Goal: Task Accomplishment & Management: Complete application form

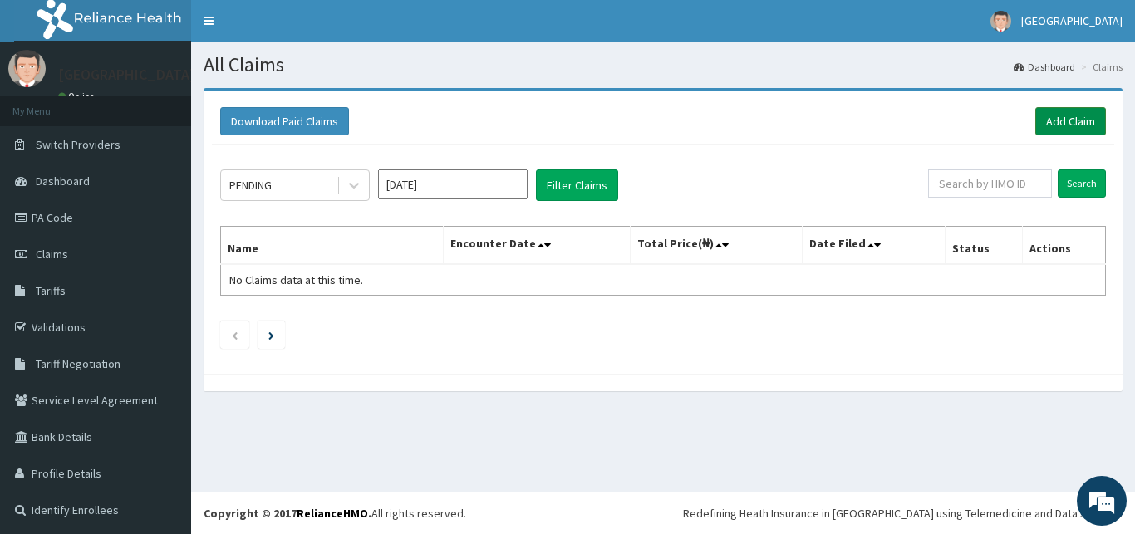
click at [1074, 120] on link "Add Claim" at bounding box center [1071, 121] width 71 height 28
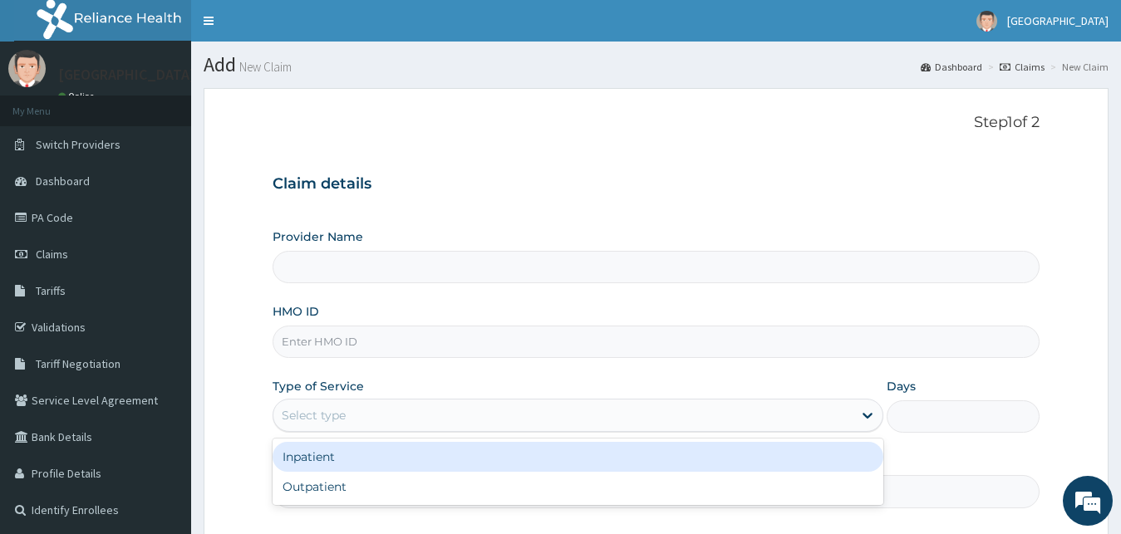
click at [475, 402] on div "Select type" at bounding box center [579, 415] width 612 height 33
type input "[GEOGRAPHIC_DATA]"
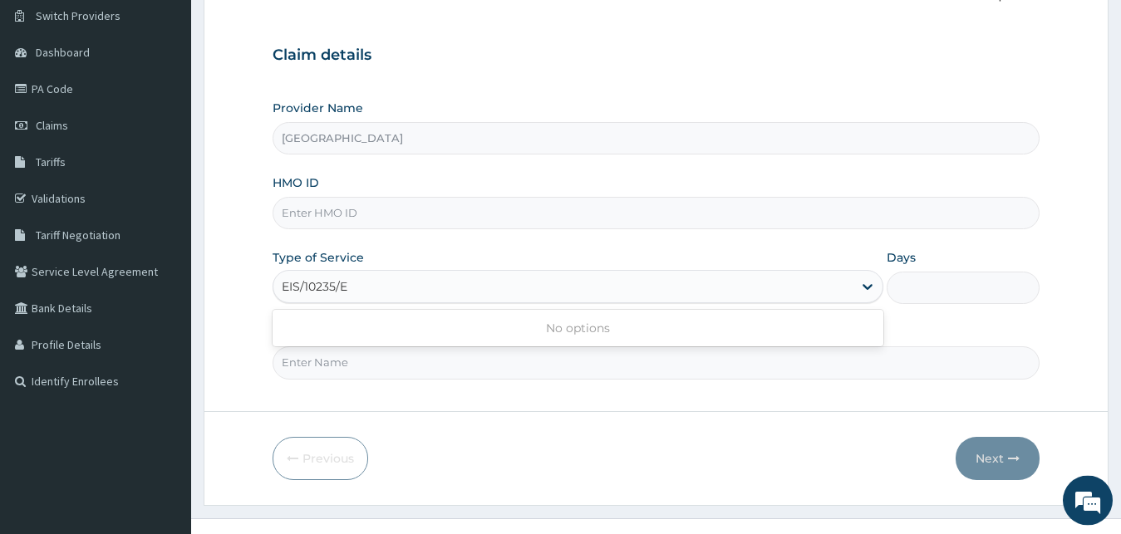
scroll to position [155, 0]
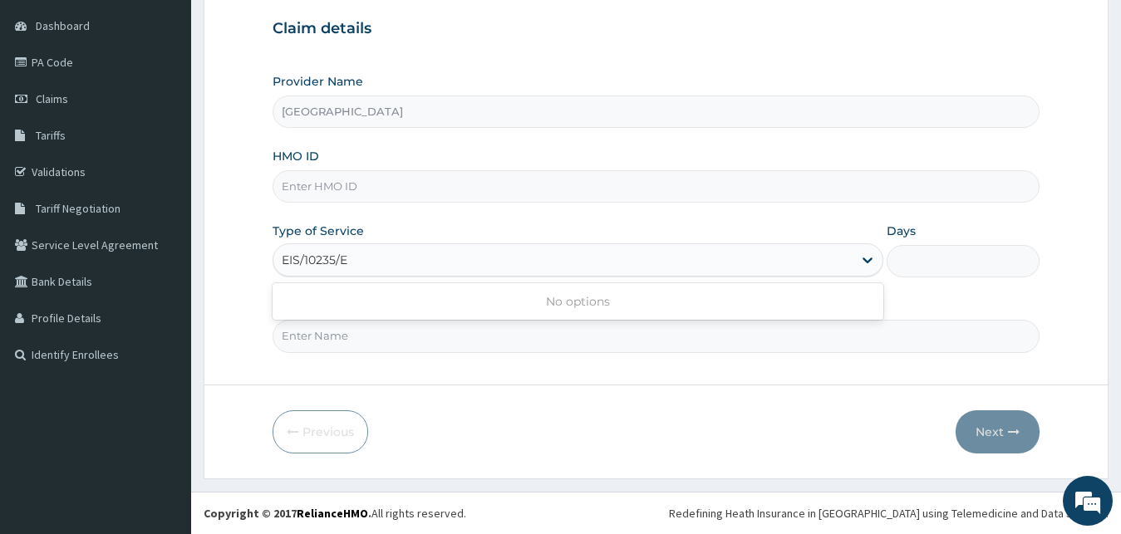
type input "EIS/10235/E"
click at [468, 363] on form "Step 1 of 2 Claim details Provider Name Motayo Hospital HMO ID Type of Service …" at bounding box center [656, 206] width 905 height 546
click at [479, 334] on input "Practitioner" at bounding box center [657, 336] width 768 height 32
type input "DR TOMI"
click at [601, 248] on div "Select type" at bounding box center [579, 260] width 612 height 33
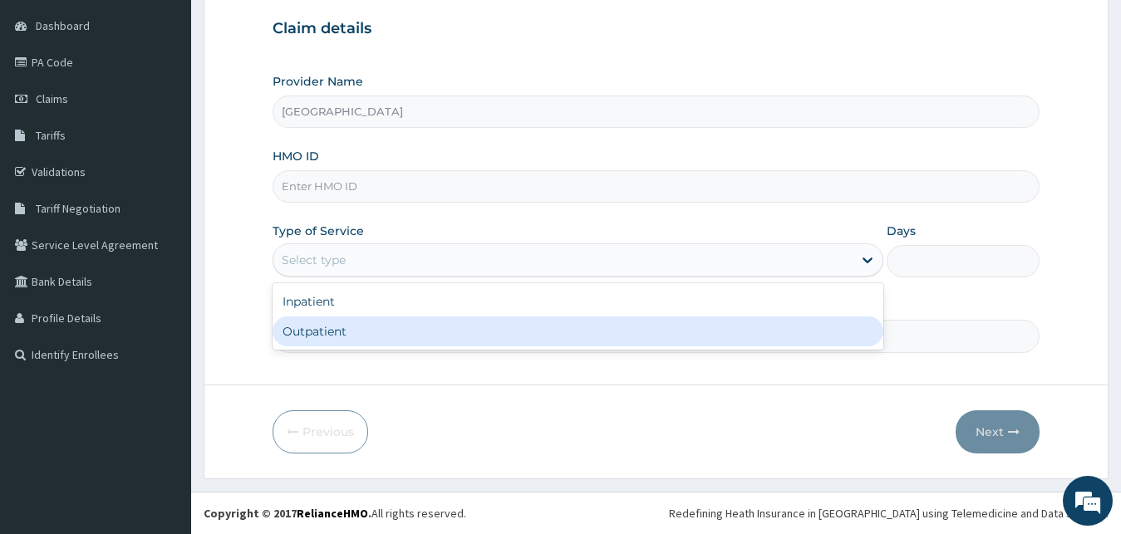
click at [502, 337] on div "Outpatient" at bounding box center [579, 332] width 612 height 30
type input "1"
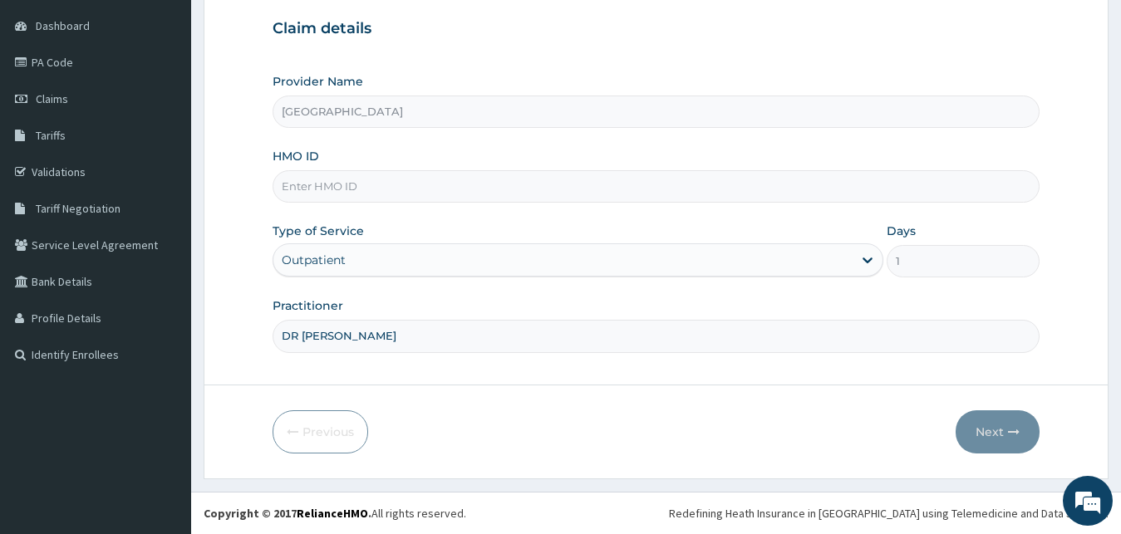
click at [819, 331] on input "DR TOMI" at bounding box center [657, 336] width 768 height 32
click at [465, 170] on div "HMO ID" at bounding box center [657, 175] width 768 height 55
click at [459, 180] on input "HMO ID" at bounding box center [657, 186] width 768 height 32
type input "EIS/10235/E"
click at [1011, 426] on button "Next" at bounding box center [998, 432] width 84 height 43
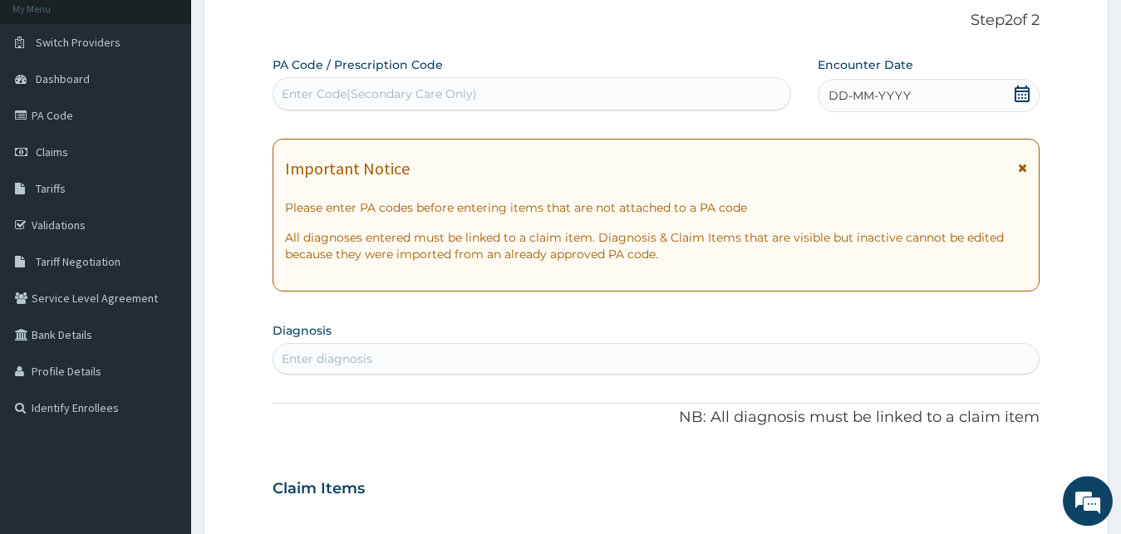
scroll to position [71, 0]
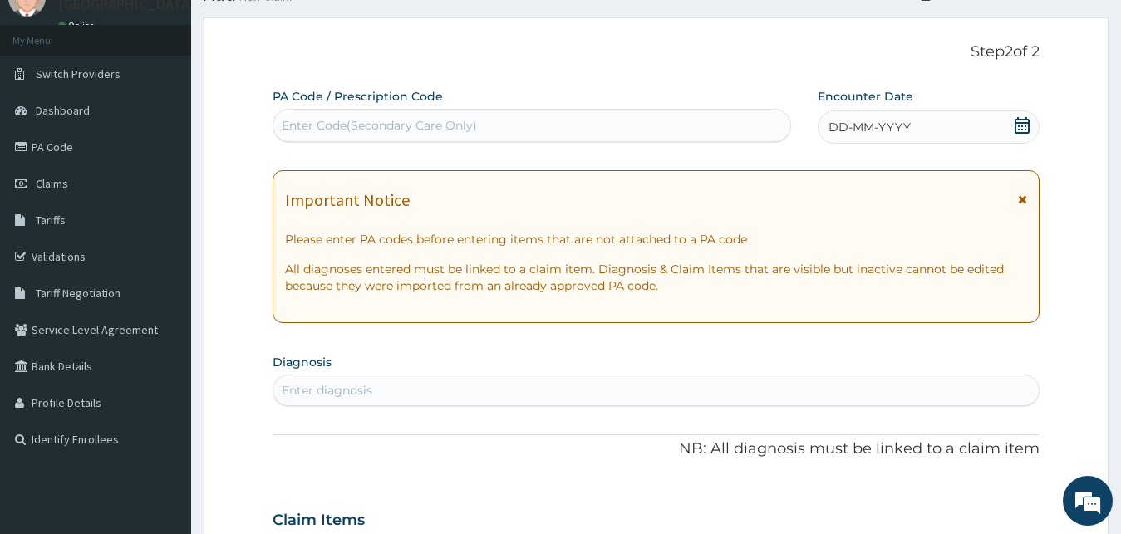
click at [1022, 122] on icon at bounding box center [1022, 125] width 15 height 17
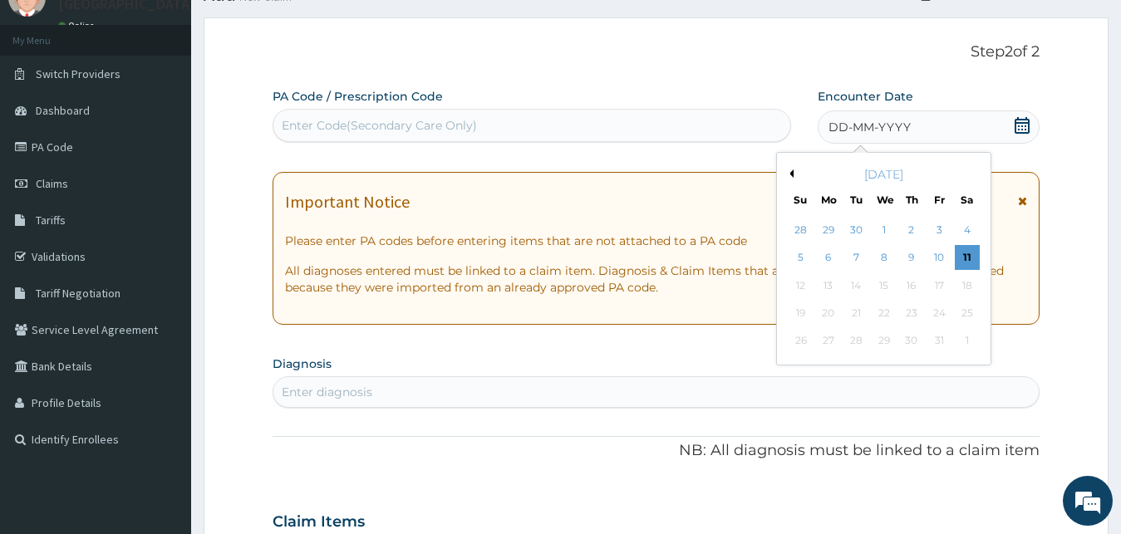
click at [791, 171] on button "Previous Month" at bounding box center [789, 174] width 8 height 8
click at [958, 232] on div "6" at bounding box center [966, 230] width 25 height 25
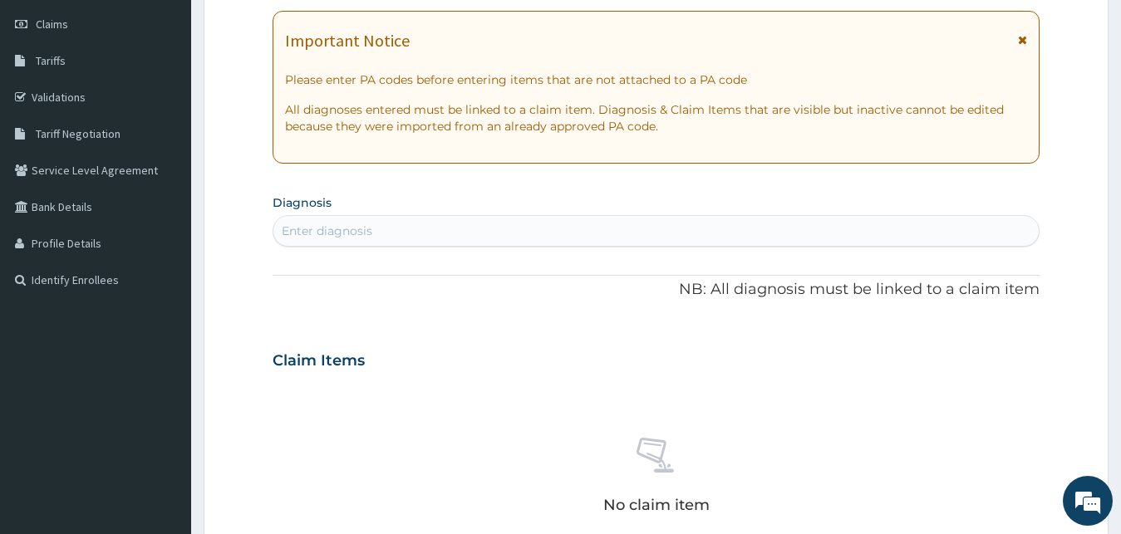
scroll to position [240, 0]
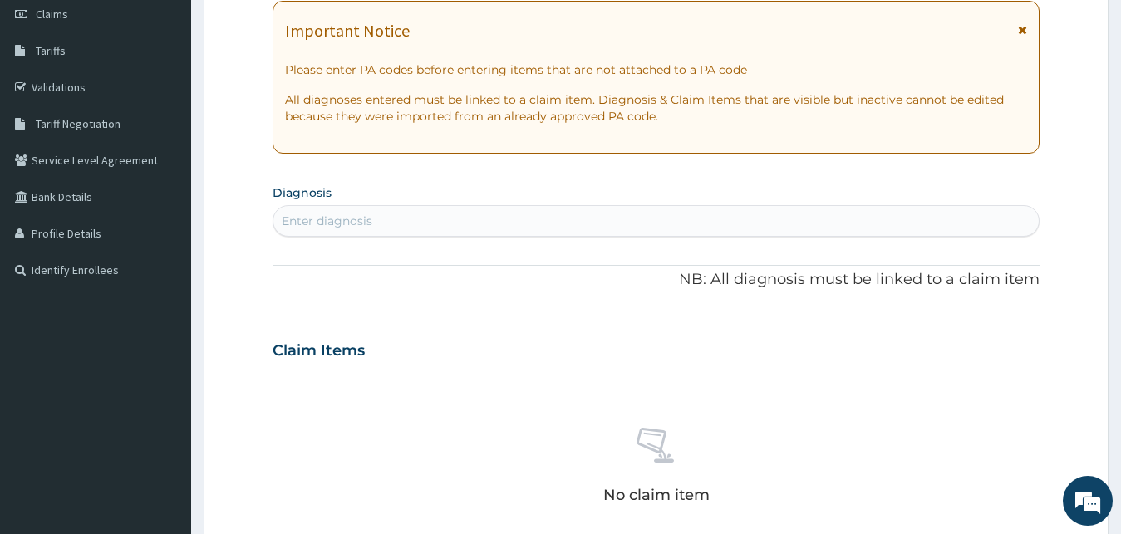
click at [620, 218] on div "Enter diagnosis" at bounding box center [656, 221] width 766 height 27
type input "IMPETIGO"
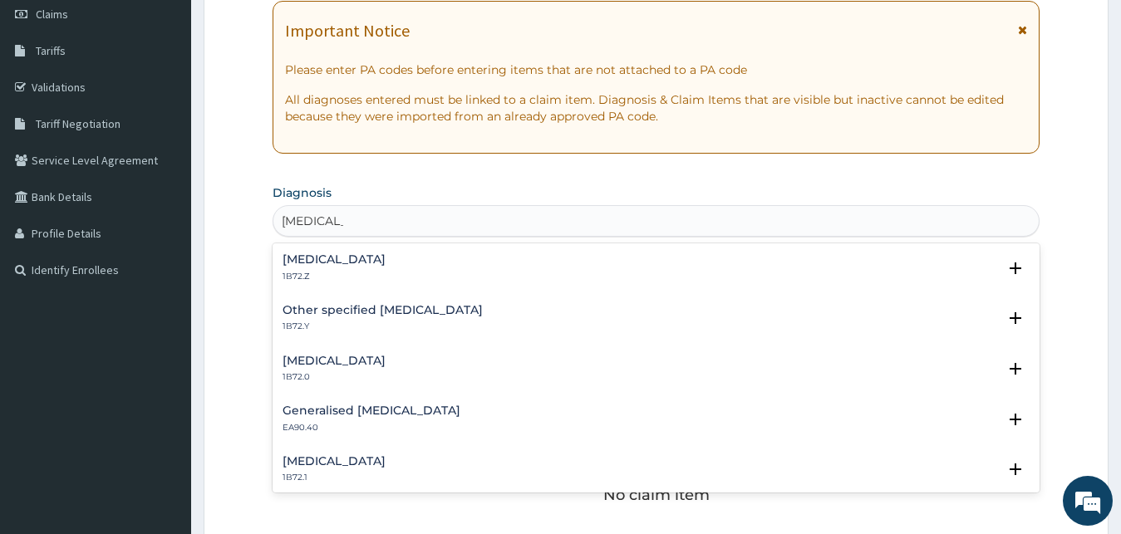
click at [336, 266] on h4 "Impetigo, unspecified" at bounding box center [334, 259] width 103 height 12
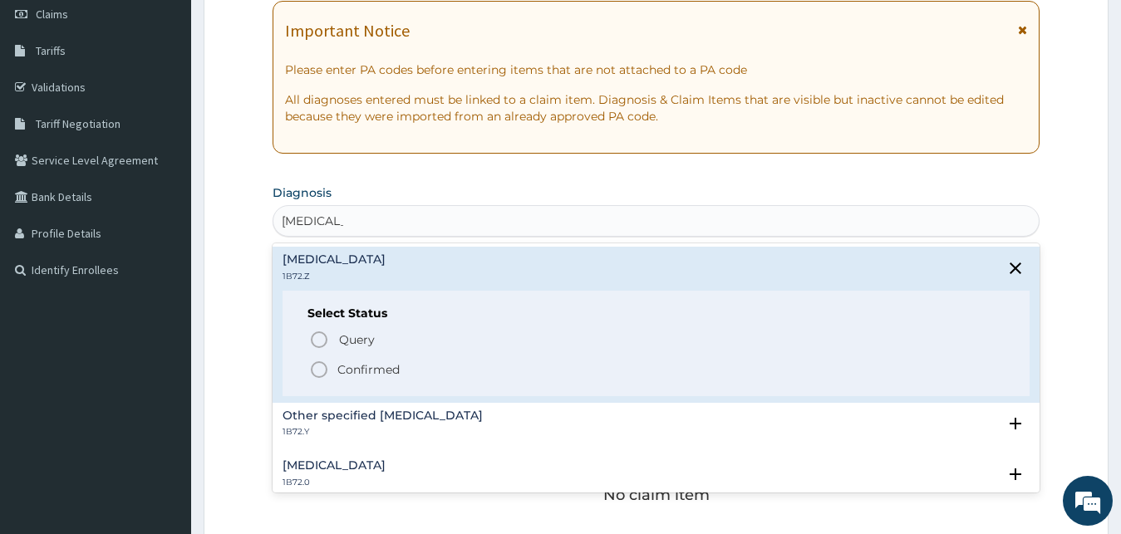
click at [332, 328] on div "Select Status Query Query covers suspected (?), Keep in view (kiv), Ruled out (…" at bounding box center [657, 344] width 748 height 106
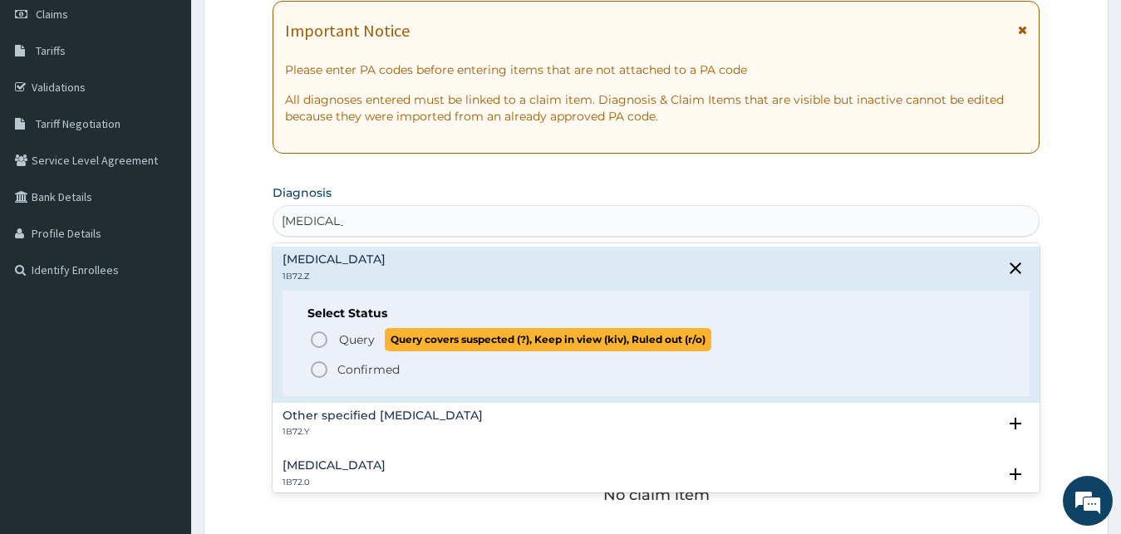
click at [325, 335] on circle "status option query" at bounding box center [319, 339] width 15 height 15
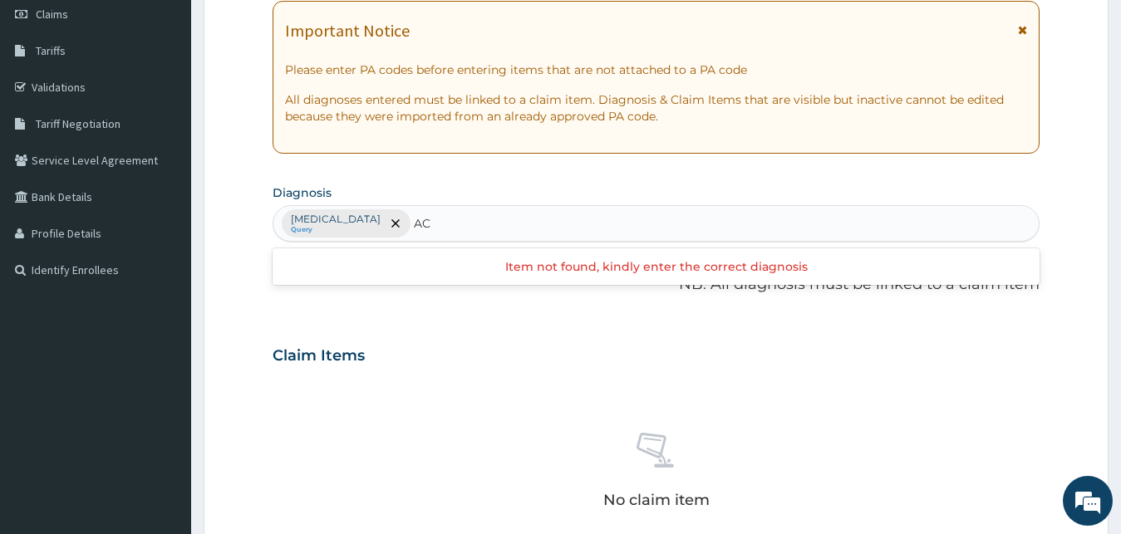
type input "A"
type input "UPPER"
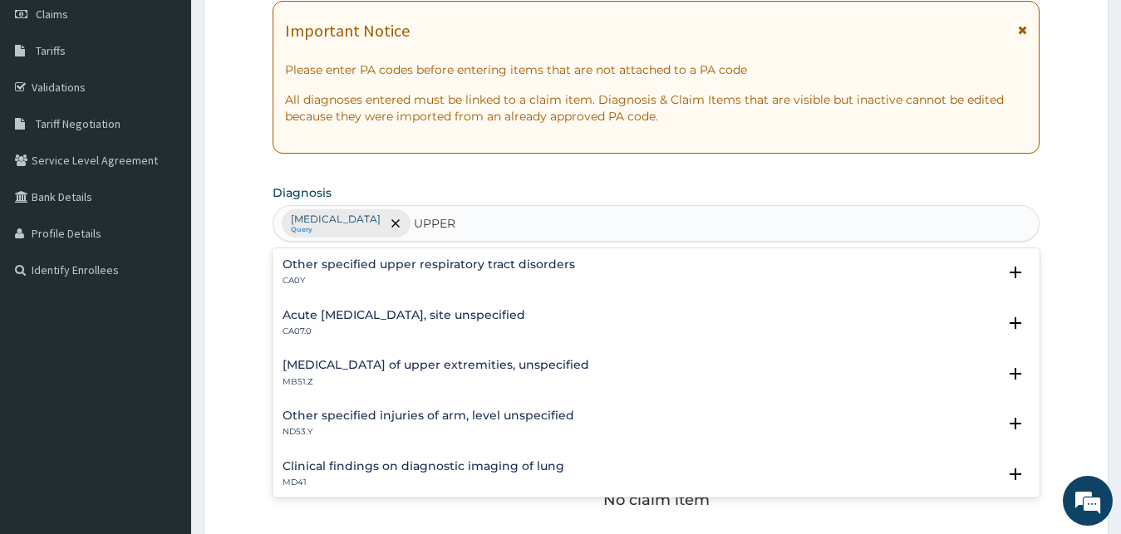
click at [484, 266] on h4 "Other specified upper respiratory tract disorders" at bounding box center [429, 264] width 293 height 12
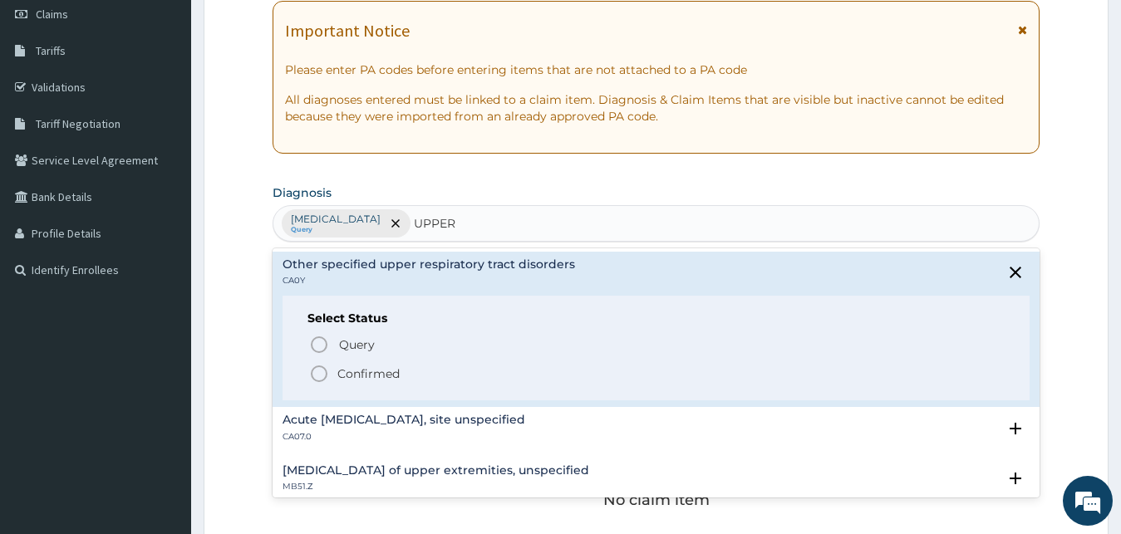
click at [382, 367] on p "Confirmed" at bounding box center [368, 374] width 62 height 17
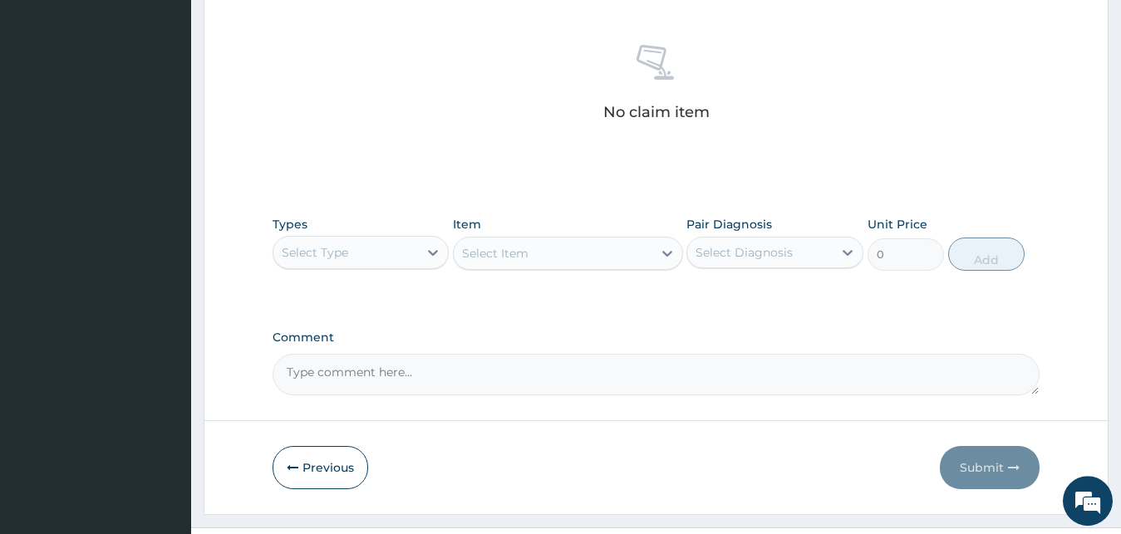
scroll to position [664, 0]
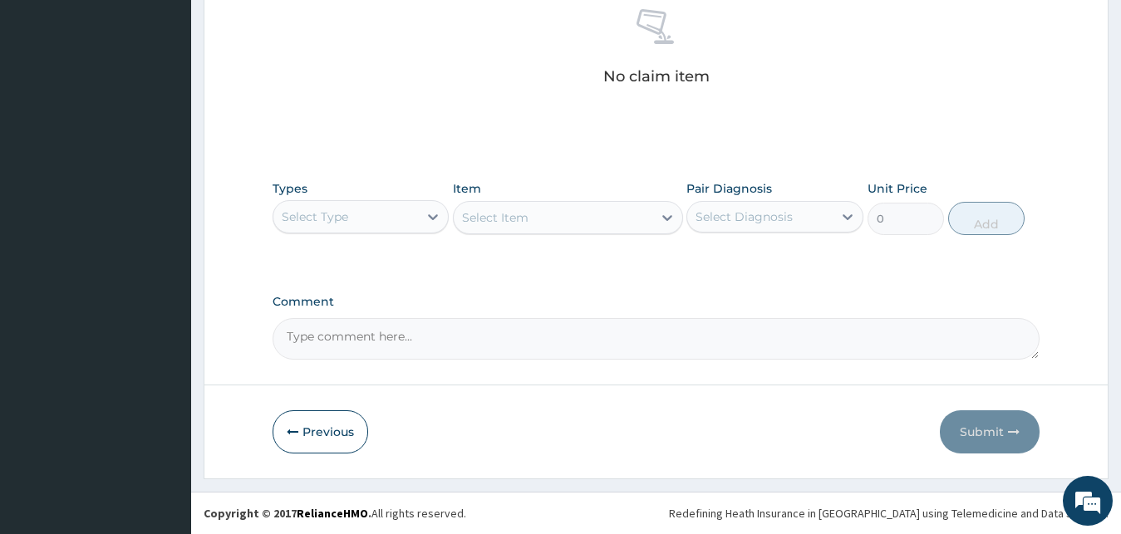
drag, startPoint x: 406, startPoint y: 211, endPoint x: 395, endPoint y: 218, distance: 13.4
click at [401, 214] on div "Select Type" at bounding box center [345, 217] width 145 height 27
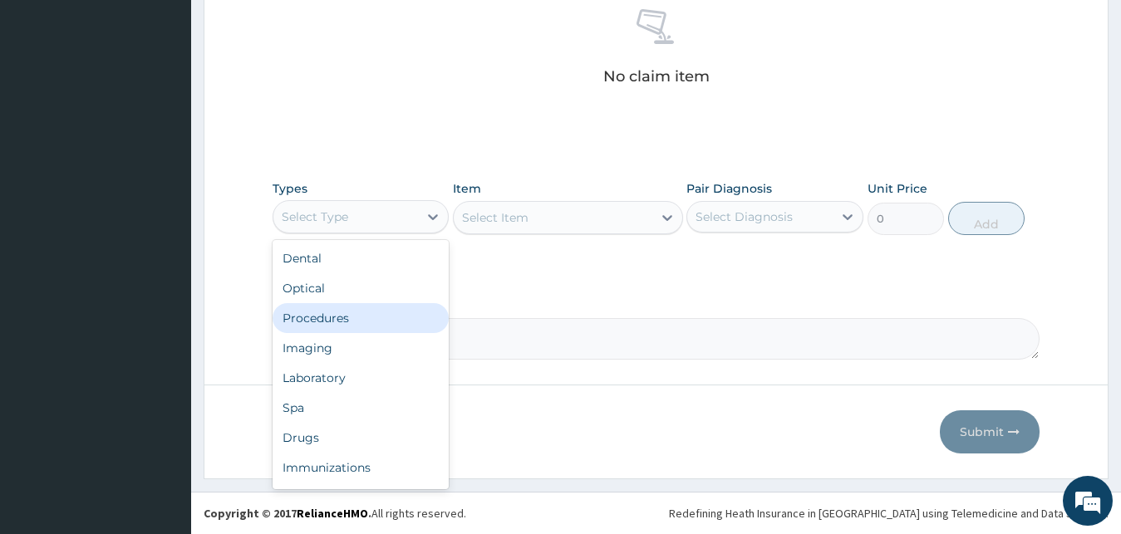
drag, startPoint x: 361, startPoint y: 308, endPoint x: 357, endPoint y: 296, distance: 12.9
click at [360, 308] on div "Procedures" at bounding box center [361, 318] width 177 height 30
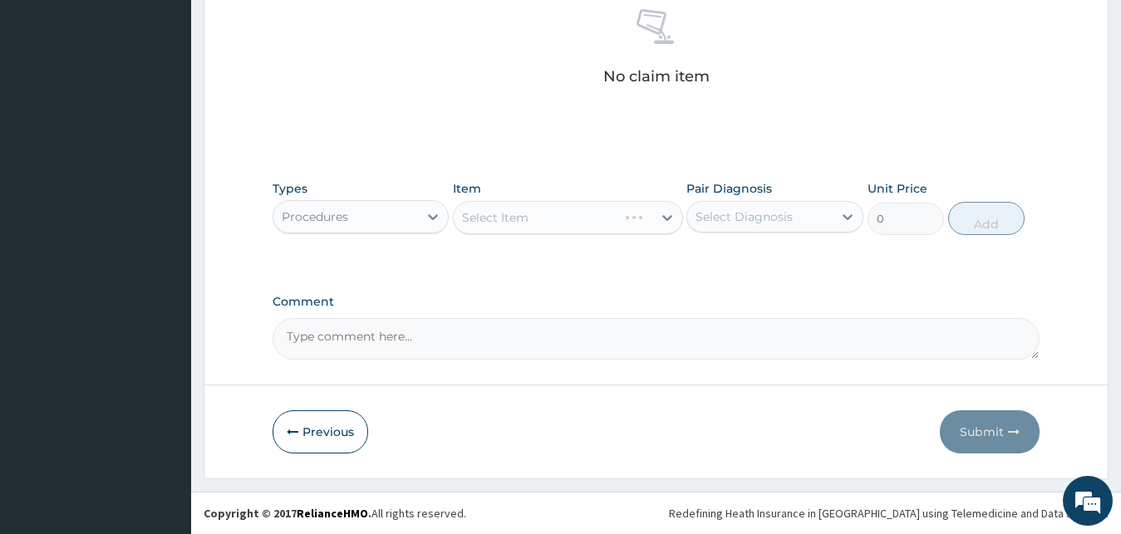
click at [729, 214] on div "Select Diagnosis" at bounding box center [744, 217] width 97 height 17
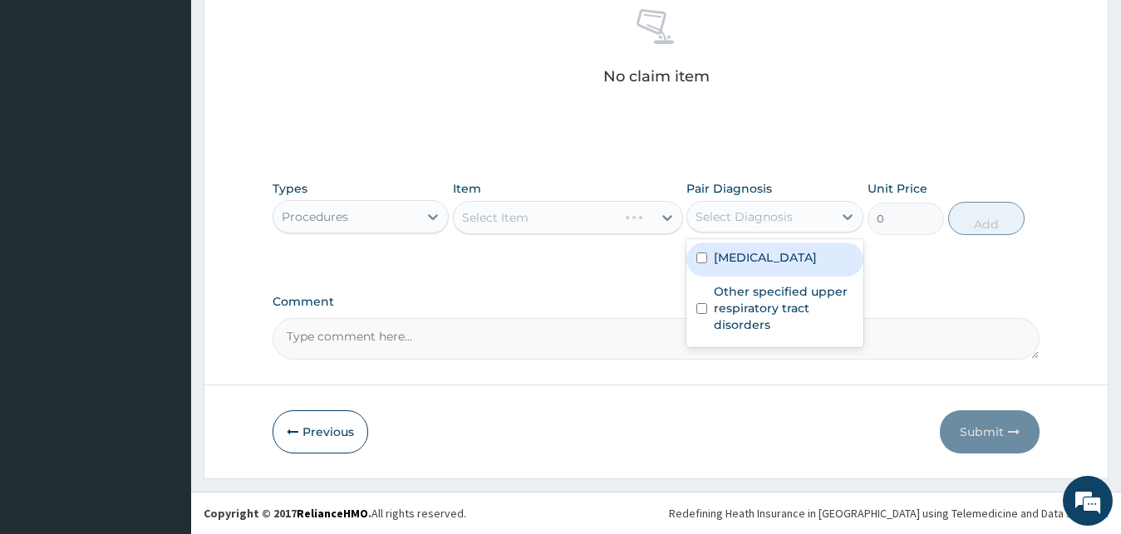
click at [741, 261] on label "Impetigo, unspecified" at bounding box center [765, 257] width 103 height 17
checkbox input "true"
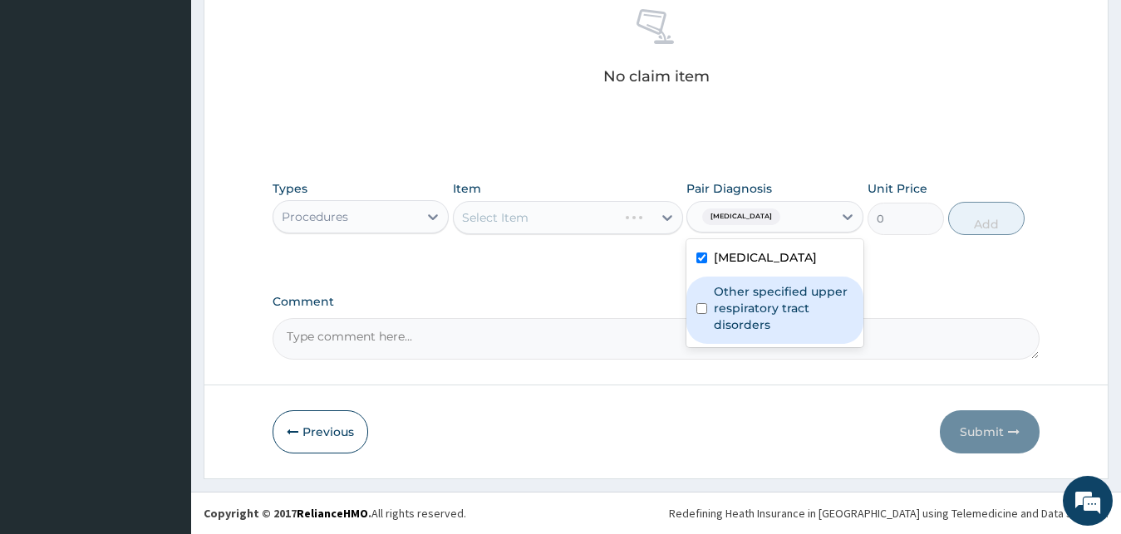
drag, startPoint x: 725, startPoint y: 297, endPoint x: 662, endPoint y: 260, distance: 73.0
click at [722, 298] on label "Other specified upper respiratory tract disorders" at bounding box center [784, 308] width 140 height 50
checkbox input "true"
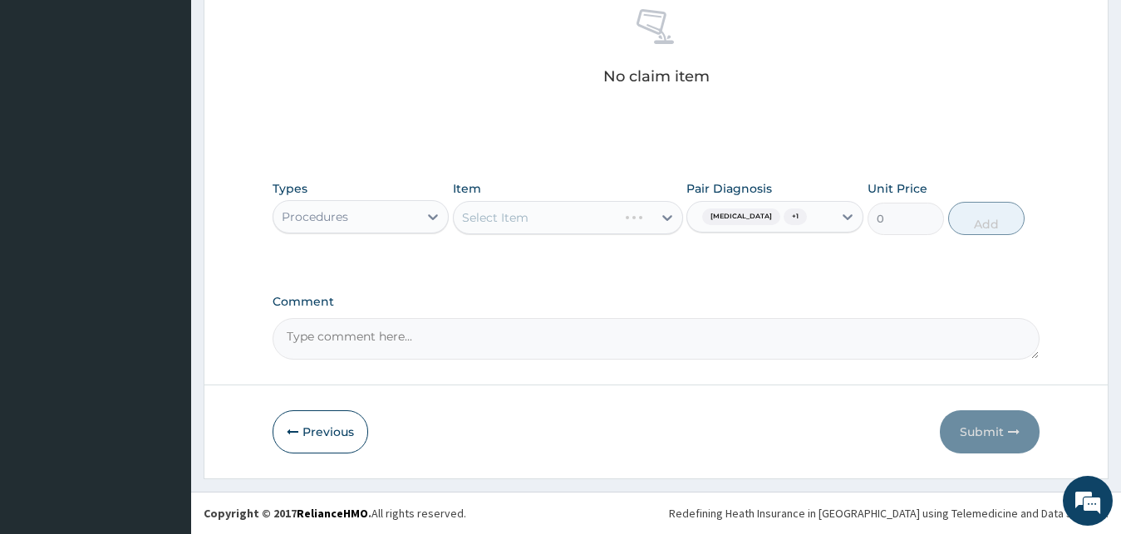
click at [615, 234] on div "Select Item" at bounding box center [568, 217] width 230 height 33
click at [620, 212] on div "Select Item" at bounding box center [568, 217] width 230 height 33
click at [622, 214] on div "Select Item" at bounding box center [568, 217] width 230 height 33
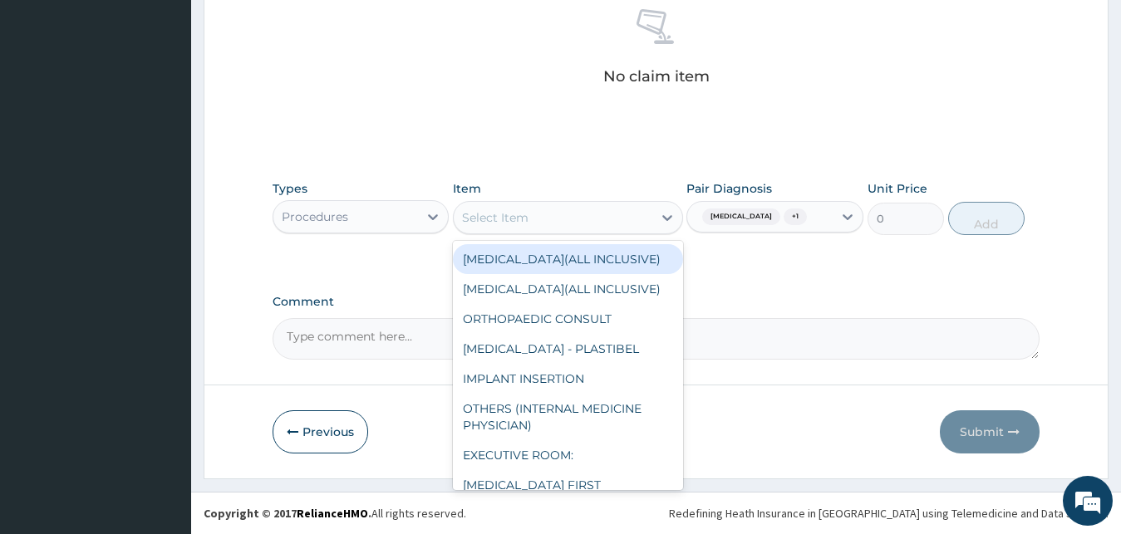
click at [622, 214] on div "Select Item" at bounding box center [553, 217] width 199 height 27
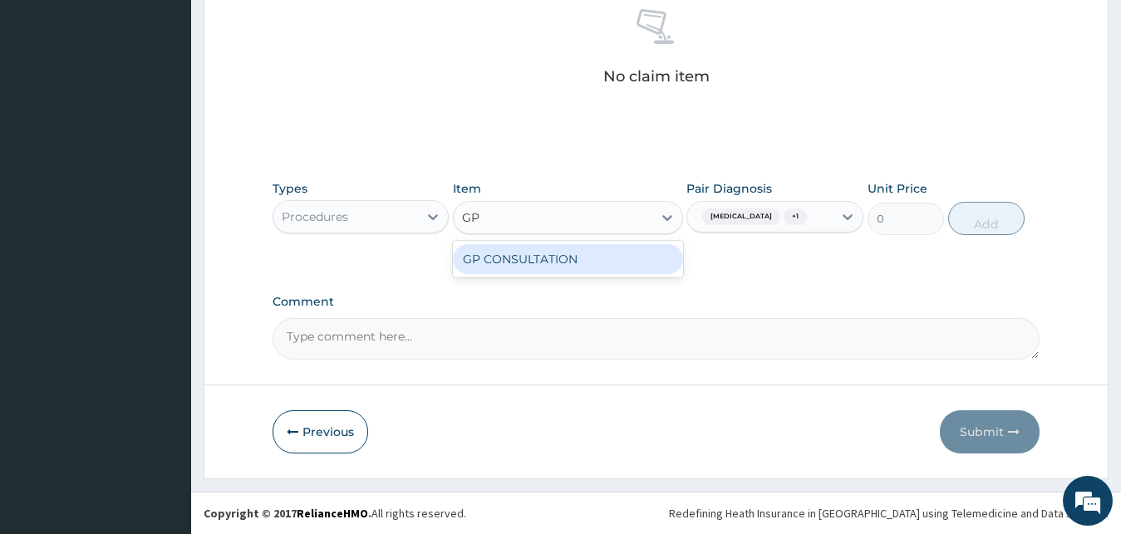
type input "GP"
drag, startPoint x: 642, startPoint y: 268, endPoint x: 651, endPoint y: 260, distance: 11.2
click at [642, 268] on div "GP CONSULTATION" at bounding box center [568, 259] width 230 height 30
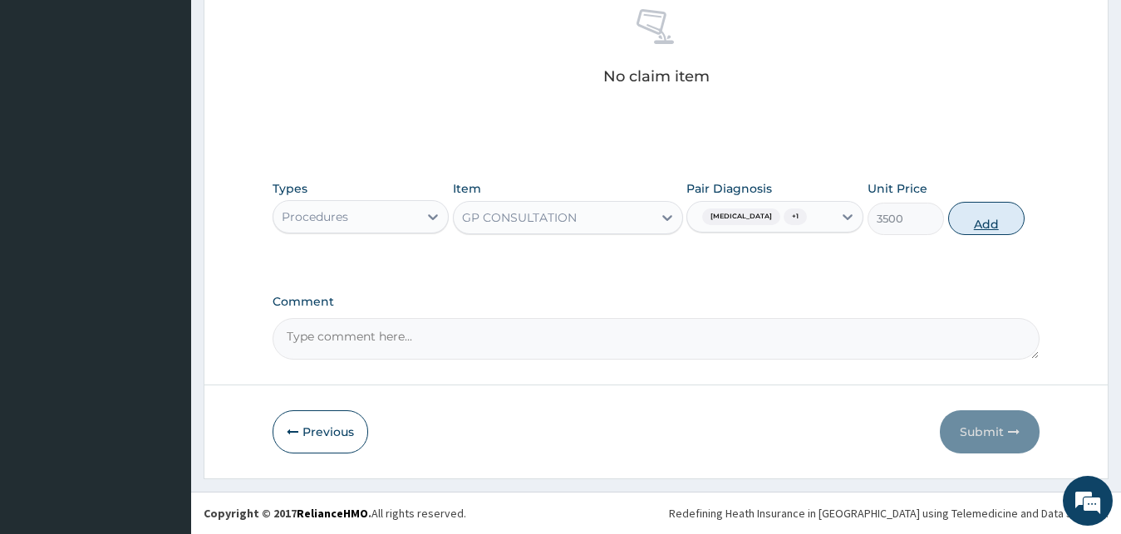
click at [1008, 223] on button "Add" at bounding box center [986, 218] width 76 height 33
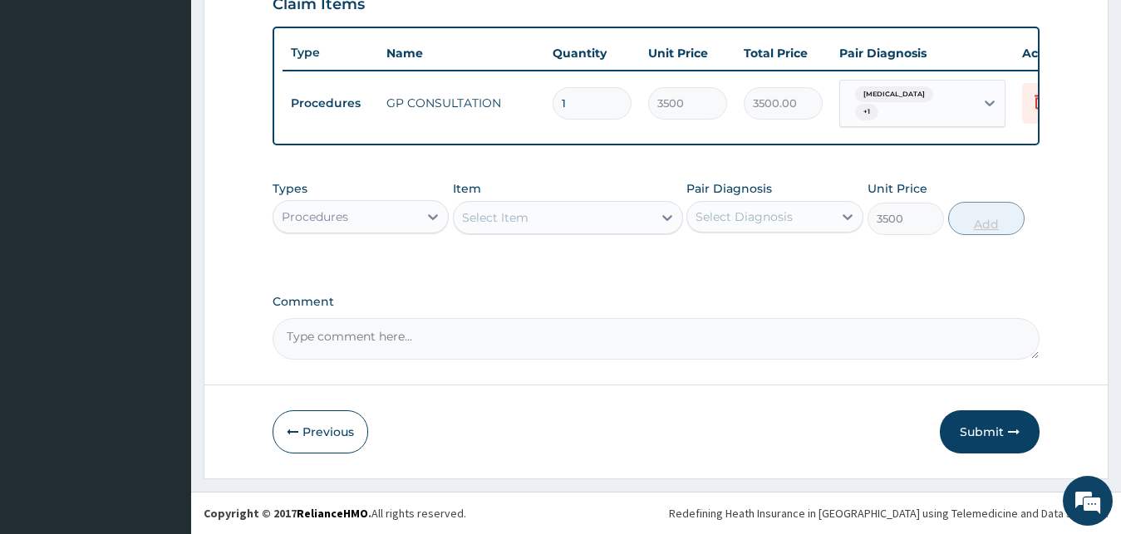
type input "0"
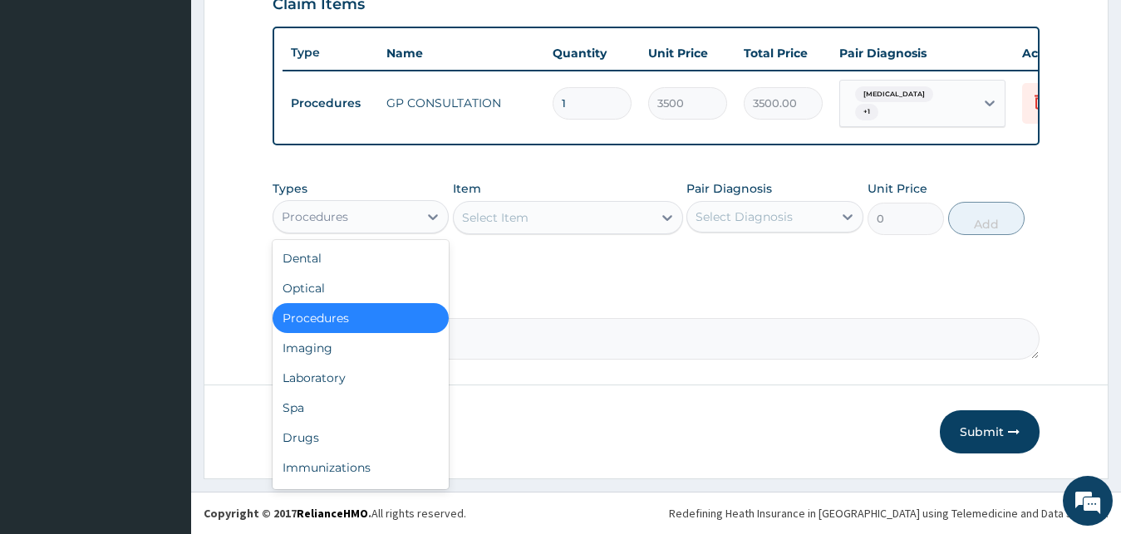
click at [407, 211] on div "Procedures" at bounding box center [345, 217] width 145 height 27
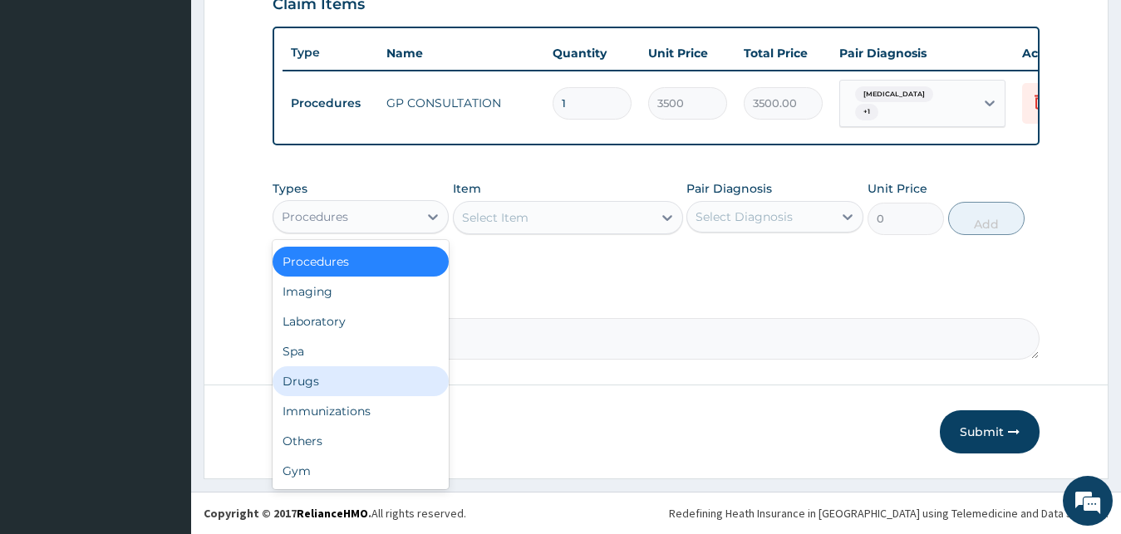
click at [317, 393] on div "Drugs" at bounding box center [361, 382] width 177 height 30
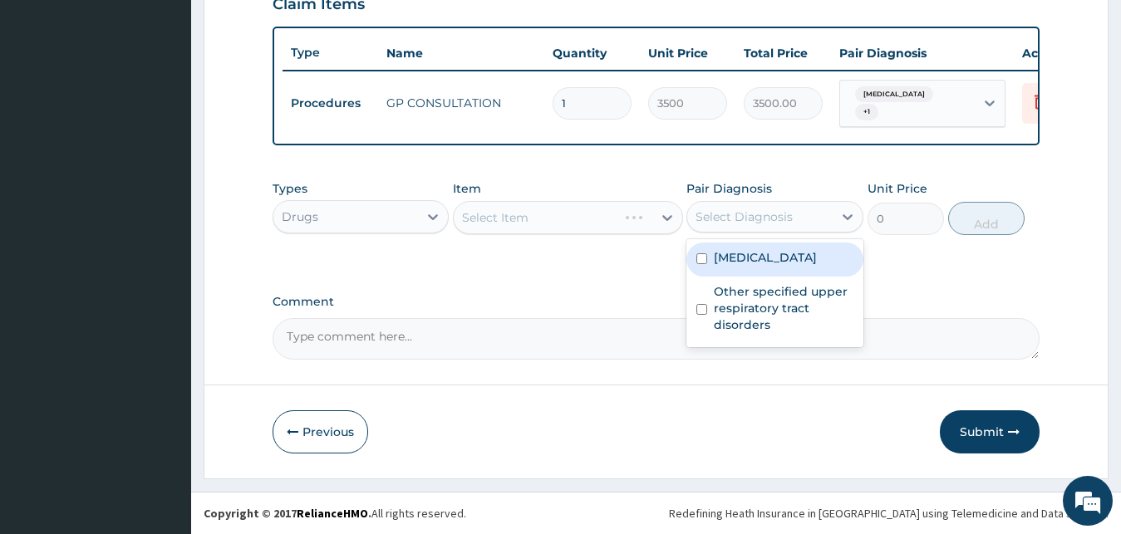
click at [788, 223] on div "Select Diagnosis" at bounding box center [744, 217] width 97 height 17
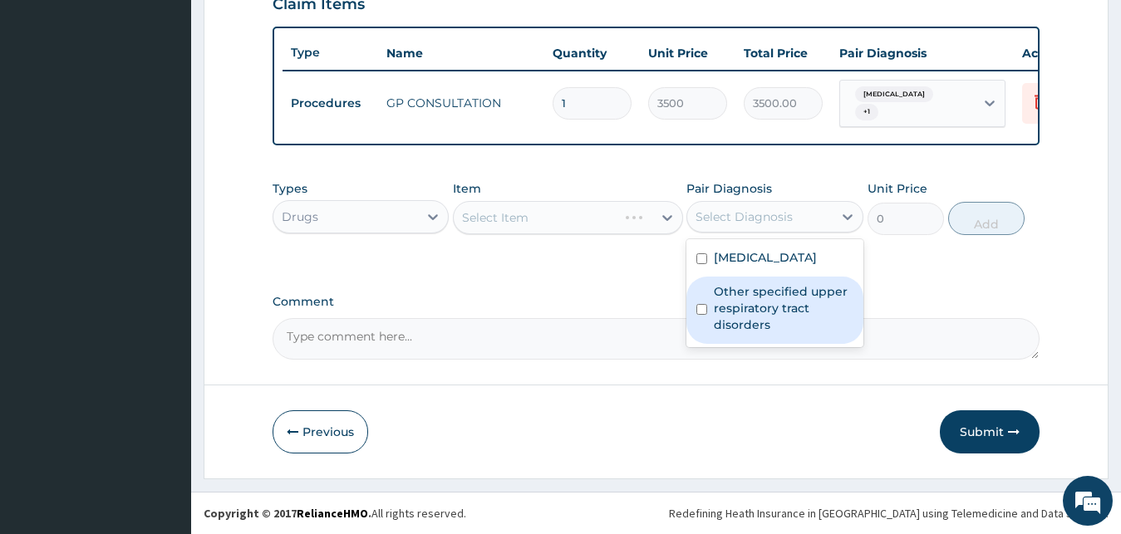
click at [748, 301] on label "Other specified upper respiratory tract disorders" at bounding box center [784, 308] width 140 height 50
checkbox input "true"
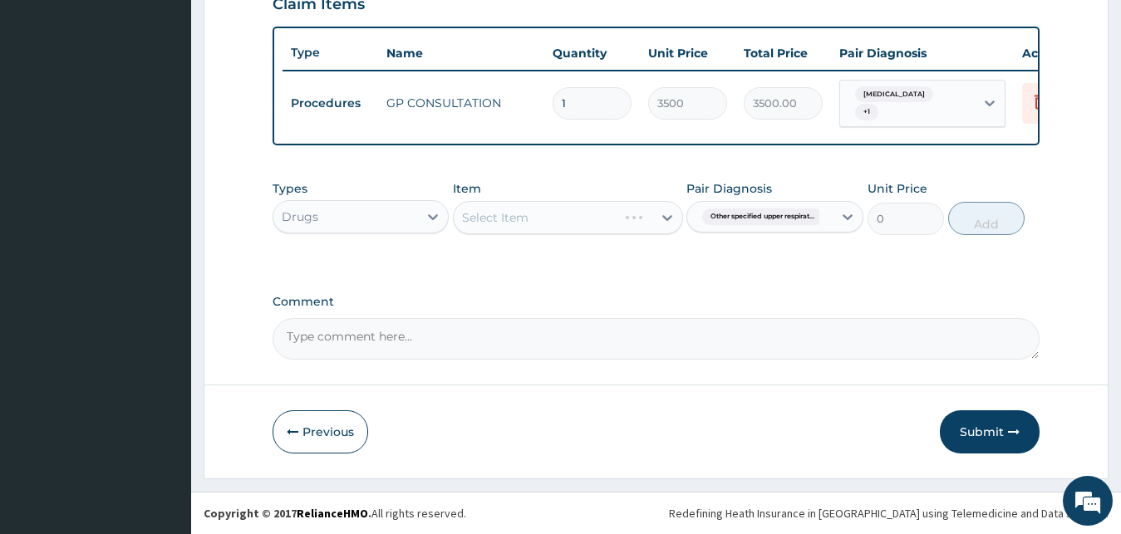
click at [618, 220] on div "Select Item" at bounding box center [568, 217] width 230 height 33
click at [618, 210] on div "Select Item" at bounding box center [568, 217] width 230 height 33
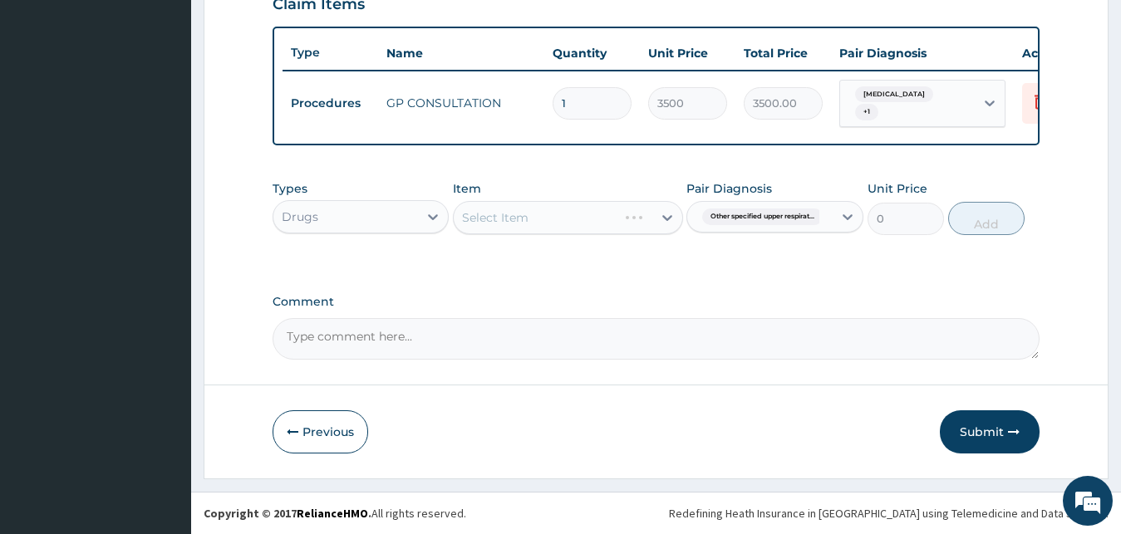
click at [618, 209] on div "Select Item" at bounding box center [568, 217] width 230 height 33
click at [608, 213] on div "Select Item" at bounding box center [568, 217] width 230 height 33
click at [603, 214] on div "Select Item" at bounding box center [568, 217] width 230 height 33
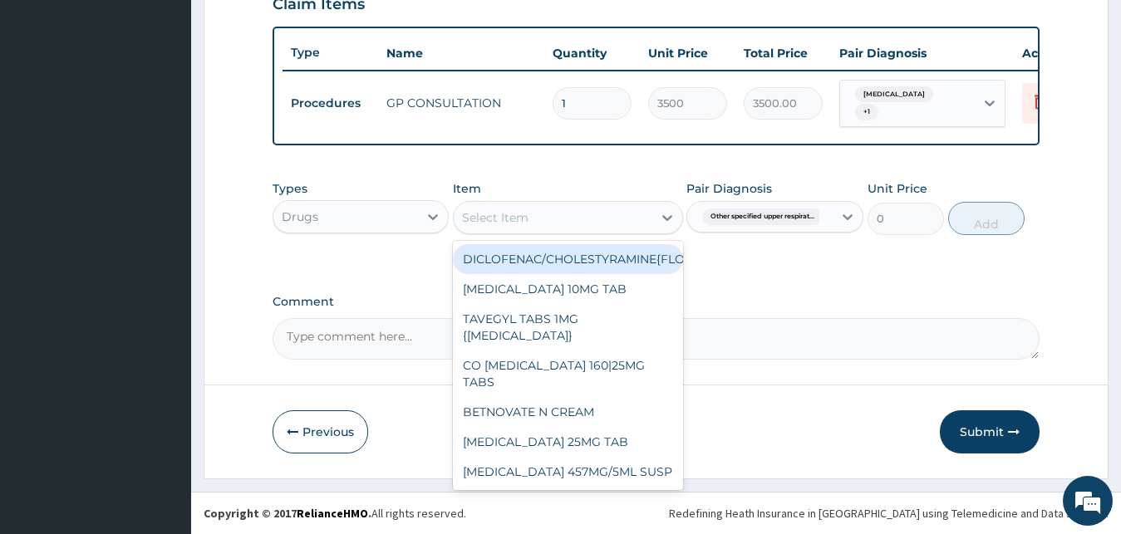
click at [597, 217] on div "Select Item" at bounding box center [553, 217] width 199 height 27
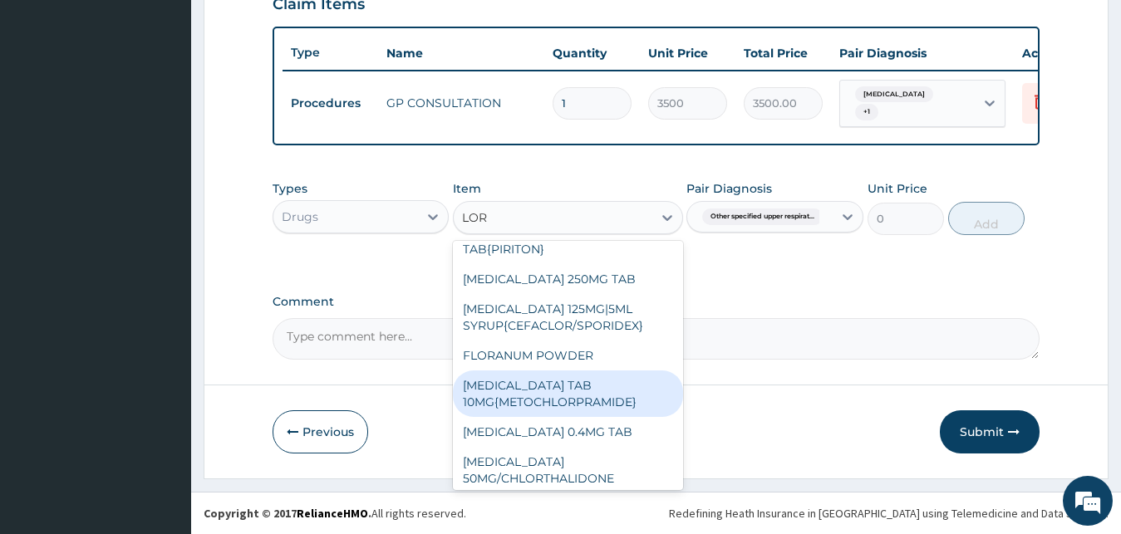
scroll to position [0, 0]
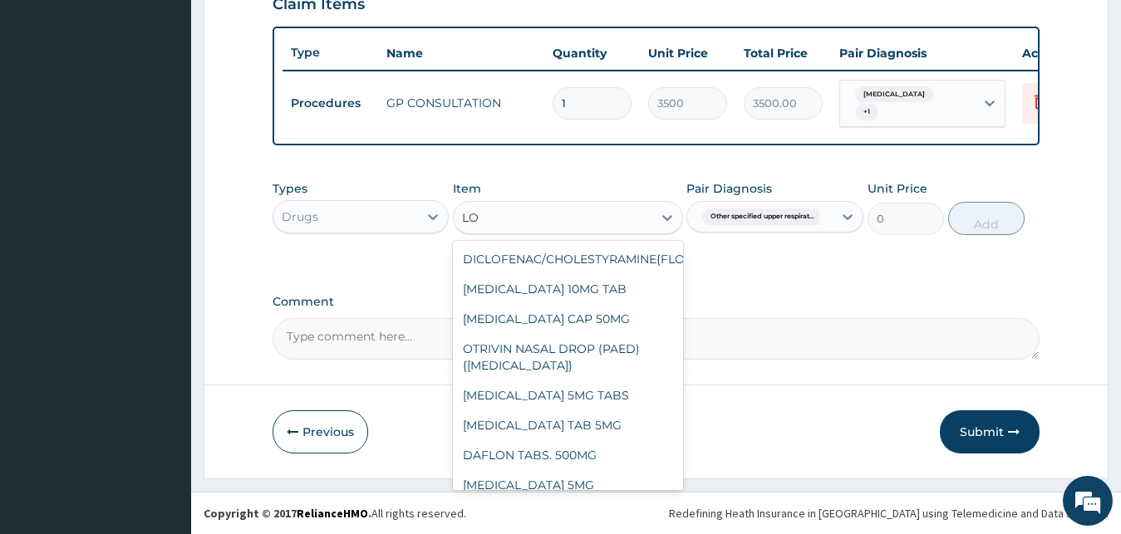
type input "L"
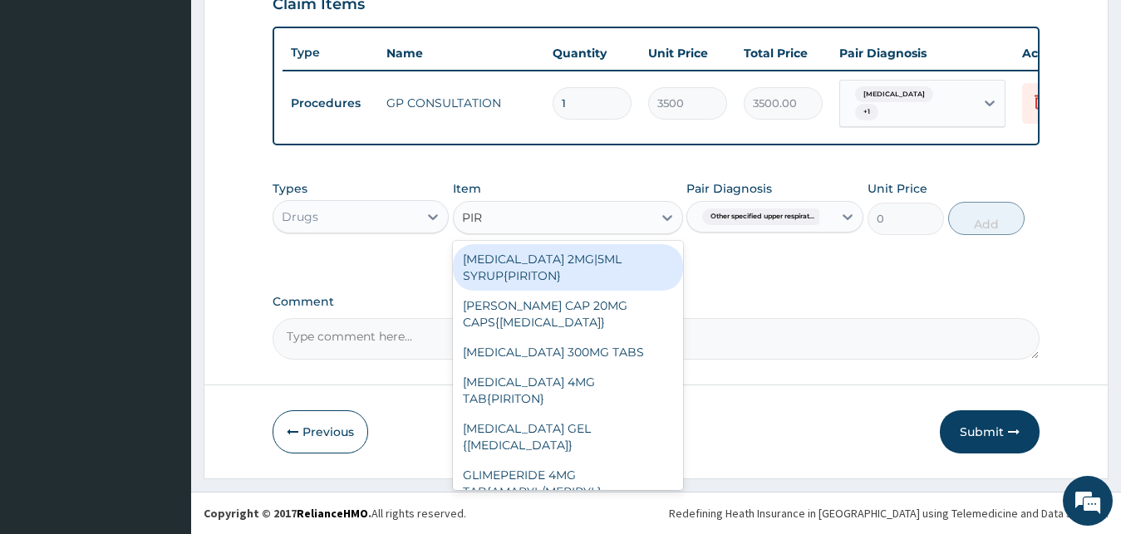
type input "PIRI"
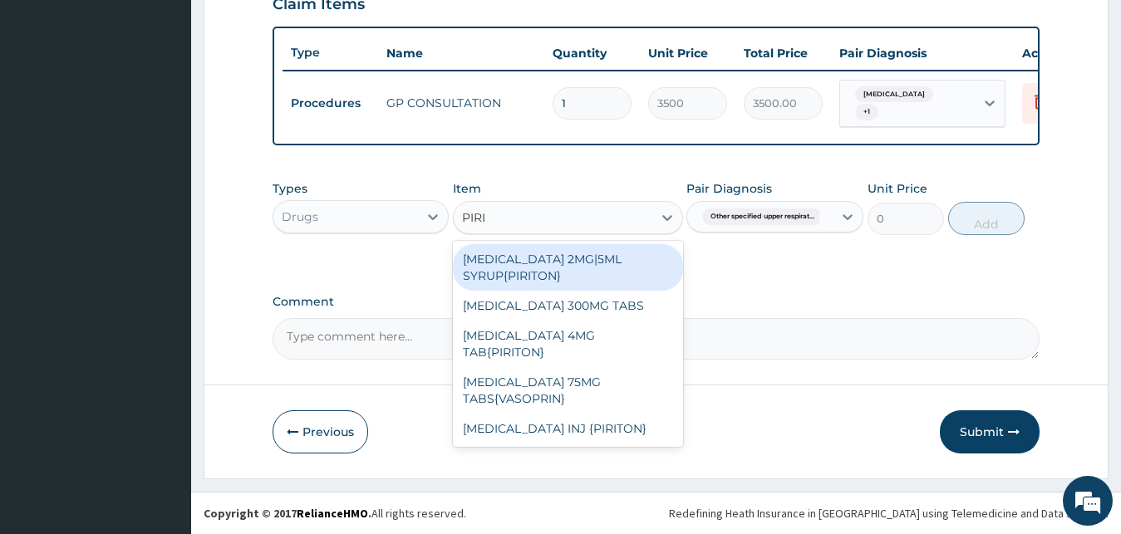
click at [609, 268] on div "CHLORPHENIRAMINE 2MG|5ML SYRUP{PIRITON}" at bounding box center [568, 267] width 230 height 47
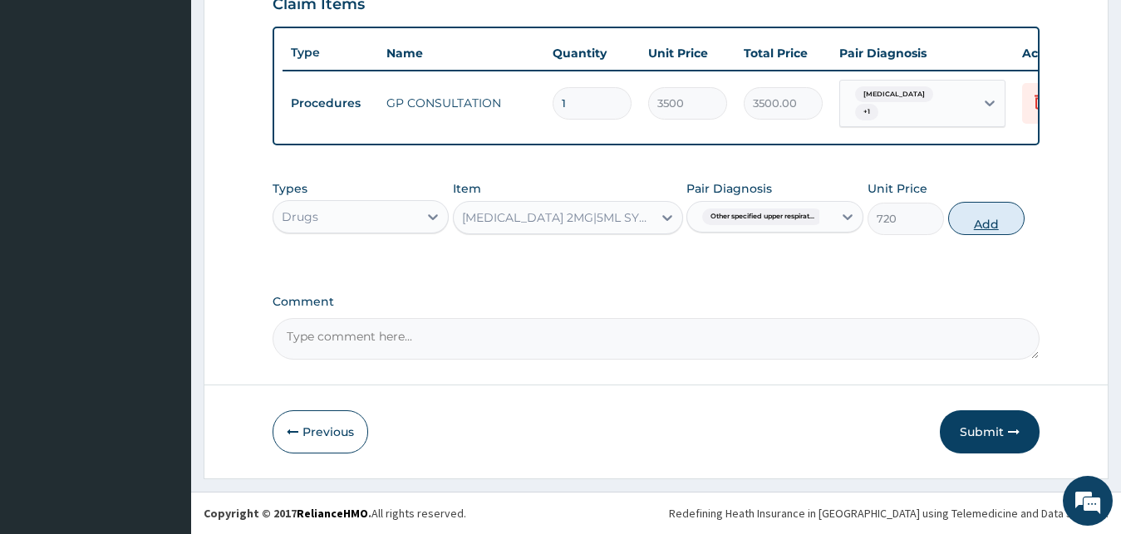
click at [984, 220] on button "Add" at bounding box center [986, 218] width 76 height 33
type input "0"
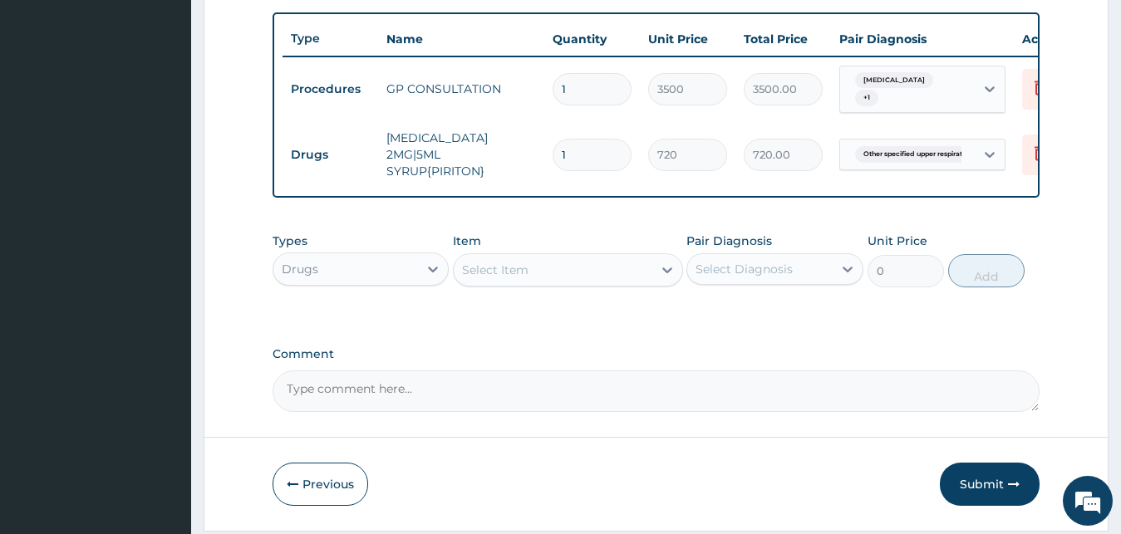
click at [577, 281] on div "Select Item" at bounding box center [553, 270] width 199 height 27
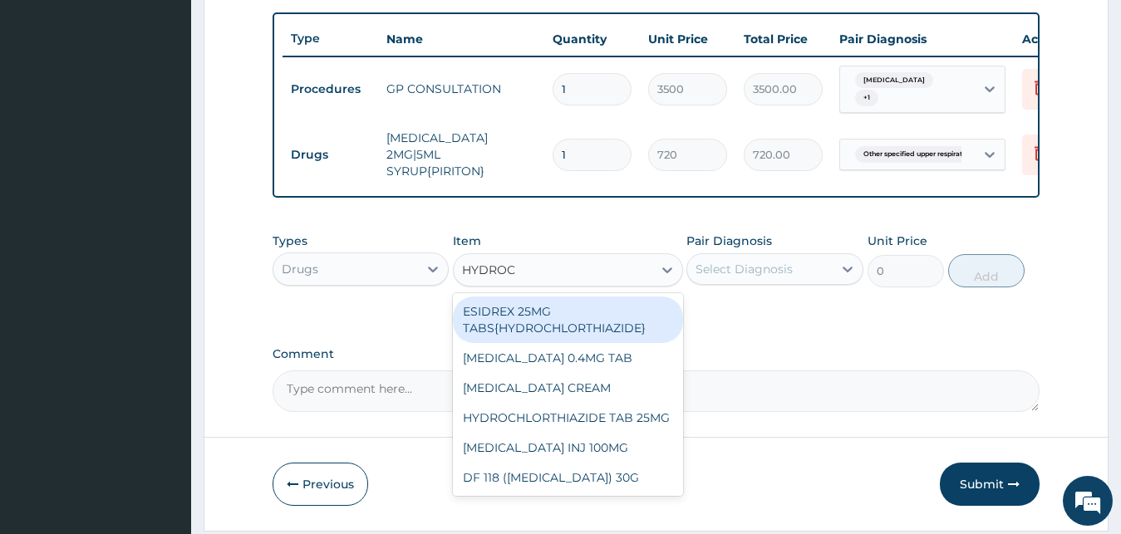
type input "HYDROCO"
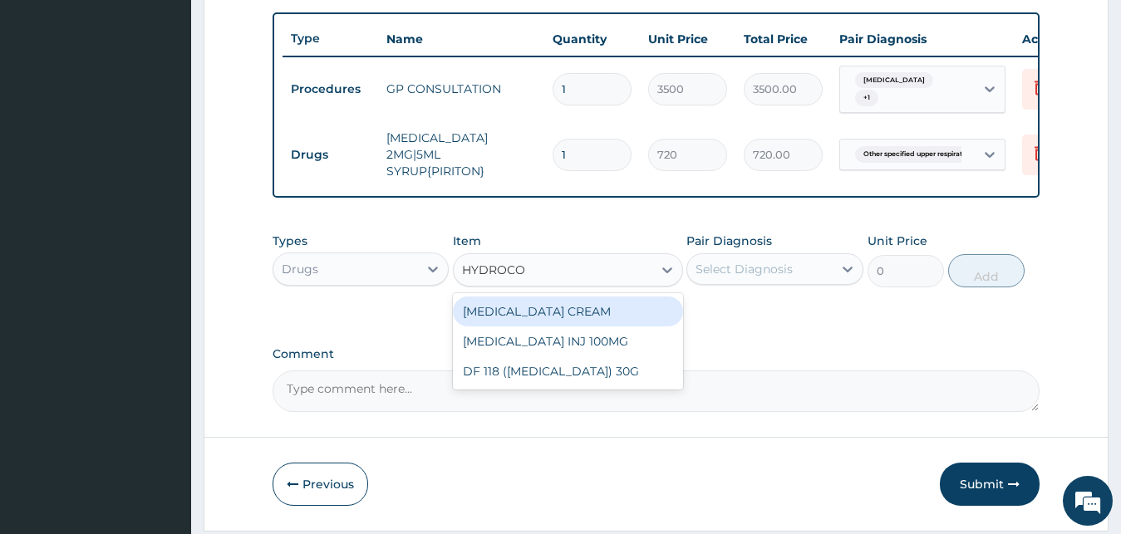
click at [652, 327] on div "HYDROCORTISONE CREAM" at bounding box center [568, 312] width 230 height 30
type input "1200"
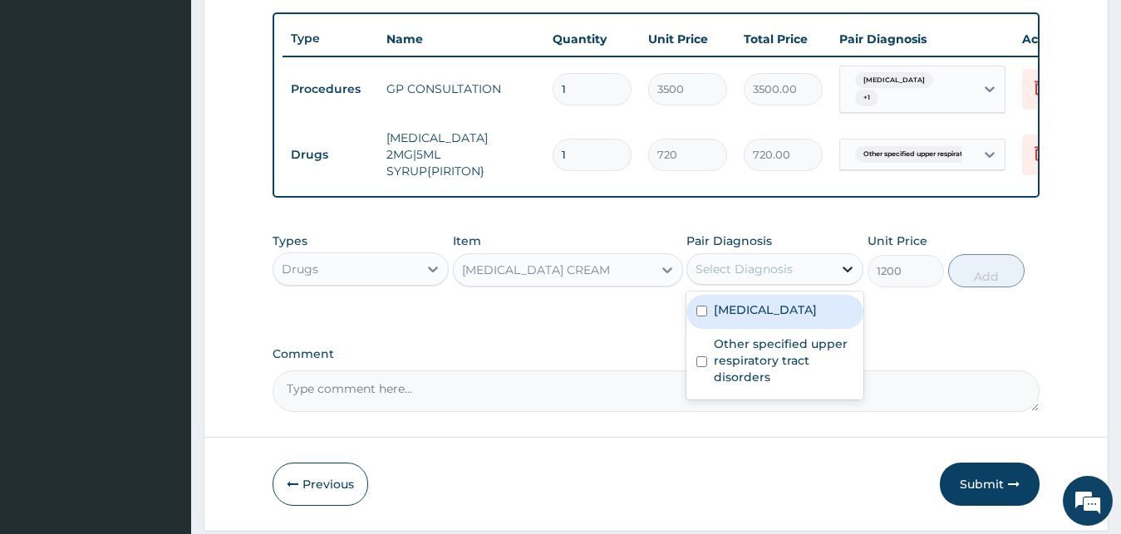
click at [849, 273] on icon at bounding box center [848, 270] width 10 height 6
click at [802, 329] on div "Impetigo, unspecified" at bounding box center [774, 312] width 177 height 34
checkbox input "true"
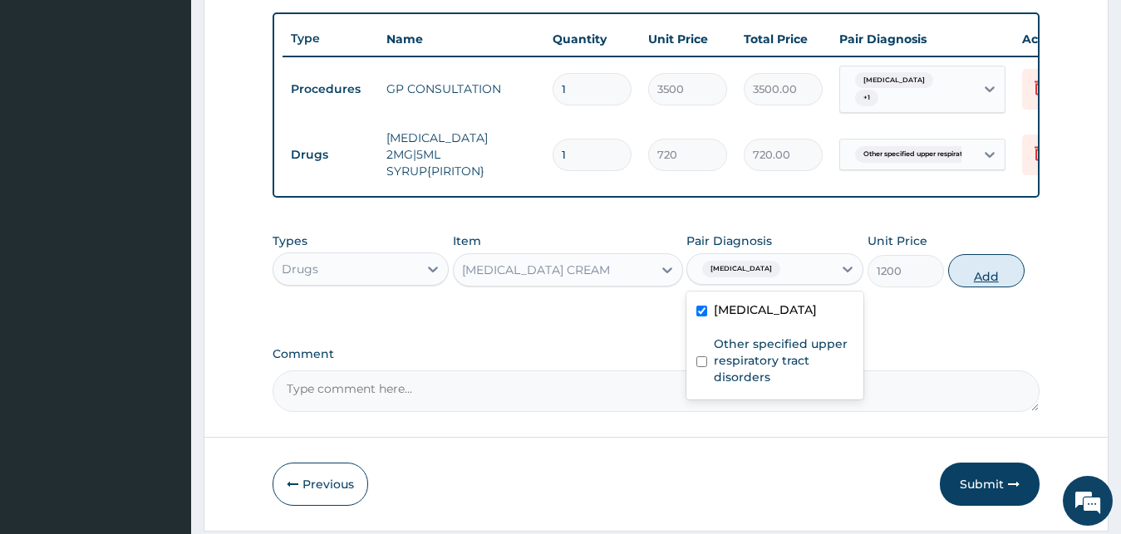
click at [991, 288] on button "Add" at bounding box center [986, 270] width 76 height 33
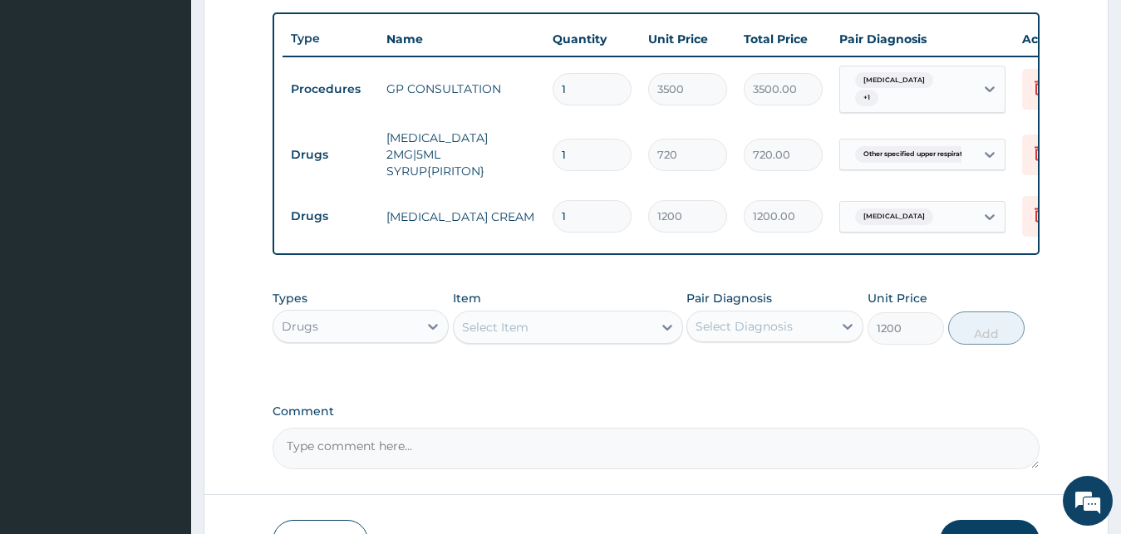
type input "0"
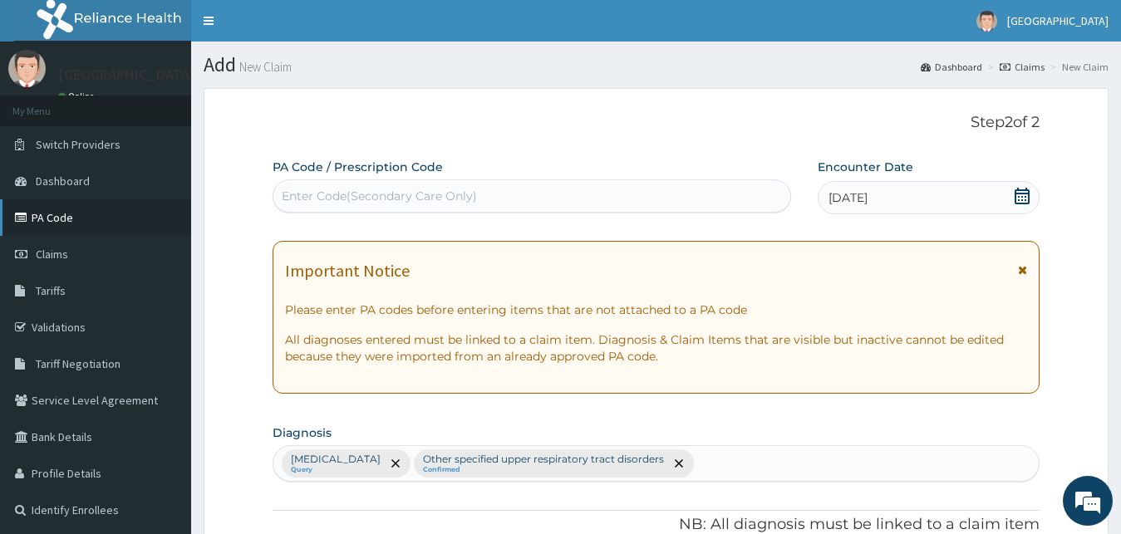
drag, startPoint x: 55, startPoint y: 257, endPoint x: 96, endPoint y: 212, distance: 60.6
click at [53, 257] on span "Claims" at bounding box center [52, 254] width 32 height 15
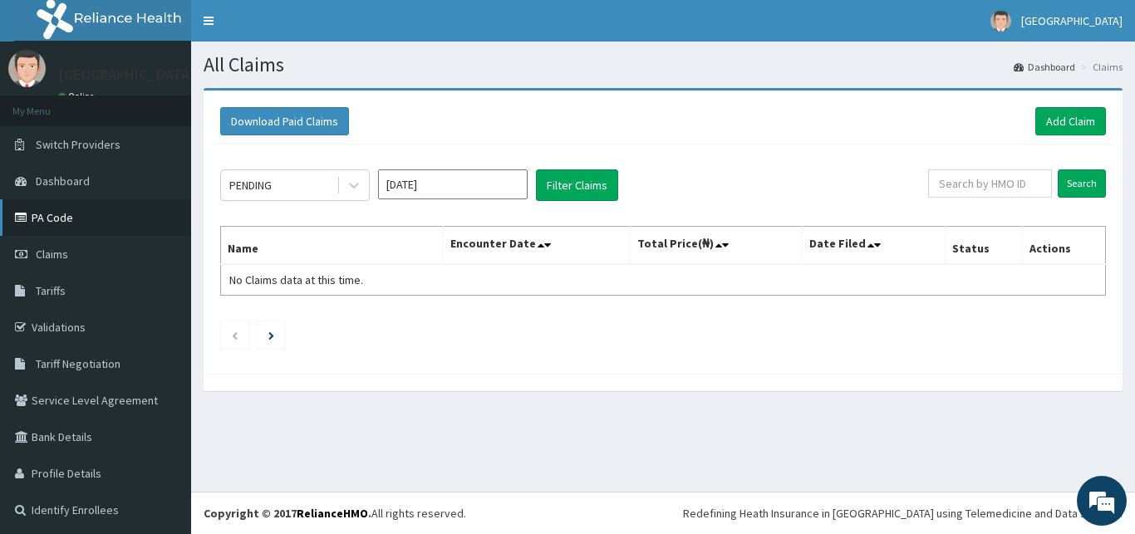
click at [57, 229] on link "PA Code" at bounding box center [95, 217] width 191 height 37
click at [1090, 121] on link "Add Claim" at bounding box center [1071, 121] width 71 height 28
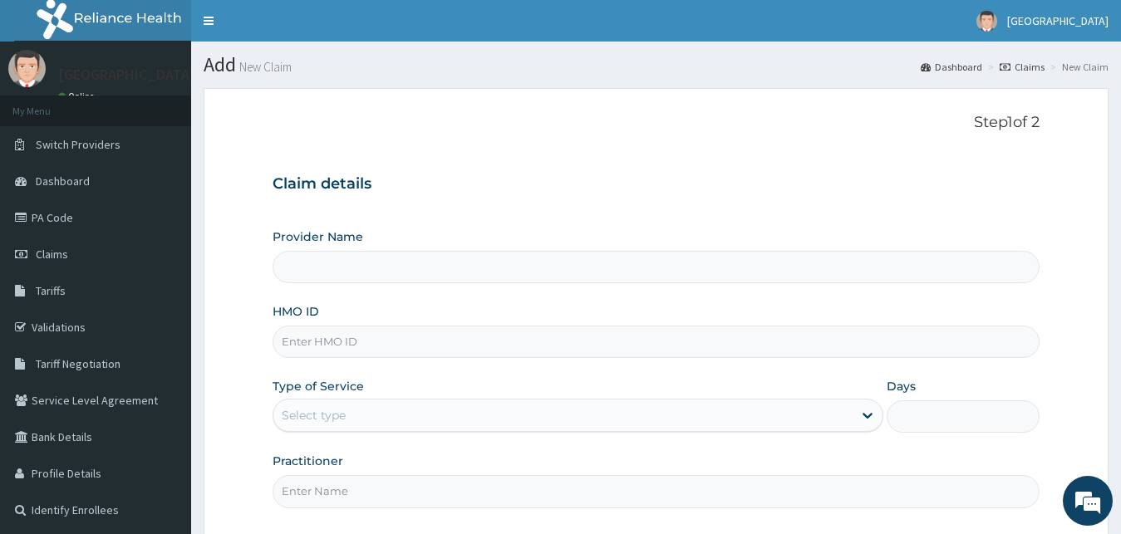
type input "[GEOGRAPHIC_DATA]"
click at [406, 344] on input "HMO ID" at bounding box center [657, 342] width 768 height 32
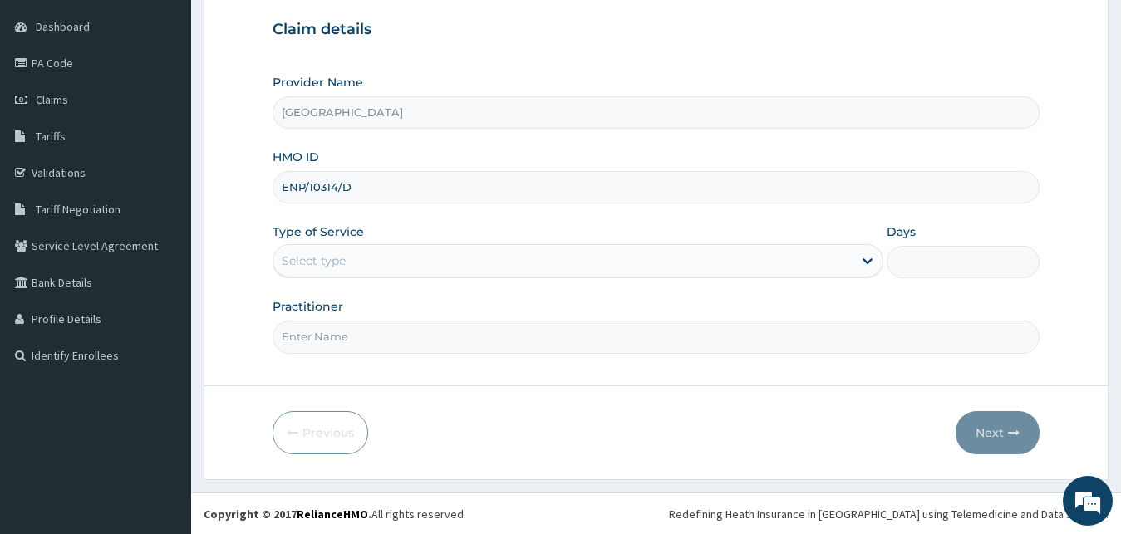
scroll to position [155, 0]
type input "ENP/10314/D"
click at [421, 258] on div "Select type" at bounding box center [563, 260] width 580 height 27
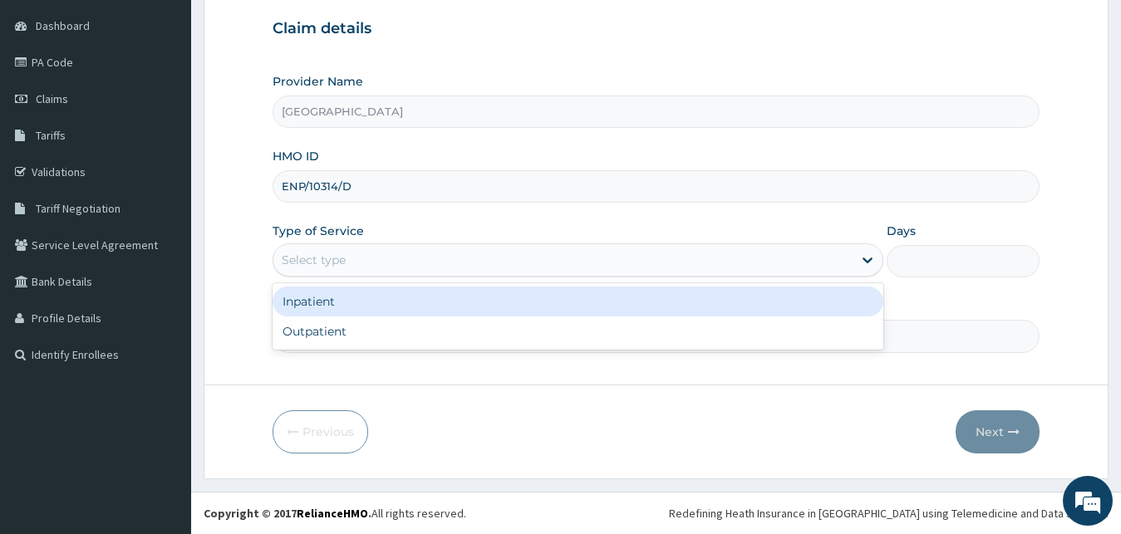
scroll to position [0, 0]
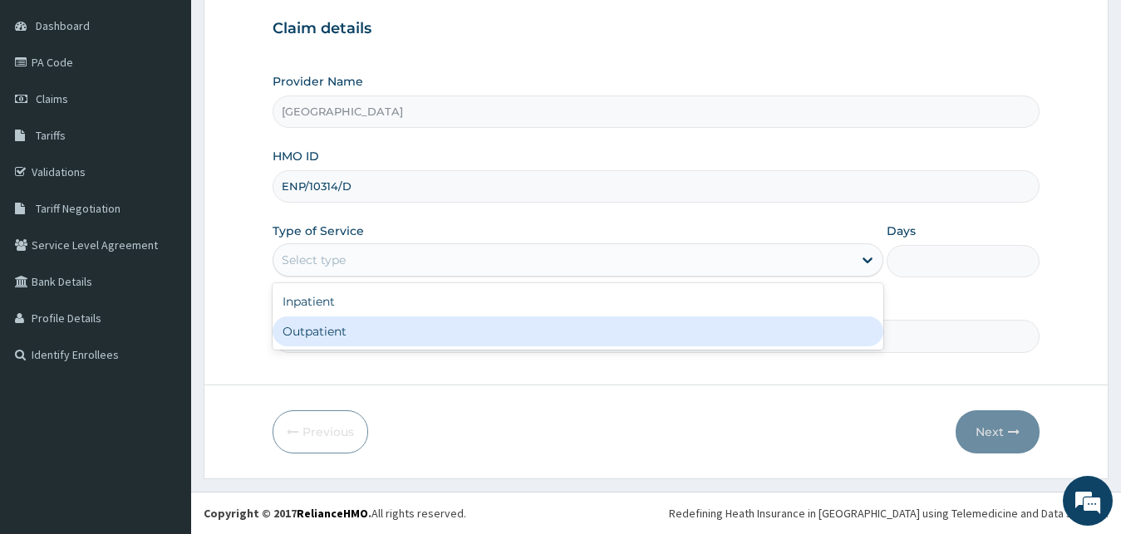
click at [354, 324] on div "Outpatient" at bounding box center [579, 332] width 612 height 30
type input "1"
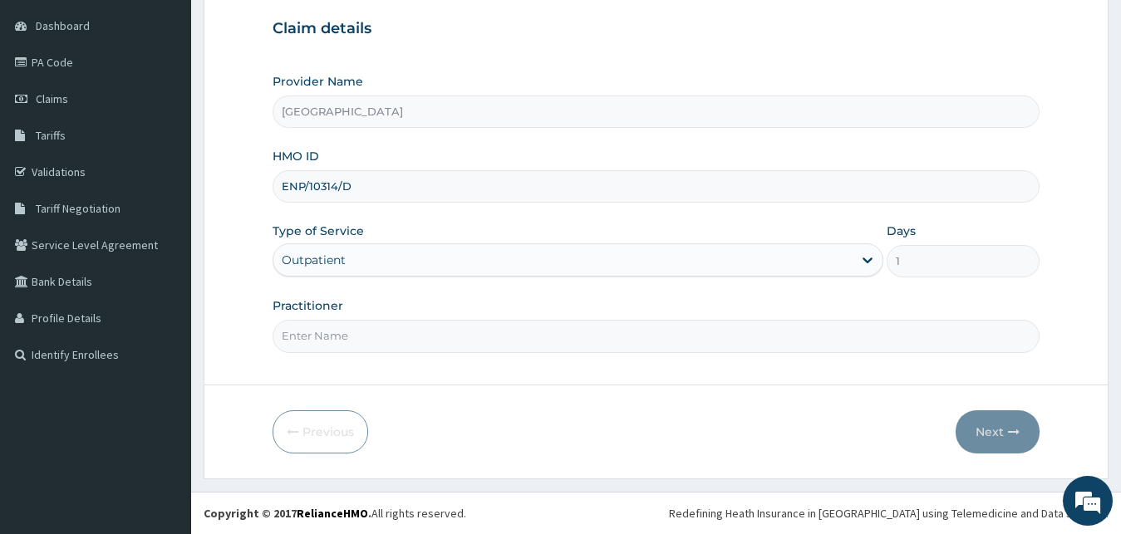
click at [357, 323] on input "Practitioner" at bounding box center [657, 336] width 768 height 32
type input "[PERSON_NAME]"
click at [1015, 446] on button "Next" at bounding box center [998, 432] width 84 height 43
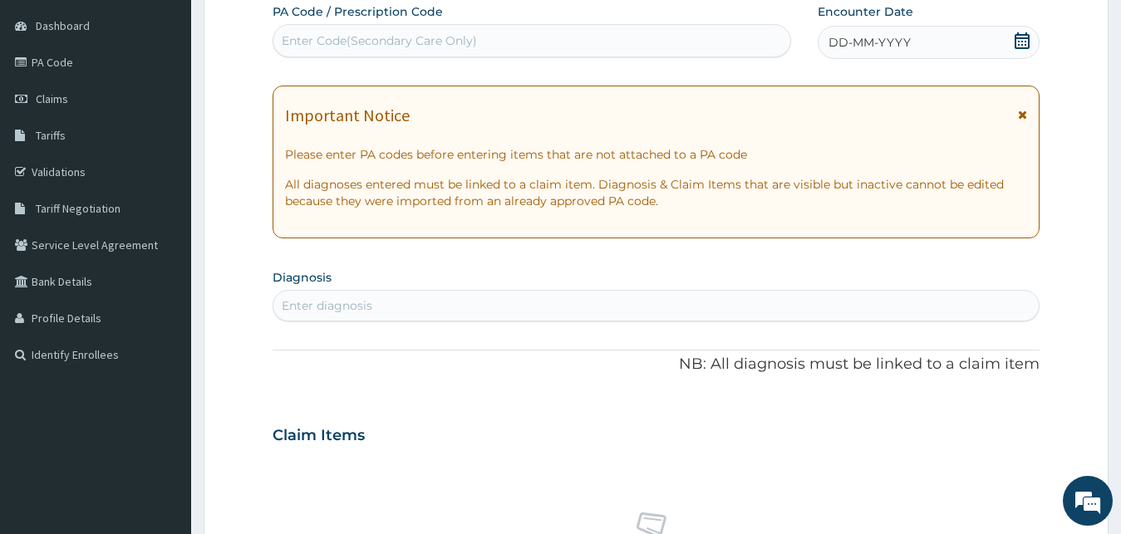
click at [402, 23] on div "PA Code / Prescription Code Enter Code(Secondary Care Only)" at bounding box center [532, 30] width 519 height 54
click at [403, 31] on div "Enter Code(Secondary Care Only)" at bounding box center [531, 40] width 517 height 27
type input "PA/30CED3"
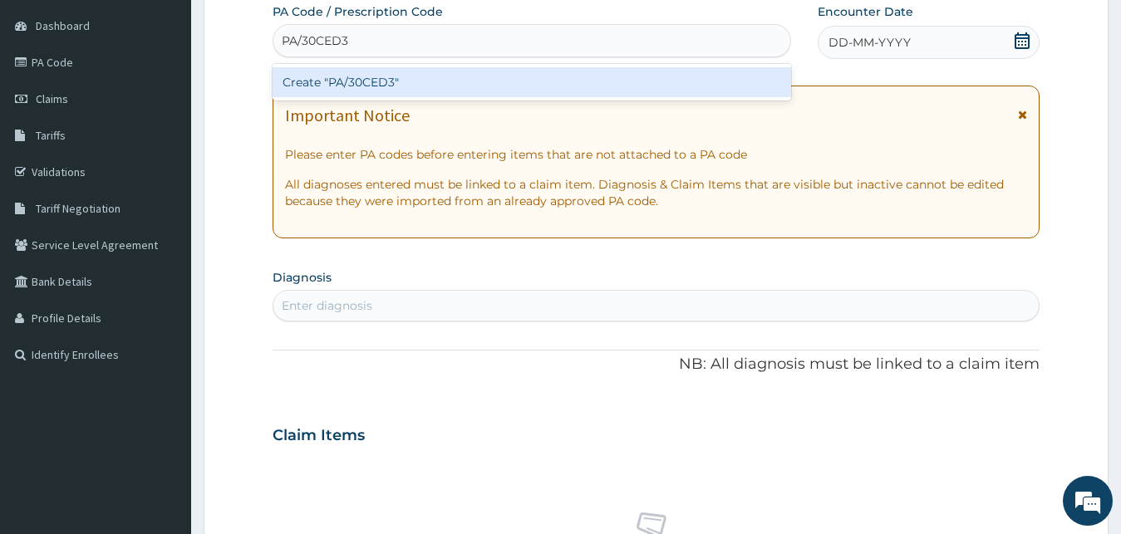
click at [370, 78] on div "Create "PA/30CED3"" at bounding box center [532, 82] width 519 height 30
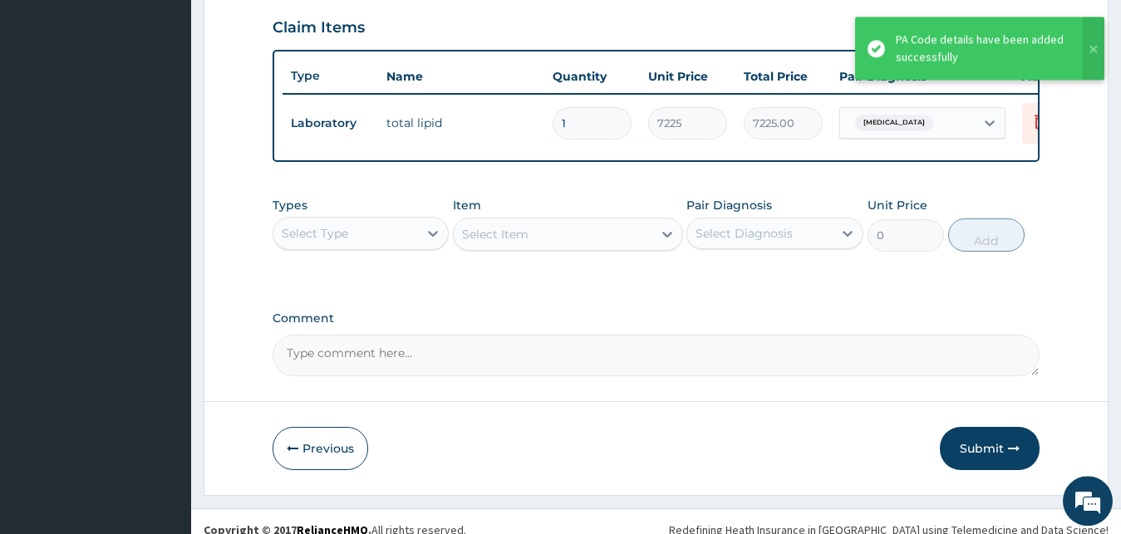
scroll to position [599, 0]
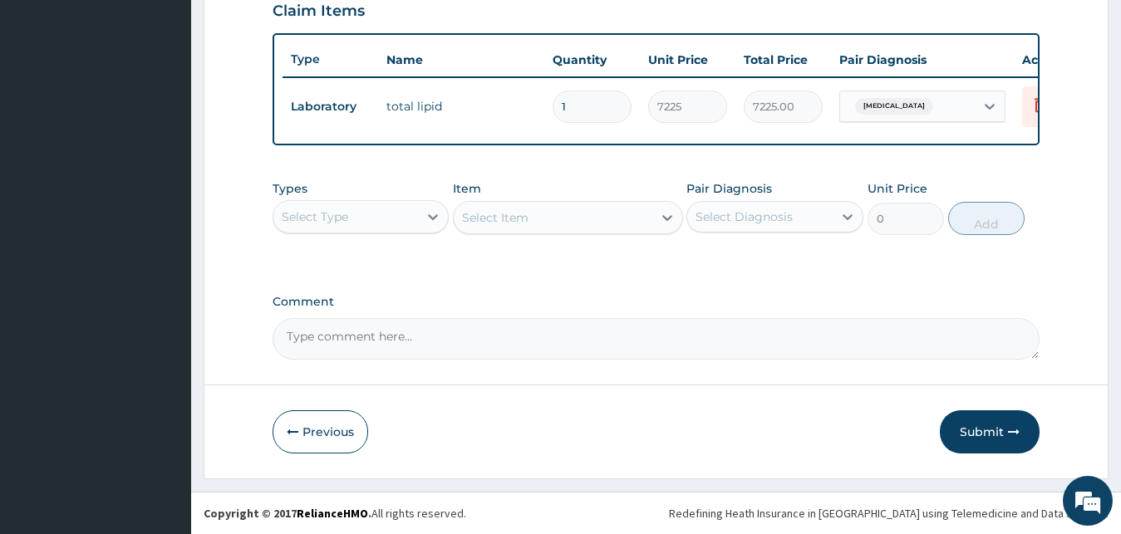
click at [1008, 436] on button "Submit" at bounding box center [990, 432] width 100 height 43
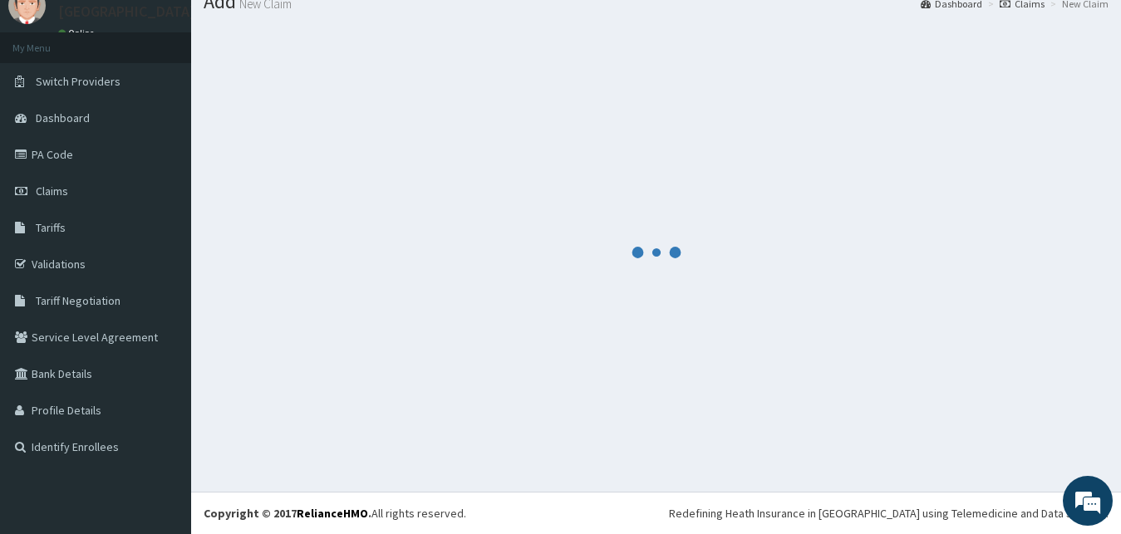
scroll to position [63, 0]
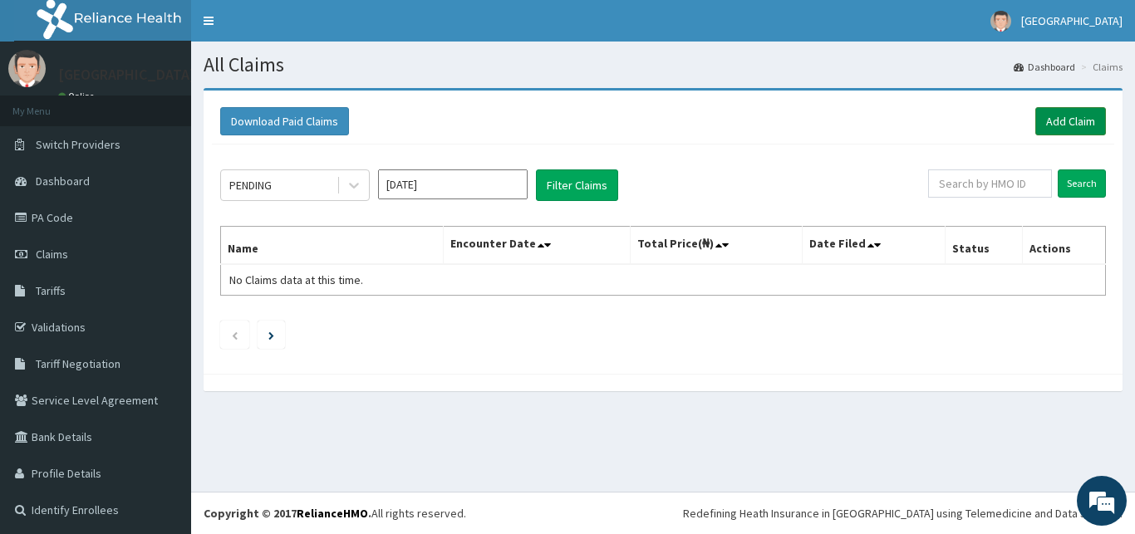
click at [1056, 125] on link "Add Claim" at bounding box center [1071, 121] width 71 height 28
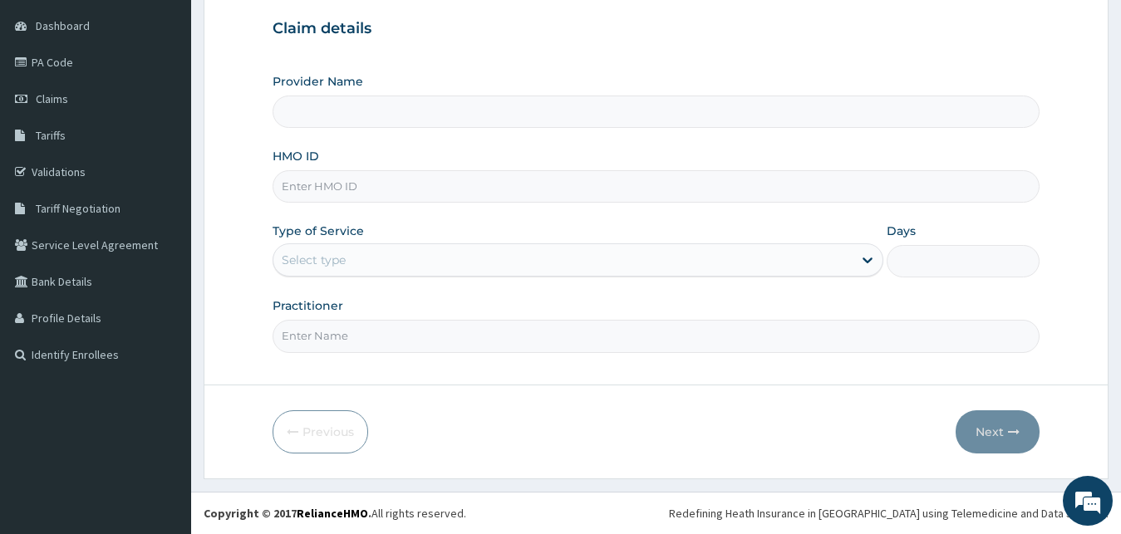
scroll to position [155, 0]
click at [330, 254] on div "Select type" at bounding box center [314, 260] width 64 height 17
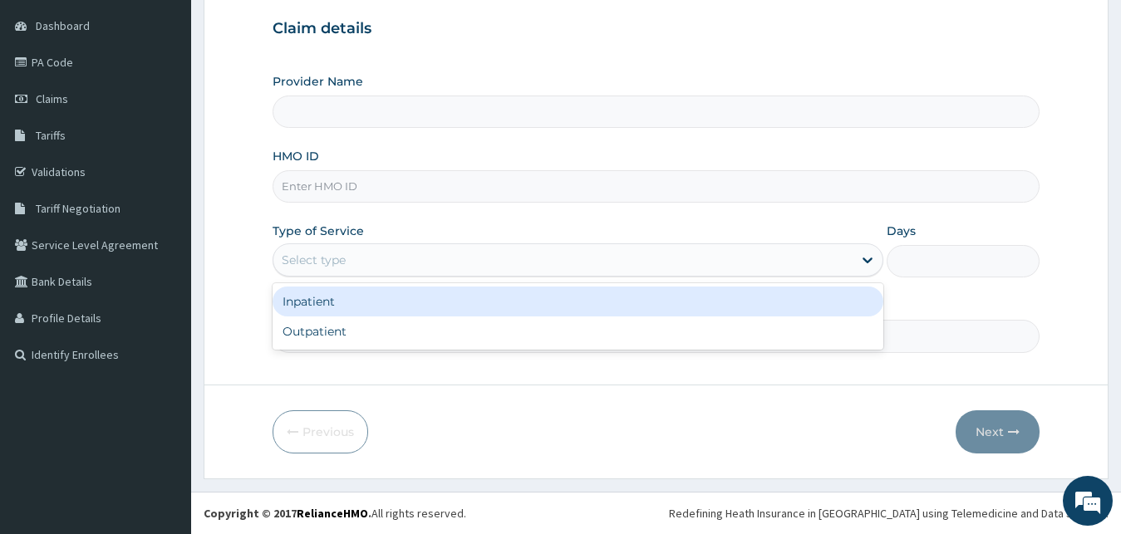
type input "[GEOGRAPHIC_DATA]"
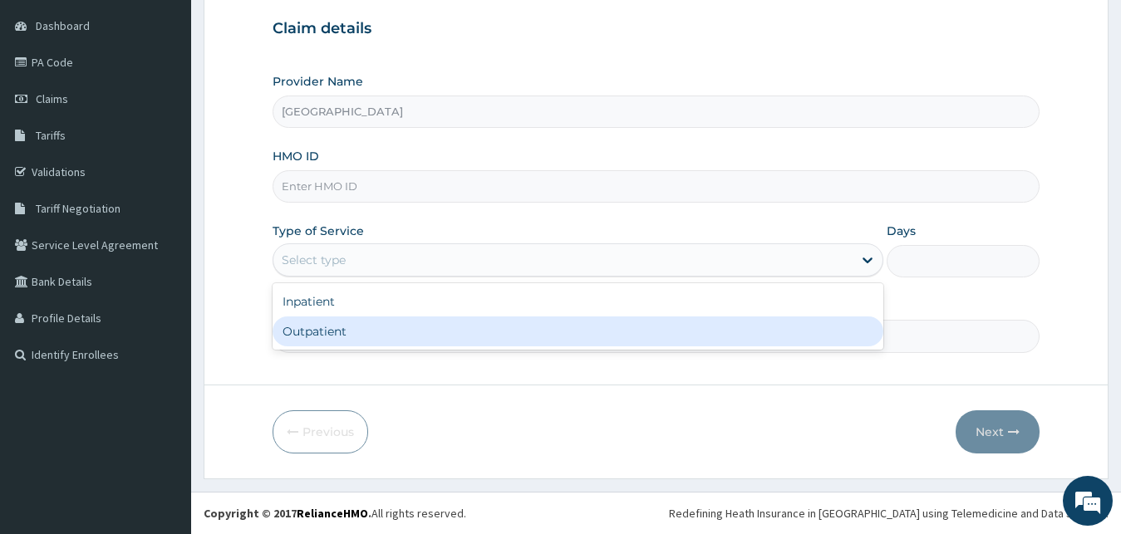
click at [367, 334] on div "Outpatient" at bounding box center [579, 332] width 612 height 30
type input "1"
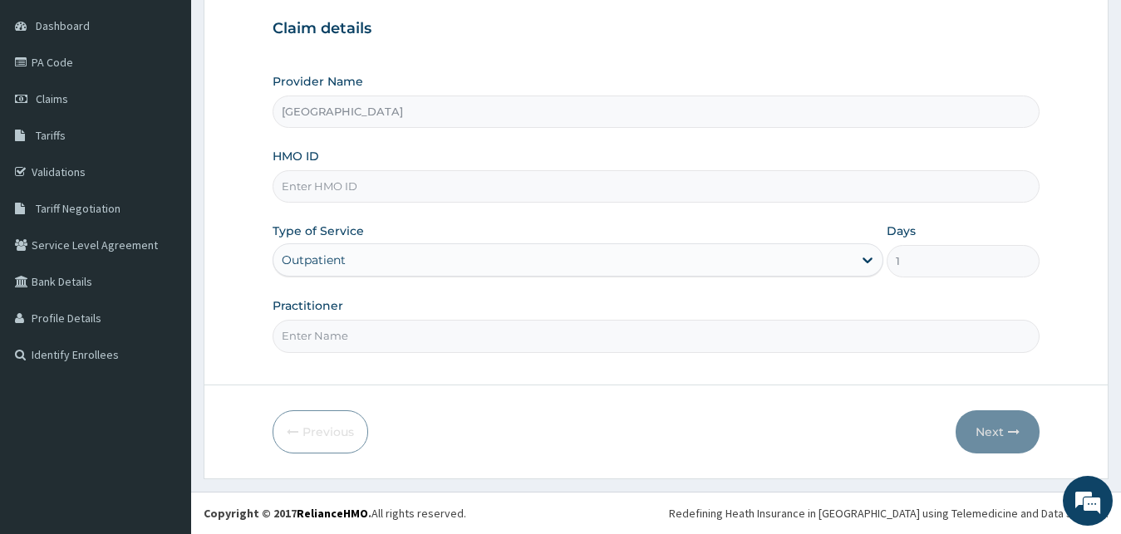
click at [401, 197] on input "HMO ID" at bounding box center [657, 186] width 768 height 32
type input "GBM/10048/B"
click at [391, 329] on input "Practitioner" at bounding box center [657, 336] width 768 height 32
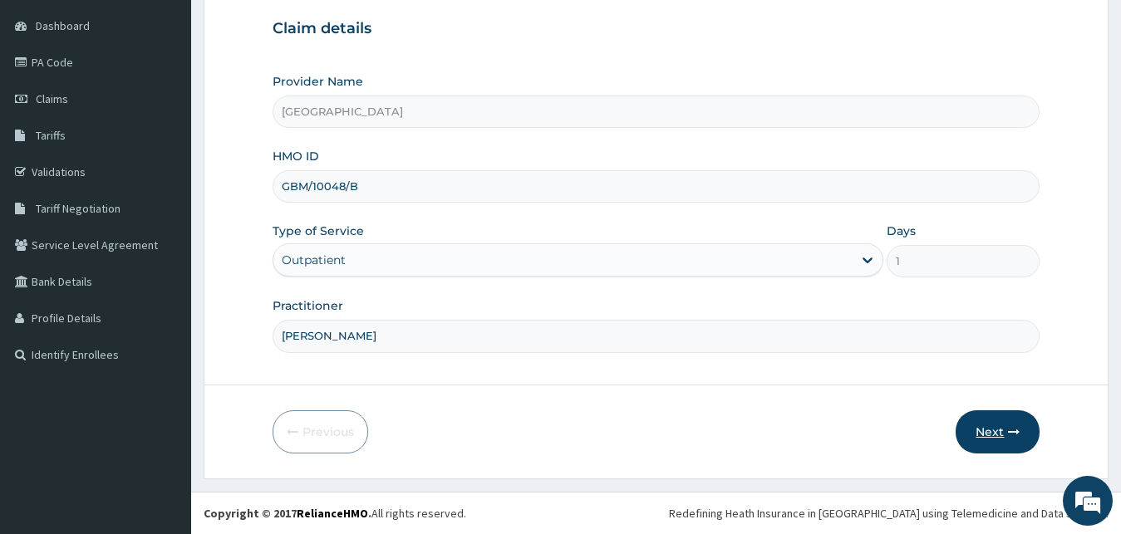
type input "[PERSON_NAME]"
click at [992, 429] on button "Next" at bounding box center [998, 432] width 84 height 43
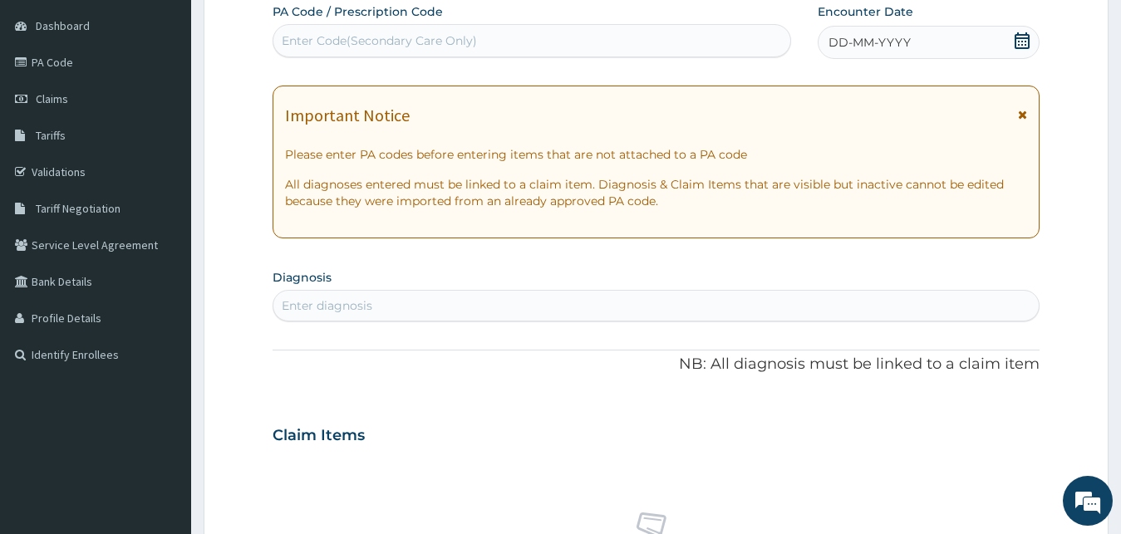
click at [1019, 37] on icon at bounding box center [1022, 40] width 17 height 17
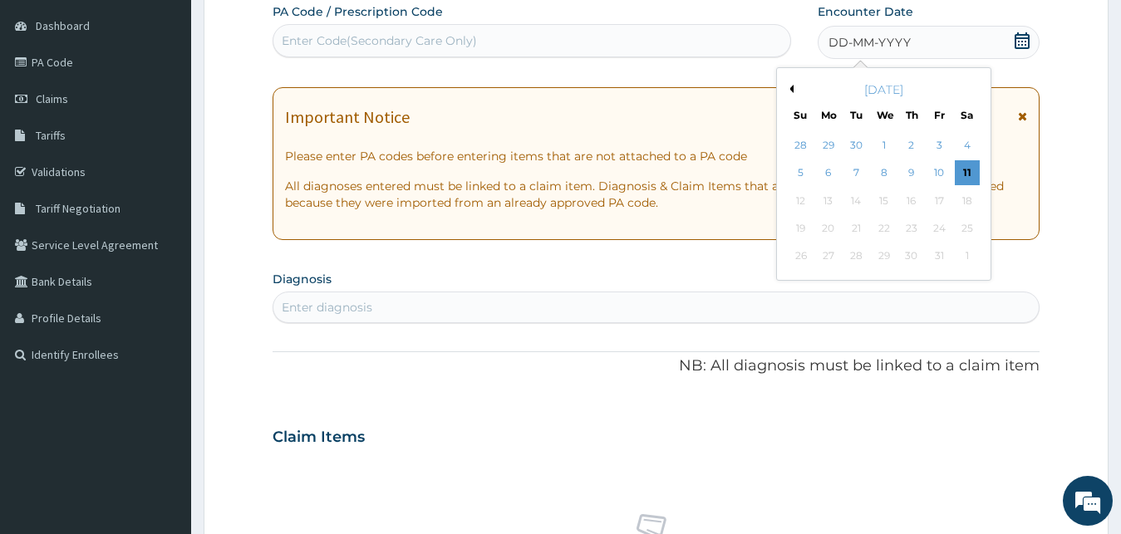
click at [795, 87] on div "[DATE]" at bounding box center [884, 89] width 200 height 17
click at [793, 87] on button "Previous Month" at bounding box center [789, 89] width 8 height 8
click at [908, 141] on div "4" at bounding box center [911, 145] width 25 height 25
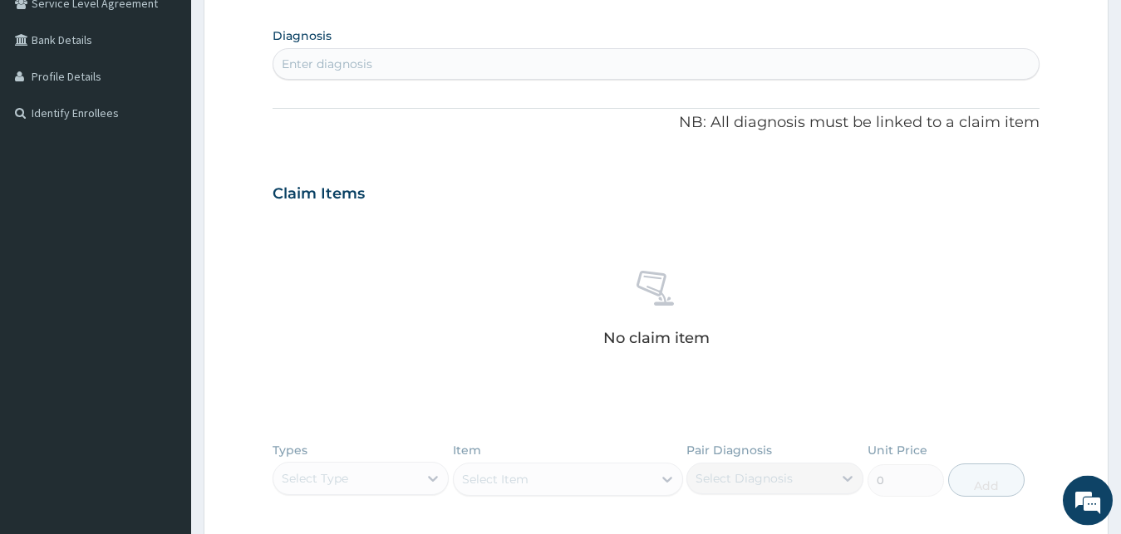
scroll to position [410, 0]
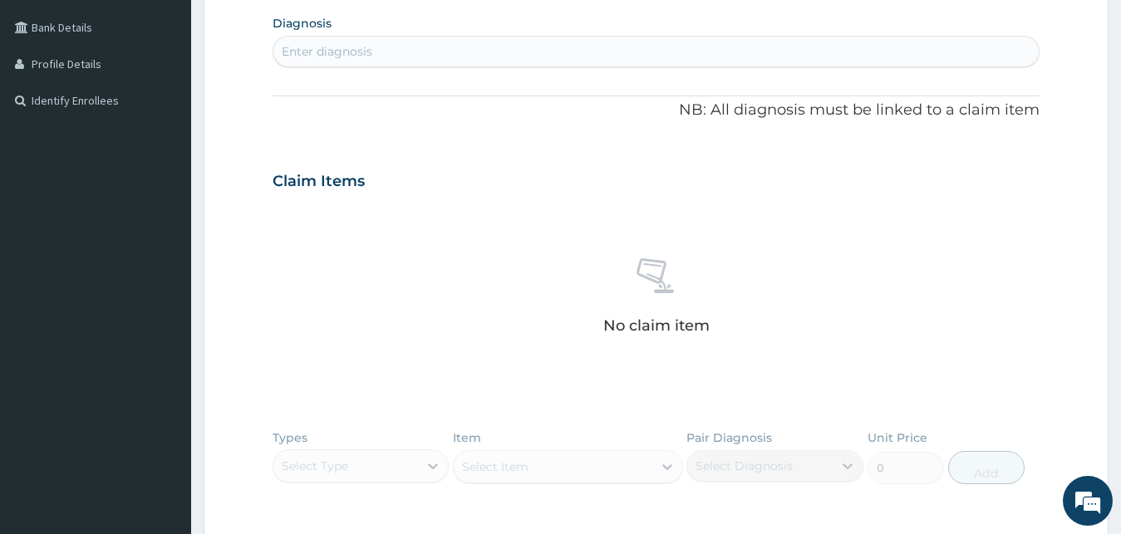
click at [607, 59] on div "Enter diagnosis" at bounding box center [656, 51] width 766 height 27
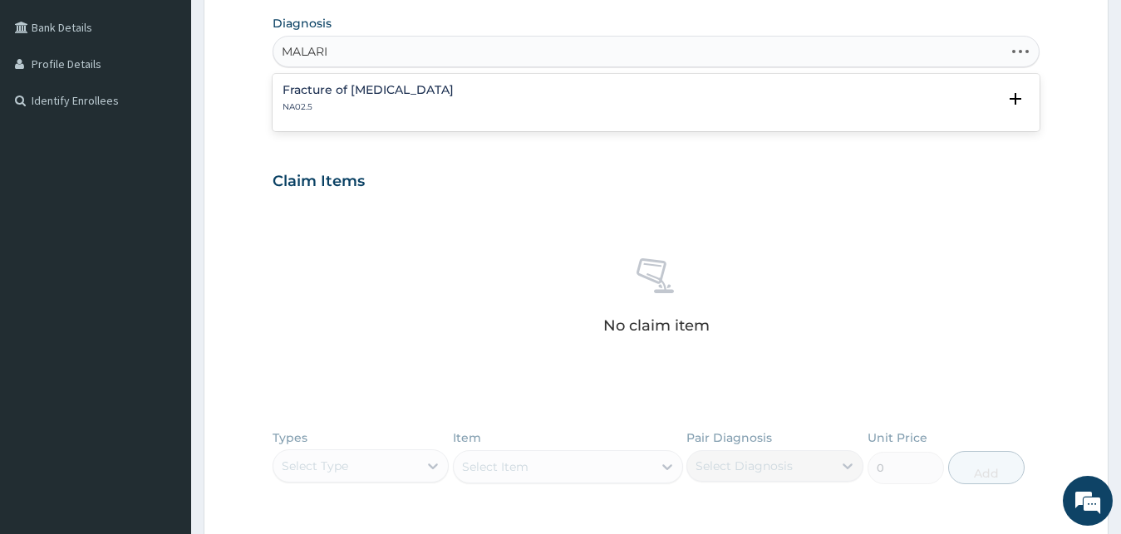
type input "MALARIA"
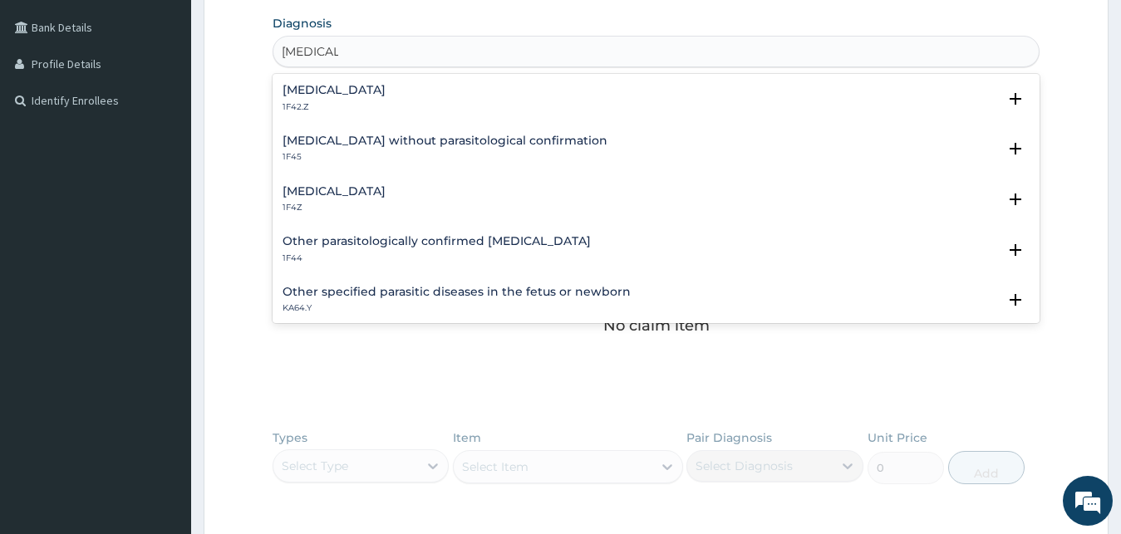
click at [404, 179] on div "Plasmodium malariae malaria without complication 1F42.Z Select Status Query Que…" at bounding box center [657, 198] width 768 height 249
click at [360, 199] on div "Malaria, unspecified 1F4Z" at bounding box center [334, 199] width 103 height 29
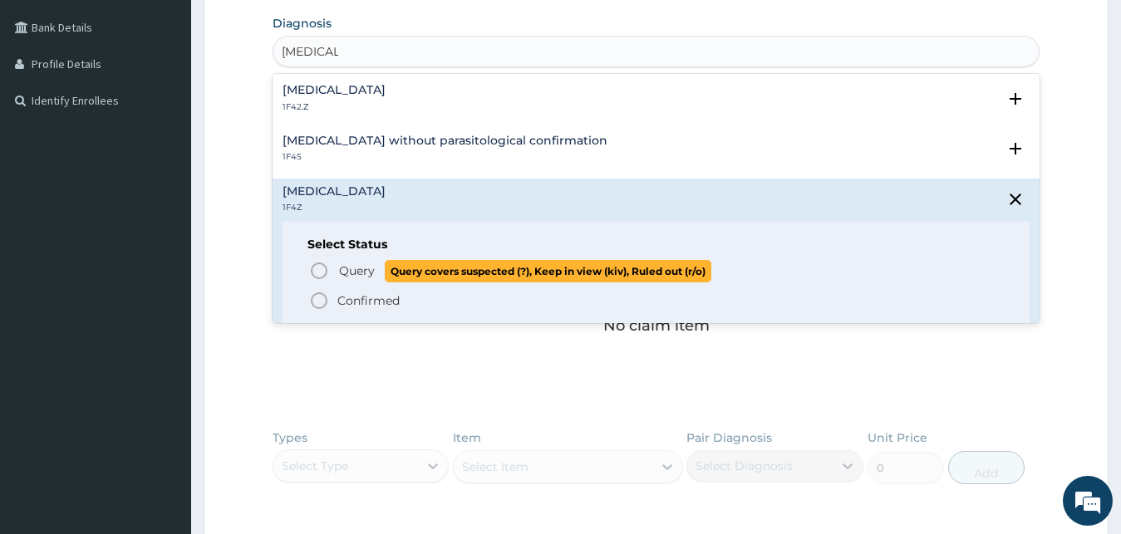
drag, startPoint x: 338, startPoint y: 263, endPoint x: 337, endPoint y: 245, distance: 17.5
click at [337, 263] on p "Query Query covers suspected (?), Keep in view (kiv), Ruled out (r/o)" at bounding box center [524, 271] width 374 height 22
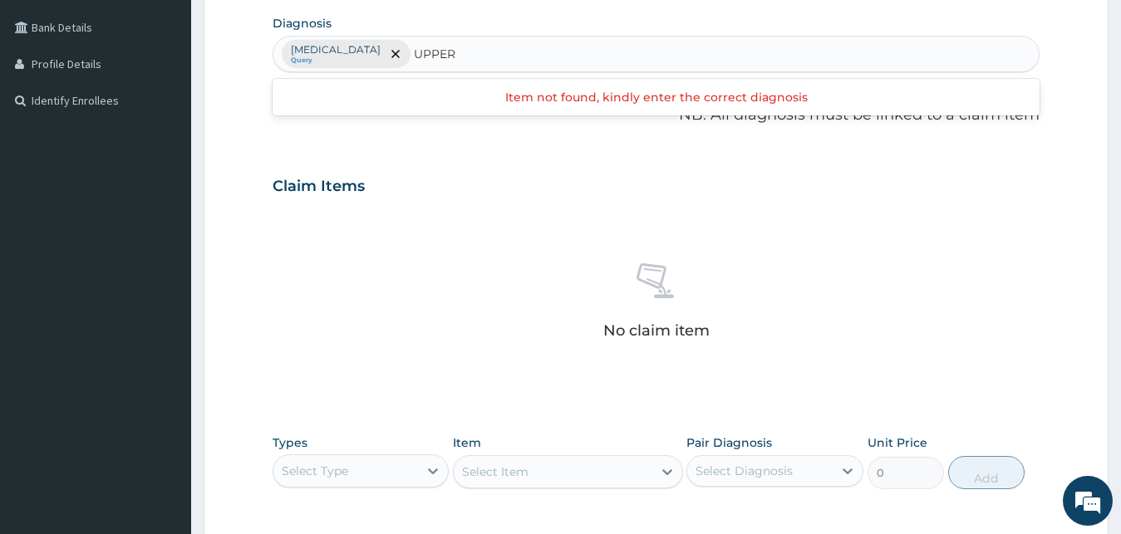
type input "UPPER"
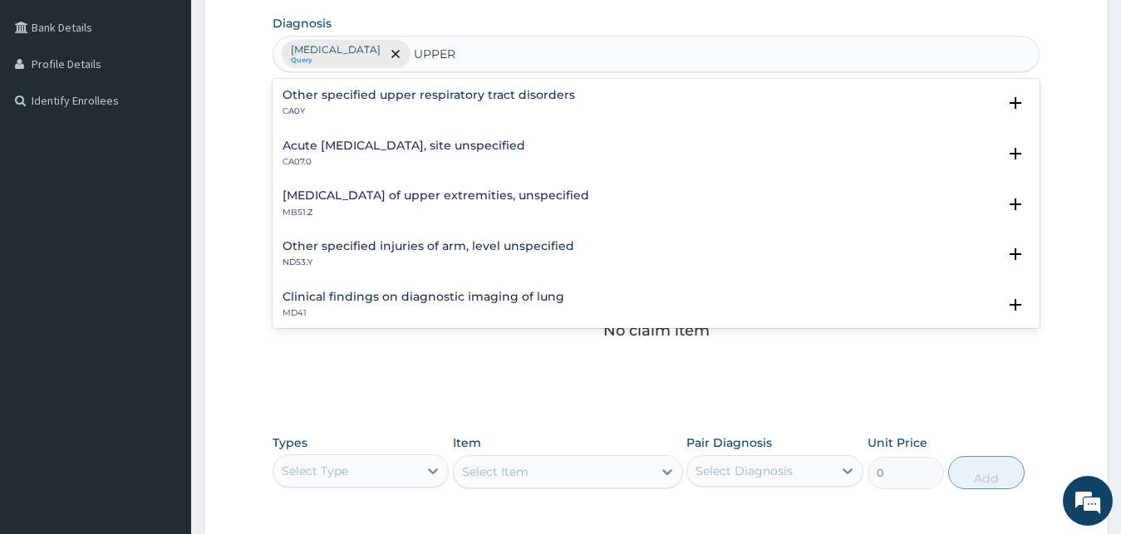
click at [502, 109] on p "CA0Y" at bounding box center [429, 112] width 293 height 12
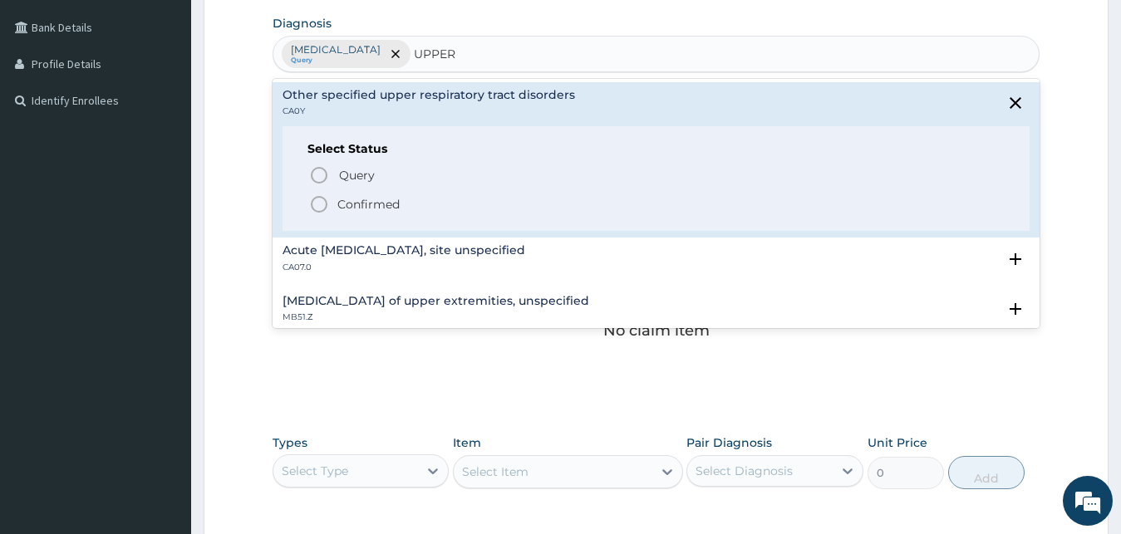
drag, startPoint x: 356, startPoint y: 200, endPoint x: 372, endPoint y: 182, distance: 24.7
click at [356, 201] on p "Confirmed" at bounding box center [368, 204] width 62 height 17
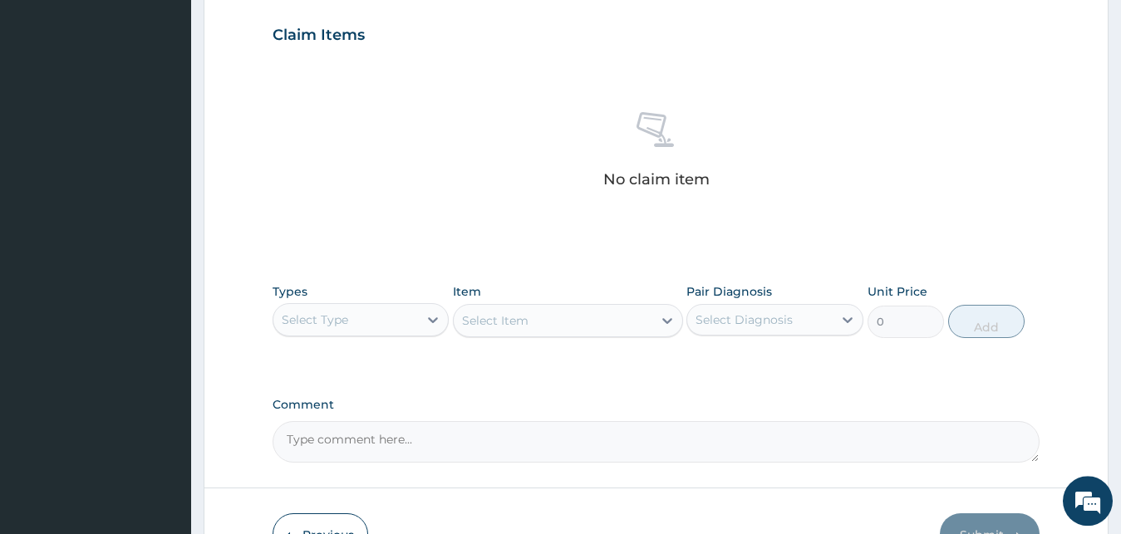
scroll to position [664, 0]
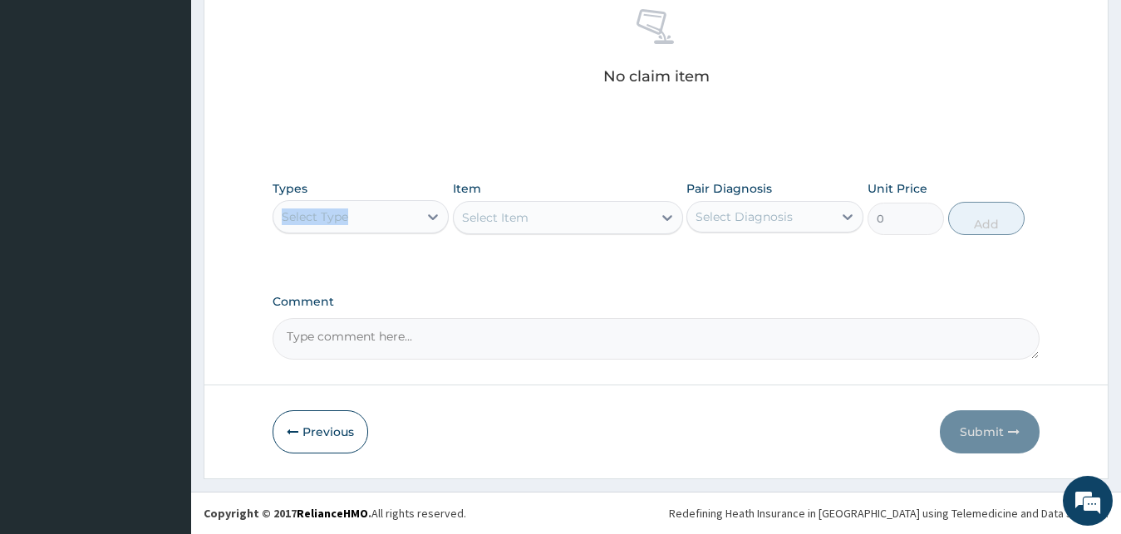
click at [377, 200] on div "Types Select Type" at bounding box center [361, 207] width 177 height 55
click at [398, 227] on div "Select Type" at bounding box center [345, 217] width 145 height 27
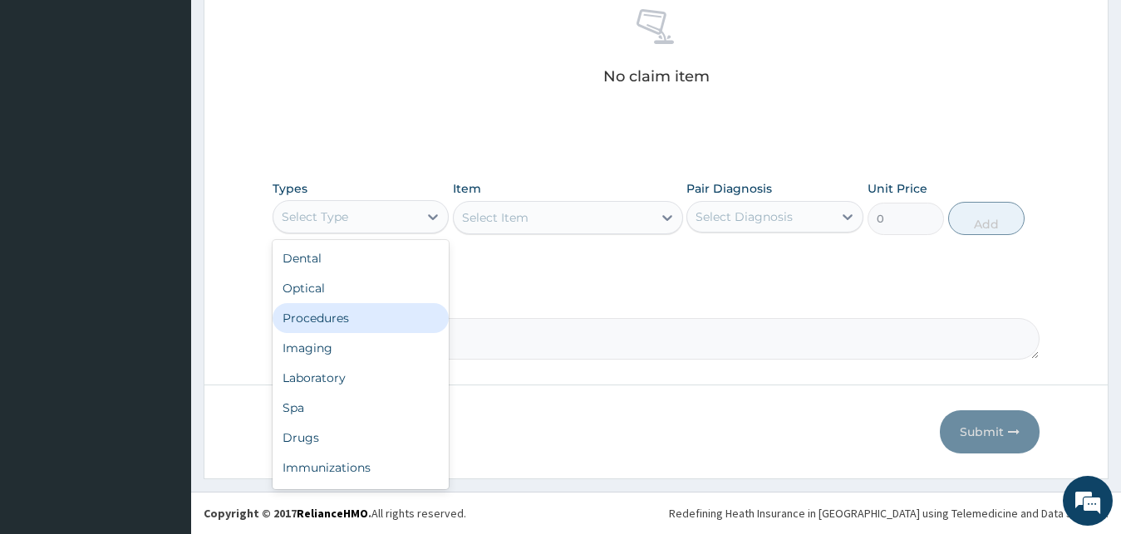
click at [318, 326] on div "Procedures" at bounding box center [361, 318] width 177 height 30
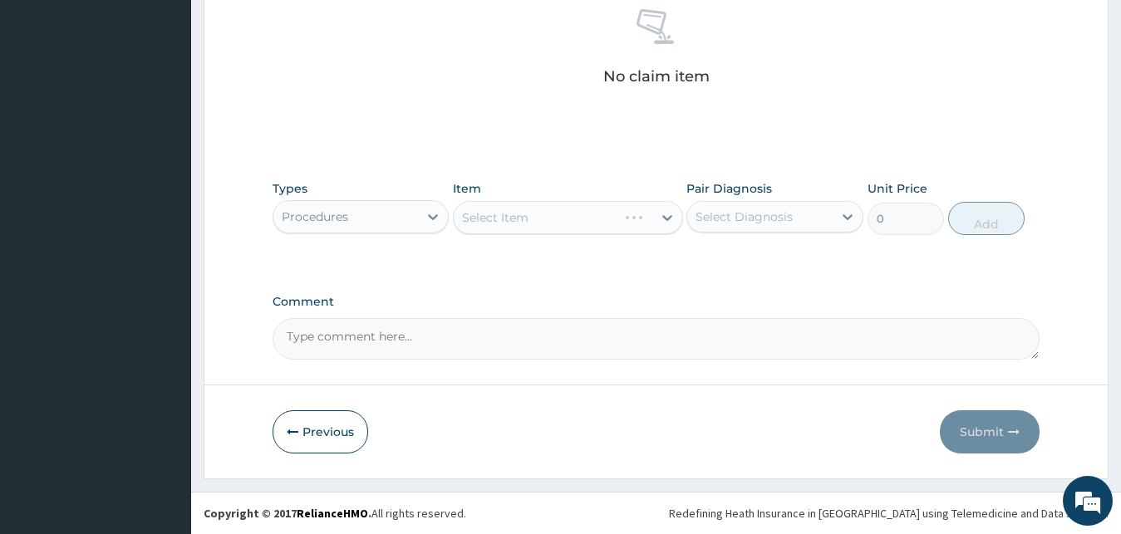
drag, startPoint x: 736, startPoint y: 214, endPoint x: 736, endPoint y: 222, distance: 8.4
click at [736, 216] on div "Select Diagnosis" at bounding box center [744, 217] width 97 height 17
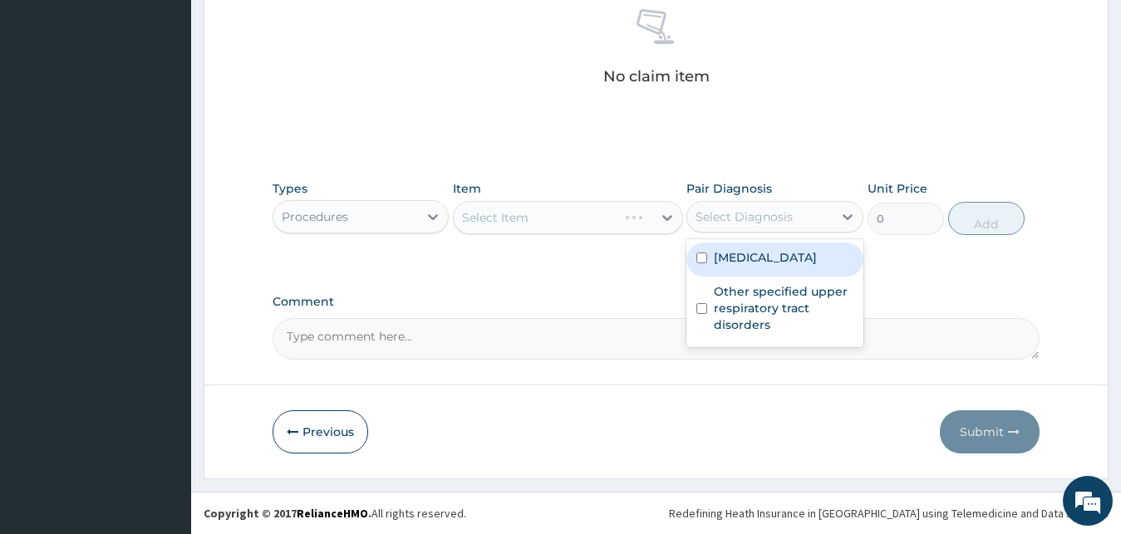
click at [726, 257] on label "Malaria, unspecified" at bounding box center [765, 257] width 103 height 17
checkbox input "true"
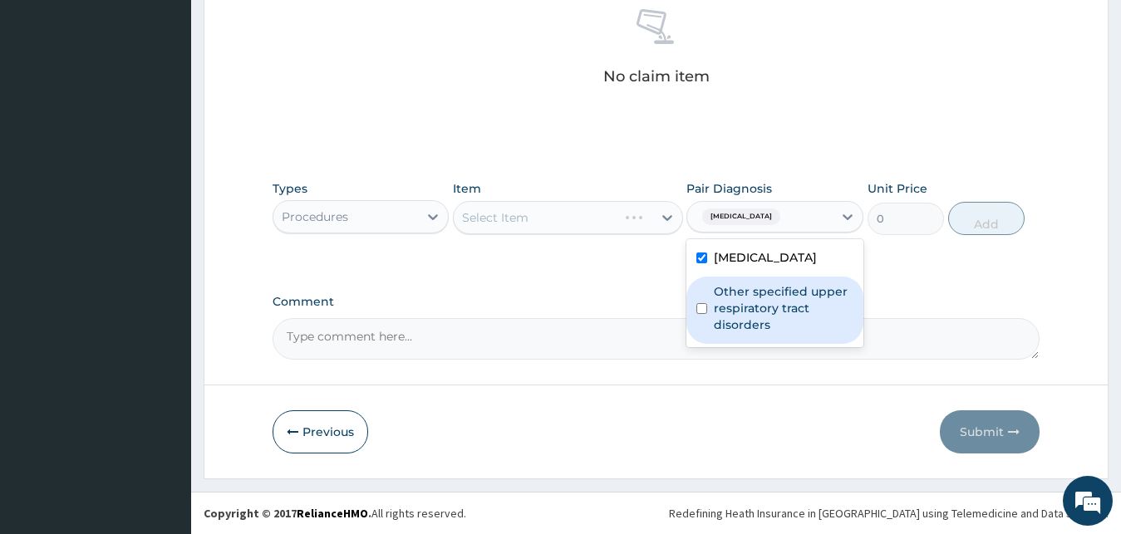
drag, startPoint x: 716, startPoint y: 297, endPoint x: 613, endPoint y: 235, distance: 119.3
click at [711, 296] on div "Other specified upper respiratory tract disorders" at bounding box center [774, 310] width 177 height 67
checkbox input "true"
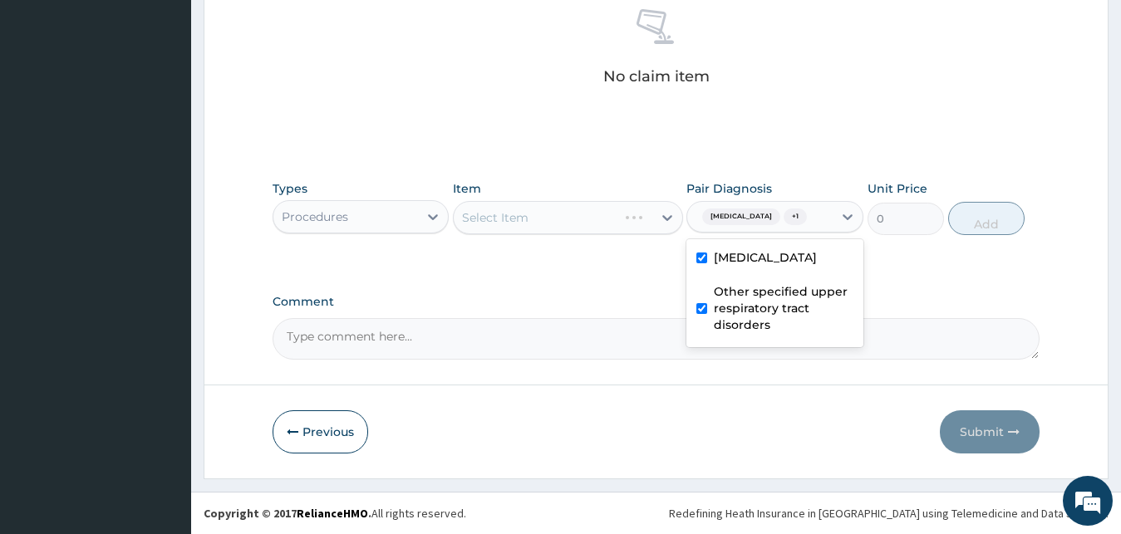
click at [598, 226] on div "Select Item" at bounding box center [568, 217] width 230 height 33
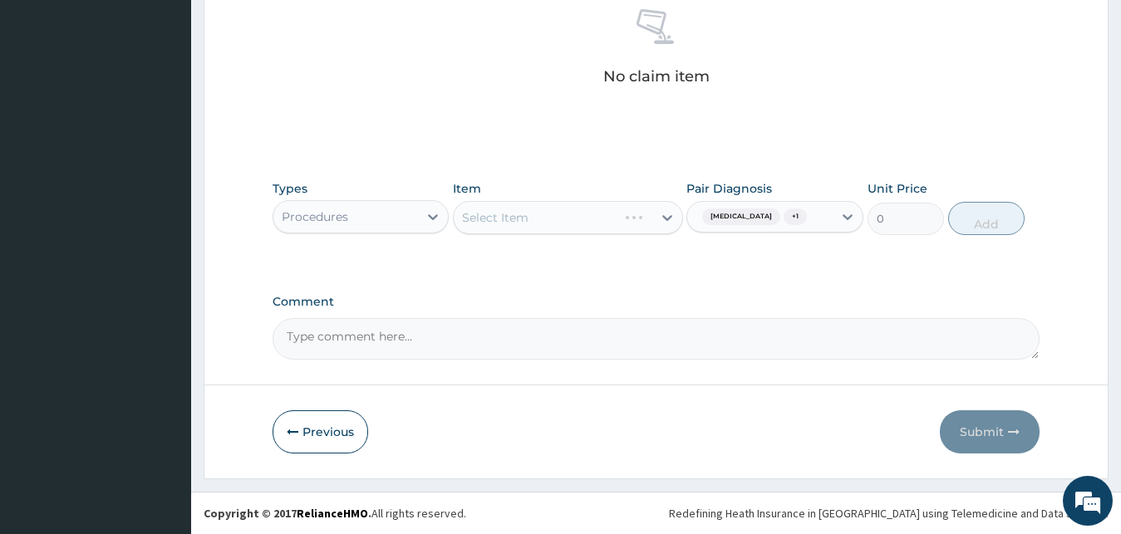
click at [752, 215] on span "Malaria, unspecified" at bounding box center [741, 217] width 78 height 17
click at [544, 210] on div "Select Item" at bounding box center [568, 217] width 230 height 33
click at [546, 219] on div "Select Item" at bounding box center [568, 217] width 230 height 33
click at [606, 220] on div "Select Item" at bounding box center [568, 217] width 230 height 33
click at [605, 219] on div "Select Item" at bounding box center [568, 217] width 230 height 33
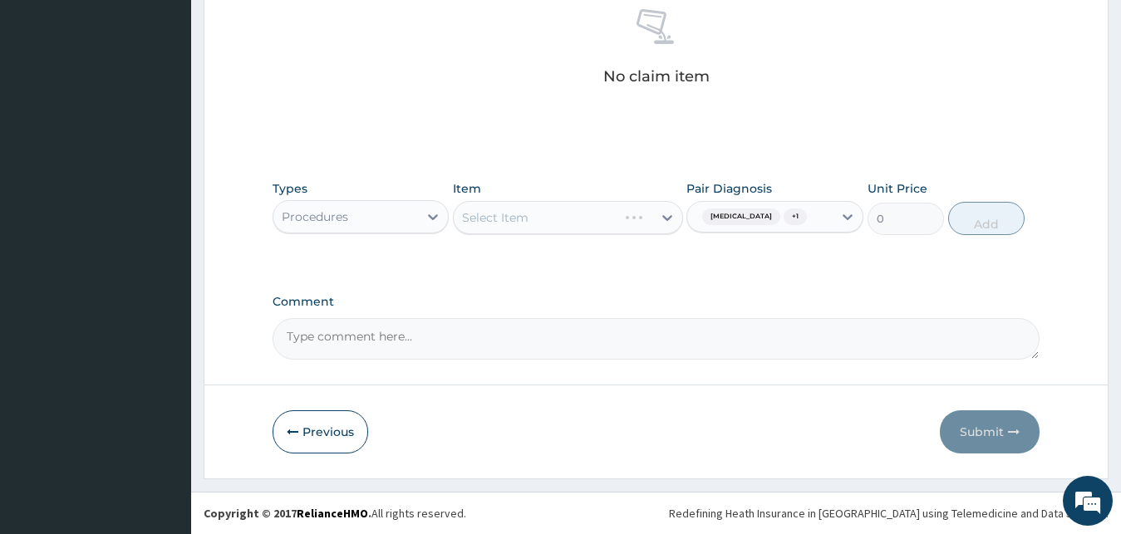
click at [605, 217] on div "Select Item" at bounding box center [568, 217] width 230 height 33
click at [605, 214] on div "Select Item" at bounding box center [568, 217] width 230 height 33
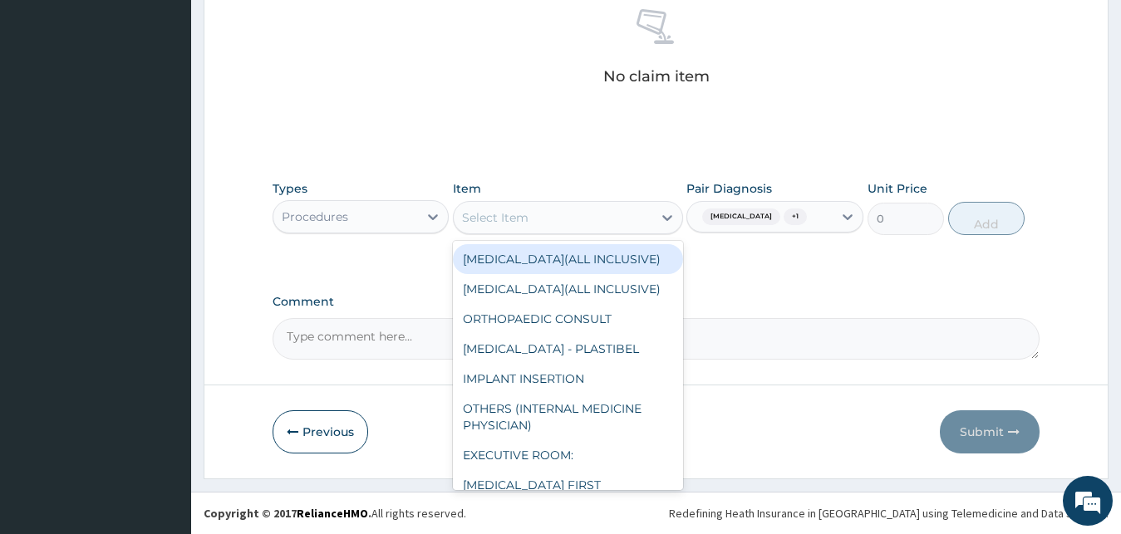
click at [607, 214] on div "Select Item" at bounding box center [553, 217] width 199 height 27
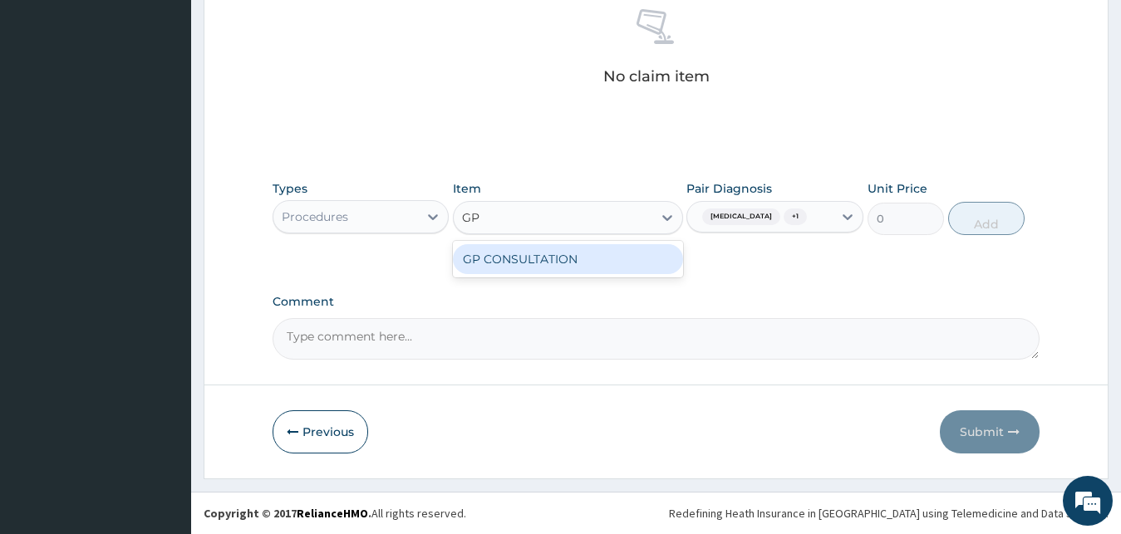
type input "GP"
click at [611, 275] on div "GP CONSULTATION" at bounding box center [568, 259] width 230 height 37
click at [656, 261] on div "GP CONSULTATION" at bounding box center [568, 259] width 230 height 30
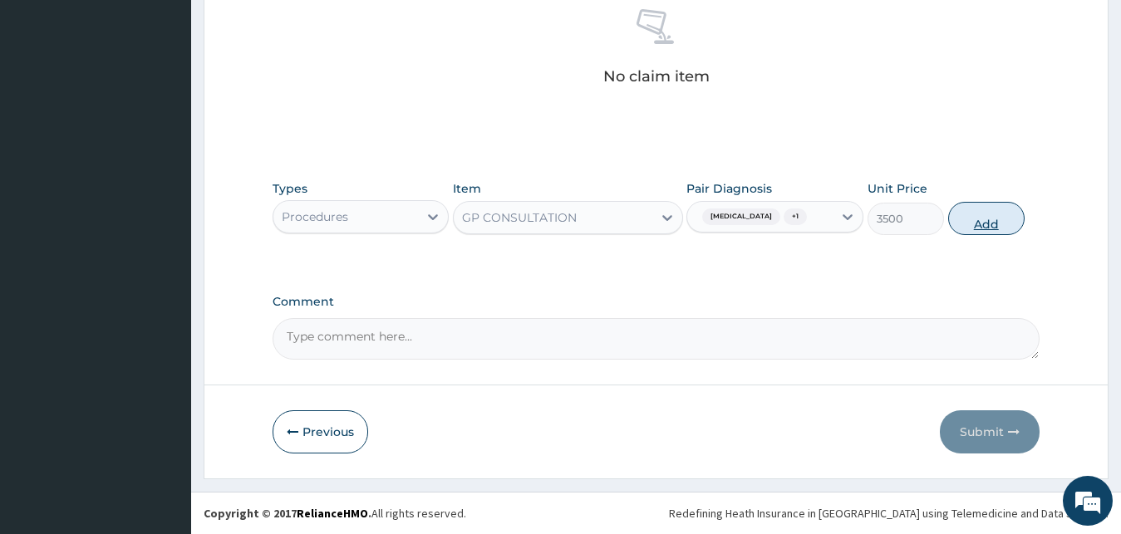
click at [967, 225] on button "Add" at bounding box center [986, 218] width 76 height 33
type input "0"
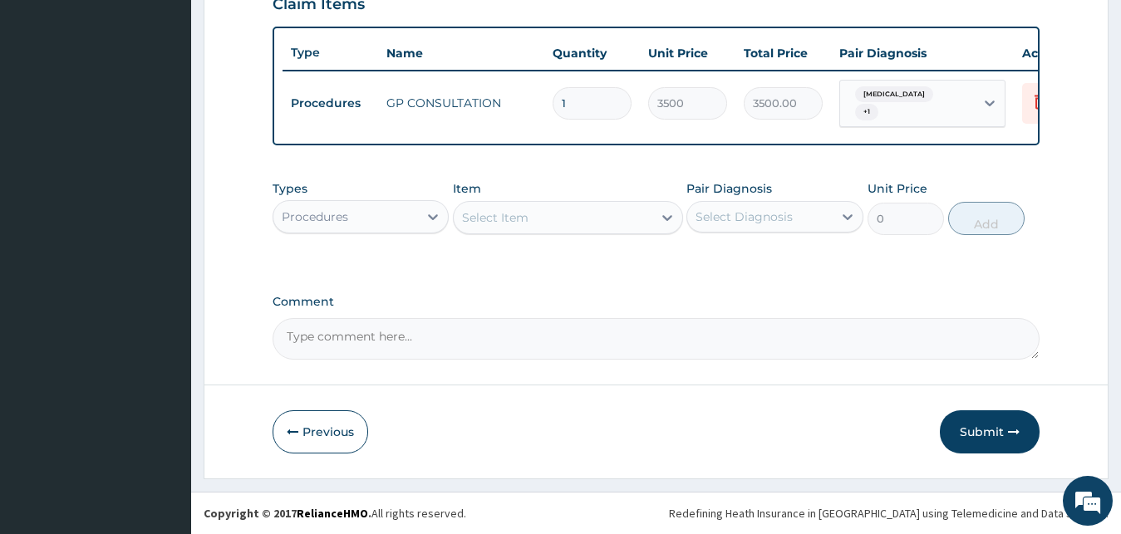
click at [359, 222] on div "Procedures" at bounding box center [345, 217] width 145 height 27
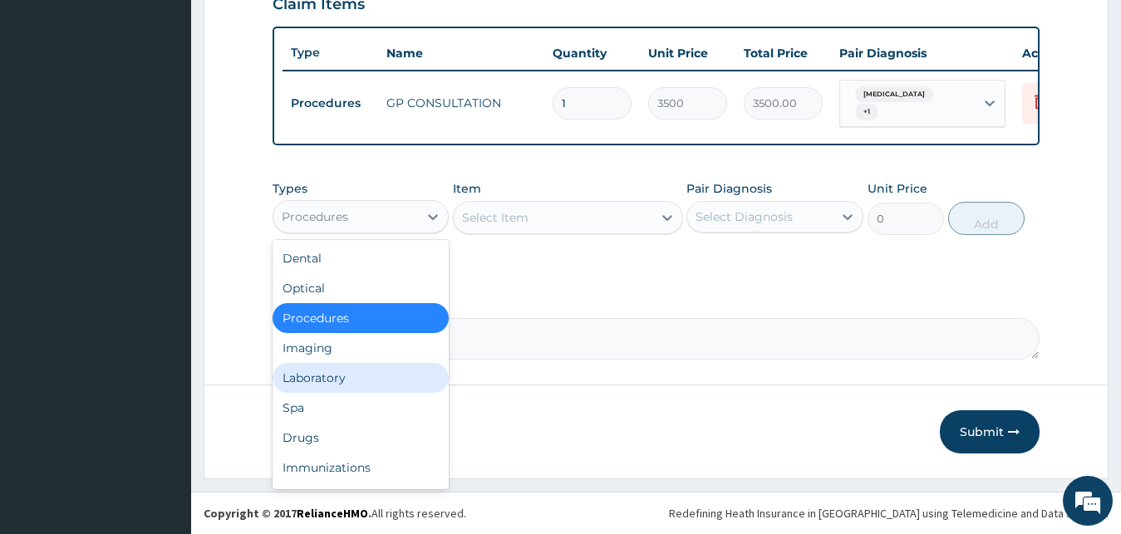
click at [324, 376] on div "Laboratory" at bounding box center [361, 378] width 177 height 30
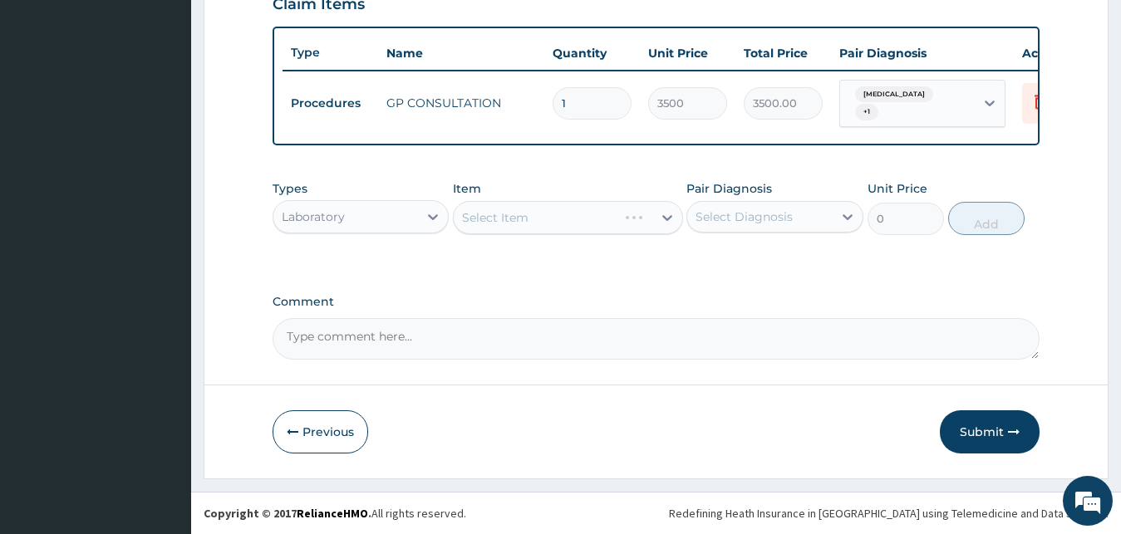
drag, startPoint x: 759, startPoint y: 216, endPoint x: 760, endPoint y: 239, distance: 22.5
click at [759, 218] on div "Select Diagnosis" at bounding box center [744, 217] width 97 height 17
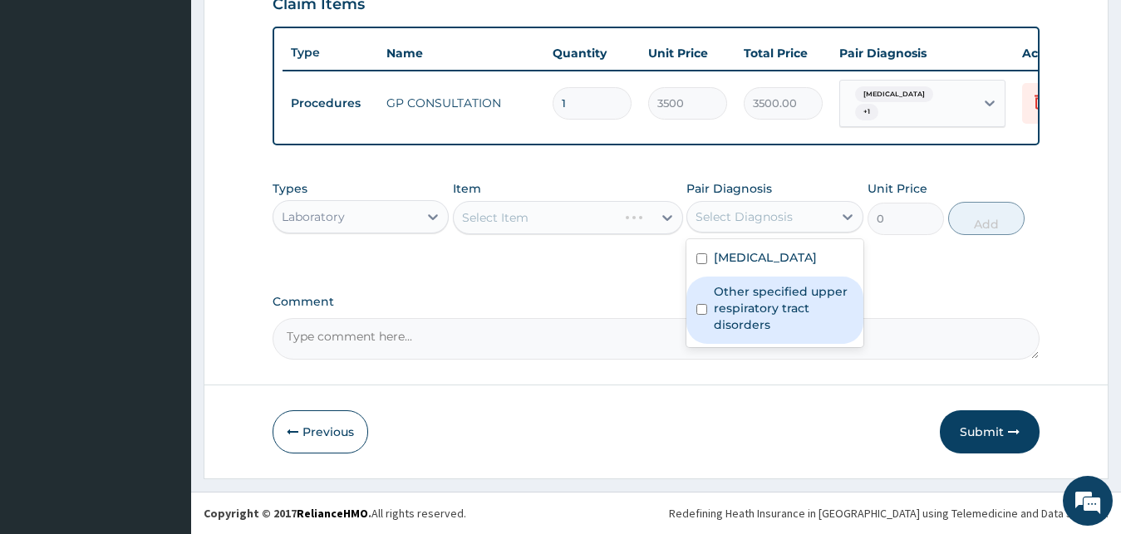
drag, startPoint x: 728, startPoint y: 312, endPoint x: 623, endPoint y: 234, distance: 130.7
click at [726, 312] on label "Other specified upper respiratory tract disorders" at bounding box center [784, 308] width 140 height 50
checkbox input "true"
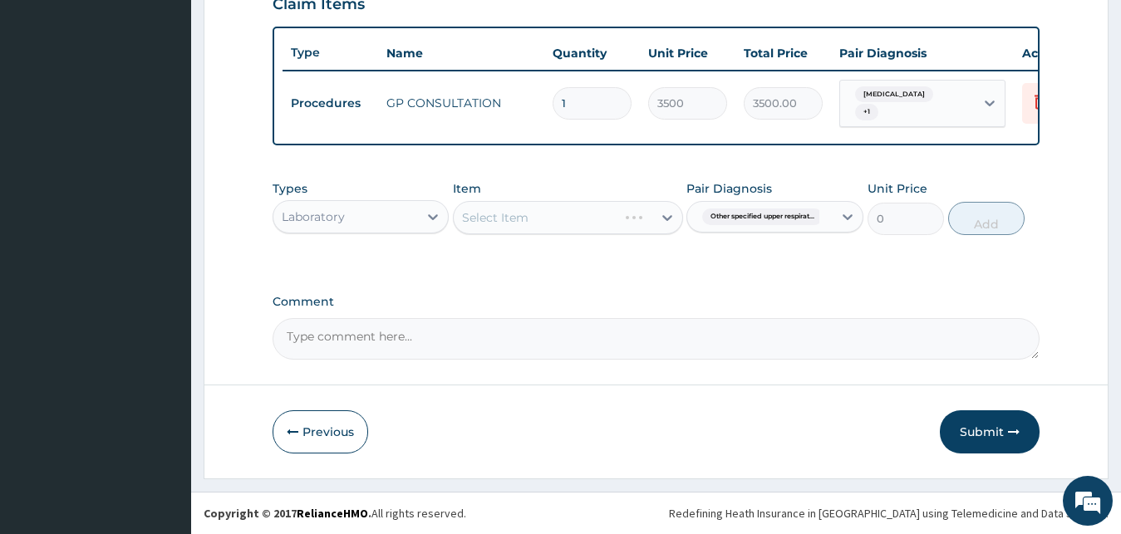
click at [622, 233] on div "Select Item" at bounding box center [568, 217] width 230 height 33
click at [623, 216] on div "Select Item" at bounding box center [568, 217] width 230 height 33
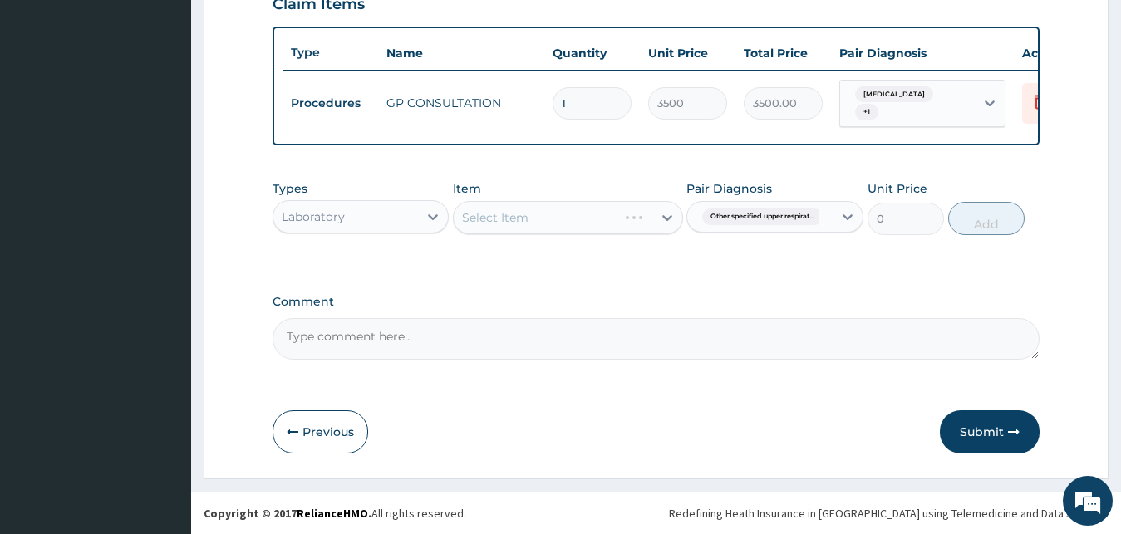
click at [623, 216] on div "Select Item" at bounding box center [568, 217] width 230 height 33
click at [642, 219] on div "Select Item" at bounding box center [553, 217] width 199 height 27
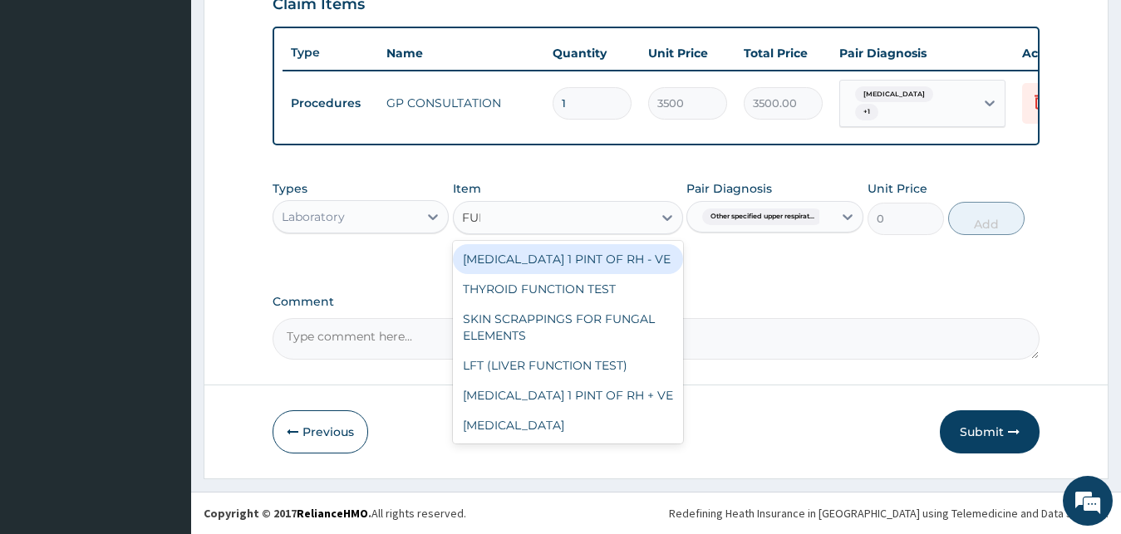
type input "FULL"
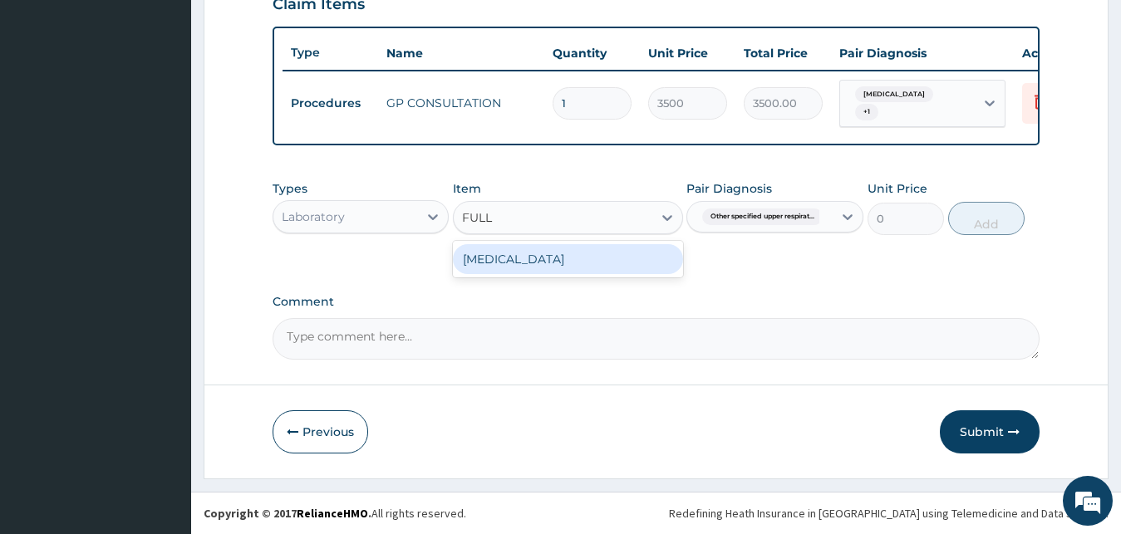
click at [592, 258] on div "FULL BLOOD COUNT" at bounding box center [568, 259] width 230 height 30
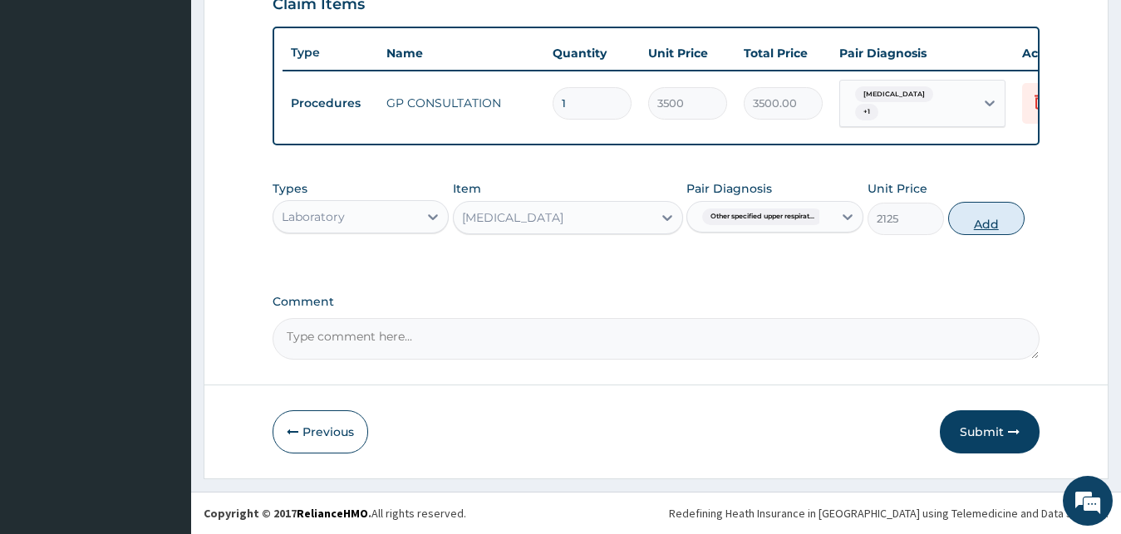
click at [962, 220] on button "Add" at bounding box center [986, 218] width 76 height 33
type input "0"
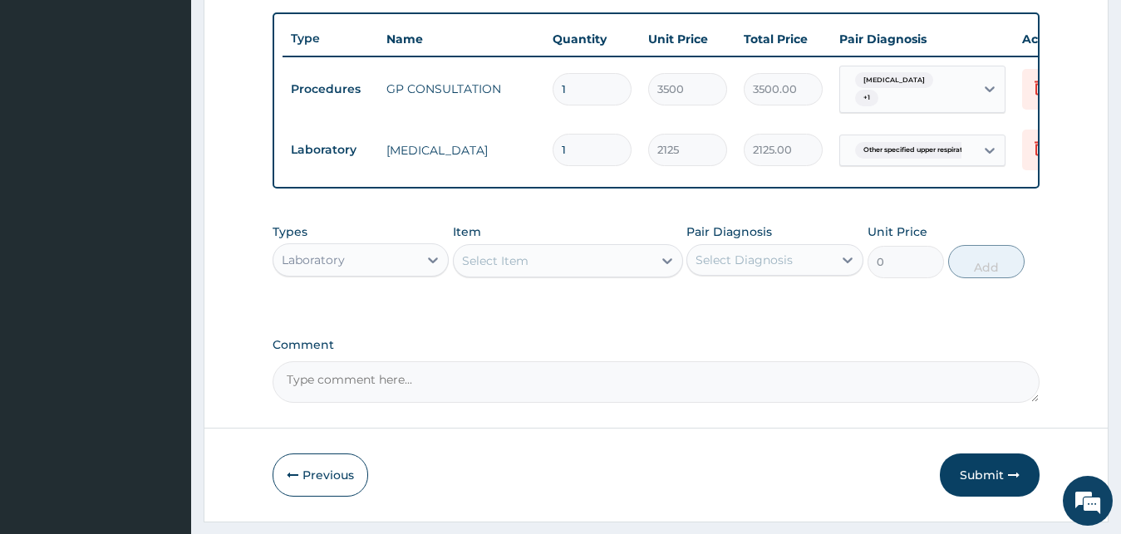
click at [543, 257] on div "Item Select Item" at bounding box center [568, 251] width 230 height 55
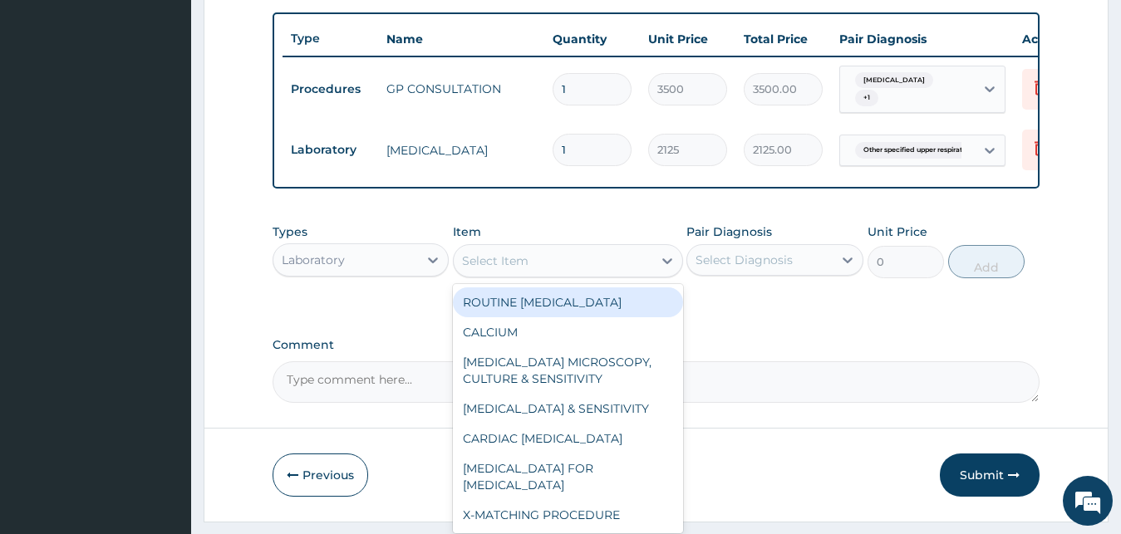
click at [555, 272] on div "Select Item" at bounding box center [553, 261] width 199 height 27
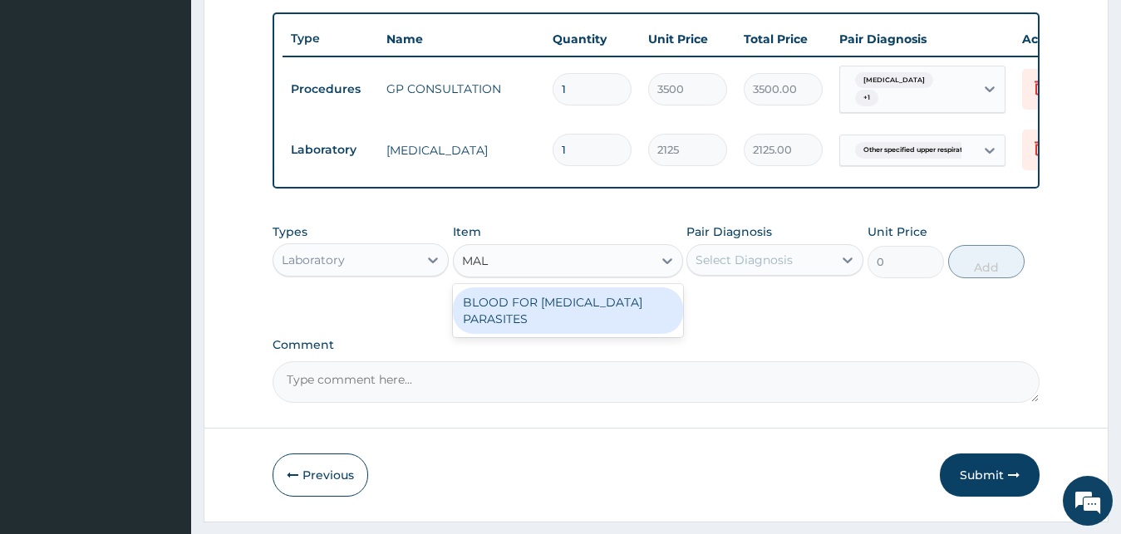
type input "MALA"
click at [547, 326] on div "BLOOD FOR MALARIA PARASITES" at bounding box center [568, 311] width 230 height 47
type input "850"
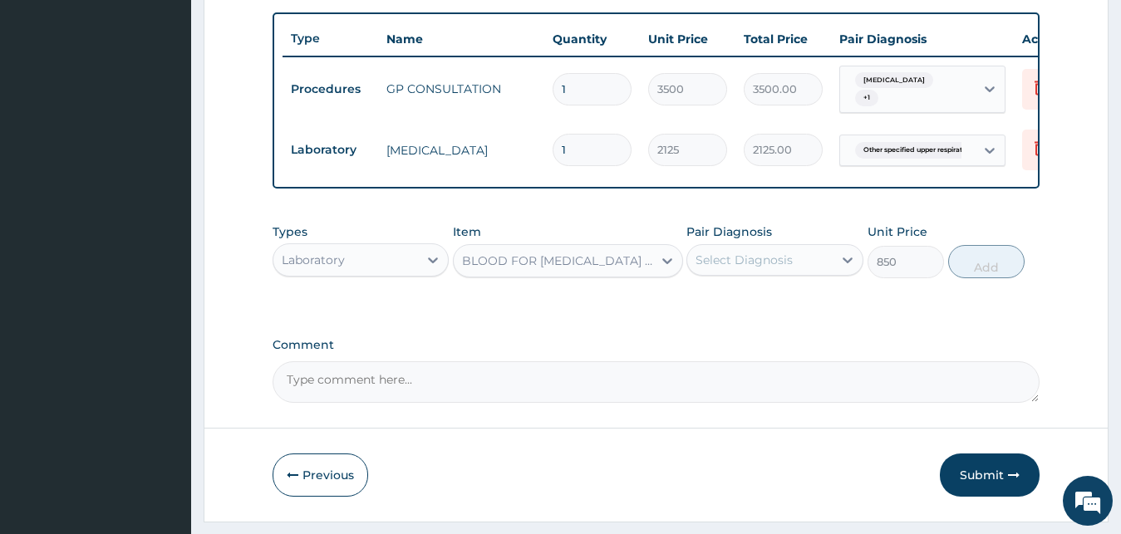
click at [819, 273] on div "Select Diagnosis" at bounding box center [759, 260] width 145 height 27
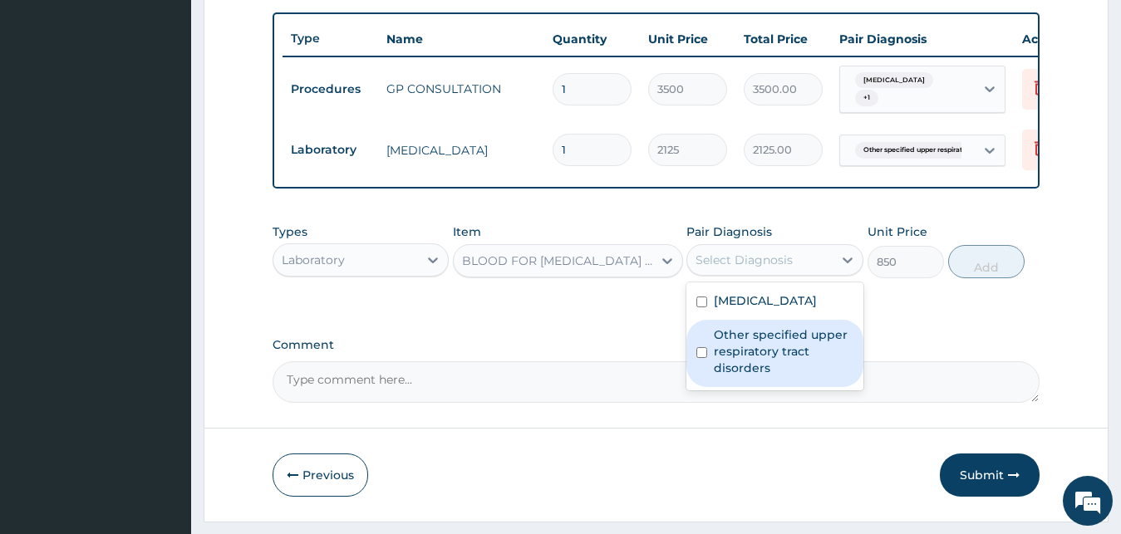
click at [773, 358] on label "Other specified upper respiratory tract disorders" at bounding box center [784, 352] width 140 height 50
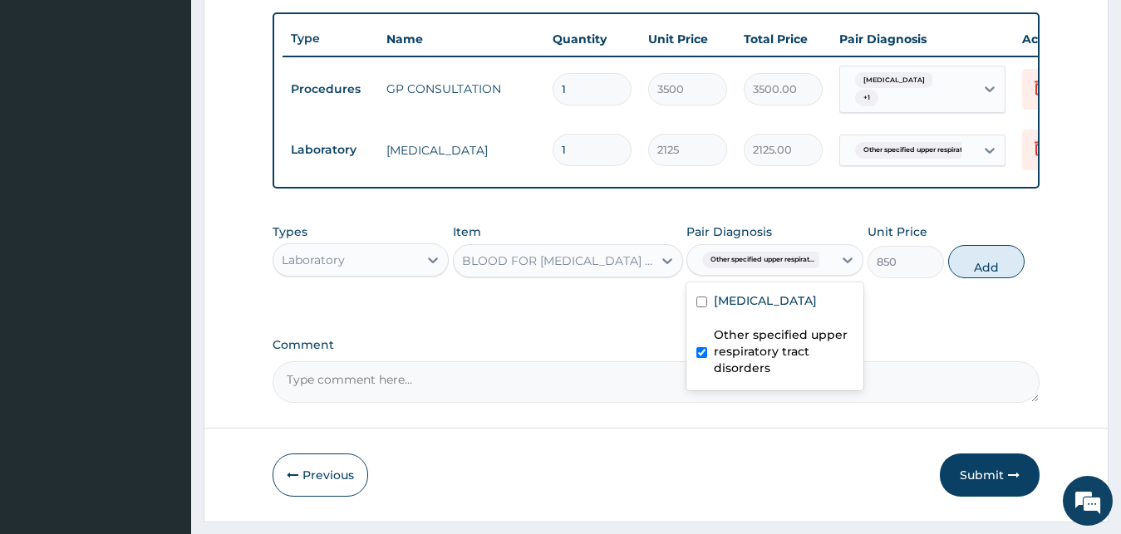
drag, startPoint x: 770, startPoint y: 358, endPoint x: 796, endPoint y: 319, distance: 46.8
click at [769, 358] on label "Other specified upper respiratory tract disorders" at bounding box center [784, 352] width 140 height 50
checkbox input "false"
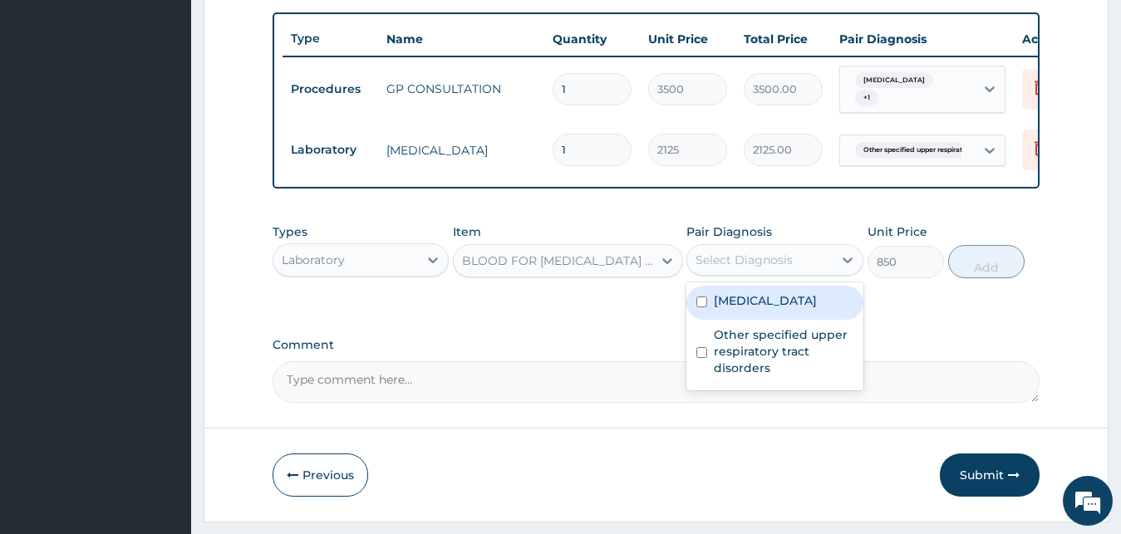
click at [800, 309] on label "Malaria, unspecified" at bounding box center [765, 301] width 103 height 17
checkbox input "true"
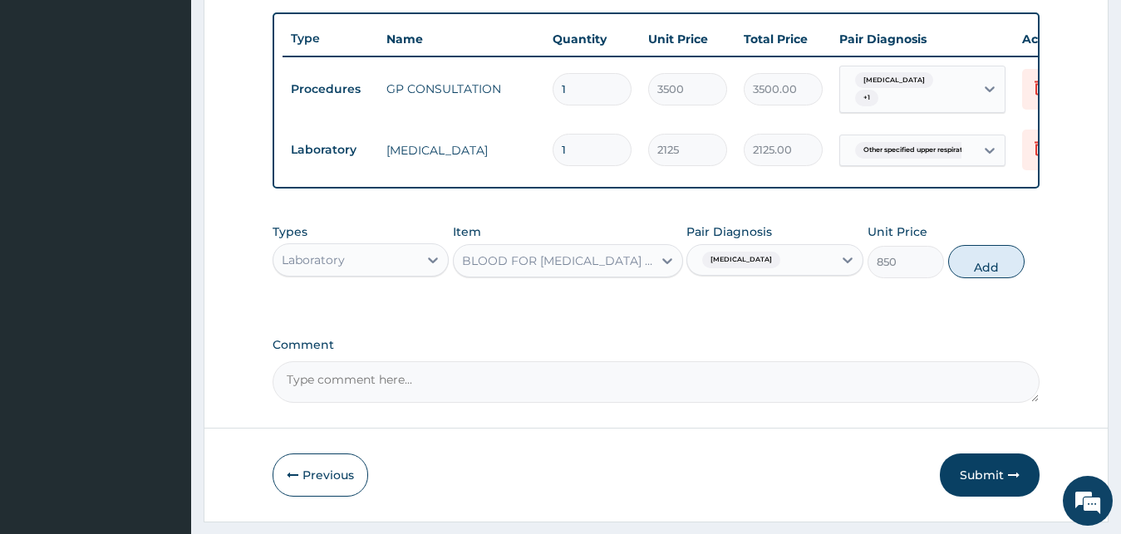
drag, startPoint x: 1007, startPoint y: 282, endPoint x: 622, endPoint y: 285, distance: 385.6
click at [1006, 278] on button "Add" at bounding box center [986, 261] width 76 height 33
type input "0"
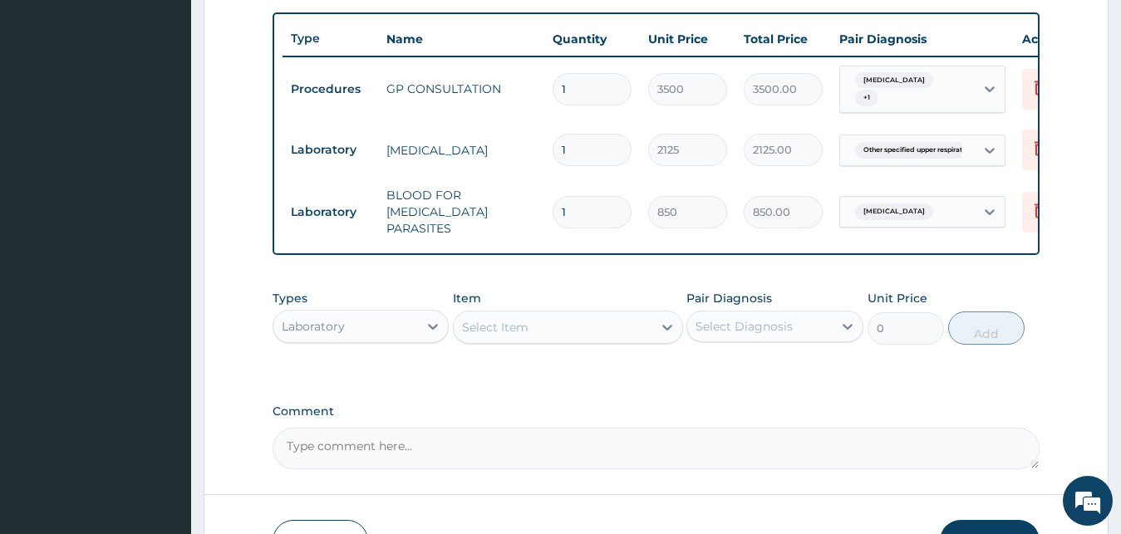
click at [352, 333] on div "Laboratory" at bounding box center [345, 326] width 145 height 27
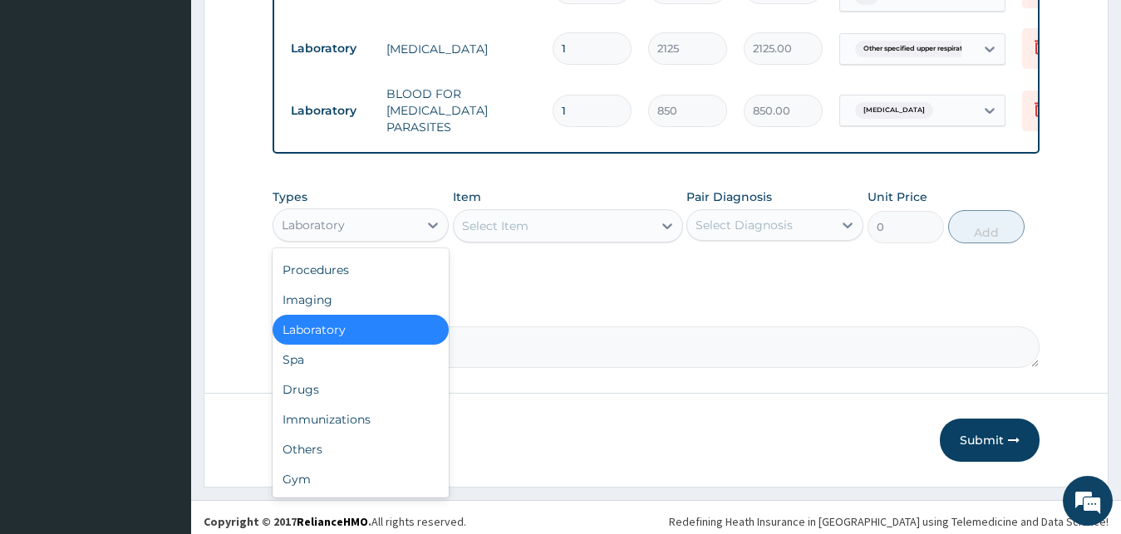
scroll to position [721, 0]
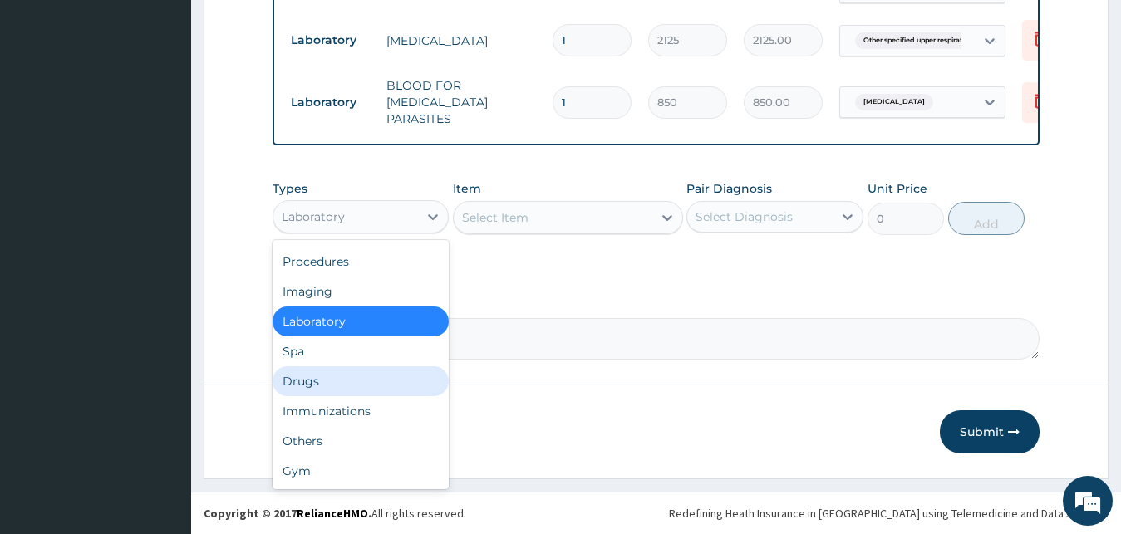
drag, startPoint x: 329, startPoint y: 378, endPoint x: 327, endPoint y: 365, distance: 13.4
click at [327, 376] on div "Drugs" at bounding box center [361, 382] width 177 height 30
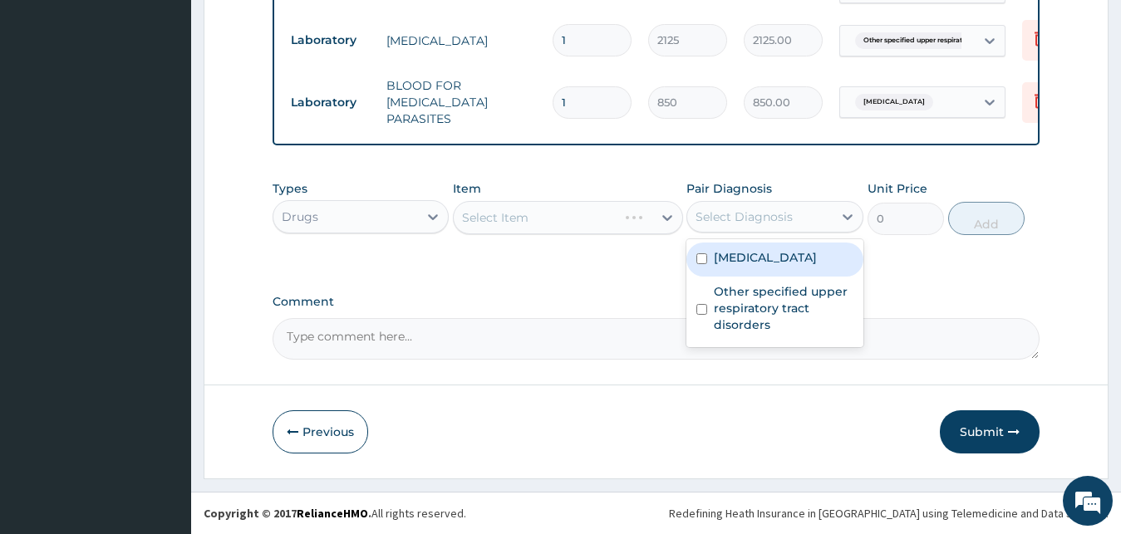
click at [723, 223] on div "Select Diagnosis" at bounding box center [744, 217] width 97 height 17
click at [744, 252] on label "Malaria, unspecified" at bounding box center [765, 257] width 103 height 17
checkbox input "true"
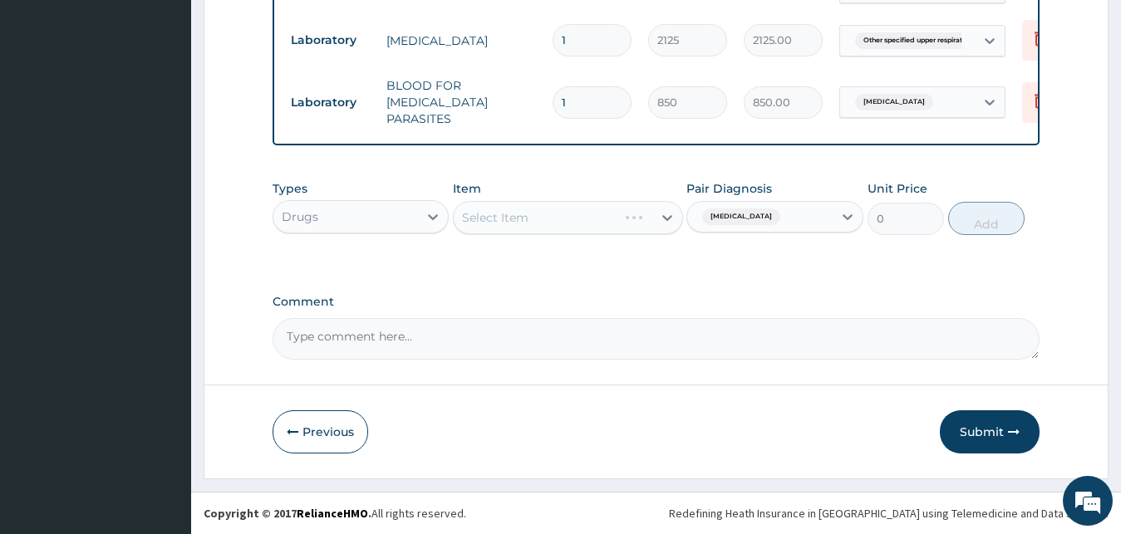
click at [575, 218] on div "Select Item" at bounding box center [568, 217] width 230 height 33
click at [577, 230] on div "Select Item" at bounding box center [568, 217] width 230 height 33
click at [651, 220] on div "Select Item" at bounding box center [568, 217] width 230 height 33
click at [629, 228] on div "Select Item" at bounding box center [568, 217] width 230 height 33
click at [629, 227] on div "Select Item" at bounding box center [568, 217] width 230 height 33
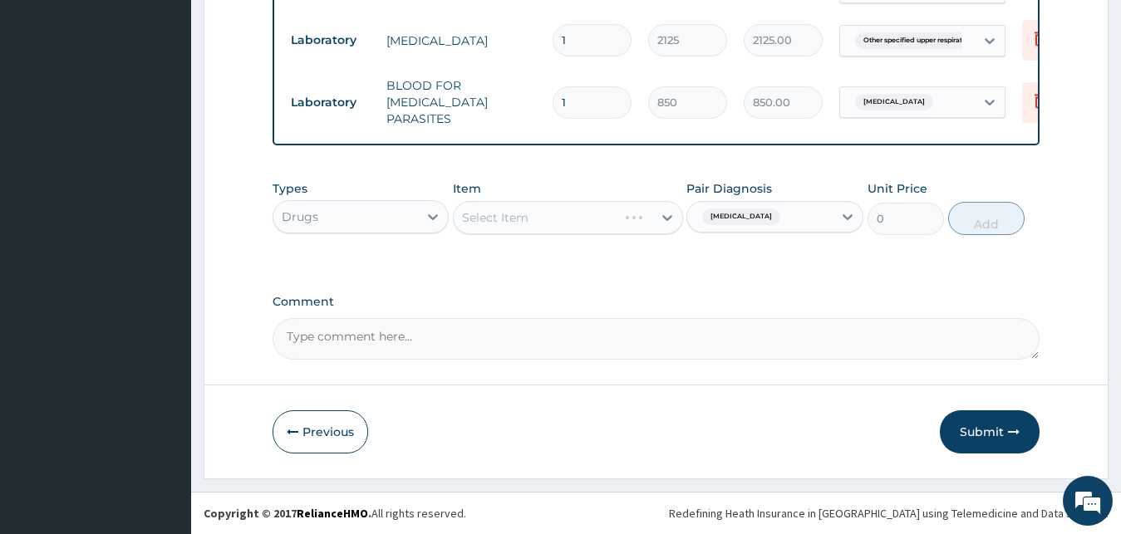
click at [633, 221] on div "Select Item" at bounding box center [568, 217] width 230 height 33
click at [633, 222] on div "Select Item" at bounding box center [568, 217] width 230 height 33
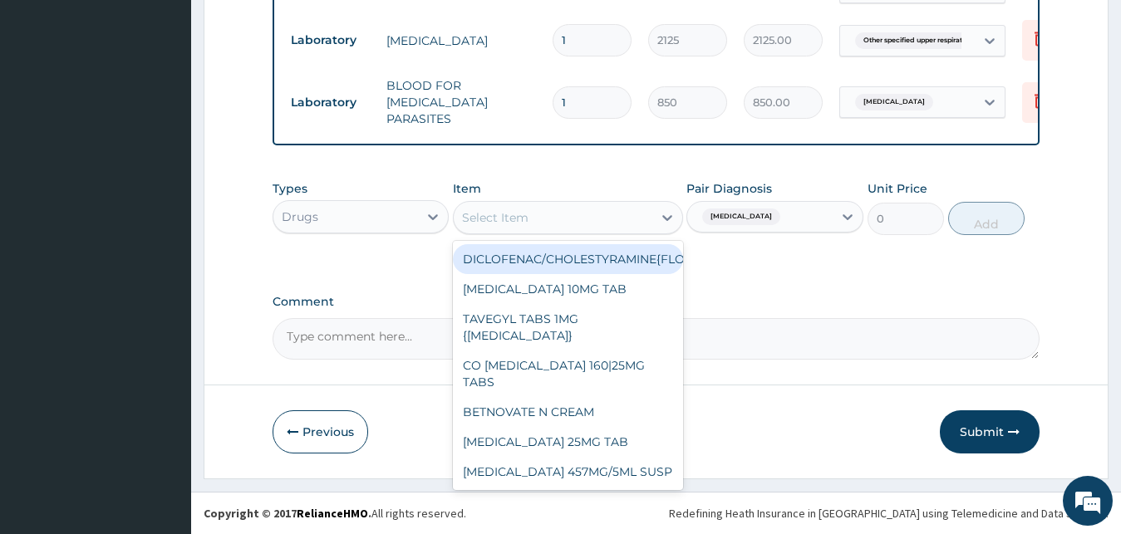
click at [633, 222] on div "Select Item" at bounding box center [553, 217] width 199 height 27
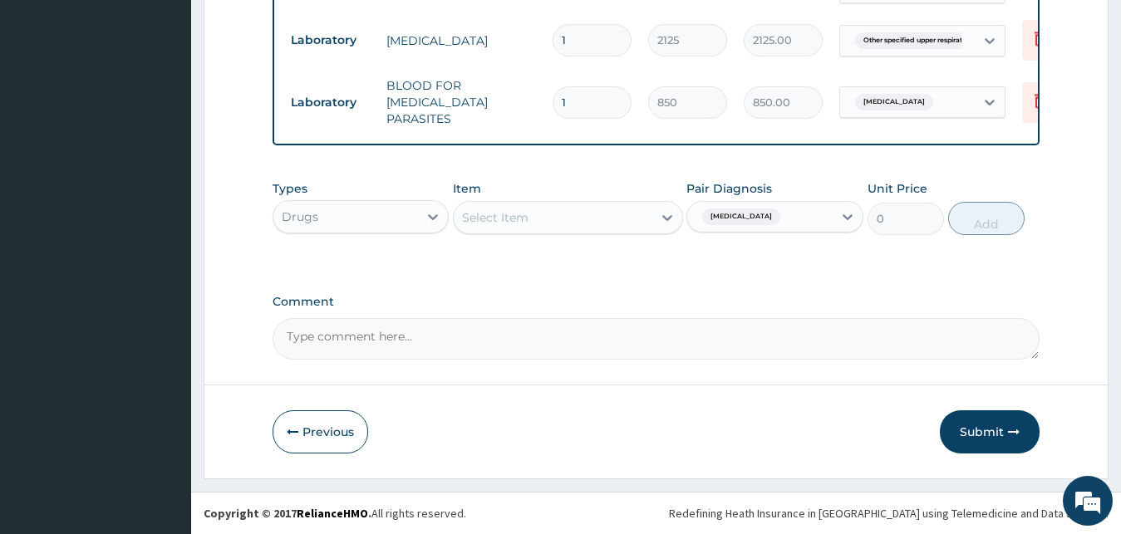
click at [633, 222] on div "Select Item" at bounding box center [553, 217] width 199 height 27
type input "PARACE"
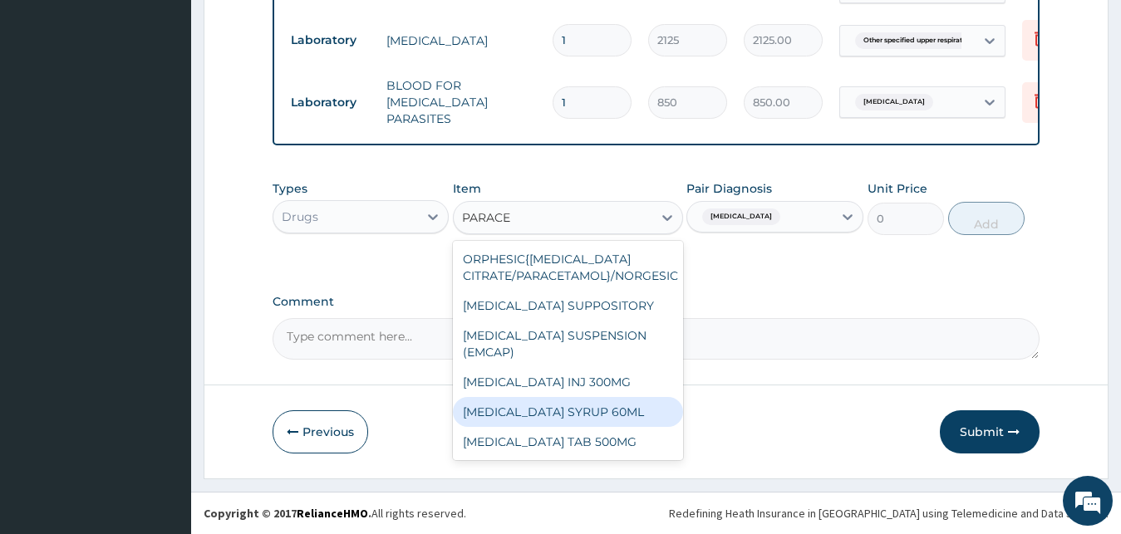
click at [595, 427] on div "PARACETAMOL SYRUP 60ML" at bounding box center [568, 412] width 230 height 30
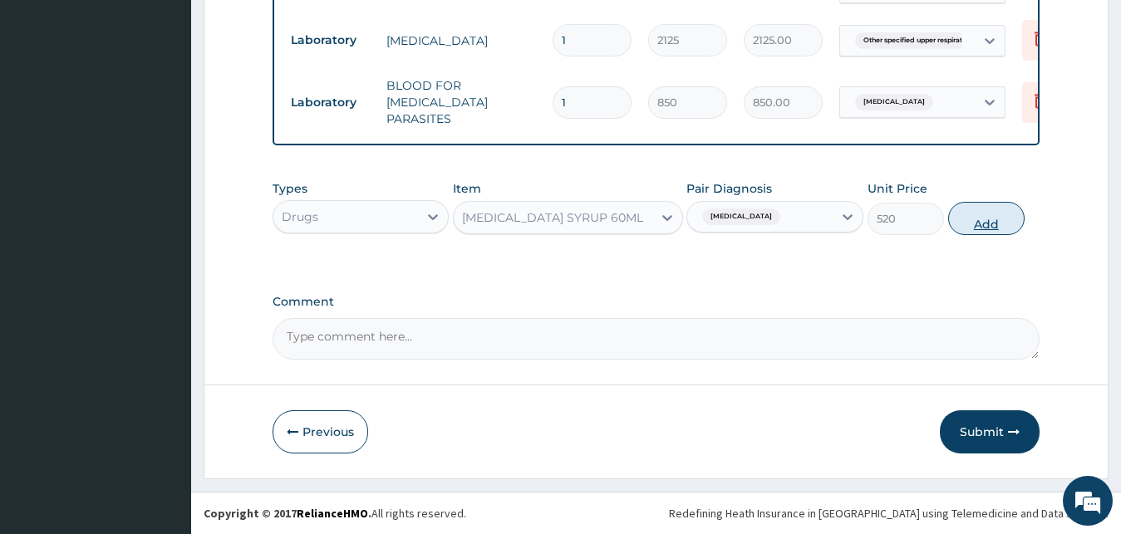
click at [966, 219] on button "Add" at bounding box center [986, 218] width 76 height 33
type input "0"
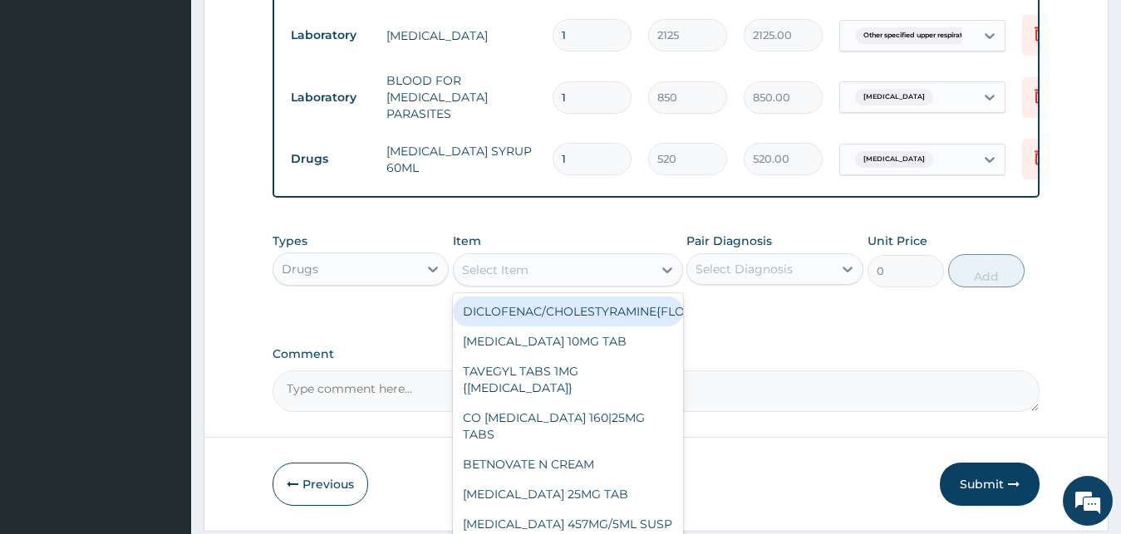
click at [514, 283] on div "Select Item" at bounding box center [553, 270] width 199 height 27
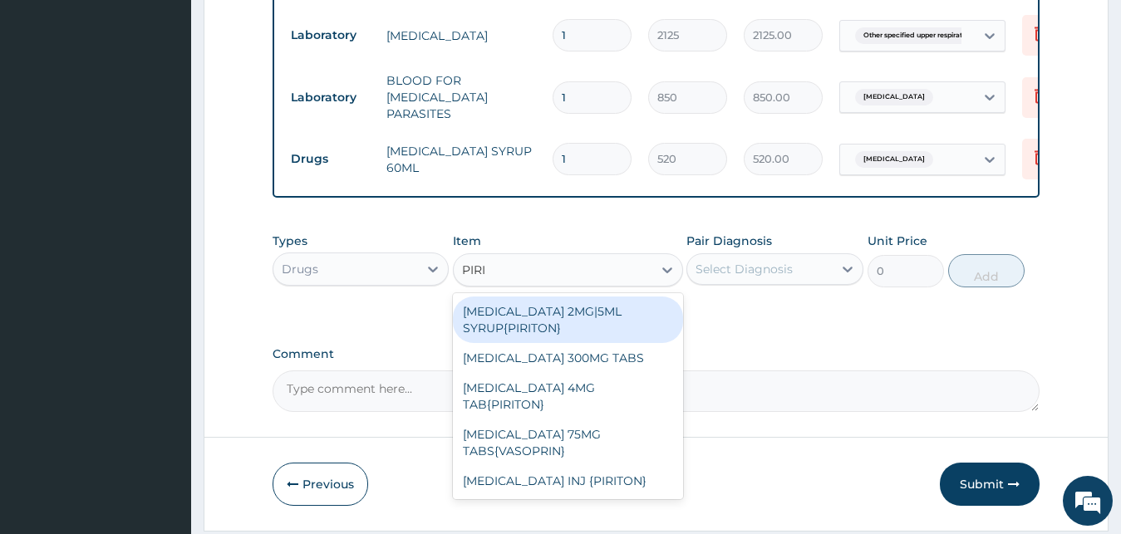
type input "PIRIT"
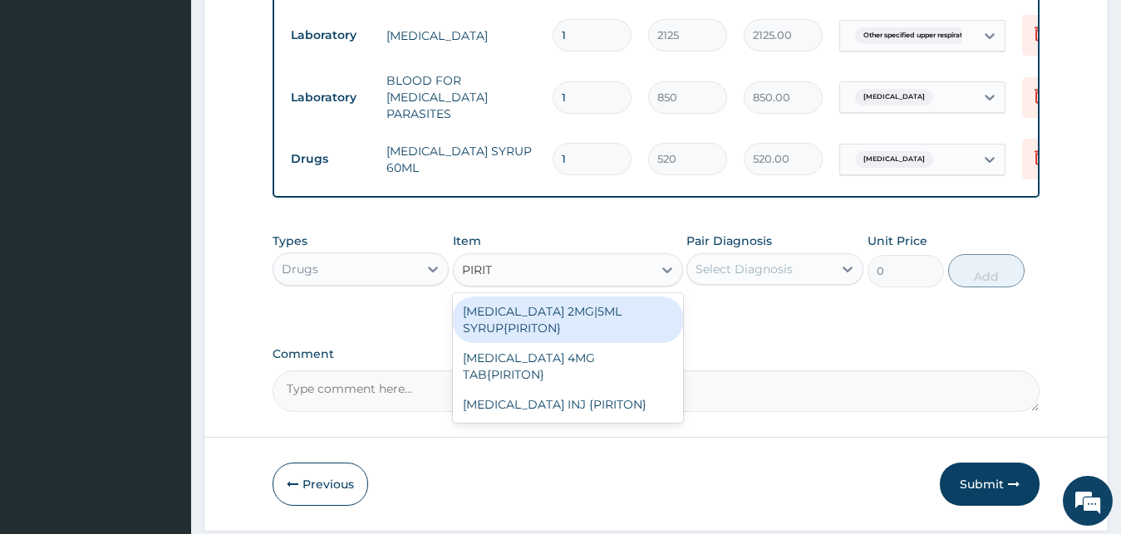
click at [603, 320] on div "CHLORPHENIRAMINE 2MG|5ML SYRUP{PIRITON}" at bounding box center [568, 320] width 230 height 47
type input "720"
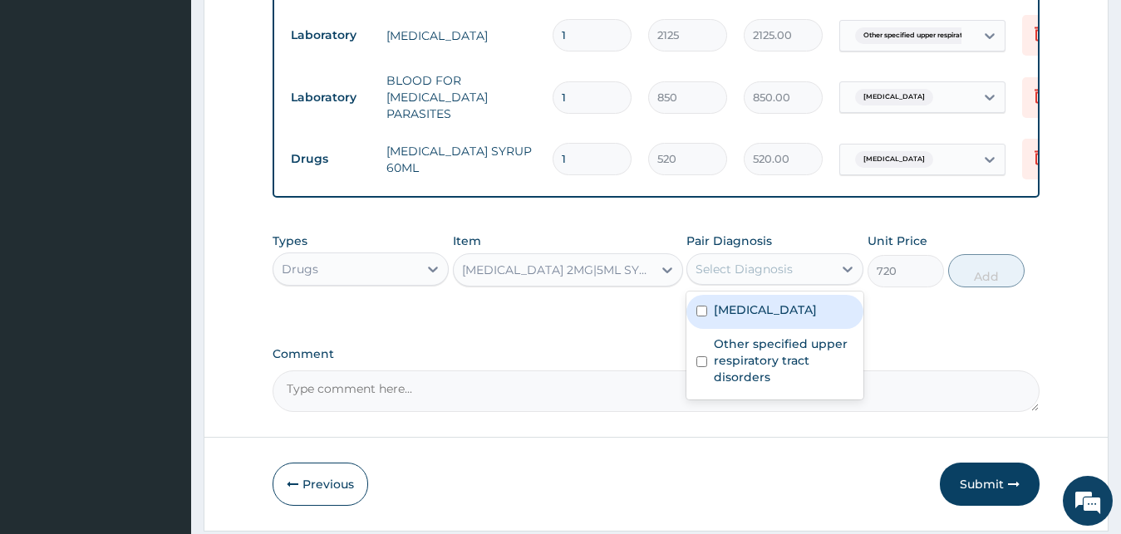
drag, startPoint x: 799, startPoint y: 278, endPoint x: 795, endPoint y: 296, distance: 18.6
click at [798, 278] on div "Select Diagnosis" at bounding box center [759, 269] width 145 height 27
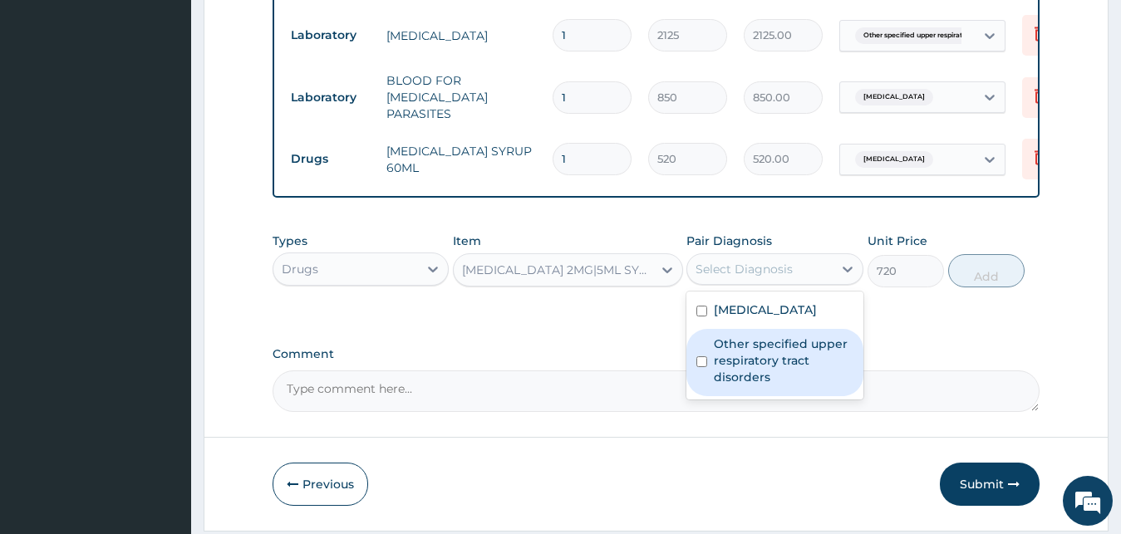
drag, startPoint x: 767, startPoint y: 359, endPoint x: 990, endPoint y: 298, distance: 231.1
click at [769, 359] on label "Other specified upper respiratory tract disorders" at bounding box center [784, 361] width 140 height 50
checkbox input "true"
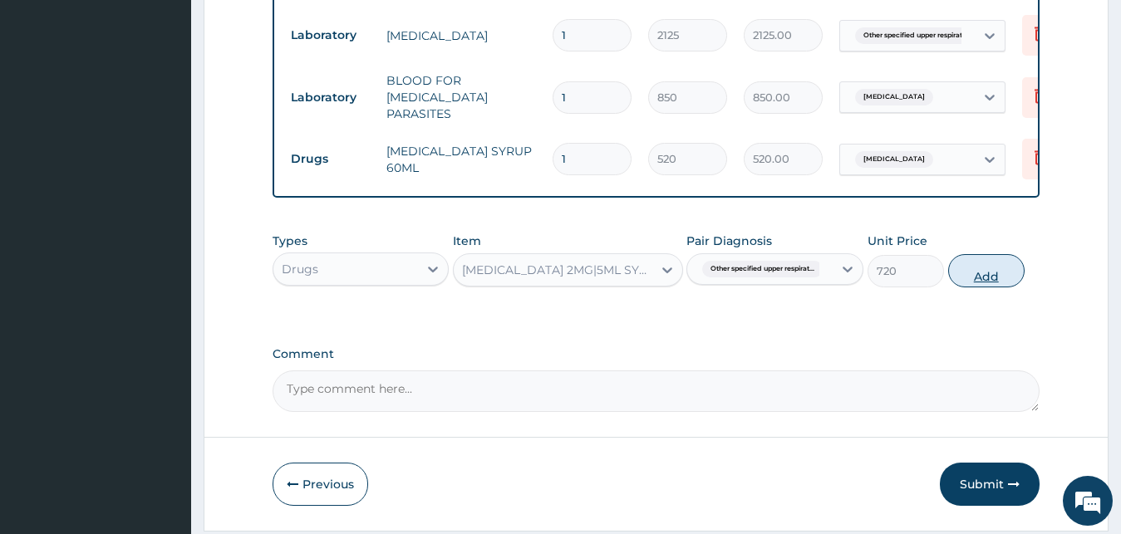
click at [993, 271] on button "Add" at bounding box center [986, 270] width 76 height 33
type input "0"
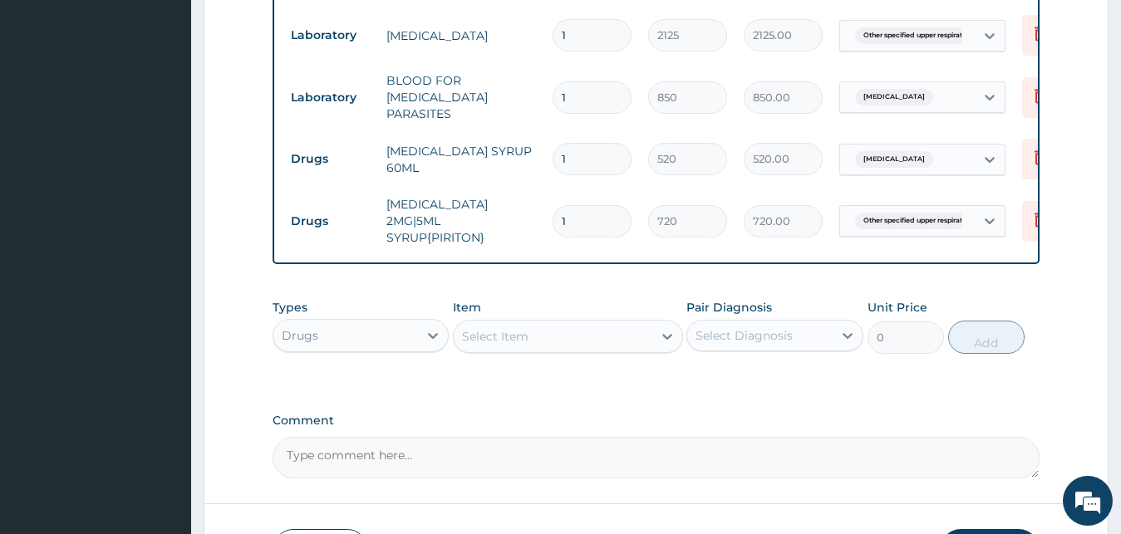
click at [581, 334] on div "Select Item" at bounding box center [553, 336] width 199 height 27
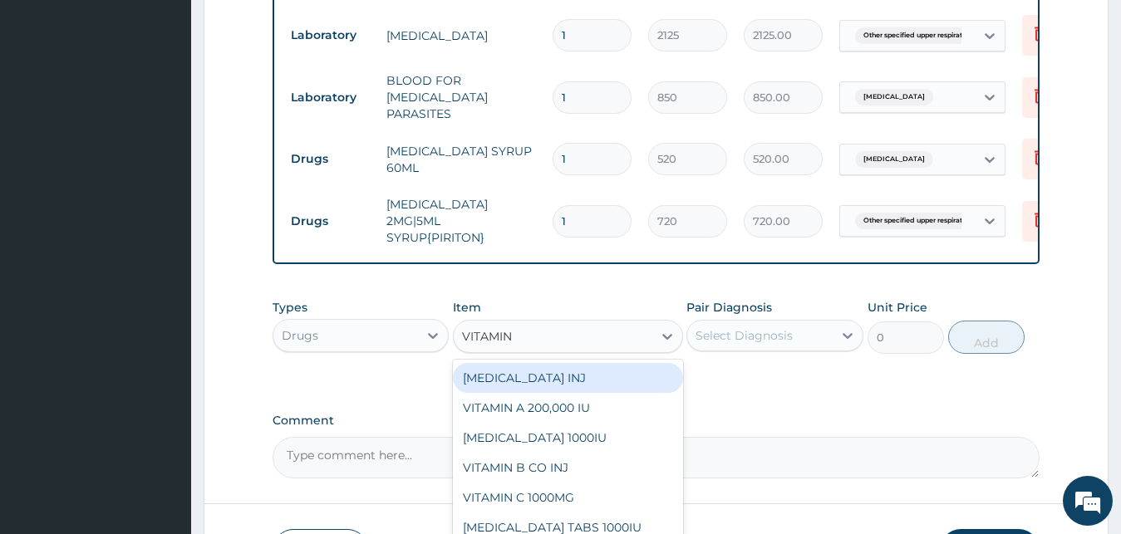
type input "VITAMIN C"
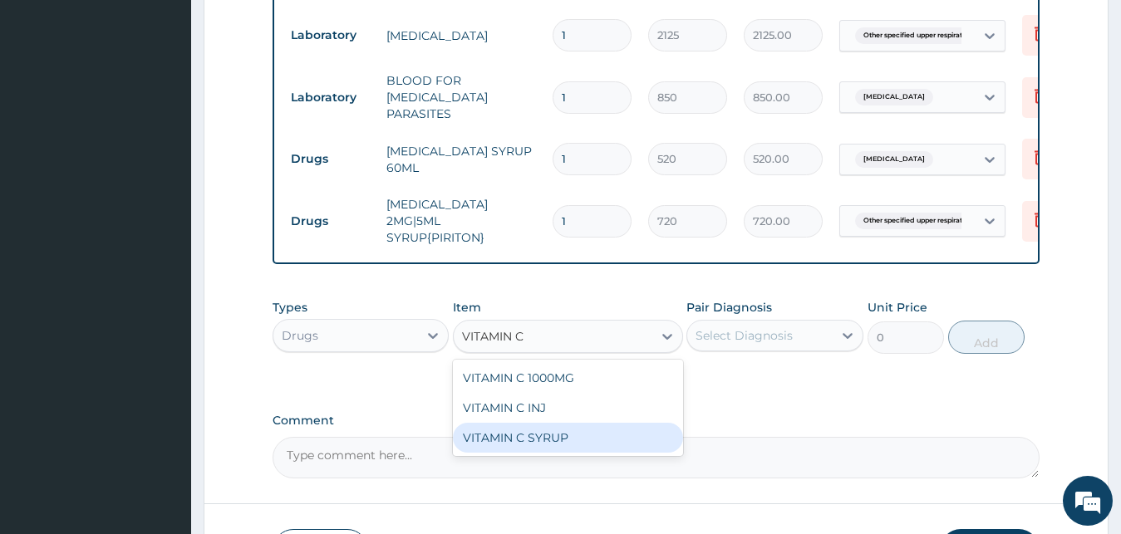
click at [556, 448] on div "VITAMIN C SYRUP" at bounding box center [568, 438] width 230 height 30
type input "480"
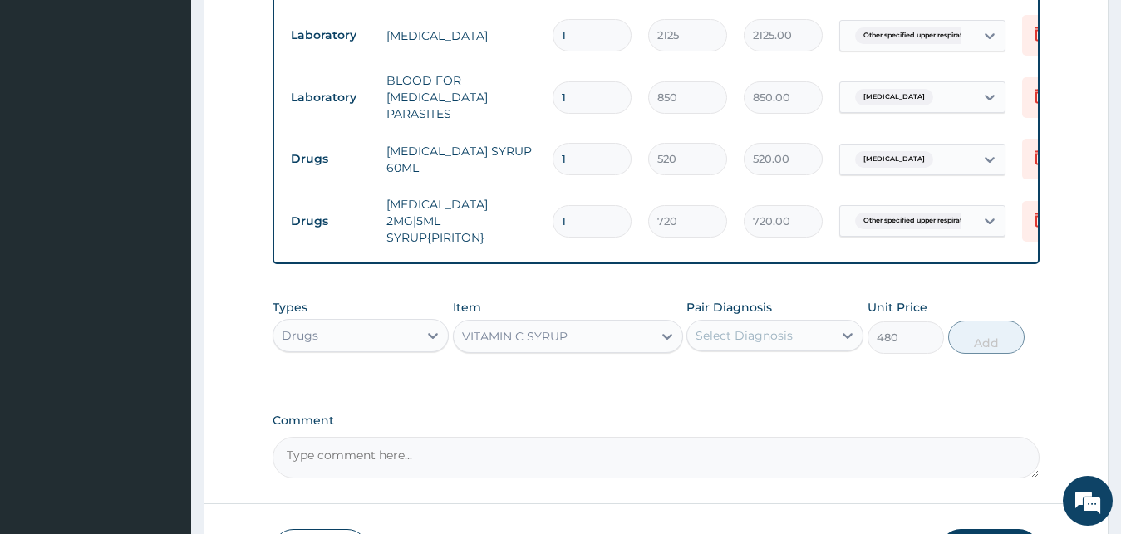
click at [761, 344] on div "Select Diagnosis" at bounding box center [744, 335] width 97 height 17
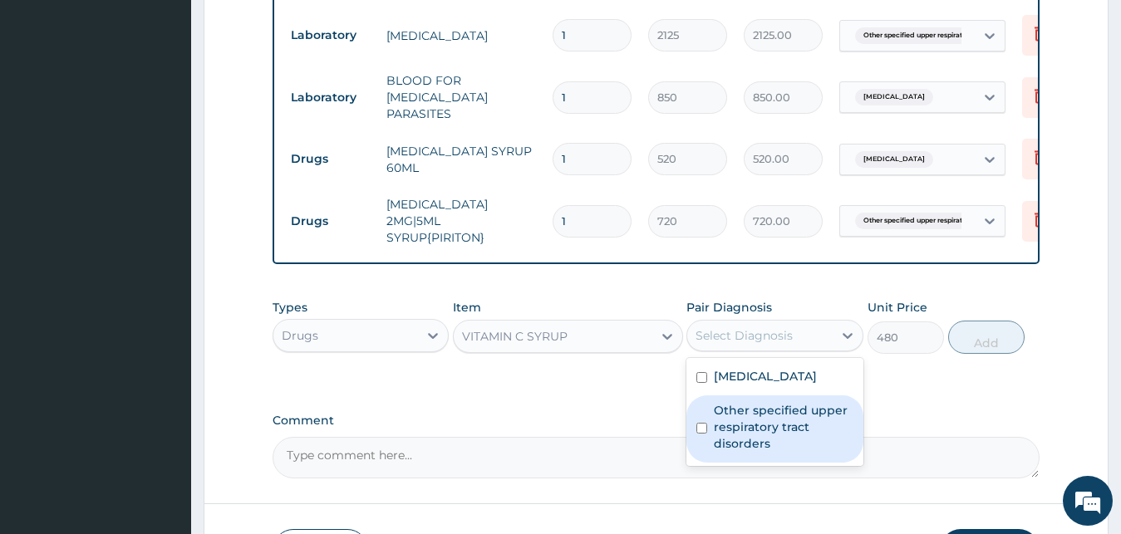
drag, startPoint x: 750, startPoint y: 421, endPoint x: 839, endPoint y: 376, distance: 100.4
click at [750, 420] on label "Other specified upper respiratory tract disorders" at bounding box center [784, 427] width 140 height 50
checkbox input "true"
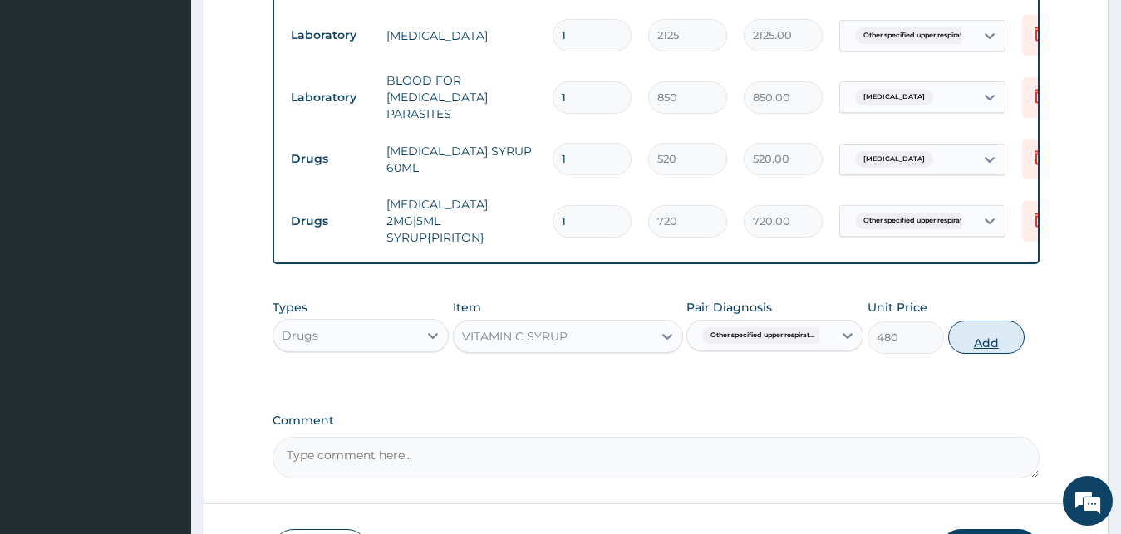
click at [972, 343] on button "Add" at bounding box center [986, 337] width 76 height 33
type input "0"
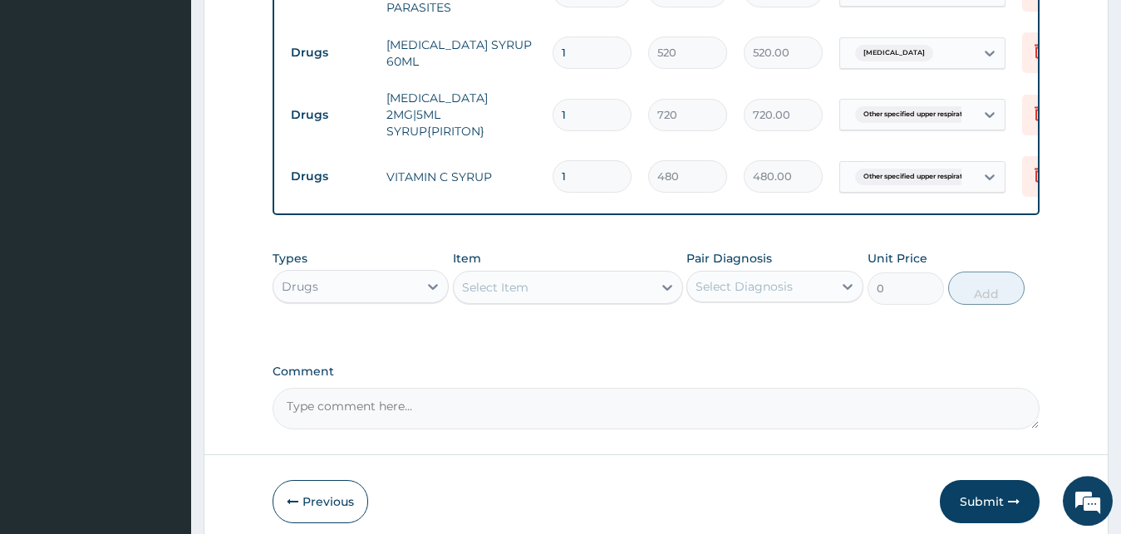
scroll to position [848, 0]
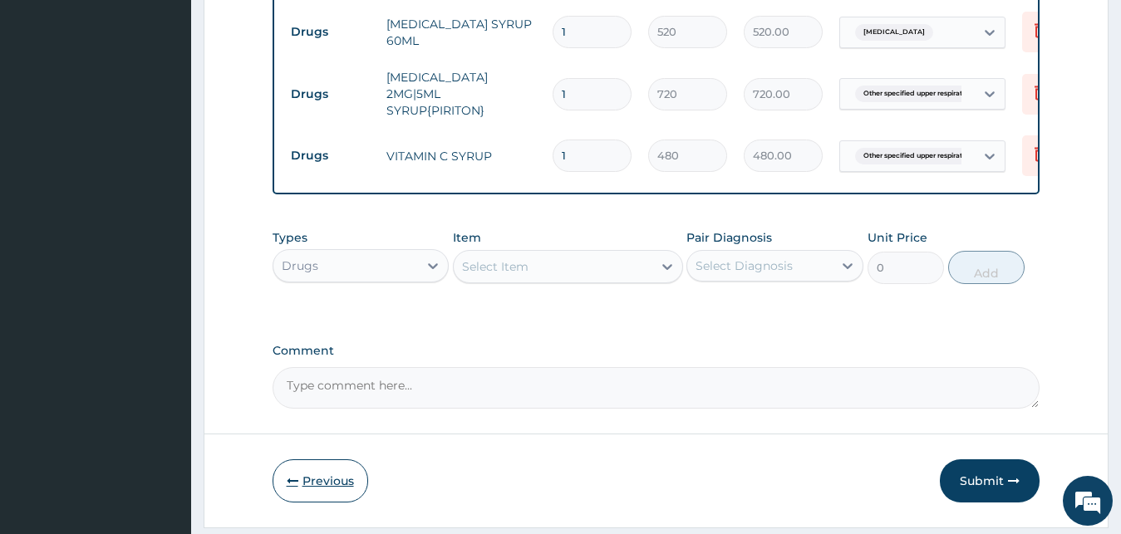
drag, startPoint x: 292, startPoint y: 473, endPoint x: 342, endPoint y: 443, distance: 58.9
click at [292, 472] on button "Previous" at bounding box center [321, 481] width 96 height 43
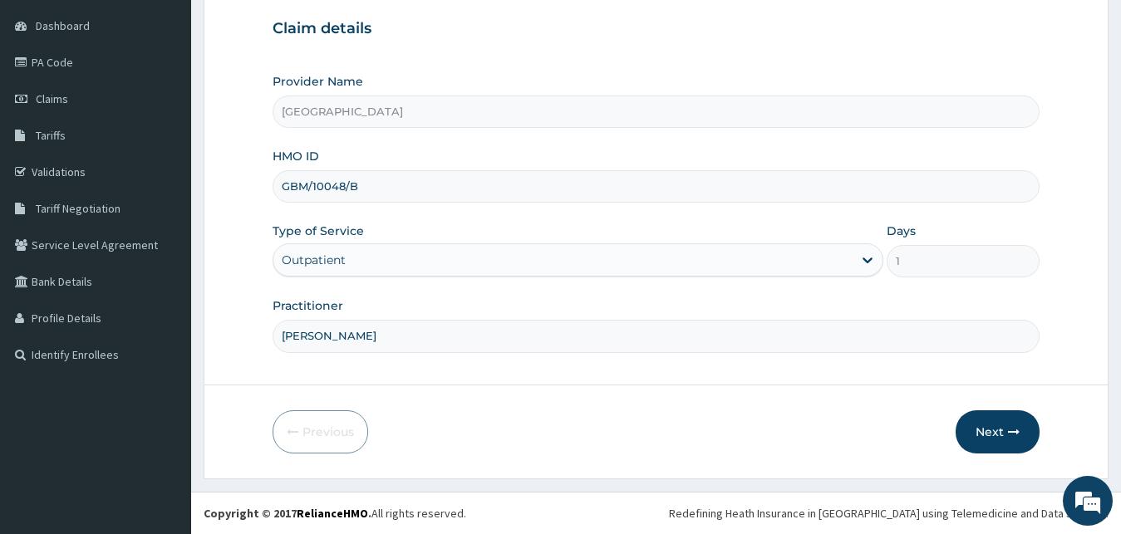
scroll to position [155, 0]
click at [1009, 445] on button "Next" at bounding box center [998, 432] width 84 height 43
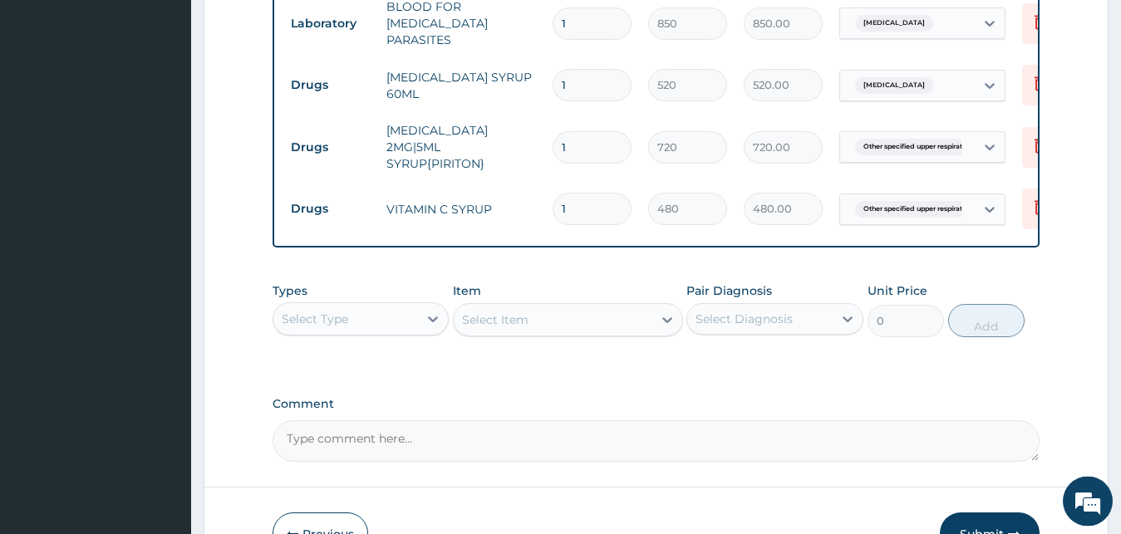
scroll to position [902, 0]
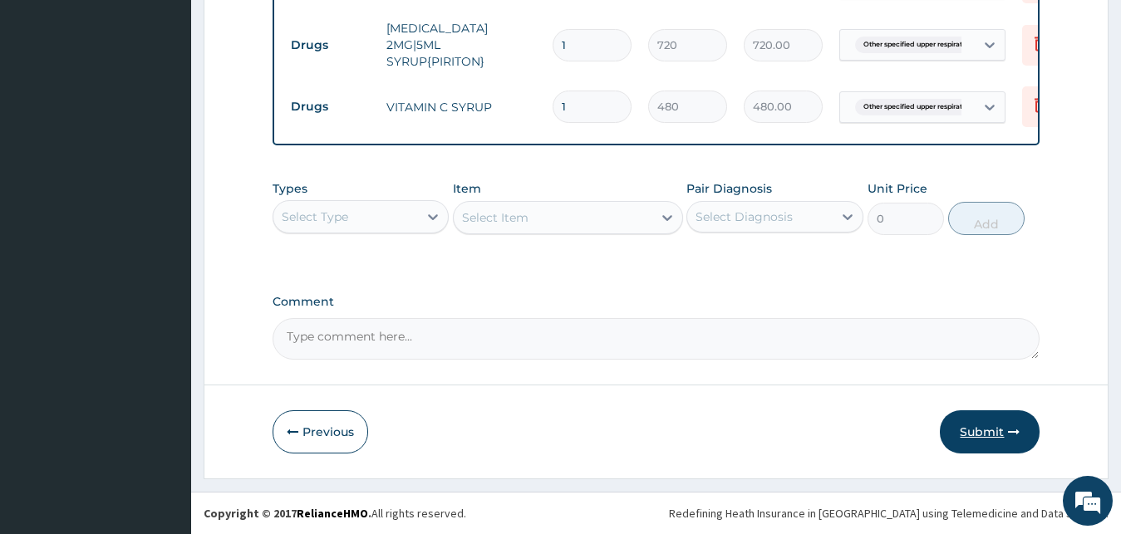
click at [996, 426] on button "Submit" at bounding box center [990, 432] width 100 height 43
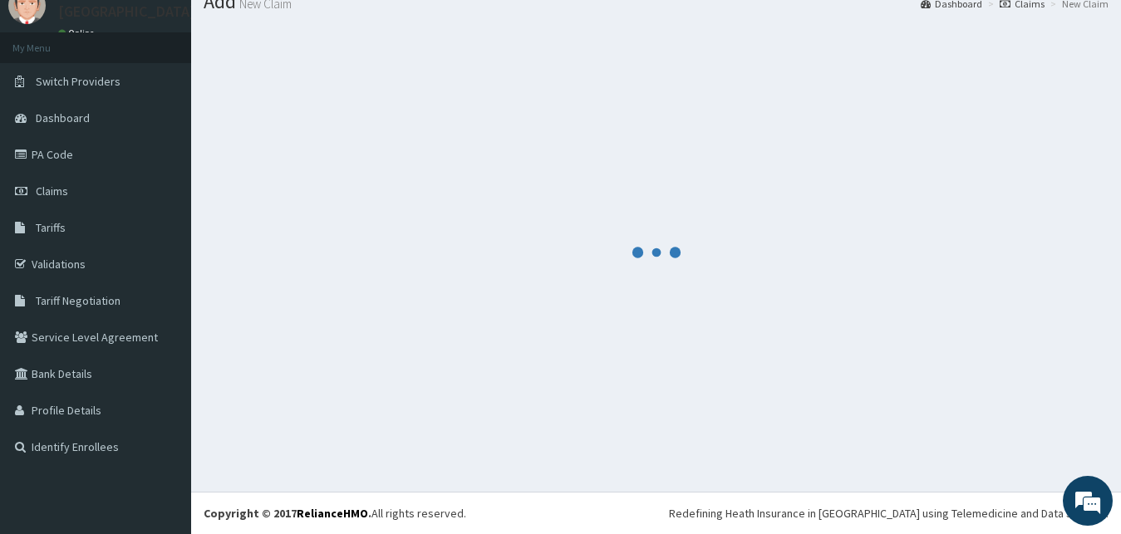
scroll to position [63, 0]
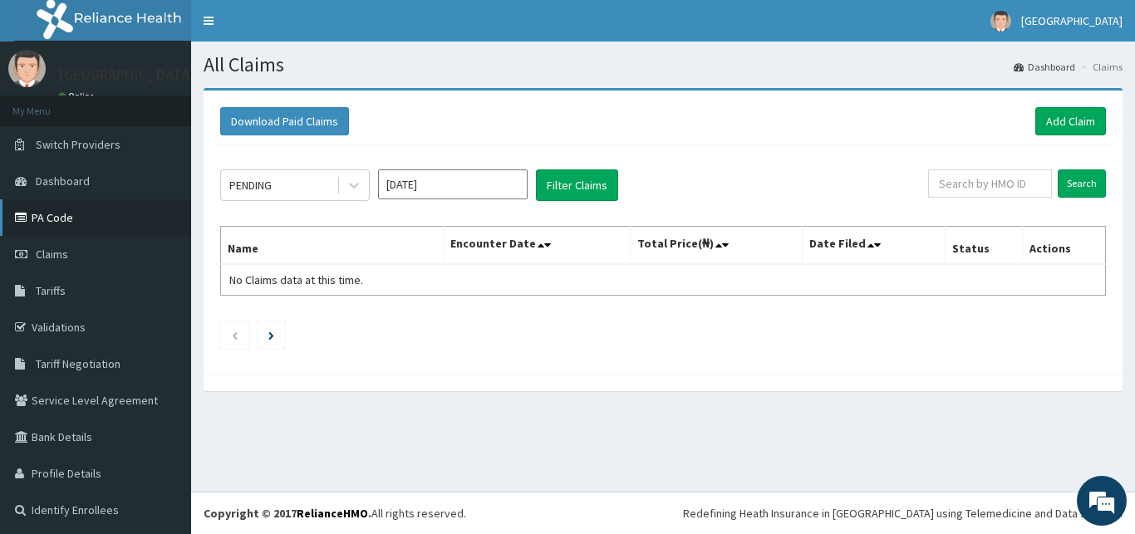
click at [76, 229] on link "PA Code" at bounding box center [95, 217] width 191 height 37
click at [1051, 123] on link "Add Claim" at bounding box center [1071, 121] width 71 height 28
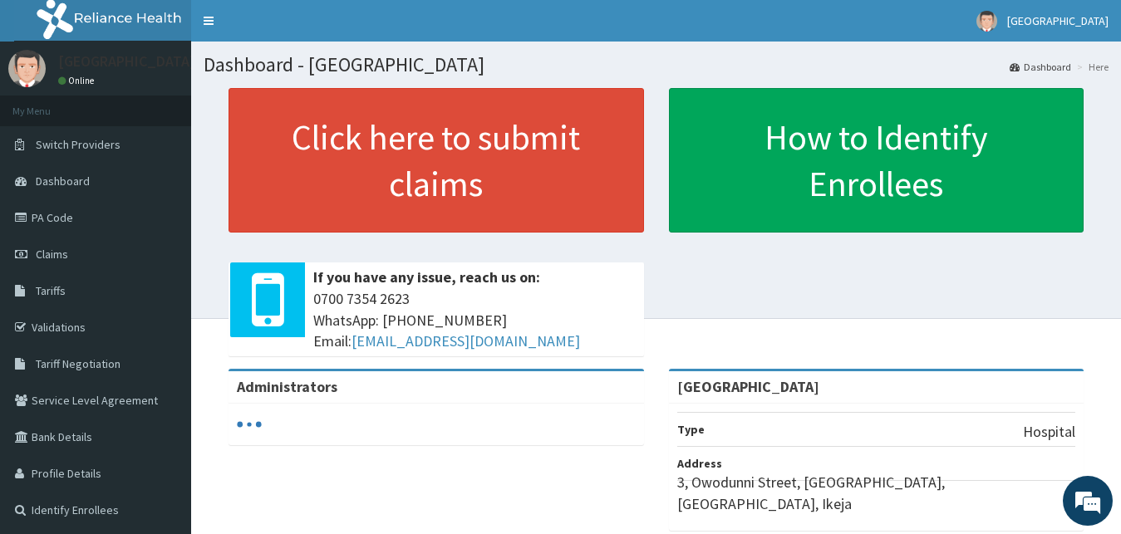
click at [105, 221] on link "PA Code" at bounding box center [95, 217] width 191 height 37
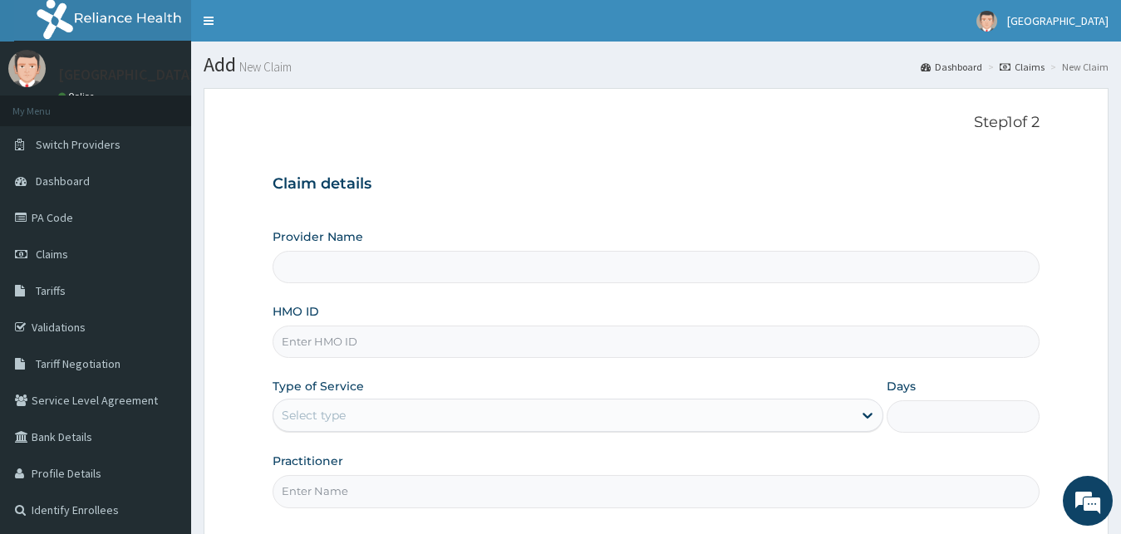
scroll to position [155, 0]
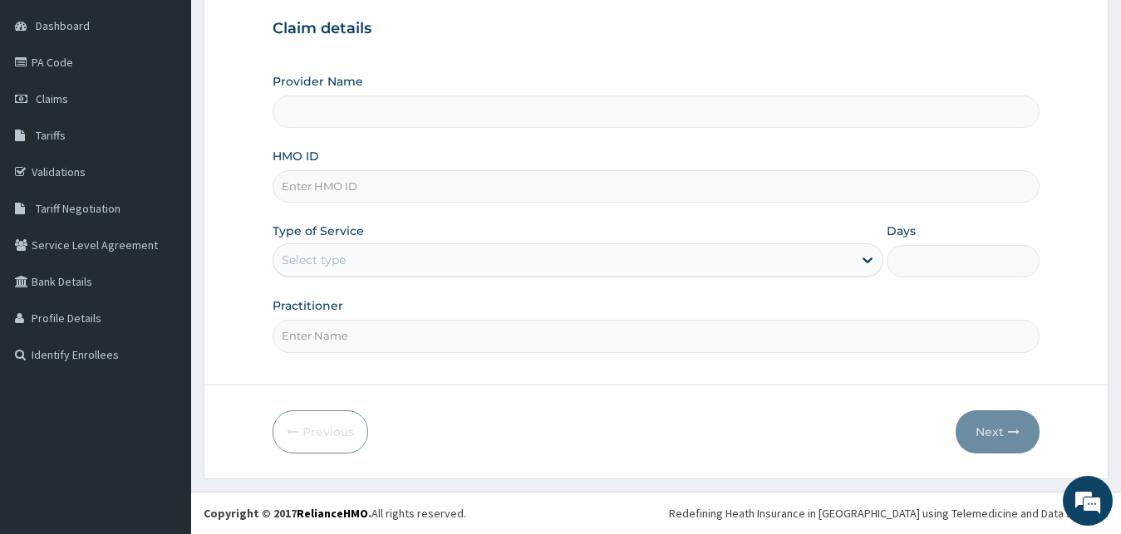
type input "[GEOGRAPHIC_DATA]"
type input "GBM/10048/B"
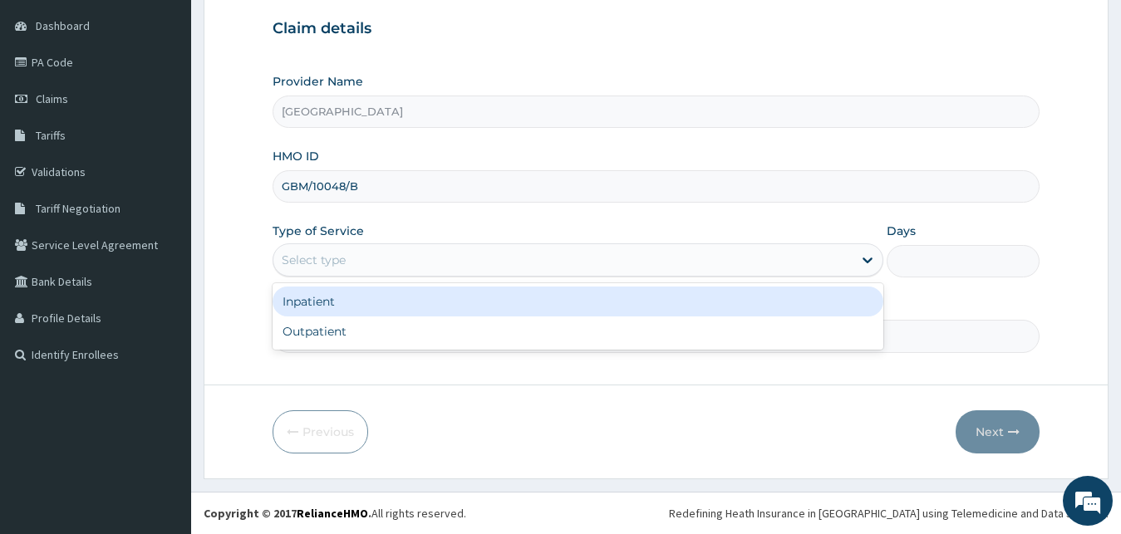
click at [448, 265] on div "Select type" at bounding box center [563, 260] width 580 height 27
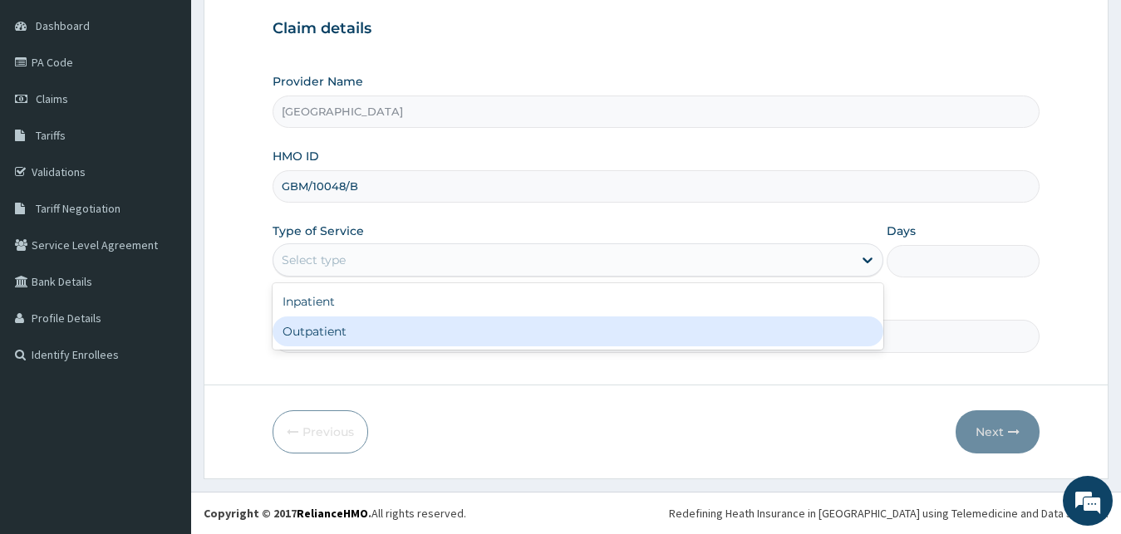
click at [406, 327] on div "Outpatient" at bounding box center [579, 332] width 612 height 30
type input "1"
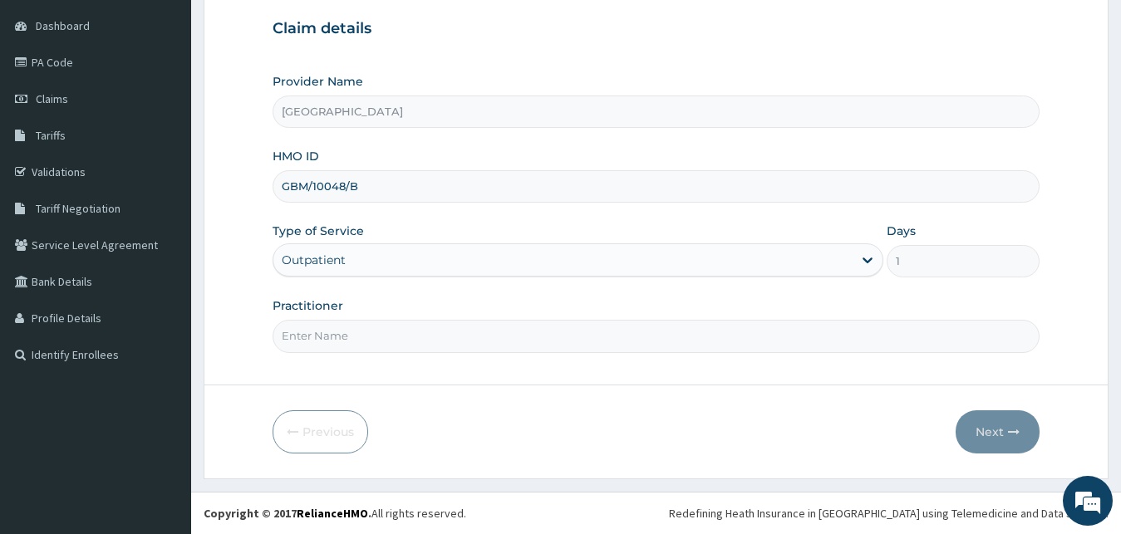
click at [418, 335] on input "Practitioner" at bounding box center [657, 336] width 768 height 32
type input "DR TOMI"
click at [1015, 418] on button "Next" at bounding box center [998, 432] width 84 height 43
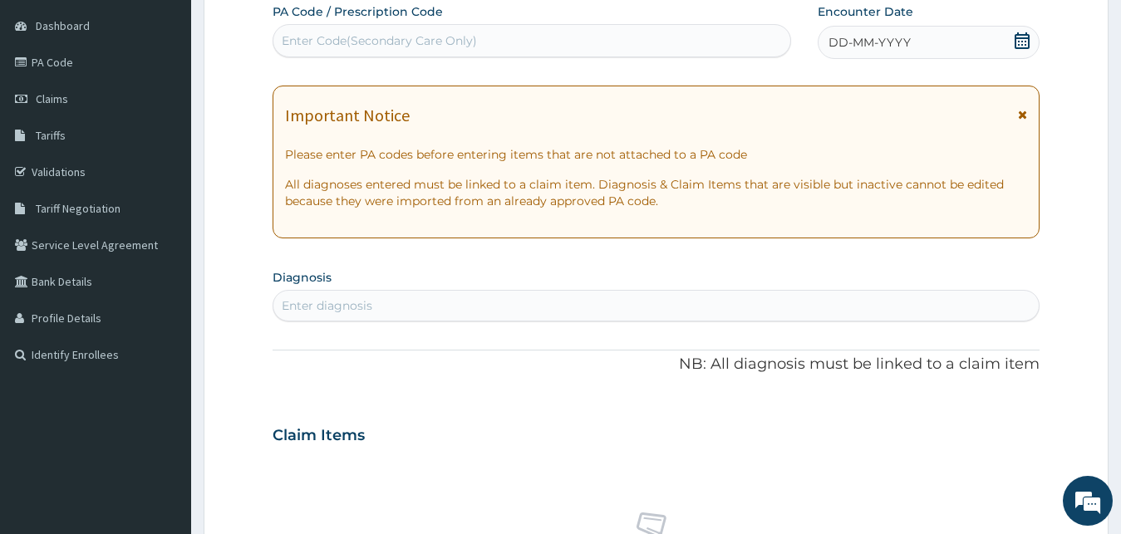
click at [1021, 37] on icon at bounding box center [1022, 40] width 15 height 17
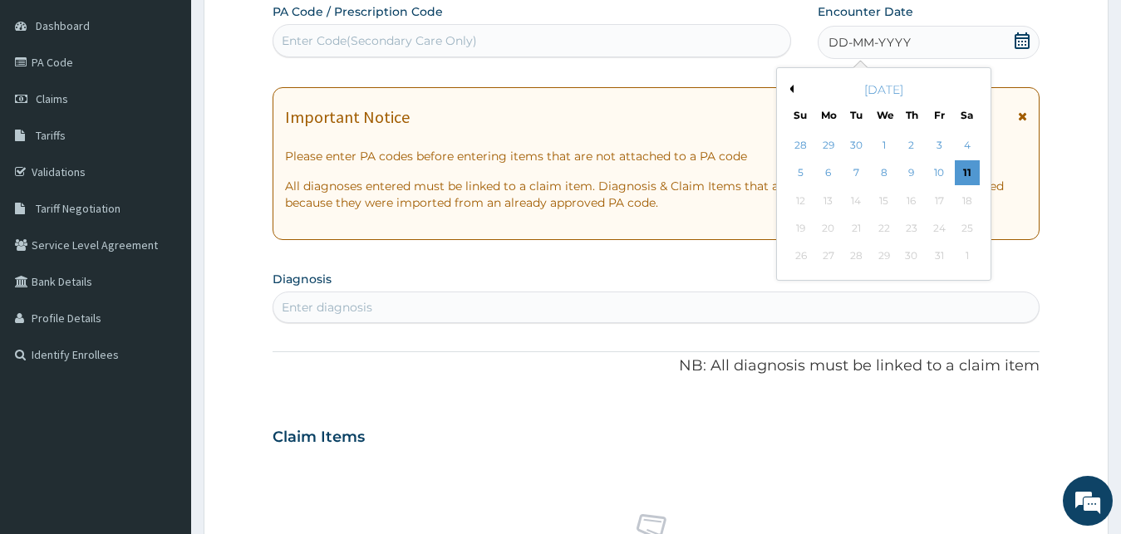
click at [790, 90] on button "Previous Month" at bounding box center [789, 89] width 8 height 8
click at [959, 149] on div "6" at bounding box center [966, 145] width 25 height 25
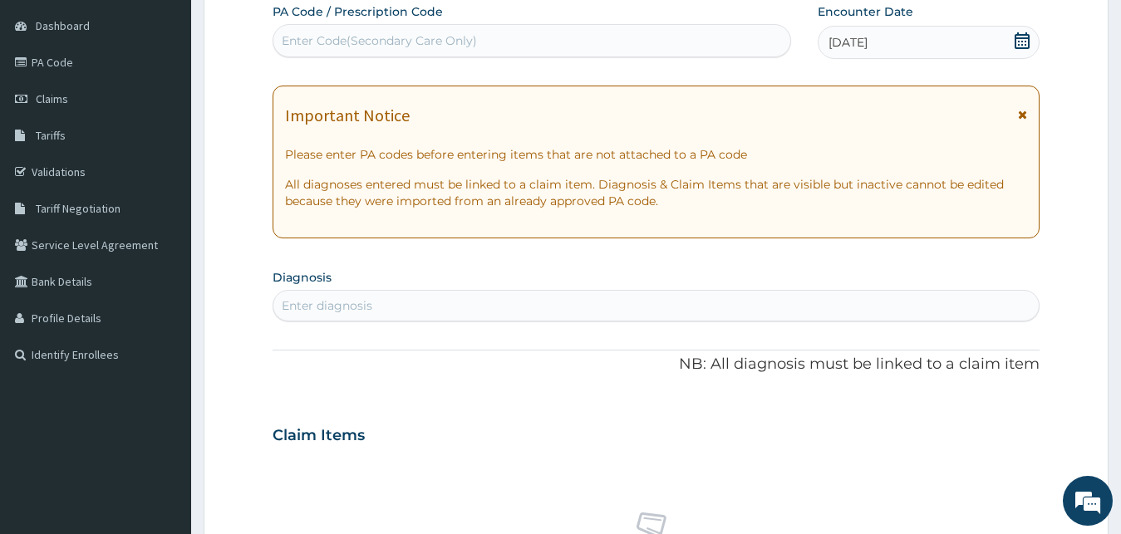
click at [486, 312] on div "Enter diagnosis" at bounding box center [656, 306] width 766 height 27
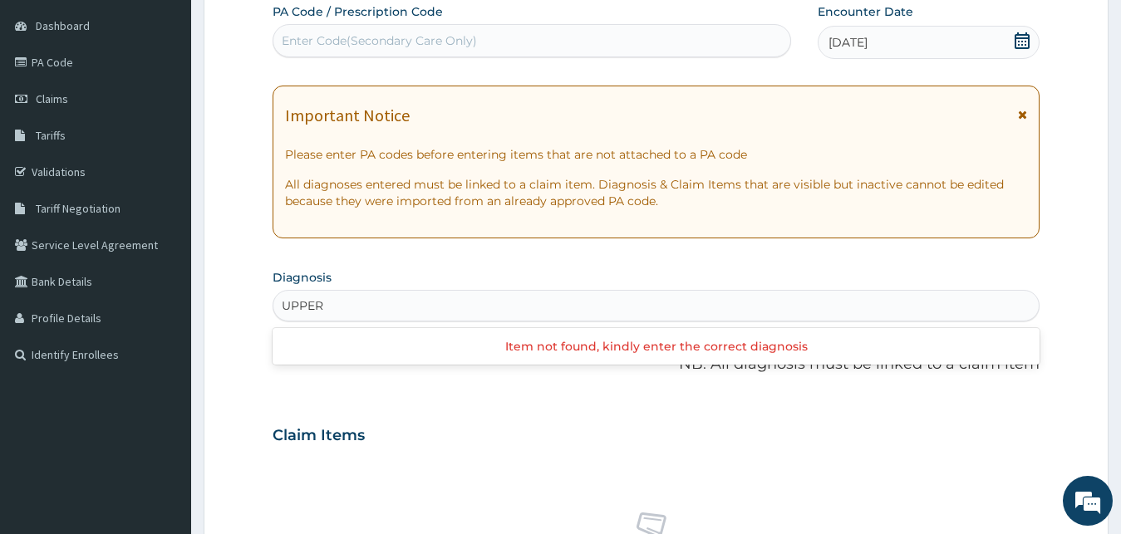
type input "UPPER"
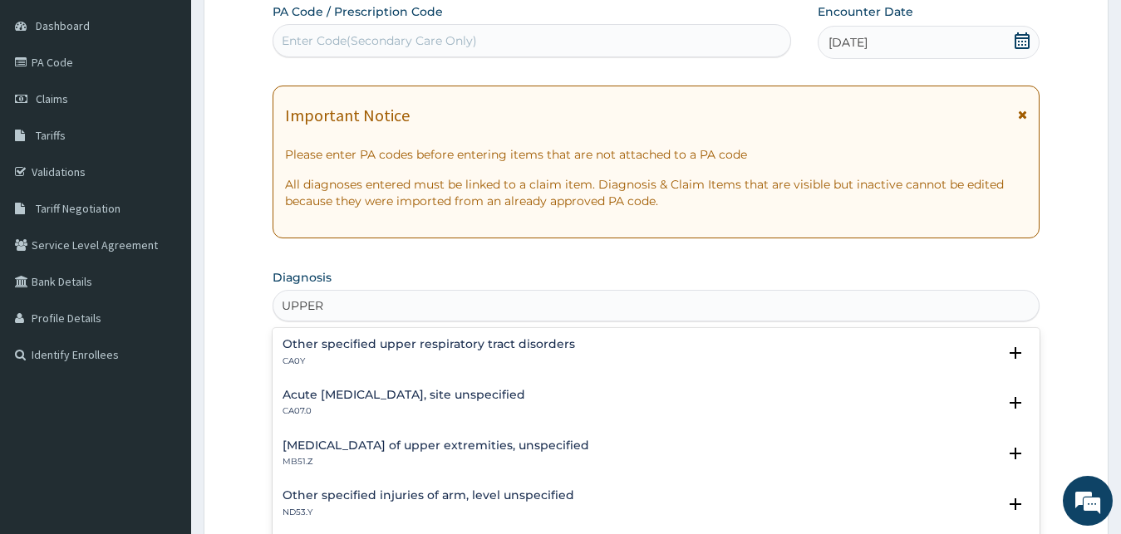
click at [458, 348] on h4 "Other specified upper respiratory tract disorders" at bounding box center [429, 344] width 293 height 12
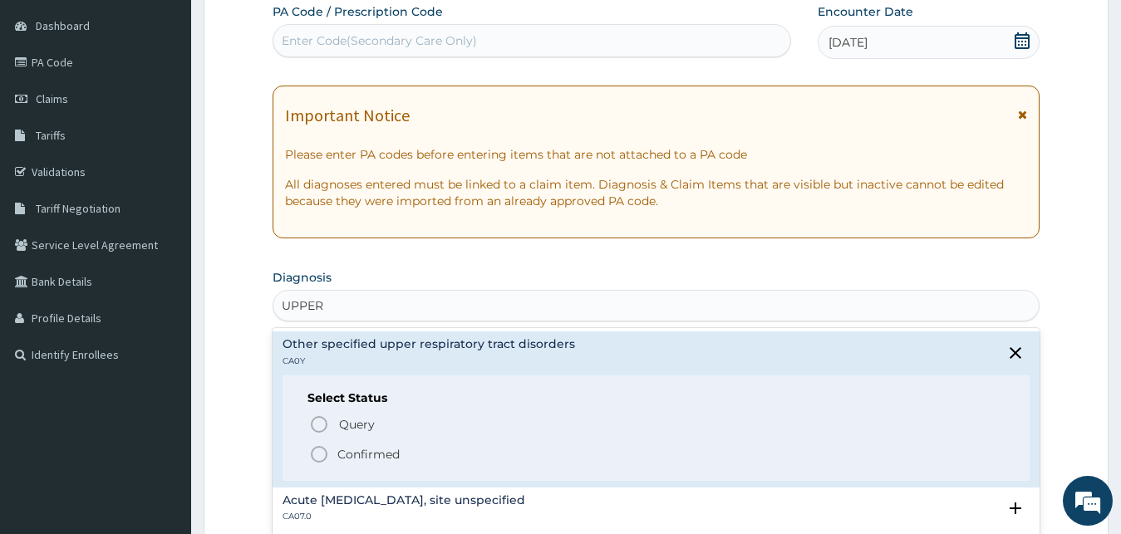
click at [352, 444] on div "Query Query covers suspected (?), Keep in view (kiv), Ruled out (r/o) Confirmed" at bounding box center [657, 438] width 698 height 51
click at [358, 449] on p "Confirmed" at bounding box center [368, 454] width 62 height 17
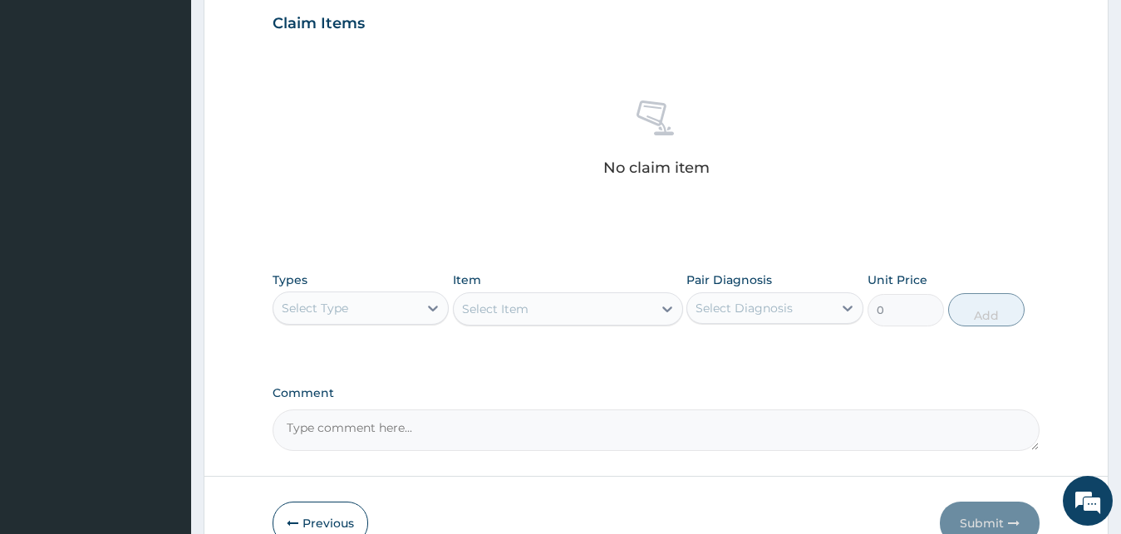
scroll to position [664, 0]
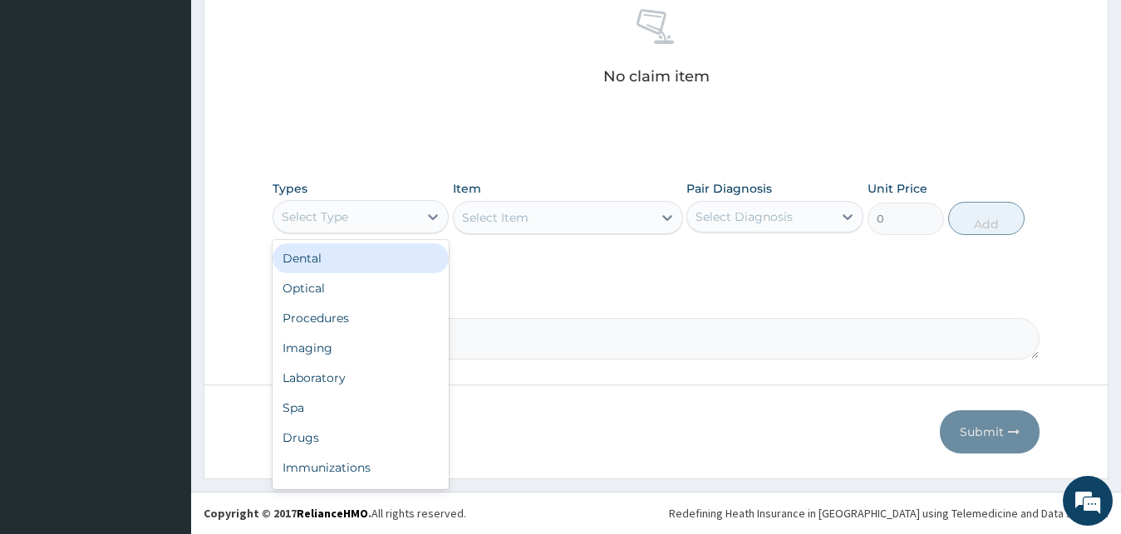
click at [314, 207] on div "Select Type" at bounding box center [345, 217] width 145 height 27
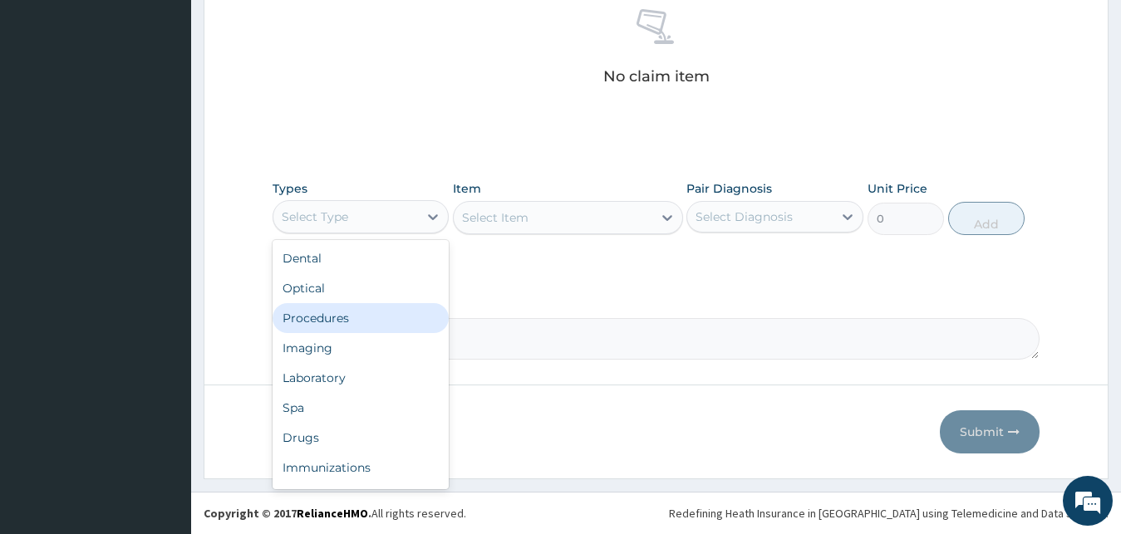
click at [336, 311] on div "Procedures" at bounding box center [361, 318] width 177 height 30
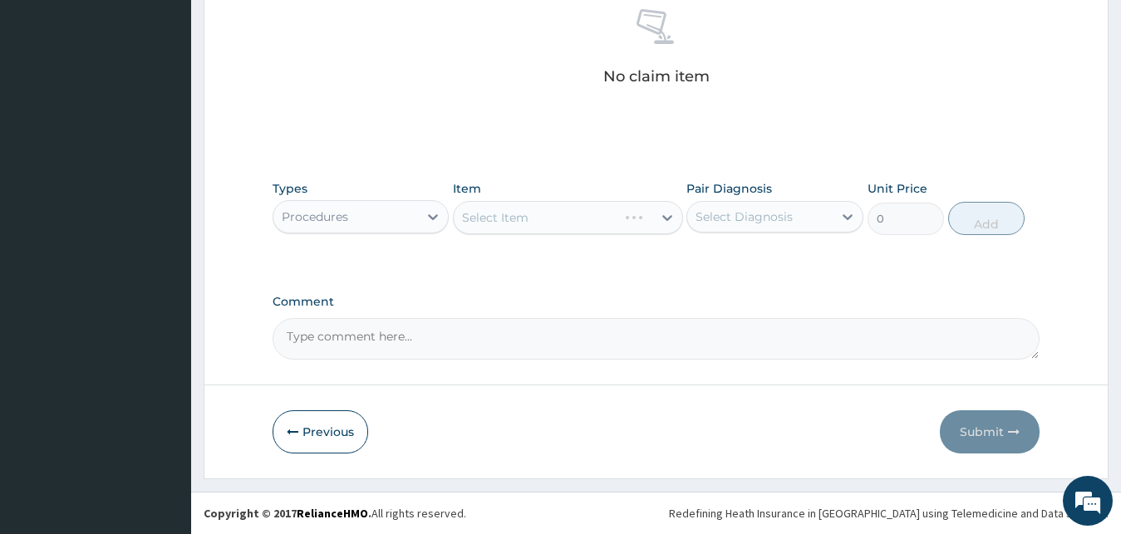
click at [374, 220] on div "Procedures" at bounding box center [345, 217] width 145 height 27
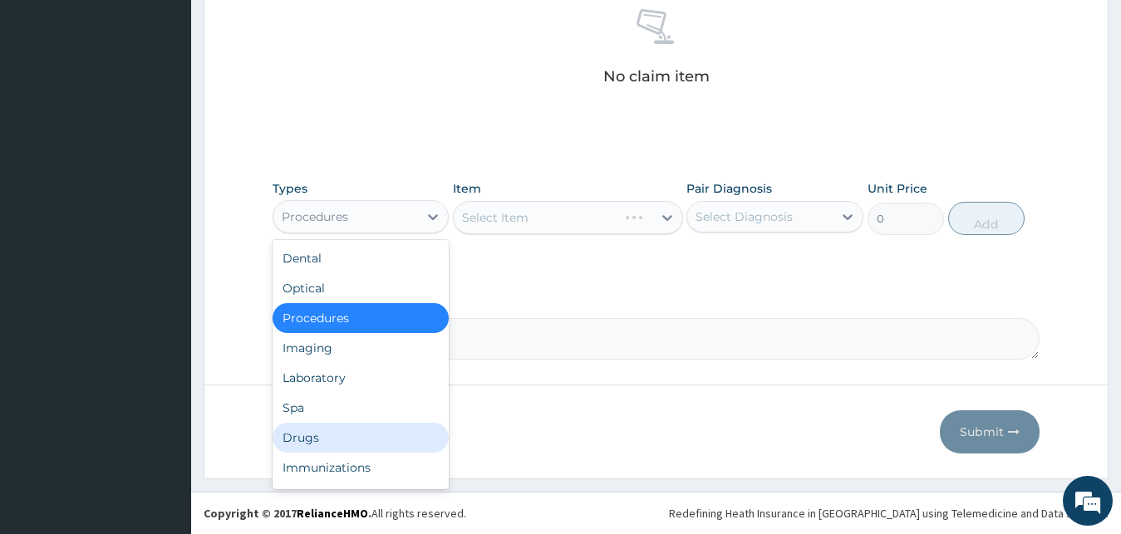
drag, startPoint x: 348, startPoint y: 423, endPoint x: 366, endPoint y: 401, distance: 28.4
click at [347, 422] on div "Dental Optical Procedures Imaging Laboratory Spa Drugs Immunizations Others Gym" at bounding box center [361, 364] width 177 height 249
drag, startPoint x: 355, startPoint y: 426, endPoint x: 352, endPoint y: 416, distance: 10.3
click at [354, 426] on div "Drugs" at bounding box center [361, 438] width 177 height 30
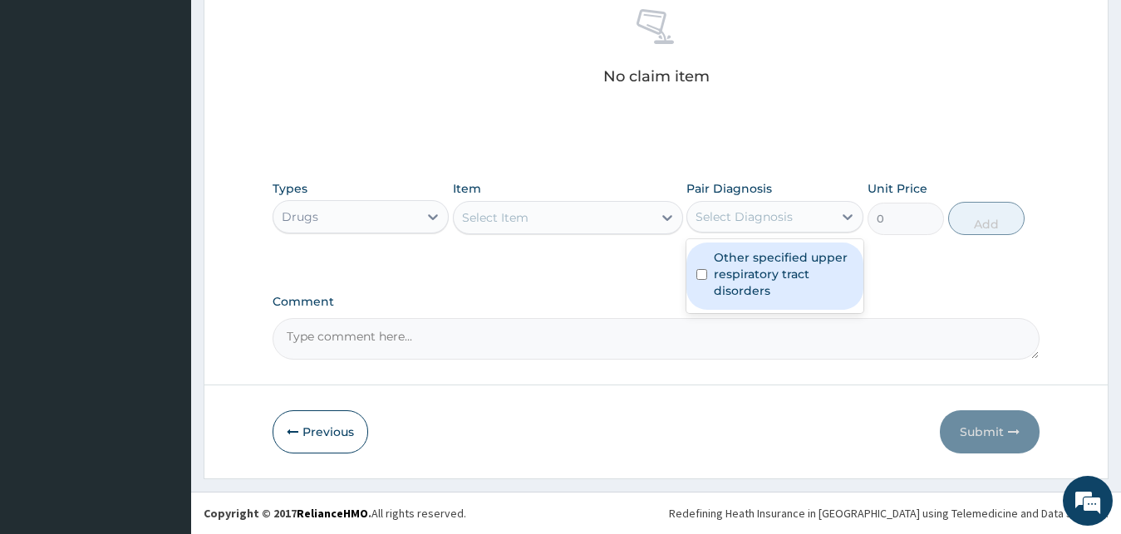
click at [771, 229] on div "Select Diagnosis" at bounding box center [759, 217] width 145 height 27
drag, startPoint x: 753, startPoint y: 278, endPoint x: 623, endPoint y: 247, distance: 133.2
click at [739, 273] on label "Other specified upper respiratory tract disorders" at bounding box center [784, 274] width 140 height 50
checkbox input "true"
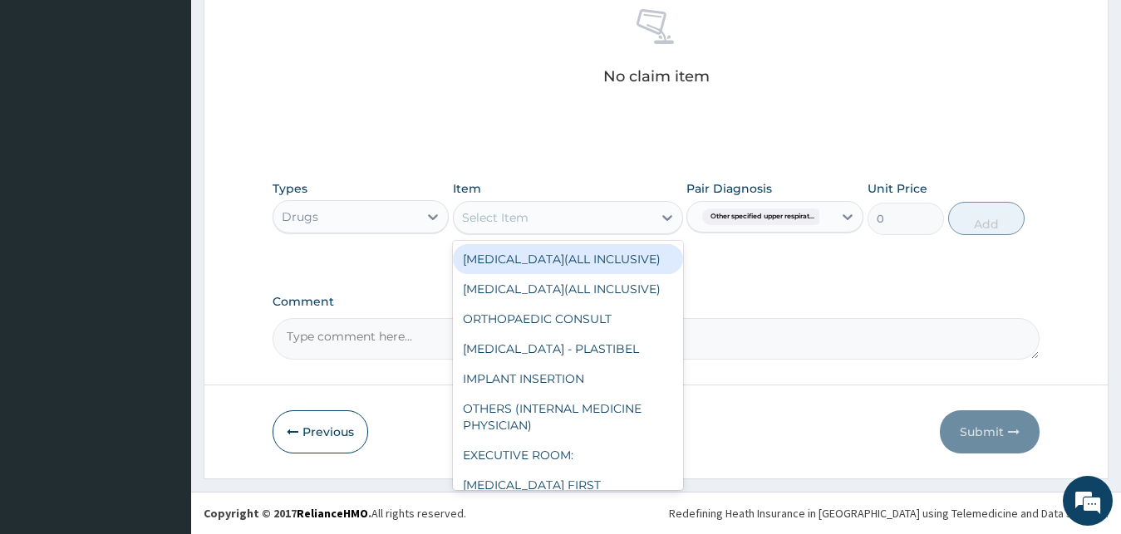
click at [601, 224] on div "Select Item" at bounding box center [553, 217] width 199 height 27
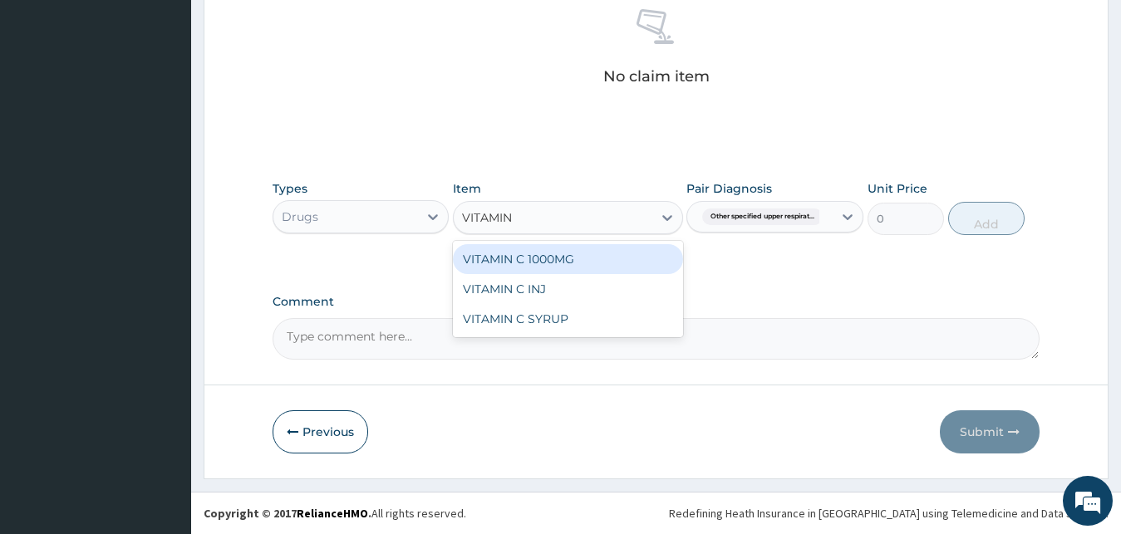
type input "VITAMIN C"
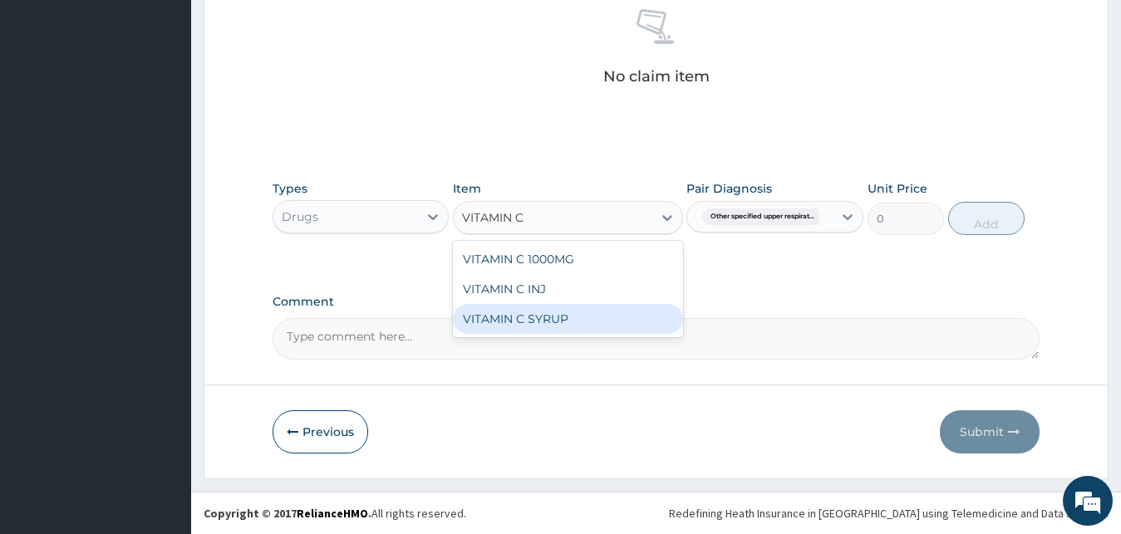
drag, startPoint x: 568, startPoint y: 325, endPoint x: 583, endPoint y: 280, distance: 47.3
click at [568, 322] on div "VITAMIN C SYRUP" at bounding box center [568, 319] width 230 height 30
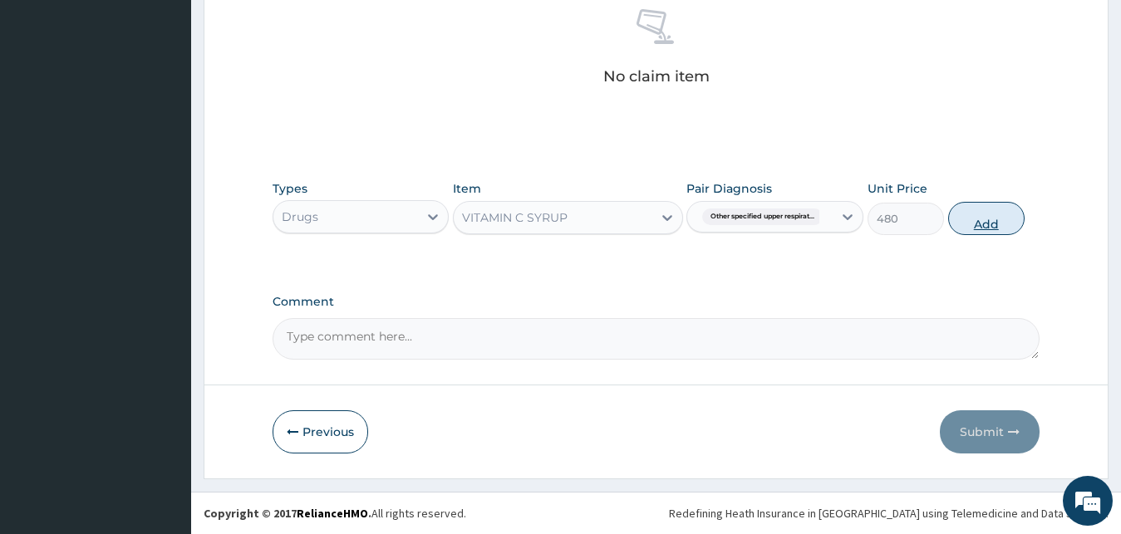
drag, startPoint x: 957, startPoint y: 219, endPoint x: 967, endPoint y: 218, distance: 10.0
click at [958, 219] on button "Add" at bounding box center [986, 218] width 76 height 33
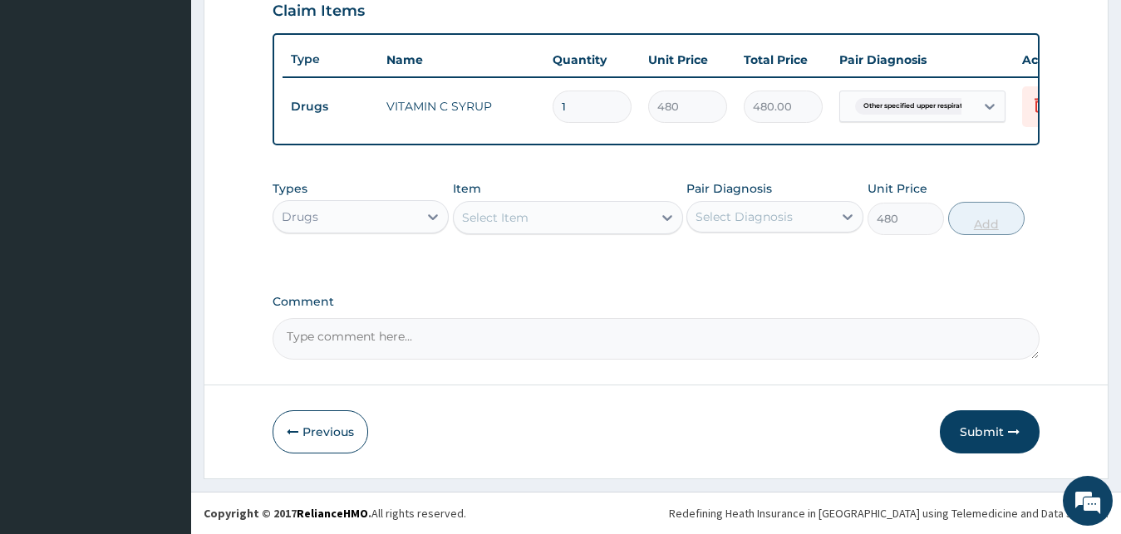
type input "0"
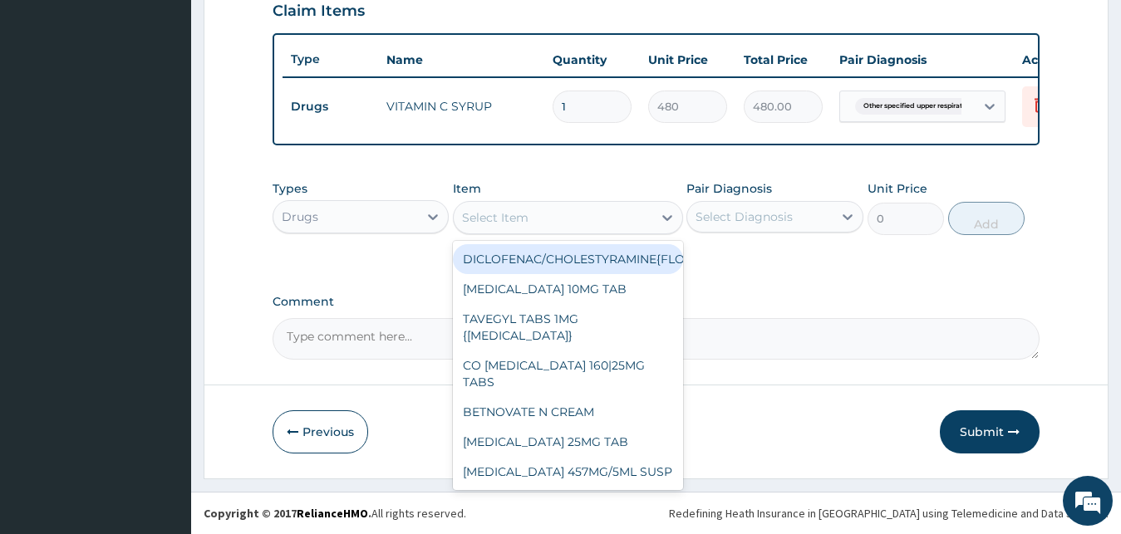
click at [558, 223] on div "Select Item" at bounding box center [553, 217] width 199 height 27
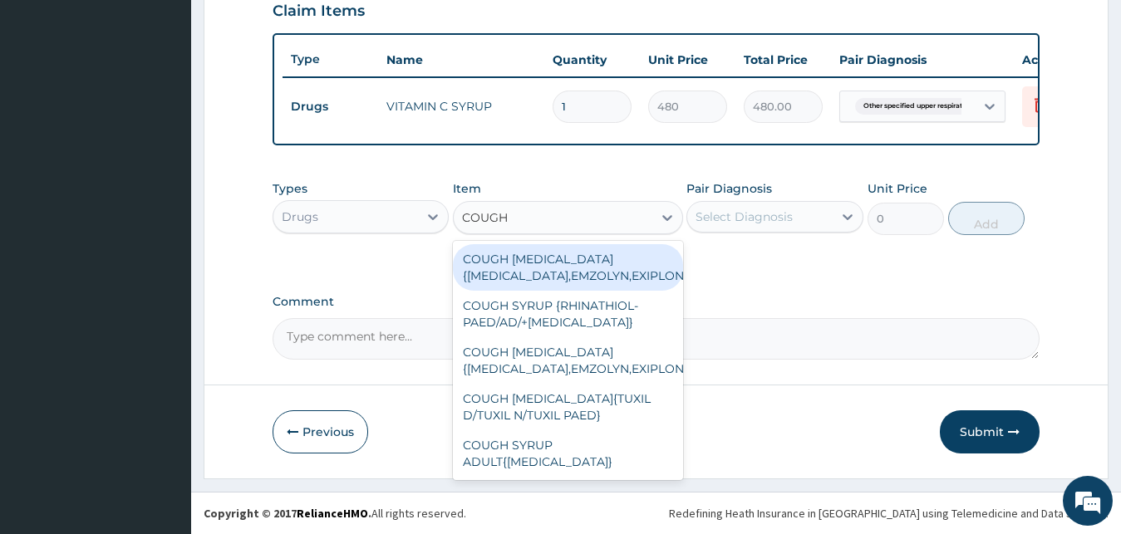
type input "COUGH"
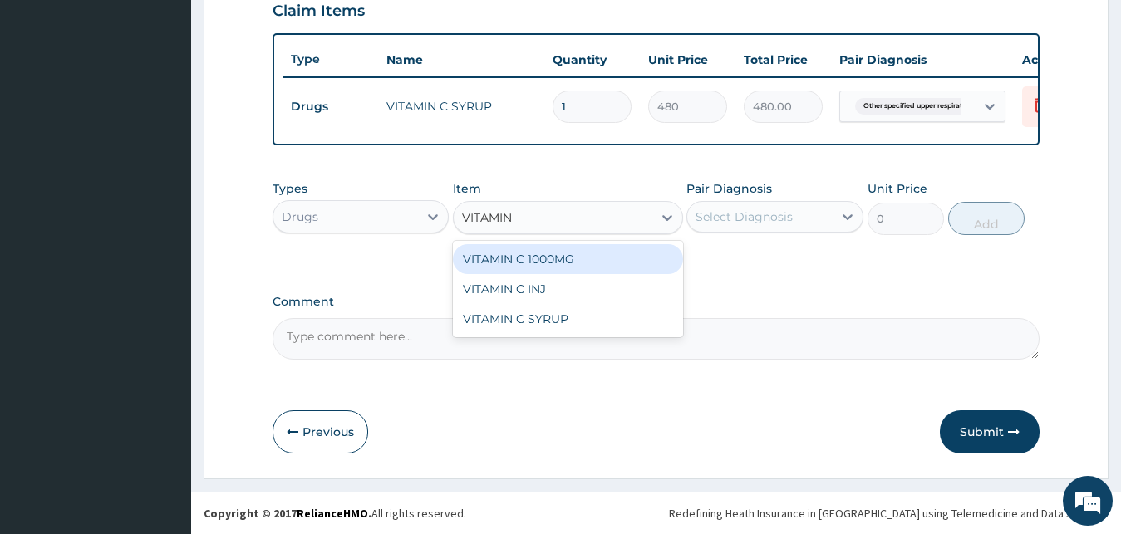
type input "VITAMIN C"
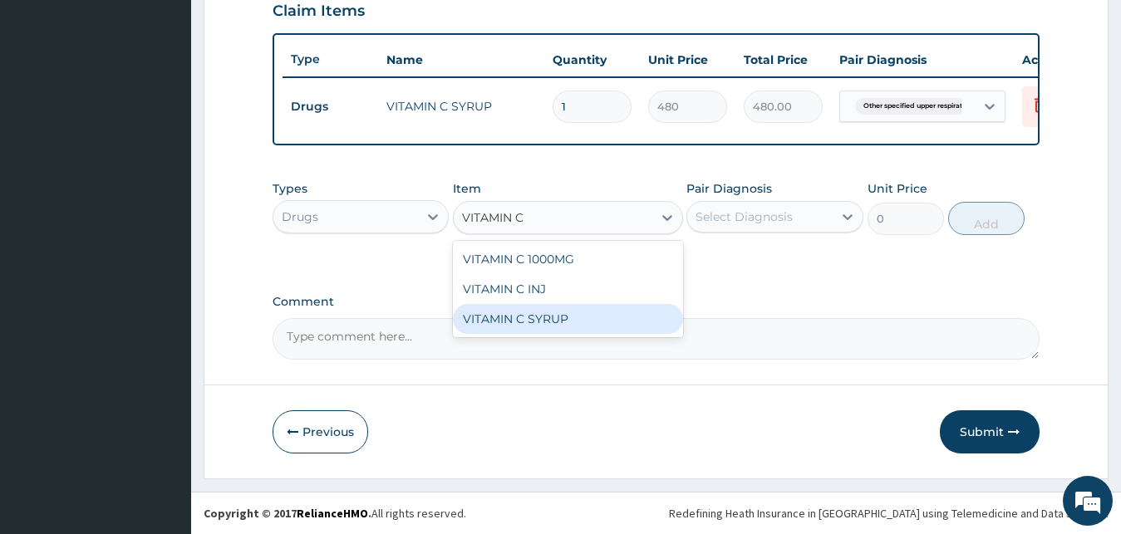
click at [563, 323] on div "VITAMIN C SYRUP" at bounding box center [568, 319] width 230 height 30
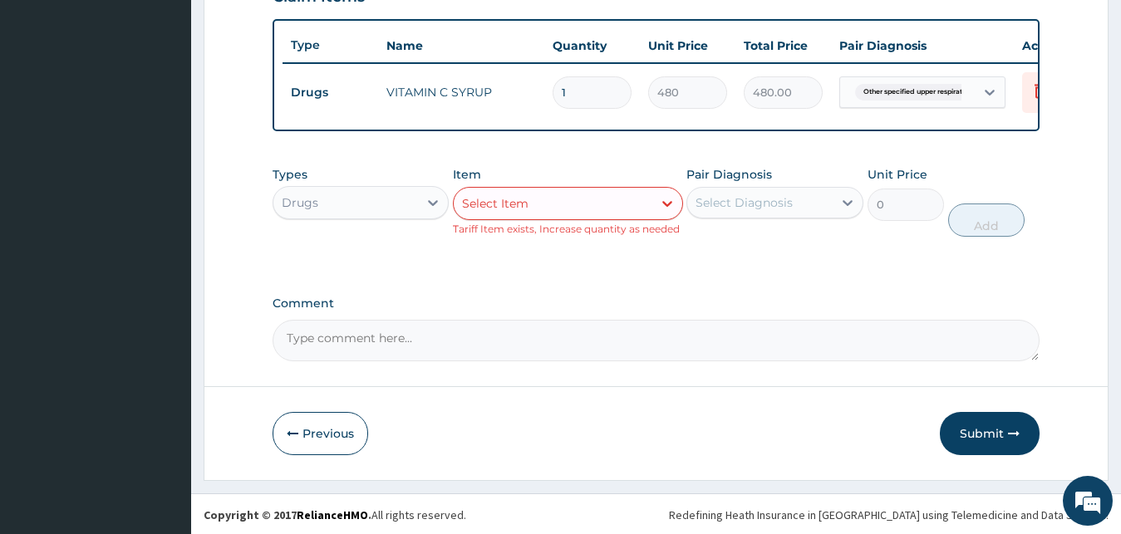
click at [626, 213] on div "Select Item" at bounding box center [553, 203] width 199 height 27
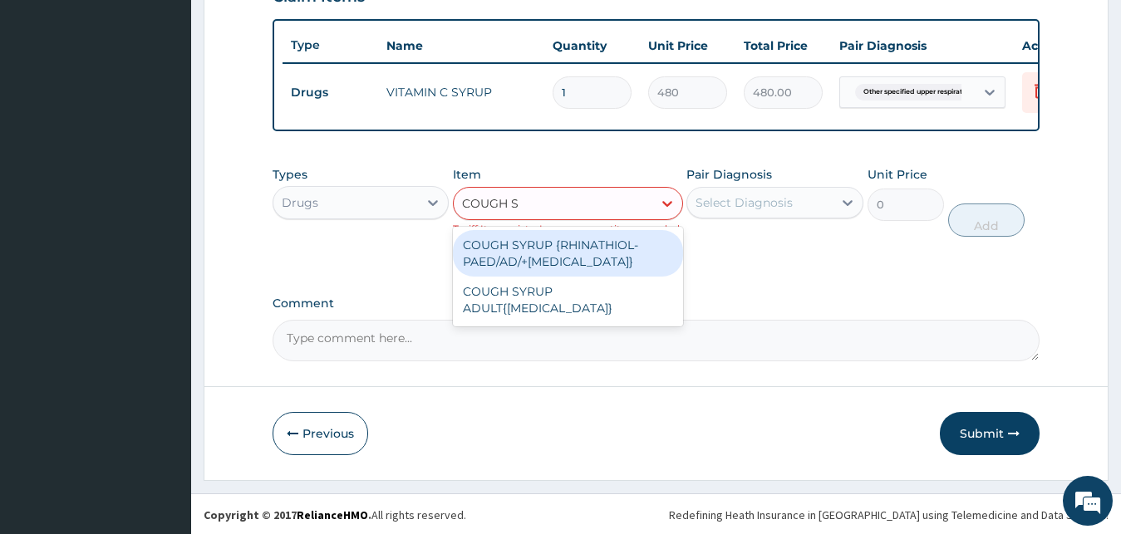
type input "COUGH SY"
click at [601, 254] on div "COUGH SYRUP {RHINATHIOL-PAED/AD/+PROMETHAZINE}" at bounding box center [568, 253] width 230 height 47
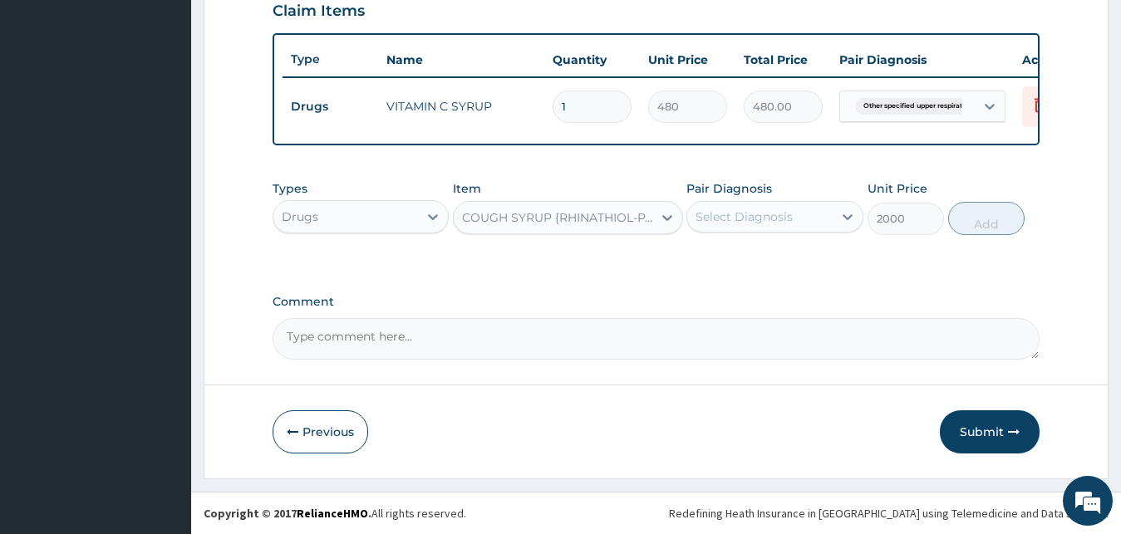
click at [731, 219] on div "Select Diagnosis" at bounding box center [744, 217] width 97 height 17
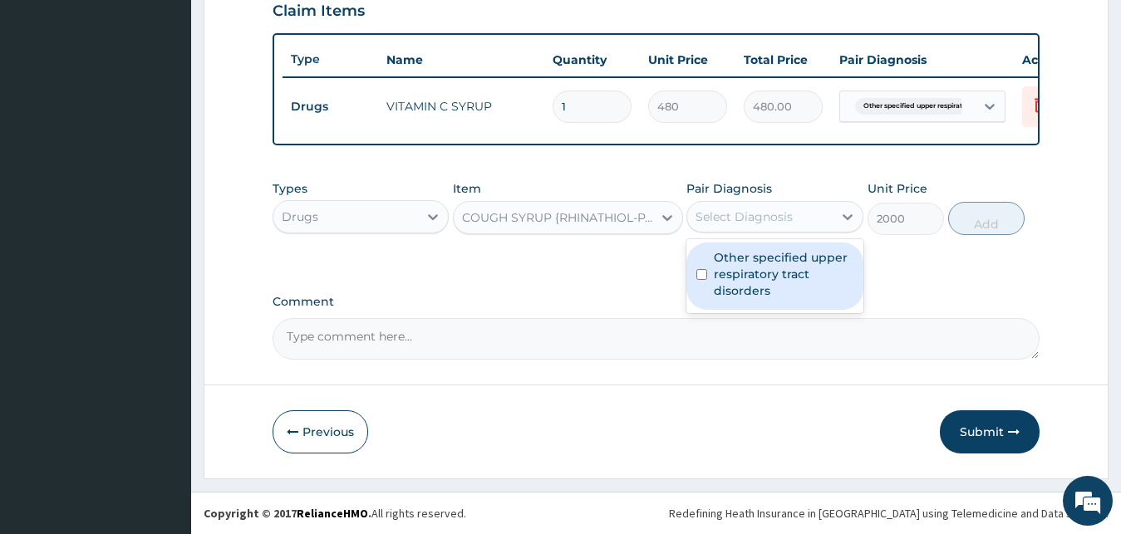
click at [608, 232] on div "COUGH SYRUP {RHINATHIOL-PAED/AD/+PROMETHAZINE}" at bounding box center [568, 217] width 230 height 33
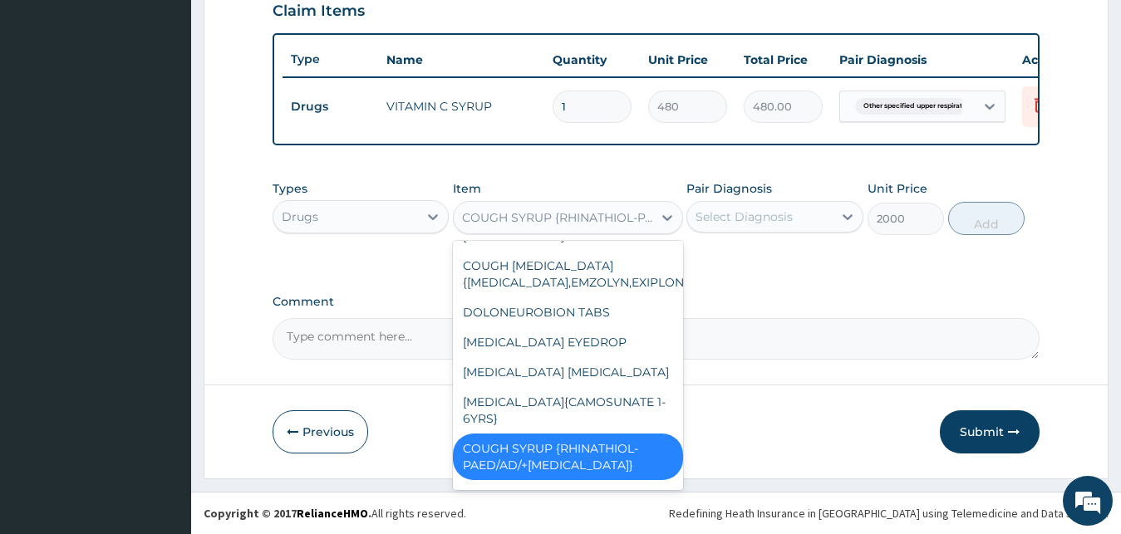
scroll to position [2602, 0]
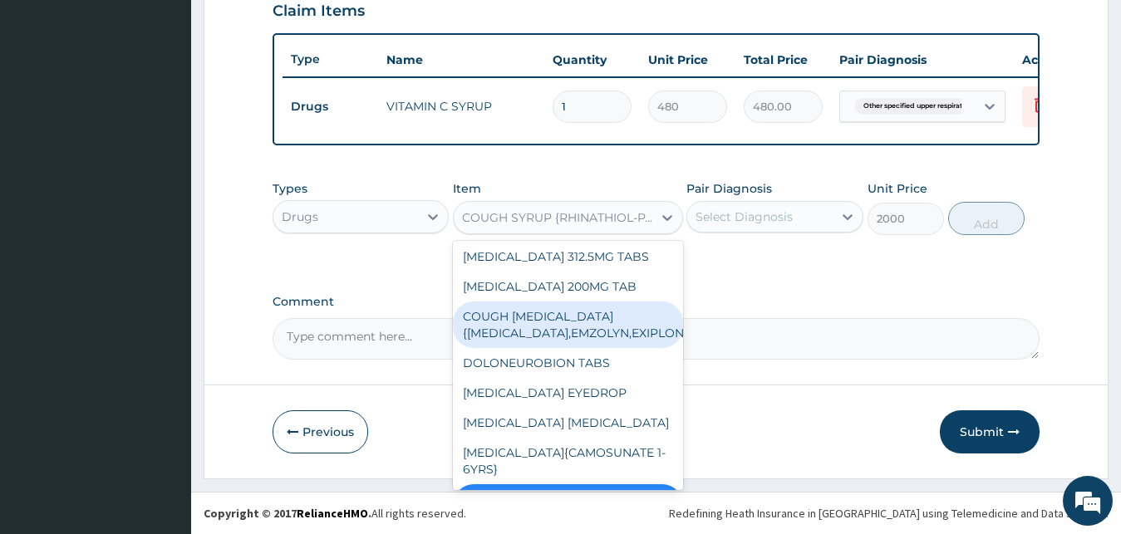
click at [619, 347] on div "COUGH EXPECTORANT{BENYLIN,EMZOLYN,EXIPLON}PAED" at bounding box center [568, 325] width 230 height 47
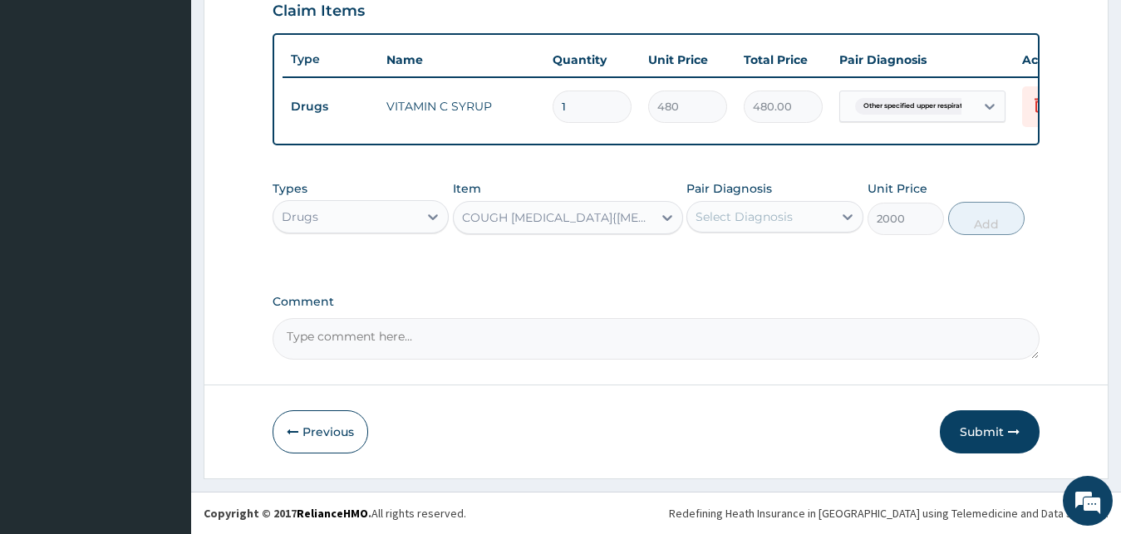
type input "400"
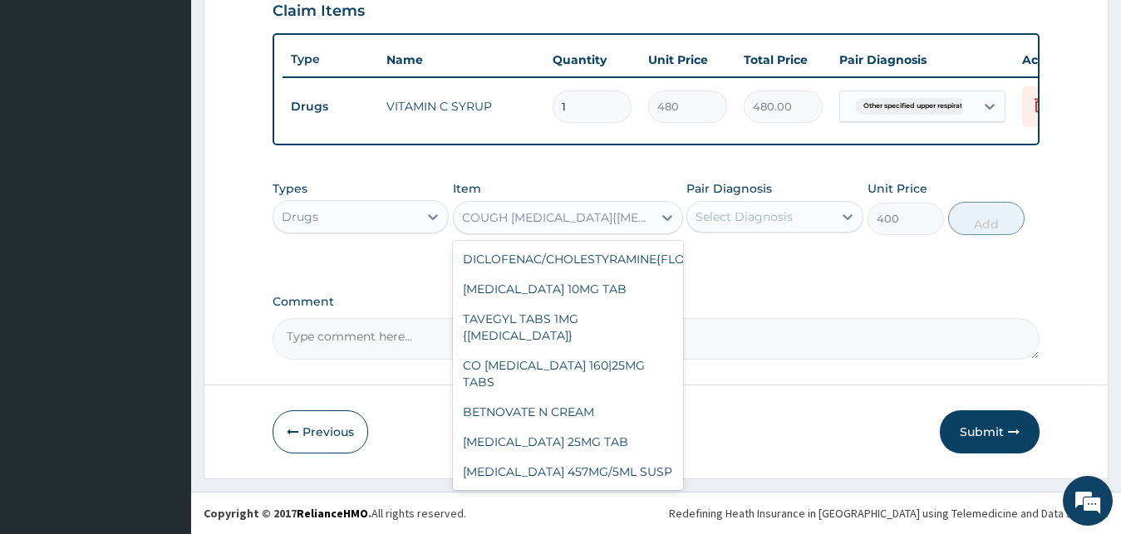
click at [611, 209] on div "COUGH EXPECTORANT{BENYLIN,EMZOLYN,EXIPLON}PAED" at bounding box center [553, 217] width 199 height 27
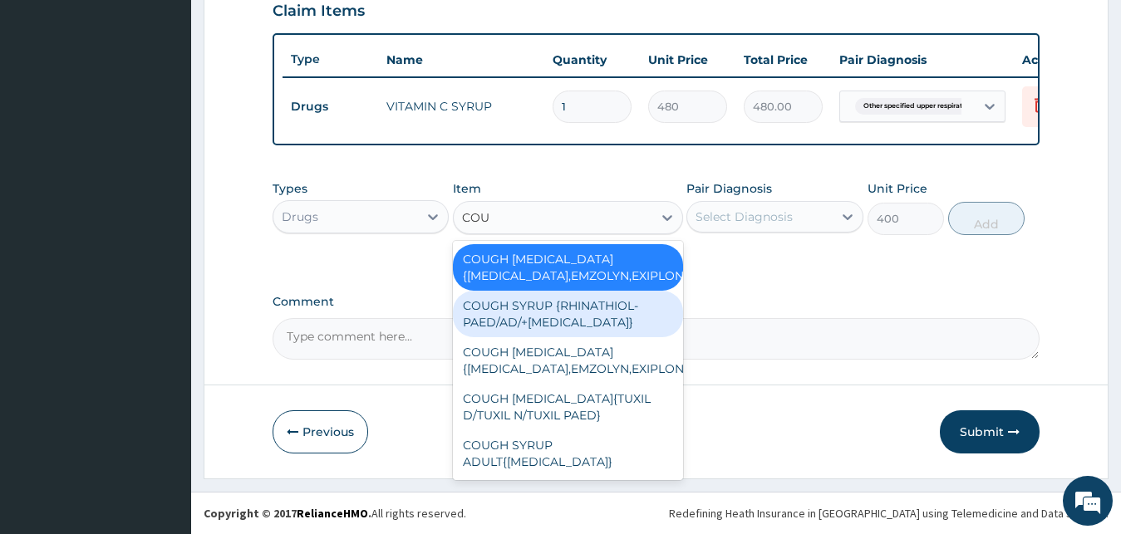
scroll to position [0, 0]
type input "COUGH"
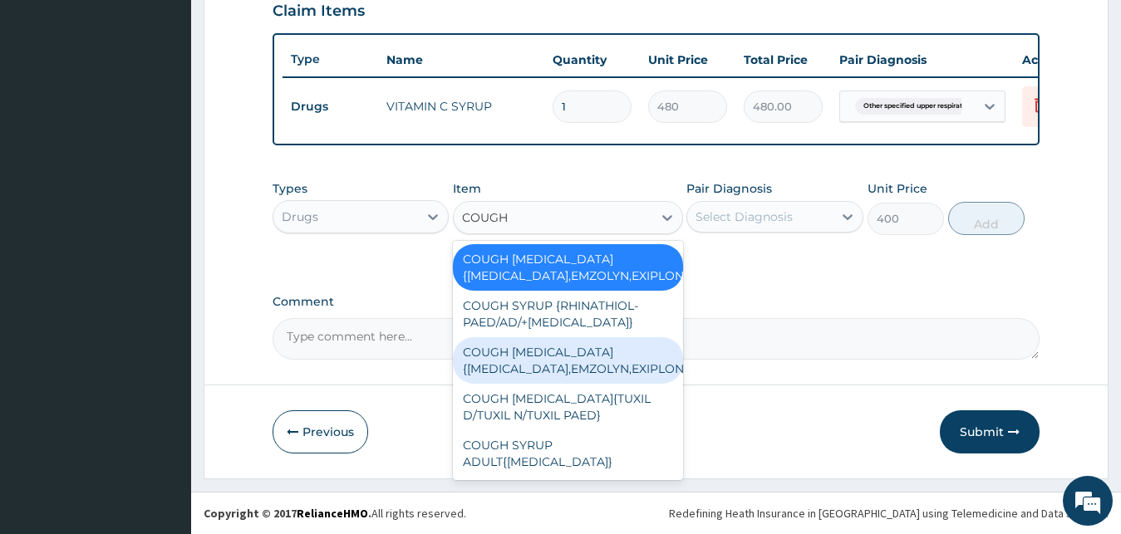
scroll to position [21, 0]
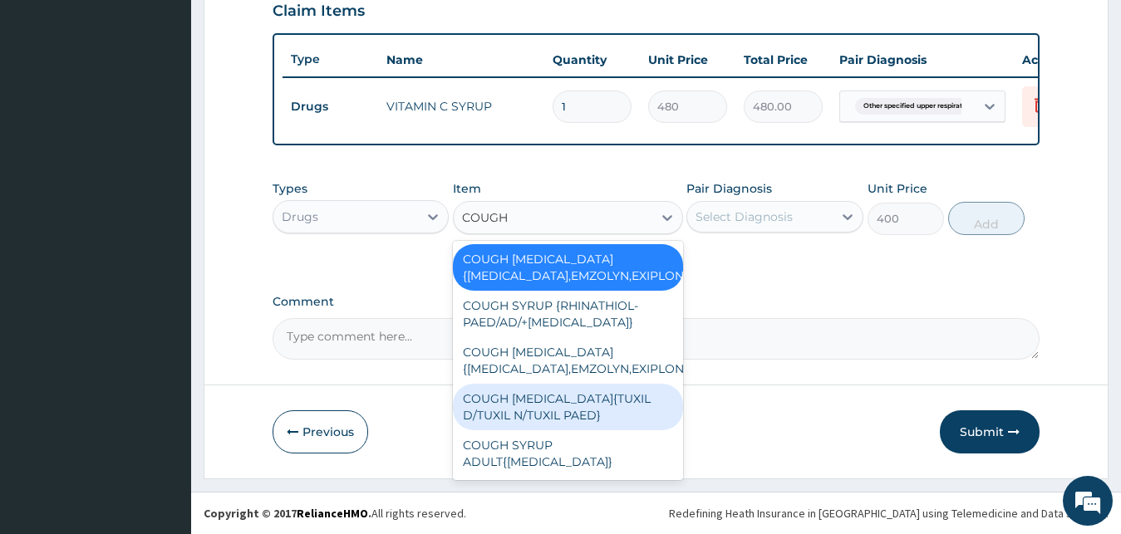
click at [568, 409] on div "COUGH EXPECTORANT{TUXIL D/TUXIL N/TUXIL PAED}" at bounding box center [568, 407] width 230 height 47
type input "800"
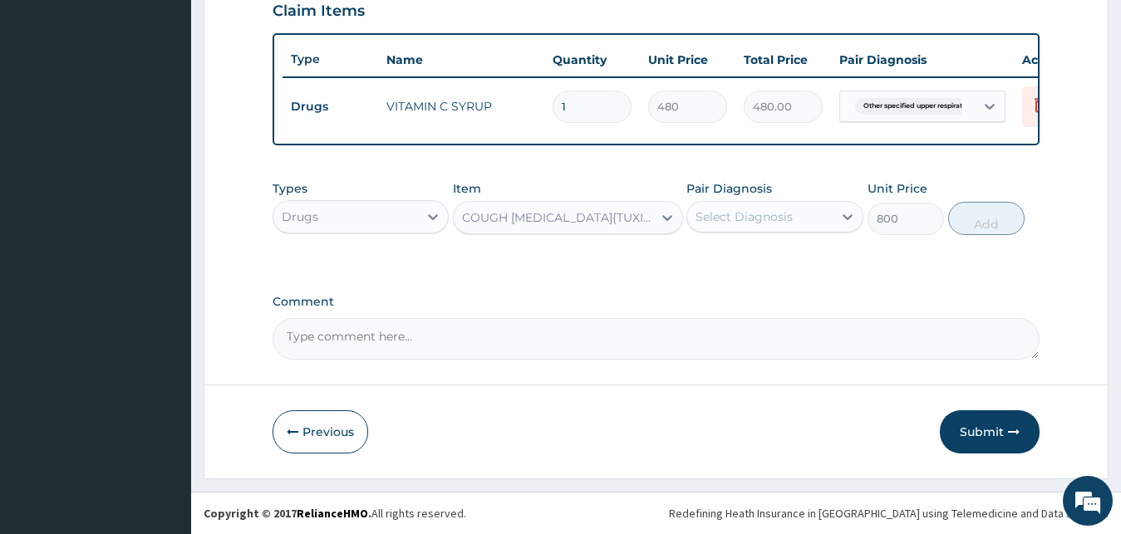
click at [818, 221] on div "Select Diagnosis" at bounding box center [759, 217] width 145 height 27
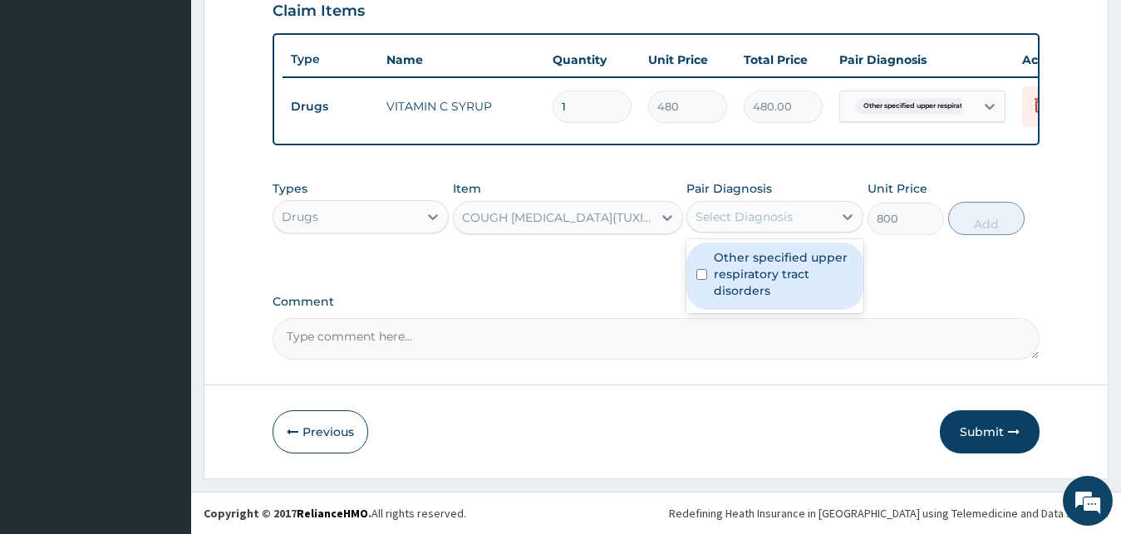
click at [785, 280] on label "Other specified upper respiratory tract disorders" at bounding box center [784, 274] width 140 height 50
checkbox input "true"
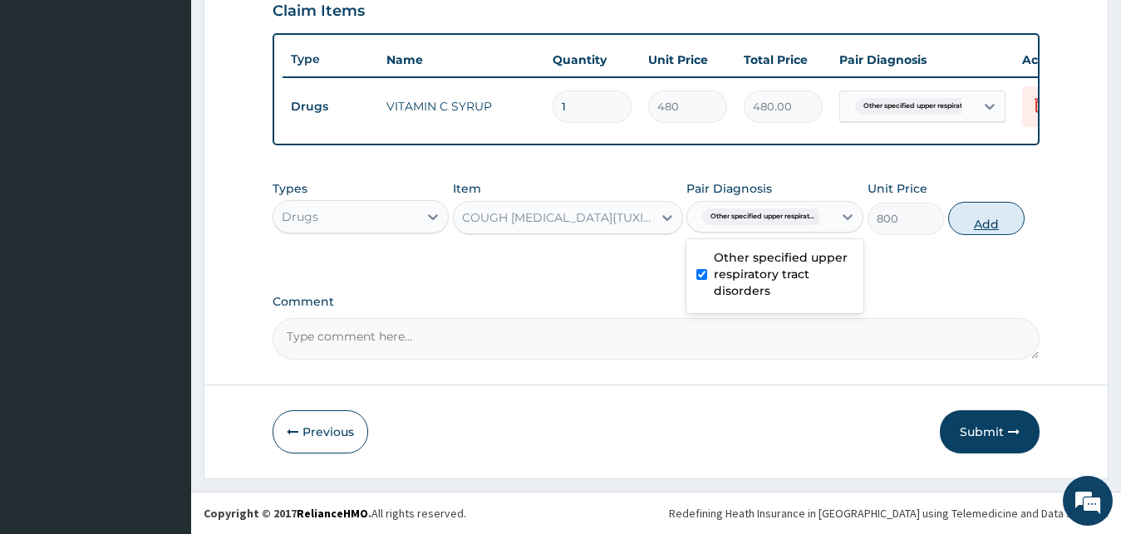
click at [1006, 211] on button "Add" at bounding box center [986, 218] width 76 height 33
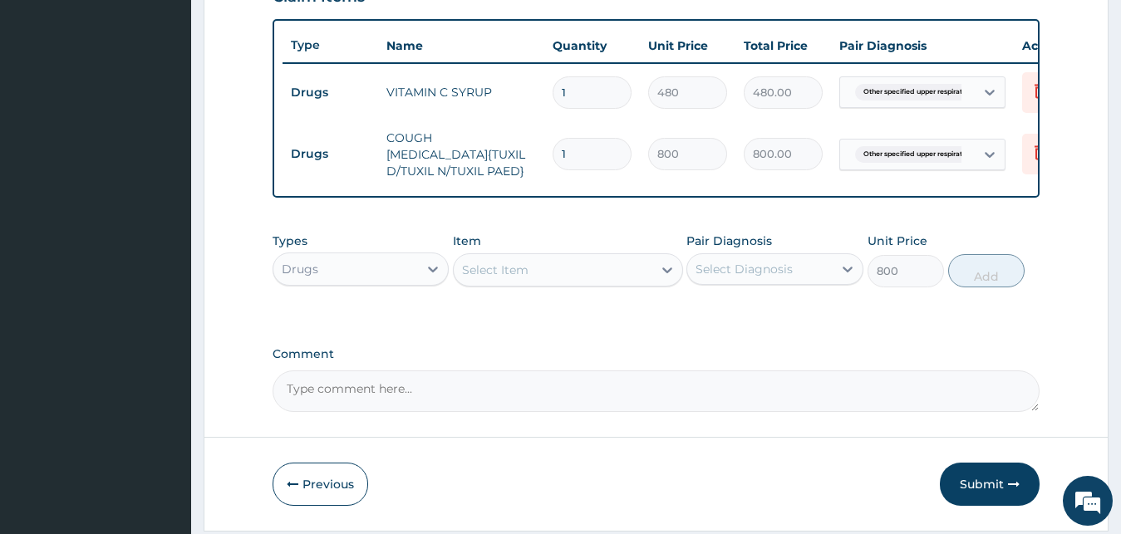
type input "0"
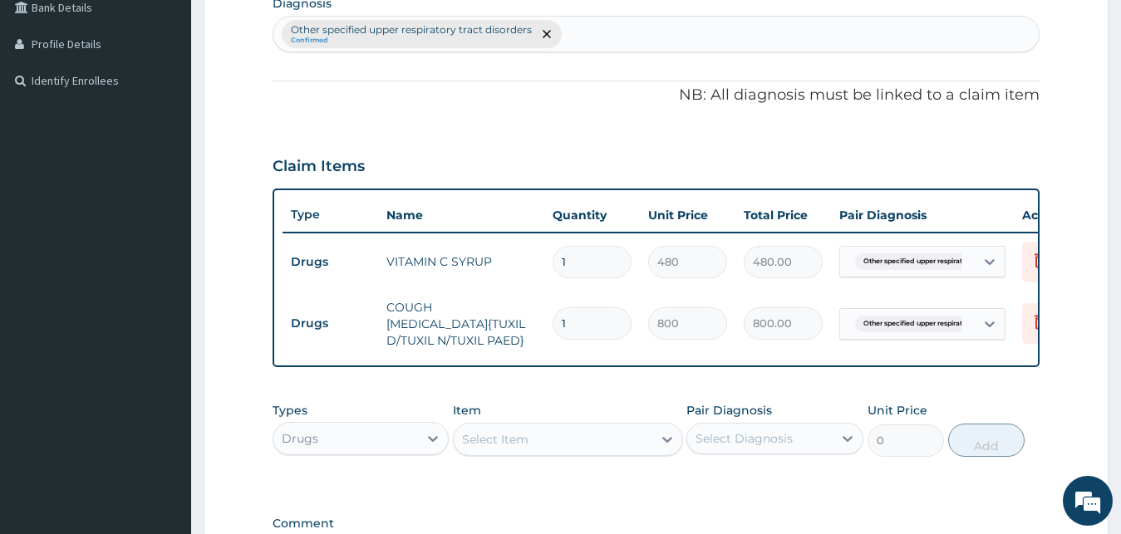
scroll to position [666, 0]
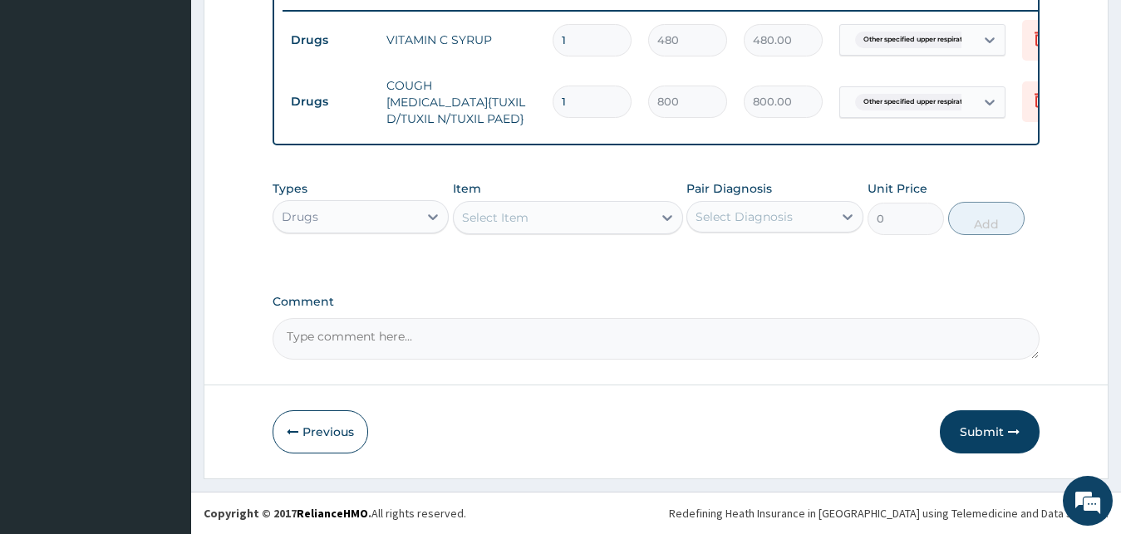
click at [632, 225] on div "Select Item" at bounding box center [553, 217] width 199 height 27
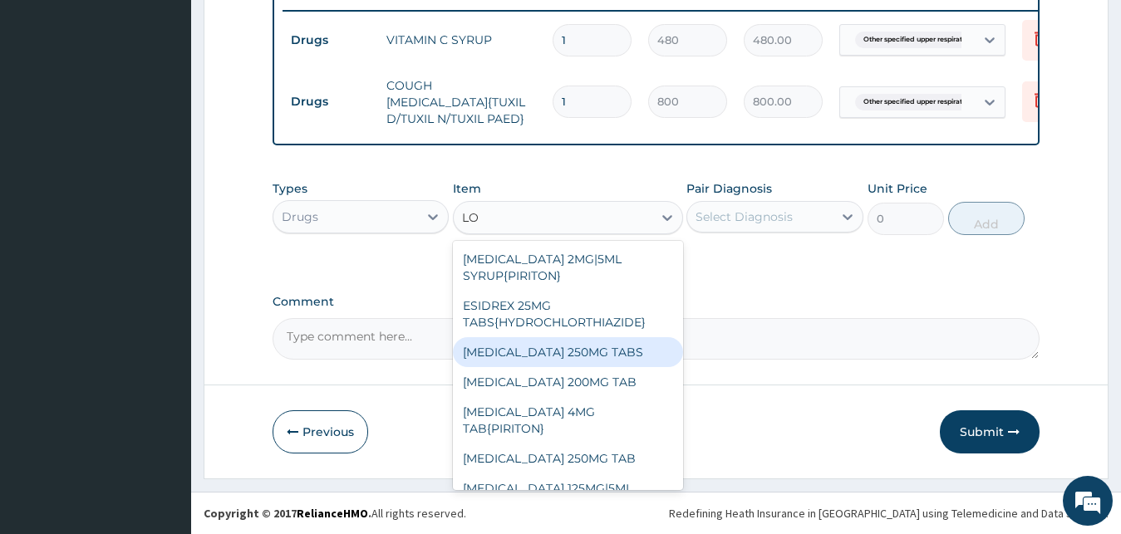
type input "L"
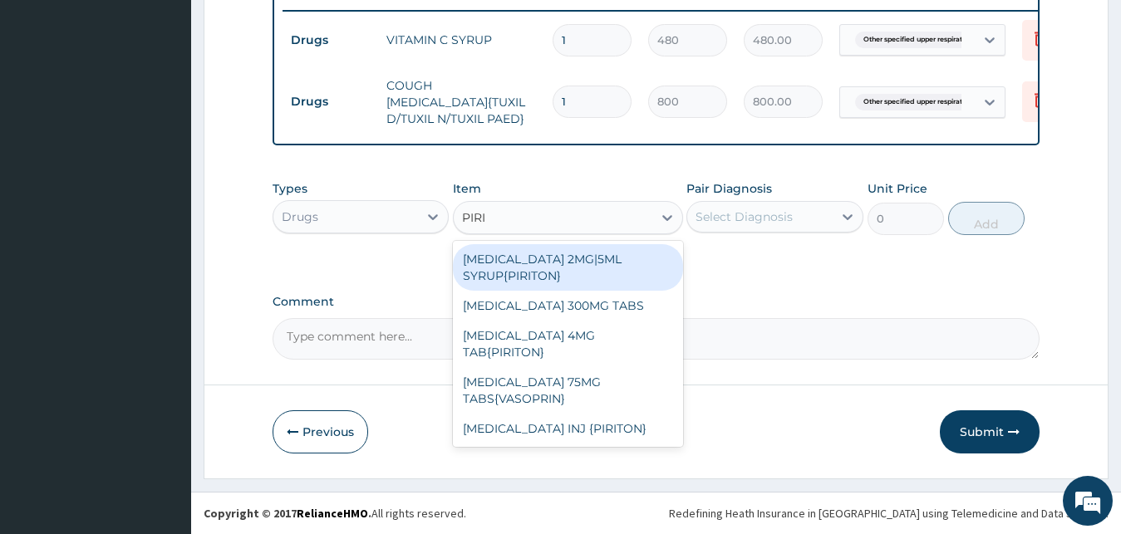
type input "PIRIT"
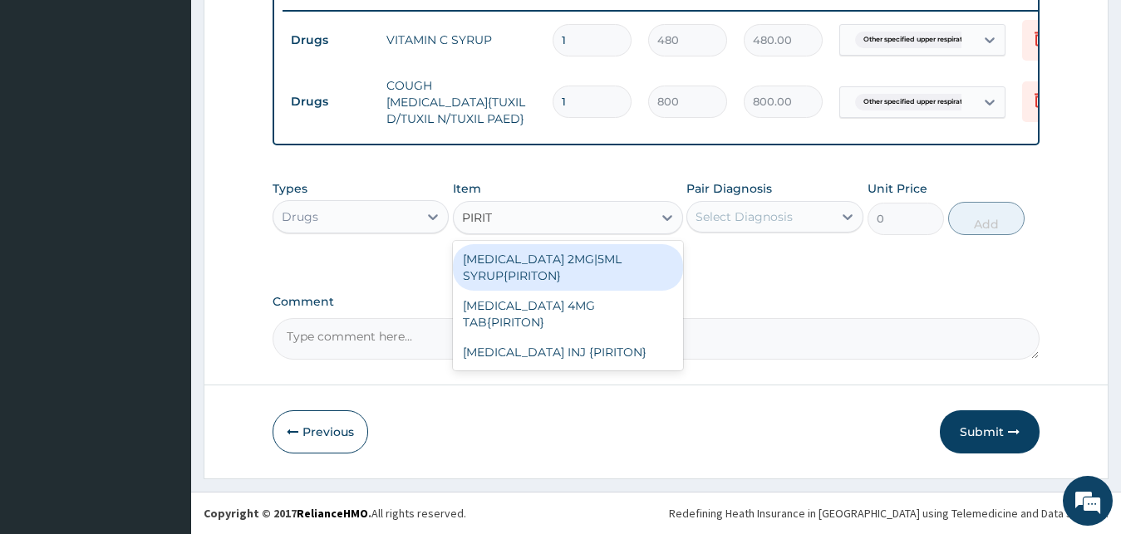
click at [619, 264] on div "CHLORPHENIRAMINE 2MG|5ML SYRUP{PIRITON}" at bounding box center [568, 267] width 230 height 47
type input "720"
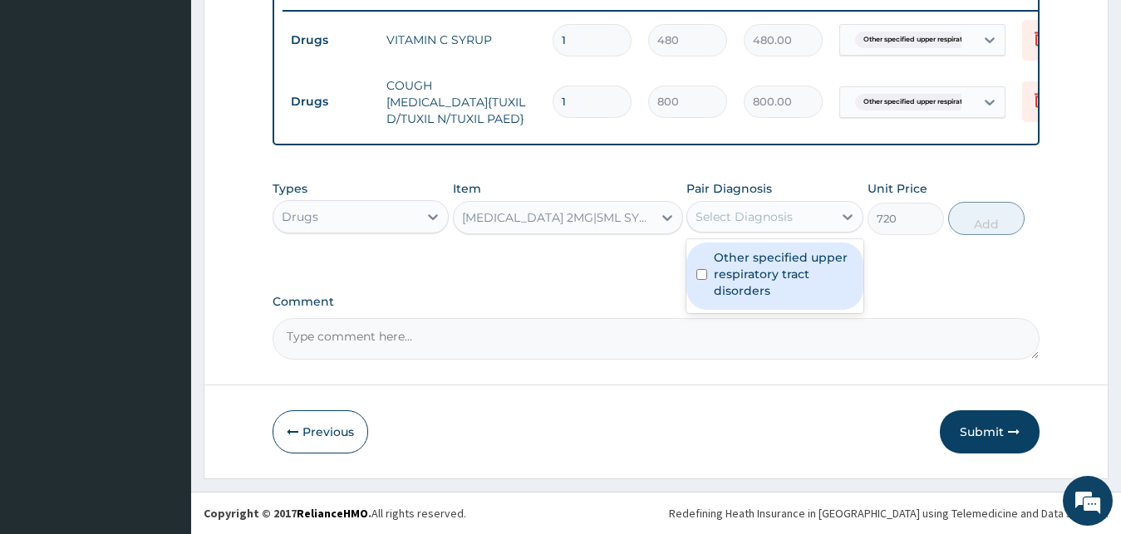
click at [809, 216] on div "Select Diagnosis" at bounding box center [759, 217] width 145 height 27
click at [775, 278] on label "Other specified upper respiratory tract disorders" at bounding box center [784, 274] width 140 height 50
checkbox input "true"
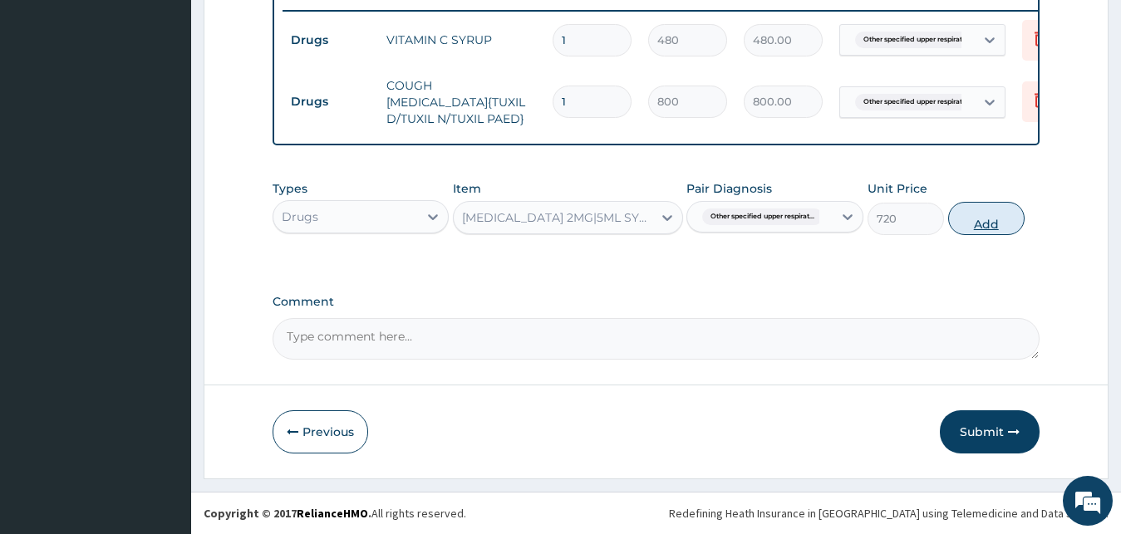
click at [979, 217] on button "Add" at bounding box center [986, 218] width 76 height 33
type input "0"
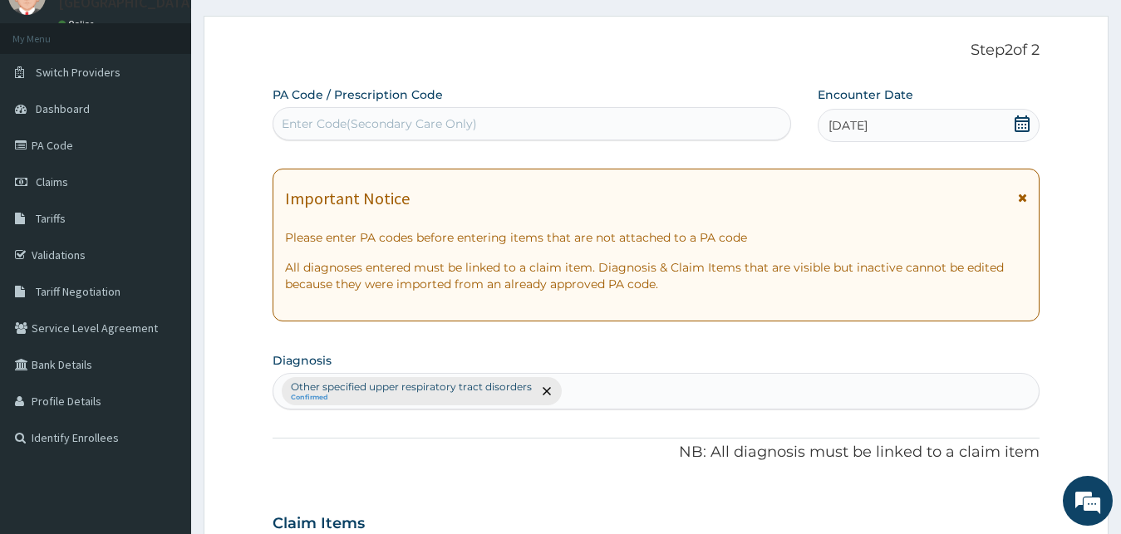
scroll to position [0, 0]
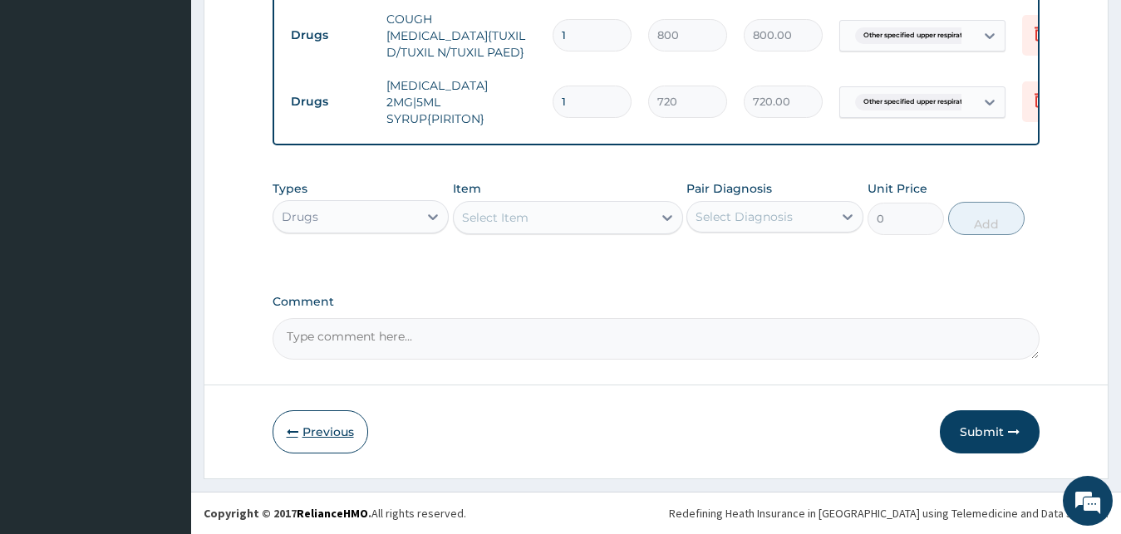
click at [330, 433] on button "Previous" at bounding box center [321, 432] width 96 height 43
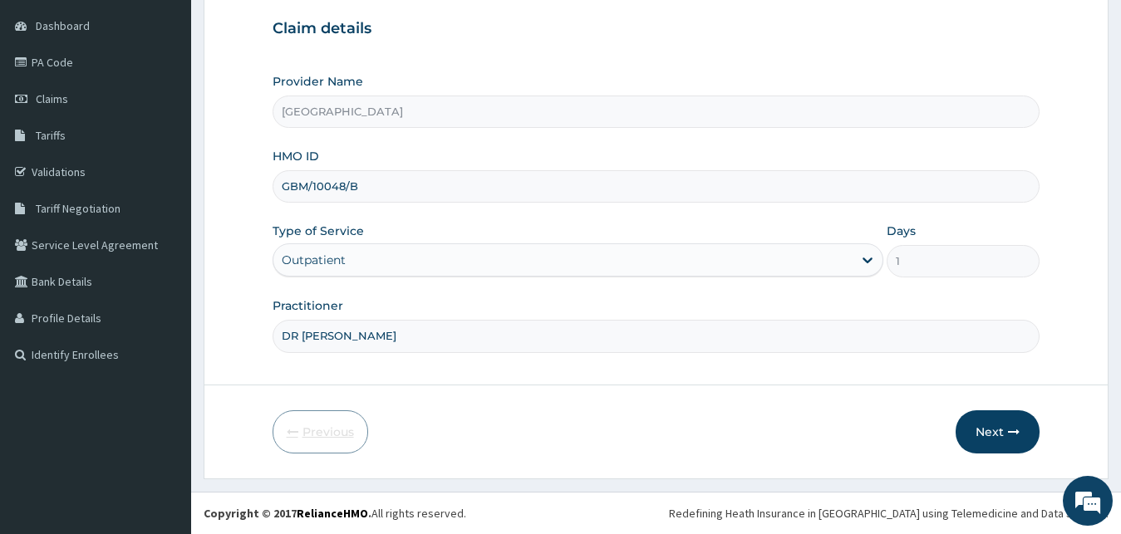
scroll to position [155, 0]
click at [1001, 432] on button "Next" at bounding box center [998, 432] width 84 height 43
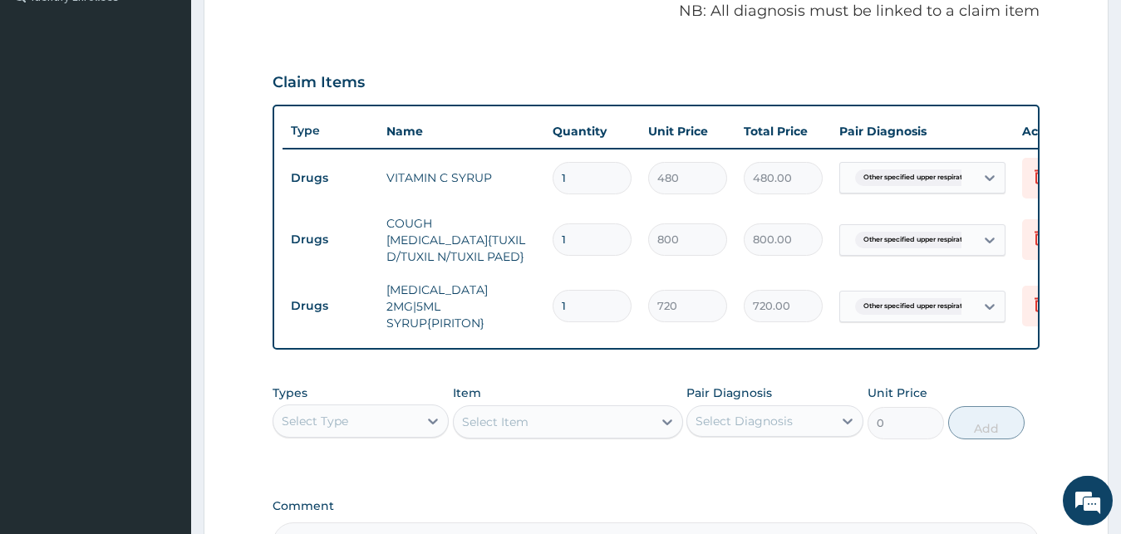
scroll to position [732, 0]
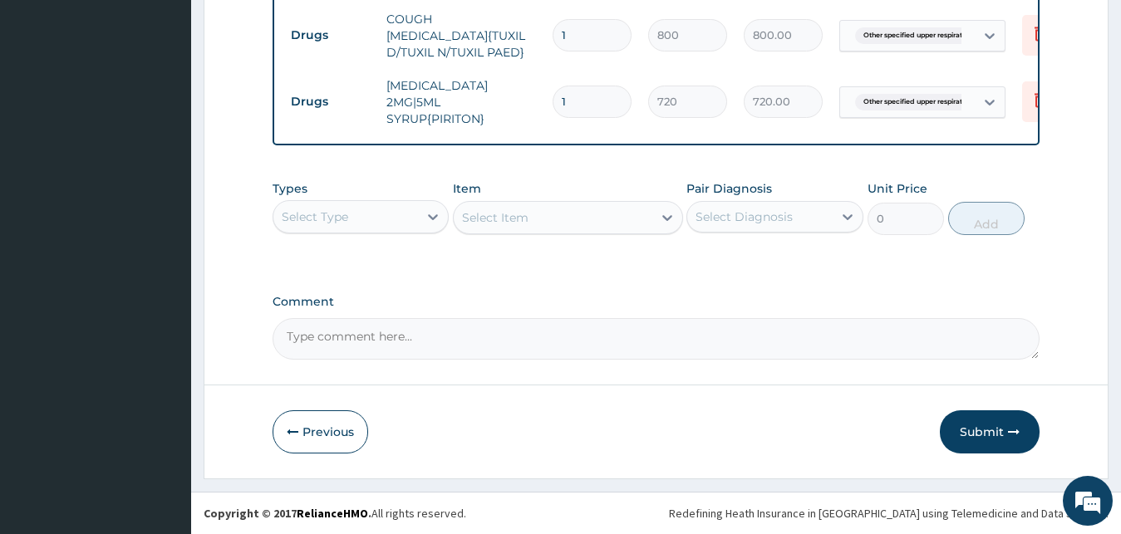
drag, startPoint x: 996, startPoint y: 421, endPoint x: 993, endPoint y: 402, distance: 18.5
click at [996, 421] on button "Submit" at bounding box center [990, 432] width 100 height 43
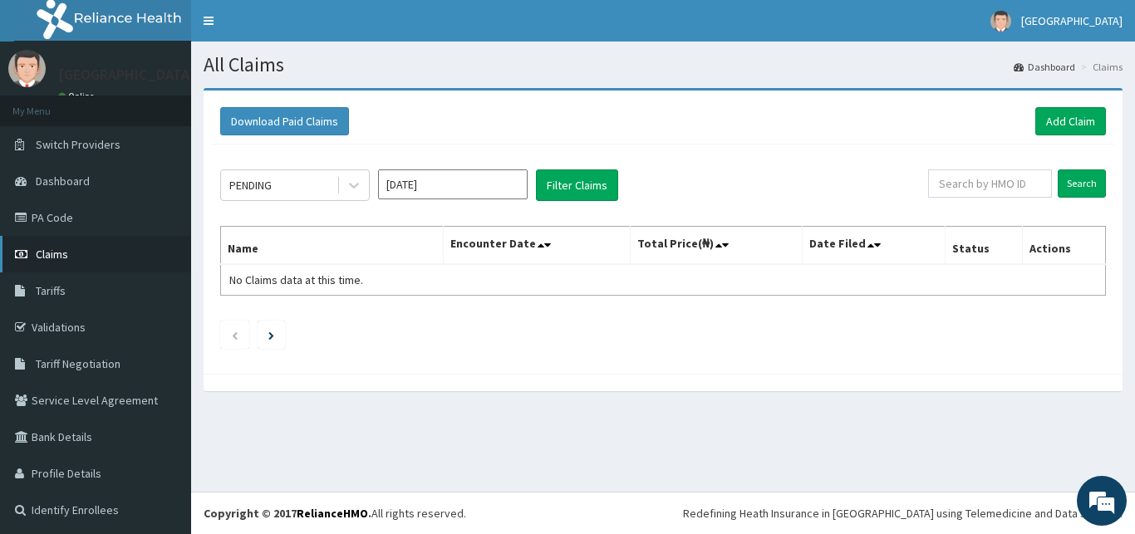
click at [87, 260] on link "Claims" at bounding box center [95, 254] width 191 height 37
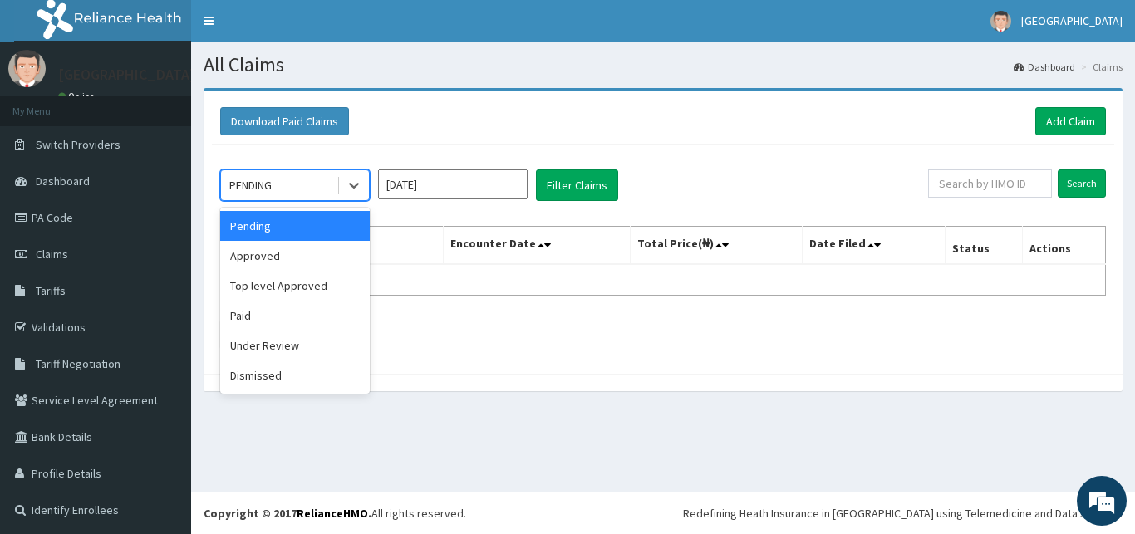
click at [335, 190] on div "PENDING" at bounding box center [279, 185] width 116 height 27
drag, startPoint x: 294, startPoint y: 258, endPoint x: 406, endPoint y: 207, distance: 122.7
click at [295, 258] on div "Approved" at bounding box center [295, 256] width 150 height 30
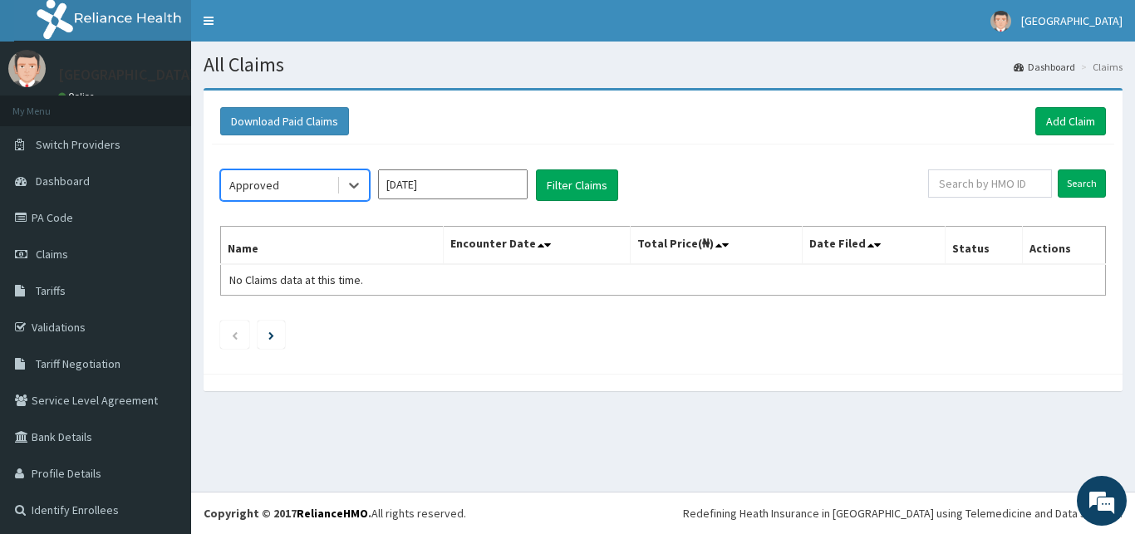
click at [462, 188] on input "[DATE]" at bounding box center [453, 185] width 150 height 30
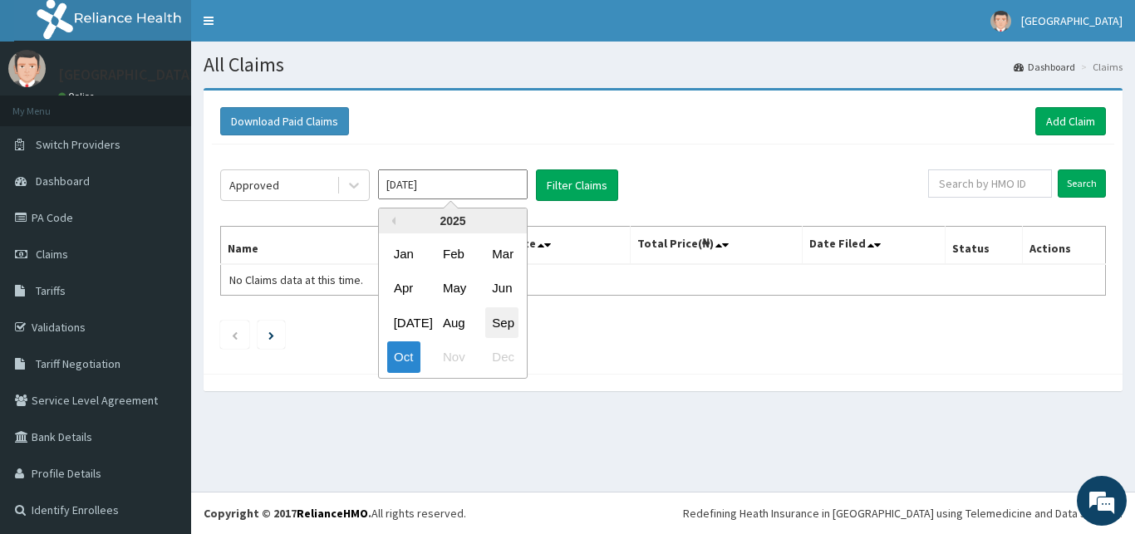
drag, startPoint x: 502, startPoint y: 319, endPoint x: 558, endPoint y: 218, distance: 115.7
click at [503, 318] on div "Sep" at bounding box center [501, 323] width 33 height 31
type input "Sep 2025"
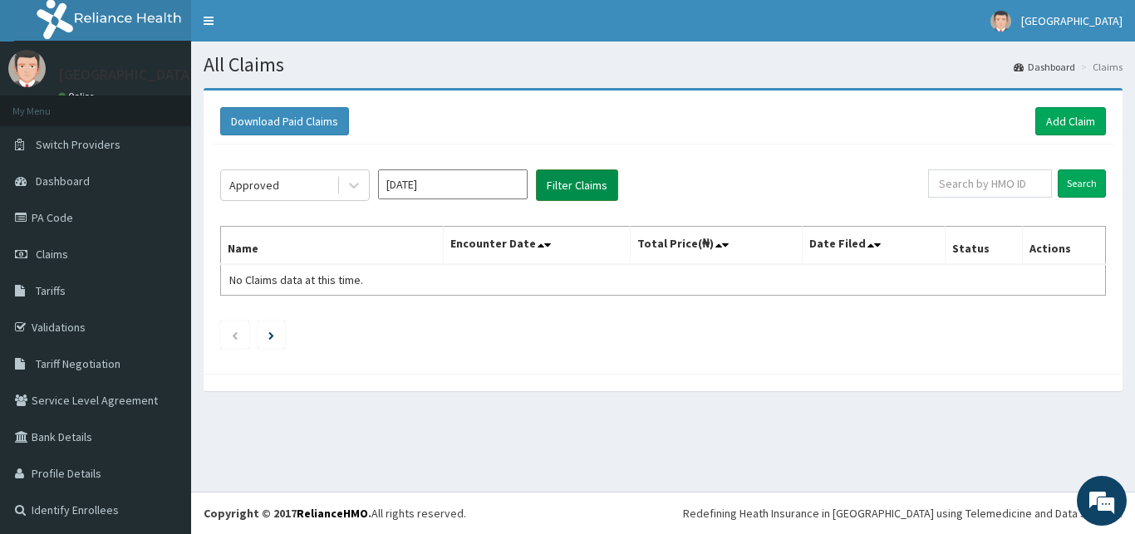
click at [568, 198] on button "Filter Claims" at bounding box center [577, 186] width 82 height 32
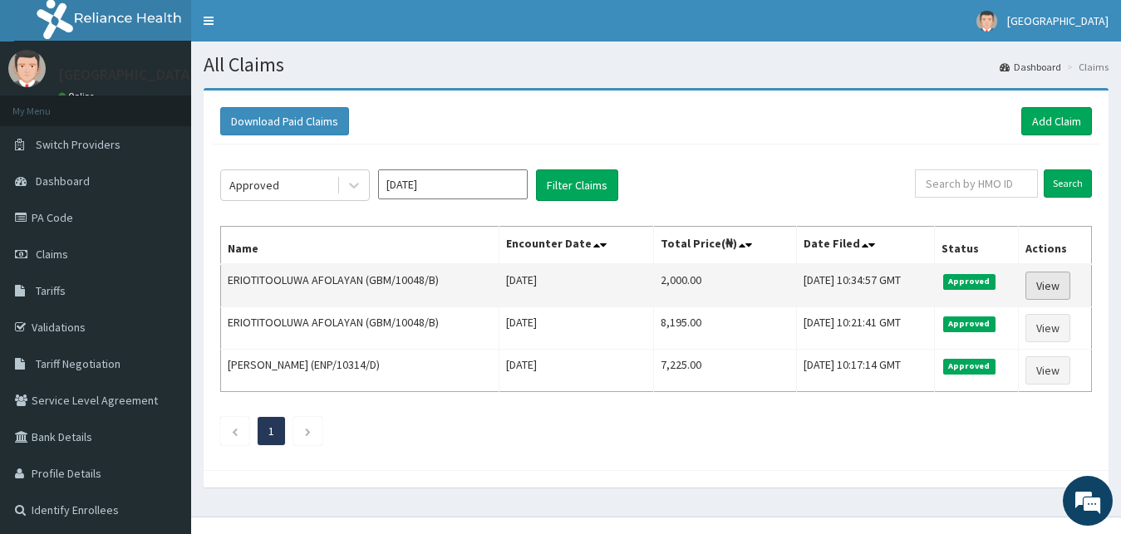
click at [1056, 281] on link "View" at bounding box center [1048, 286] width 45 height 28
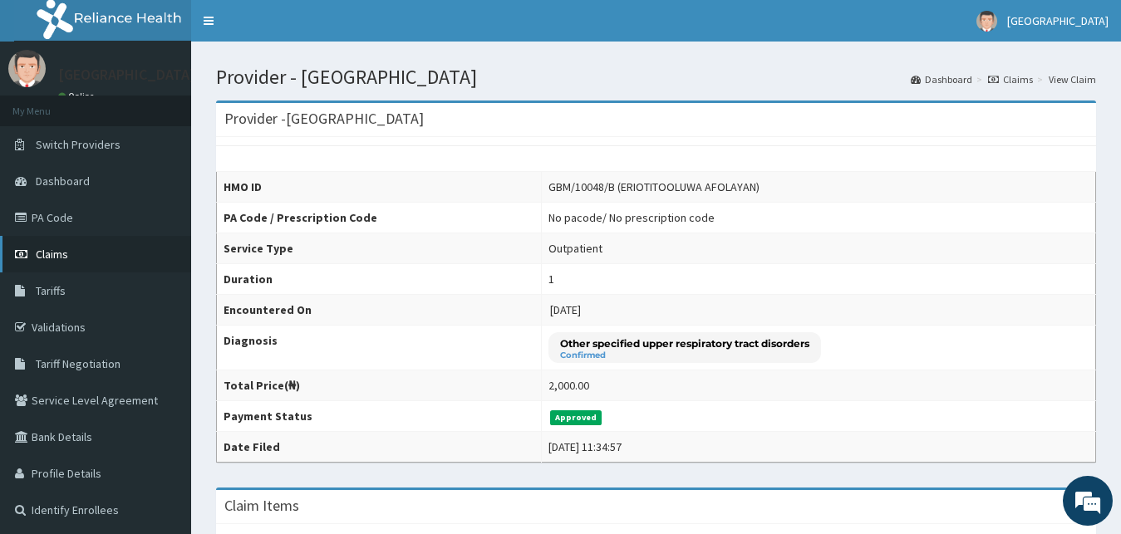
click at [69, 253] on link "Claims" at bounding box center [95, 254] width 191 height 37
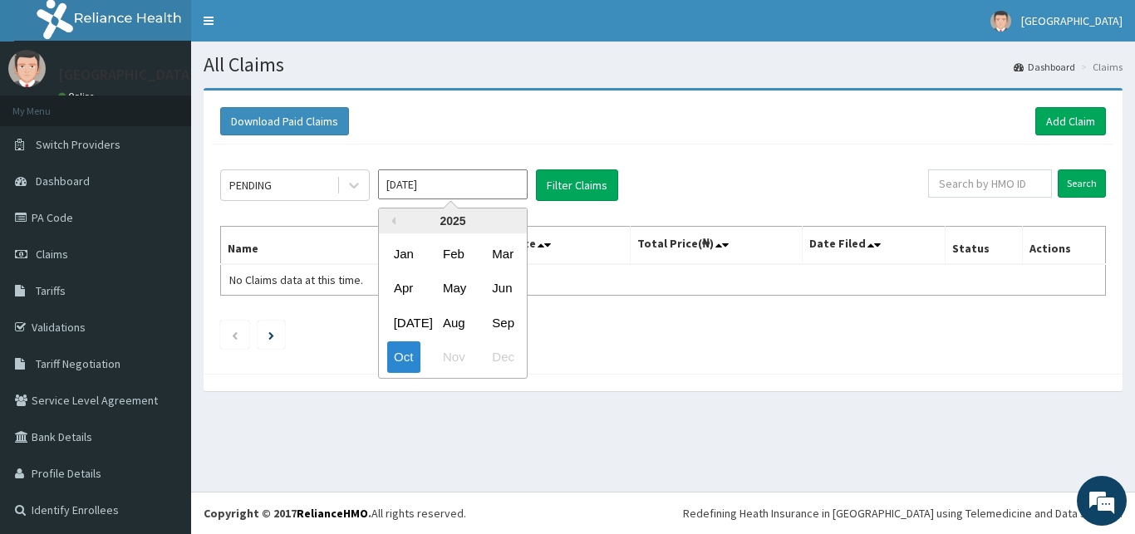
drag, startPoint x: 500, startPoint y: 317, endPoint x: 573, endPoint y: 215, distance: 125.2
click at [502, 314] on div "Sep" at bounding box center [501, 323] width 33 height 31
type input "[DATE]"
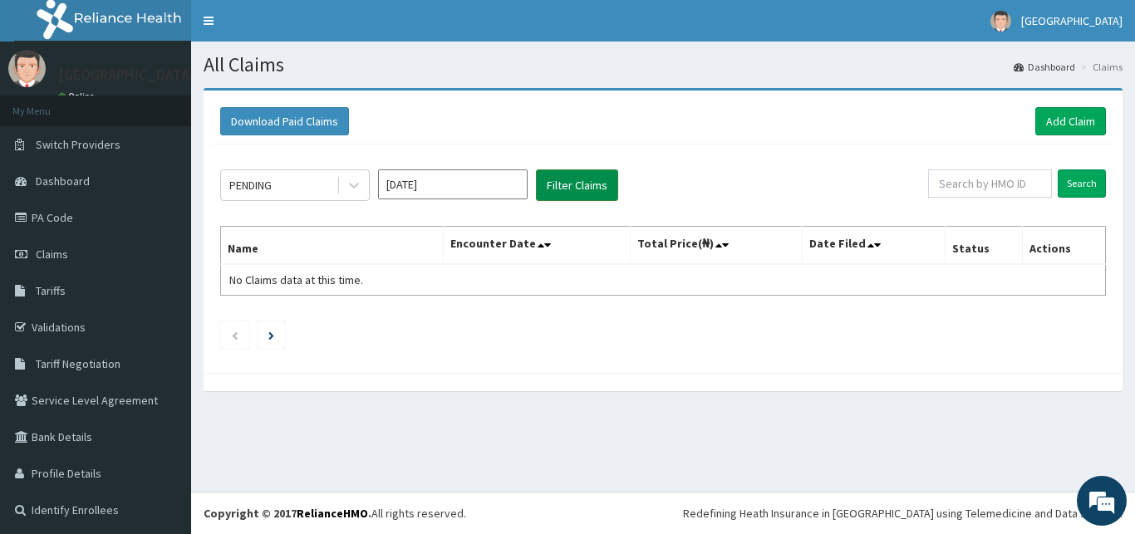
click at [586, 193] on button "Filter Claims" at bounding box center [577, 186] width 82 height 32
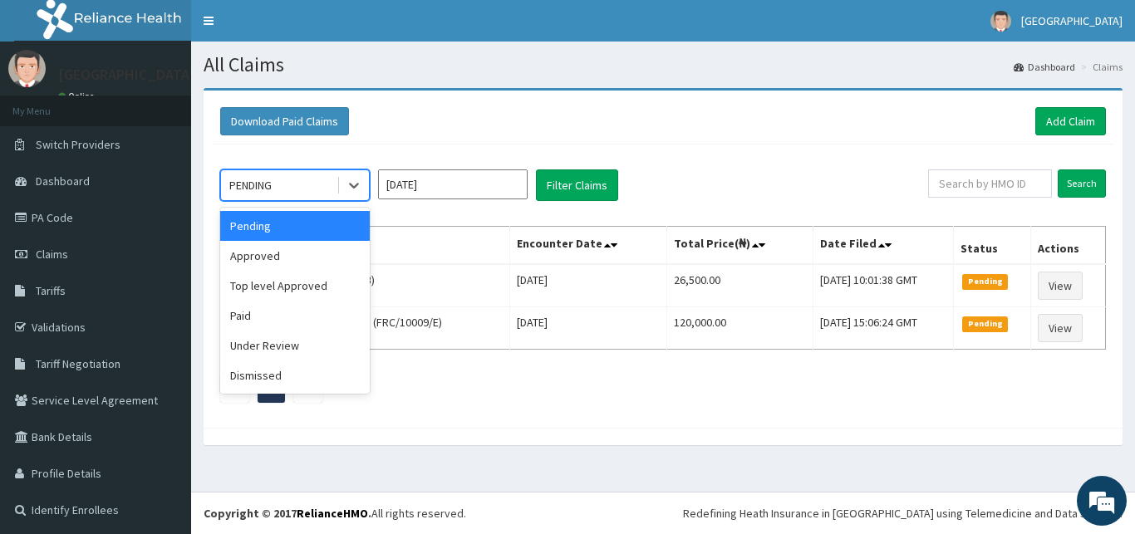
click at [291, 194] on div "PENDING" at bounding box center [279, 185] width 116 height 27
click at [288, 258] on div "Approved" at bounding box center [295, 256] width 150 height 30
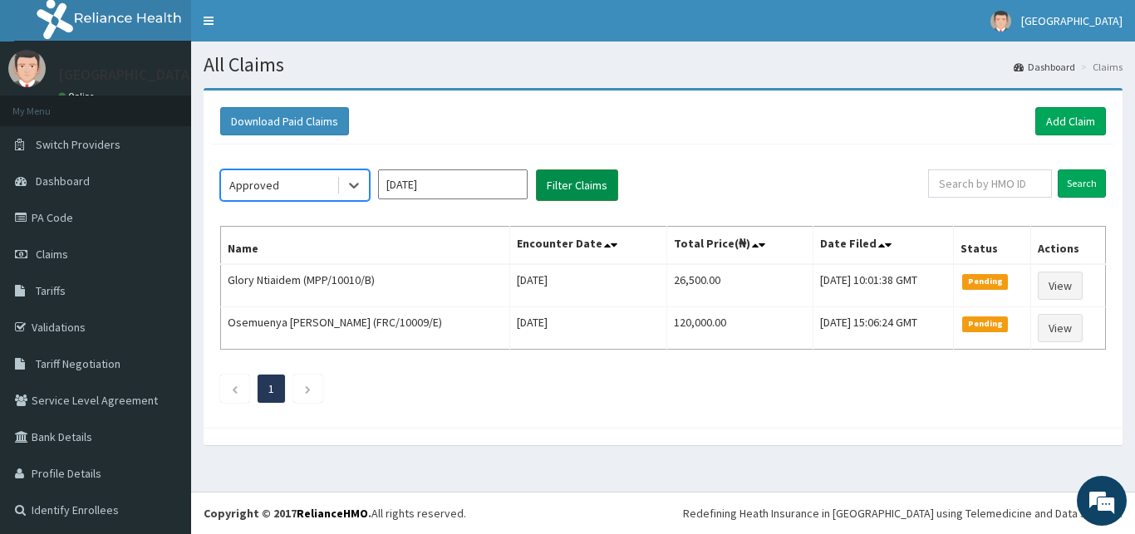
click at [584, 199] on button "Filter Claims" at bounding box center [577, 186] width 82 height 32
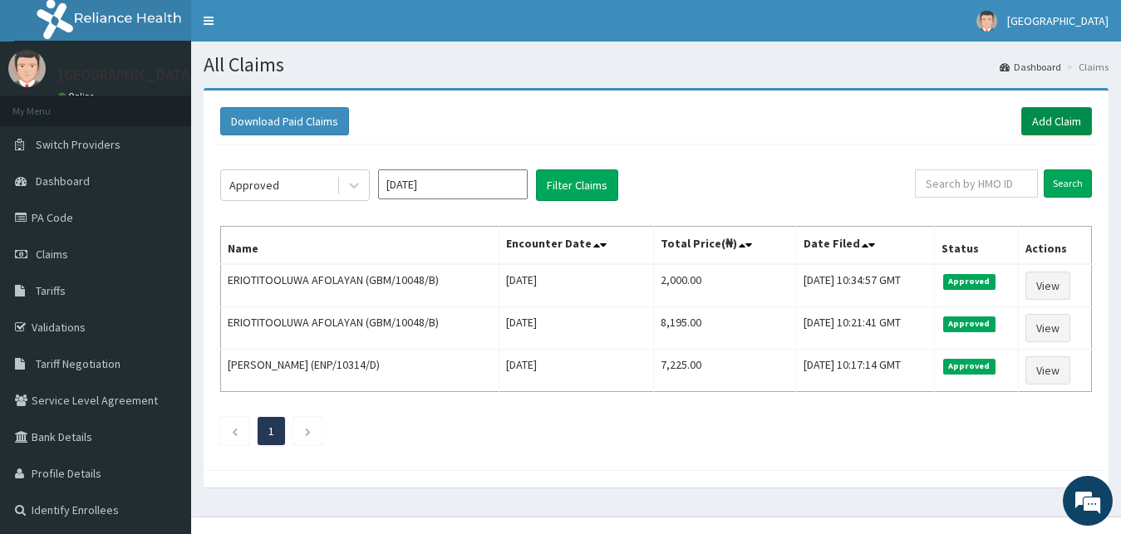
click at [1059, 118] on link "Add Claim" at bounding box center [1056, 121] width 71 height 28
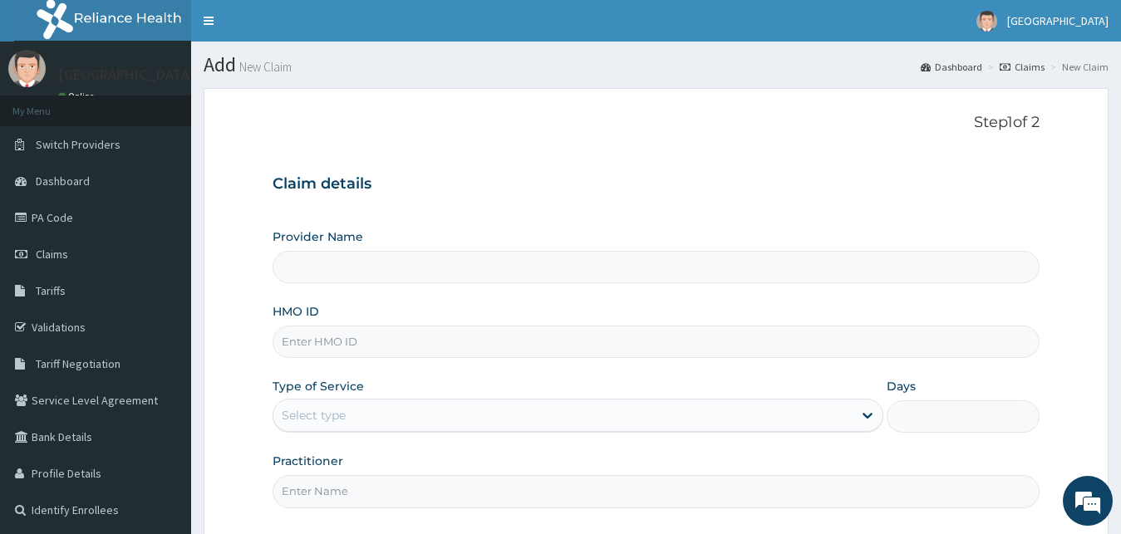
type input "[GEOGRAPHIC_DATA]"
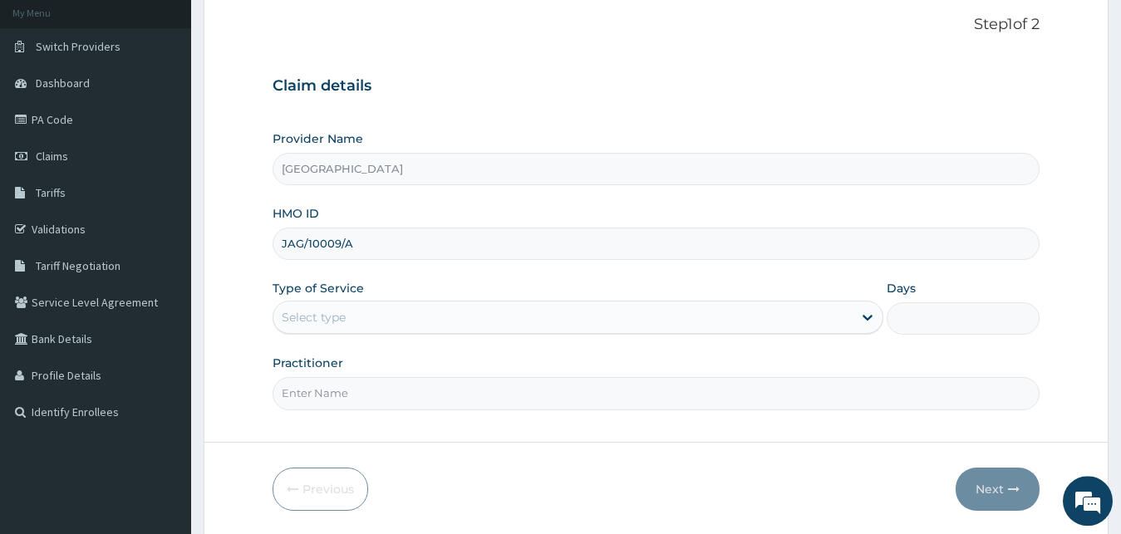
scroll to position [155, 0]
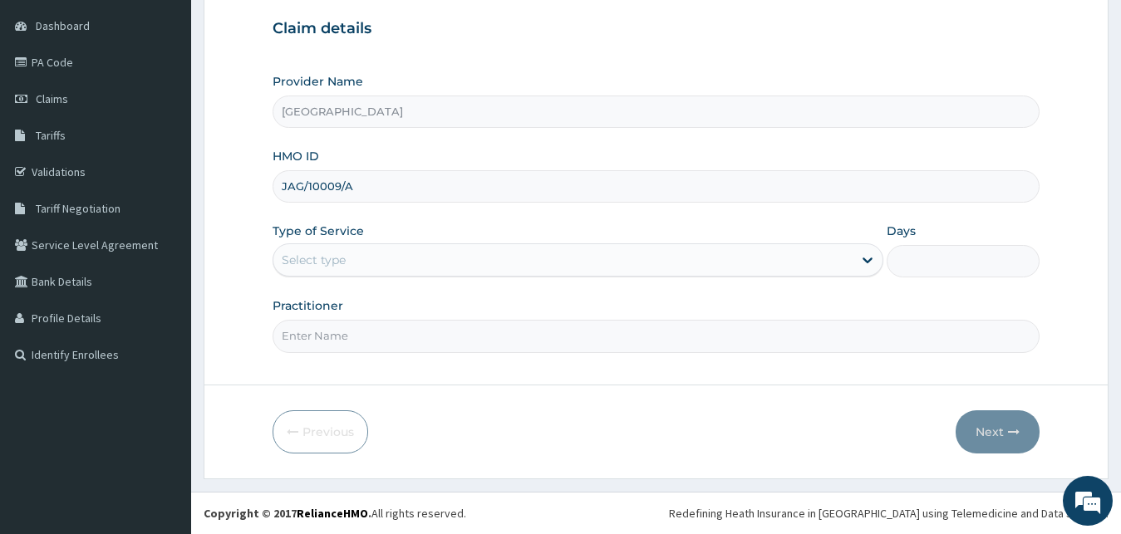
type input "JAG/10009/A"
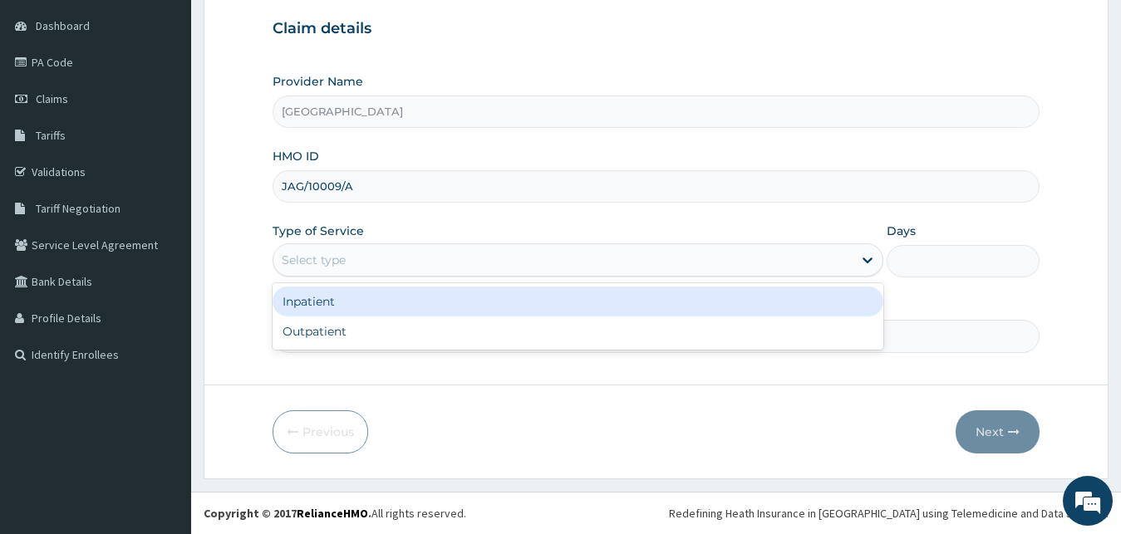
click at [550, 263] on div "Select type" at bounding box center [563, 260] width 580 height 27
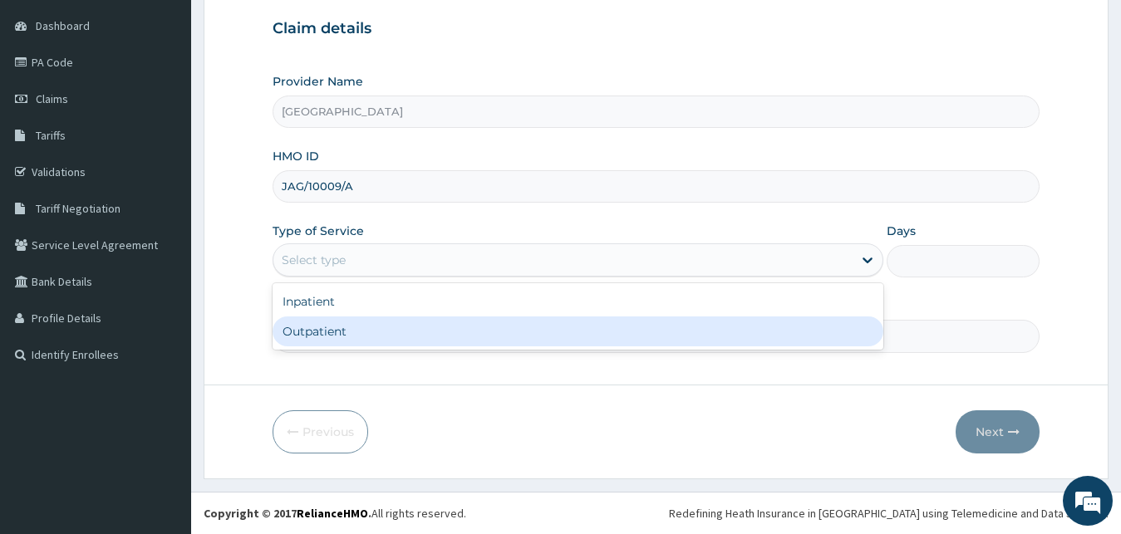
click at [465, 328] on div "Outpatient" at bounding box center [579, 332] width 612 height 30
type input "1"
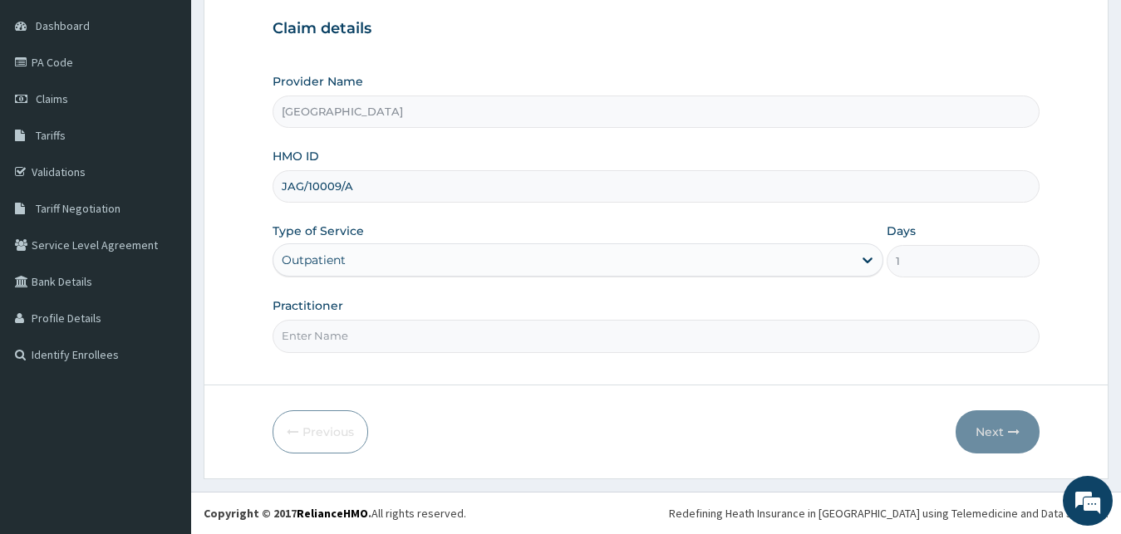
click at [456, 342] on input "Practitioner" at bounding box center [657, 336] width 768 height 32
type input "DR [PERSON_NAME]"
click at [985, 438] on button "Next" at bounding box center [998, 432] width 84 height 43
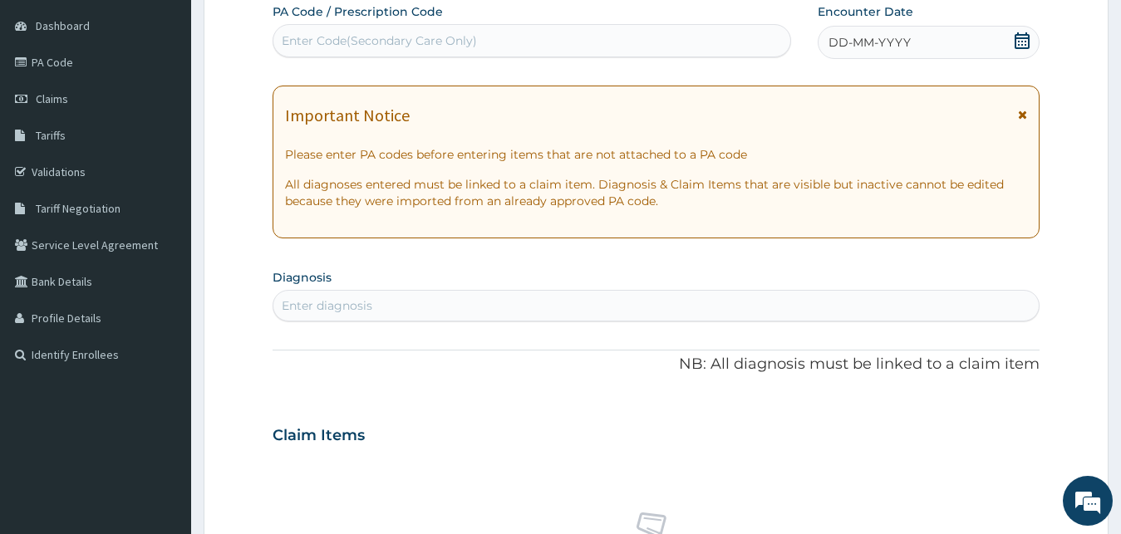
click at [1019, 37] on icon at bounding box center [1022, 40] width 17 height 17
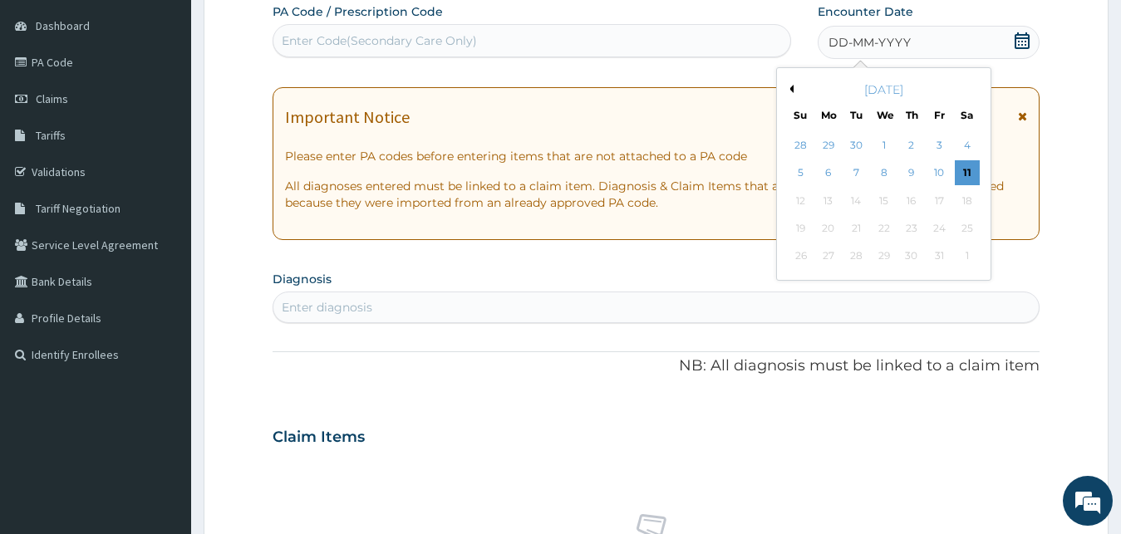
click at [788, 91] on button "Previous Month" at bounding box center [789, 89] width 8 height 8
click at [962, 144] on div "6" at bounding box center [966, 145] width 25 height 25
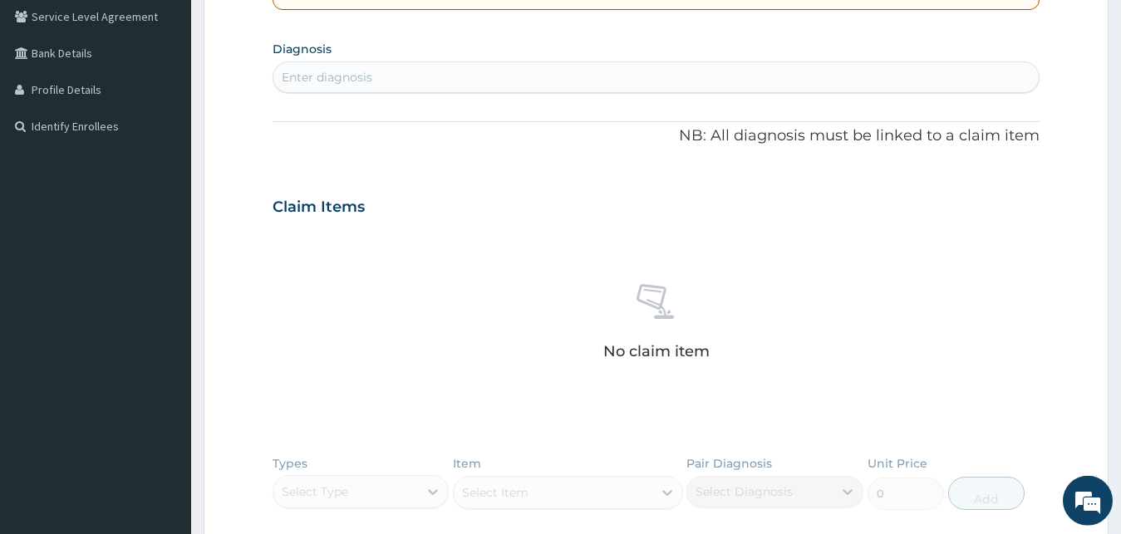
scroll to position [410, 0]
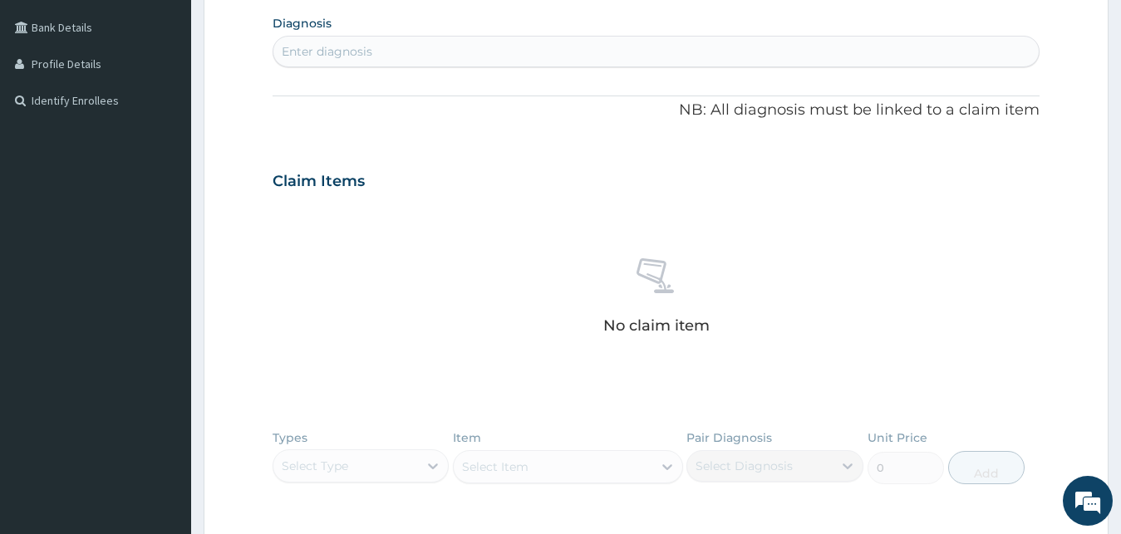
click at [624, 64] on div "Enter diagnosis" at bounding box center [656, 51] width 766 height 27
type input "MYALGIA"
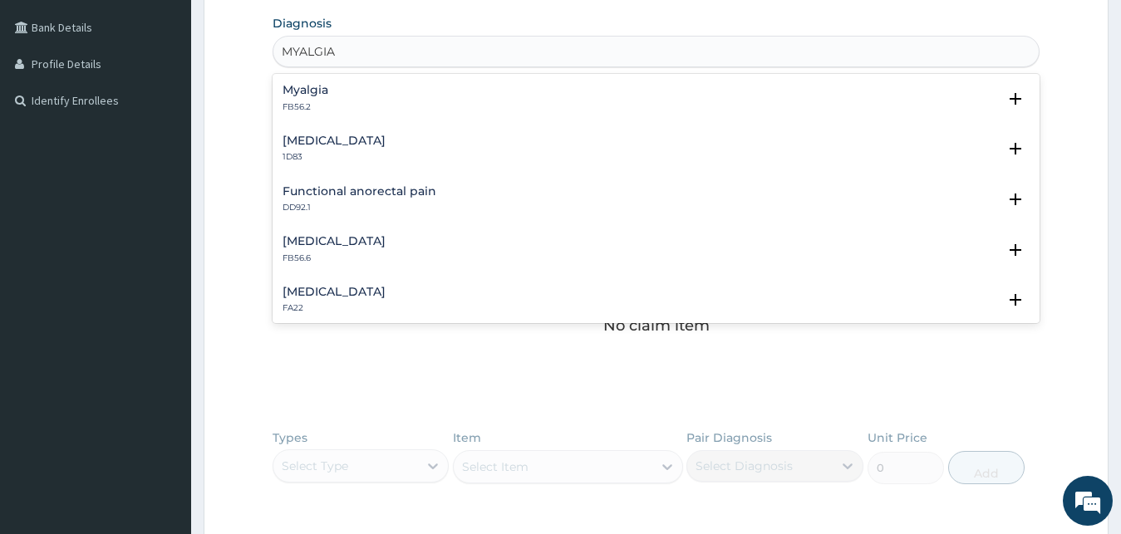
click at [293, 96] on h4 "Myalgia" at bounding box center [306, 90] width 46 height 12
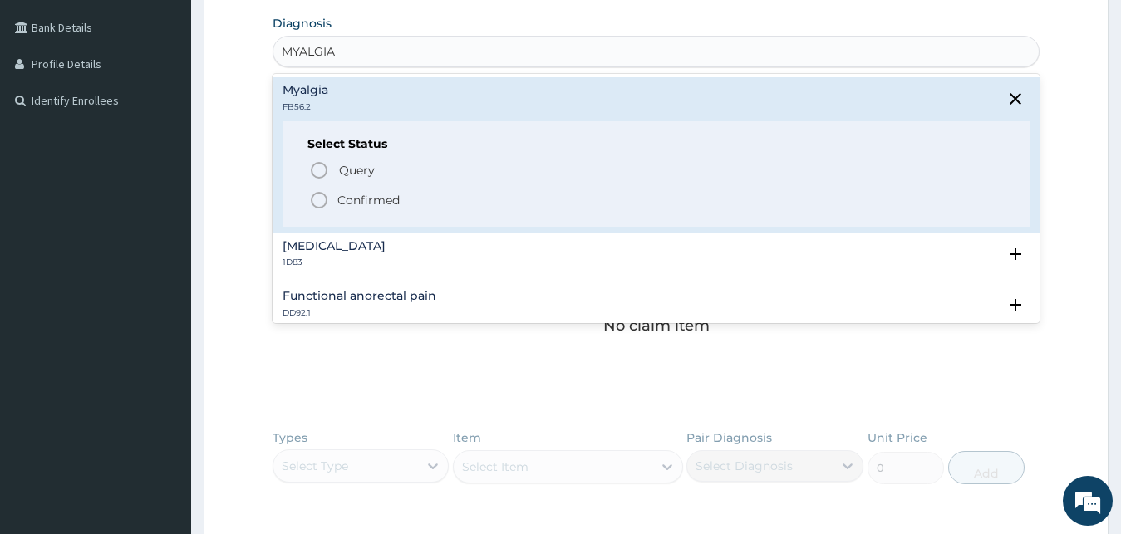
click at [325, 197] on circle "status option filled" at bounding box center [319, 200] width 15 height 15
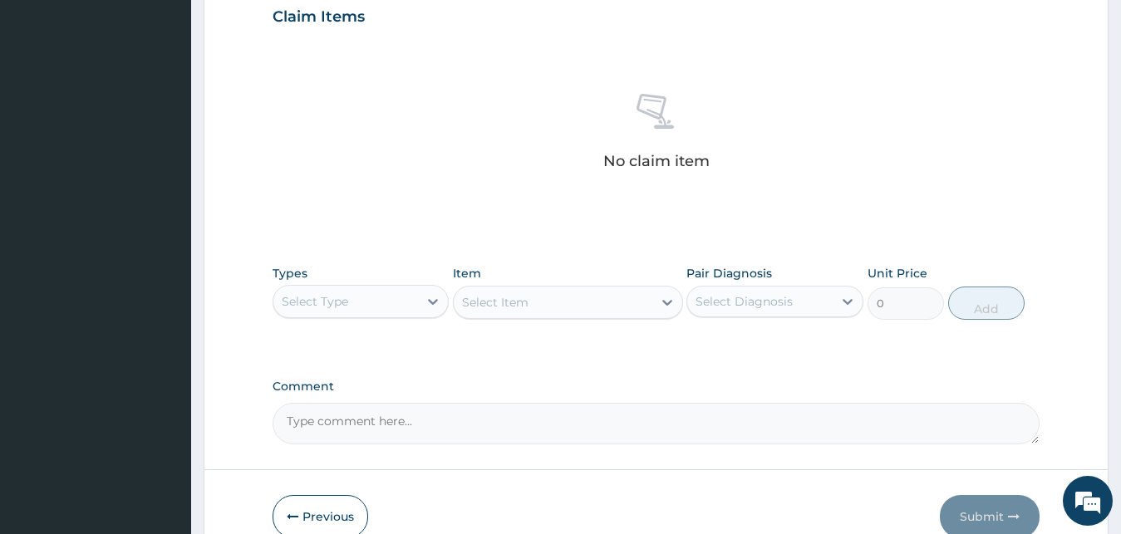
scroll to position [664, 0]
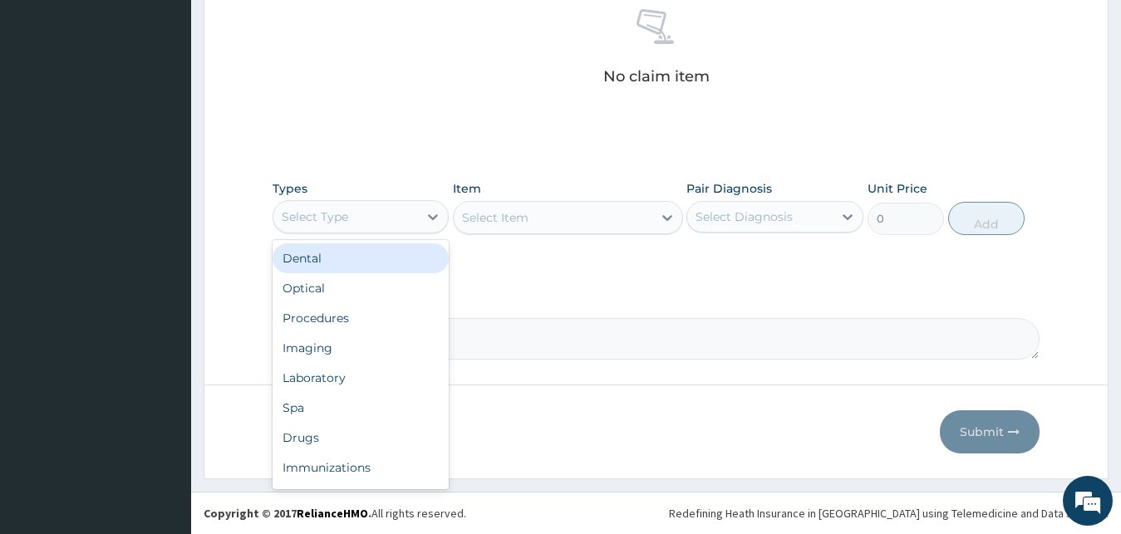
drag, startPoint x: 411, startPoint y: 203, endPoint x: 402, endPoint y: 278, distance: 76.1
click at [410, 204] on div "Select Type" at bounding box center [361, 216] width 177 height 33
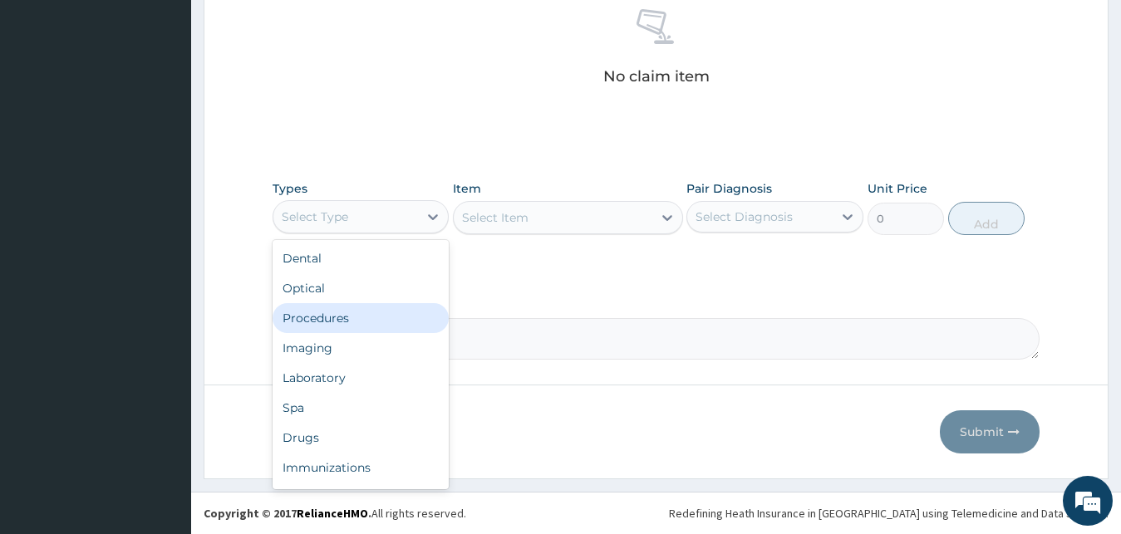
drag, startPoint x: 350, startPoint y: 325, endPoint x: 608, endPoint y: 247, distance: 269.2
click at [350, 324] on div "Procedures" at bounding box center [361, 318] width 177 height 30
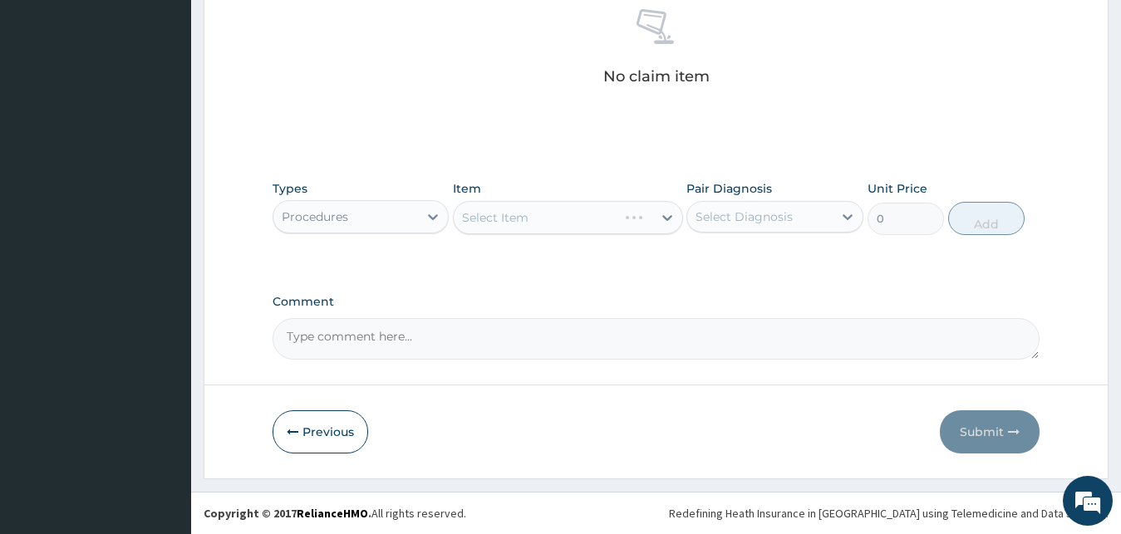
click at [781, 199] on div "Pair Diagnosis Select Diagnosis" at bounding box center [774, 207] width 177 height 55
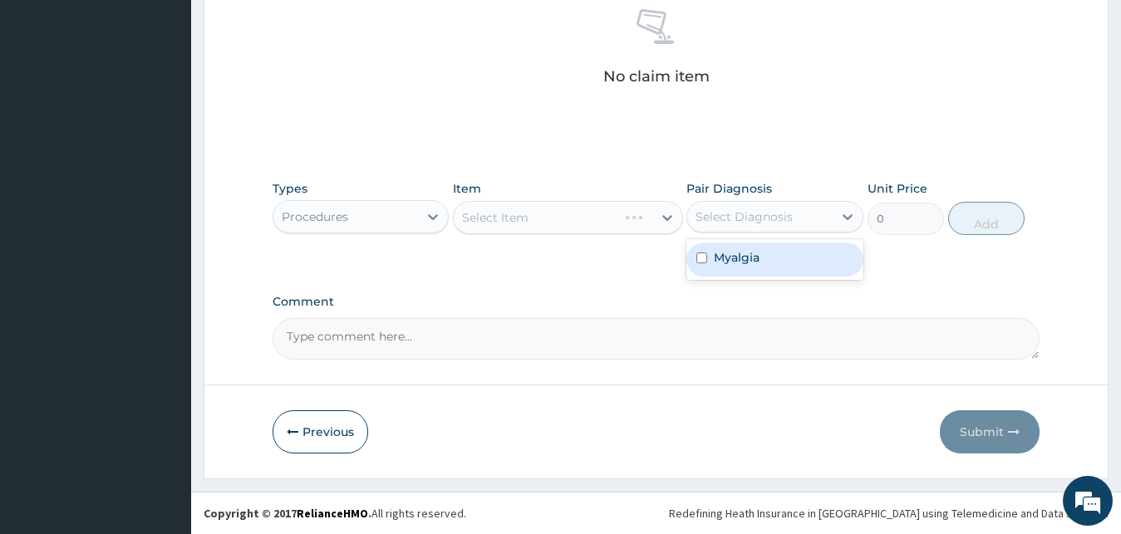
click at [785, 224] on div "Select Diagnosis" at bounding box center [744, 217] width 97 height 17
drag, startPoint x: 750, startPoint y: 258, endPoint x: 671, endPoint y: 239, distance: 82.2
click at [740, 253] on label "Myalgia" at bounding box center [737, 257] width 46 height 17
checkbox input "true"
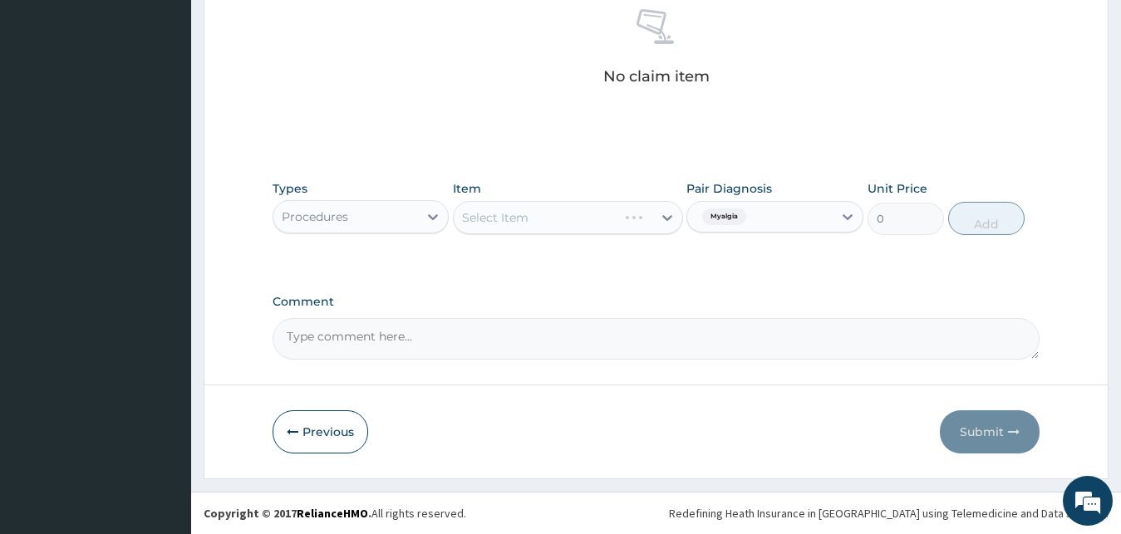
click at [628, 224] on div "Select Item" at bounding box center [568, 217] width 230 height 33
click at [627, 215] on div "Select Item" at bounding box center [568, 217] width 230 height 33
click at [626, 216] on div "Select Item" at bounding box center [568, 217] width 230 height 33
click at [625, 215] on div "Select Item" at bounding box center [568, 217] width 230 height 33
click at [613, 219] on div "Select Item" at bounding box center [568, 217] width 230 height 33
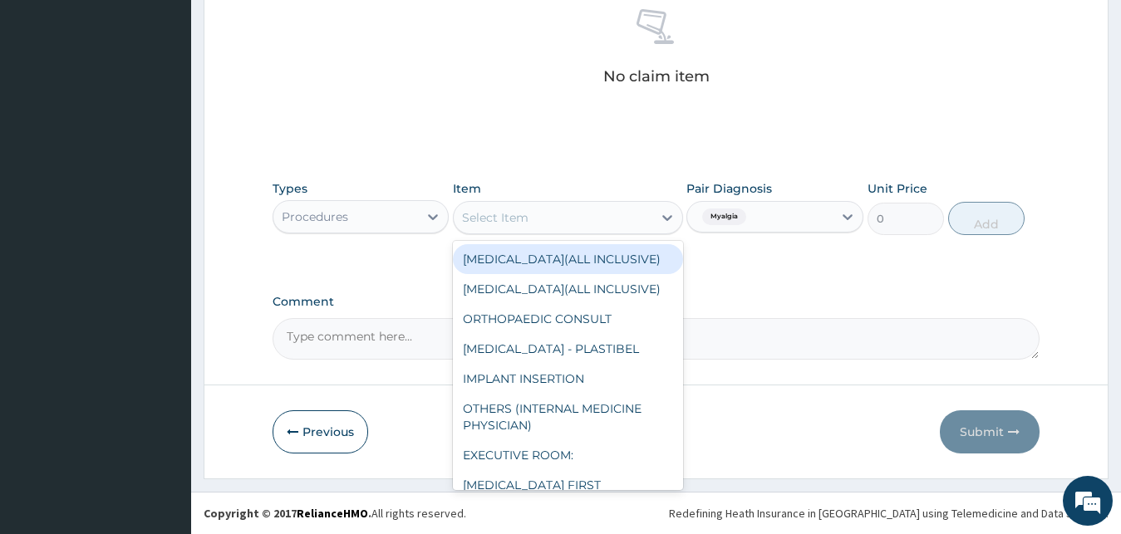
click at [600, 219] on div "Select Item" at bounding box center [553, 217] width 199 height 27
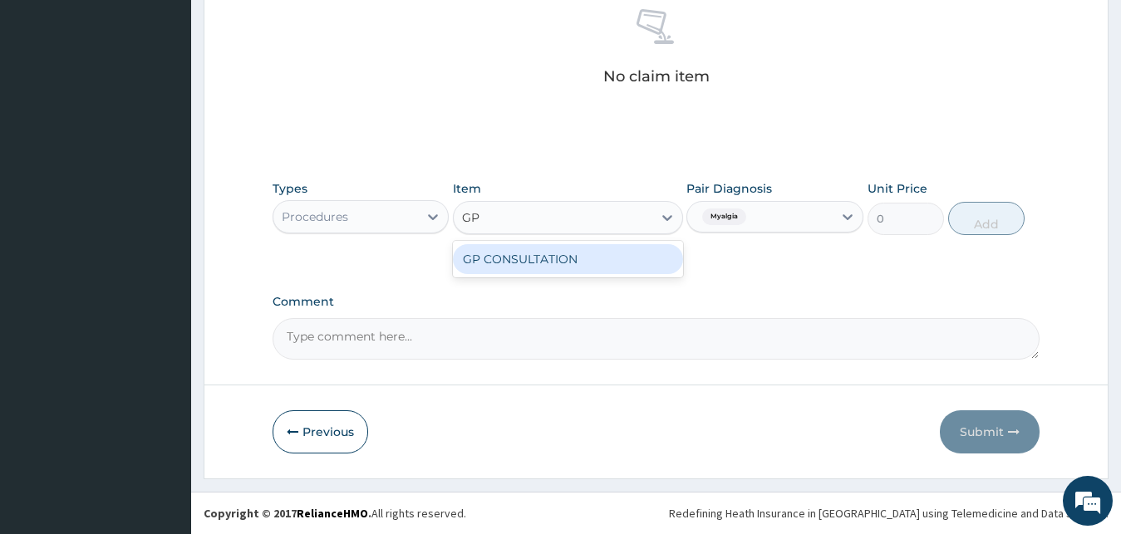
type input "GP C"
click at [559, 254] on div "GP CONSULTATION" at bounding box center [568, 259] width 230 height 30
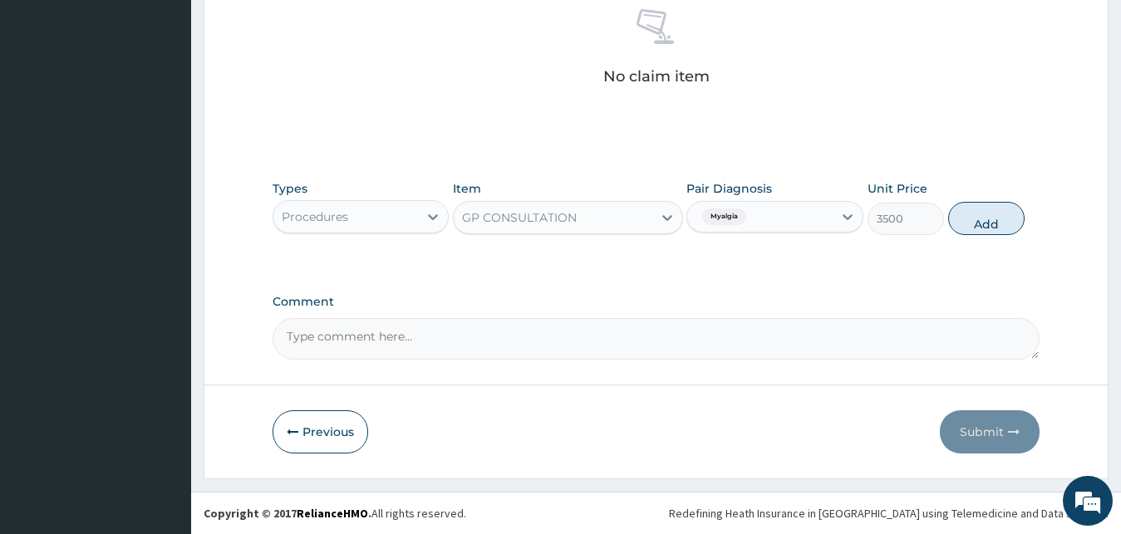
drag, startPoint x: 1013, startPoint y: 210, endPoint x: 756, endPoint y: 195, distance: 257.2
click at [1012, 210] on button "Add" at bounding box center [986, 218] width 76 height 33
type input "0"
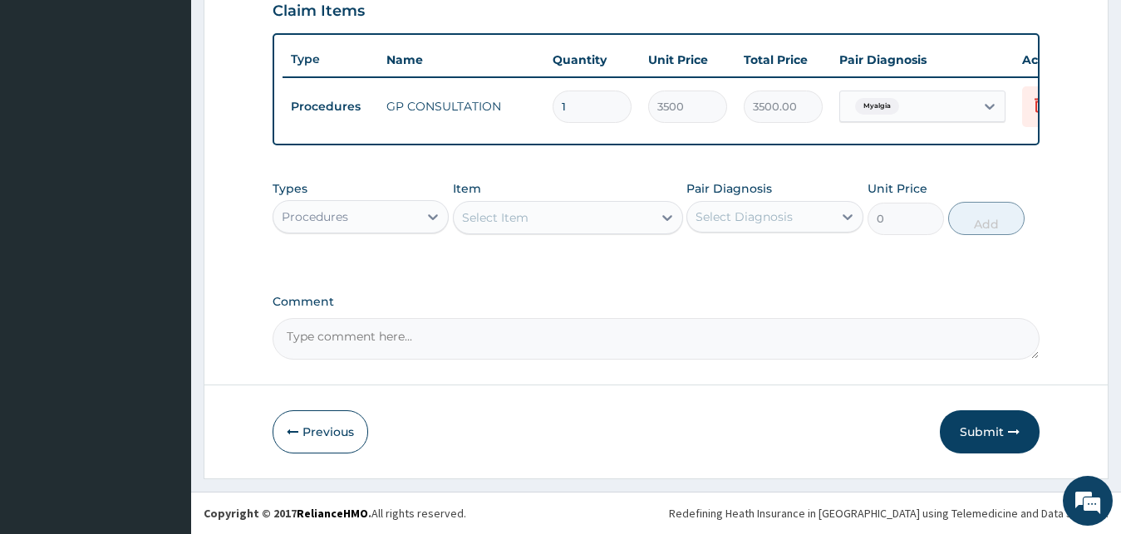
scroll to position [599, 0]
click at [381, 224] on div "Procedures" at bounding box center [345, 217] width 145 height 27
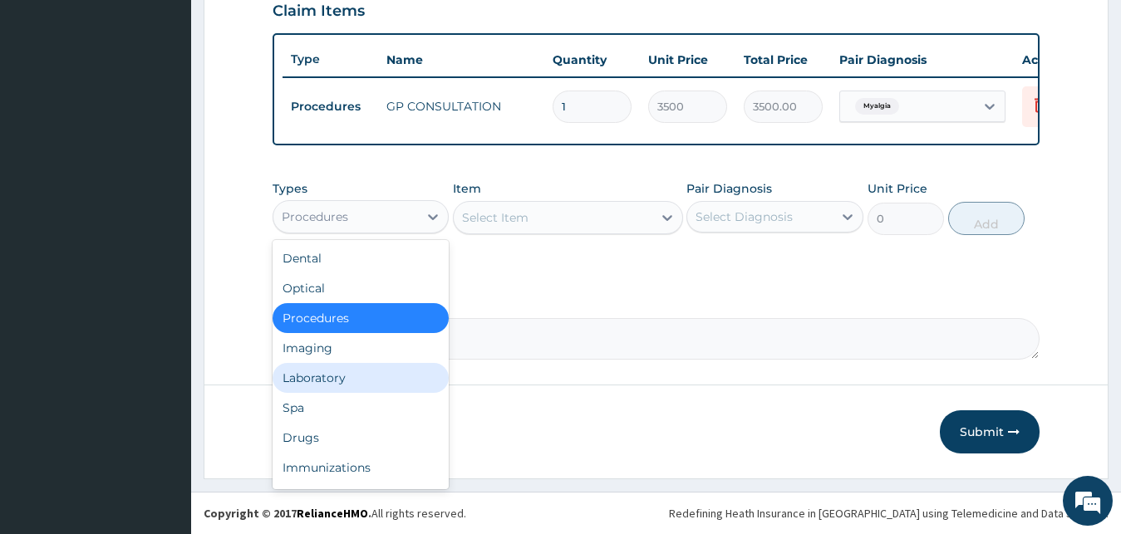
click at [327, 386] on div "Laboratory" at bounding box center [361, 378] width 177 height 30
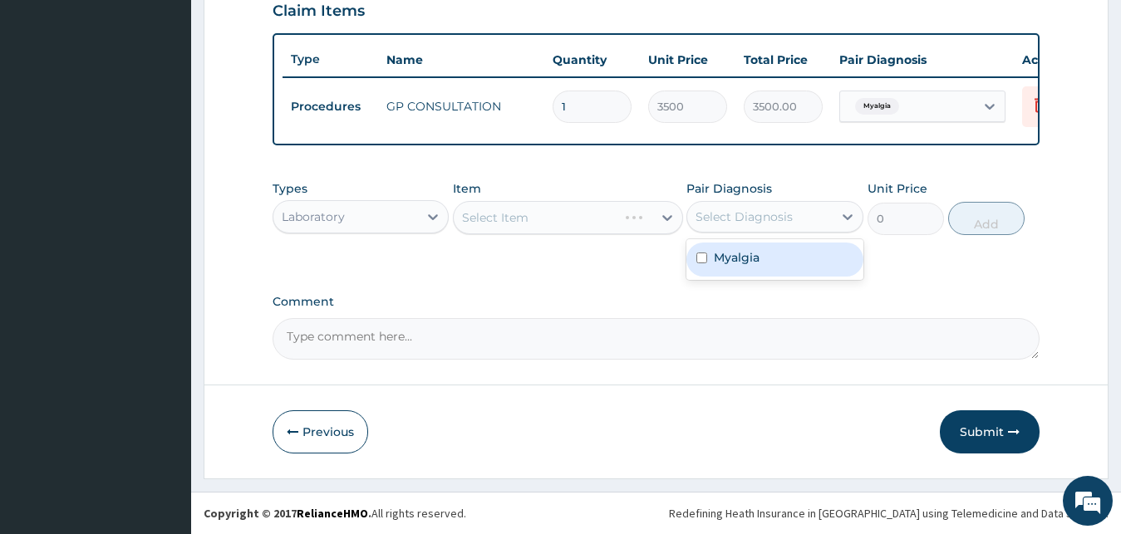
click at [741, 228] on div "Select Diagnosis" at bounding box center [759, 217] width 145 height 27
click at [714, 258] on div "Myalgia" at bounding box center [774, 260] width 177 height 34
checkbox input "true"
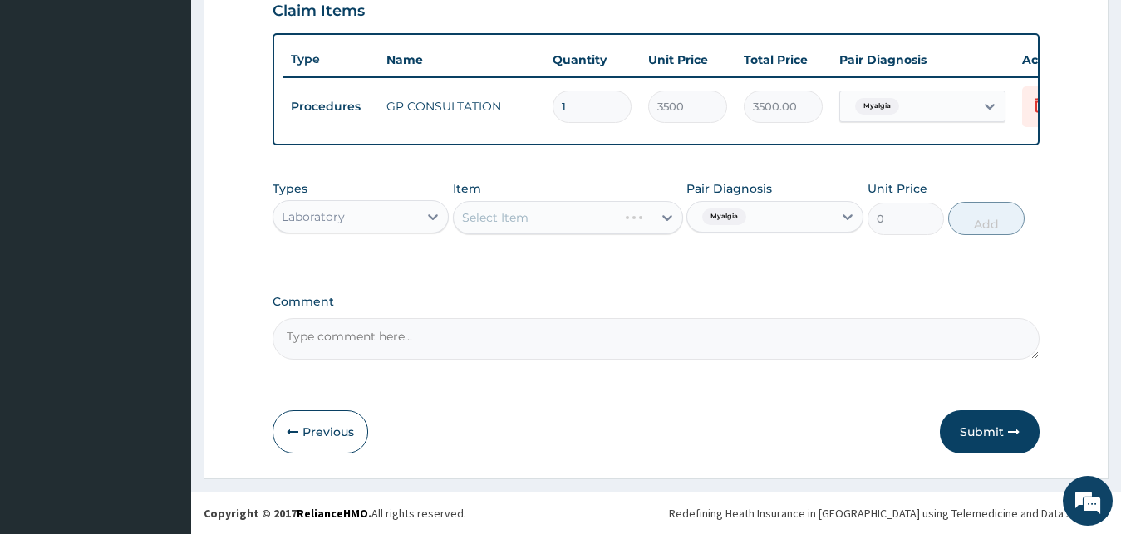
click at [632, 228] on div "Select Item" at bounding box center [568, 217] width 230 height 33
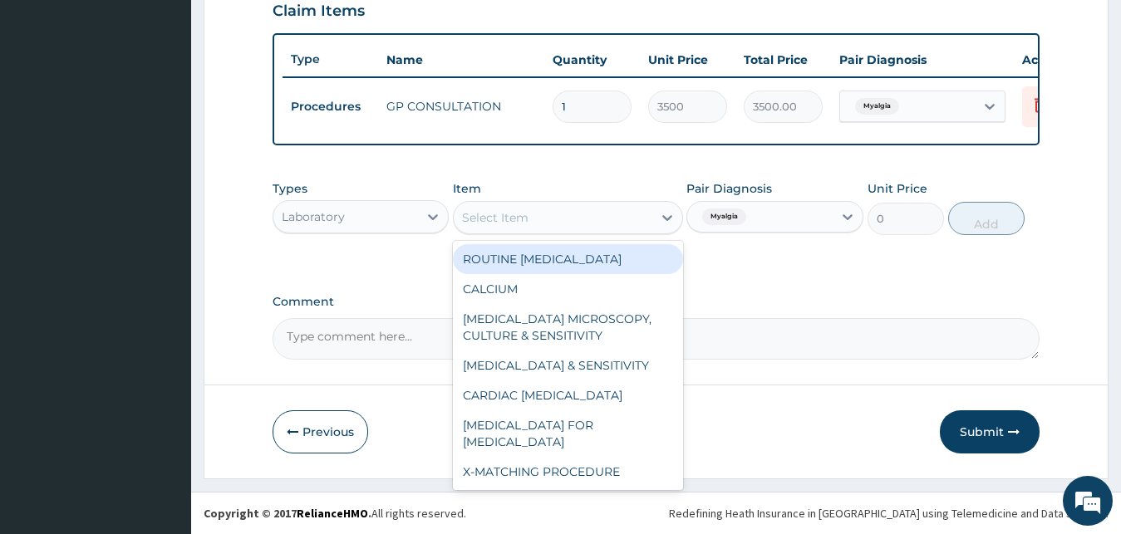
click at [632, 227] on div "Select Item" at bounding box center [553, 217] width 199 height 27
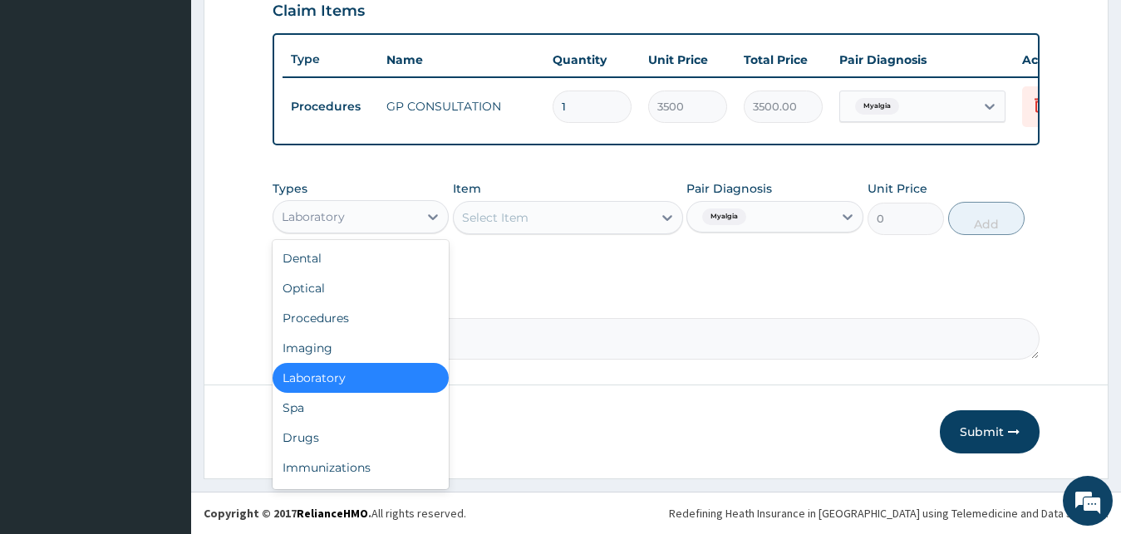
click at [396, 224] on div "Laboratory" at bounding box center [345, 217] width 145 height 27
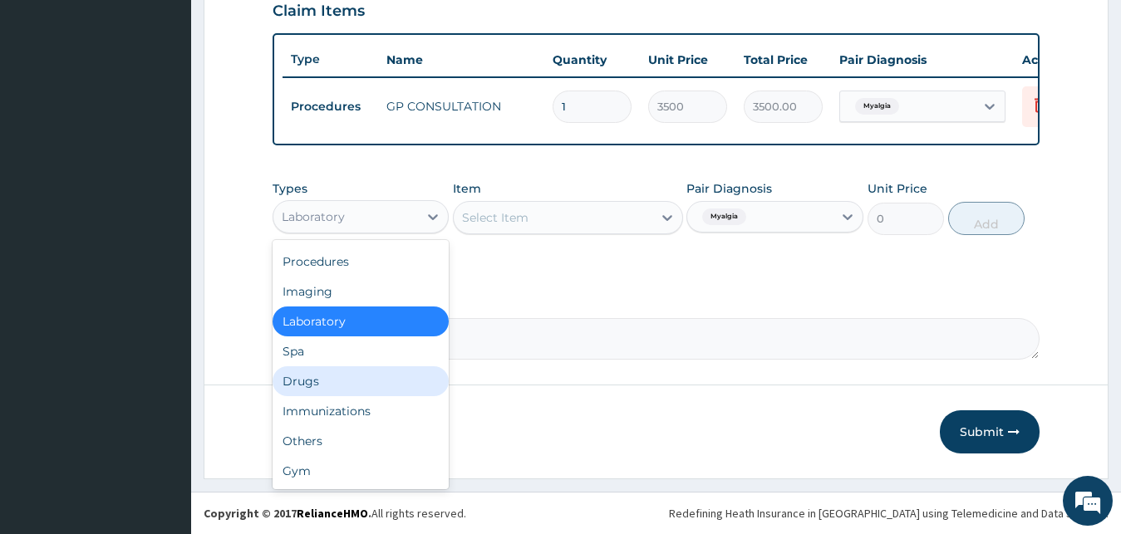
click at [341, 379] on div "Drugs" at bounding box center [361, 382] width 177 height 30
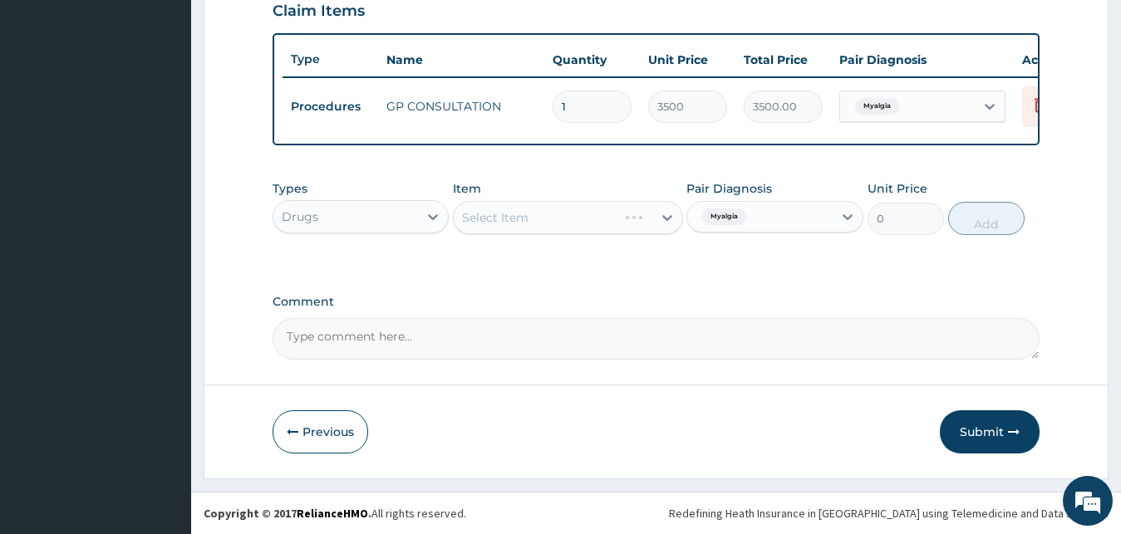
click at [613, 226] on div "Select Item" at bounding box center [568, 217] width 230 height 33
click at [620, 222] on div "Select Item" at bounding box center [568, 217] width 230 height 33
click at [545, 225] on div "Select Item" at bounding box center [553, 217] width 199 height 27
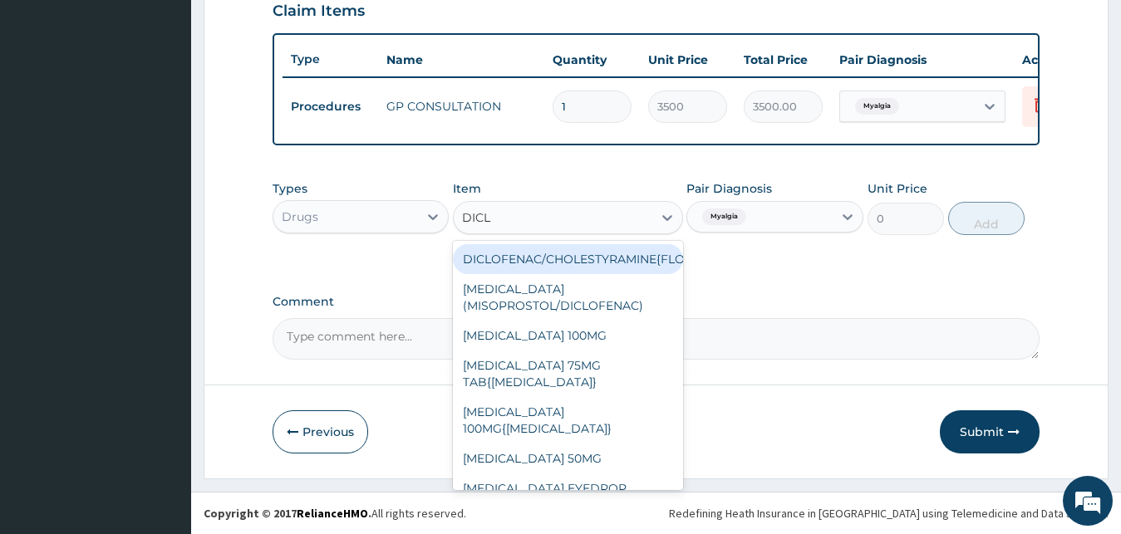
type input "DICLO"
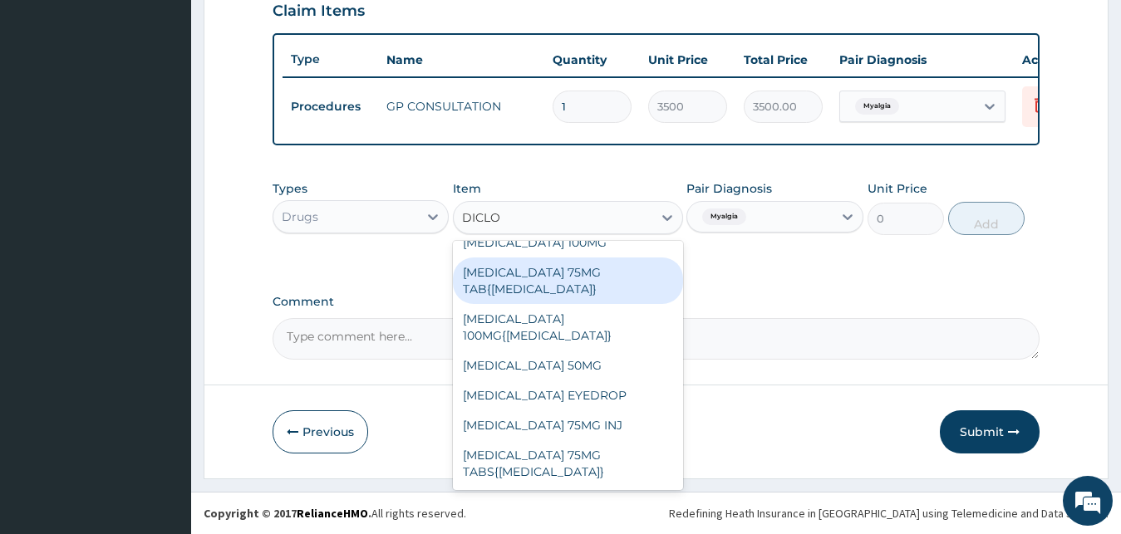
scroll to position [126, 0]
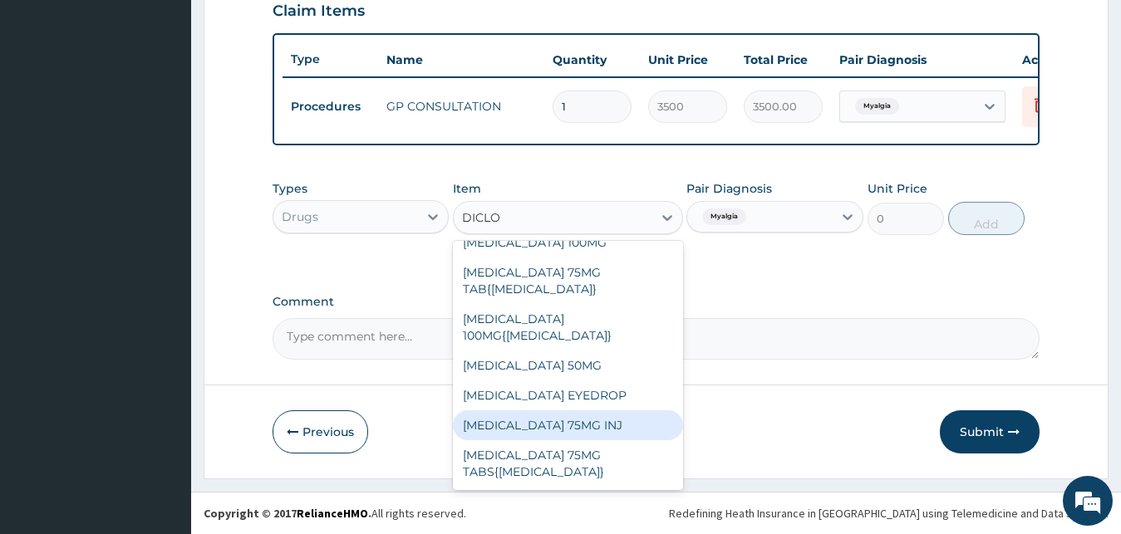
click at [613, 419] on div "[MEDICAL_DATA] 75MG INJ" at bounding box center [568, 426] width 230 height 30
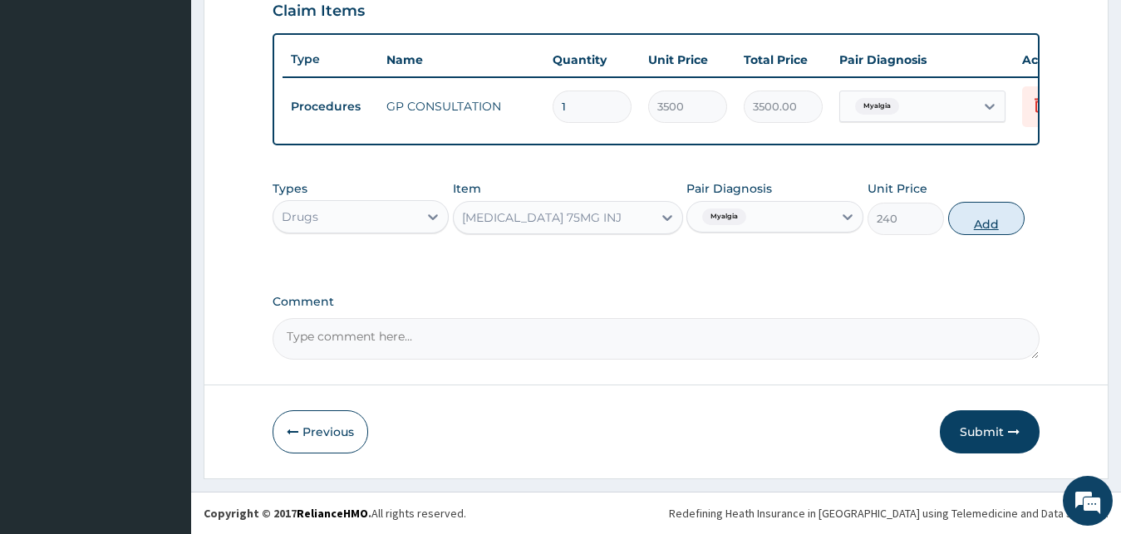
click at [995, 223] on button "Add" at bounding box center [986, 218] width 76 height 33
type input "0"
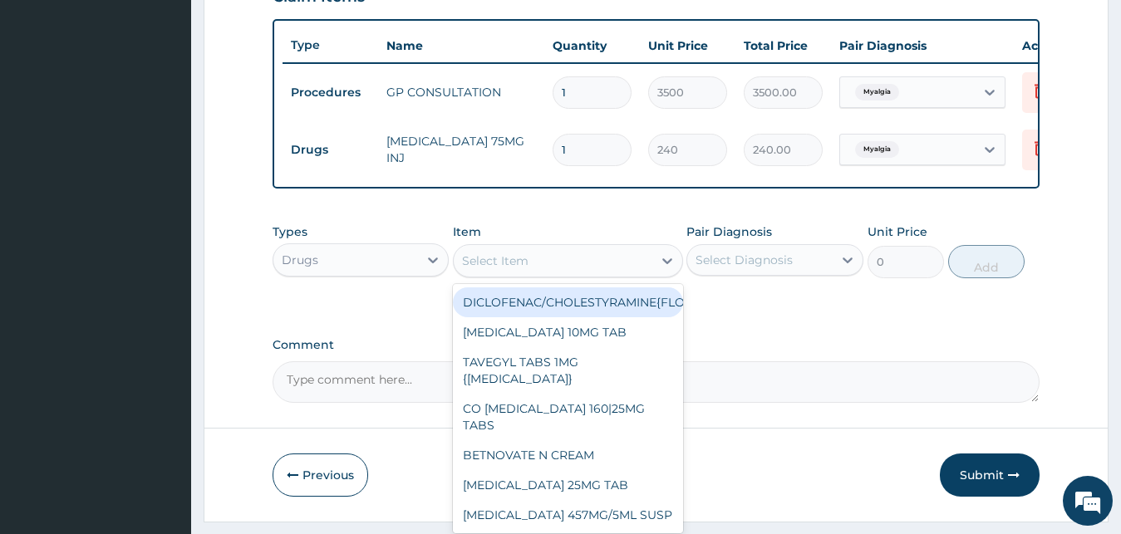
click at [578, 270] on div "Select Item" at bounding box center [553, 261] width 199 height 27
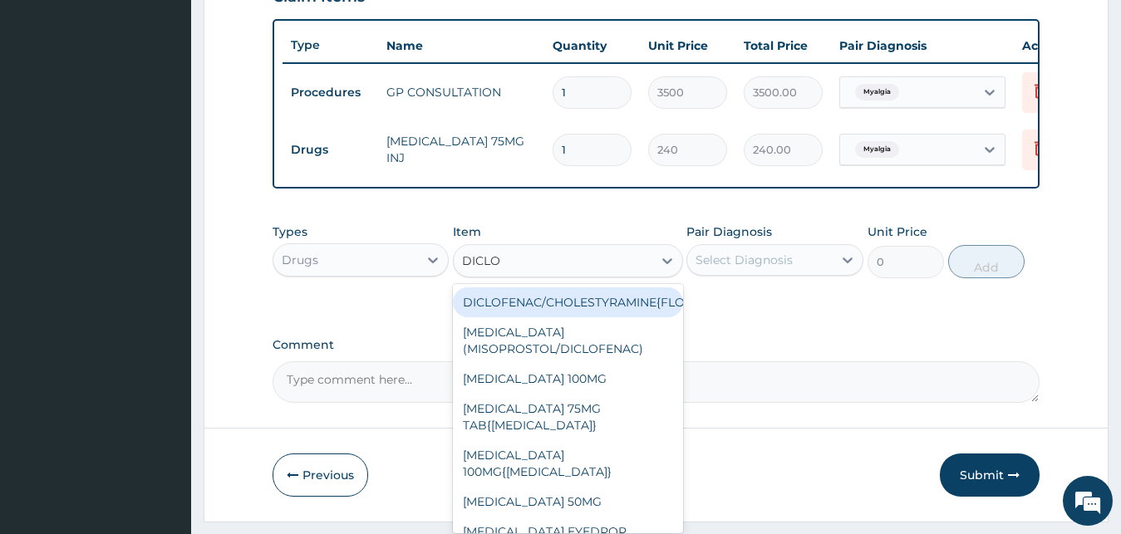
type input "DICLOF"
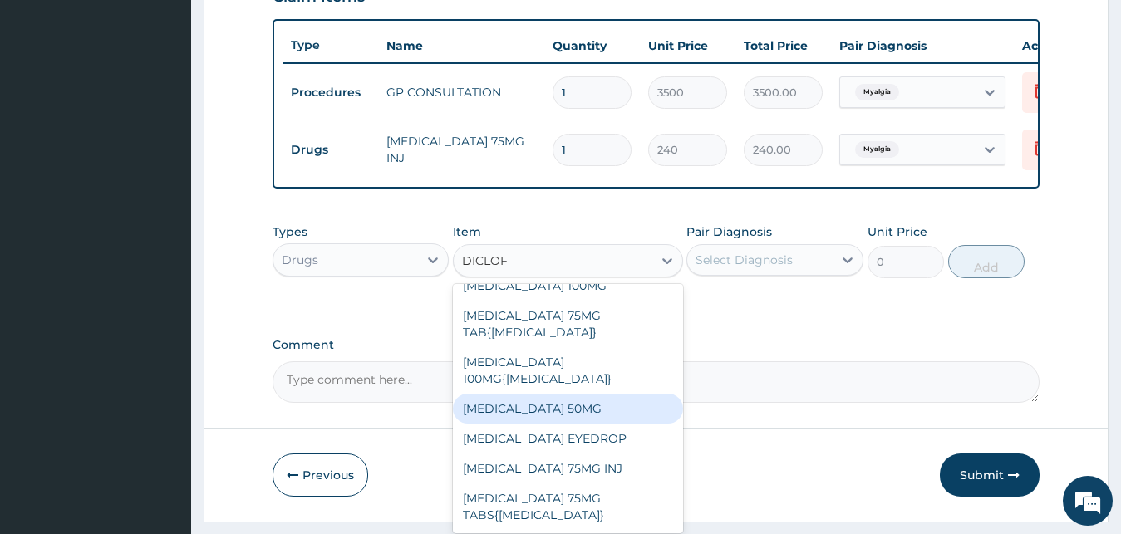
click at [593, 424] on div "[MEDICAL_DATA] 50MG" at bounding box center [568, 409] width 230 height 30
type input "80"
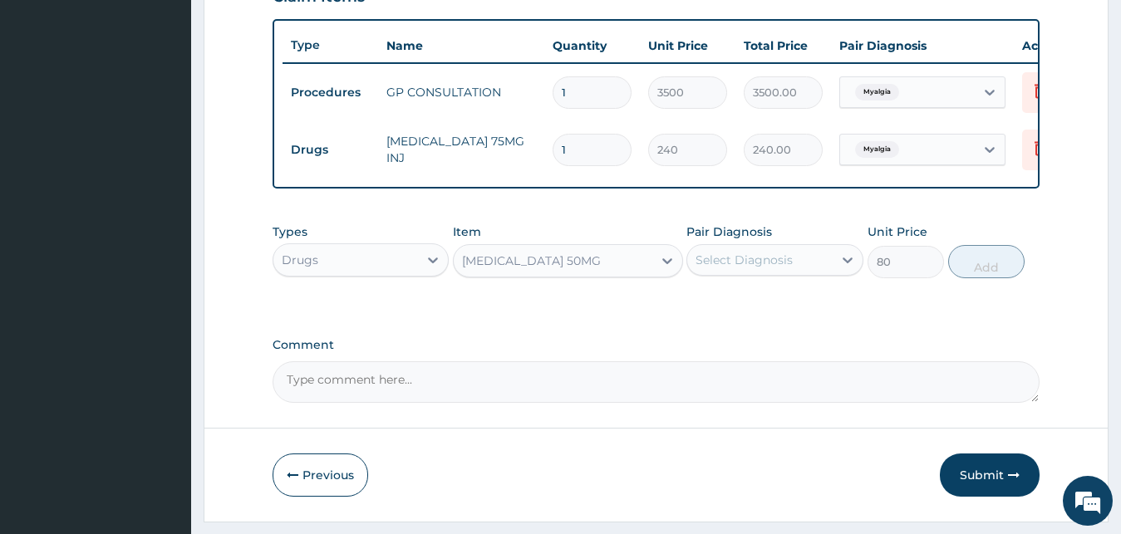
click at [790, 273] on div "Select Diagnosis" at bounding box center [759, 260] width 145 height 27
click at [765, 319] on div "Myalgia" at bounding box center [774, 303] width 177 height 34
checkbox input "true"
click at [992, 268] on button "Add" at bounding box center [986, 261] width 76 height 33
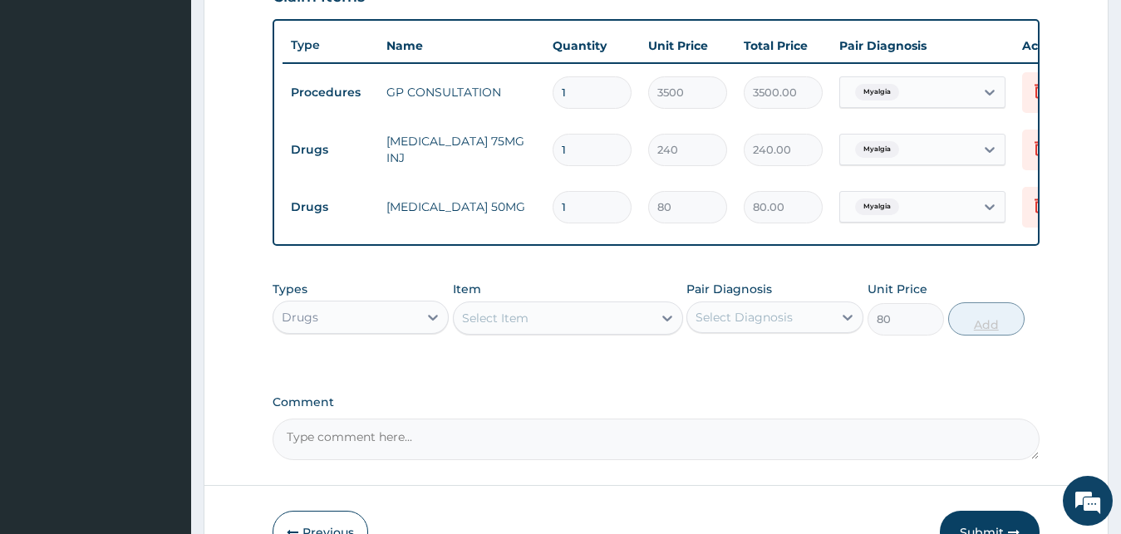
type input "0"
type input "0.00"
type input "1"
type input "80.00"
type input "10"
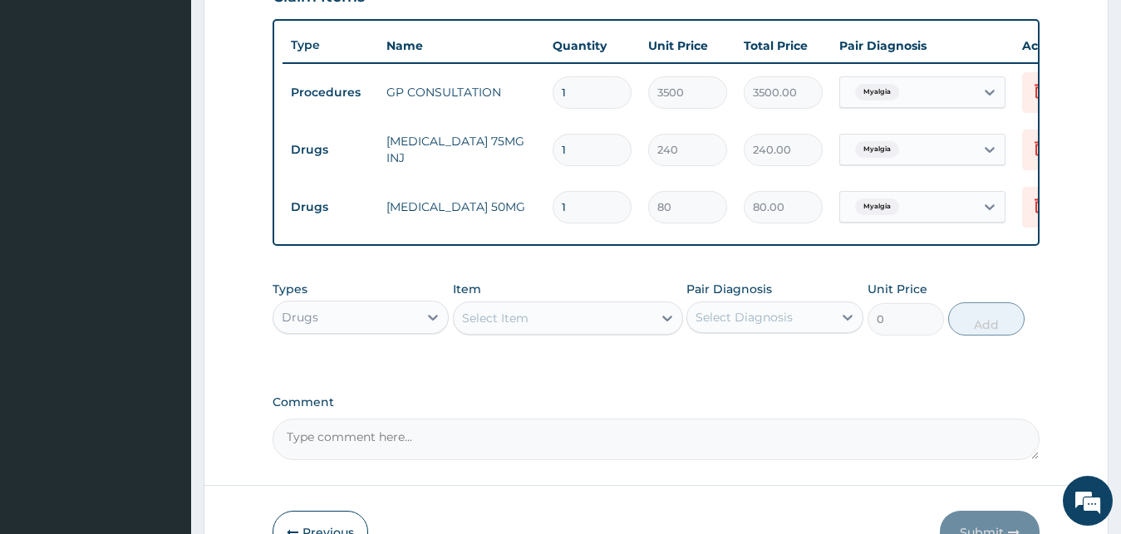
type input "800.00"
type input "10"
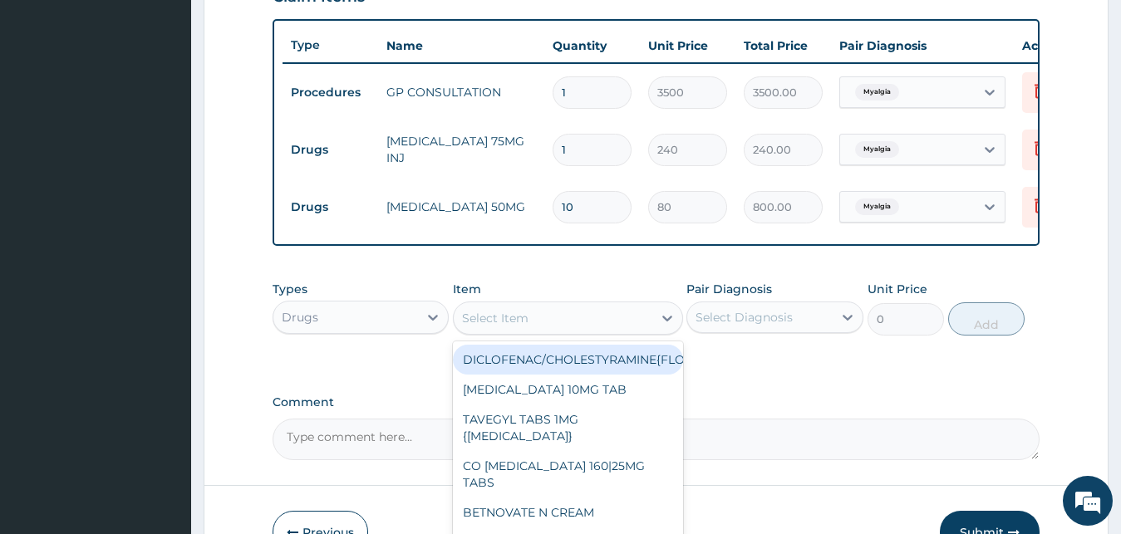
click at [495, 327] on div "Select Item" at bounding box center [495, 318] width 66 height 17
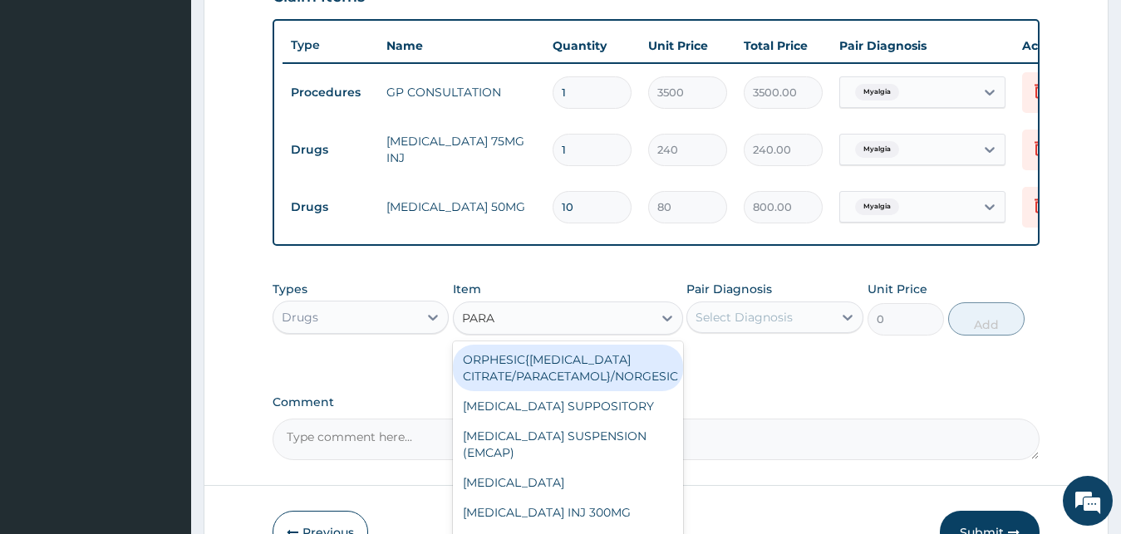
type input "PARAC"
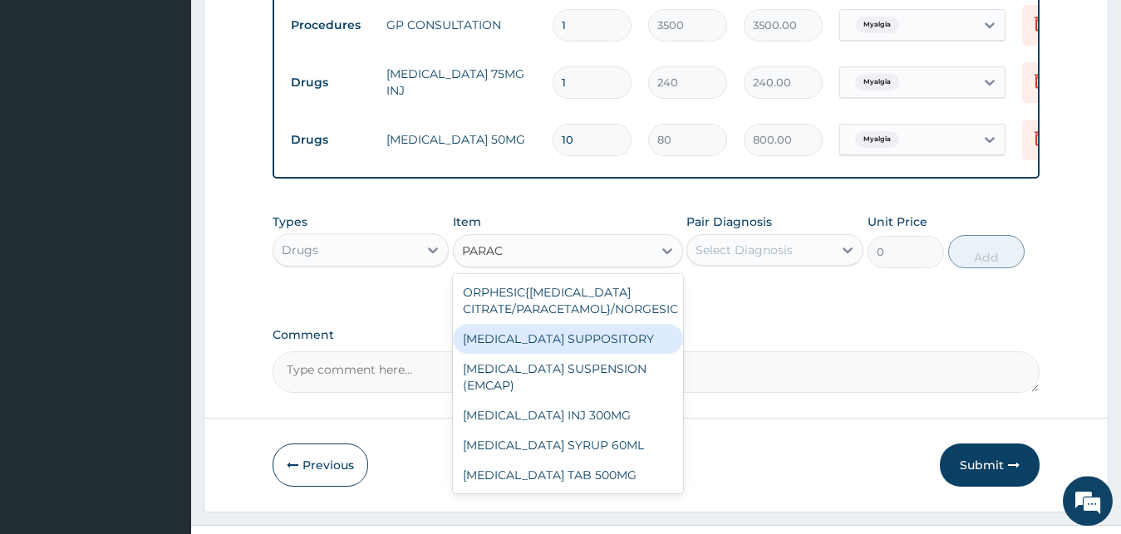
scroll to position [714, 0]
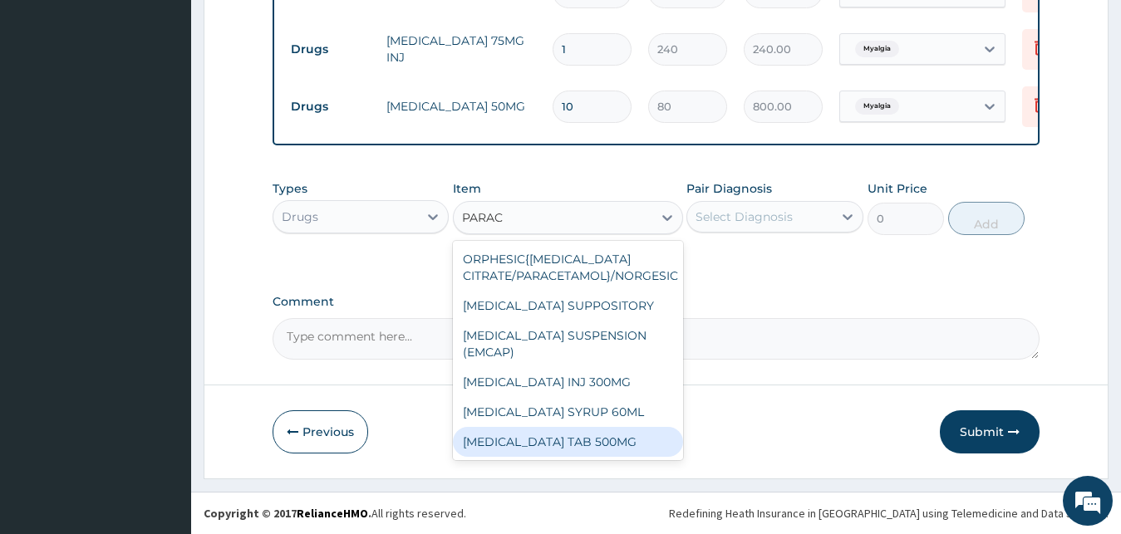
click at [593, 455] on div "[MEDICAL_DATA] TAB 500MG" at bounding box center [568, 442] width 230 height 30
type input "18.39999961853027"
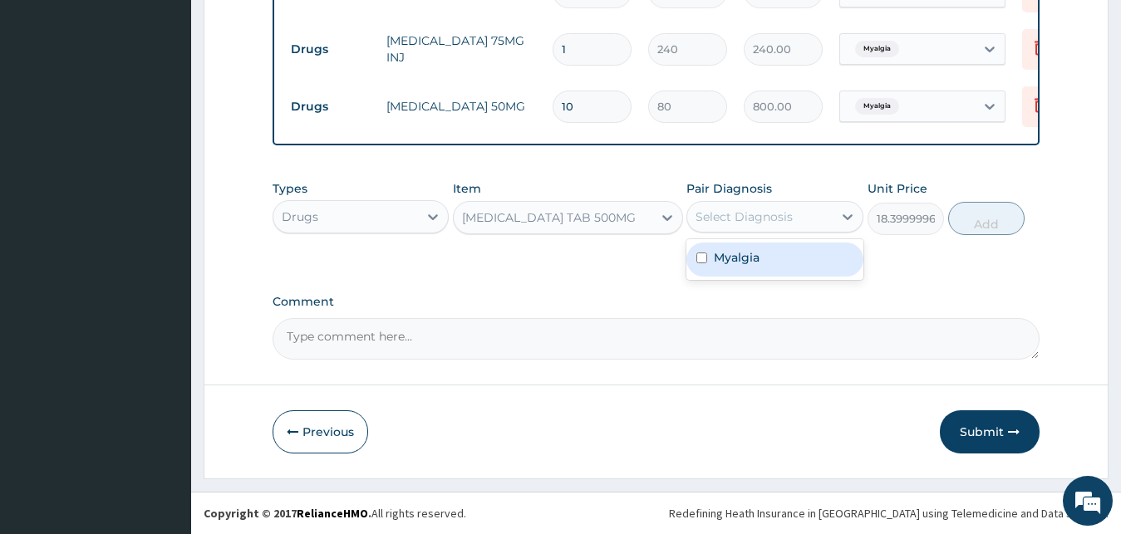
click at [756, 219] on div "Select Diagnosis" at bounding box center [744, 217] width 97 height 17
click at [800, 216] on div "Select Diagnosis" at bounding box center [759, 217] width 145 height 27
click at [755, 261] on label "Myalgia" at bounding box center [737, 257] width 46 height 17
checkbox input "true"
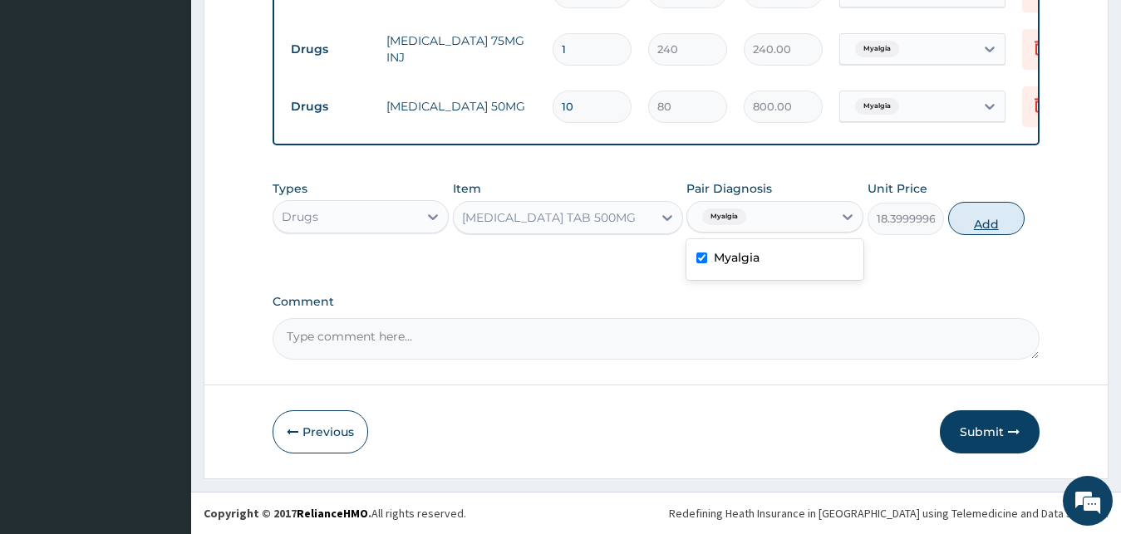
click at [986, 217] on button "Add" at bounding box center [986, 218] width 76 height 33
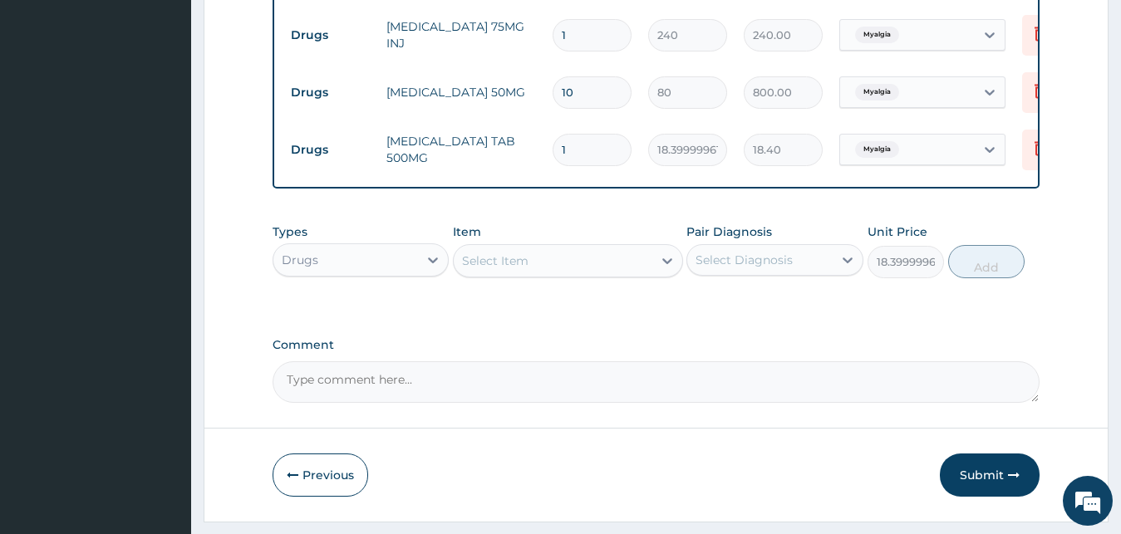
type input "0"
type input "0.00"
type input "1"
type input "18.40"
type input "18"
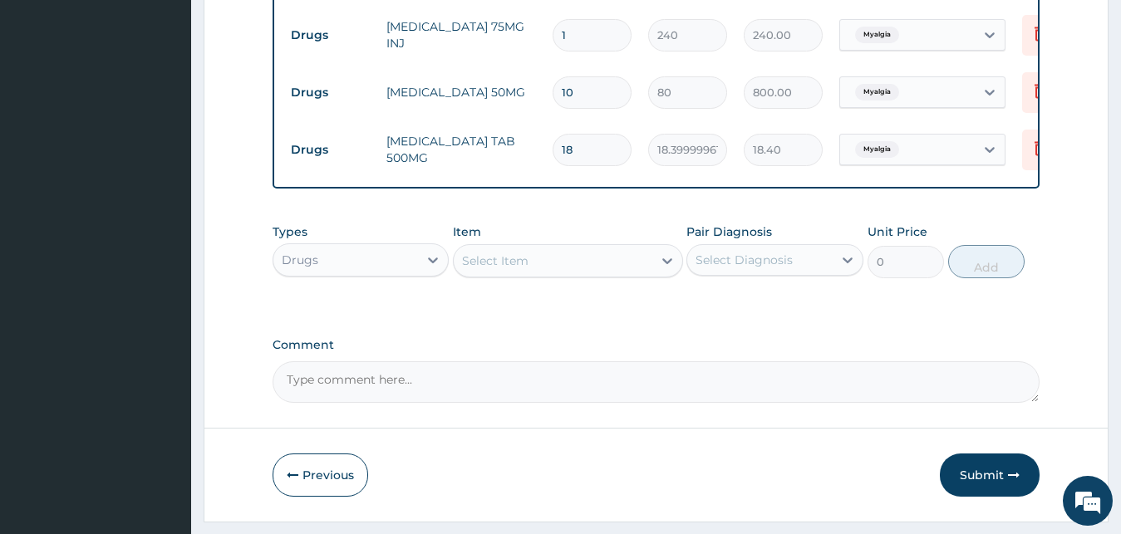
type input "331.20"
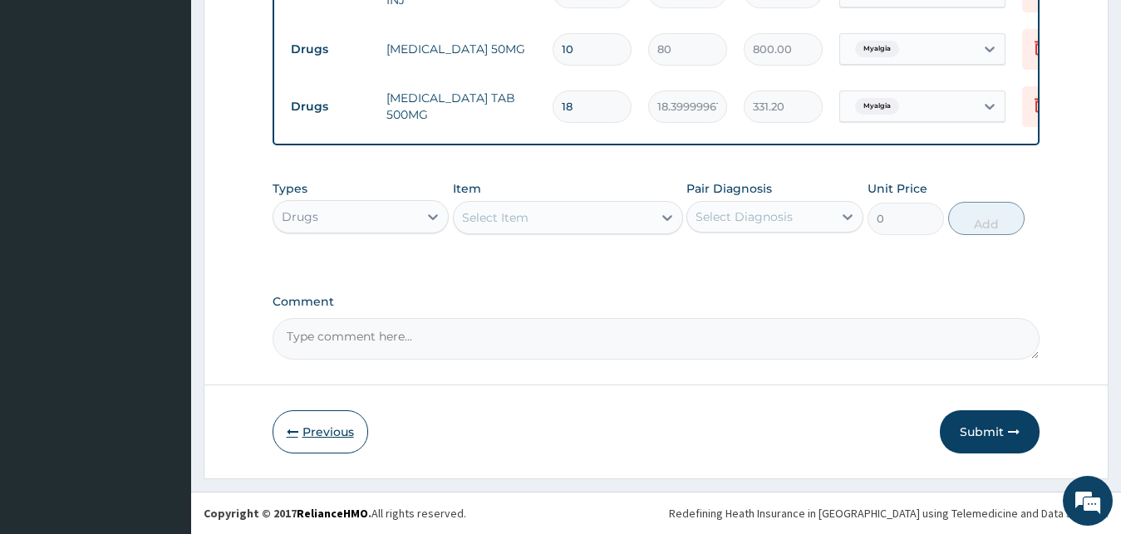
type input "18"
click at [342, 435] on button "Previous" at bounding box center [321, 432] width 96 height 43
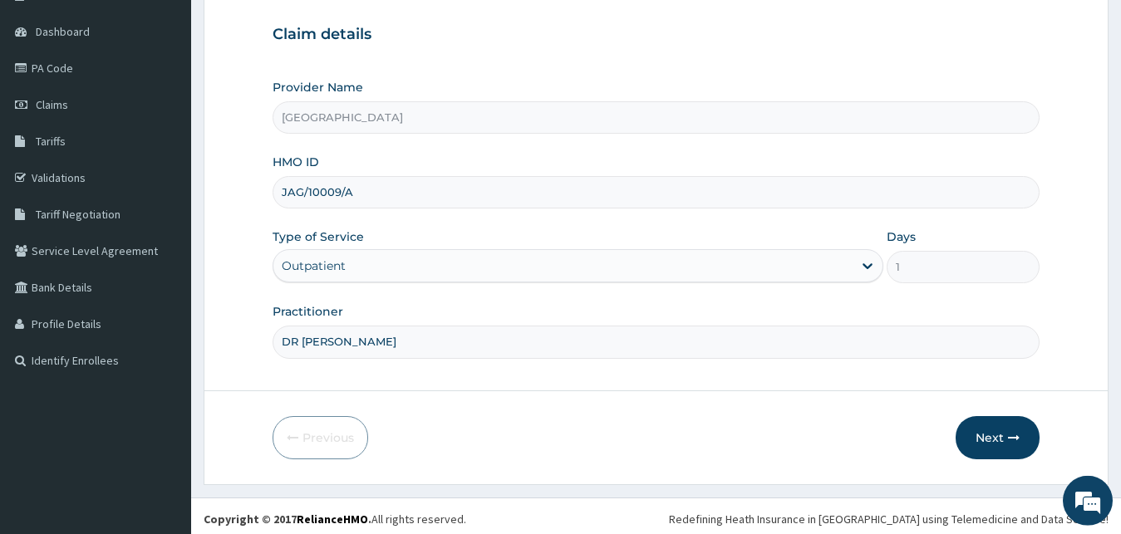
scroll to position [155, 0]
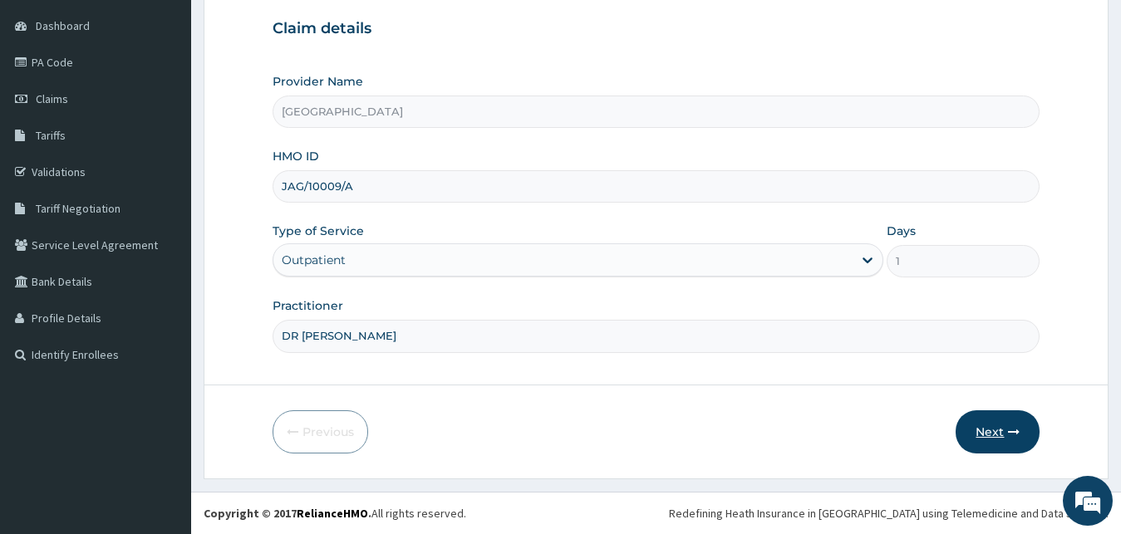
click at [971, 435] on button "Next" at bounding box center [998, 432] width 84 height 43
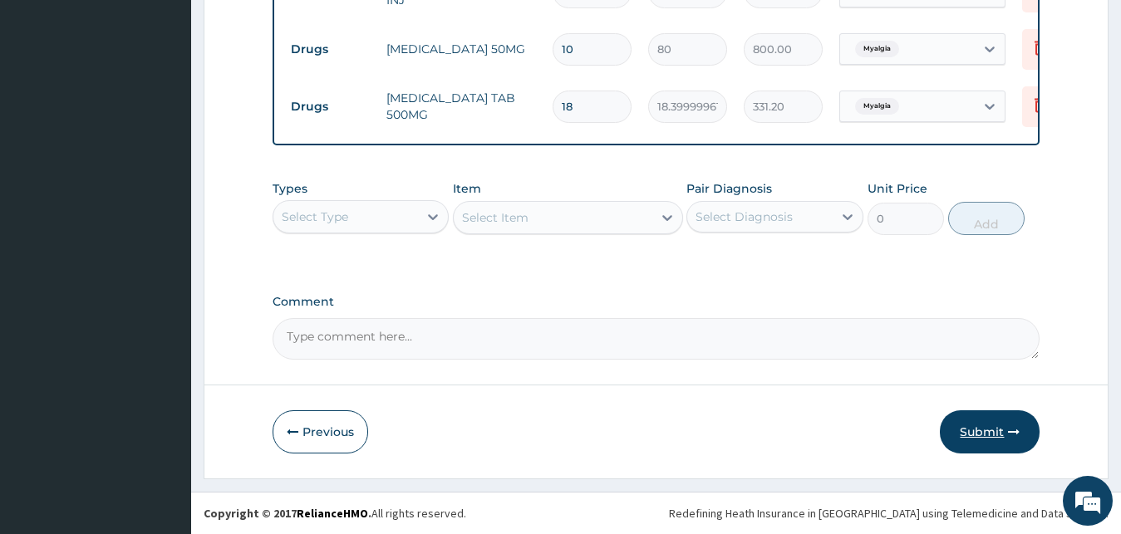
scroll to position [771, 0]
click at [327, 428] on button "Previous" at bounding box center [321, 432] width 96 height 43
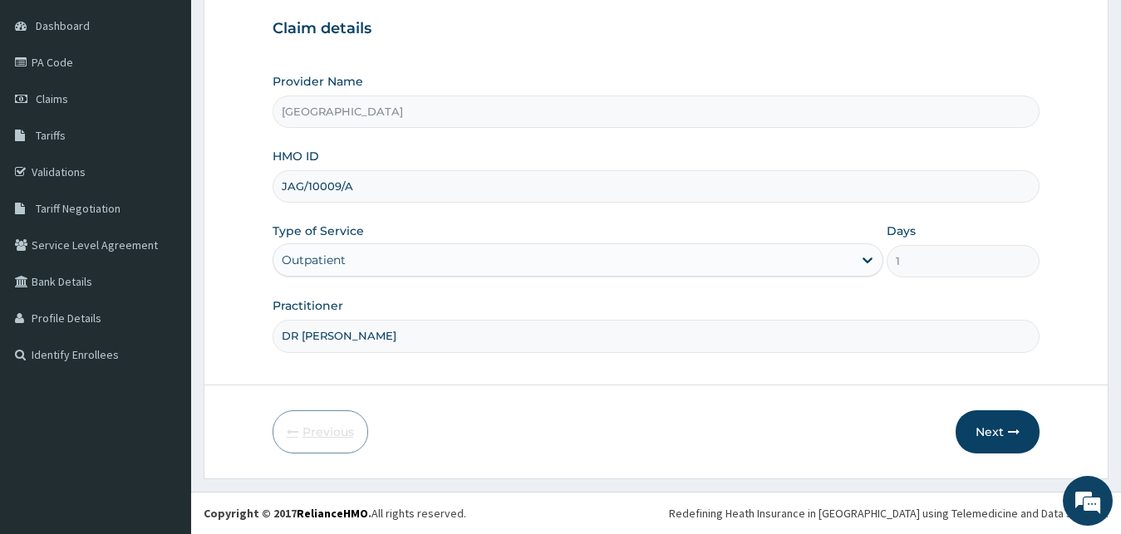
scroll to position [155, 0]
click at [992, 430] on button "Next" at bounding box center [998, 432] width 84 height 43
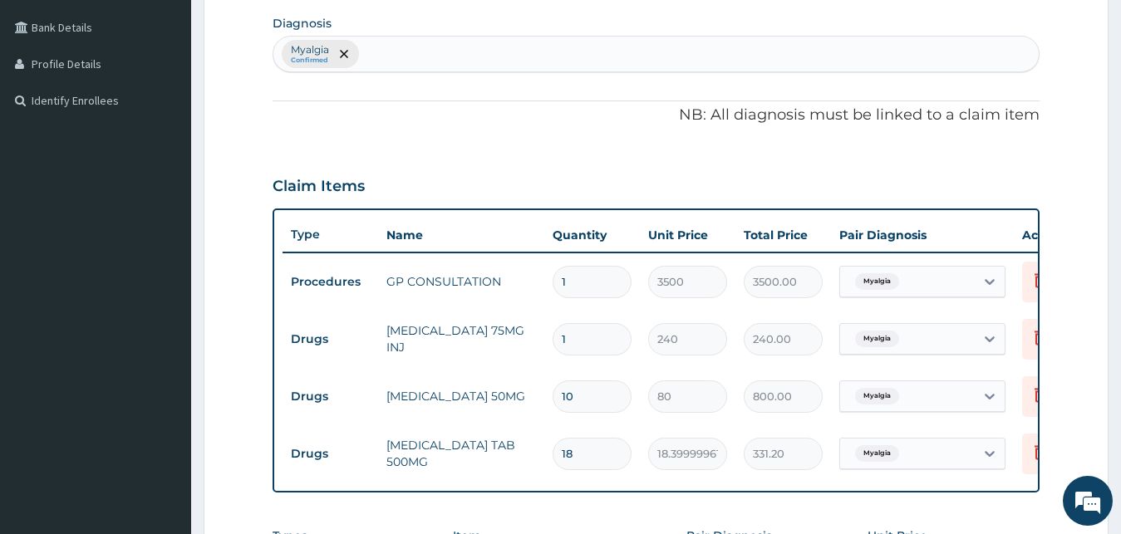
scroll to position [771, 0]
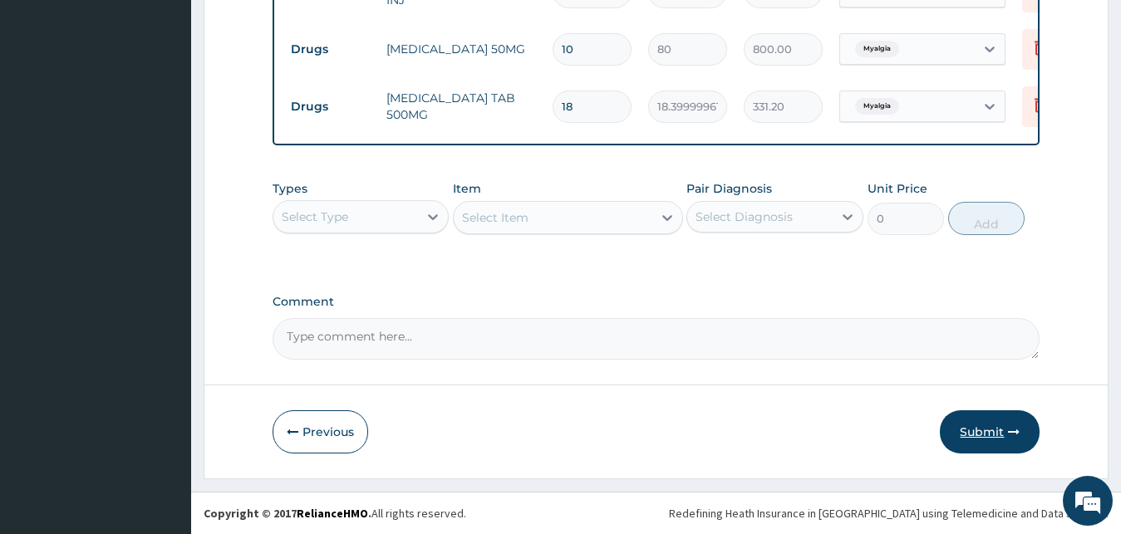
click at [982, 424] on button "Submit" at bounding box center [990, 432] width 100 height 43
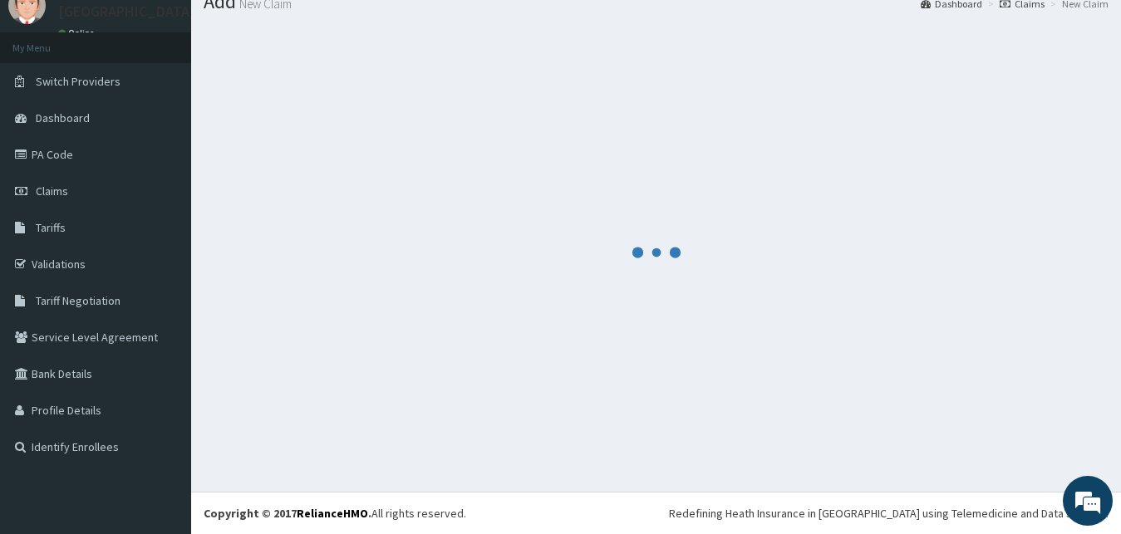
scroll to position [63, 0]
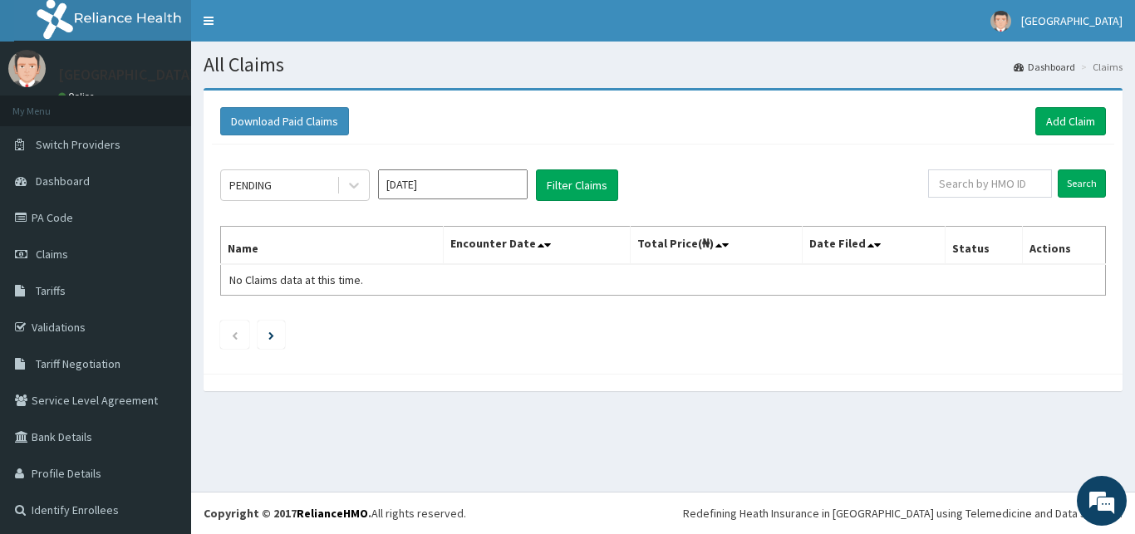
click at [406, 186] on input "[DATE]" at bounding box center [453, 185] width 150 height 30
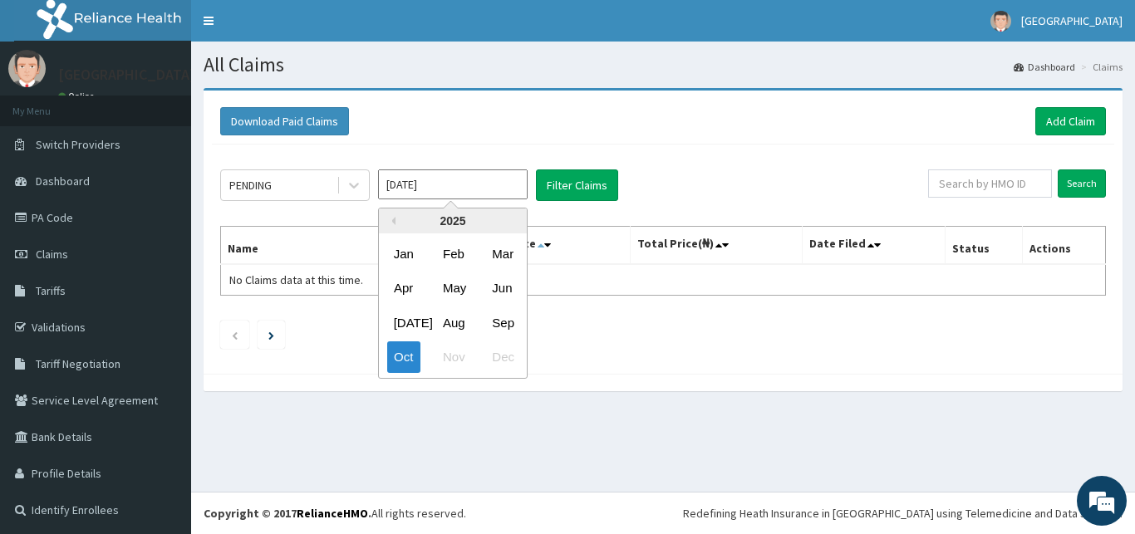
drag, startPoint x: 499, startPoint y: 318, endPoint x: 540, endPoint y: 241, distance: 87.8
click at [499, 318] on div "Sep" at bounding box center [501, 323] width 33 height 31
type input "[DATE]"
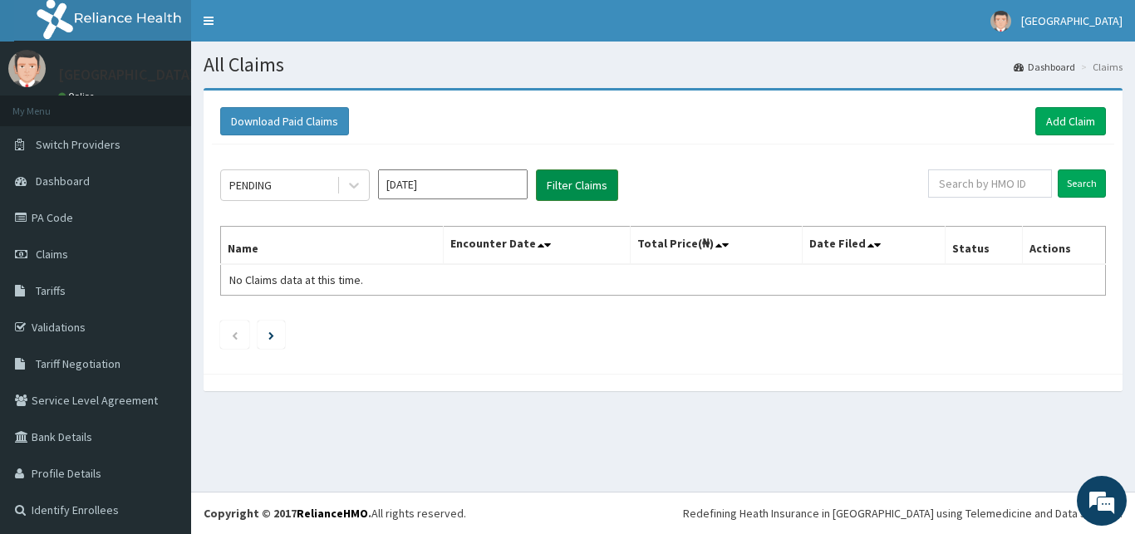
click at [571, 192] on button "Filter Claims" at bounding box center [577, 186] width 82 height 32
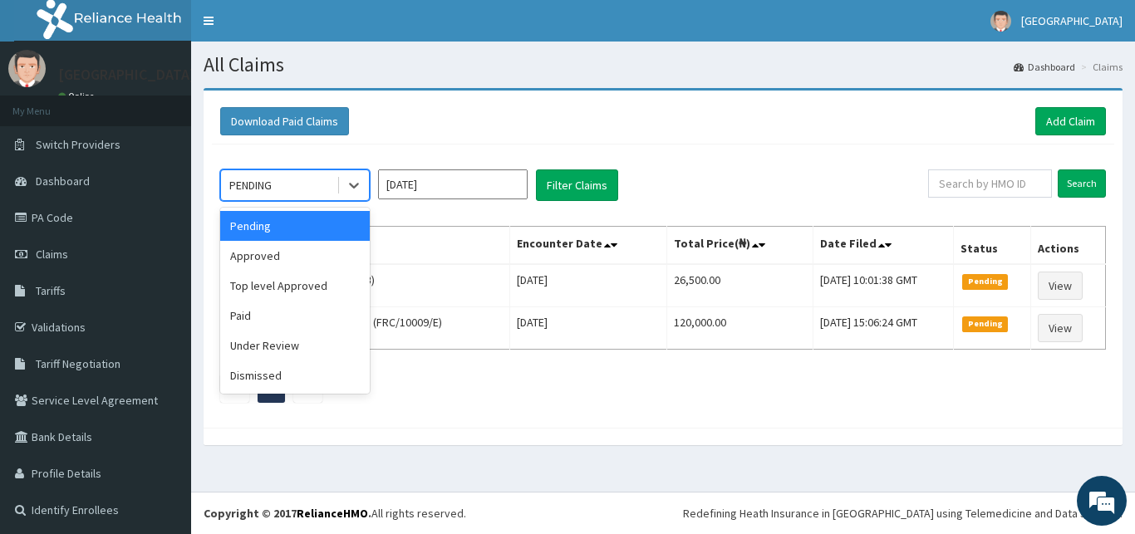
click at [318, 189] on div "PENDING" at bounding box center [279, 185] width 116 height 27
drag, startPoint x: 287, startPoint y: 254, endPoint x: 534, endPoint y: 175, distance: 259.4
click at [288, 253] on div "Approved" at bounding box center [295, 256] width 150 height 30
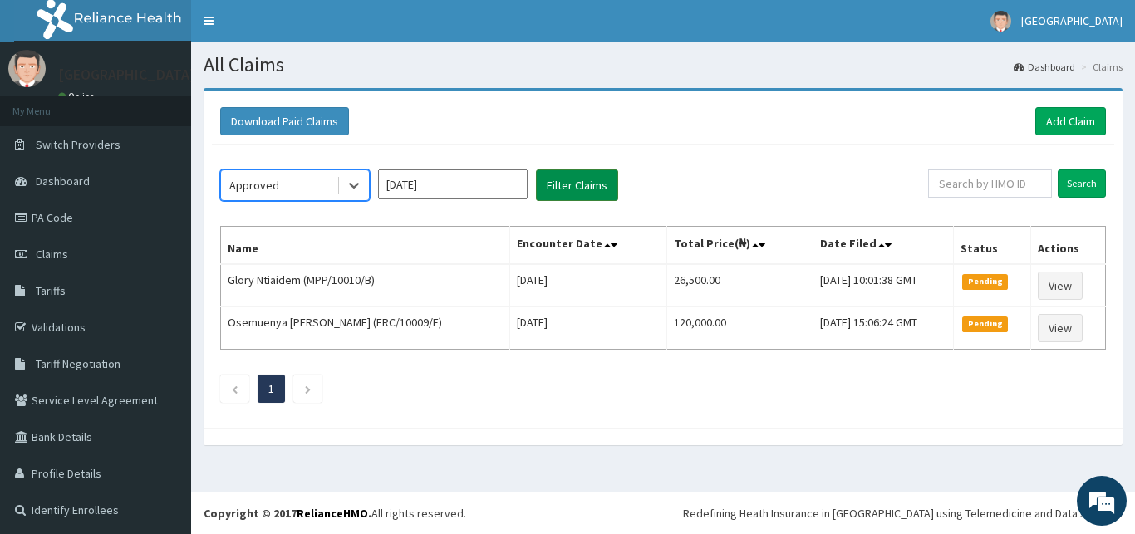
click at [567, 177] on button "Filter Claims" at bounding box center [577, 186] width 82 height 32
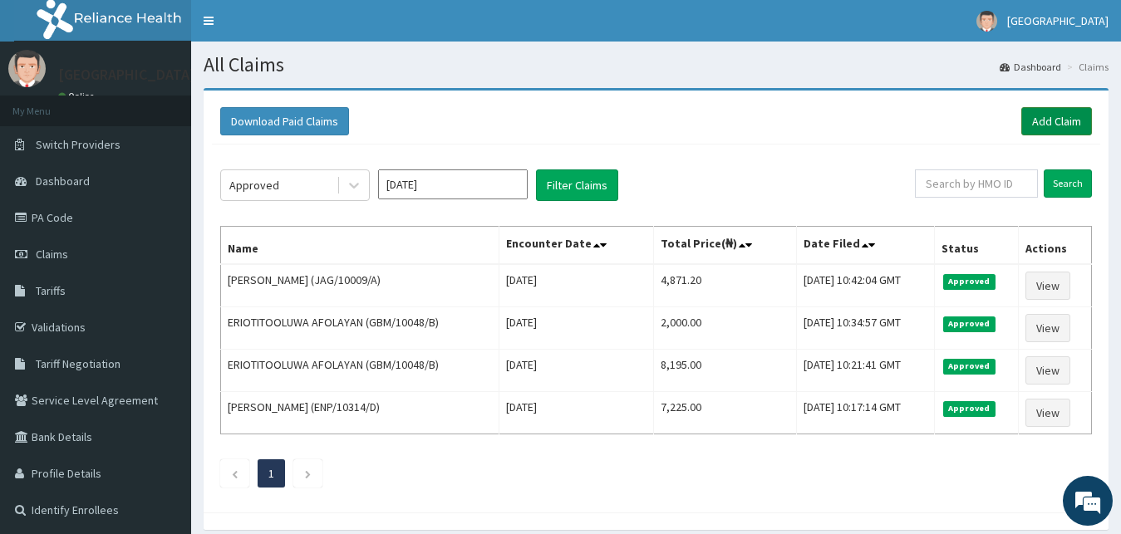
click at [1064, 123] on link "Add Claim" at bounding box center [1056, 121] width 71 height 28
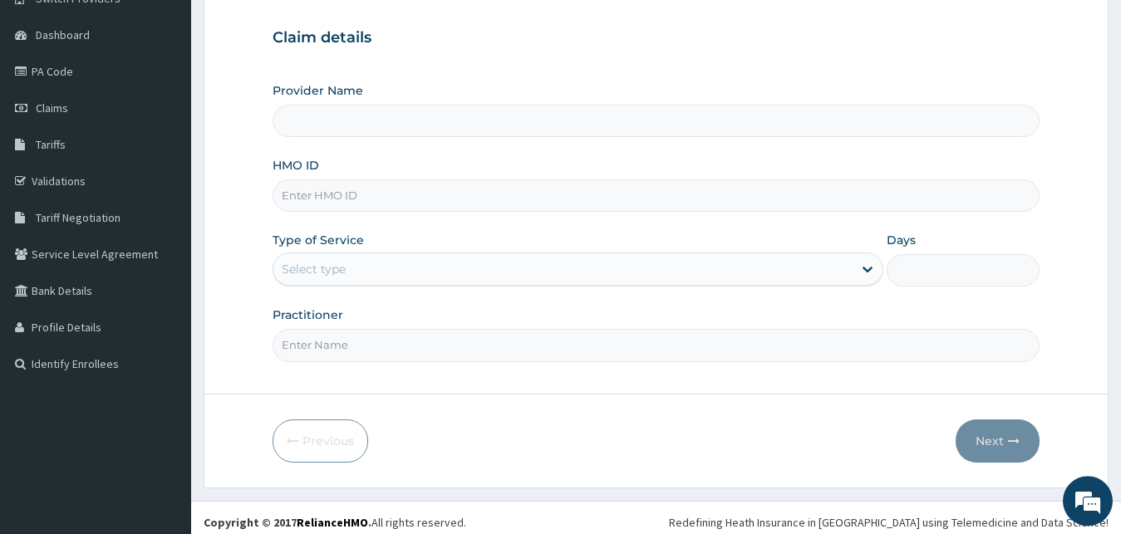
scroll to position [155, 0]
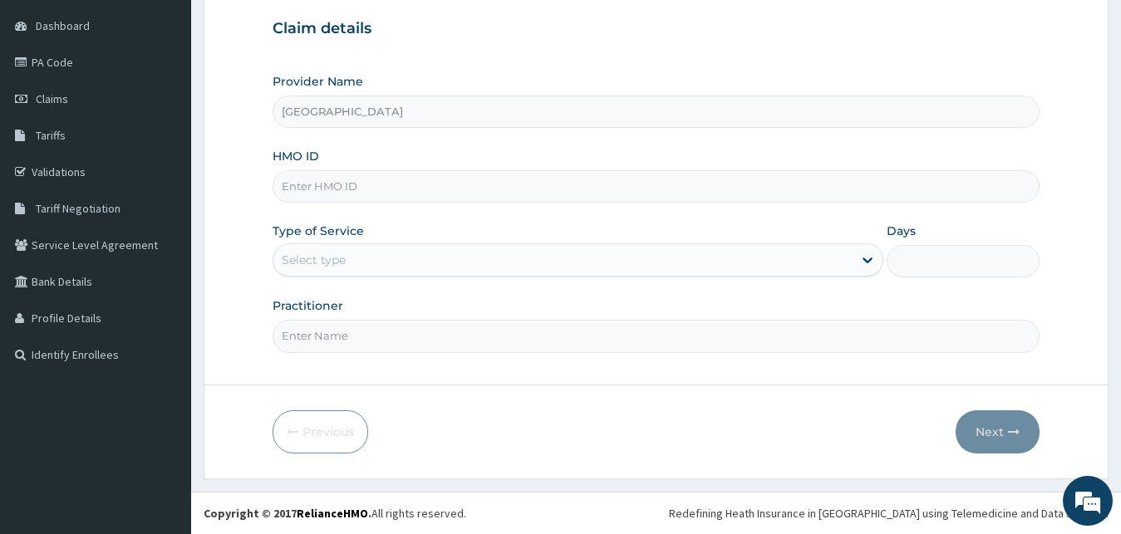
type input "[GEOGRAPHIC_DATA]"
click at [422, 189] on input "HMO ID" at bounding box center [657, 186] width 768 height 32
type input "TLF/10066/C"
click at [496, 249] on div "Select type" at bounding box center [563, 260] width 580 height 27
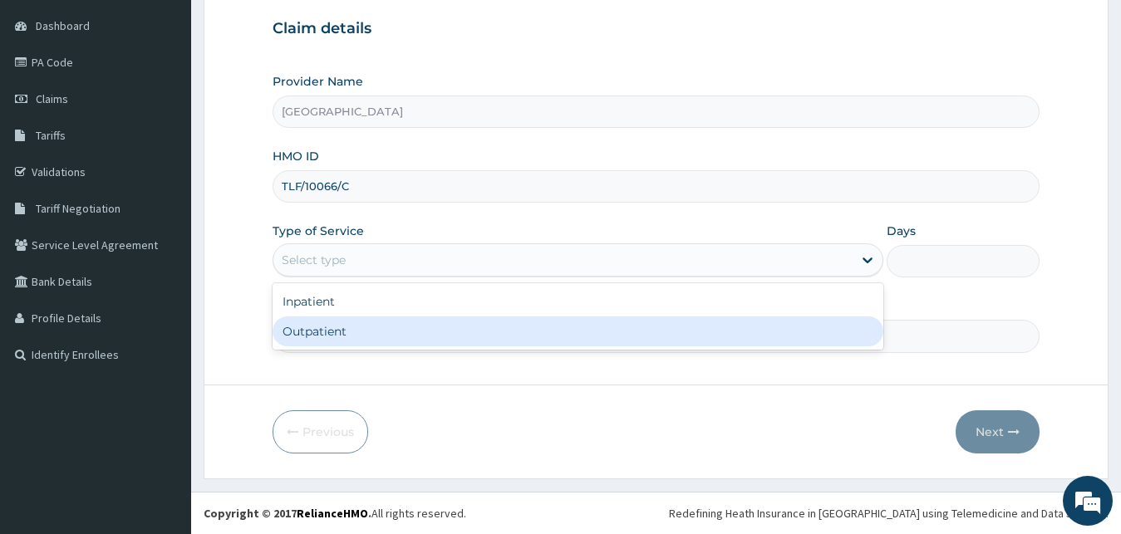
click at [388, 326] on div "Outpatient" at bounding box center [579, 332] width 612 height 30
type input "1"
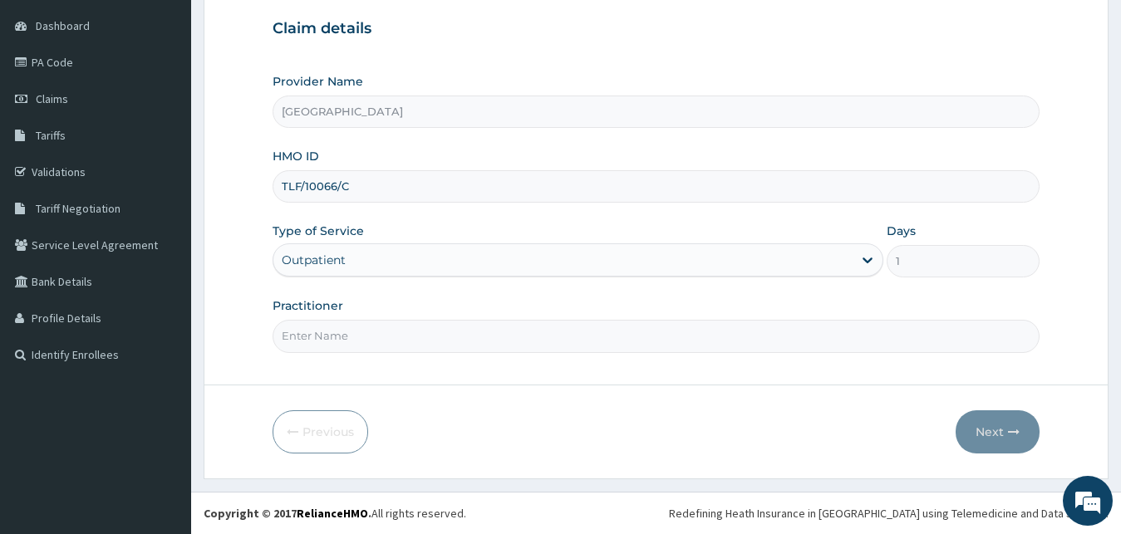
click at [381, 327] on input "Practitioner" at bounding box center [657, 336] width 768 height 32
type input "A"
type input "DR [PERSON_NAME]"
click at [983, 436] on button "Next" at bounding box center [998, 432] width 84 height 43
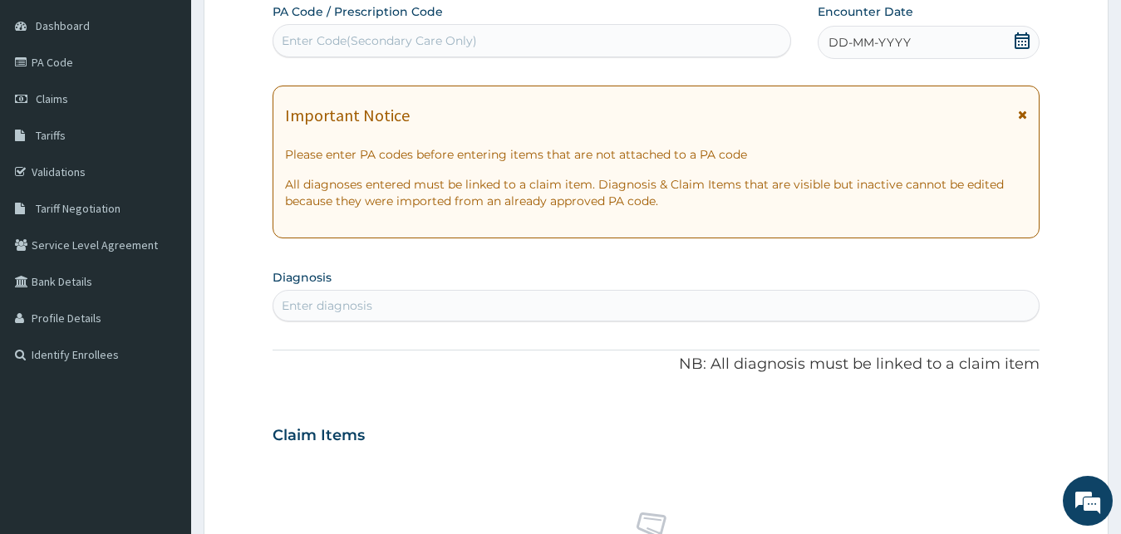
click at [1017, 41] on icon at bounding box center [1022, 40] width 17 height 17
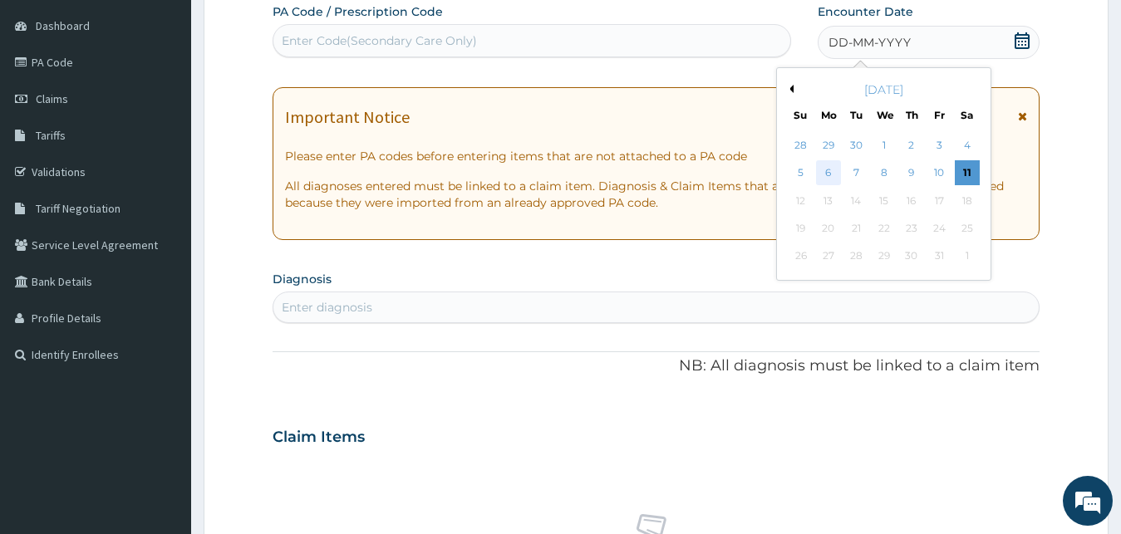
click at [824, 175] on div "6" at bounding box center [828, 173] width 25 height 25
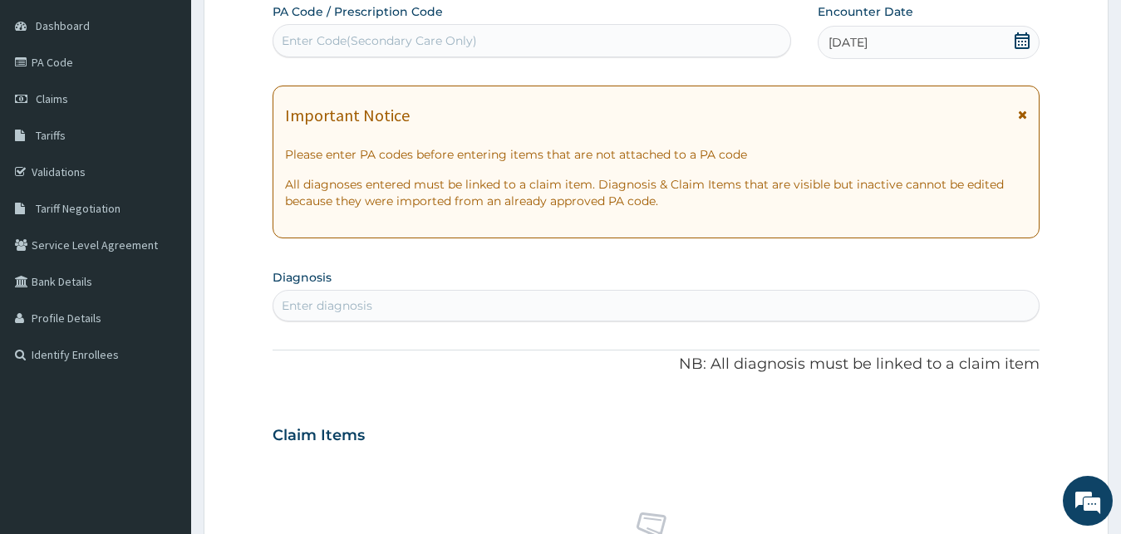
click at [1019, 41] on icon at bounding box center [1022, 40] width 15 height 17
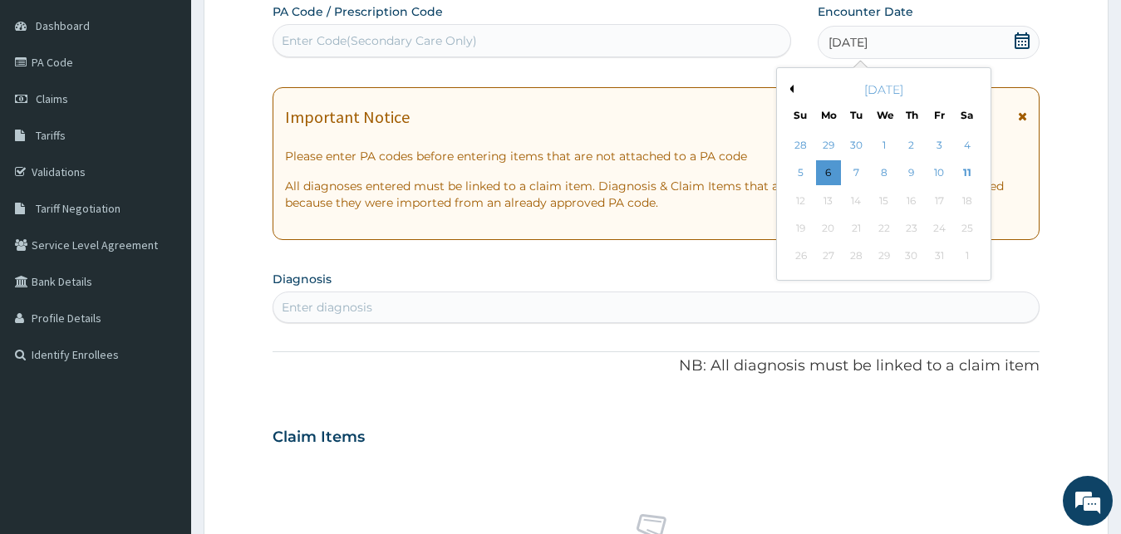
click at [789, 89] on button "Previous Month" at bounding box center [789, 89] width 8 height 8
click at [859, 172] on div "9" at bounding box center [856, 173] width 25 height 25
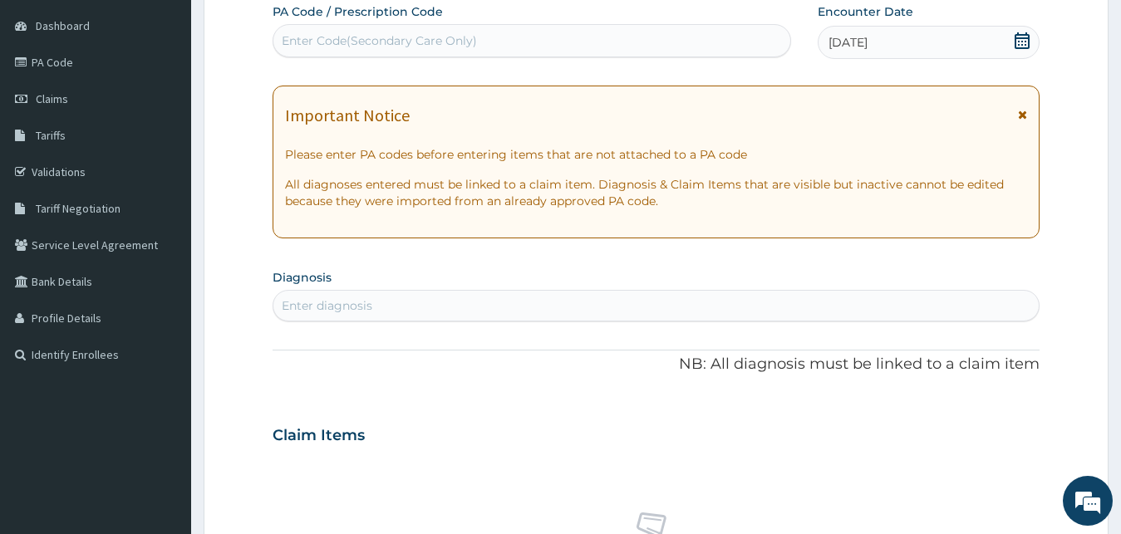
click at [1016, 39] on icon at bounding box center [1022, 40] width 15 height 17
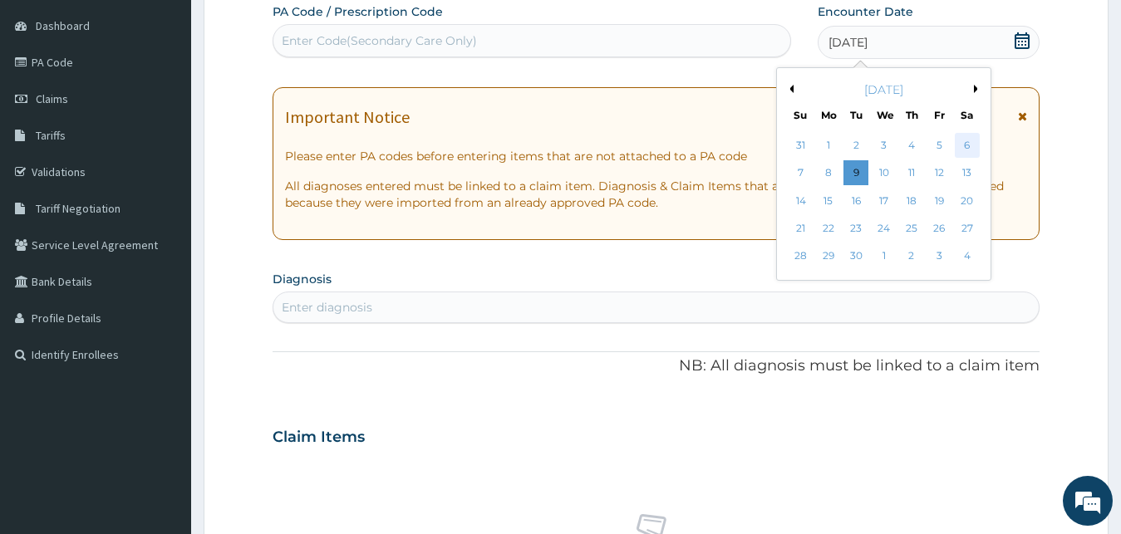
click at [964, 140] on div "6" at bounding box center [966, 145] width 25 height 25
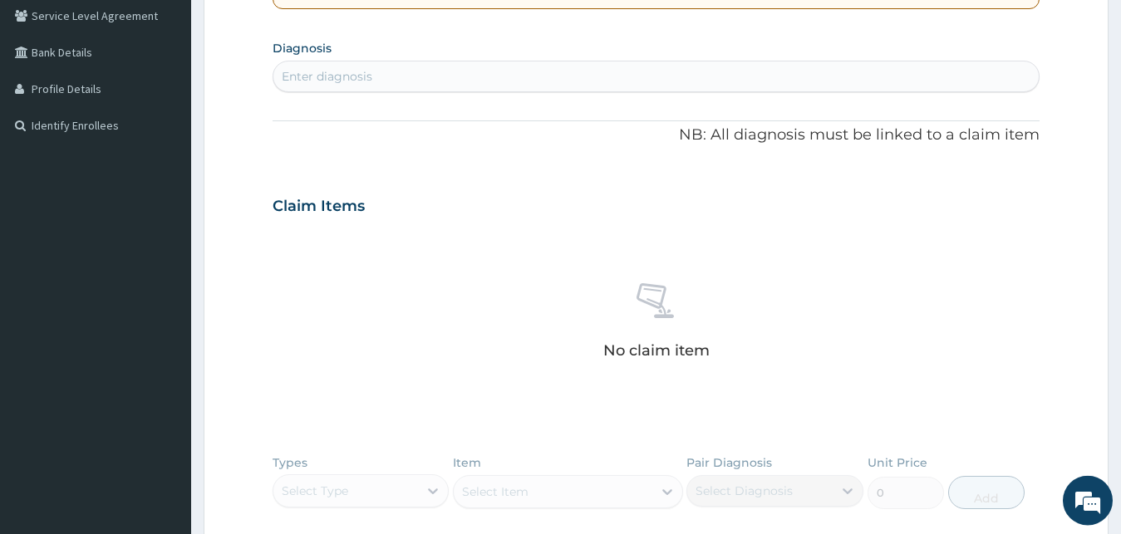
scroll to position [410, 0]
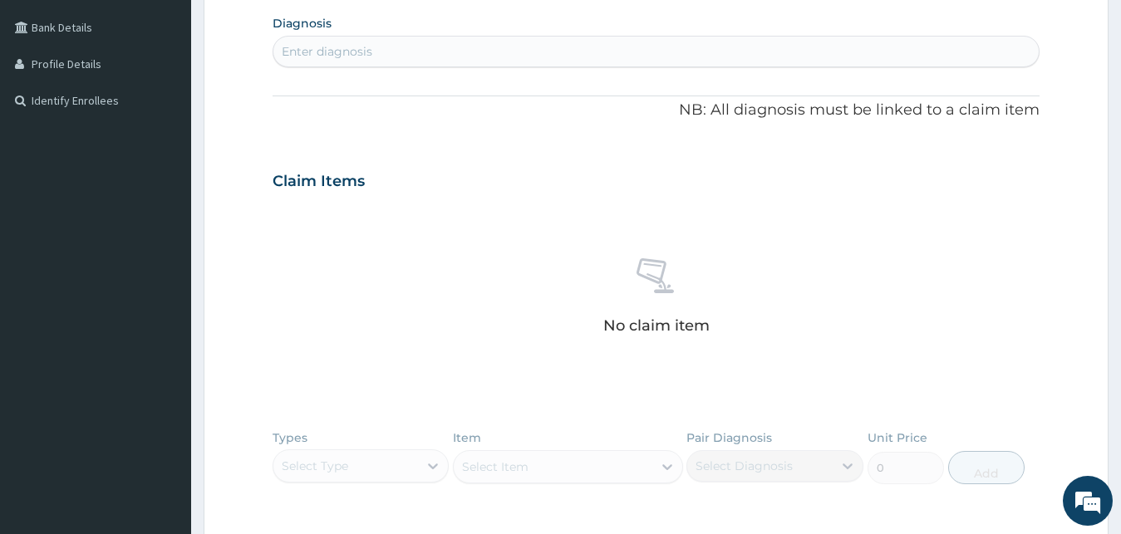
click at [798, 50] on div "Enter diagnosis" at bounding box center [656, 51] width 766 height 27
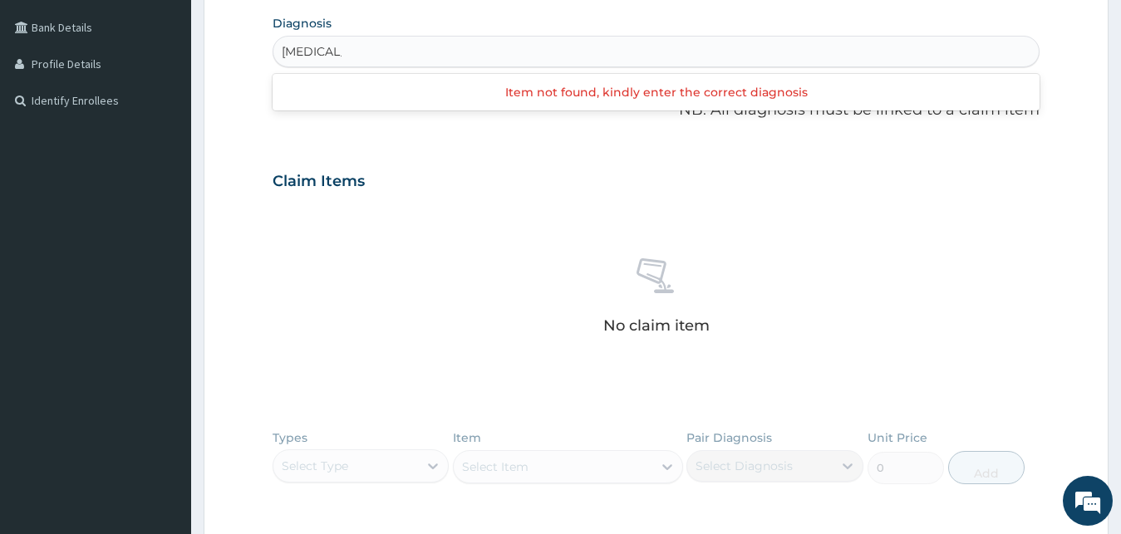
type input "[MEDICAL_DATA]"
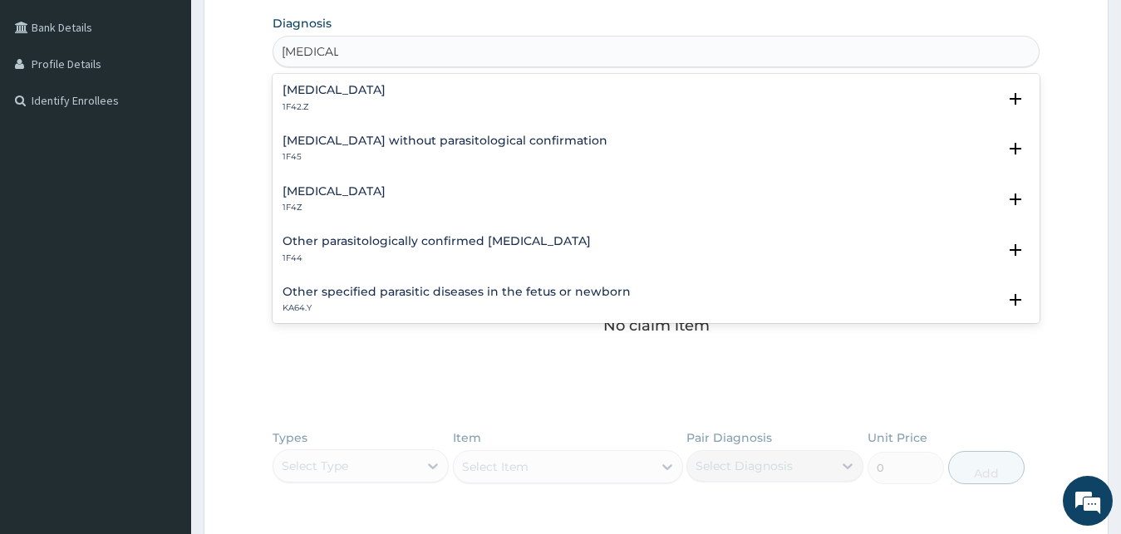
click at [372, 194] on h4 "[MEDICAL_DATA]" at bounding box center [334, 191] width 103 height 12
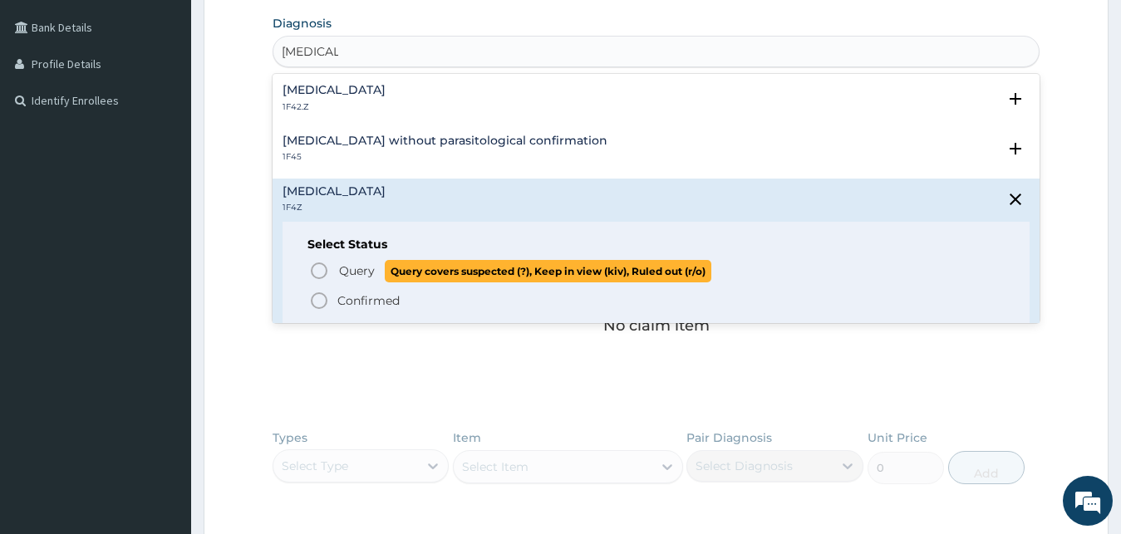
click at [376, 267] on p "Query Query covers suspected (?), Keep in view (kiv), Ruled out (r/o)" at bounding box center [524, 271] width 374 height 22
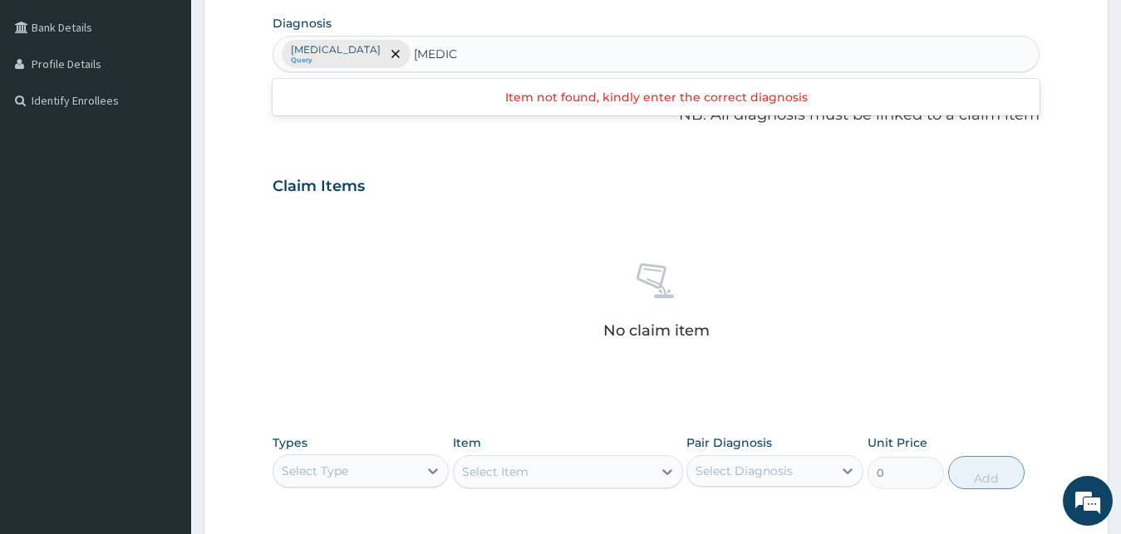
type input "[MEDICAL_DATA]"
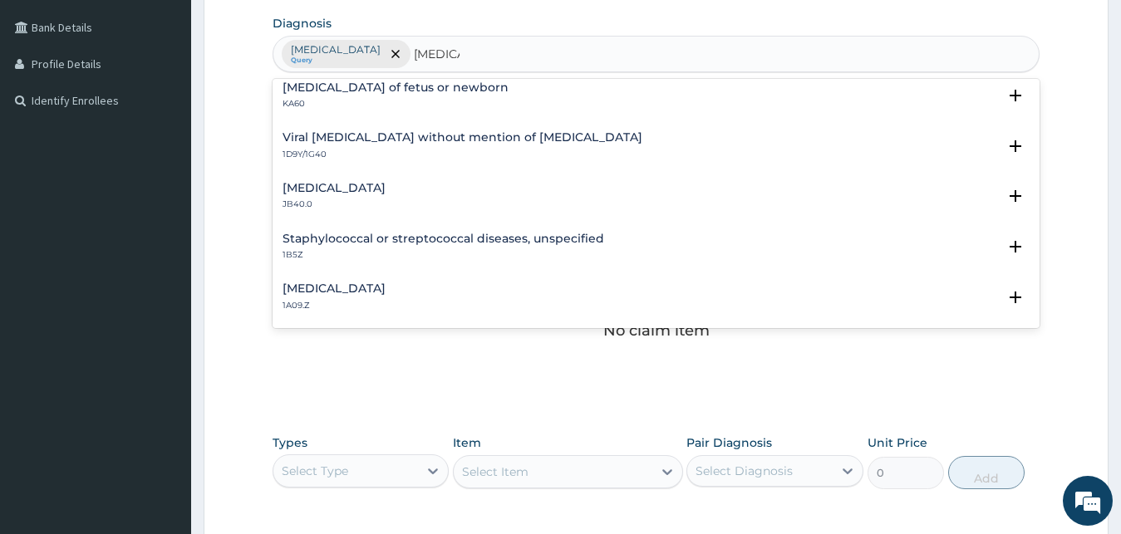
scroll to position [90, 0]
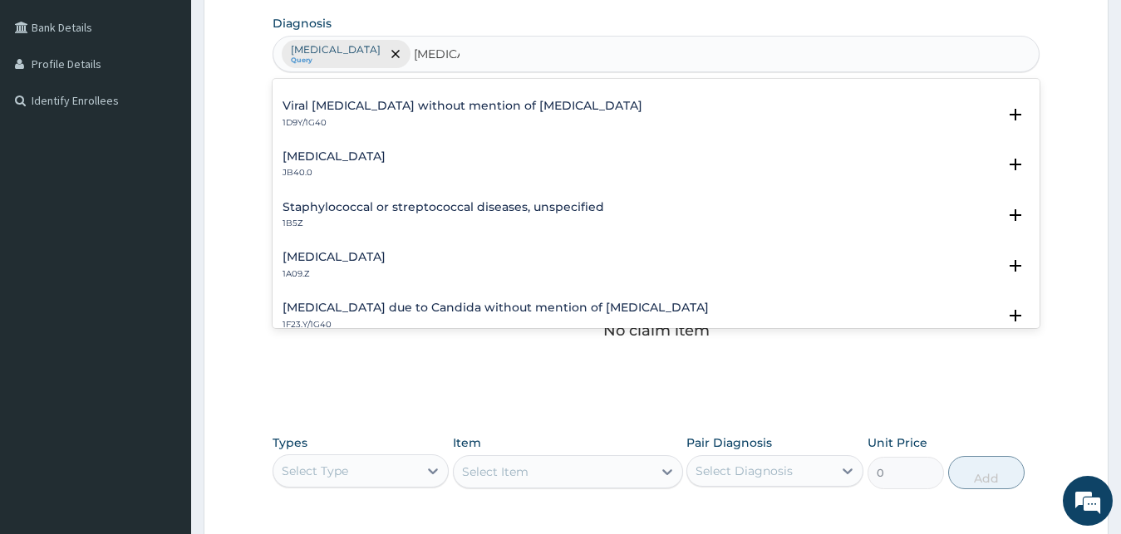
click at [386, 258] on h4 "[MEDICAL_DATA]" at bounding box center [334, 257] width 103 height 12
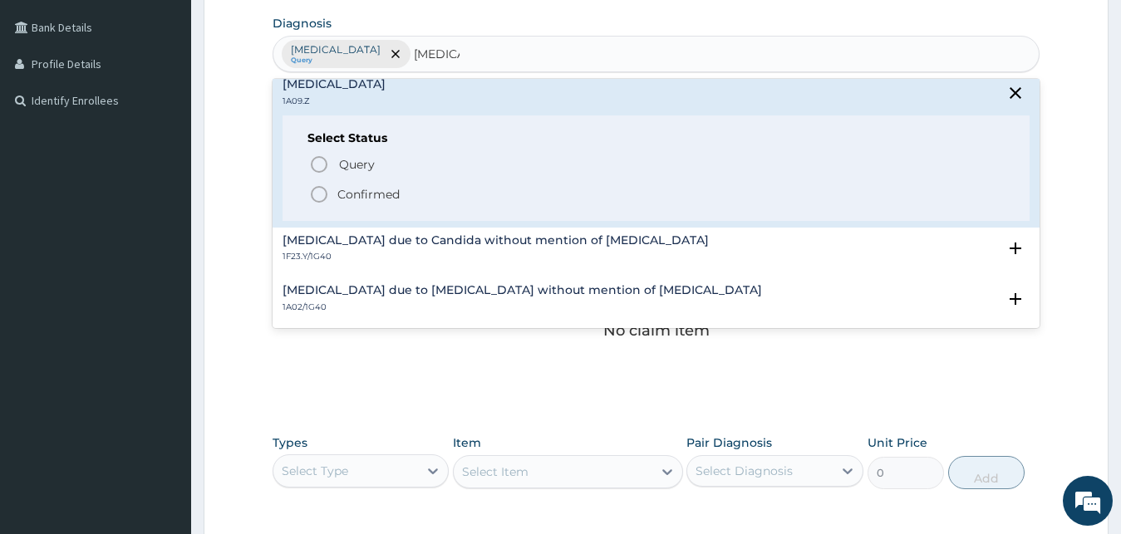
scroll to position [269, 0]
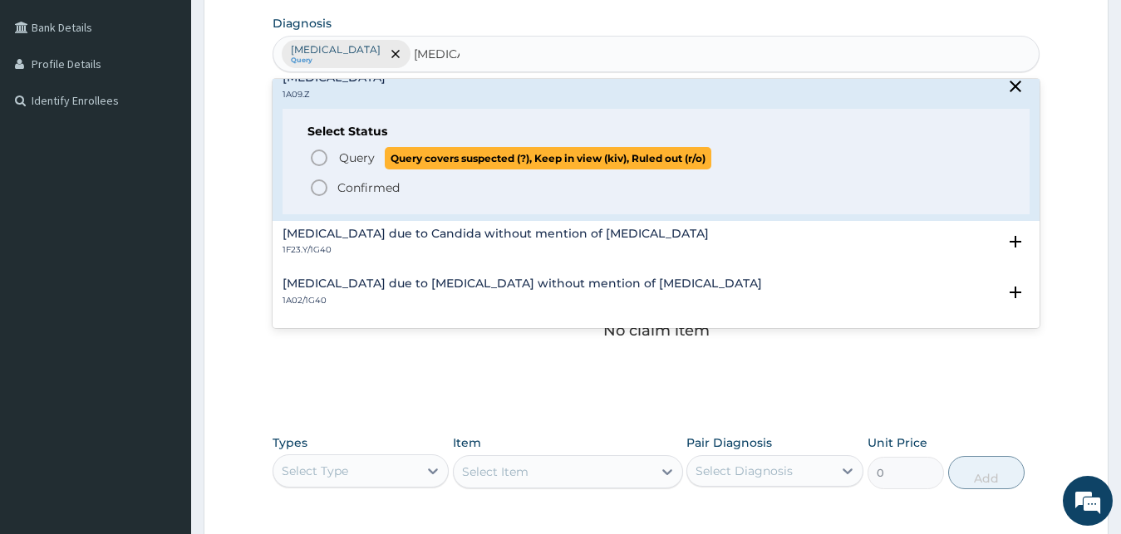
click at [362, 155] on span "Query" at bounding box center [357, 158] width 36 height 17
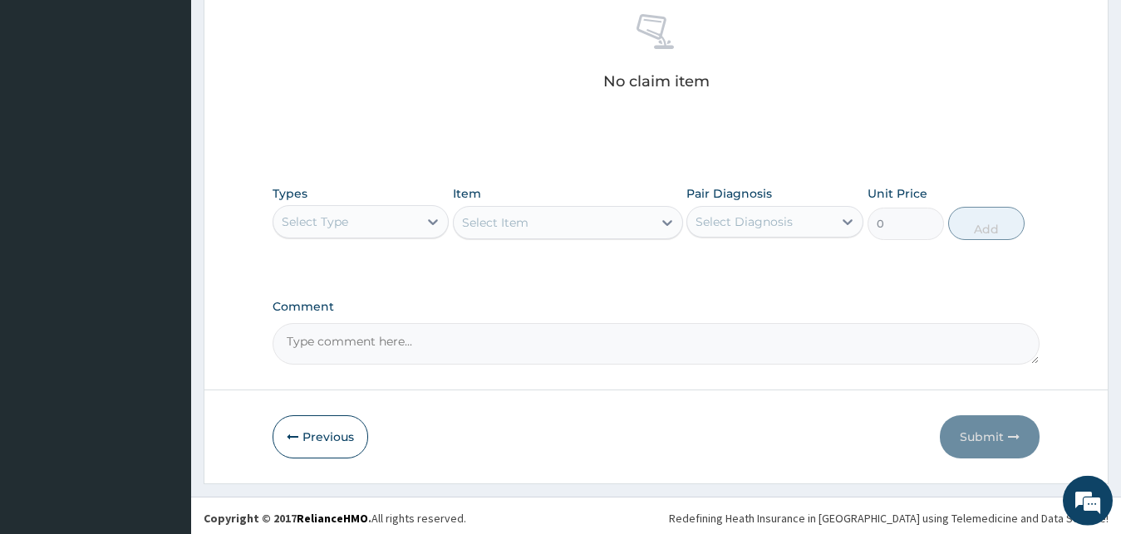
scroll to position [664, 0]
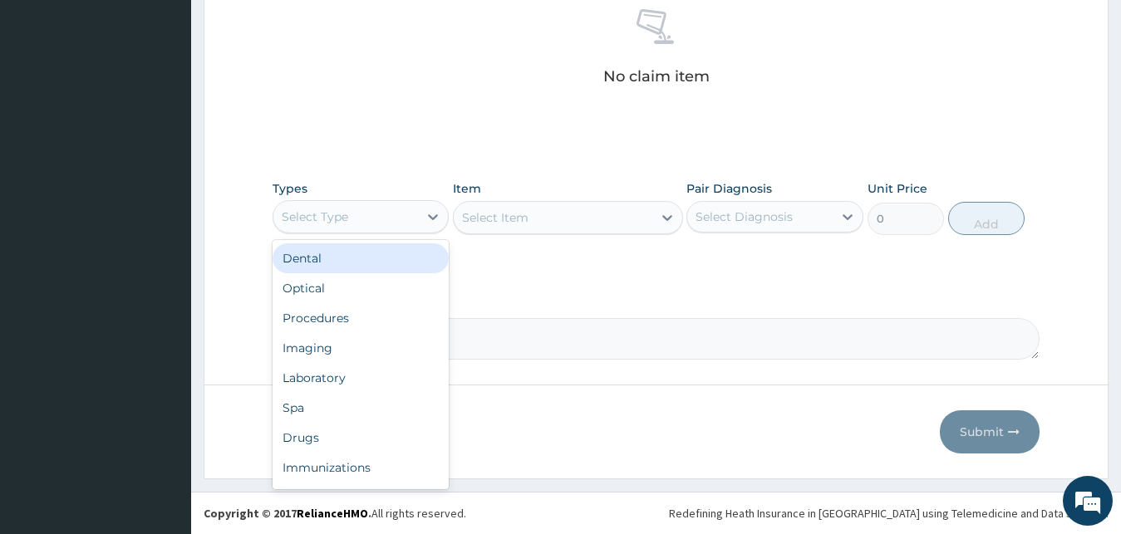
drag, startPoint x: 405, startPoint y: 216, endPoint x: 392, endPoint y: 205, distance: 16.5
click at [402, 216] on div "Select Type" at bounding box center [345, 217] width 145 height 27
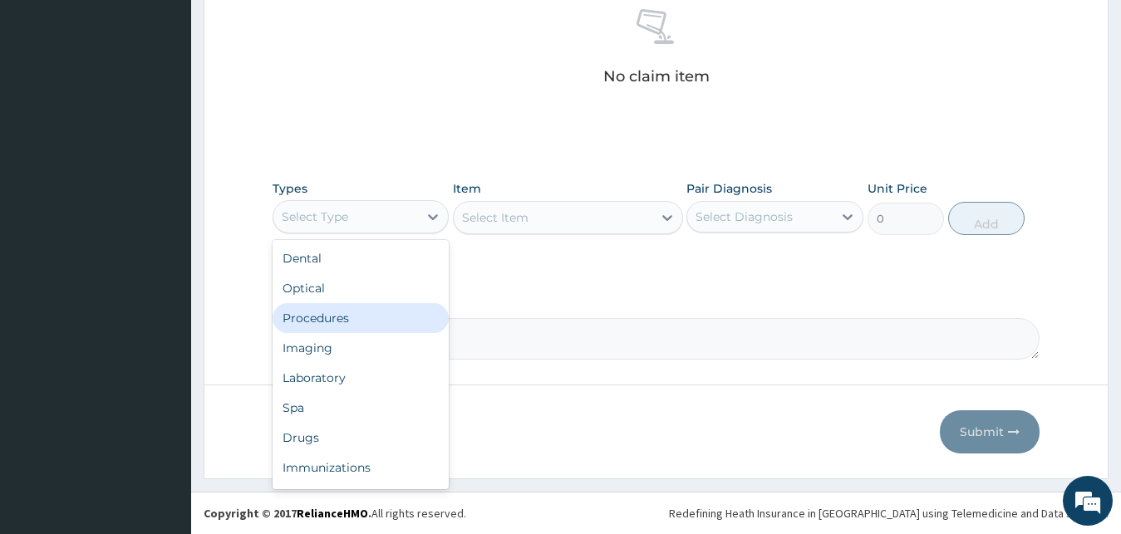
drag, startPoint x: 347, startPoint y: 317, endPoint x: 396, endPoint y: 278, distance: 63.2
click at [347, 317] on div "Procedures" at bounding box center [361, 318] width 177 height 30
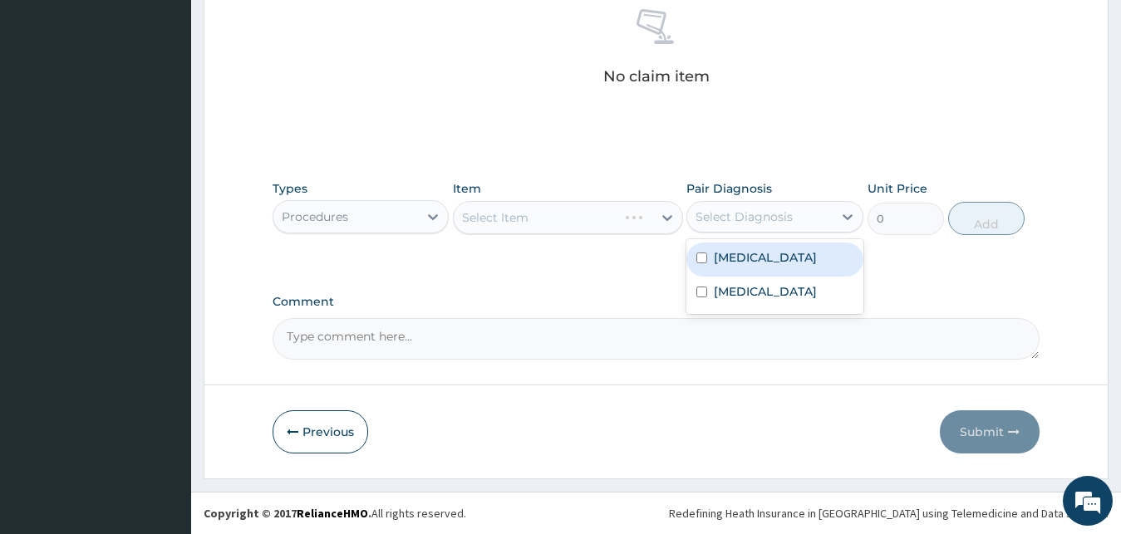
click at [725, 209] on div "Select Diagnosis" at bounding box center [744, 217] width 97 height 17
drag, startPoint x: 726, startPoint y: 258, endPoint x: 722, endPoint y: 278, distance: 20.4
click at [726, 258] on label "Malaria, unspecified" at bounding box center [765, 257] width 103 height 17
checkbox input "true"
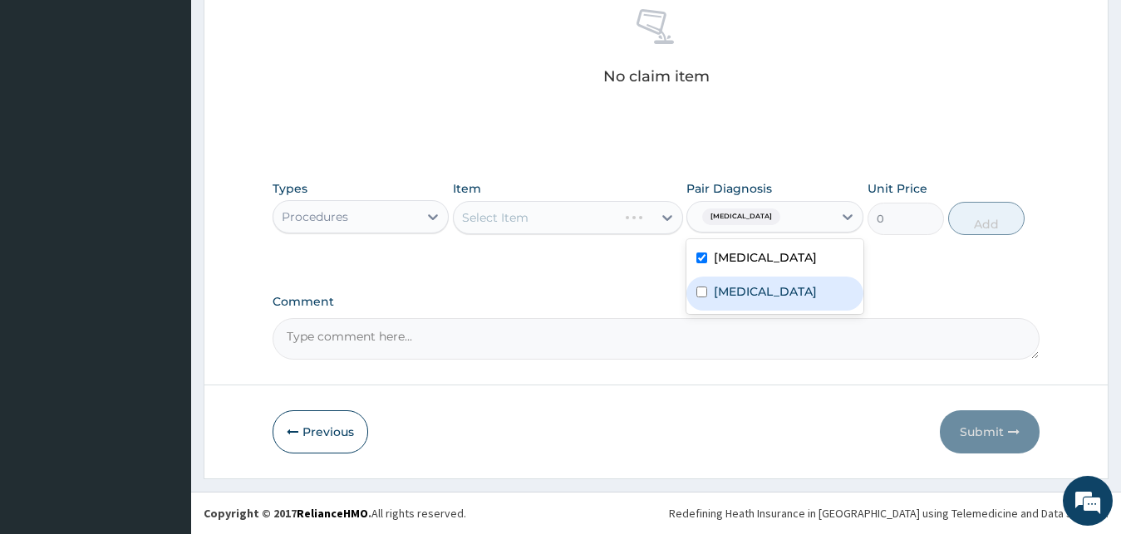
drag, startPoint x: 726, startPoint y: 290, endPoint x: 688, endPoint y: 264, distance: 45.4
click at [723, 290] on label "Salmonella infection, unspecified" at bounding box center [765, 291] width 103 height 17
checkbox input "true"
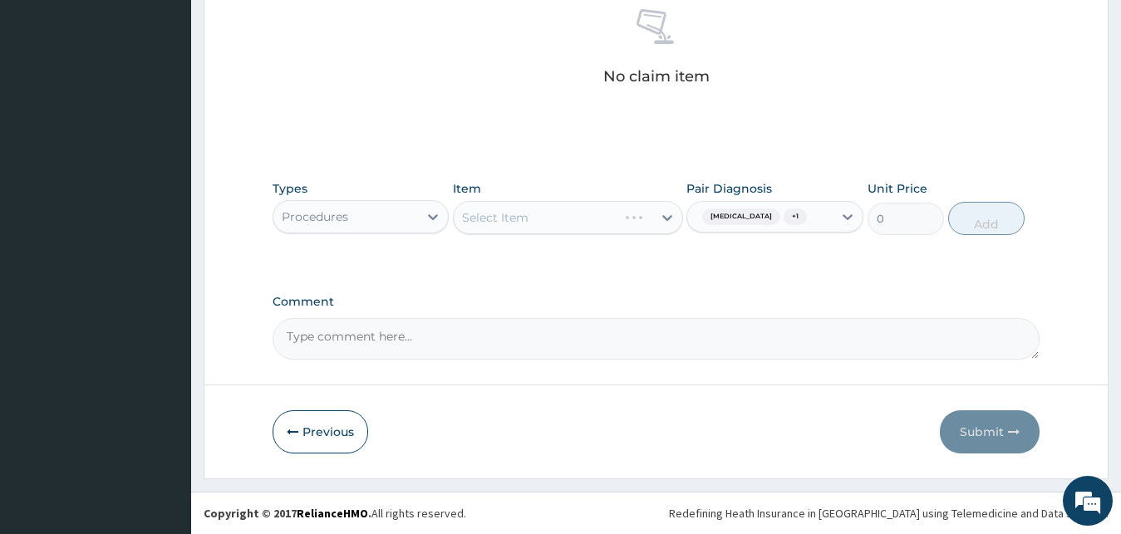
click at [603, 225] on div "Select Item" at bounding box center [568, 217] width 230 height 33
click at [602, 224] on div "Select Item" at bounding box center [568, 217] width 230 height 33
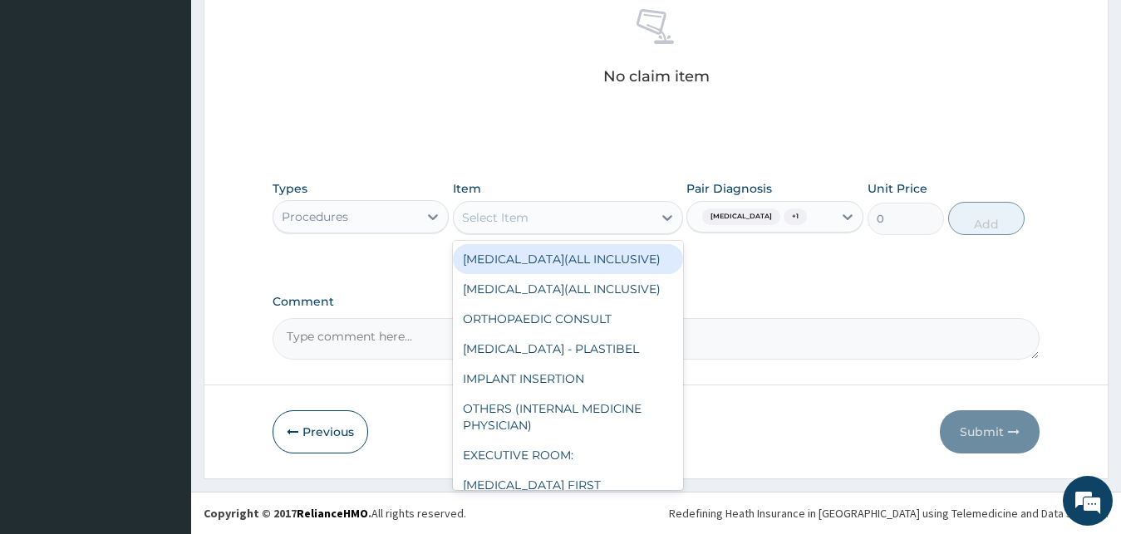
click at [600, 222] on div "Select Item" at bounding box center [553, 217] width 199 height 27
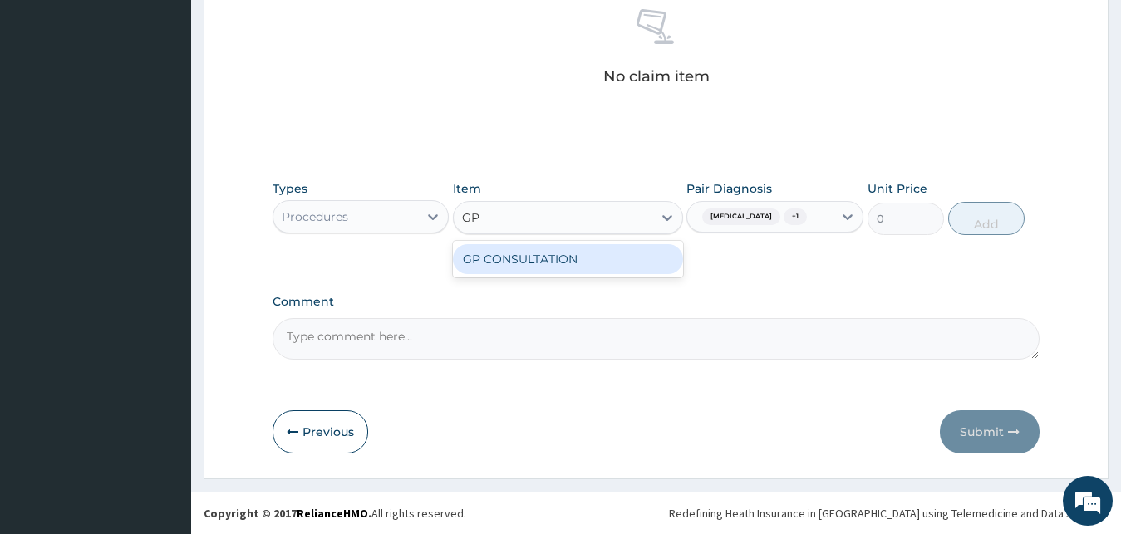
type input "GP"
click at [649, 262] on div "GP CONSULTATION" at bounding box center [568, 259] width 230 height 30
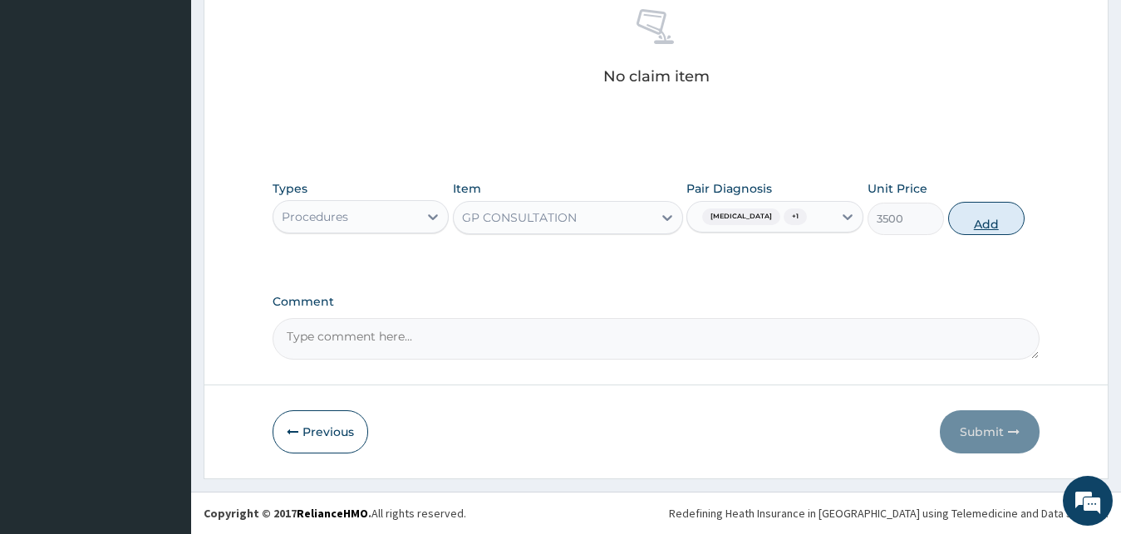
click at [1006, 226] on button "Add" at bounding box center [986, 218] width 76 height 33
type input "0"
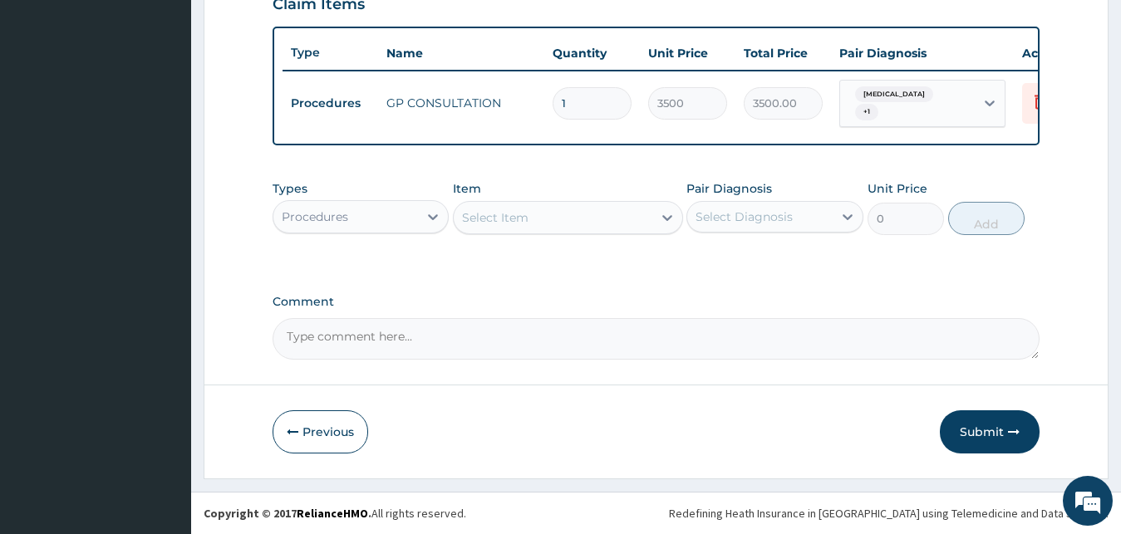
scroll to position [606, 0]
click at [386, 214] on div "Procedures" at bounding box center [345, 217] width 145 height 27
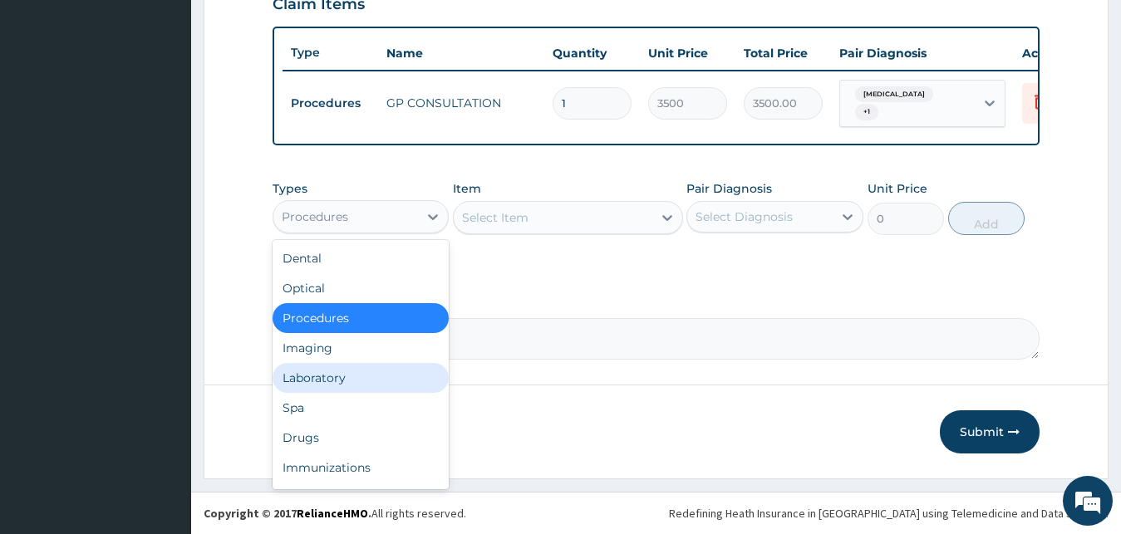
drag, startPoint x: 342, startPoint y: 374, endPoint x: 345, endPoint y: 363, distance: 11.1
click at [342, 372] on div "Laboratory" at bounding box center [361, 378] width 177 height 30
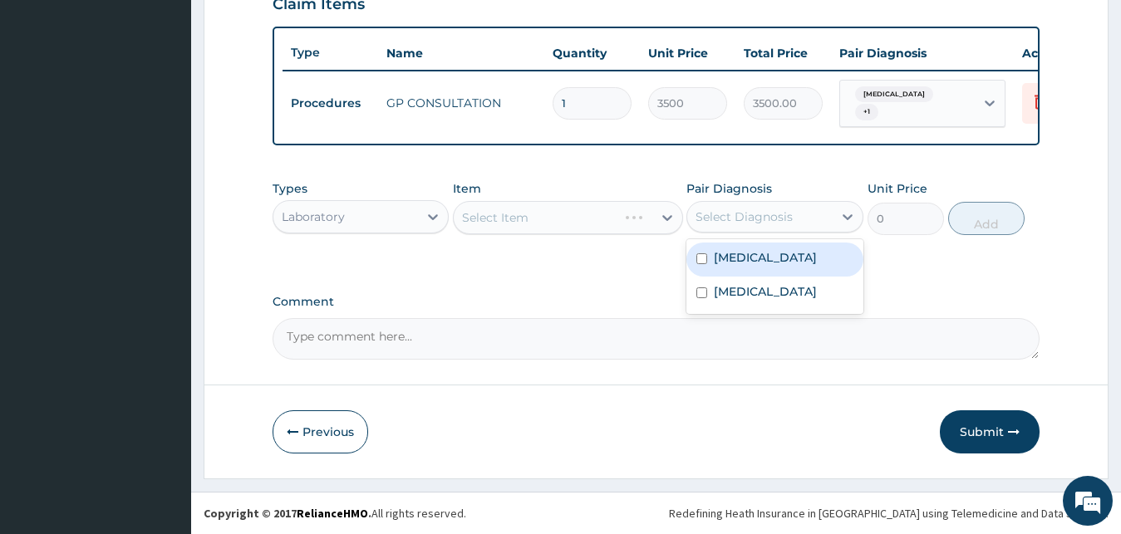
click at [736, 214] on div "Select Diagnosis" at bounding box center [744, 217] width 97 height 17
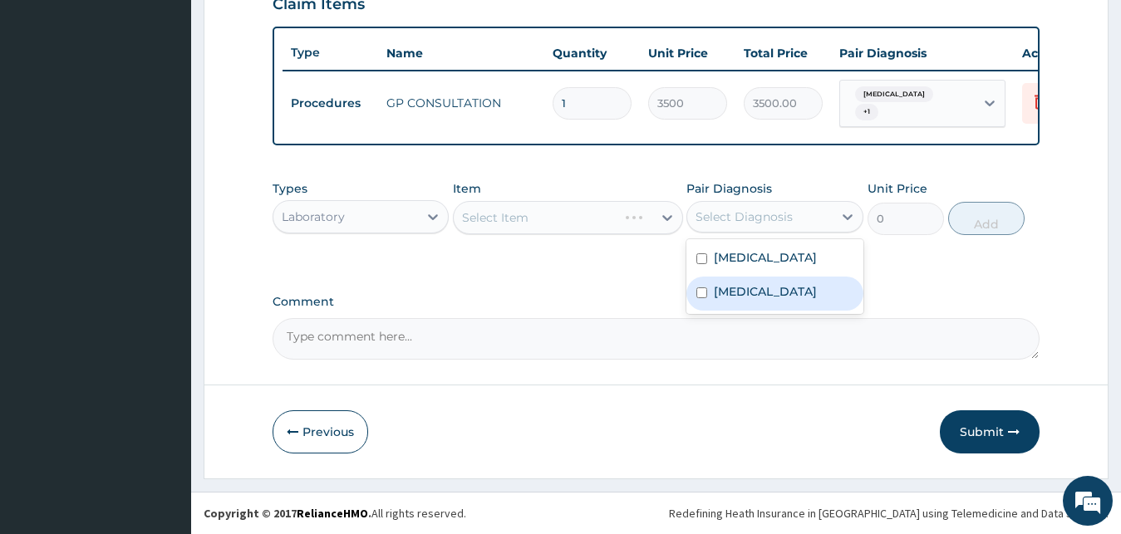
drag, startPoint x: 727, startPoint y: 293, endPoint x: 689, endPoint y: 254, distance: 54.1
click at [725, 292] on label "Salmonella infection, unspecified" at bounding box center [765, 291] width 103 height 17
checkbox input "true"
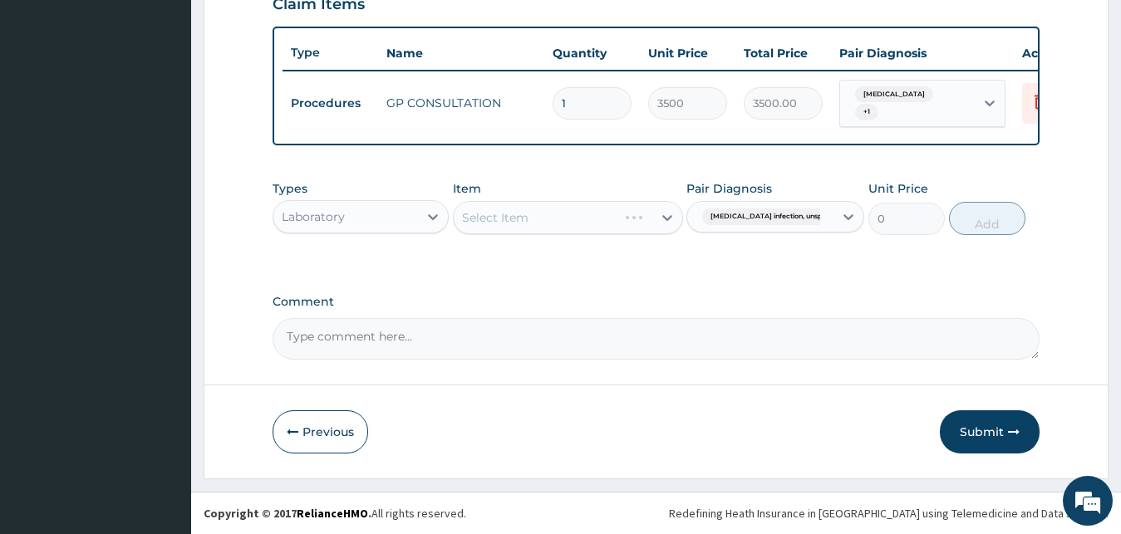
click at [590, 225] on div "Select Item" at bounding box center [568, 217] width 230 height 33
click at [590, 221] on div "Select Item" at bounding box center [568, 217] width 230 height 33
click at [621, 215] on div "Select Item" at bounding box center [568, 217] width 230 height 33
click at [636, 214] on div "Select Item" at bounding box center [568, 217] width 230 height 33
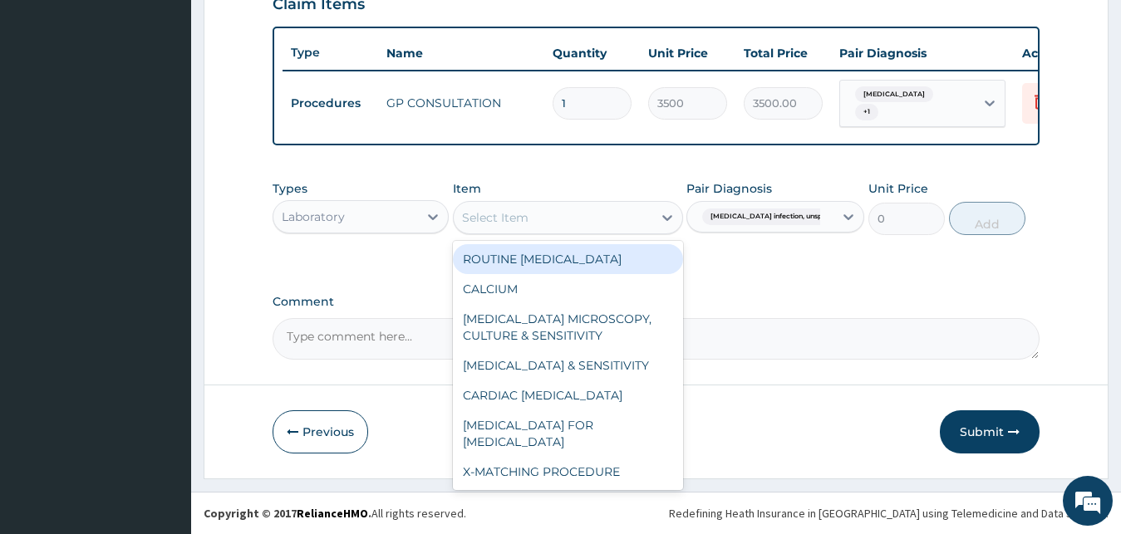
click at [632, 218] on div "Select Item" at bounding box center [553, 217] width 199 height 27
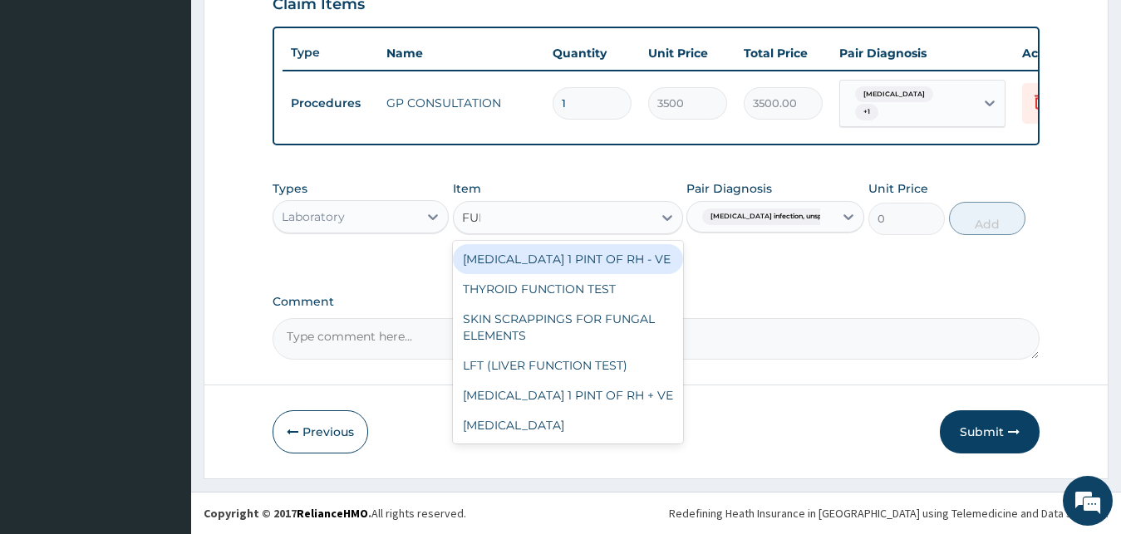
type input "FULL"
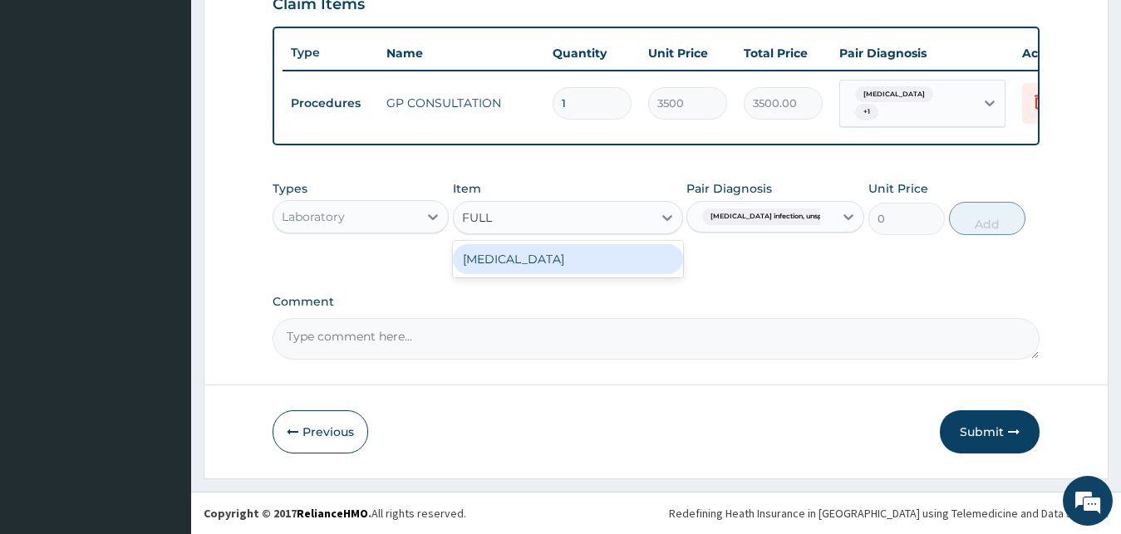
click at [652, 257] on div "FULL BLOOD COUNT" at bounding box center [568, 259] width 230 height 30
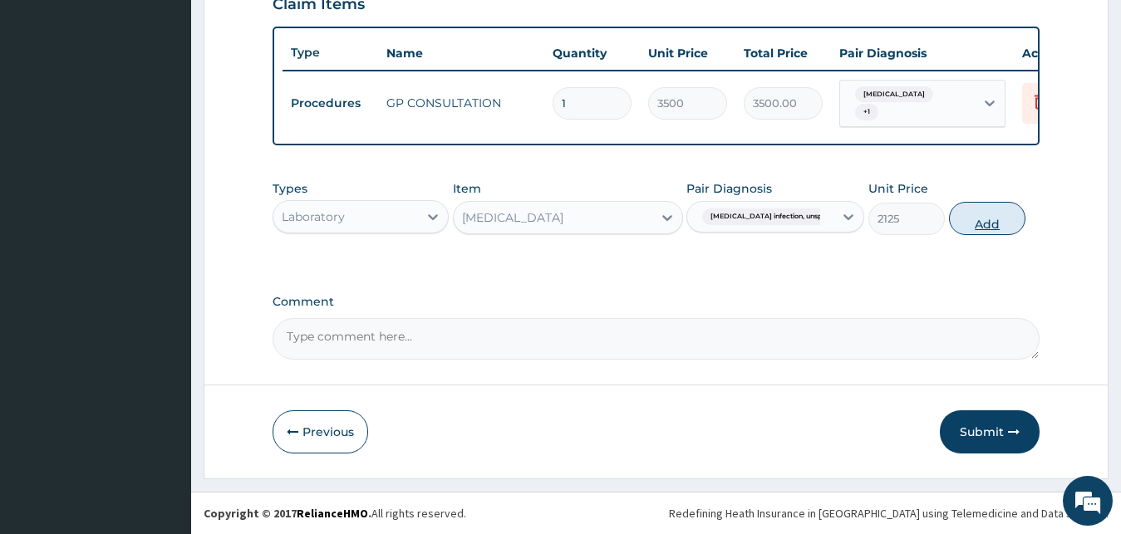
click at [984, 214] on button "Add" at bounding box center [987, 218] width 76 height 33
type input "0"
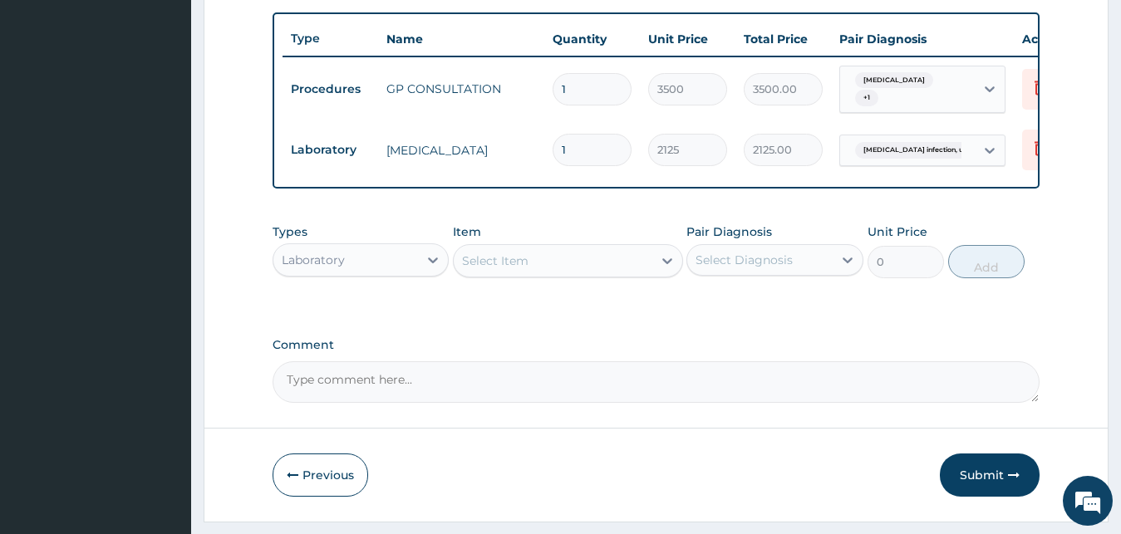
click at [613, 274] on div "Select Item" at bounding box center [553, 261] width 199 height 27
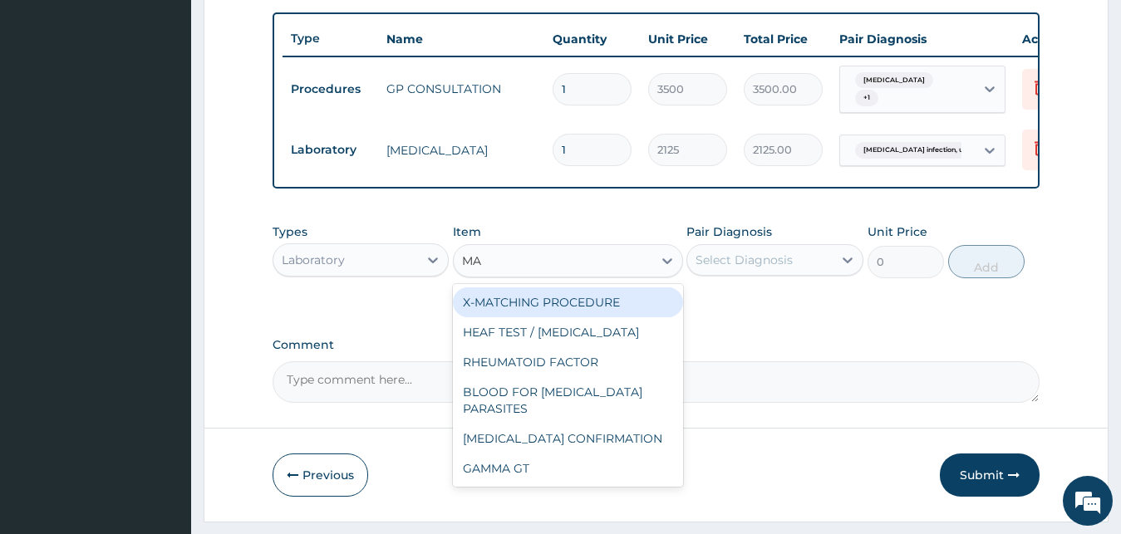
type input "MAL"
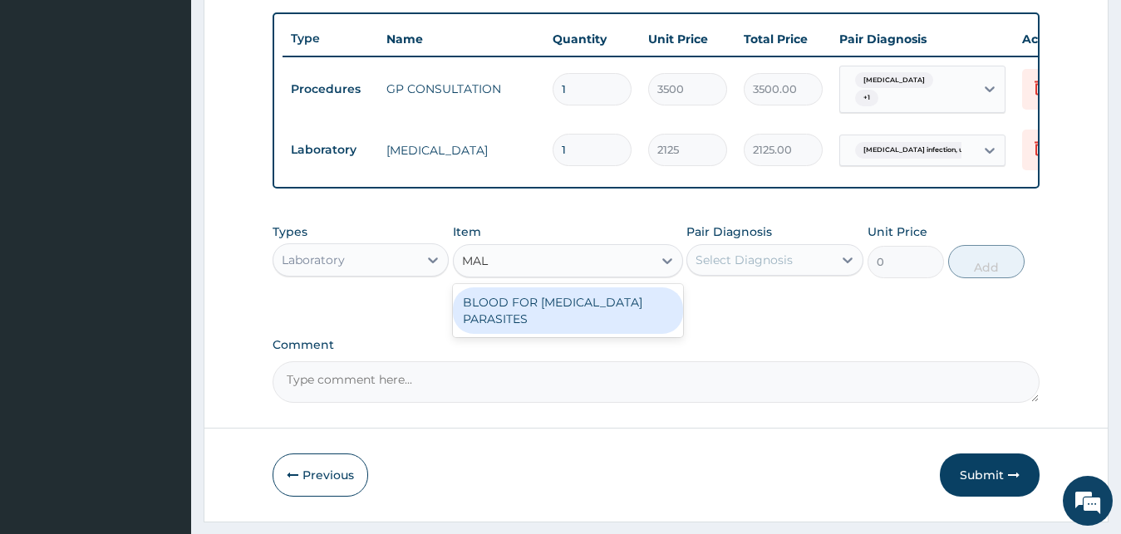
click at [536, 308] on div "BLOOD FOR MALARIA PARASITES" at bounding box center [568, 311] width 230 height 47
type input "850"
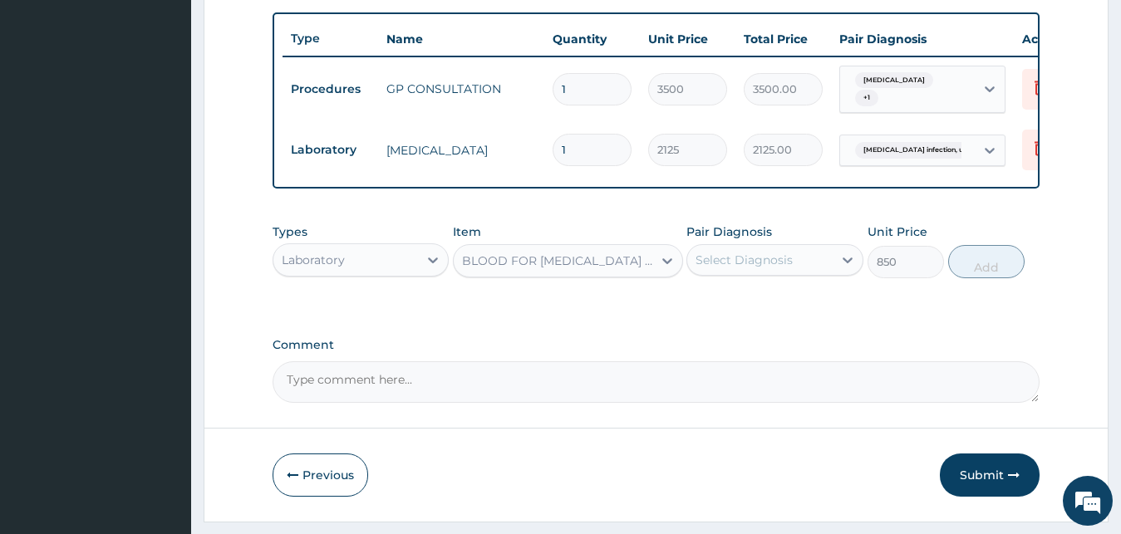
click at [815, 273] on div "Select Diagnosis" at bounding box center [759, 260] width 145 height 27
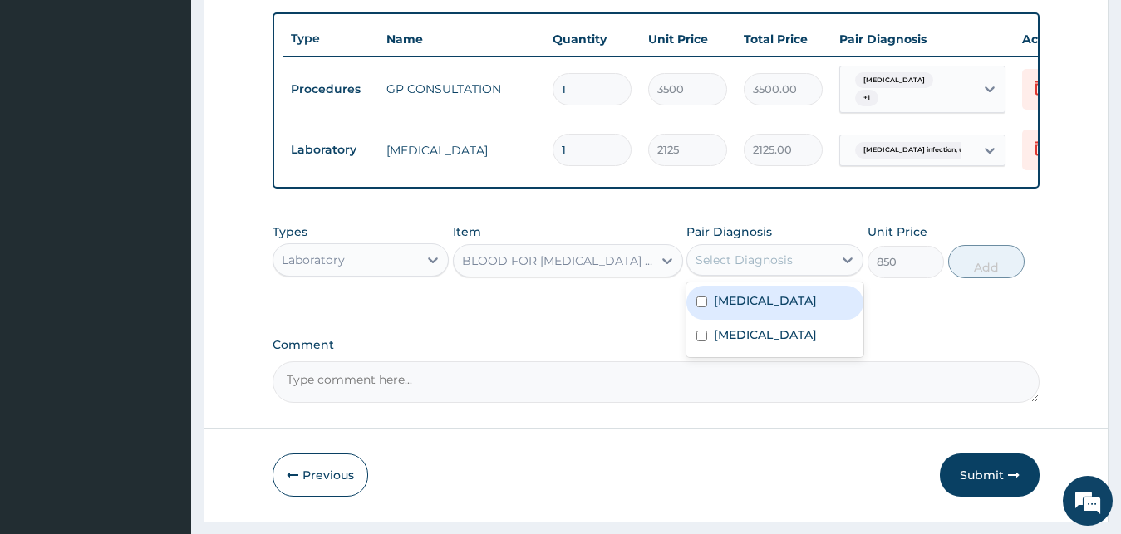
click at [778, 320] on div "Malaria, unspecified" at bounding box center [774, 303] width 177 height 34
checkbox input "true"
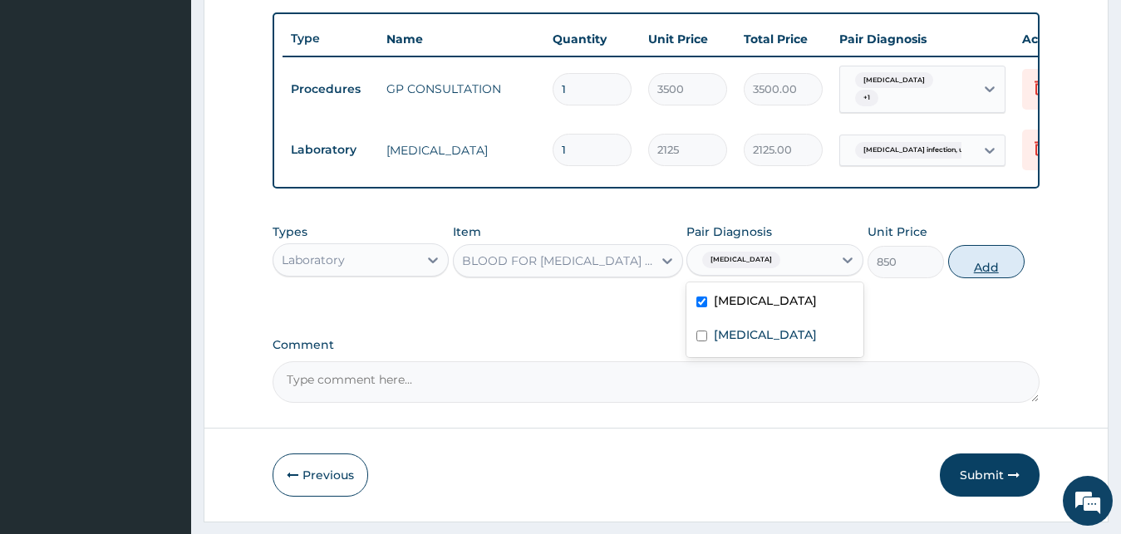
click at [978, 271] on button "Add" at bounding box center [986, 261] width 76 height 33
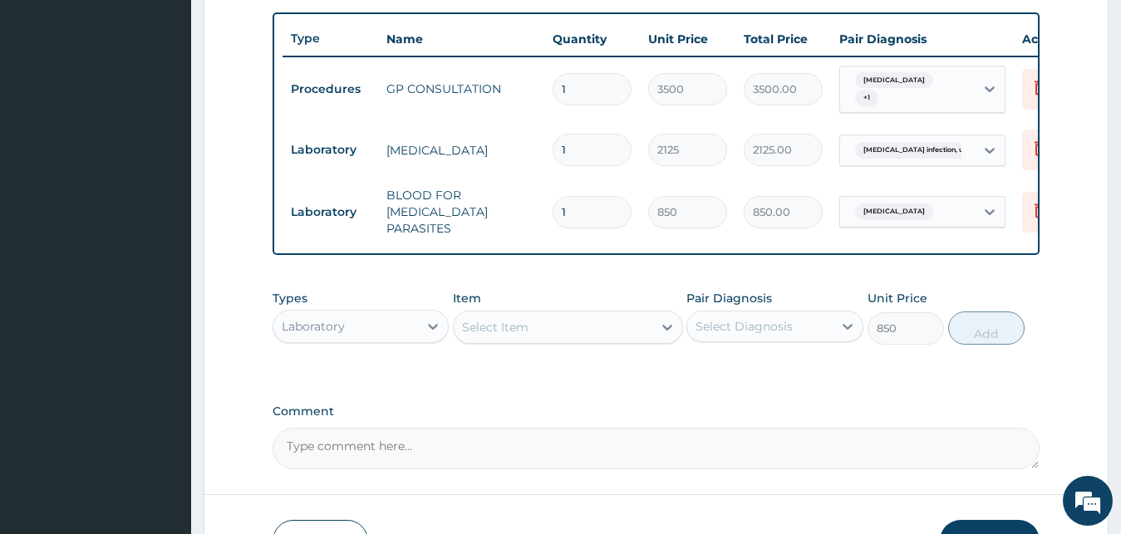
type input "0"
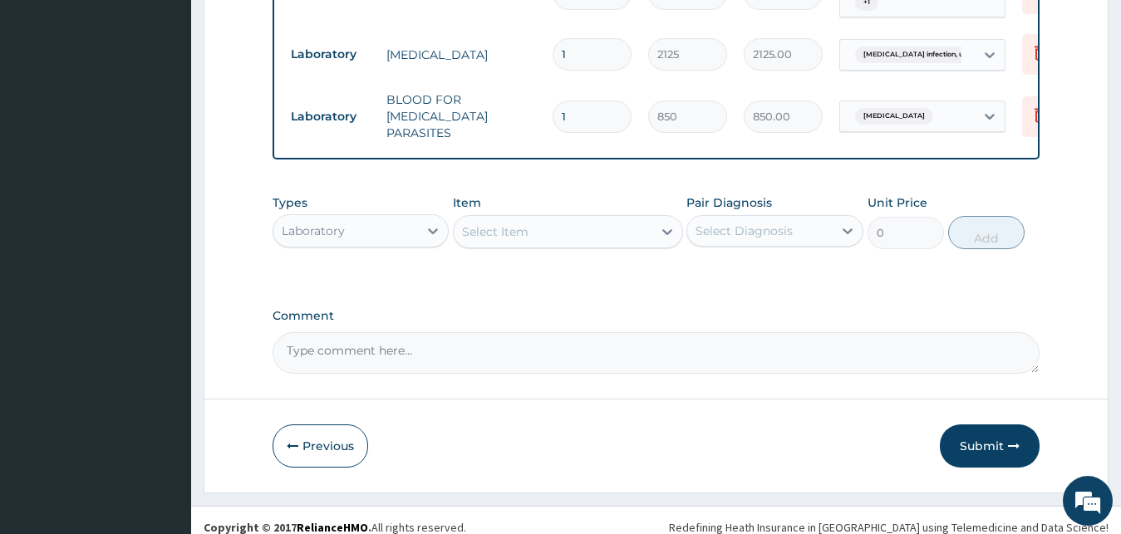
scroll to position [721, 0]
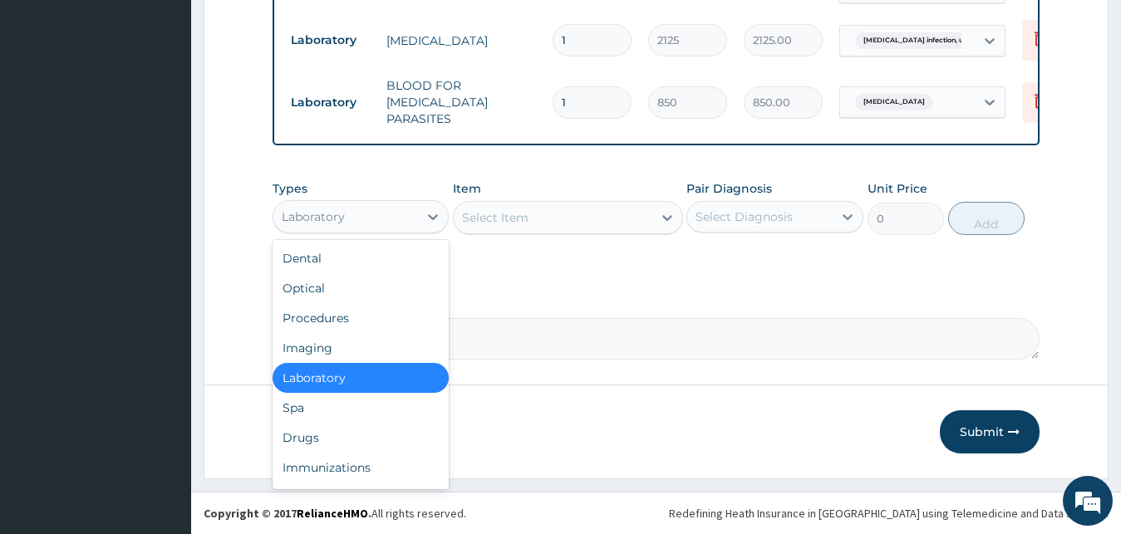
drag, startPoint x: 371, startPoint y: 214, endPoint x: 367, endPoint y: 252, distance: 37.5
click at [371, 214] on div "Laboratory" at bounding box center [345, 217] width 145 height 27
drag, startPoint x: 334, startPoint y: 430, endPoint x: 336, endPoint y: 417, distance: 12.6
click at [336, 430] on div "Drugs" at bounding box center [361, 438] width 177 height 30
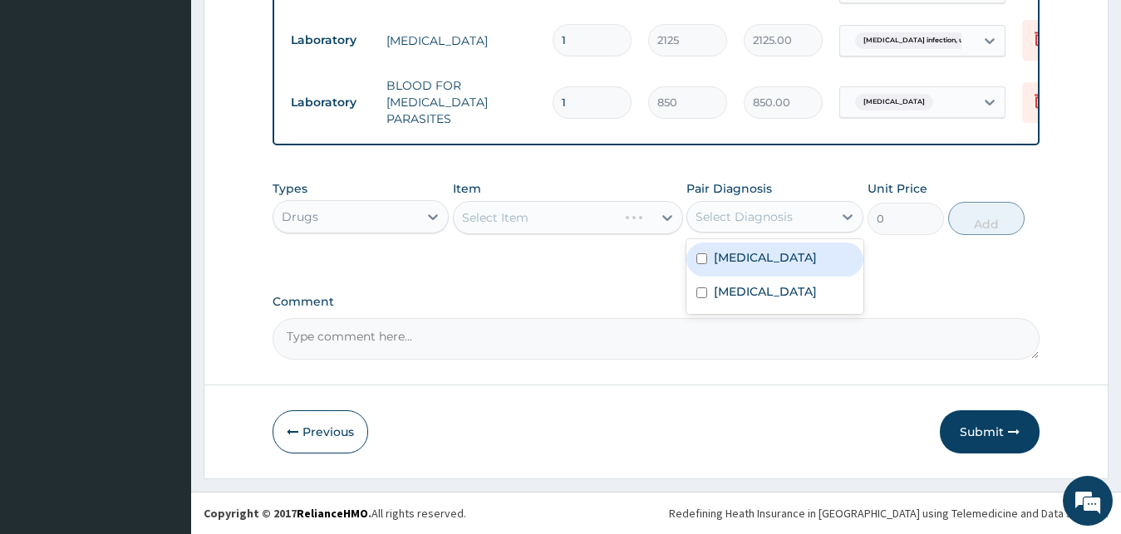
click at [744, 229] on div "Select Diagnosis" at bounding box center [759, 217] width 145 height 27
drag, startPoint x: 737, startPoint y: 265, endPoint x: 649, endPoint y: 229, distance: 95.4
click at [736, 262] on label "Malaria, unspecified" at bounding box center [765, 257] width 103 height 17
checkbox input "true"
click at [617, 216] on div "Select Item" at bounding box center [568, 217] width 230 height 33
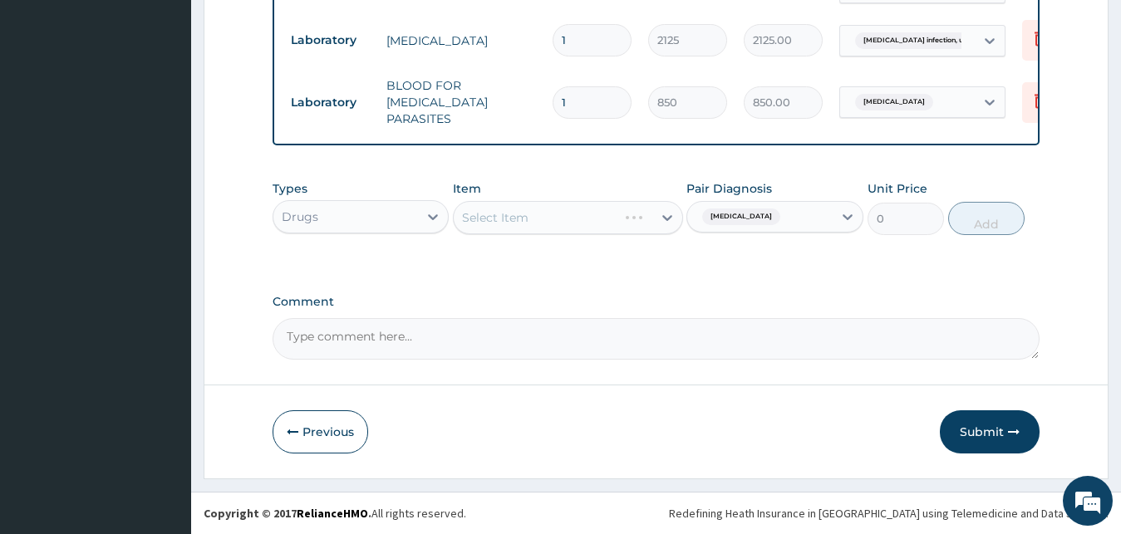
click at [615, 224] on div "Select Item" at bounding box center [568, 217] width 230 height 33
click at [615, 223] on div "Select Item" at bounding box center [568, 217] width 230 height 33
click at [615, 221] on div "Select Item" at bounding box center [568, 217] width 230 height 33
click at [615, 220] on div "Select Item" at bounding box center [568, 217] width 230 height 33
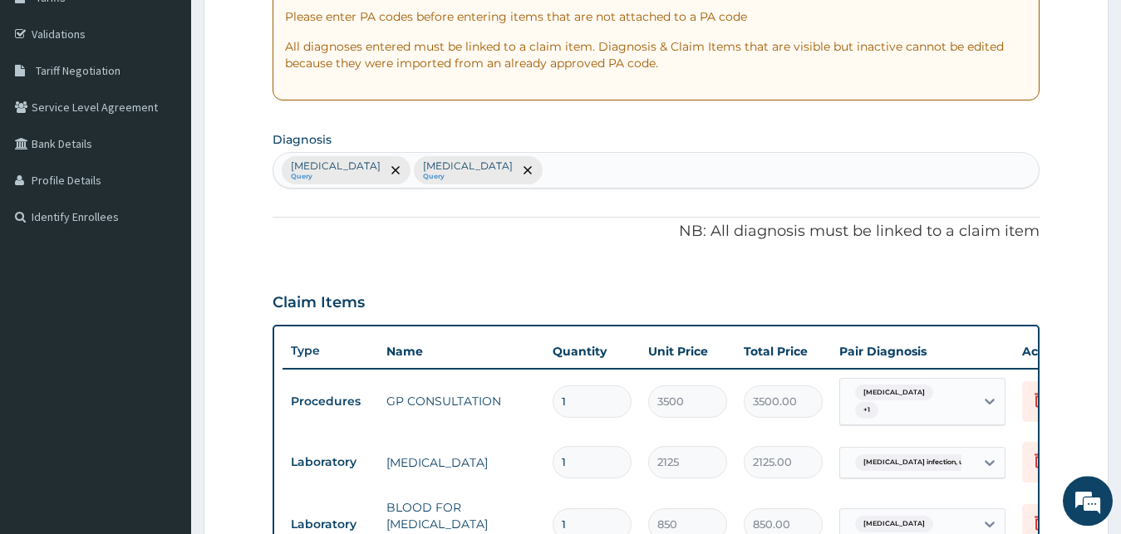
scroll to position [212, 0]
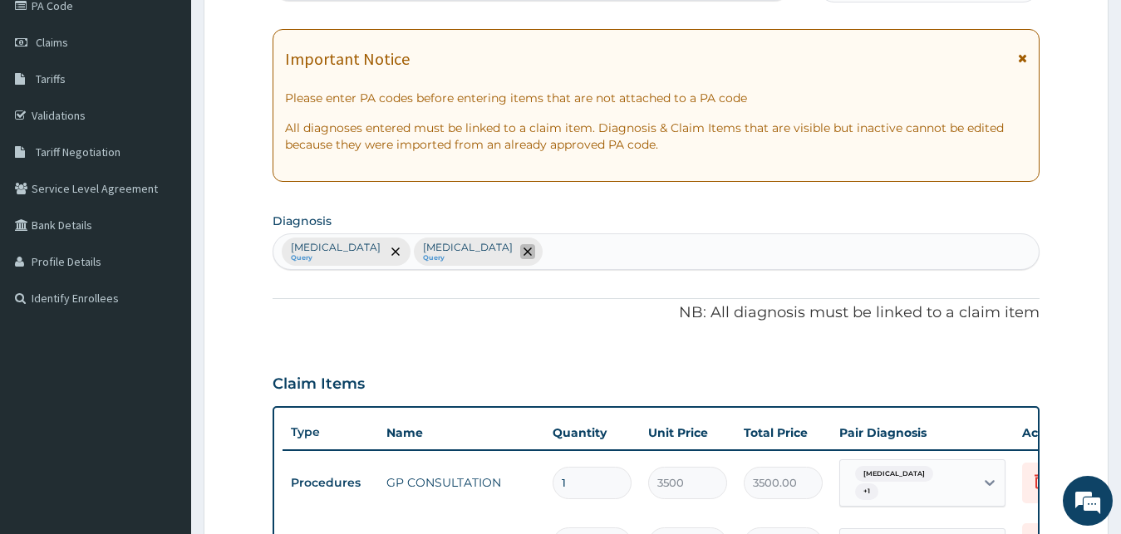
click at [532, 253] on icon "remove selection option" at bounding box center [528, 252] width 8 height 8
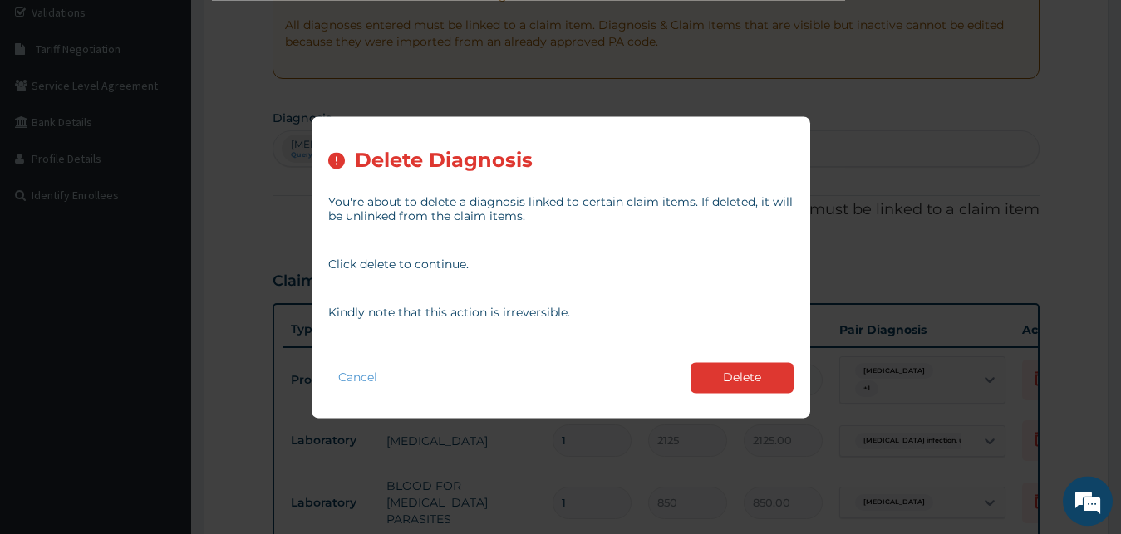
scroll to position [381, 0]
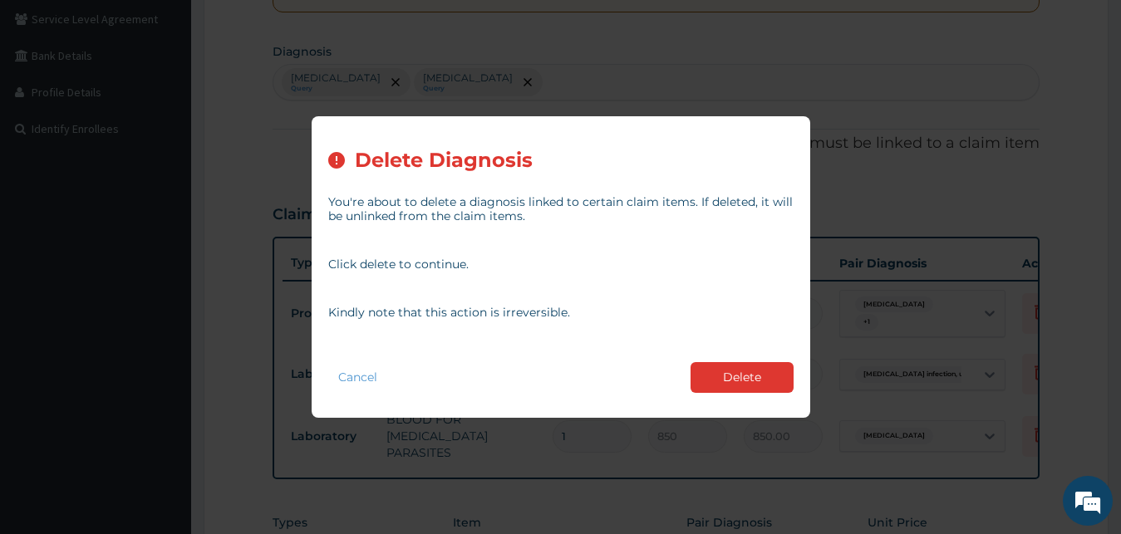
drag, startPoint x: 729, startPoint y: 377, endPoint x: 750, endPoint y: 308, distance: 72.3
click at [730, 374] on button "Delete" at bounding box center [742, 377] width 103 height 31
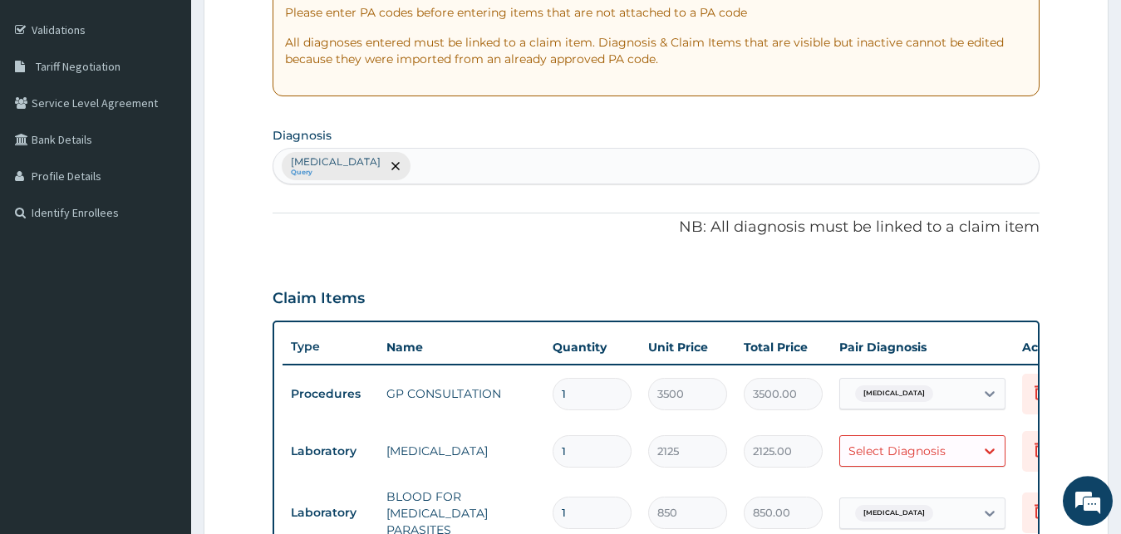
scroll to position [297, 0]
click at [516, 170] on div "Malaria, unspecified Query" at bounding box center [656, 167] width 766 height 35
type input "UPPER"
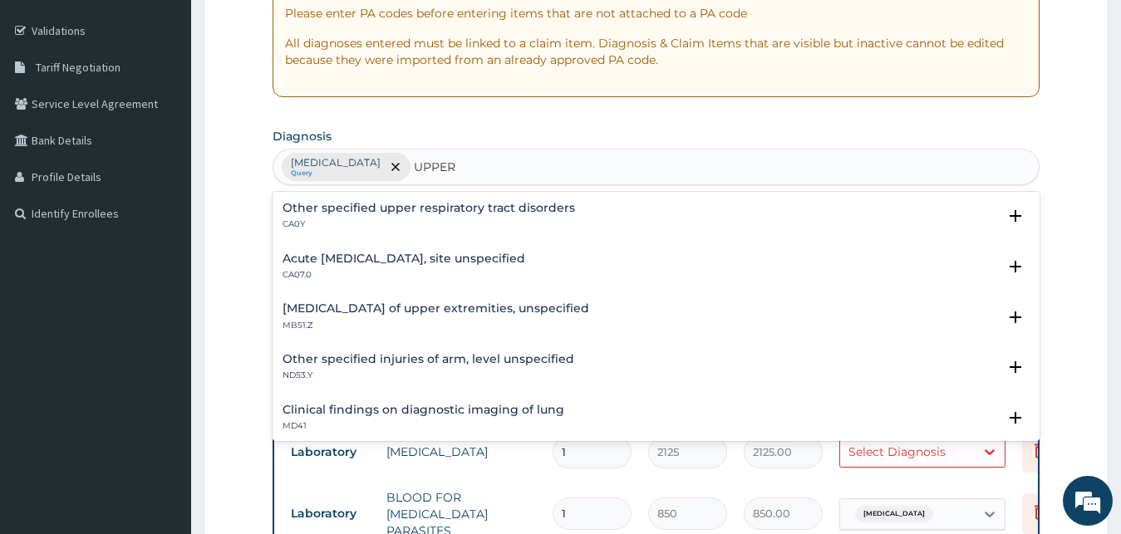
click at [519, 214] on h4 "Other specified upper respiratory tract disorders" at bounding box center [429, 208] width 293 height 12
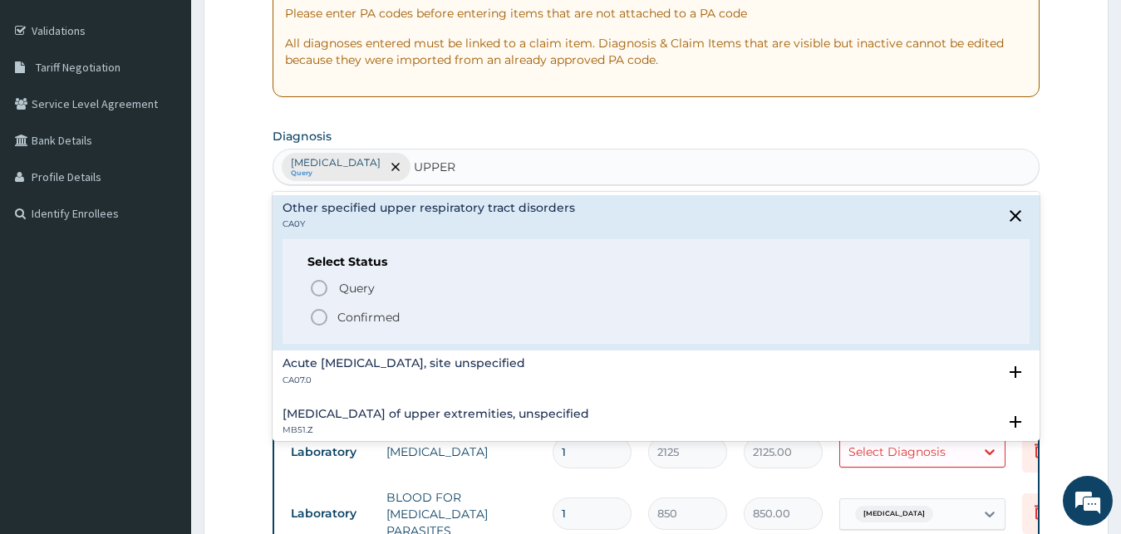
drag, startPoint x: 347, startPoint y: 318, endPoint x: 513, endPoint y: 221, distance: 192.6
click at [347, 313] on p "Confirmed" at bounding box center [368, 317] width 62 height 17
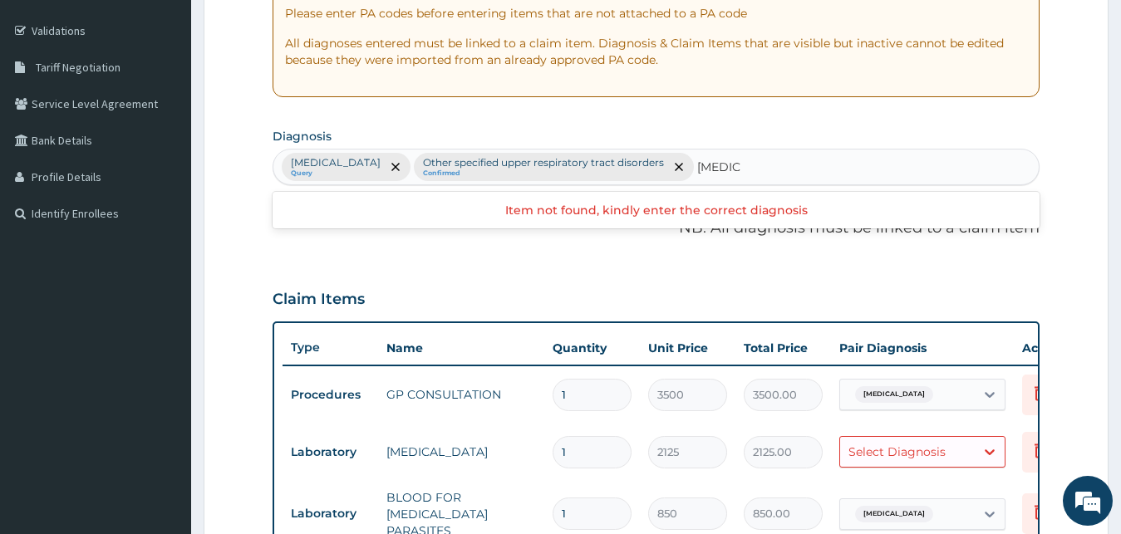
type input "SEPSIS"
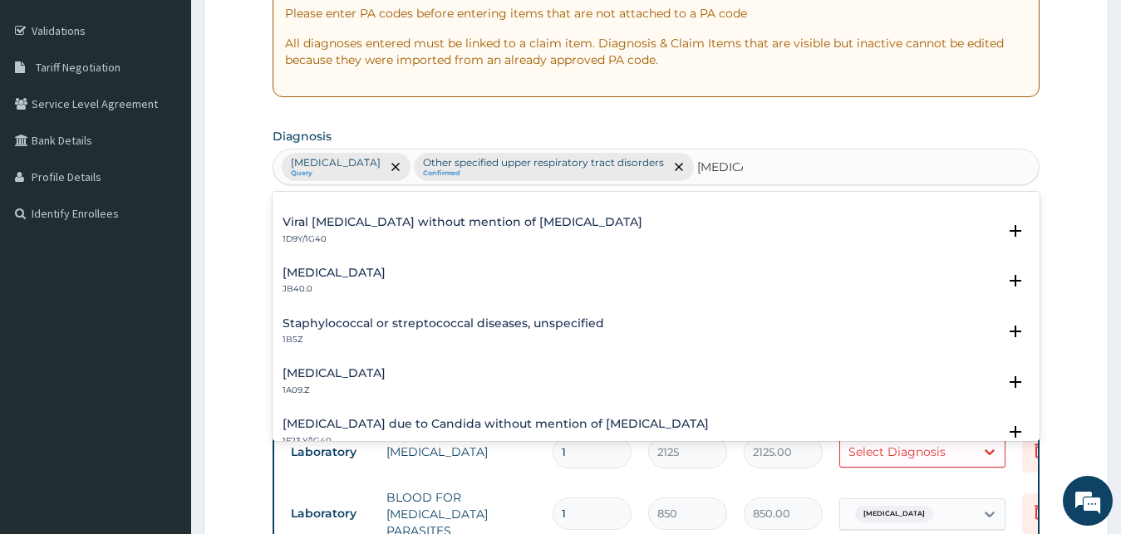
scroll to position [180, 0]
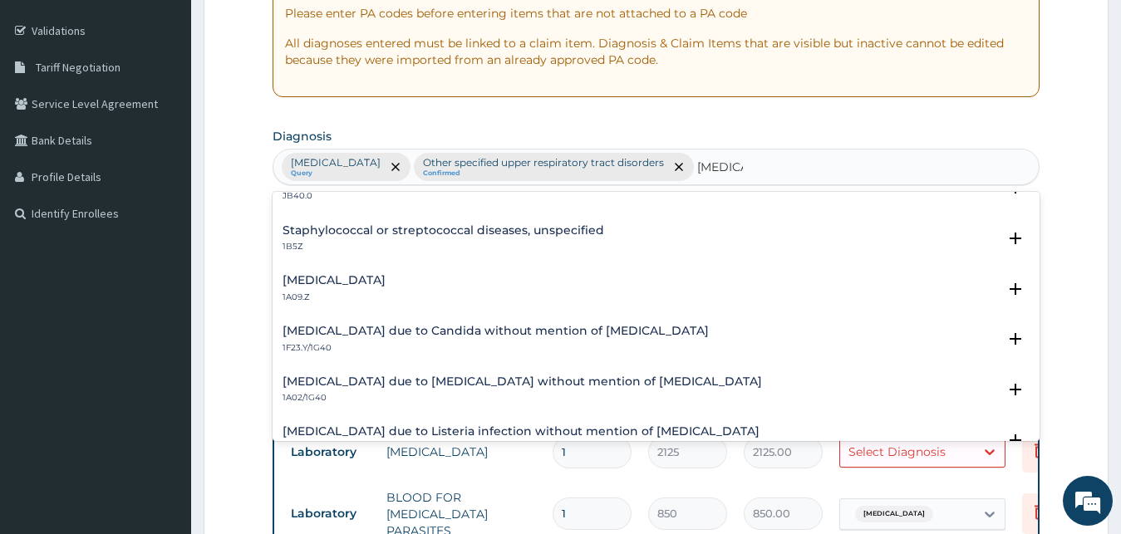
click at [380, 283] on h4 "Salmonella infection, unspecified" at bounding box center [334, 280] width 103 height 12
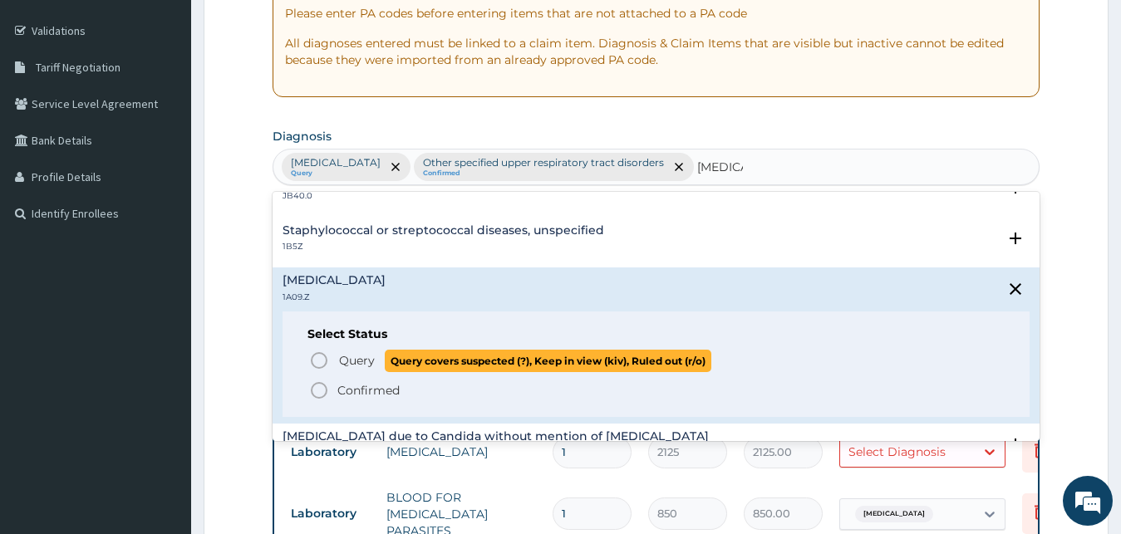
click at [341, 352] on p "Query Query covers suspected (?), Keep in view (kiv), Ruled out (r/o)" at bounding box center [524, 361] width 374 height 22
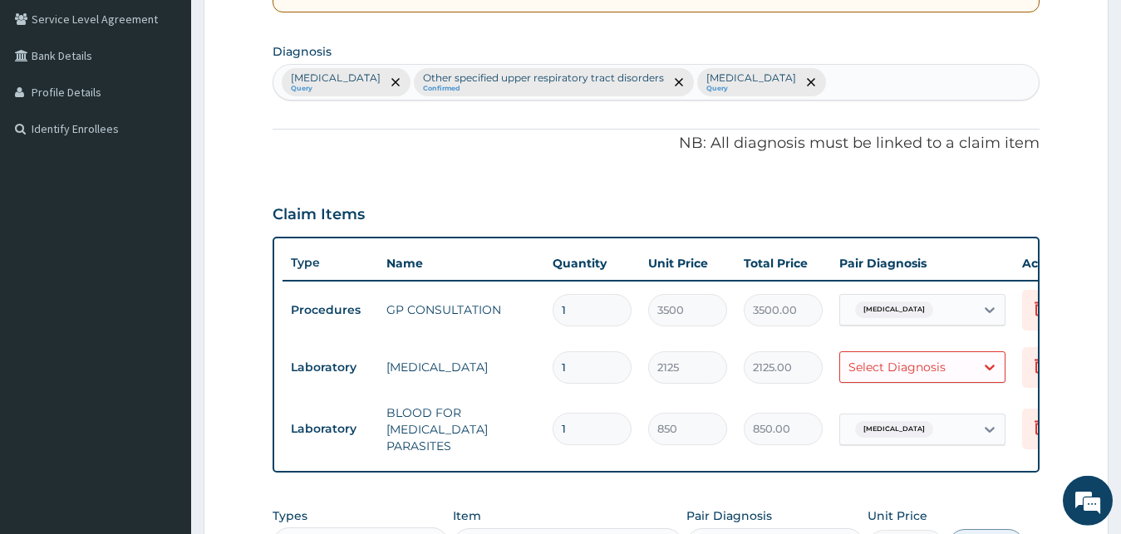
scroll to position [714, 0]
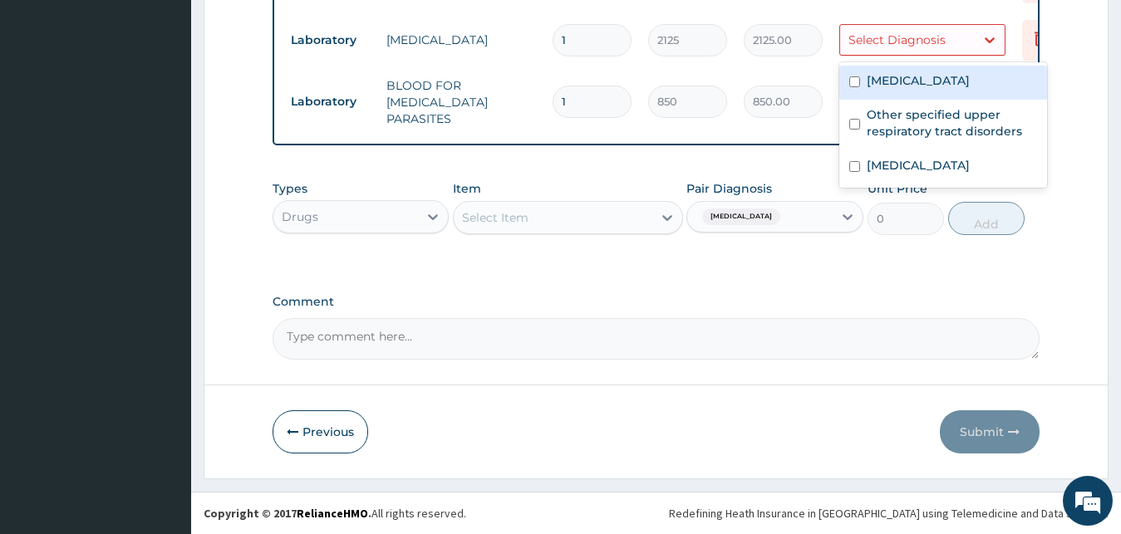
drag, startPoint x: 905, startPoint y: 34, endPoint x: 891, endPoint y: 110, distance: 76.9
click at [905, 35] on div "Select Diagnosis" at bounding box center [897, 40] width 97 height 17
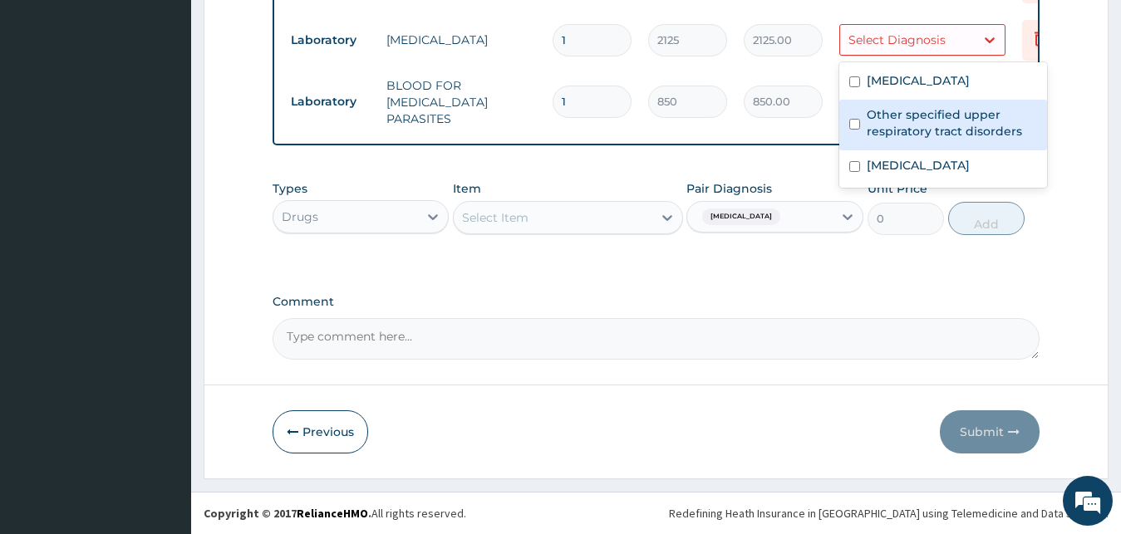
click at [888, 127] on label "Other specified upper respiratory tract disorders" at bounding box center [952, 122] width 170 height 33
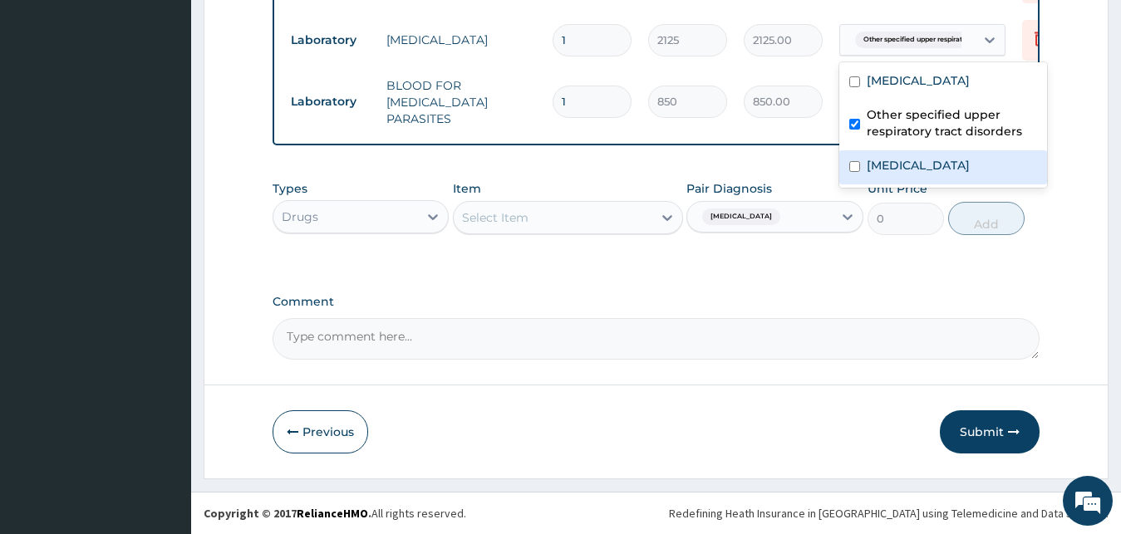
checkbox input "true"
click at [887, 170] on label "Salmonella infection, unspecified" at bounding box center [918, 165] width 103 height 17
checkbox input "true"
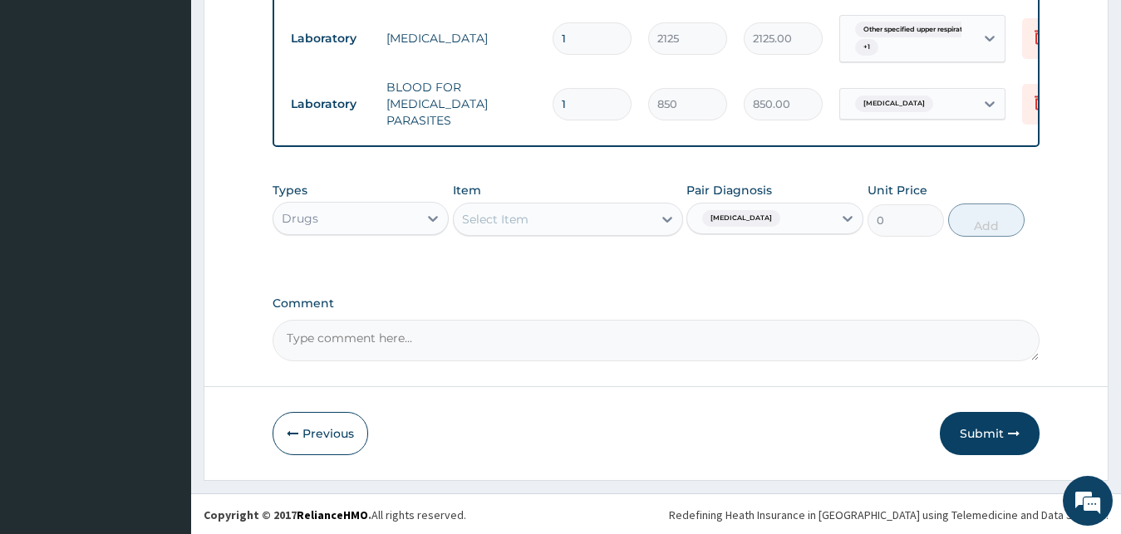
click at [587, 223] on div "Select Item" at bounding box center [553, 219] width 199 height 27
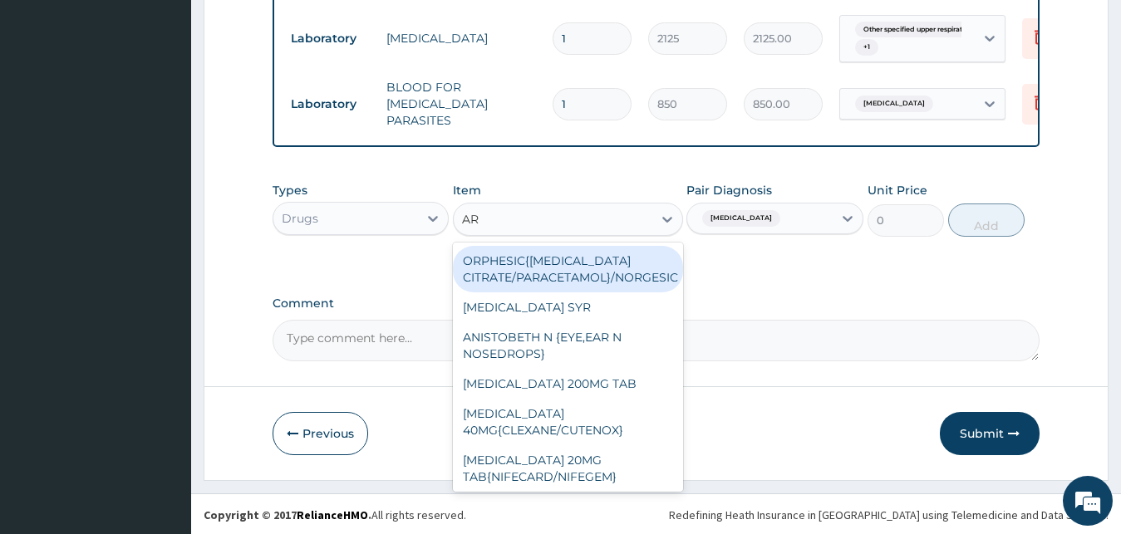
type input "ART"
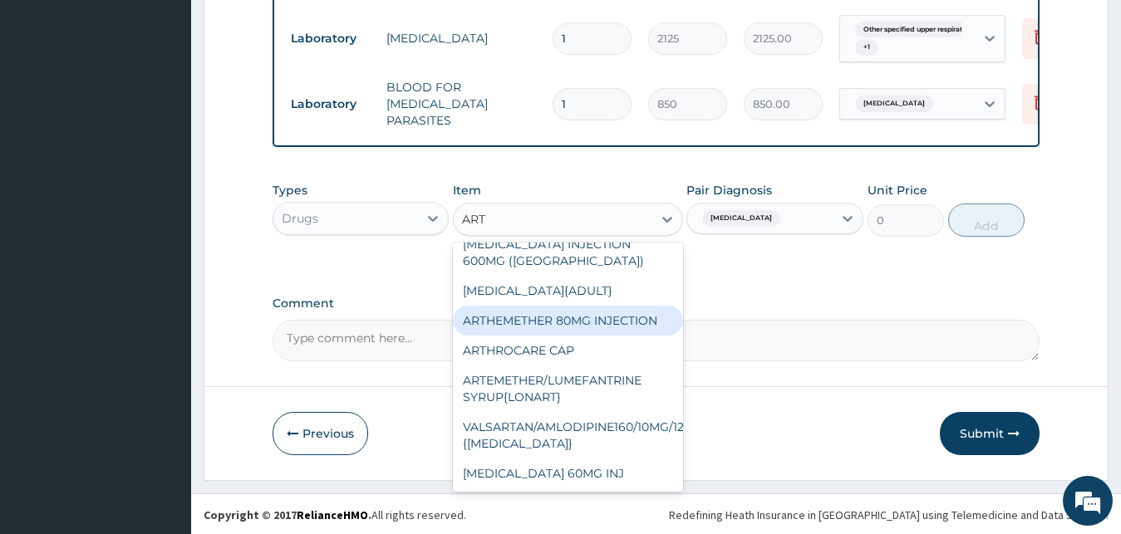
scroll to position [1017, 0]
click at [592, 306] on div "ARTHEMETHER 80MG INJECTION" at bounding box center [568, 321] width 230 height 30
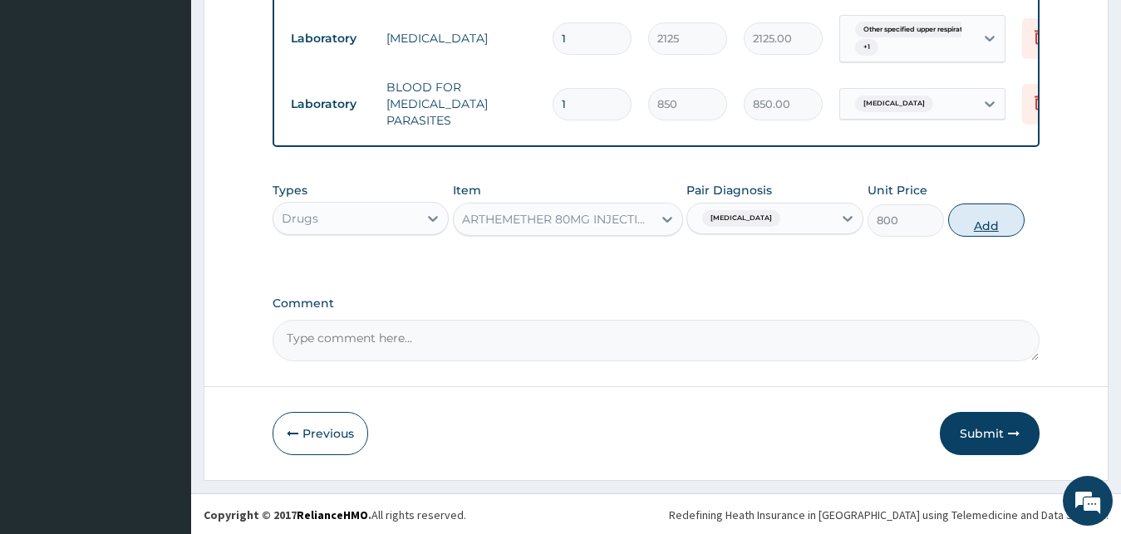
click at [982, 221] on button "Add" at bounding box center [986, 220] width 76 height 33
type input "0"
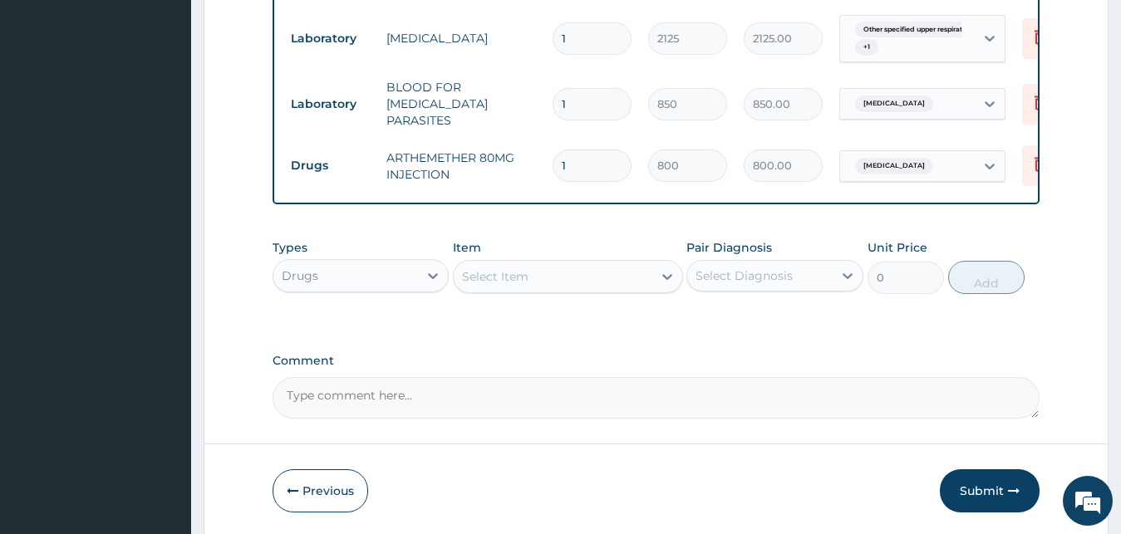
type input "0.00"
type input "6"
type input "4800.00"
type input "6"
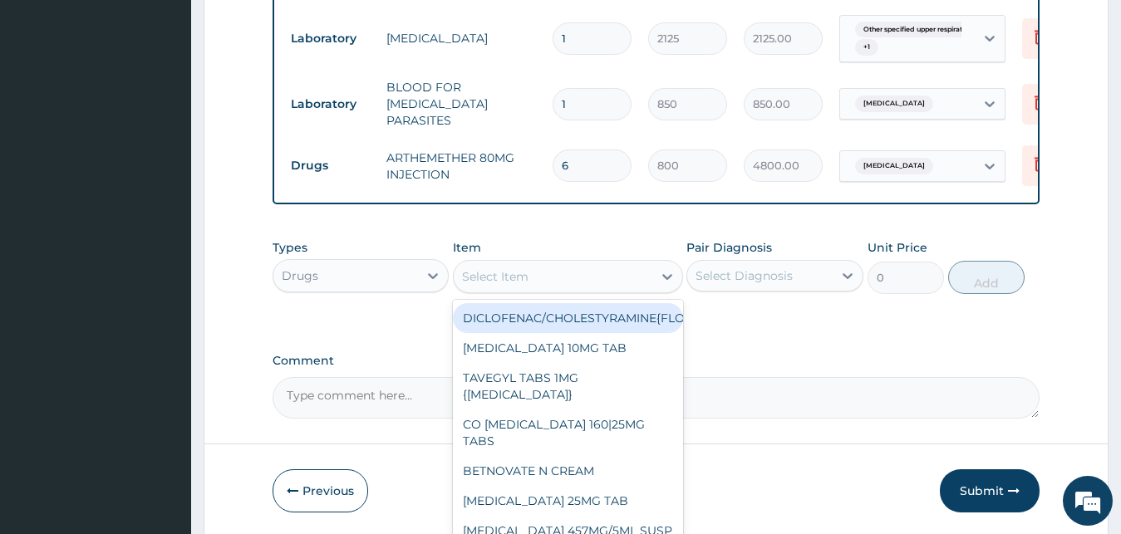
click at [612, 283] on div "Select Item" at bounding box center [553, 276] width 199 height 27
type input "L"
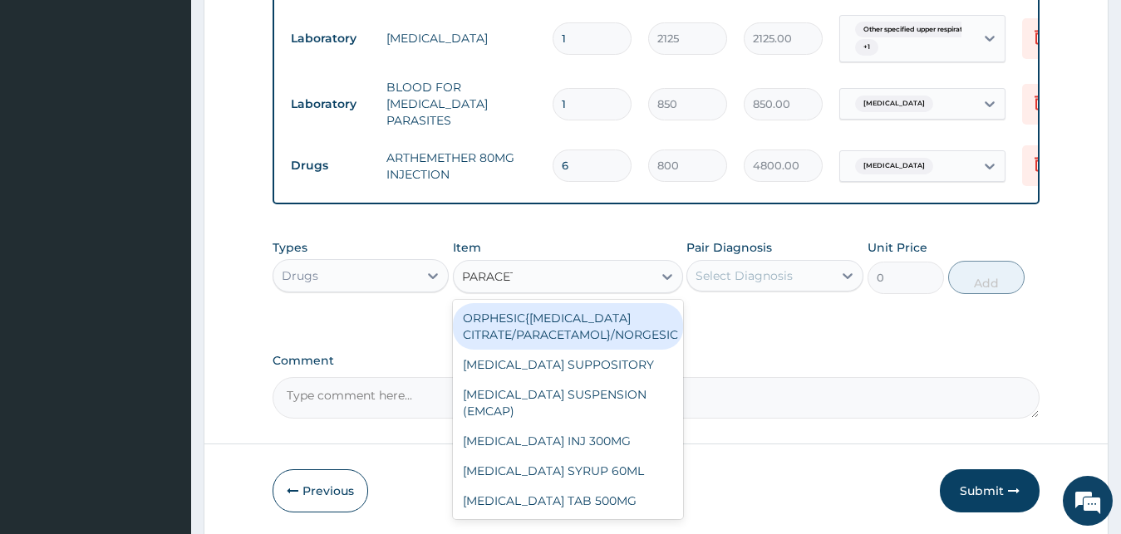
type input "PARACETA"
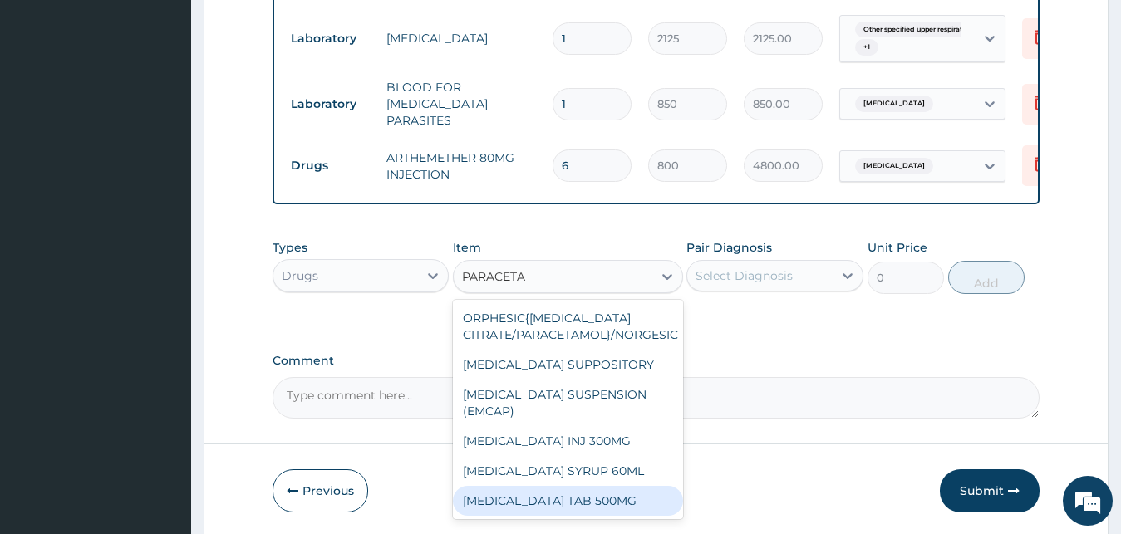
click at [594, 515] on div "PARACETAMOL TAB 500MG" at bounding box center [568, 501] width 230 height 30
type input "18.39999961853027"
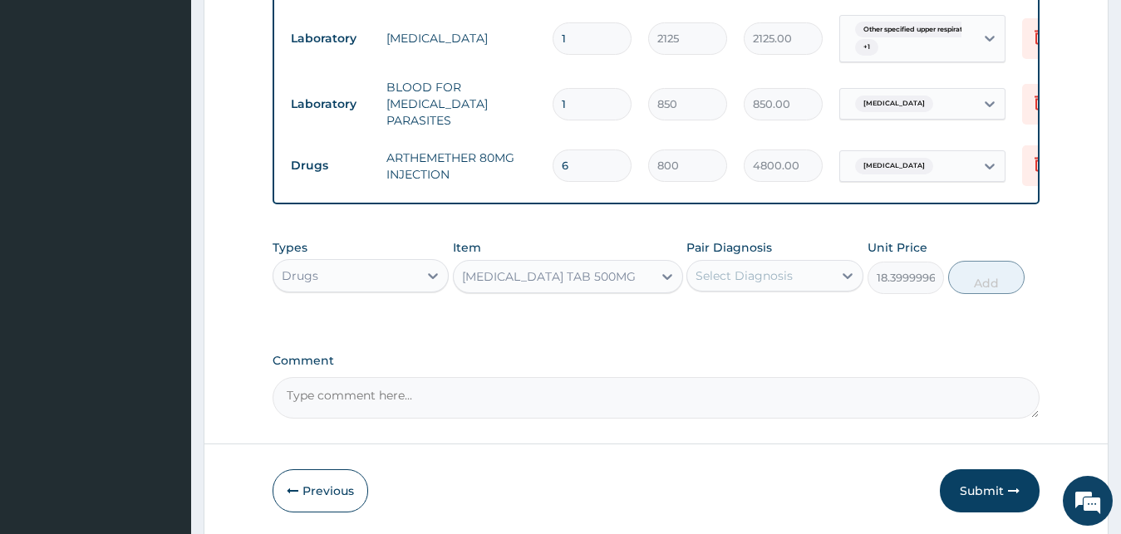
click at [802, 275] on div "Select Diagnosis" at bounding box center [759, 276] width 145 height 27
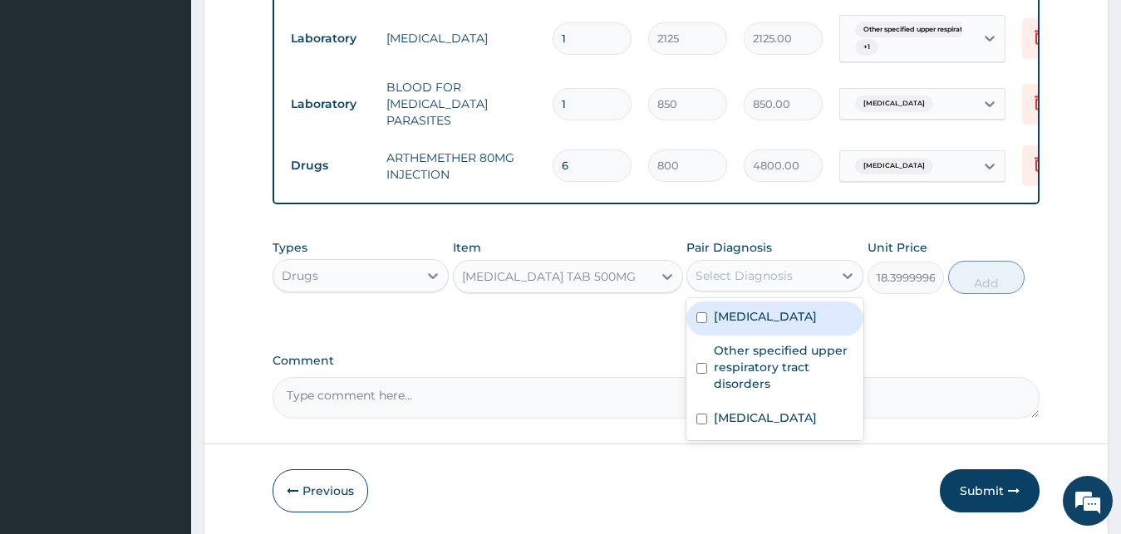
click at [800, 325] on label "Malaria, unspecified" at bounding box center [765, 316] width 103 height 17
checkbox input "true"
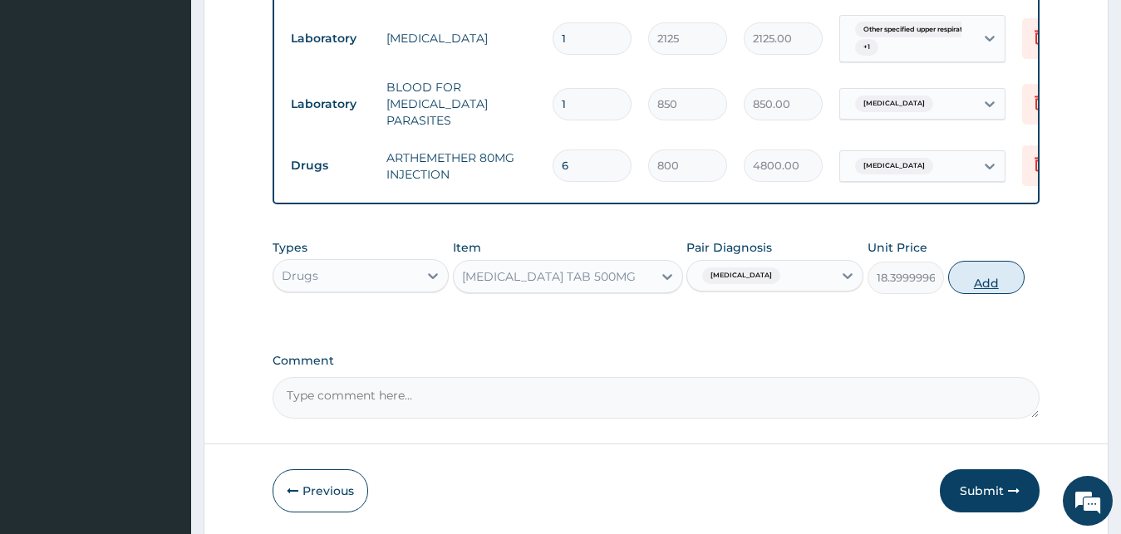
click at [1000, 277] on button "Add" at bounding box center [986, 277] width 76 height 33
type input "0"
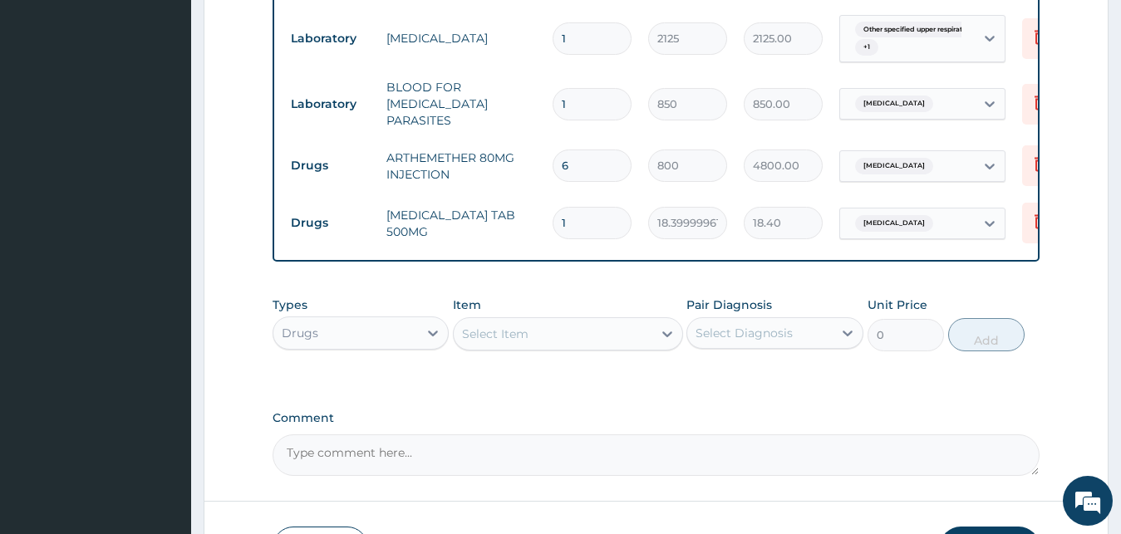
type input "18"
type input "331.20"
type input "18"
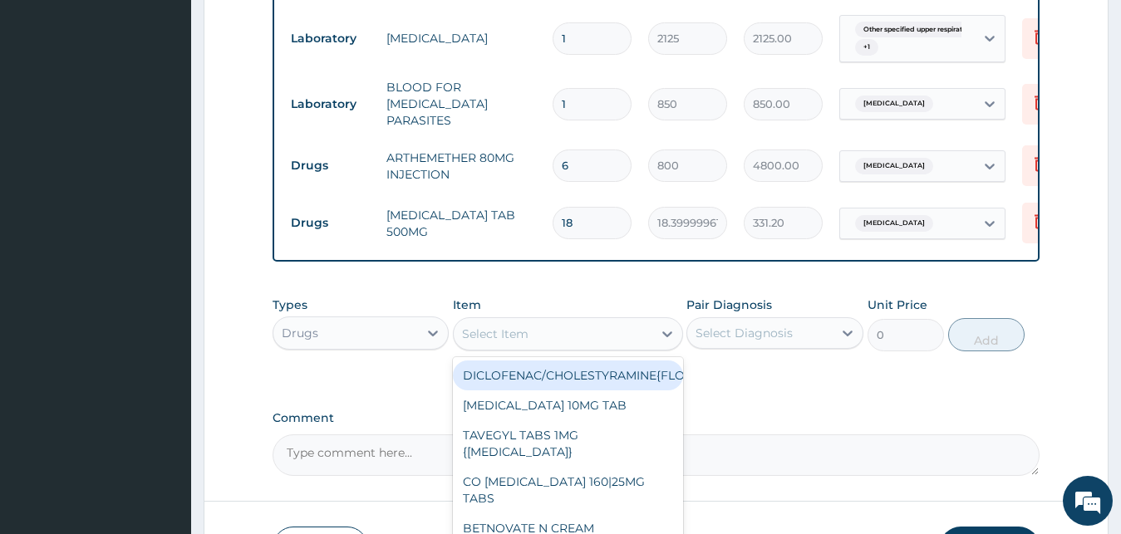
click at [565, 336] on div "Select Item" at bounding box center [553, 334] width 199 height 27
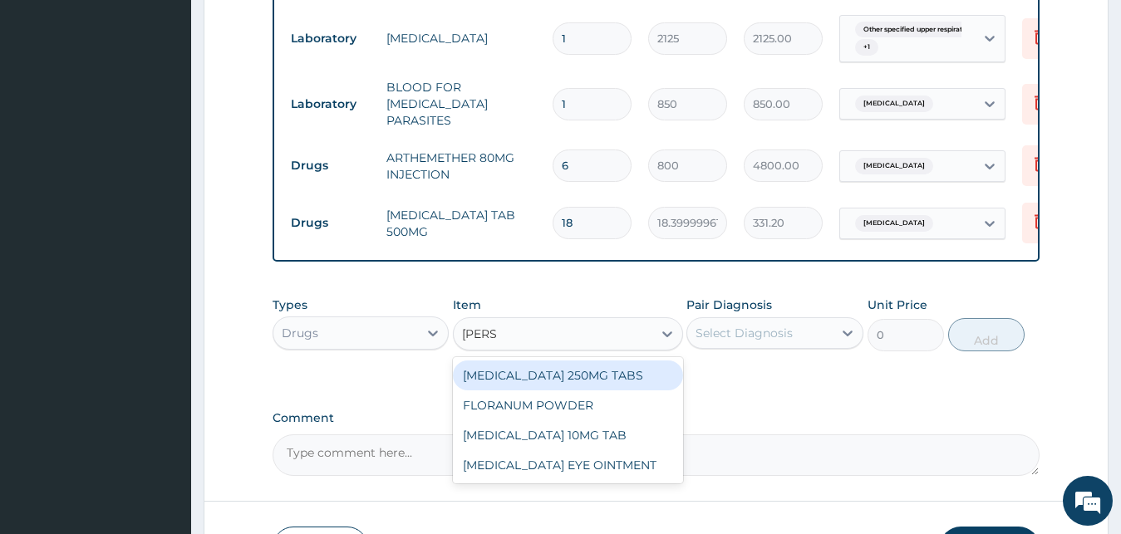
type input "LORAT"
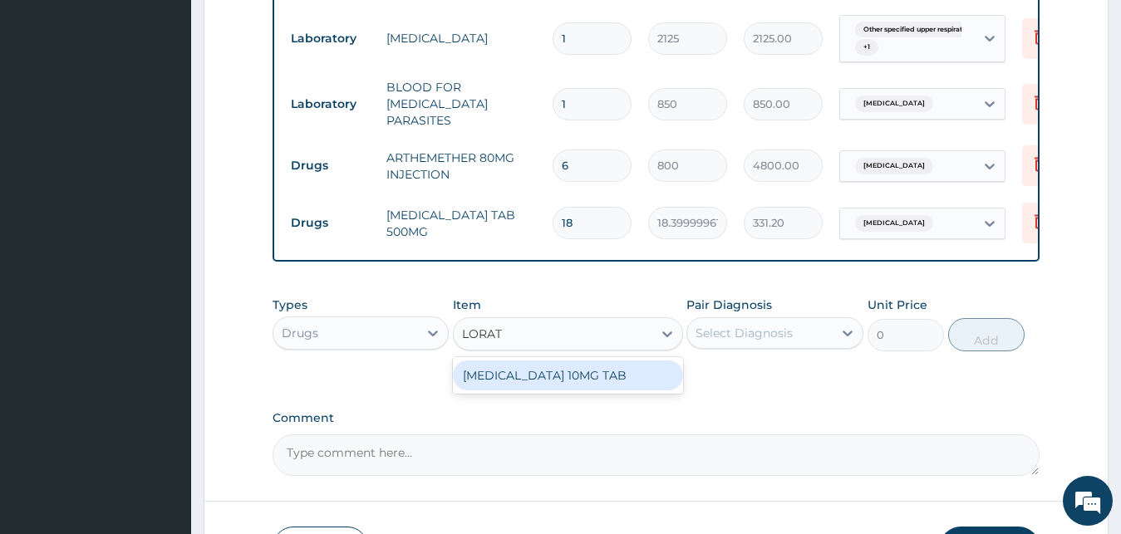
click at [528, 376] on div "LORATADINE 10MG TAB" at bounding box center [568, 376] width 230 height 30
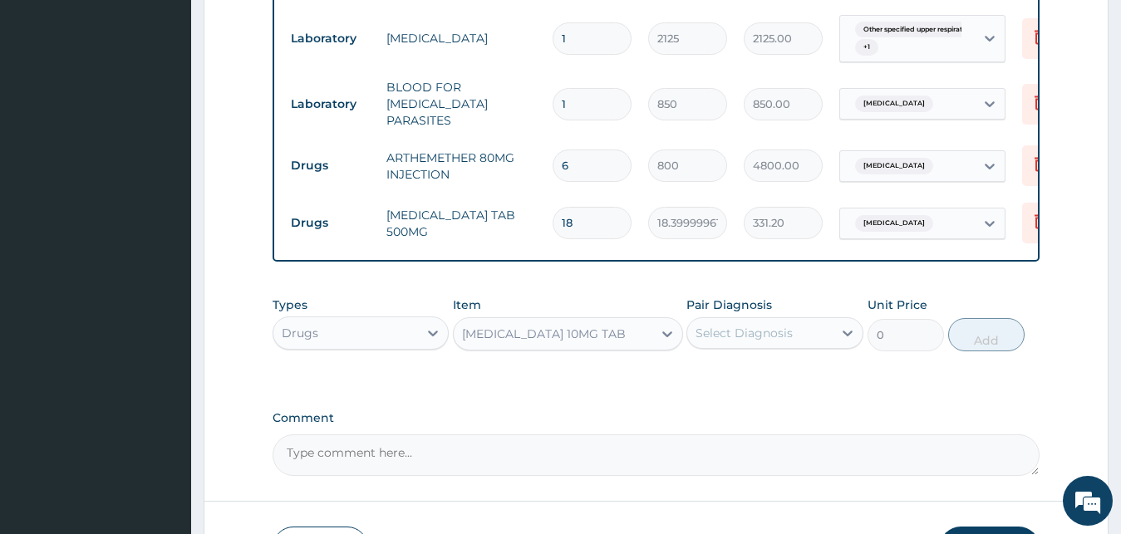
type input "80"
drag, startPoint x: 773, startPoint y: 333, endPoint x: 774, endPoint y: 345, distance: 11.7
click at [774, 335] on div "Select Diagnosis" at bounding box center [744, 333] width 97 height 17
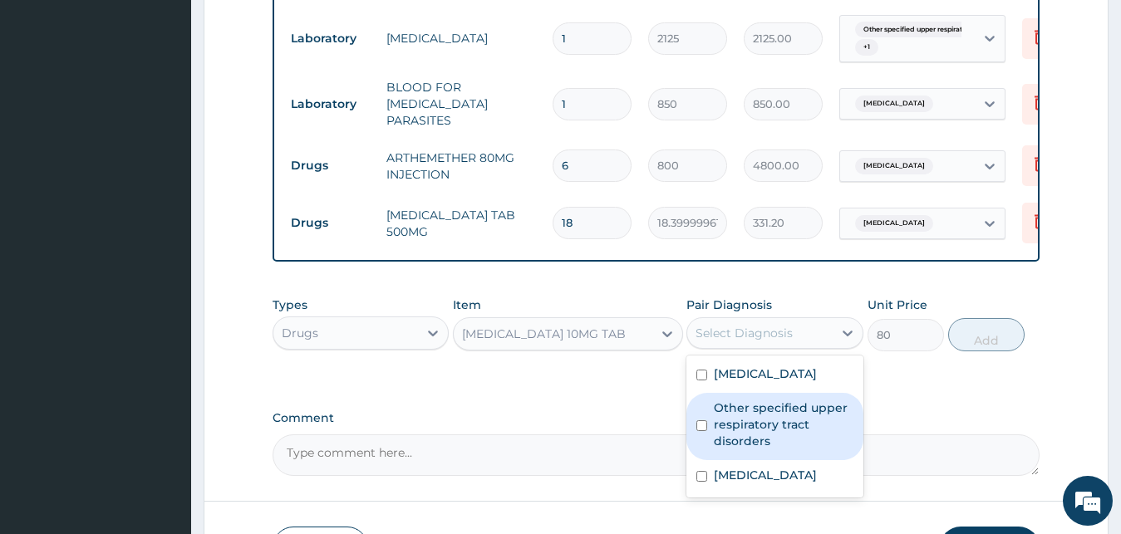
click at [755, 423] on label "Other specified upper respiratory tract disorders" at bounding box center [784, 425] width 140 height 50
checkbox input "true"
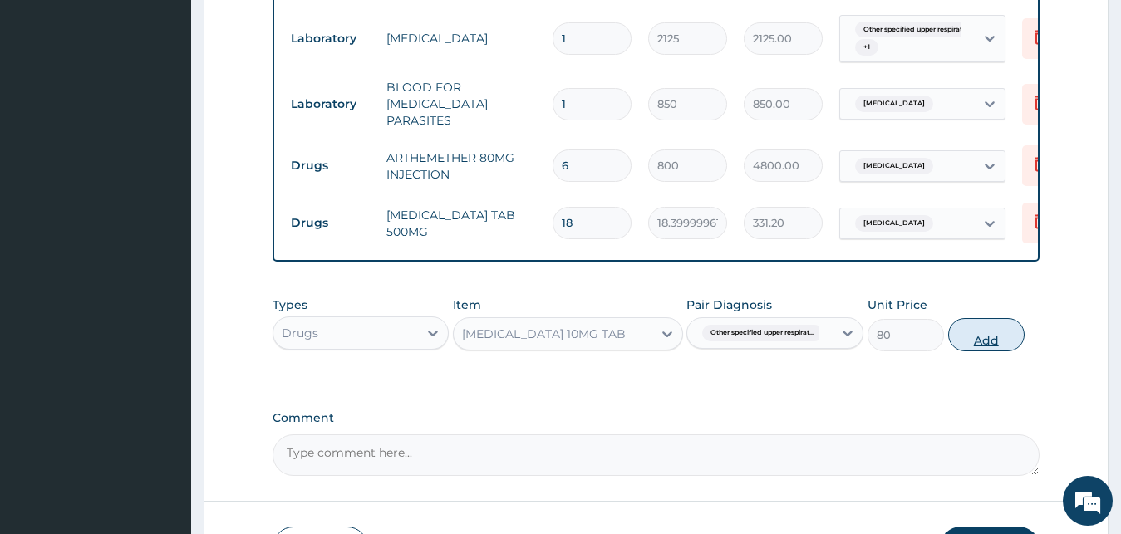
click at [996, 329] on button "Add" at bounding box center [986, 334] width 76 height 33
type input "0"
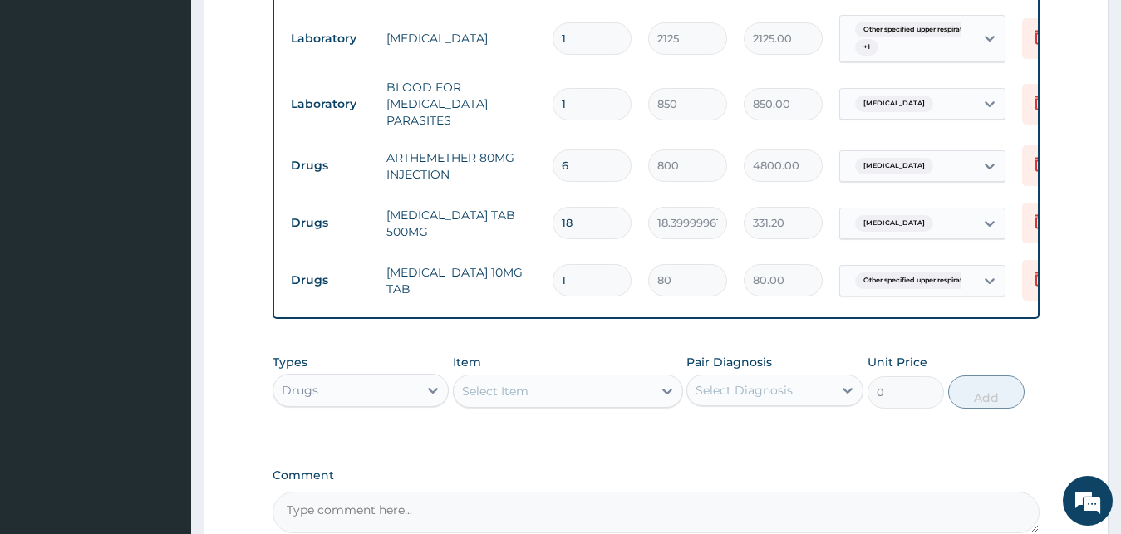
type input "0.00"
type input "5"
type input "400.00"
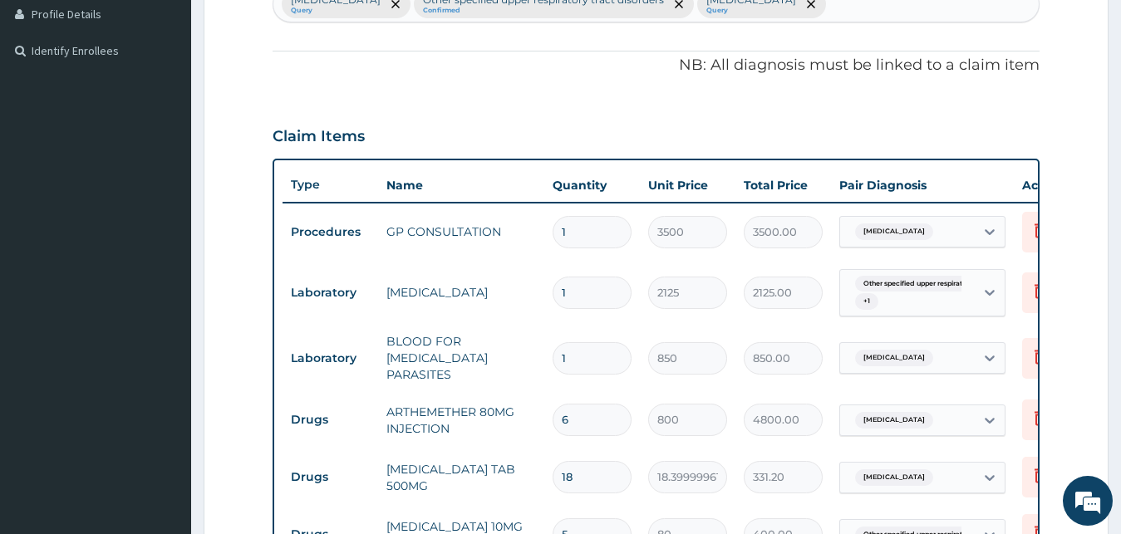
scroll to position [0, 0]
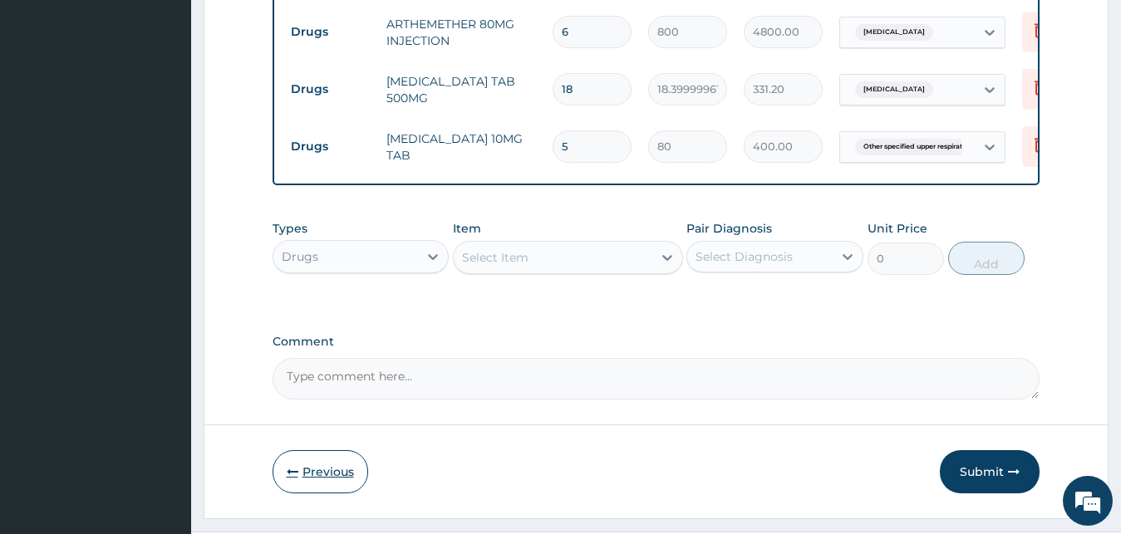
type input "5"
click at [321, 463] on button "Previous" at bounding box center [321, 471] width 96 height 43
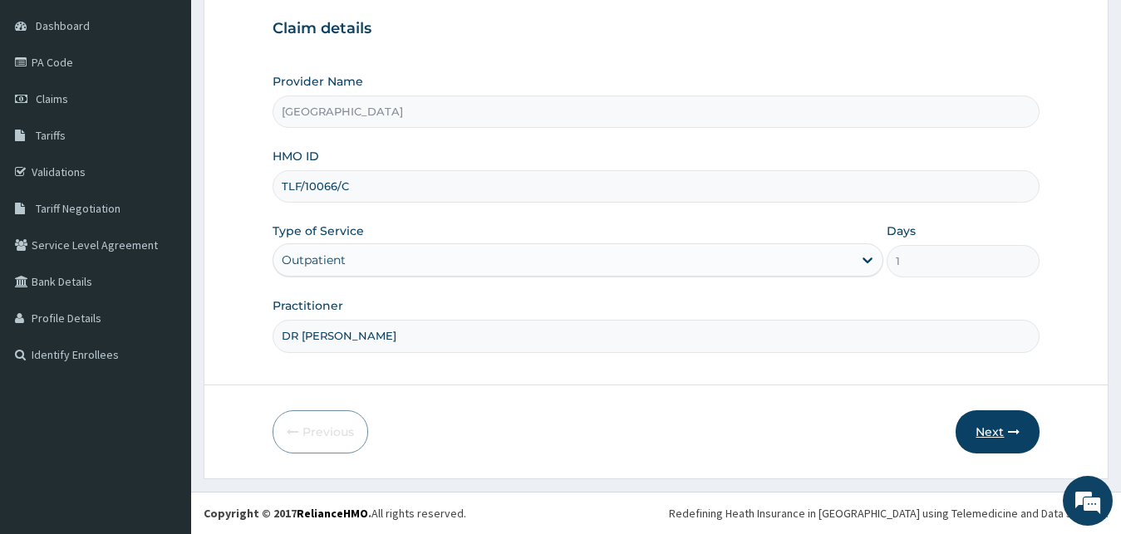
click at [983, 432] on button "Next" at bounding box center [998, 432] width 84 height 43
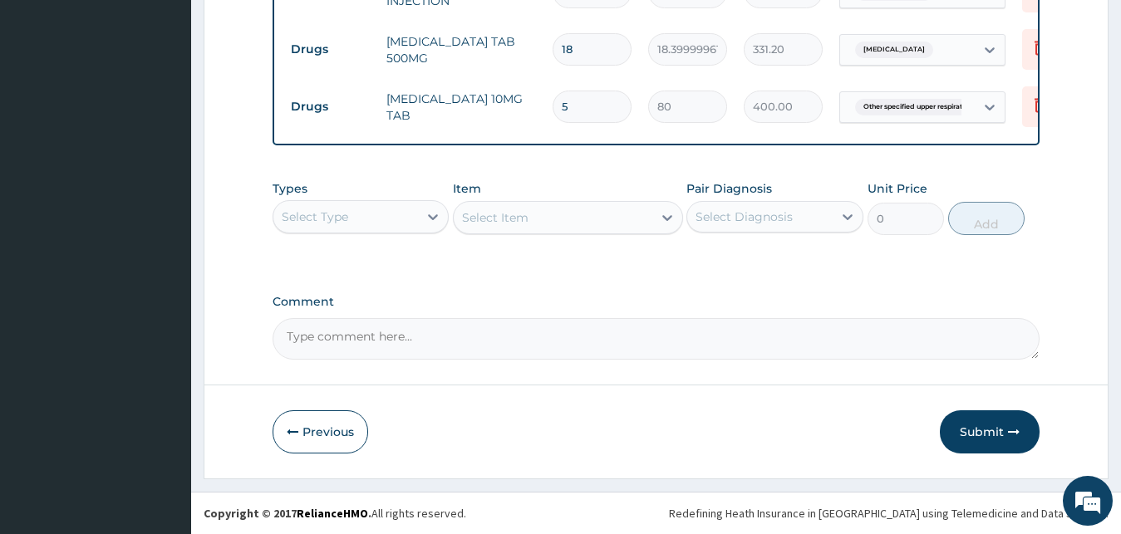
drag, startPoint x: 977, startPoint y: 425, endPoint x: 961, endPoint y: 377, distance: 49.9
click at [975, 422] on button "Submit" at bounding box center [990, 432] width 100 height 43
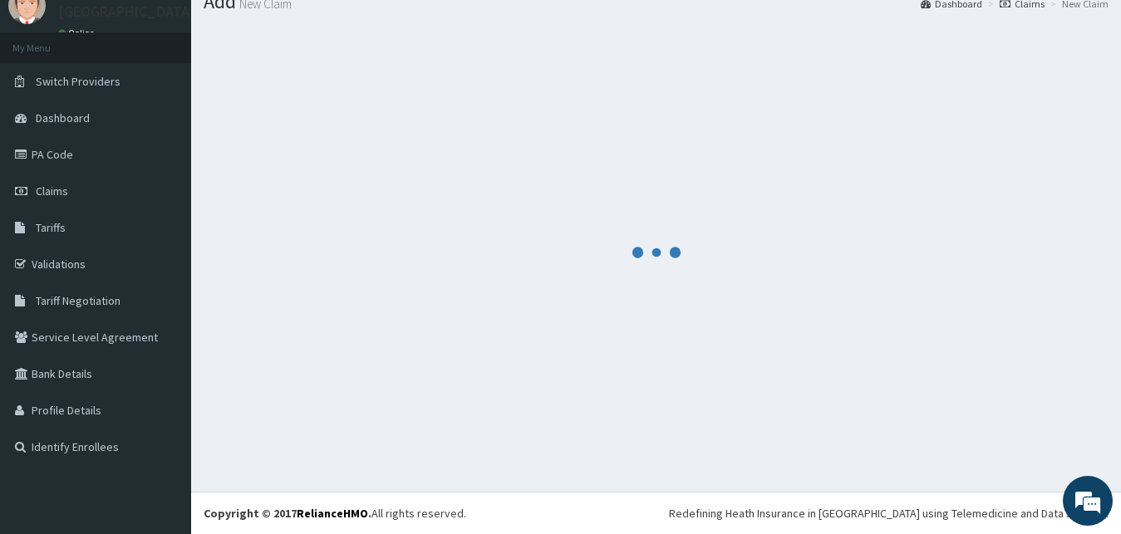
scroll to position [63, 0]
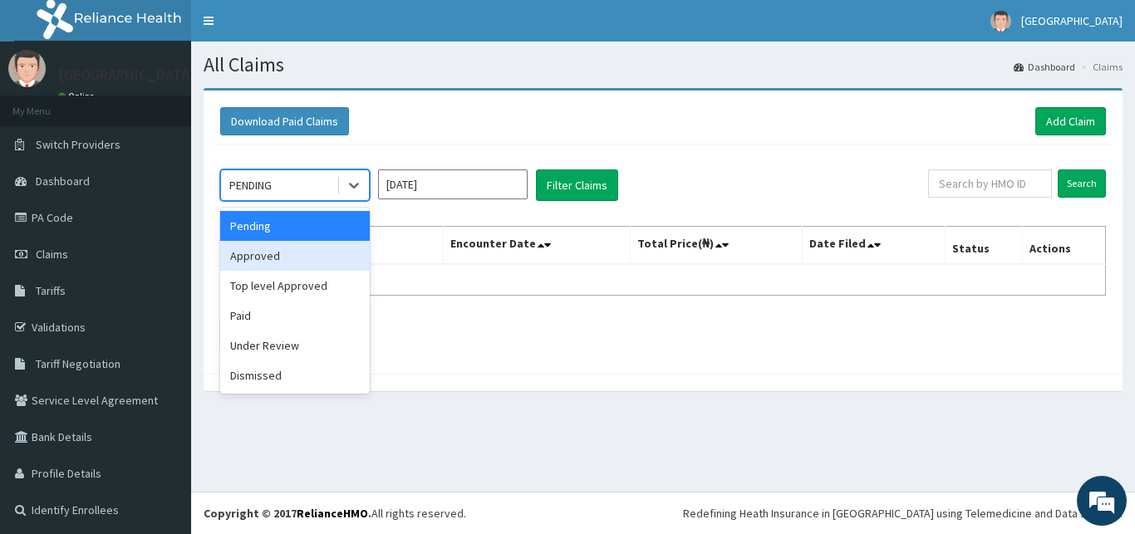
drag, startPoint x: 253, startPoint y: 248, endPoint x: 429, endPoint y: 222, distance: 178.1
click at [253, 248] on div "Approved" at bounding box center [295, 256] width 150 height 30
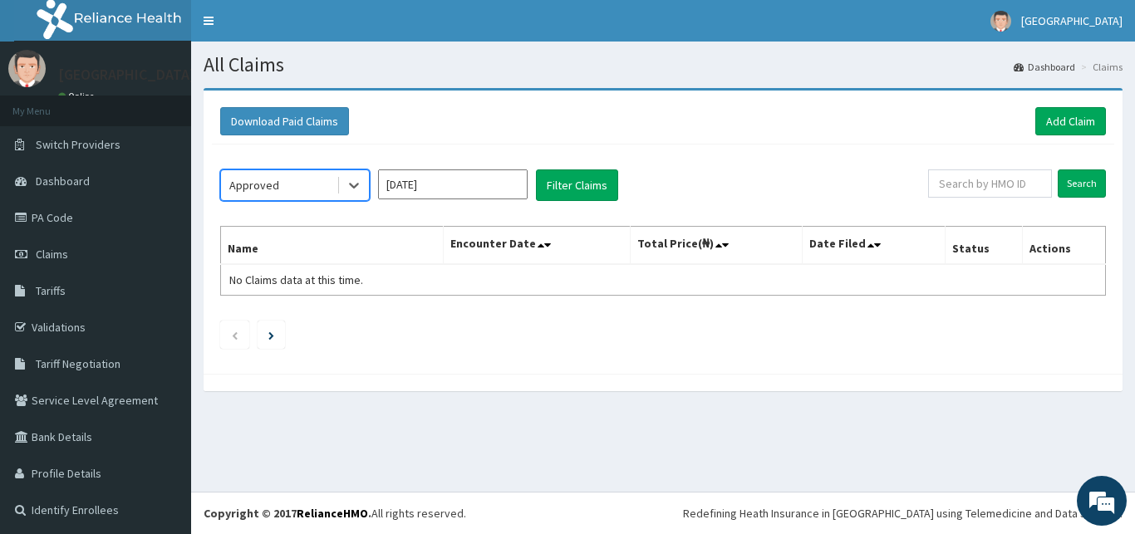
click at [480, 190] on input "Oct 2025" at bounding box center [453, 185] width 150 height 30
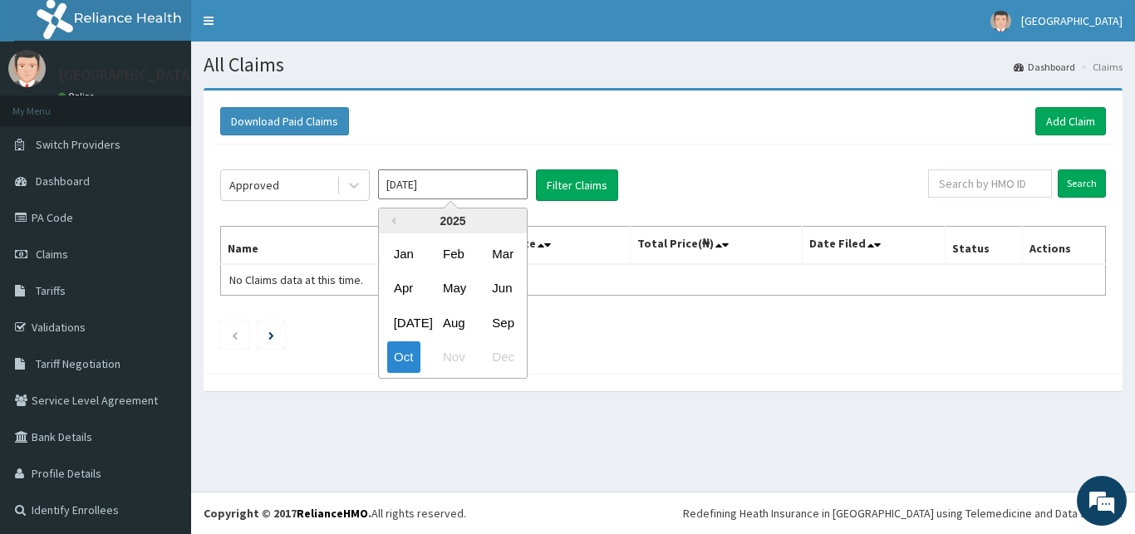
drag, startPoint x: 517, startPoint y: 327, endPoint x: 511, endPoint y: 285, distance: 42.8
click at [516, 324] on div "Sep" at bounding box center [501, 323] width 33 height 31
type input "Sep 2025"
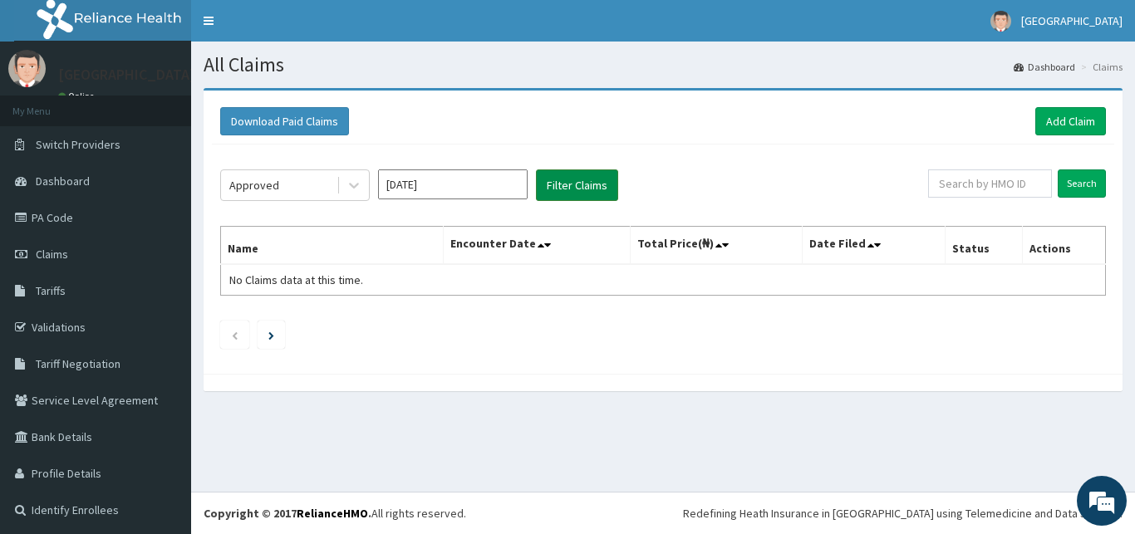
click at [559, 186] on button "Filter Claims" at bounding box center [577, 186] width 82 height 32
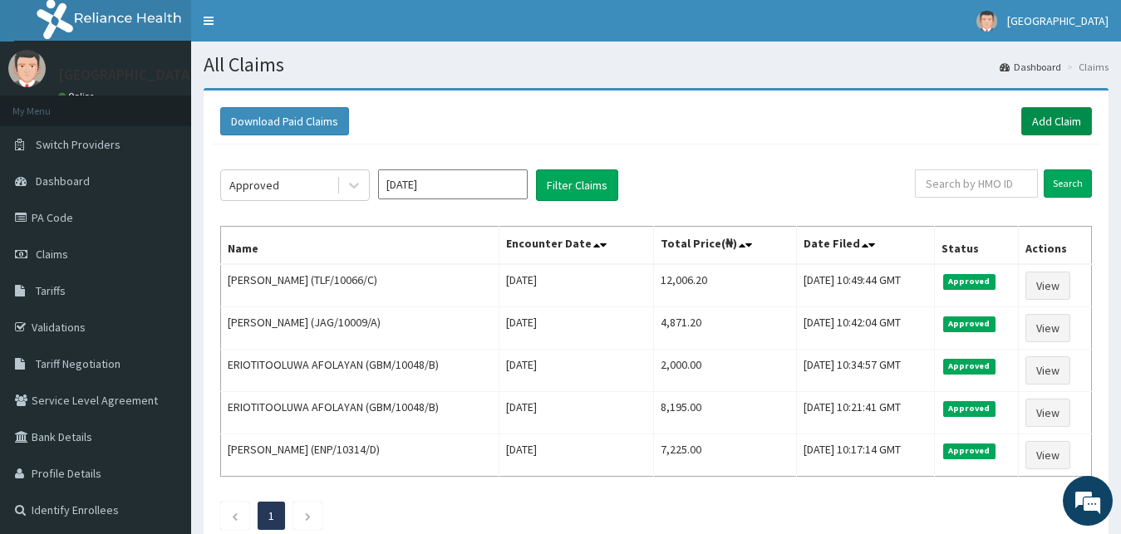
click at [1062, 121] on link "Add Claim" at bounding box center [1056, 121] width 71 height 28
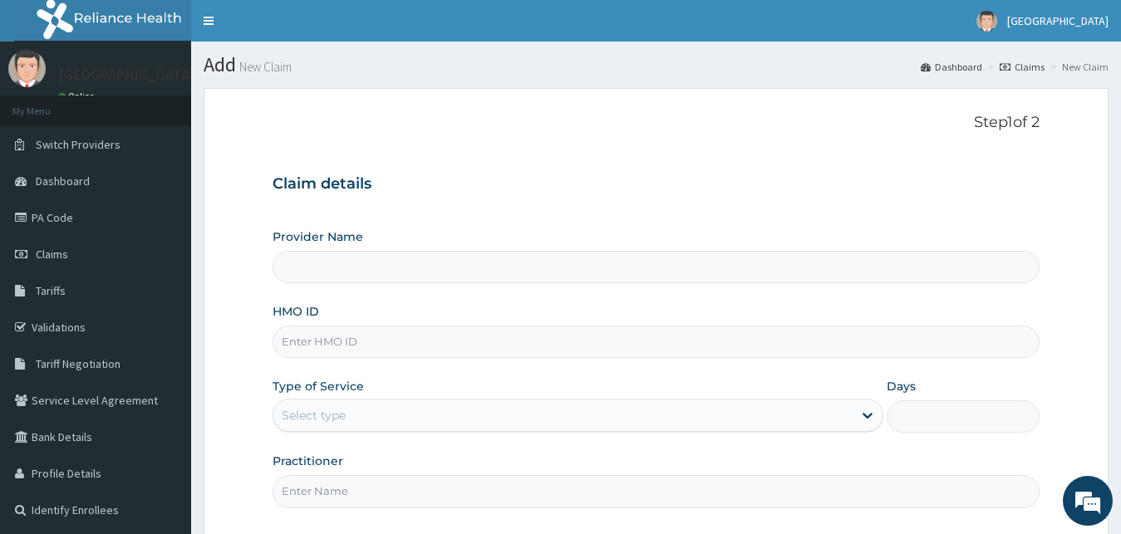
type input "[GEOGRAPHIC_DATA]"
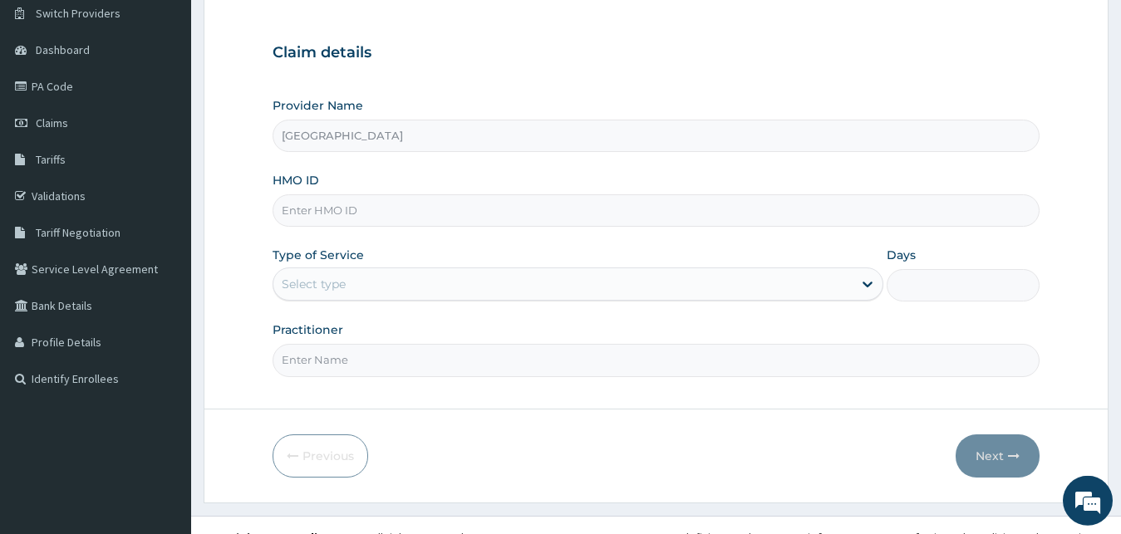
scroll to position [155, 0]
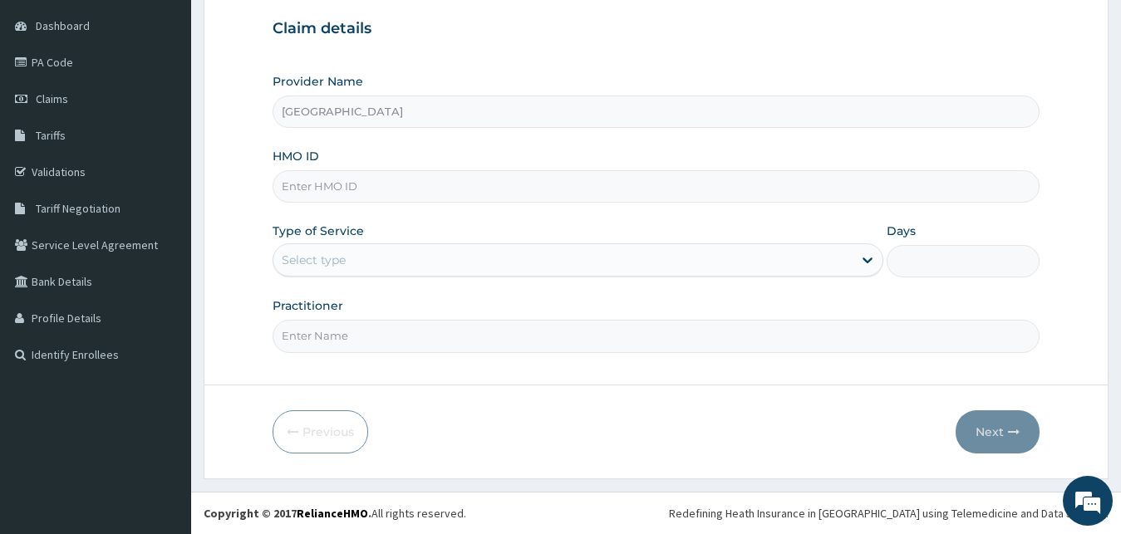
click at [401, 267] on div "Select type" at bounding box center [563, 260] width 580 height 27
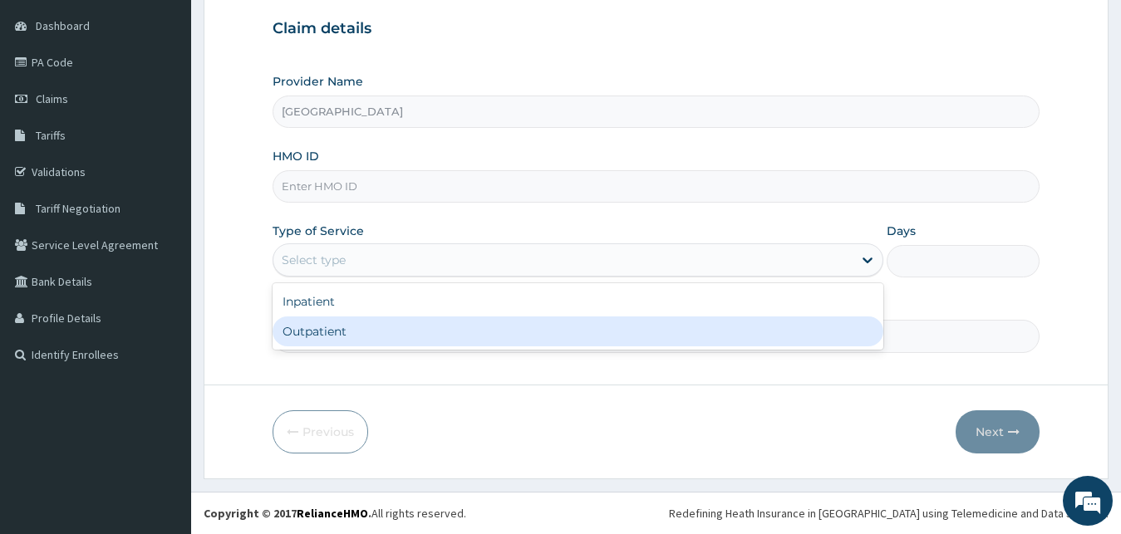
click at [368, 322] on div "Outpatient" at bounding box center [579, 332] width 612 height 30
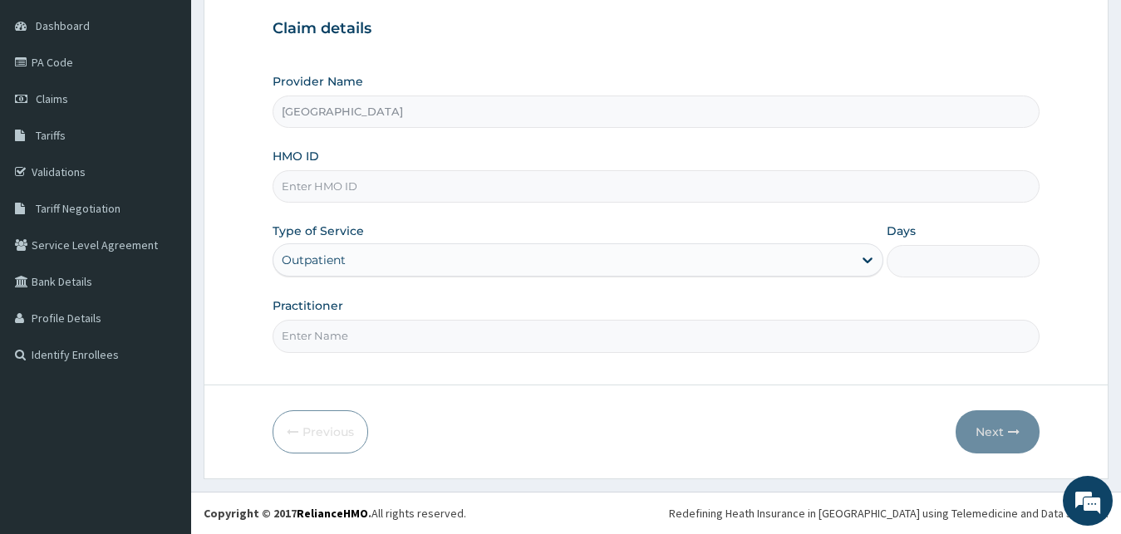
type input "1"
click at [366, 336] on input "Practitioner" at bounding box center [657, 336] width 768 height 32
type input "DR [PERSON_NAME]"
click at [512, 189] on input "HMO ID" at bounding box center [657, 186] width 768 height 32
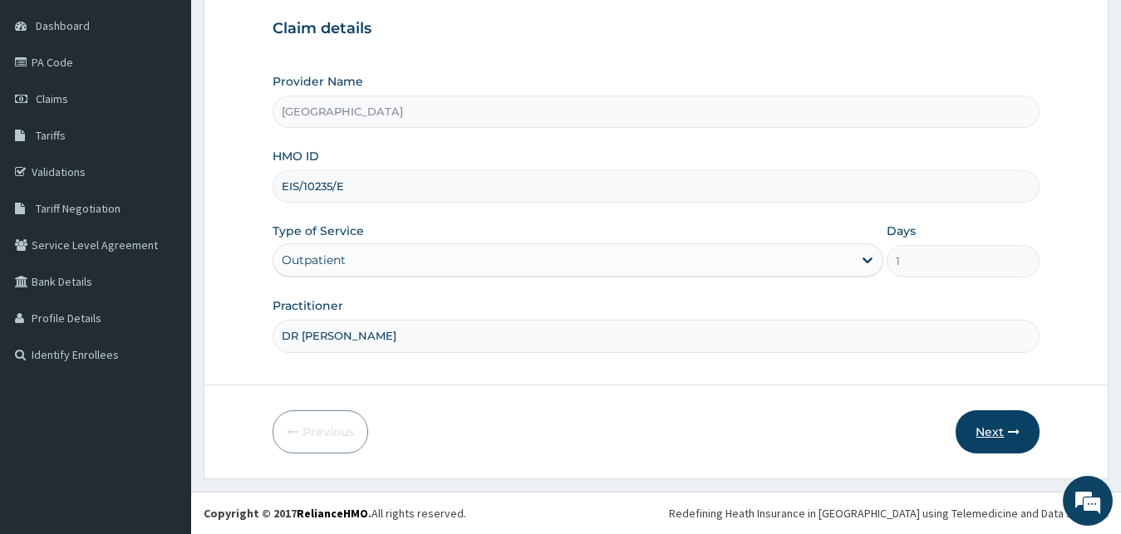
type input "EIS/10235/E"
click at [1005, 435] on button "Next" at bounding box center [998, 432] width 84 height 43
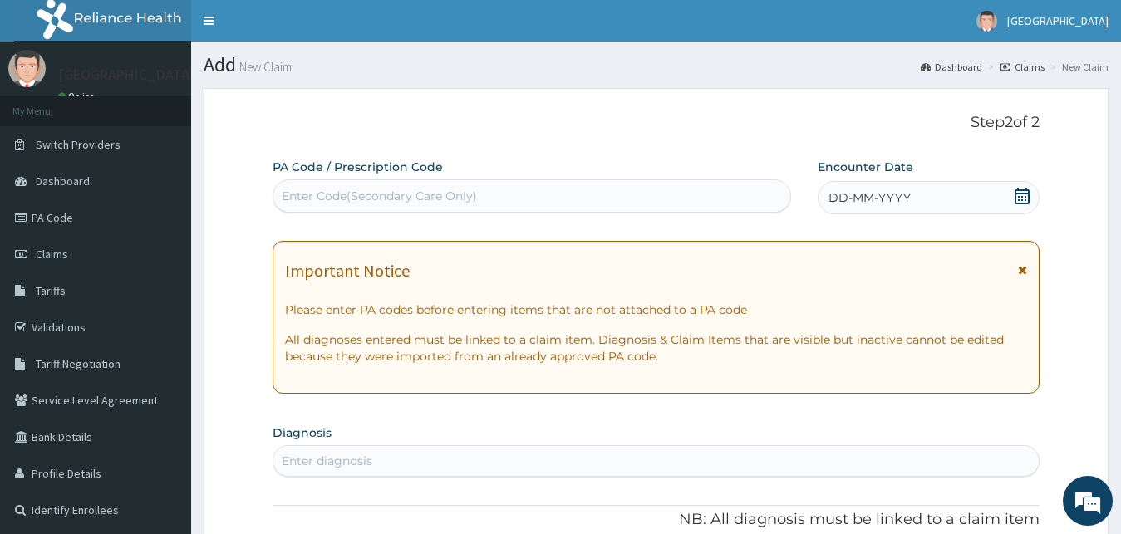
click at [701, 189] on div "Enter Code(Secondary Care Only)" at bounding box center [531, 196] width 517 height 27
click at [384, 202] on div "Enter Code(Secondary Care Only)" at bounding box center [379, 196] width 195 height 17
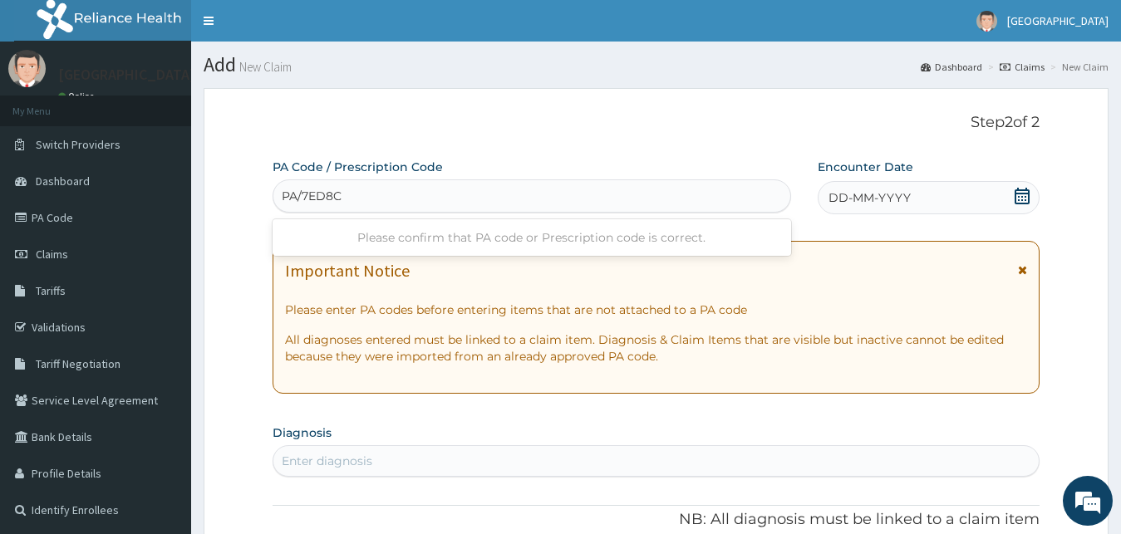
type input "PA/7ED8C0"
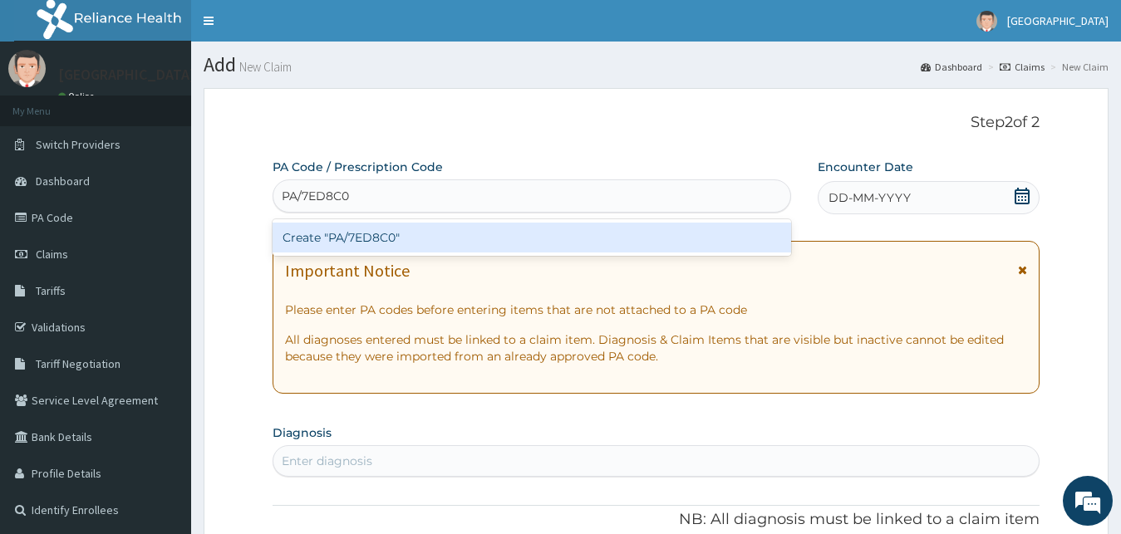
click at [381, 229] on div "Create "PA/7ED8C0"" at bounding box center [532, 238] width 519 height 30
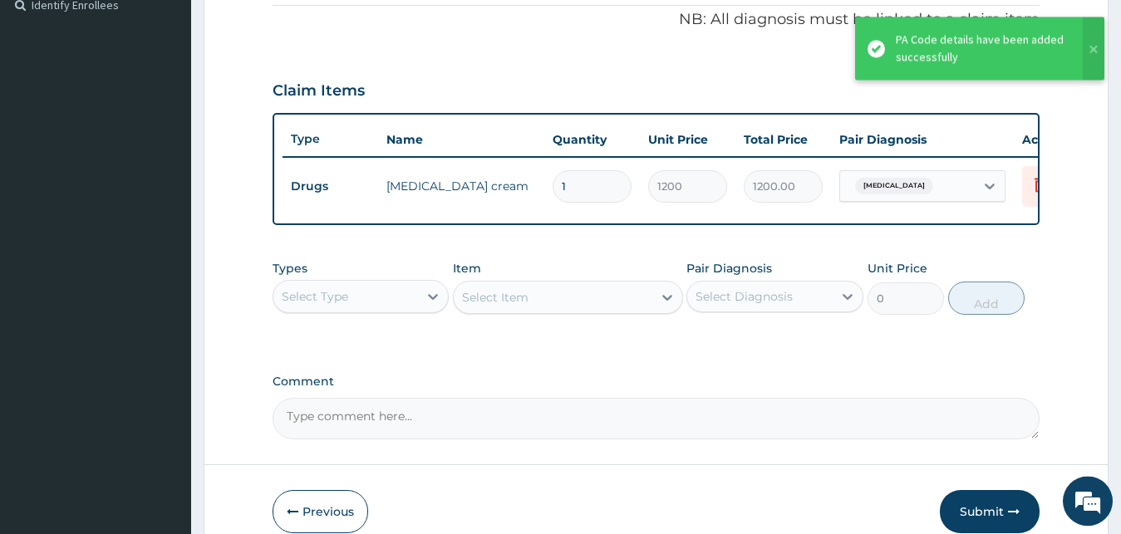
scroll to position [514, 0]
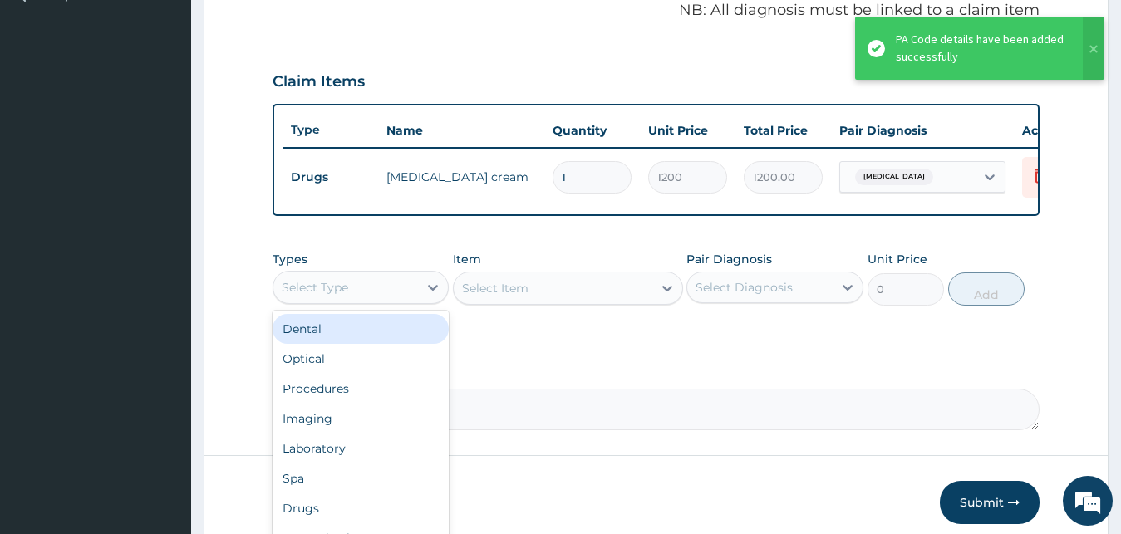
drag, startPoint x: 438, startPoint y: 291, endPoint x: 434, endPoint y: 273, distance: 18.8
click at [436, 287] on div at bounding box center [433, 288] width 30 height 30
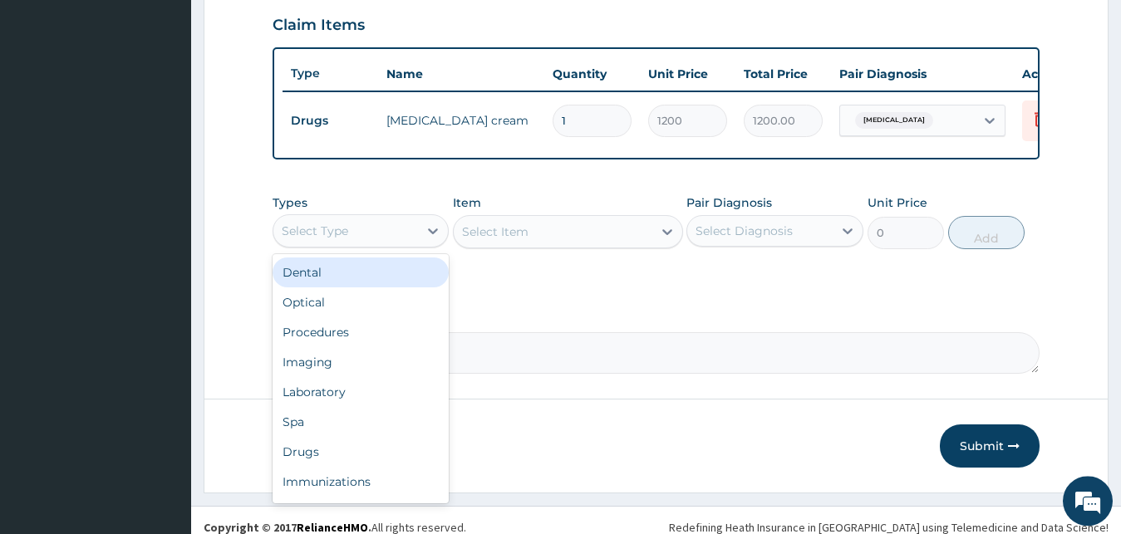
scroll to position [599, 0]
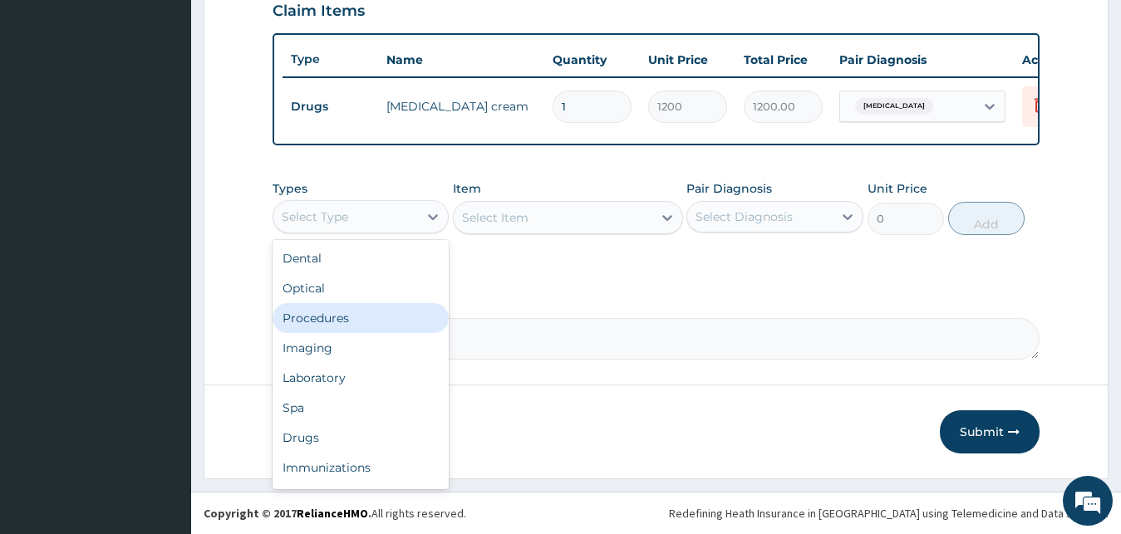
click at [361, 305] on div "Procedures" at bounding box center [361, 318] width 177 height 30
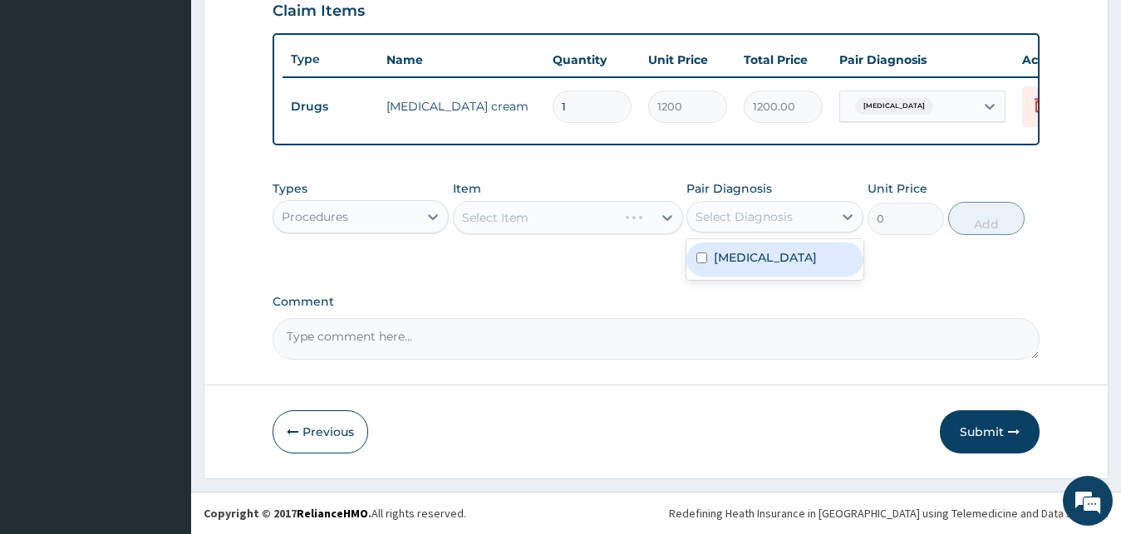
click at [755, 218] on div "Select Diagnosis" at bounding box center [744, 217] width 97 height 17
drag, startPoint x: 760, startPoint y: 268, endPoint x: 623, endPoint y: 229, distance: 142.6
click at [757, 266] on div "[MEDICAL_DATA]" at bounding box center [774, 260] width 177 height 34
checkbox input "true"
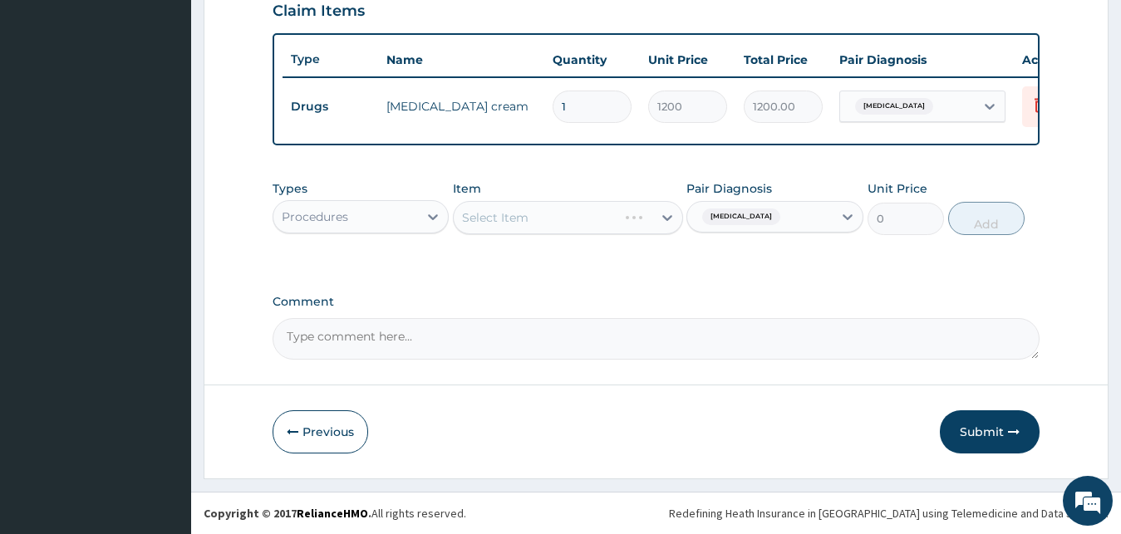
click at [589, 224] on div "Select Item" at bounding box center [568, 217] width 230 height 33
click at [592, 219] on div "Select Item" at bounding box center [568, 217] width 230 height 33
click at [659, 218] on div "Select Item" at bounding box center [568, 217] width 230 height 33
click at [606, 218] on div "Select Item" at bounding box center [568, 217] width 230 height 33
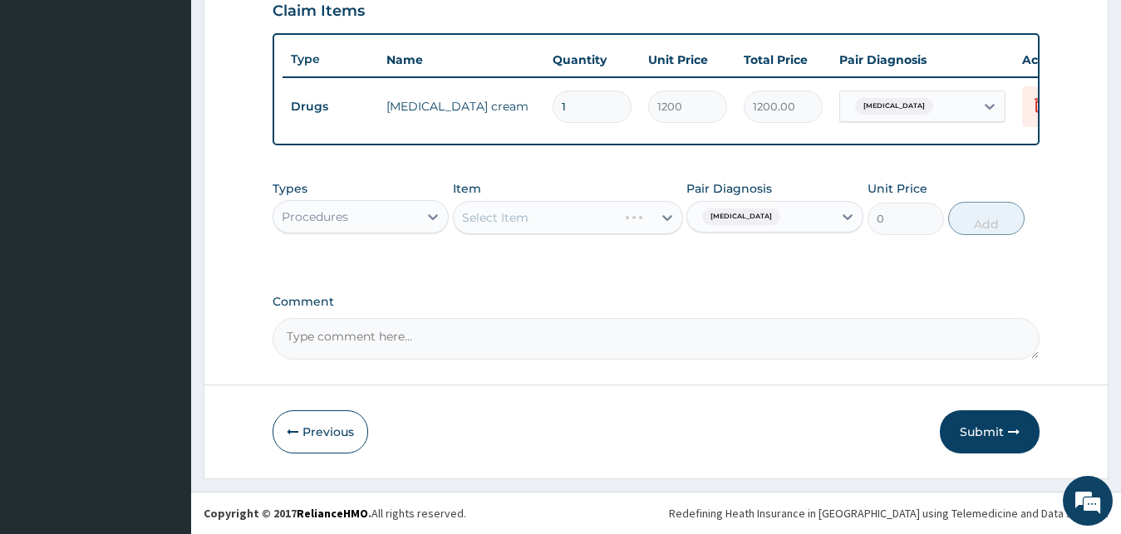
click at [632, 216] on div "Select Item" at bounding box center [568, 217] width 230 height 33
click at [665, 217] on icon at bounding box center [667, 218] width 10 height 6
type input "GP C"
click at [551, 252] on div "GP CONSULTATION" at bounding box center [568, 259] width 230 height 30
click at [966, 219] on button "Add" at bounding box center [986, 218] width 76 height 33
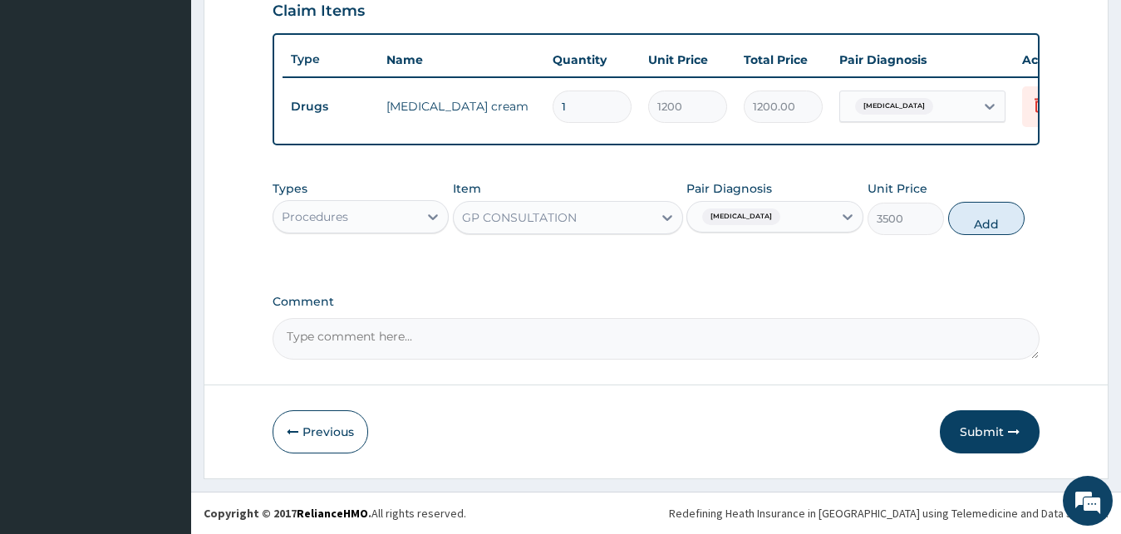
type input "0"
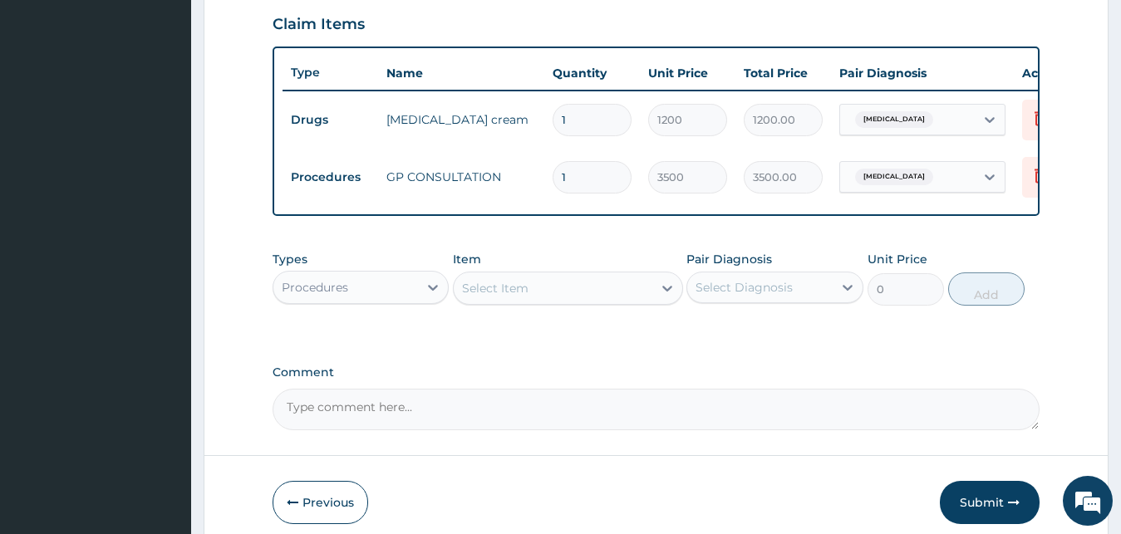
scroll to position [657, 0]
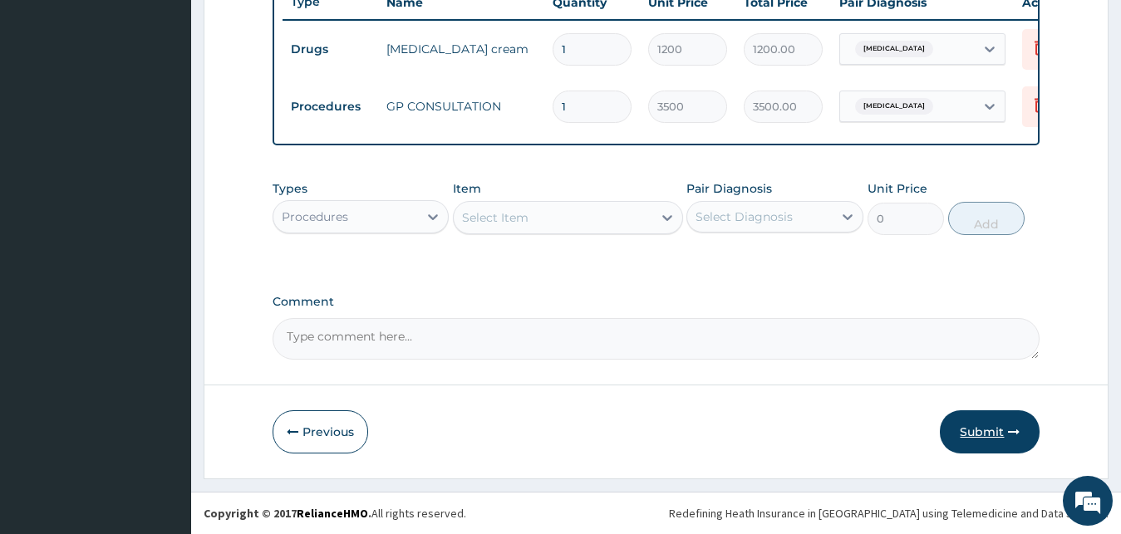
click at [1003, 422] on button "Submit" at bounding box center [990, 432] width 100 height 43
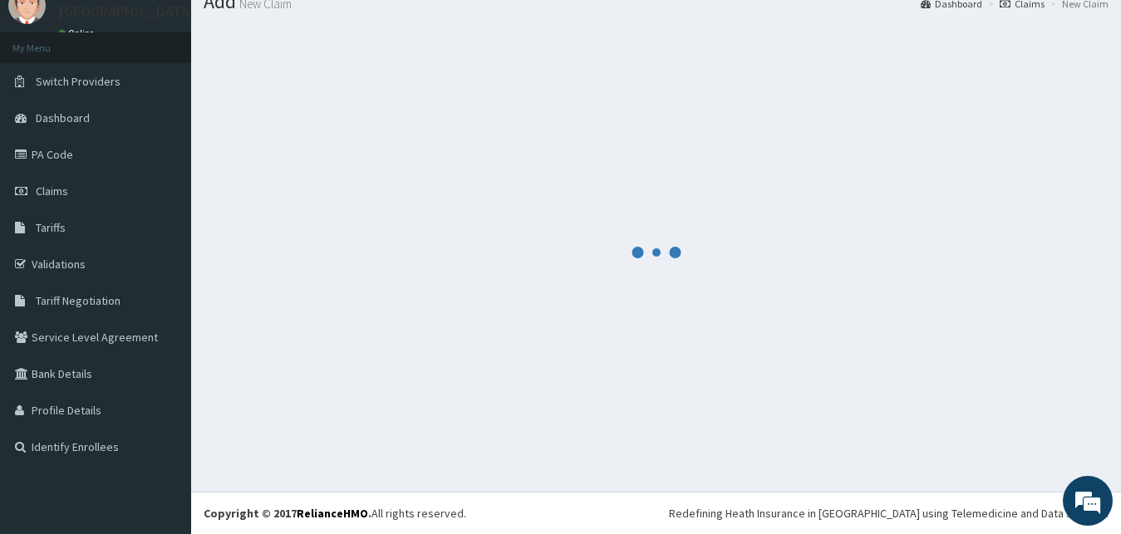
scroll to position [63, 0]
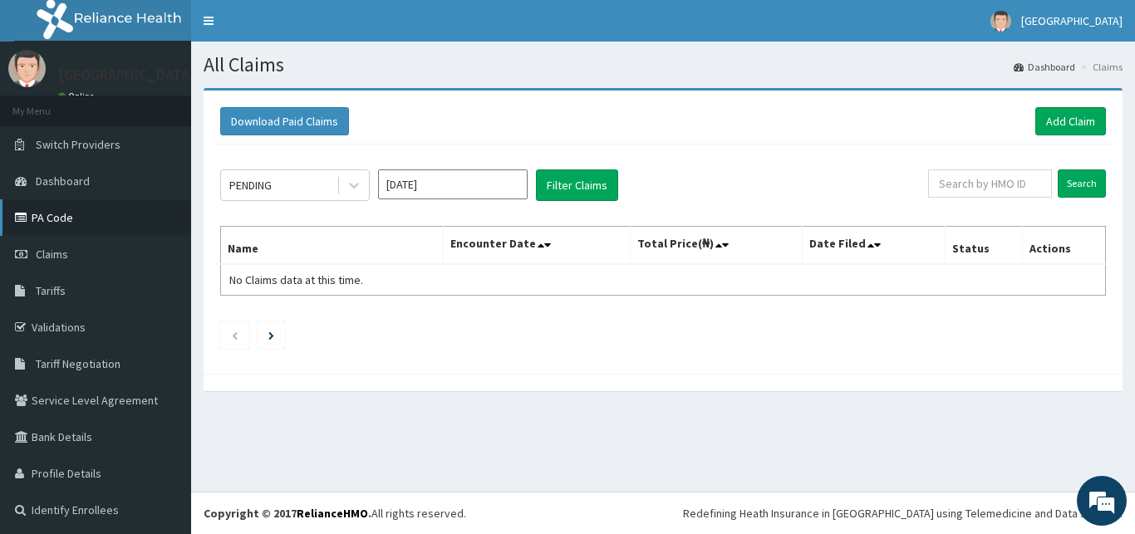
click at [45, 220] on link "PA Code" at bounding box center [95, 217] width 191 height 37
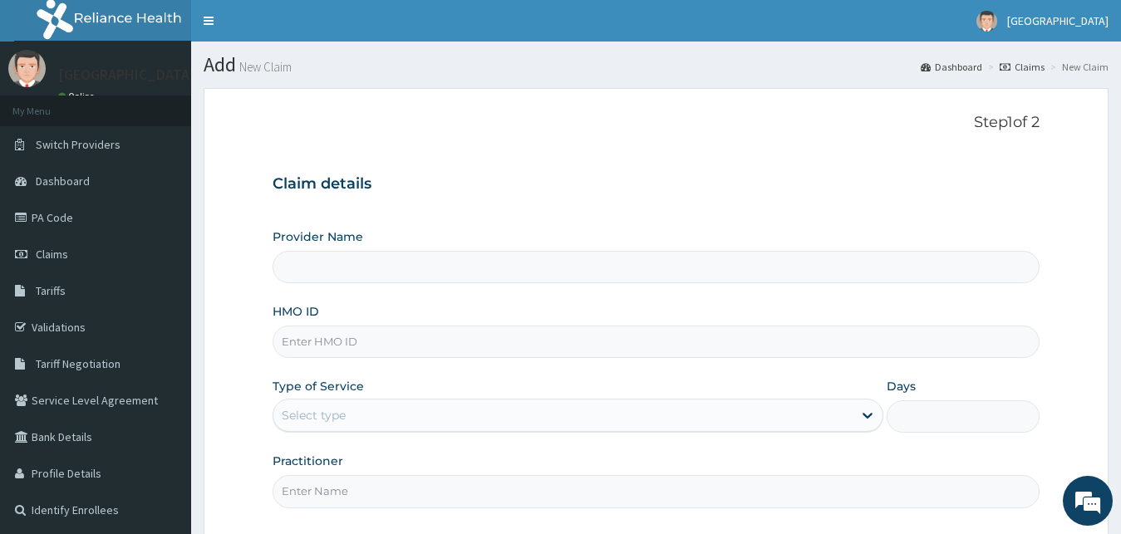
click at [393, 342] on input "HMO ID" at bounding box center [657, 342] width 768 height 32
type input "[GEOGRAPHIC_DATA]"
type input "MPP/10010/B"
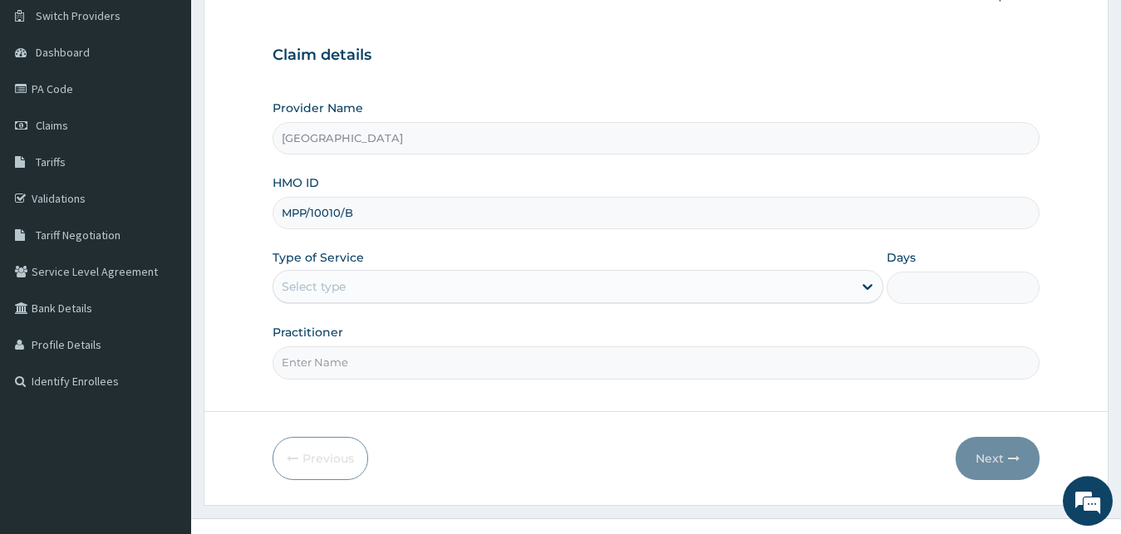
scroll to position [155, 0]
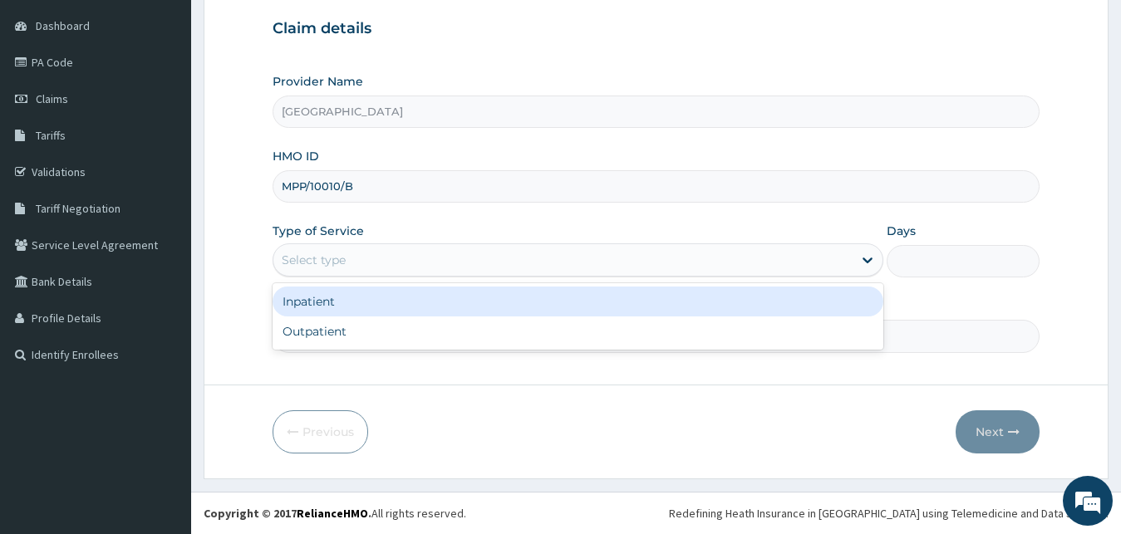
click at [435, 265] on div "Select type" at bounding box center [563, 260] width 580 height 27
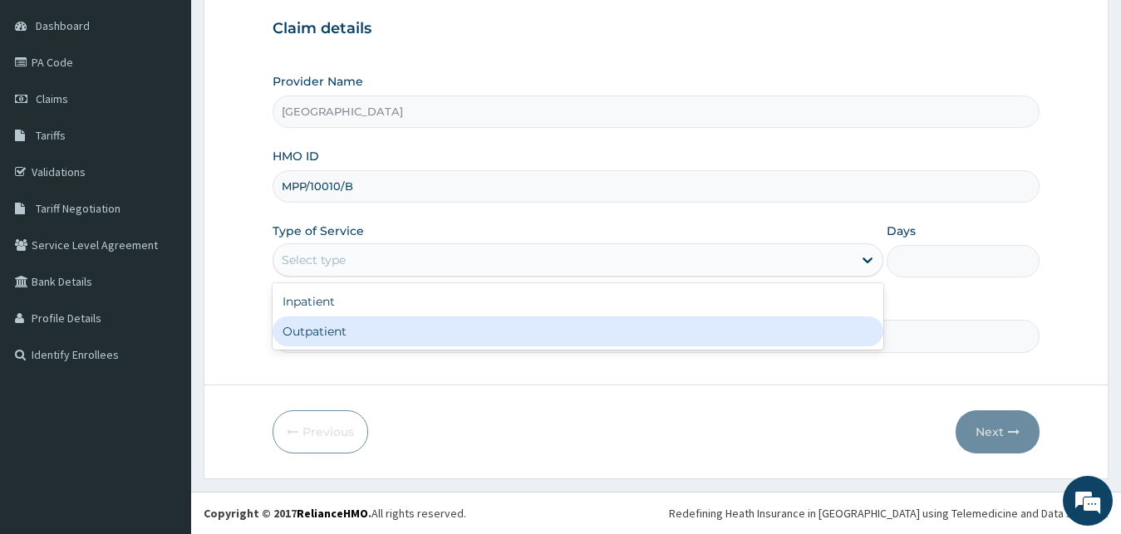
drag, startPoint x: 412, startPoint y: 318, endPoint x: 410, endPoint y: 310, distance: 8.7
click at [411, 319] on div "Outpatient" at bounding box center [579, 332] width 612 height 30
type input "1"
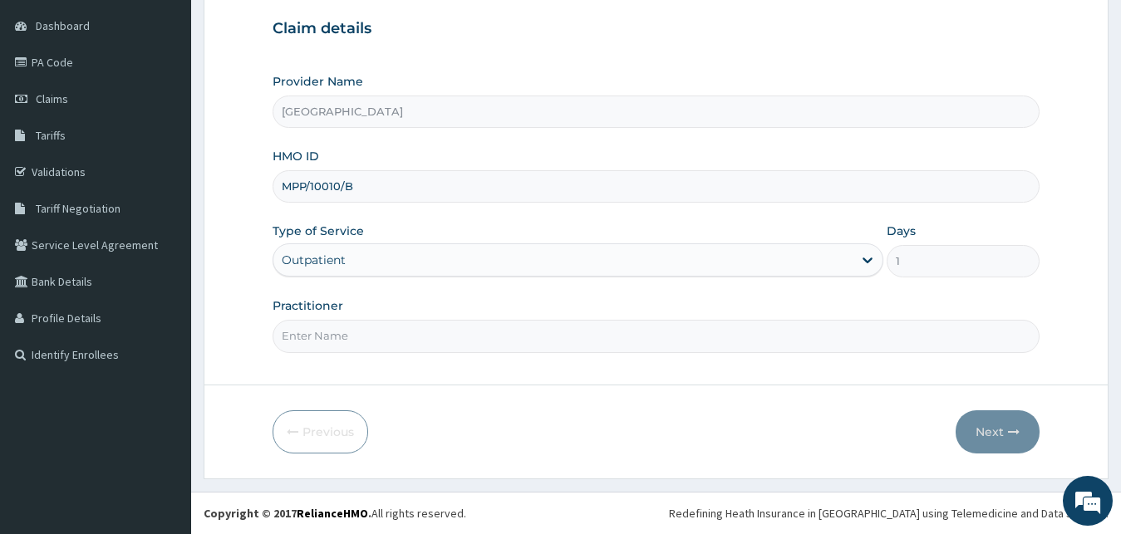
click at [405, 317] on div "Practitioner" at bounding box center [657, 325] width 768 height 55
click at [400, 325] on input "Practitioner" at bounding box center [657, 336] width 768 height 32
type input "DR TOMI"
click at [978, 427] on button "Next" at bounding box center [998, 432] width 84 height 43
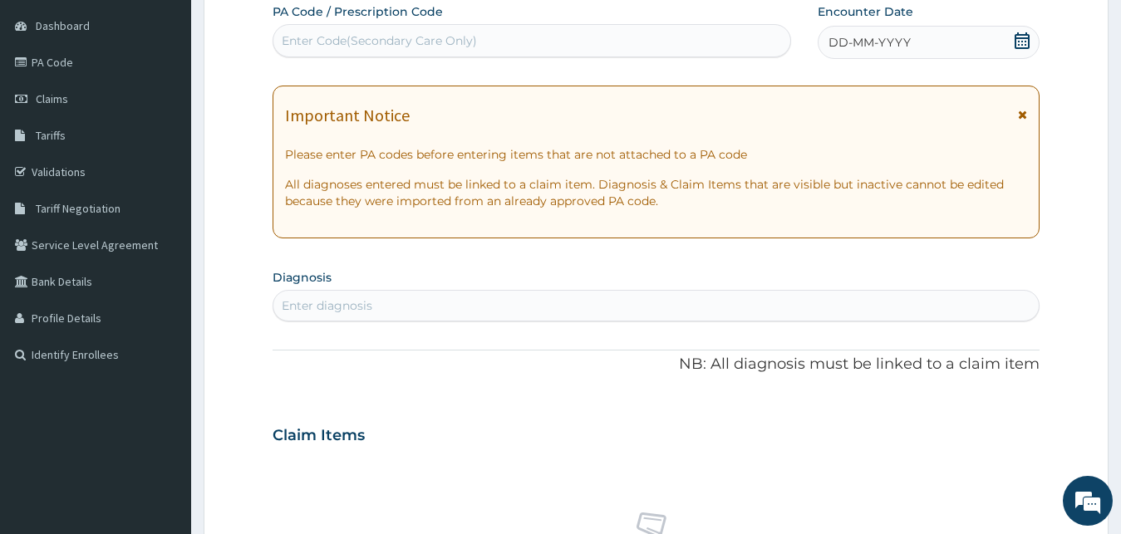
click at [509, 36] on div "Enter Code(Secondary Care Only)" at bounding box center [531, 40] width 517 height 27
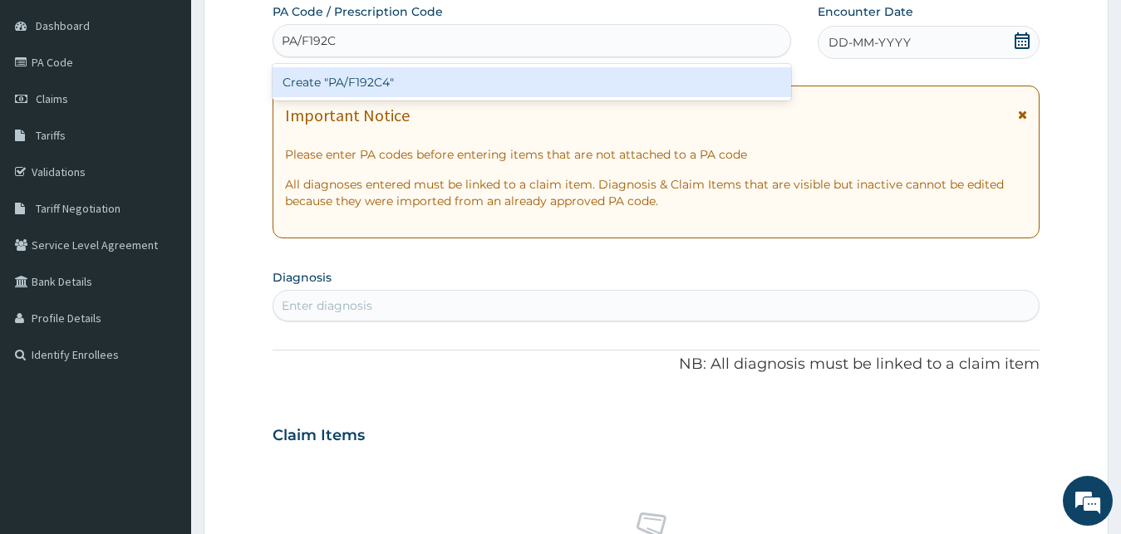
type input "PA/F192C4"
click at [554, 80] on div "Create "PA/F192C4"" at bounding box center [532, 82] width 519 height 30
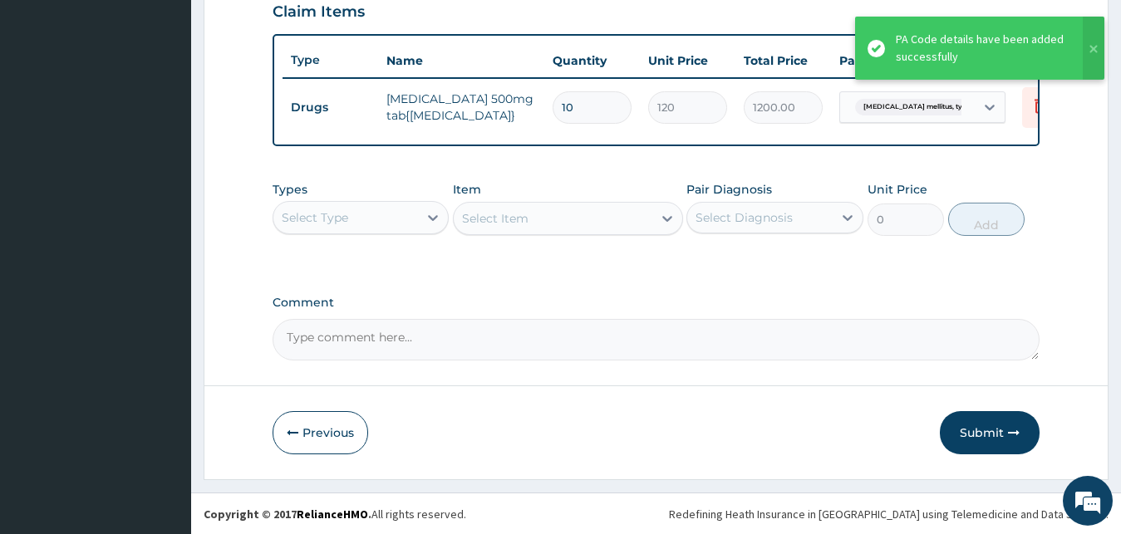
scroll to position [599, 0]
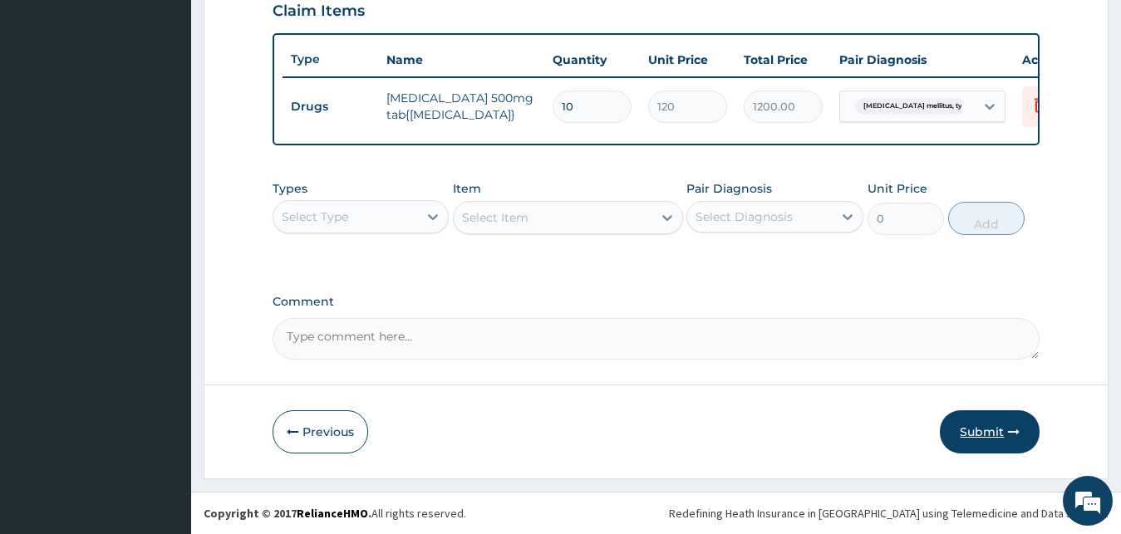
click at [1006, 433] on button "Submit" at bounding box center [990, 432] width 100 height 43
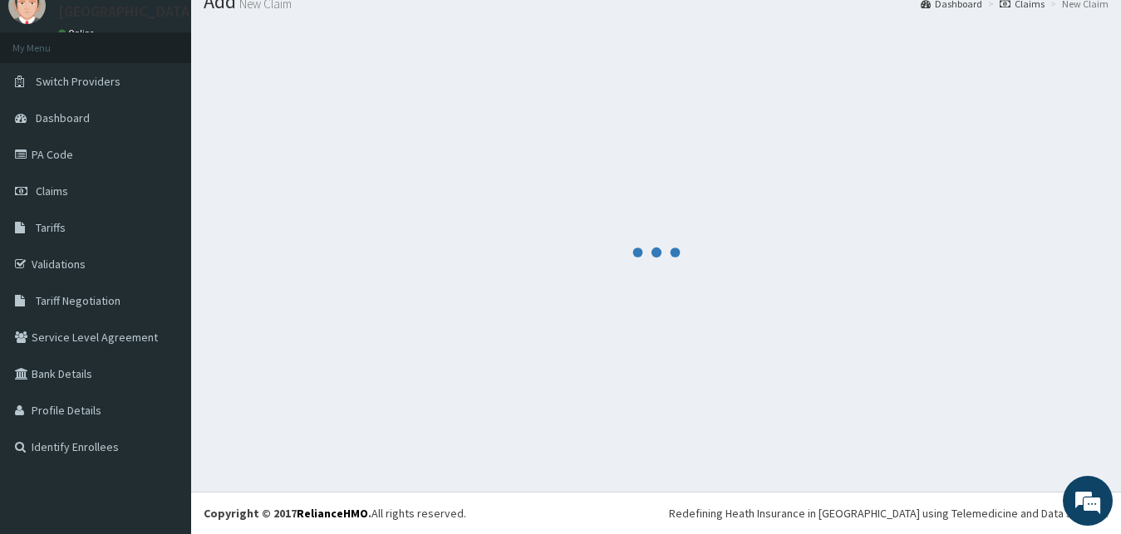
scroll to position [63, 0]
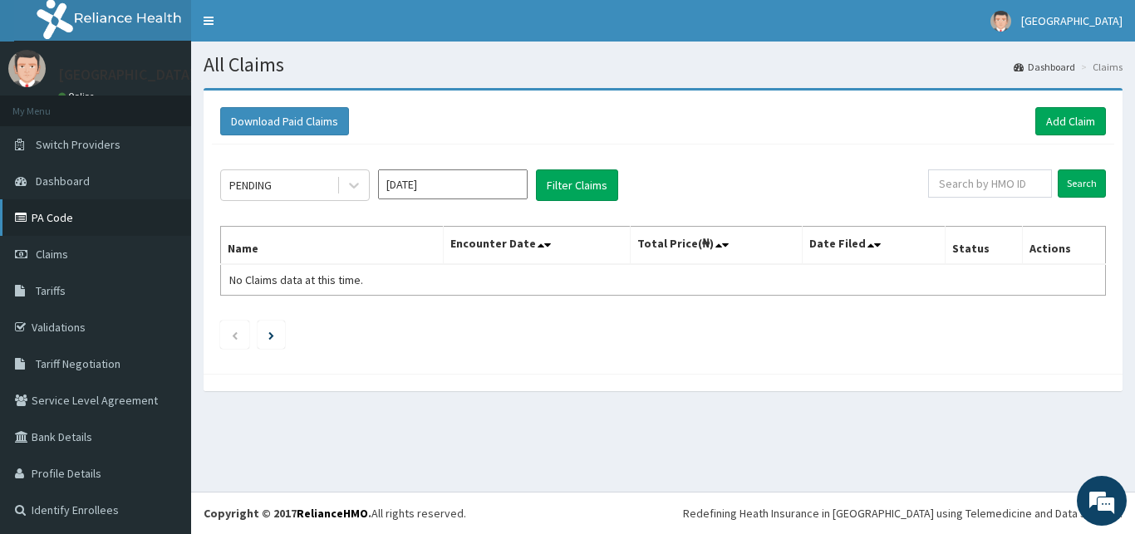
click at [104, 215] on link "PA Code" at bounding box center [95, 217] width 191 height 37
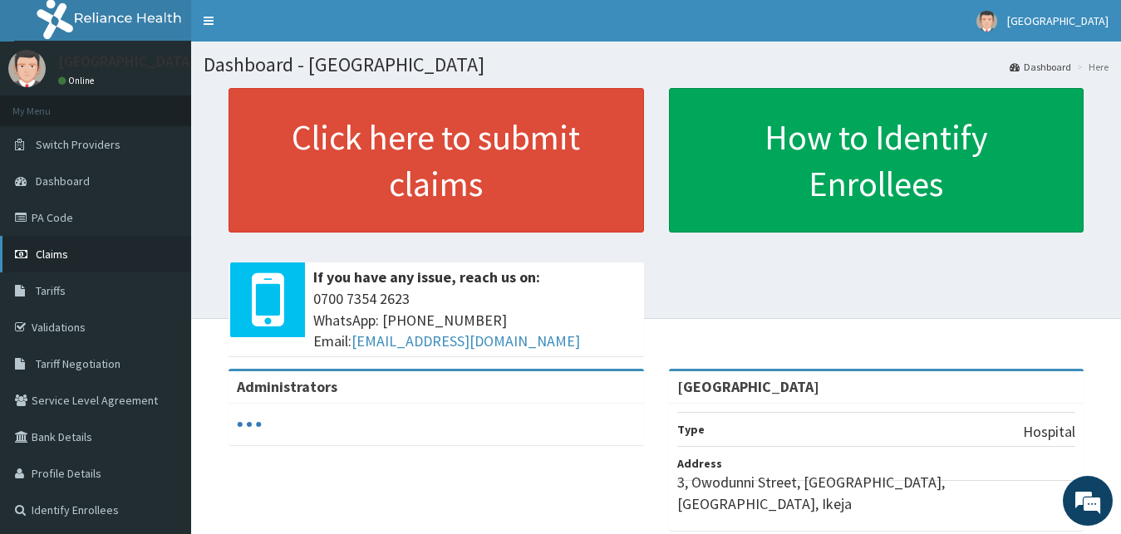
click at [51, 246] on link "Claims" at bounding box center [95, 254] width 191 height 37
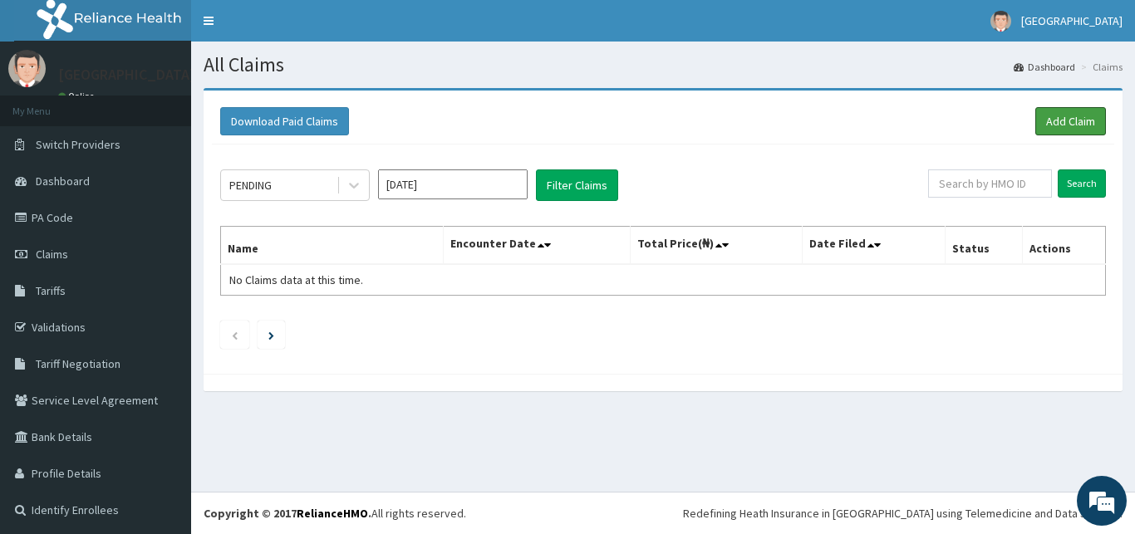
click at [1036, 120] on link "Add Claim" at bounding box center [1071, 121] width 71 height 28
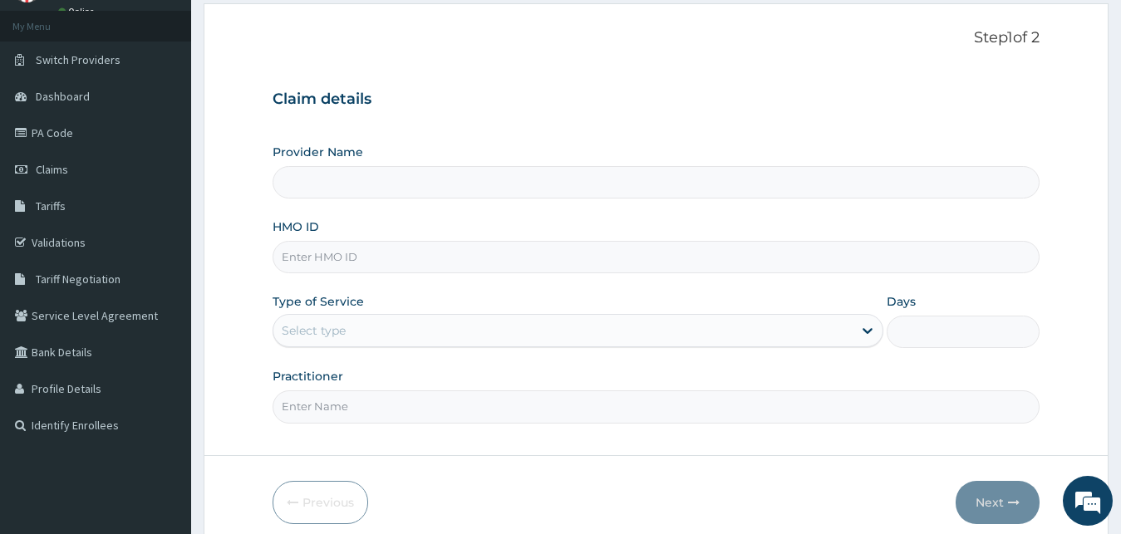
click at [481, 256] on input "HMO ID" at bounding box center [657, 257] width 768 height 32
type input "[GEOGRAPHIC_DATA]"
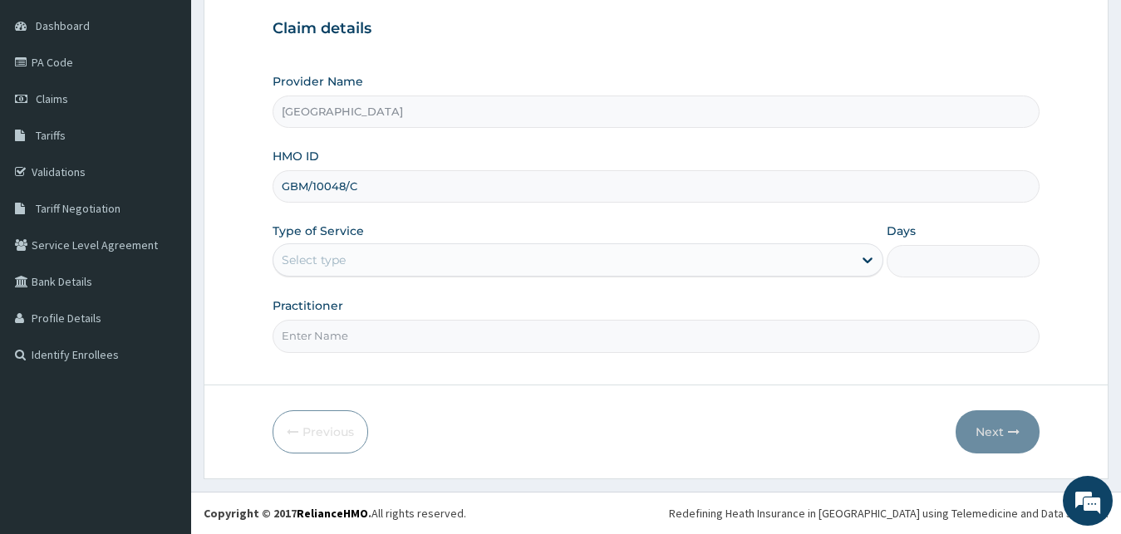
type input "GBM/10048/C"
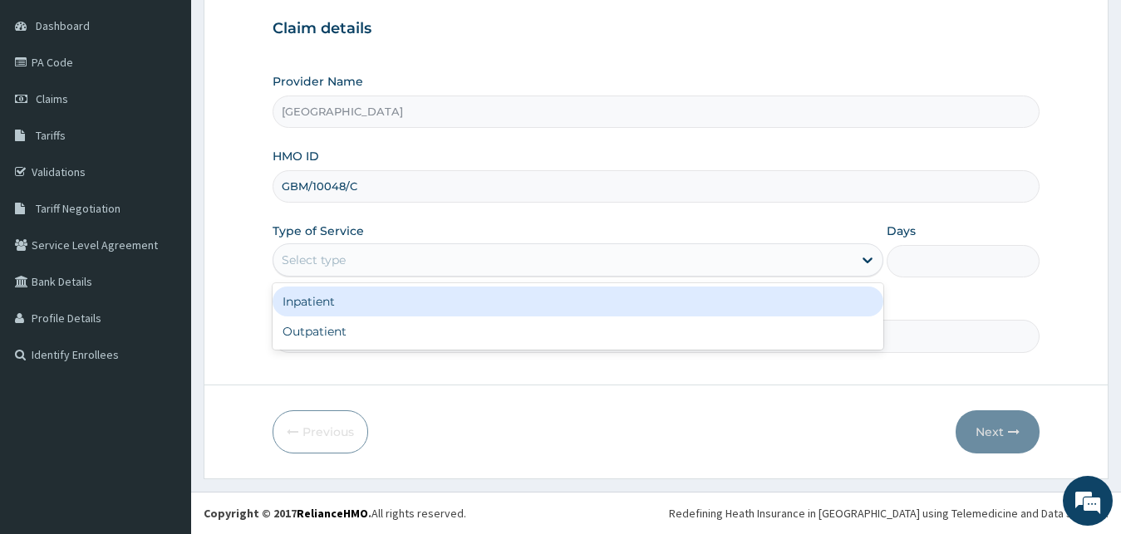
click at [480, 270] on div "Select type" at bounding box center [563, 260] width 580 height 27
click at [435, 317] on div "Inpatient" at bounding box center [579, 302] width 612 height 30
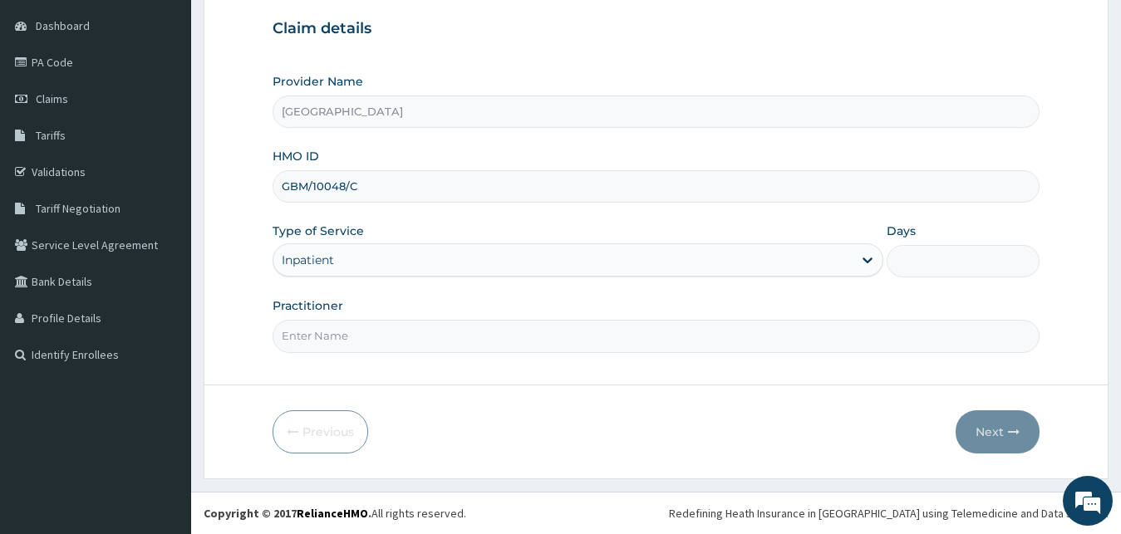
click at [410, 340] on input "Practitioner" at bounding box center [657, 336] width 768 height 32
click at [449, 262] on div "Inpatient" at bounding box center [563, 260] width 580 height 27
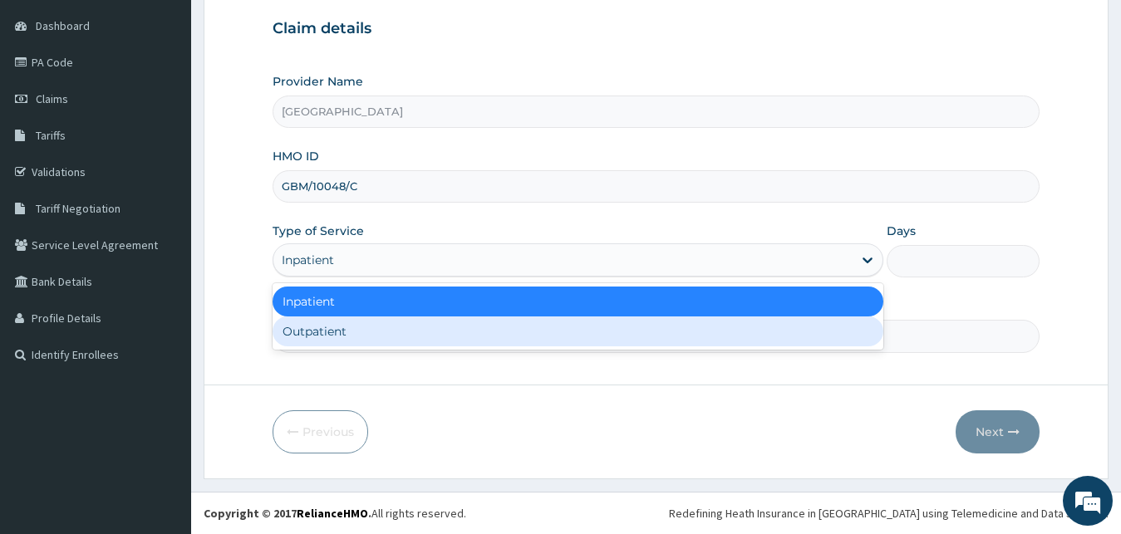
click at [393, 336] on div "Outpatient" at bounding box center [579, 332] width 612 height 30
type input "1"
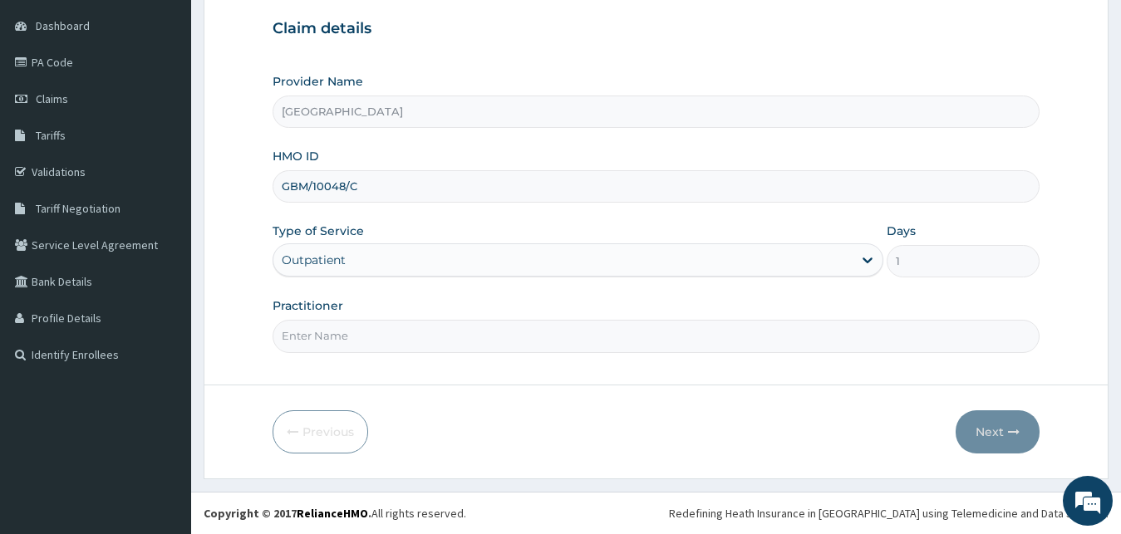
click at [404, 332] on input "Practitioner" at bounding box center [657, 336] width 768 height 32
type input "[PERSON_NAME]"
click at [1011, 431] on icon "button" at bounding box center [1014, 432] width 12 height 12
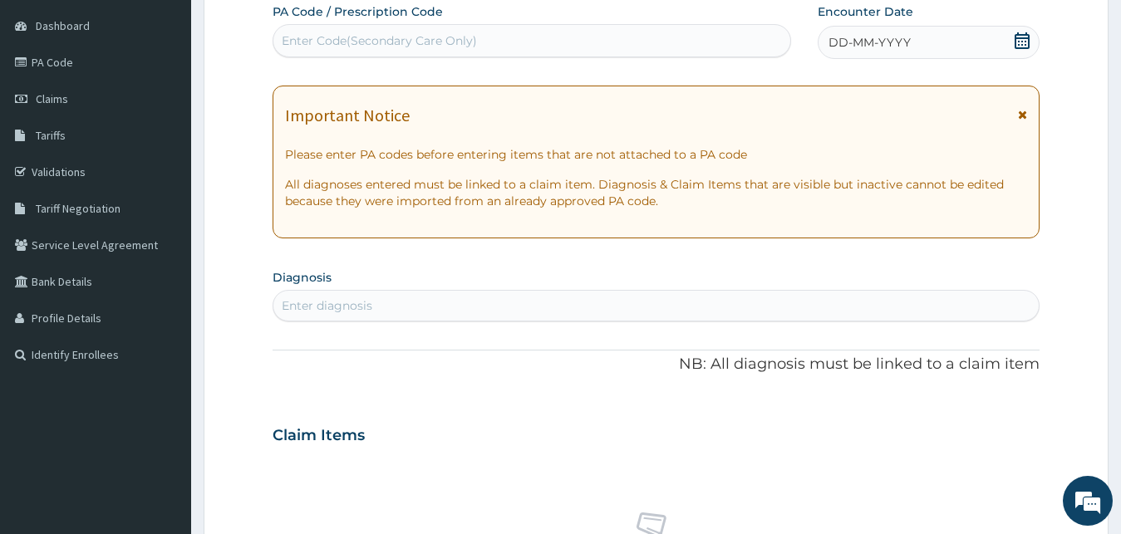
click at [713, 38] on div "Enter Code(Secondary Care Only)" at bounding box center [531, 40] width 517 height 27
type input "PA/BA66CF"
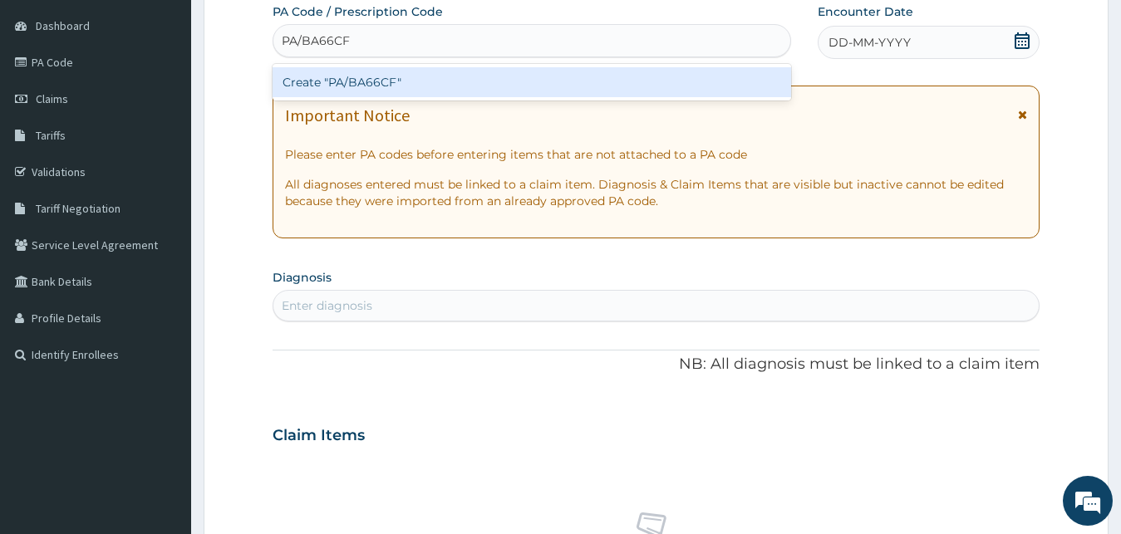
click at [678, 73] on div "Create "PA/BA66CF"" at bounding box center [532, 82] width 519 height 30
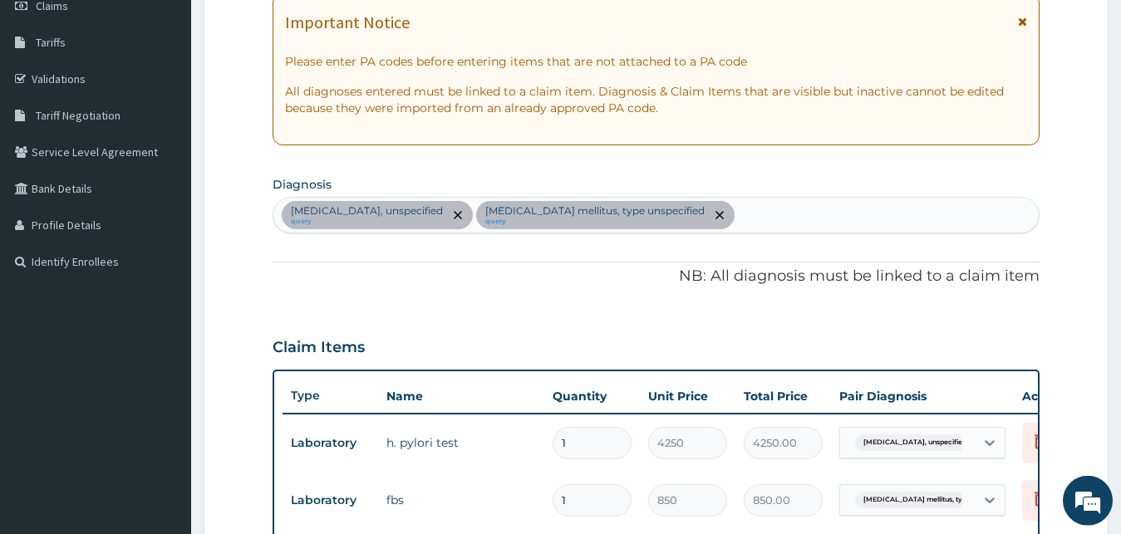
scroll to position [228, 0]
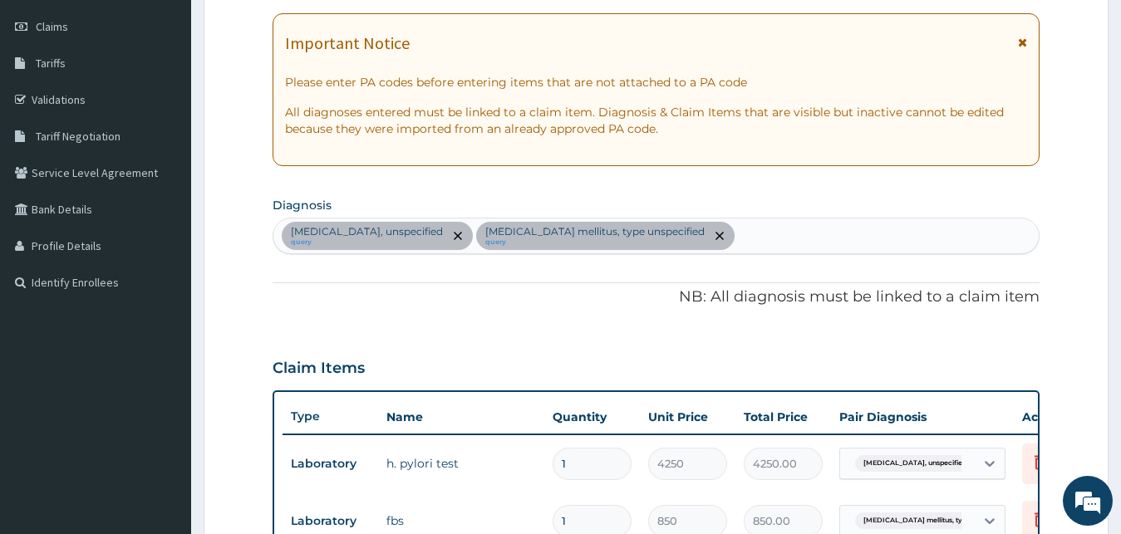
click at [726, 223] on div "Gastritis, unspecified query Diabetes mellitus, type unspecified query" at bounding box center [656, 236] width 766 height 35
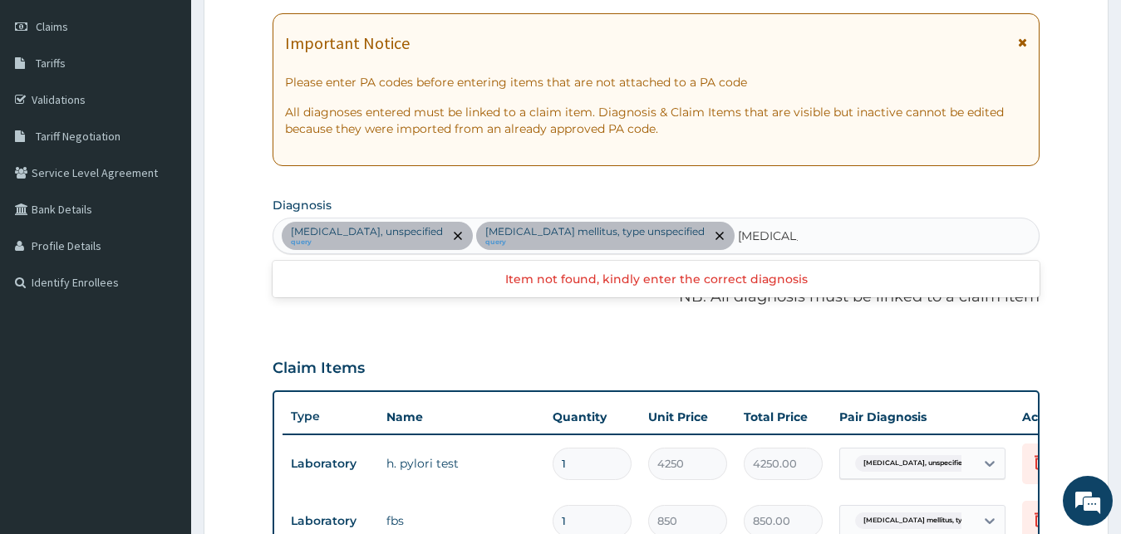
type input "MALARIA"
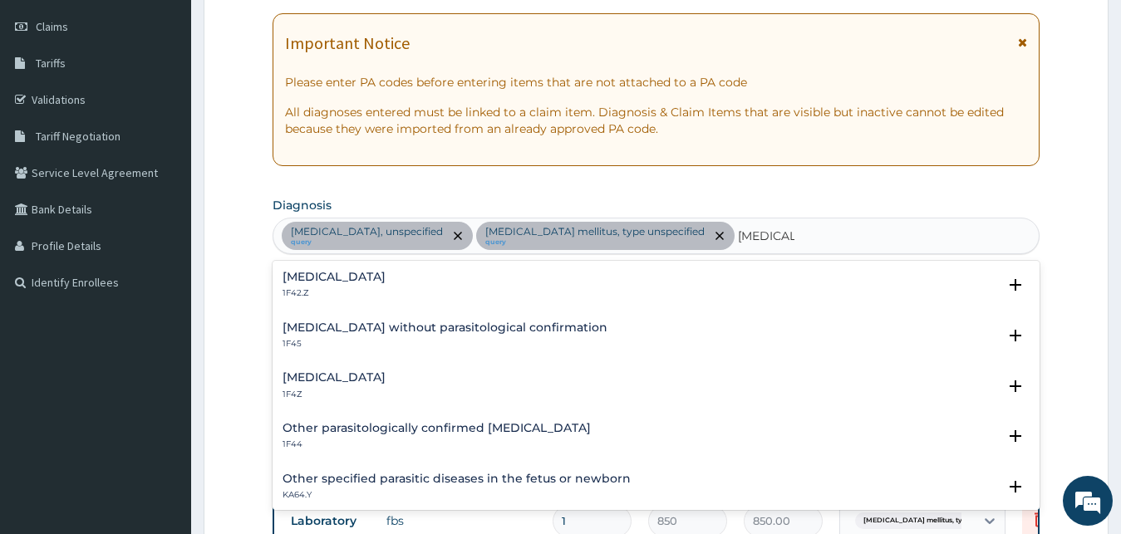
click at [376, 381] on h4 "[MEDICAL_DATA]" at bounding box center [334, 378] width 103 height 12
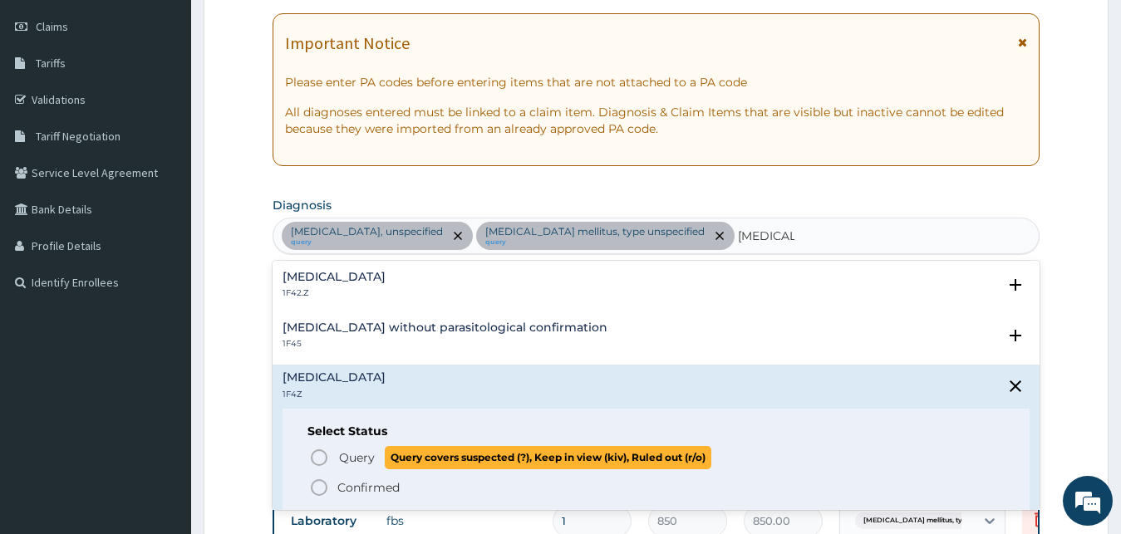
click at [356, 457] on span "Query" at bounding box center [357, 458] width 36 height 17
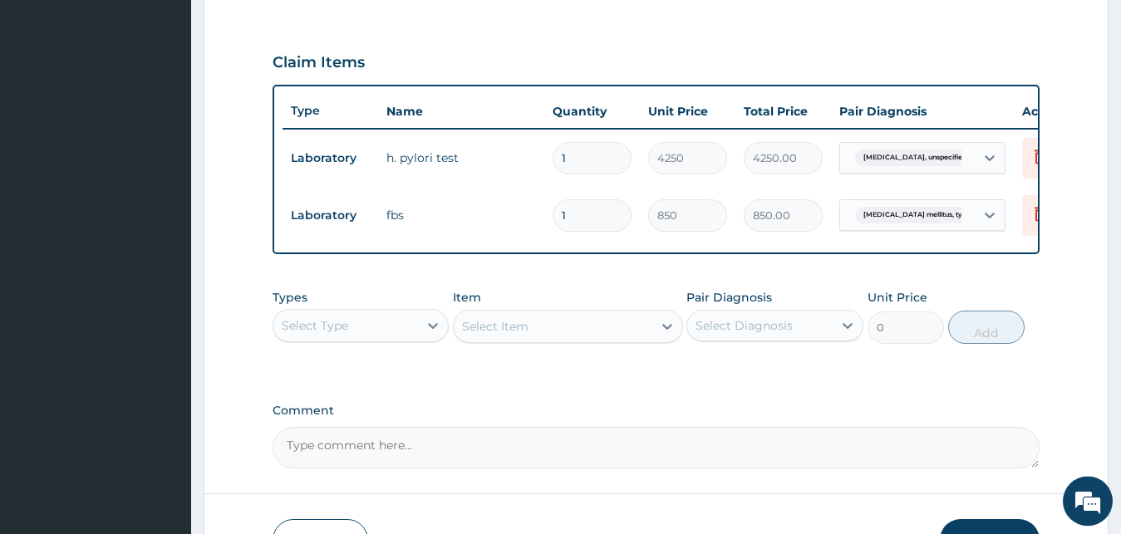
scroll to position [657, 0]
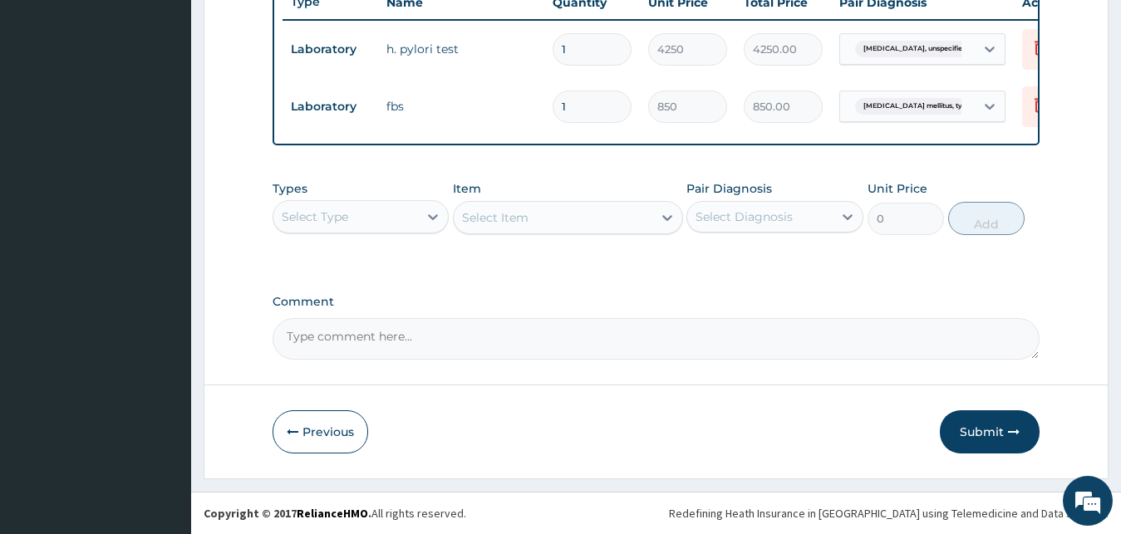
click at [362, 219] on div "Select Type" at bounding box center [345, 217] width 145 height 27
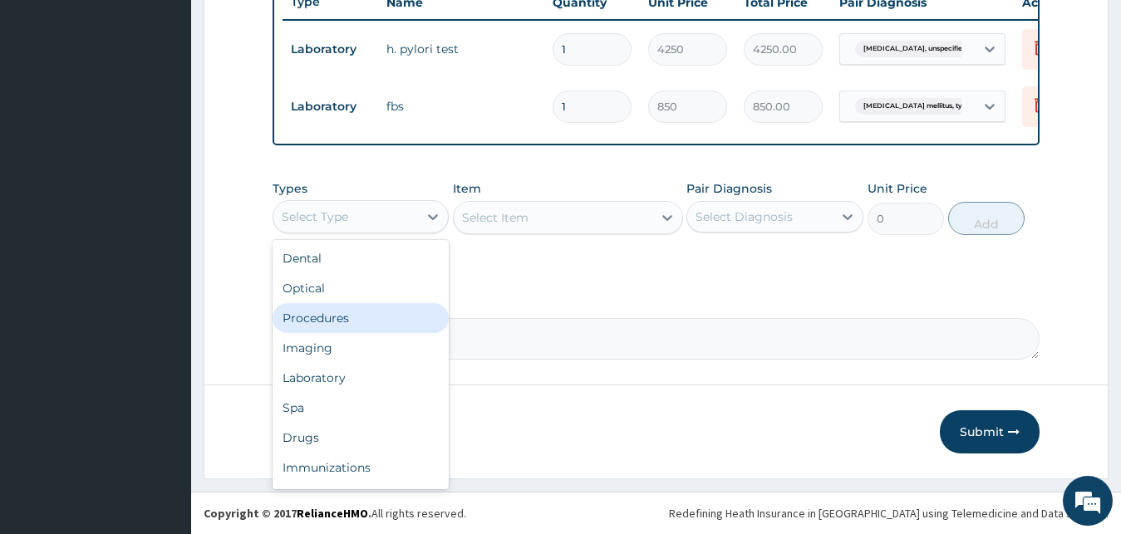
click at [337, 311] on div "Procedures" at bounding box center [361, 318] width 177 height 30
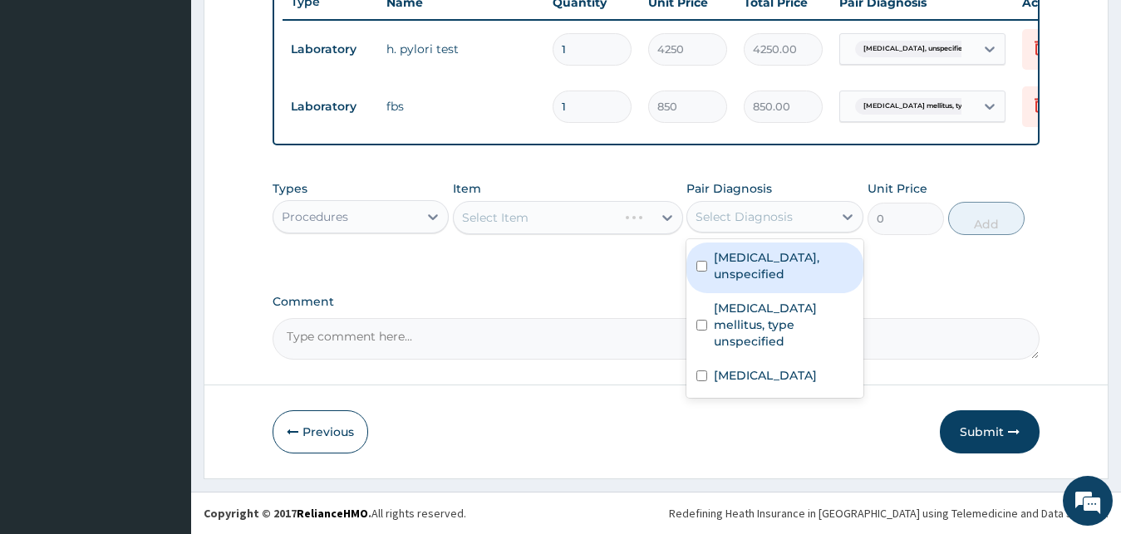
click at [765, 217] on div "Select Diagnosis" at bounding box center [744, 217] width 97 height 17
click at [739, 258] on label "Gastritis, unspecified" at bounding box center [784, 265] width 140 height 33
checkbox input "true"
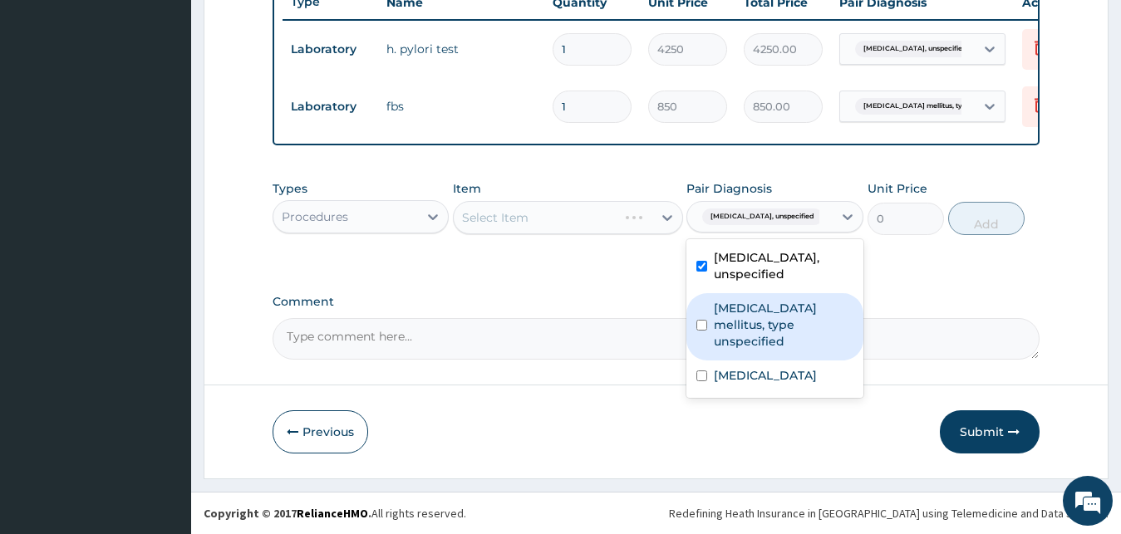
click at [733, 300] on label "Diabetes mellitus, type unspecified" at bounding box center [784, 325] width 140 height 50
checkbox input "true"
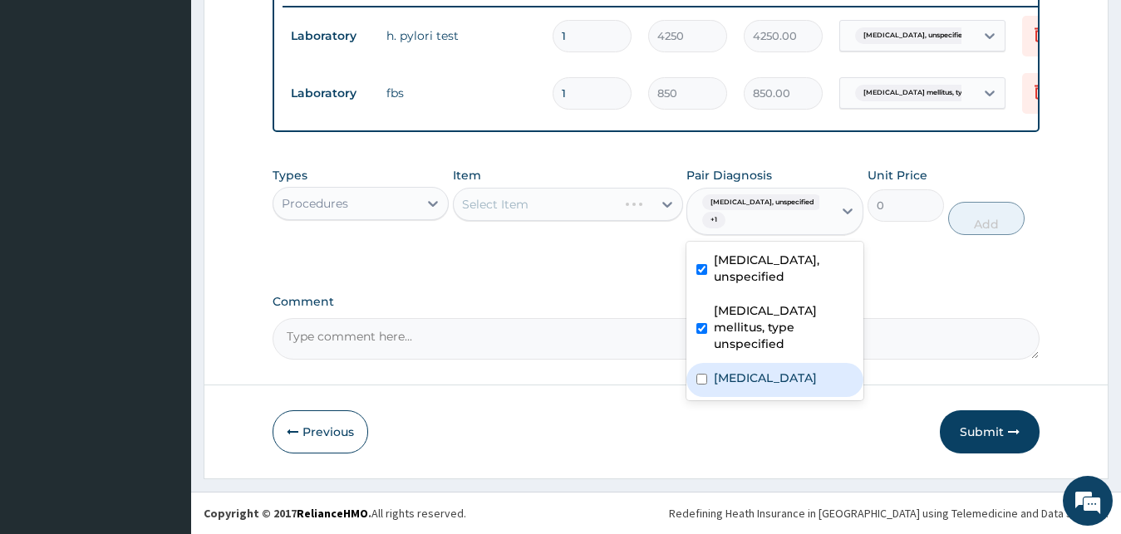
click at [729, 370] on label "[MEDICAL_DATA]" at bounding box center [765, 378] width 103 height 17
checkbox input "true"
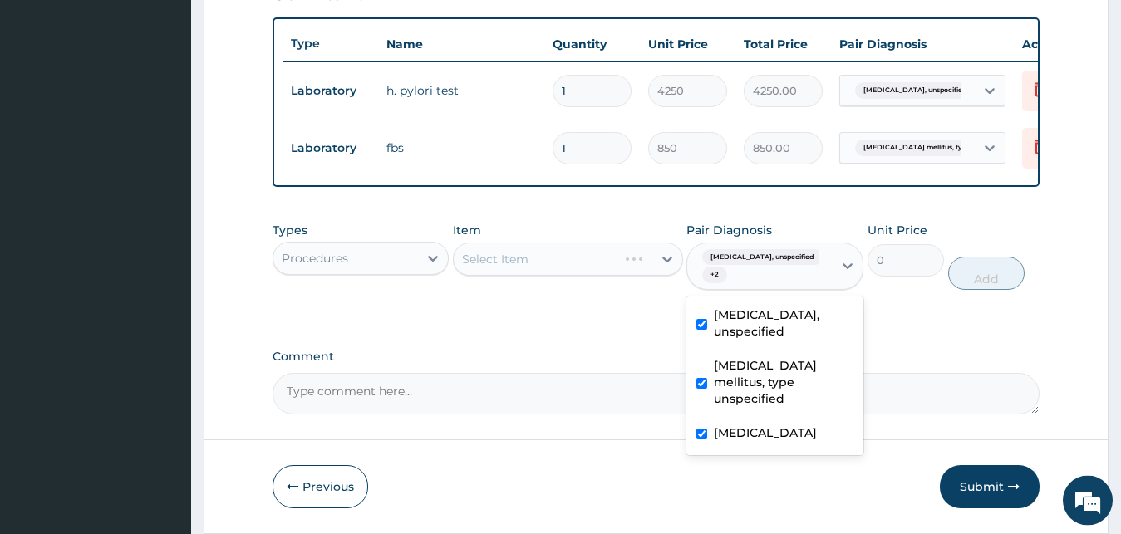
scroll to position [572, 0]
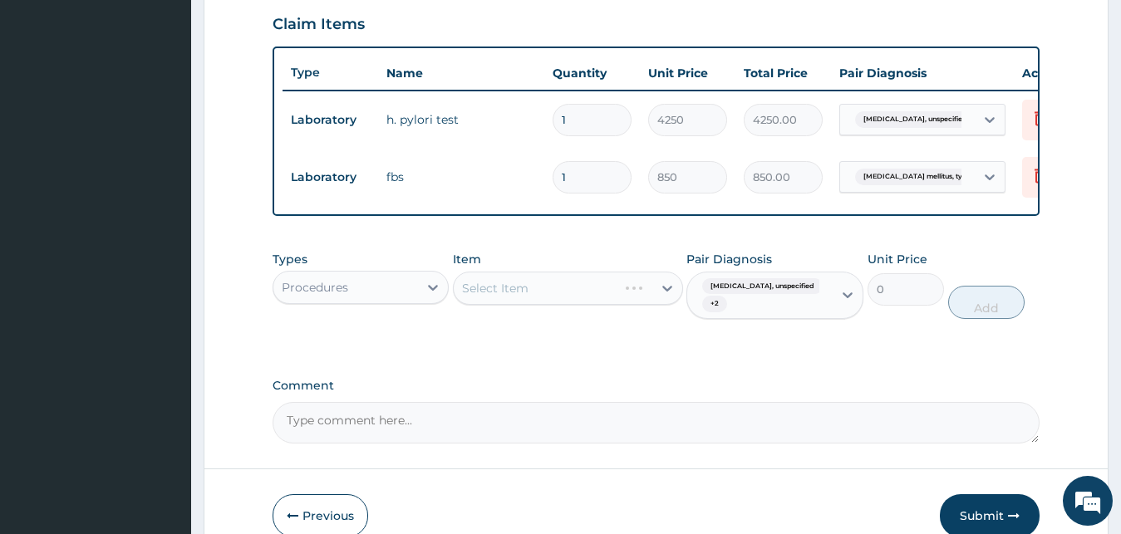
click at [529, 290] on div "Select Item" at bounding box center [568, 288] width 230 height 33
drag, startPoint x: 593, startPoint y: 306, endPoint x: 600, endPoint y: 299, distance: 9.4
click at [594, 305] on div "Select Item" at bounding box center [568, 288] width 230 height 33
click at [601, 299] on div "Select Item" at bounding box center [568, 288] width 230 height 33
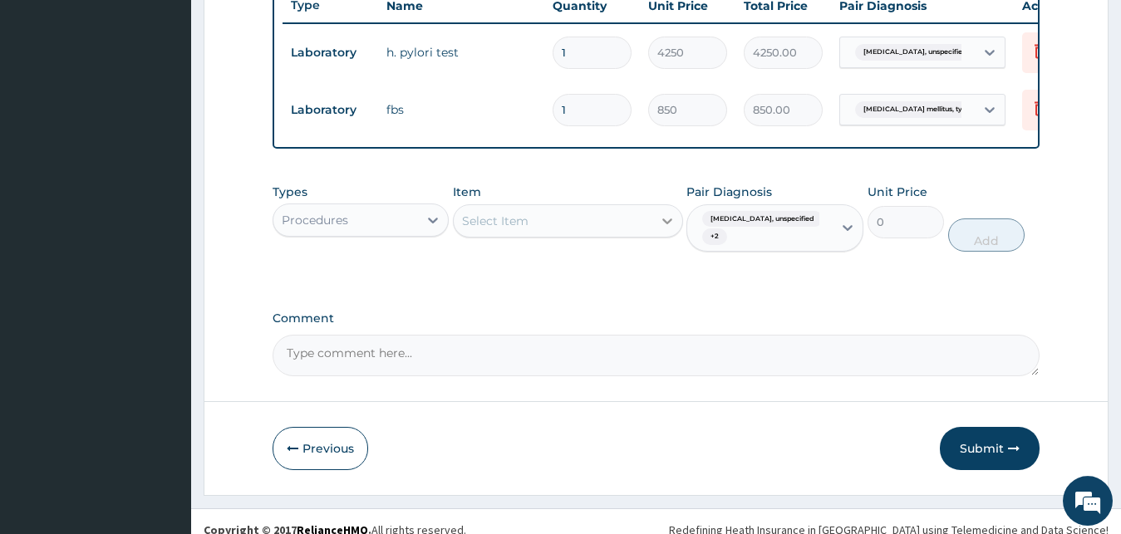
scroll to position [657, 0]
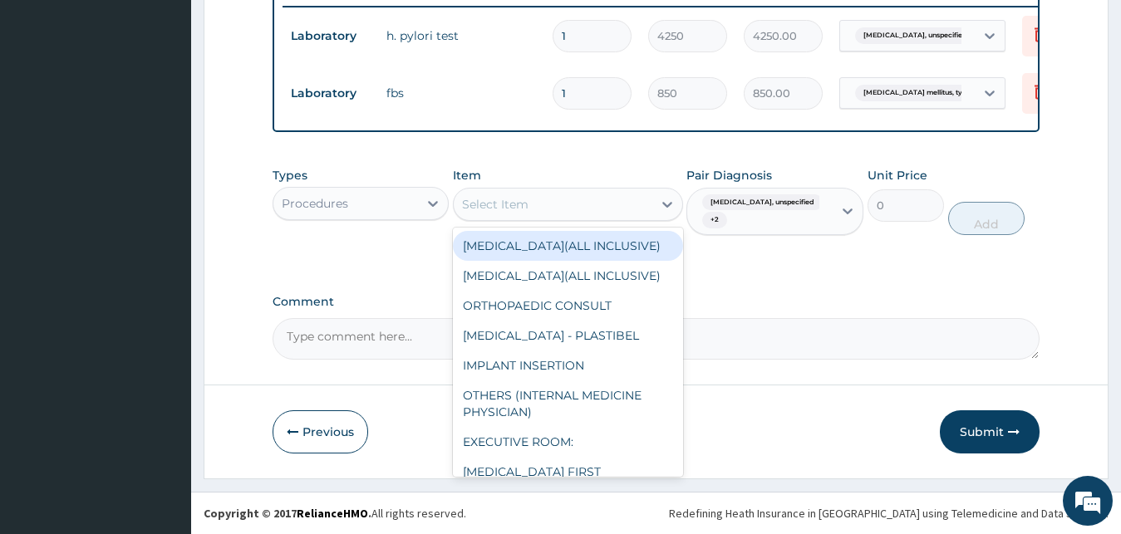
click at [627, 218] on div "Select Item" at bounding box center [553, 204] width 199 height 27
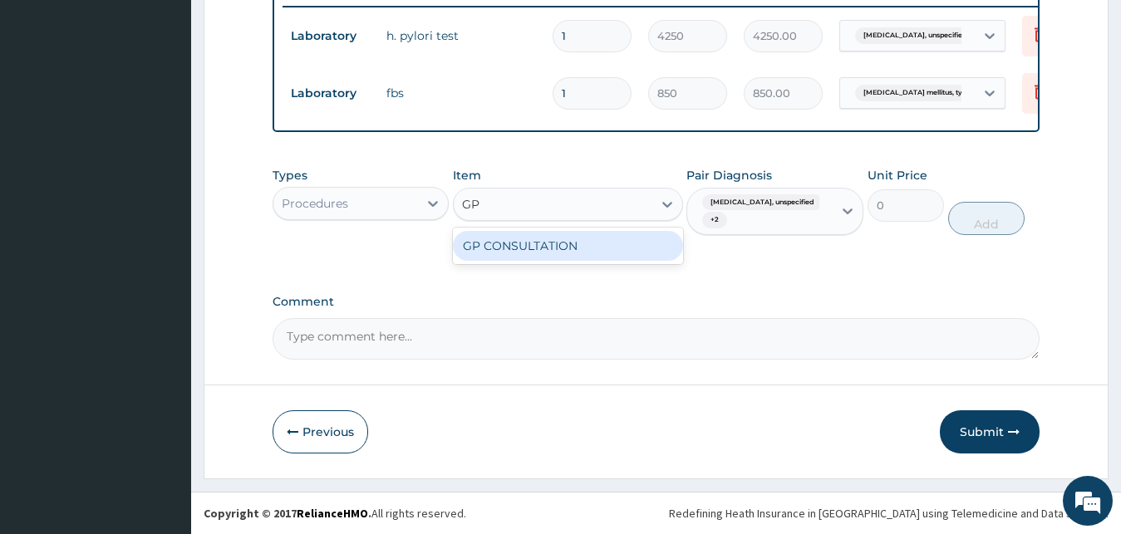
type input "GP C"
click at [606, 249] on div "GP CONSULTATION" at bounding box center [568, 246] width 230 height 30
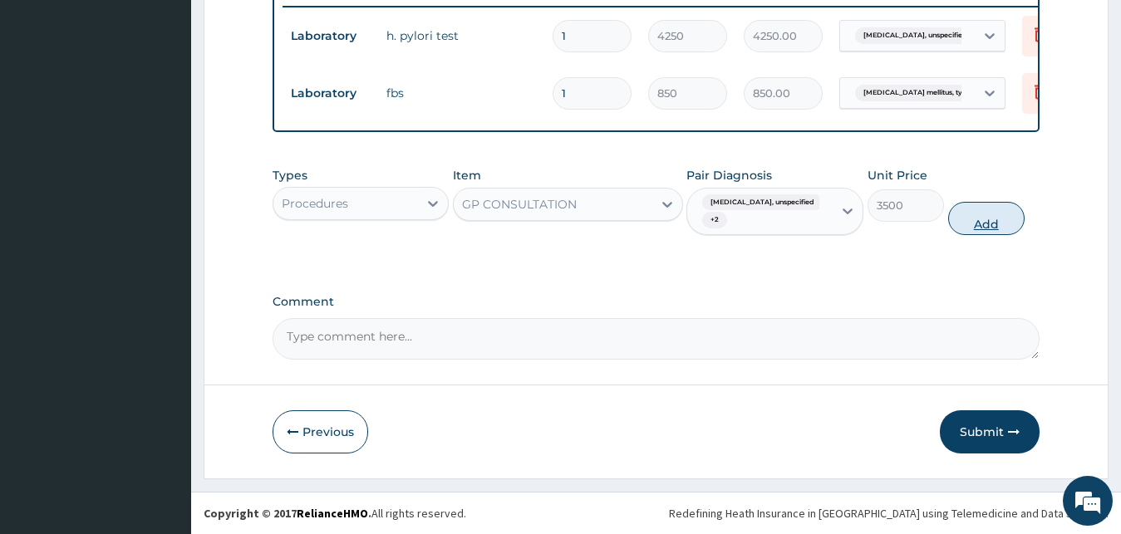
click at [971, 230] on button "Add" at bounding box center [986, 218] width 76 height 33
type input "0"
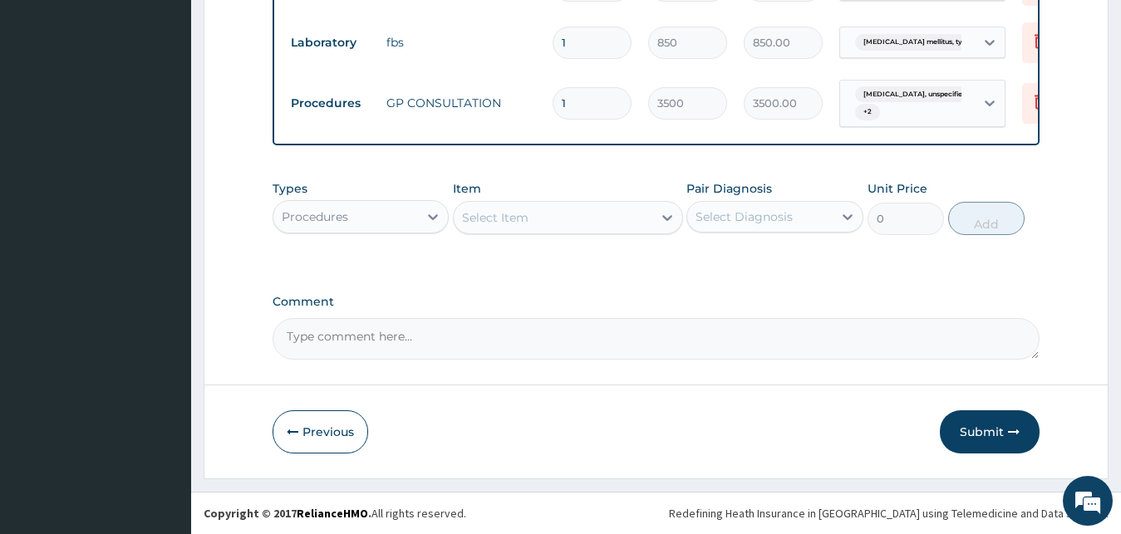
scroll to position [721, 0]
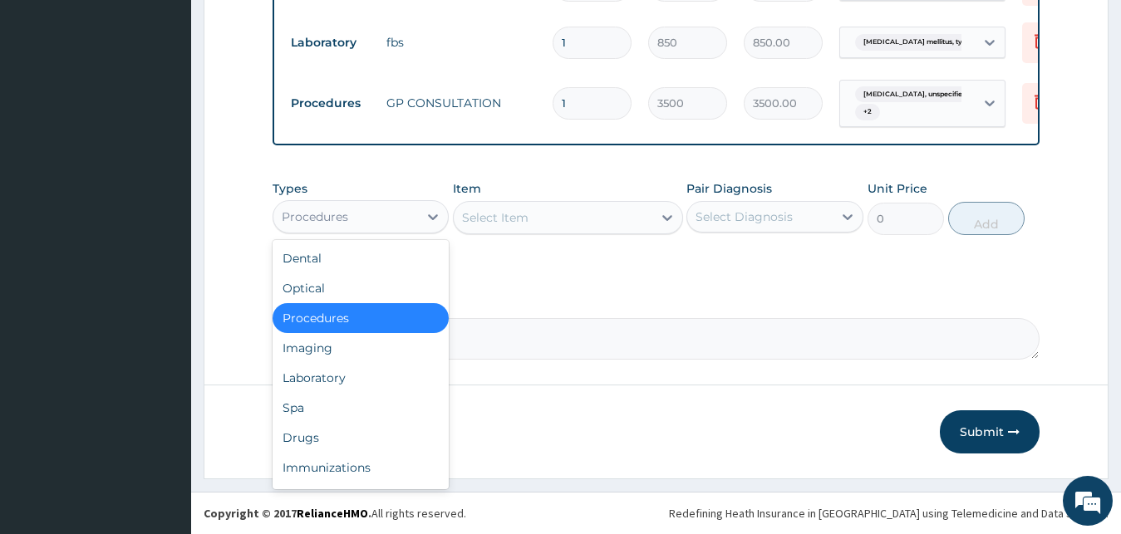
click at [338, 207] on div "Procedures" at bounding box center [345, 217] width 145 height 27
click at [291, 386] on div "Laboratory" at bounding box center [361, 378] width 177 height 30
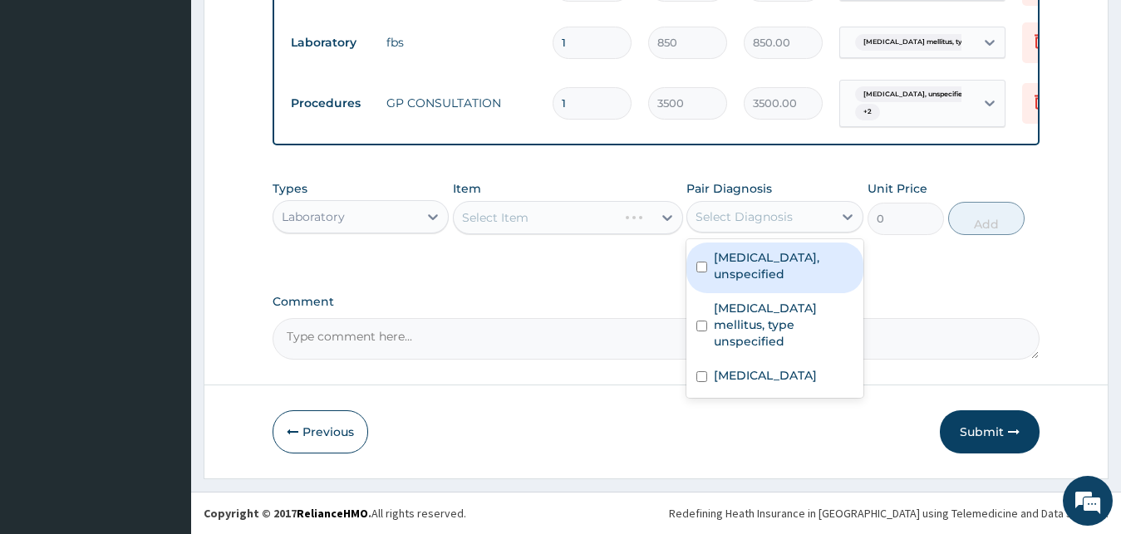
drag, startPoint x: 732, startPoint y: 219, endPoint x: 743, endPoint y: 234, distance: 19.1
click at [734, 219] on div "Select Diagnosis" at bounding box center [744, 217] width 97 height 17
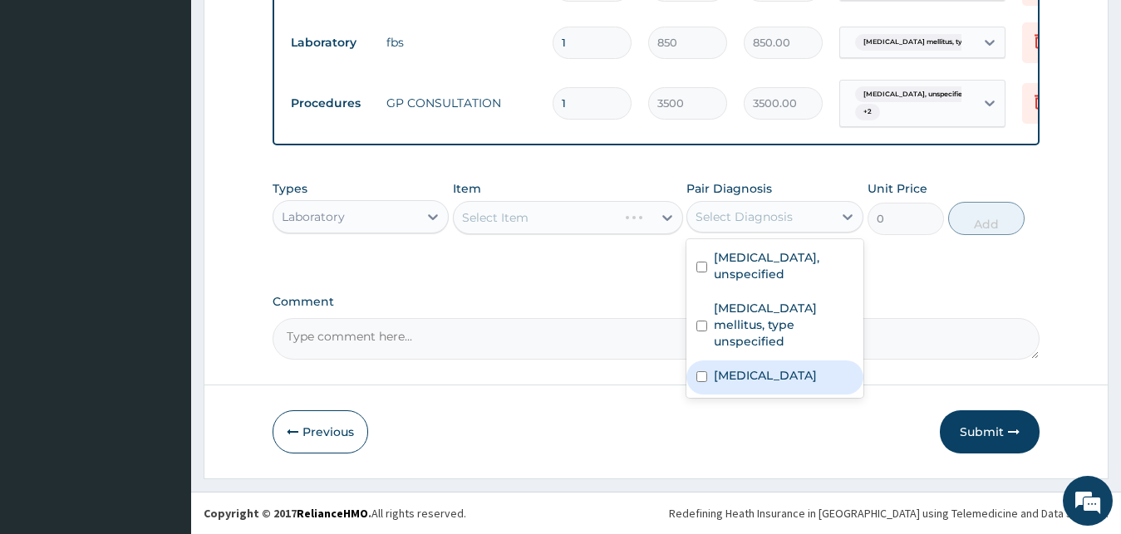
click at [730, 367] on label "Malaria, unspecified" at bounding box center [765, 375] width 103 height 17
checkbox input "true"
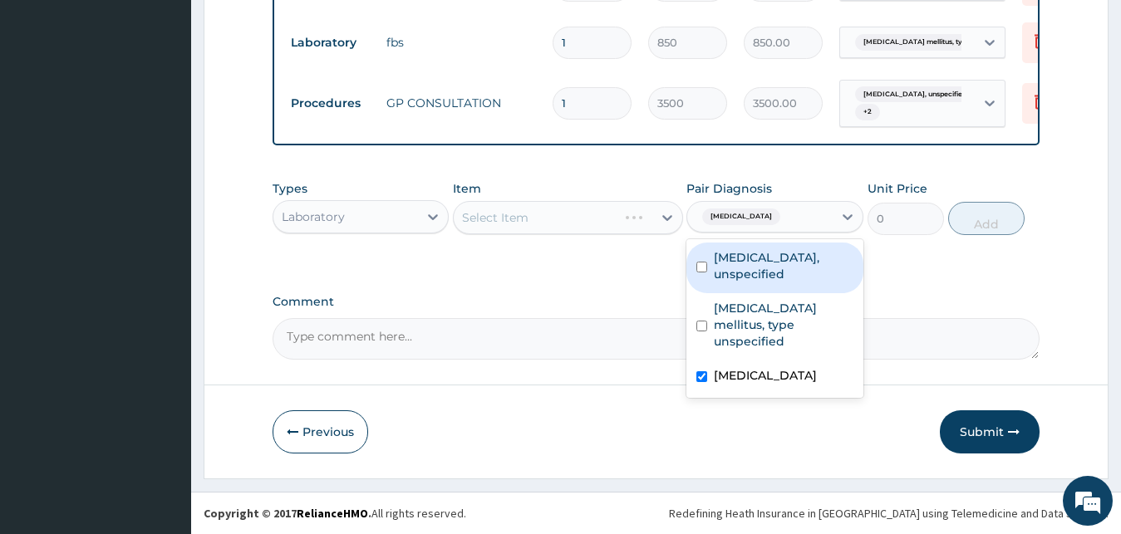
click at [621, 219] on div "Select Item" at bounding box center [568, 217] width 230 height 33
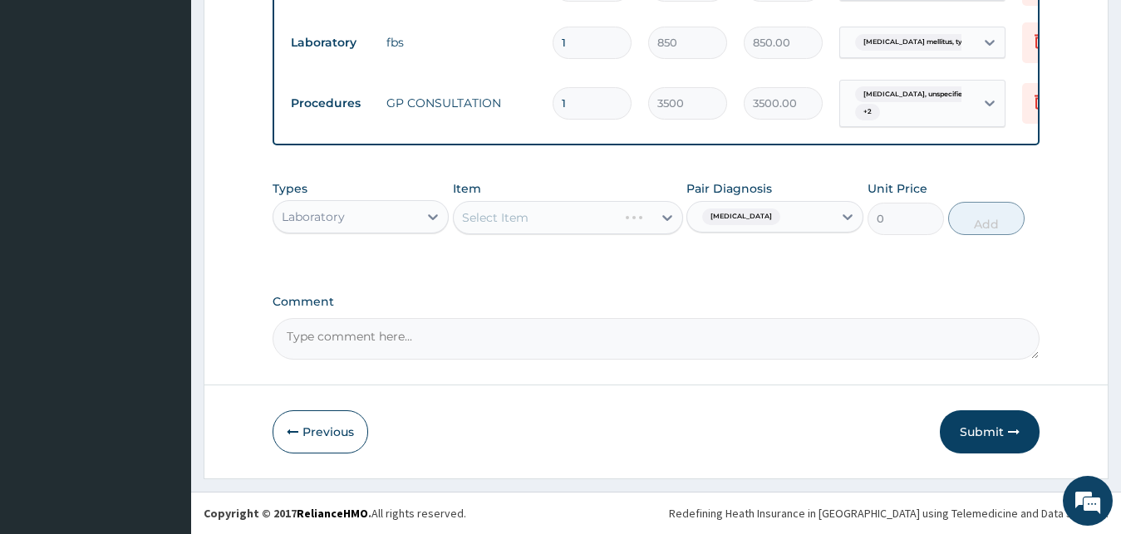
click at [619, 219] on div "Select Item" at bounding box center [568, 217] width 230 height 33
click at [608, 220] on div "Select Item" at bounding box center [553, 217] width 199 height 27
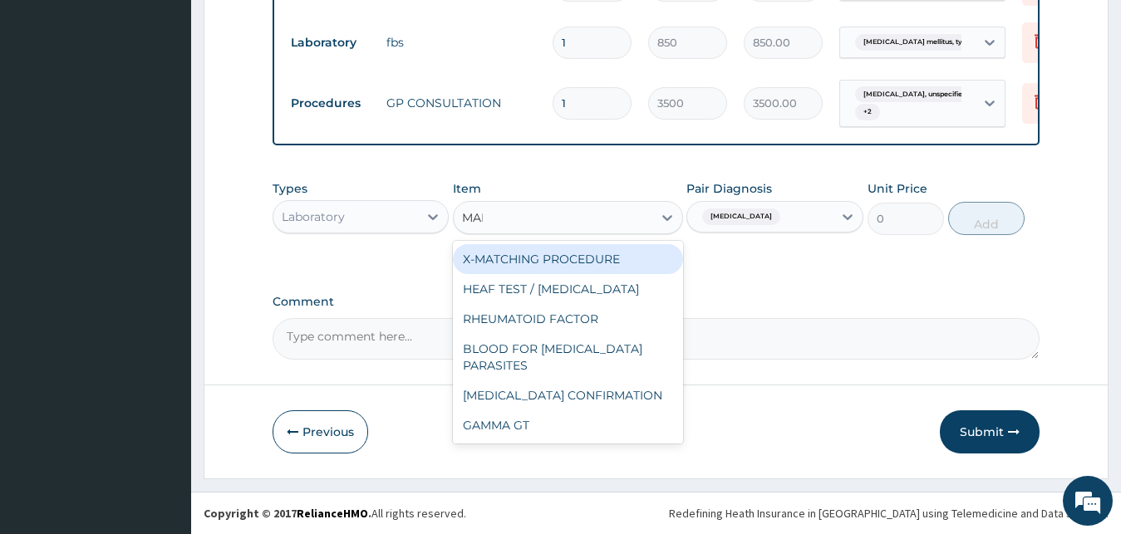
type input "MALA"
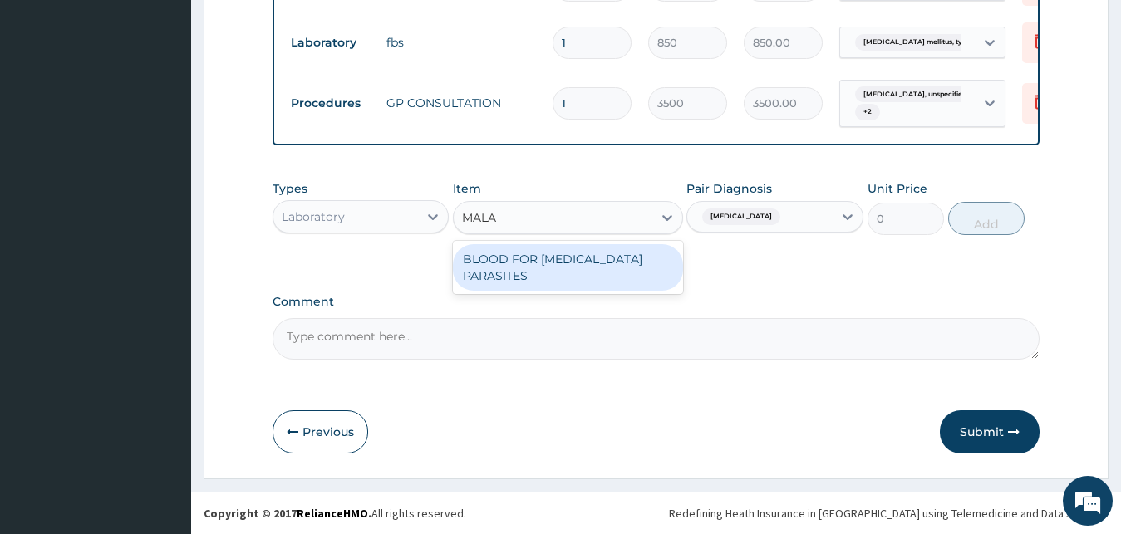
click at [606, 268] on div "BLOOD FOR MALARIA PARASITES" at bounding box center [568, 267] width 230 height 47
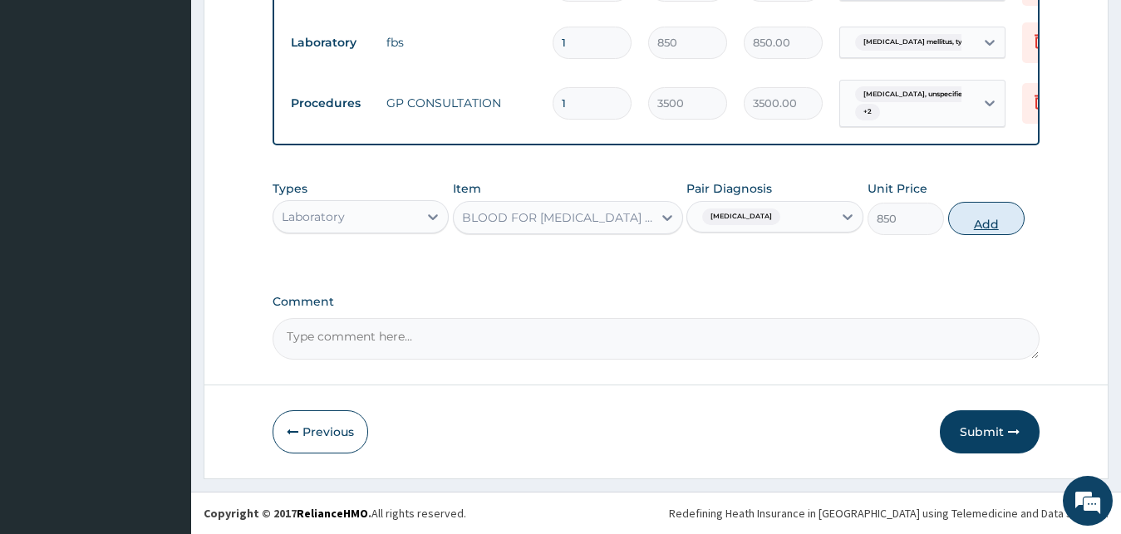
click at [1001, 221] on button "Add" at bounding box center [986, 218] width 76 height 33
type input "0"
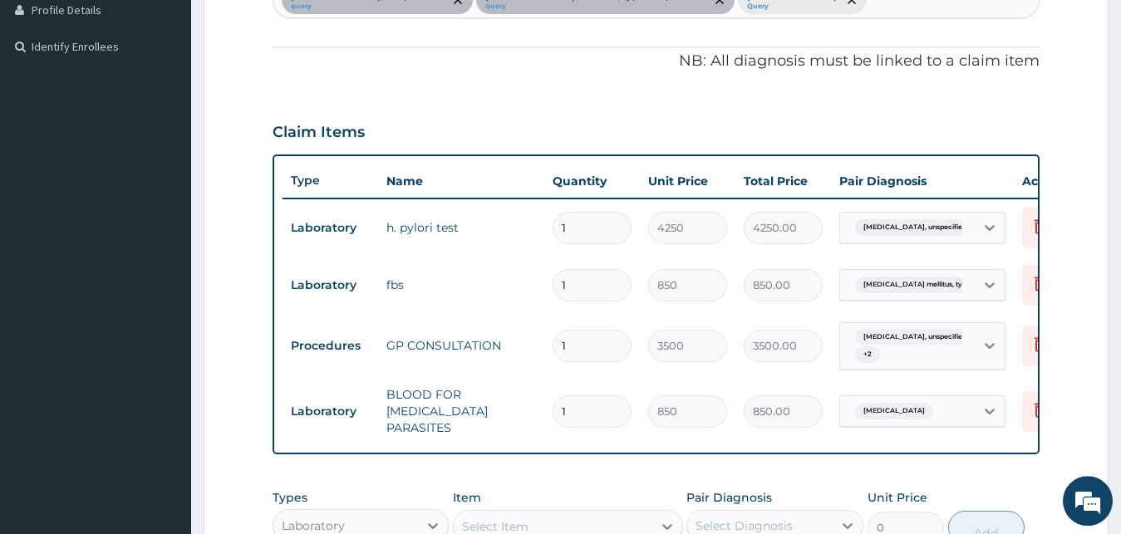
scroll to position [381, 0]
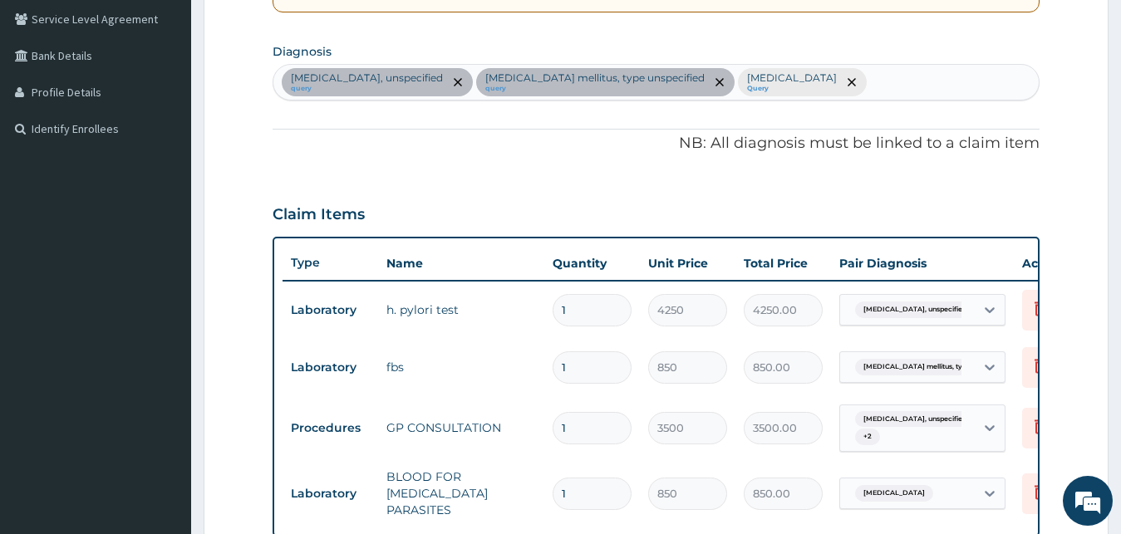
click at [856, 88] on div "Gastritis, unspecified query Diabetes mellitus, type unspecified query Malaria,…" at bounding box center [656, 82] width 766 height 35
type input "UPPER"
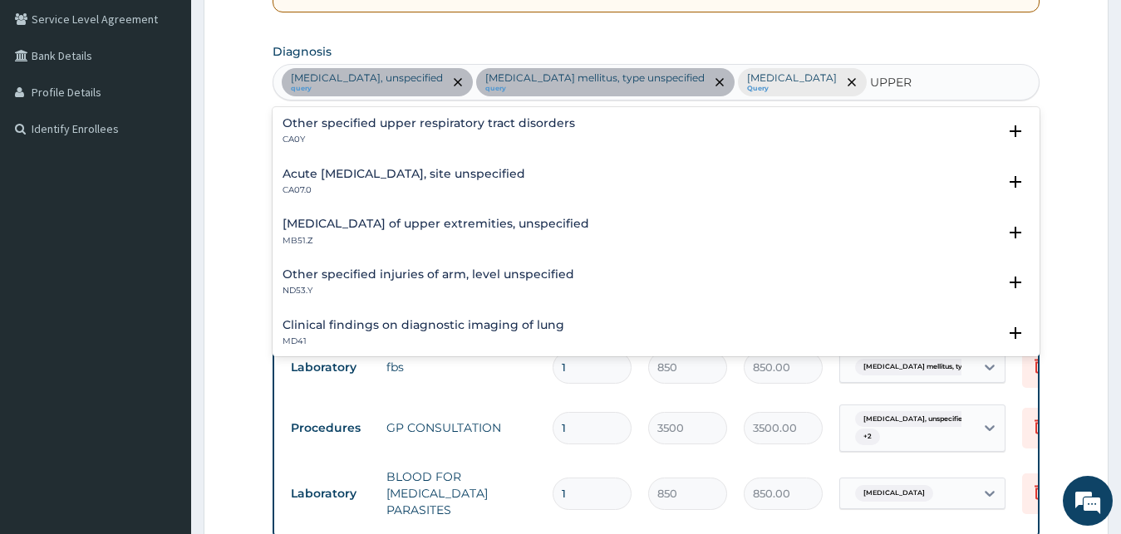
click at [538, 111] on div "Other specified upper respiratory tract disorders CA0Y Select Status Query Quer…" at bounding box center [657, 136] width 768 height 51
click at [544, 126] on h4 "Other specified upper respiratory tract disorders" at bounding box center [429, 123] width 293 height 12
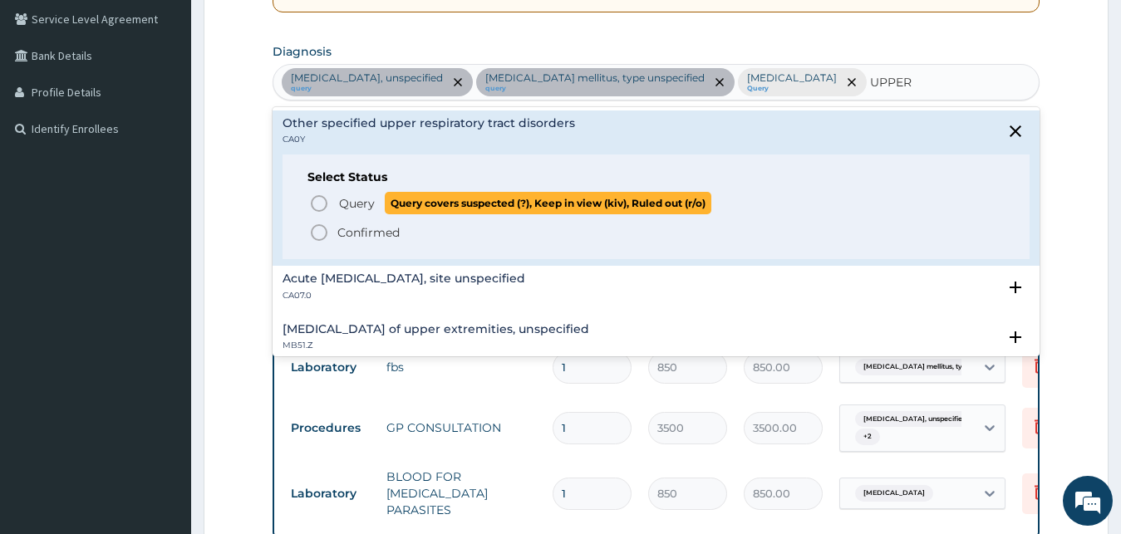
click at [374, 214] on p "Query Query covers suspected (?), Keep in view (kiv), Ruled out (r/o)" at bounding box center [524, 203] width 374 height 22
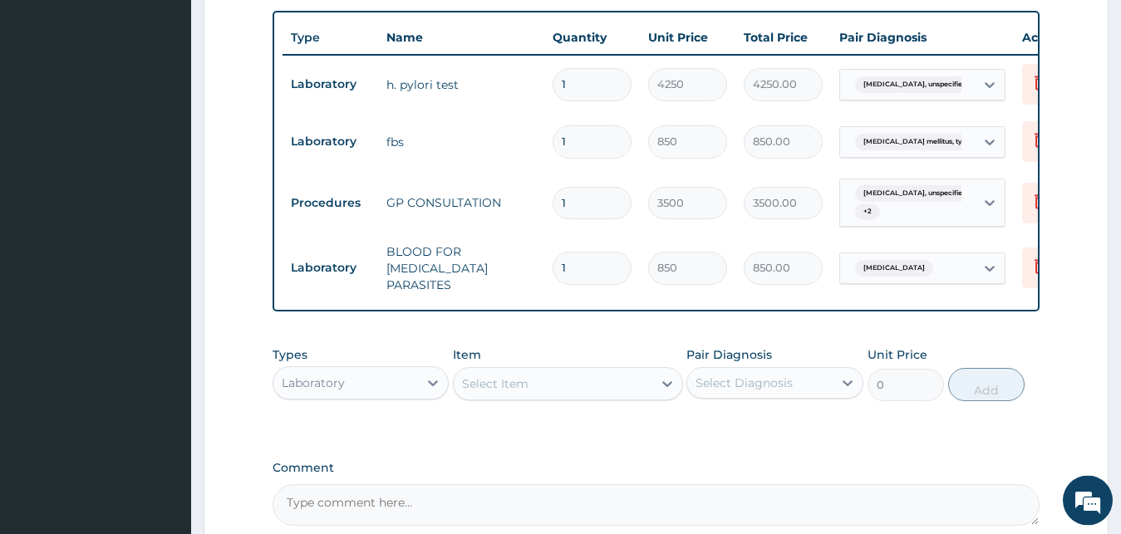
scroll to position [551, 0]
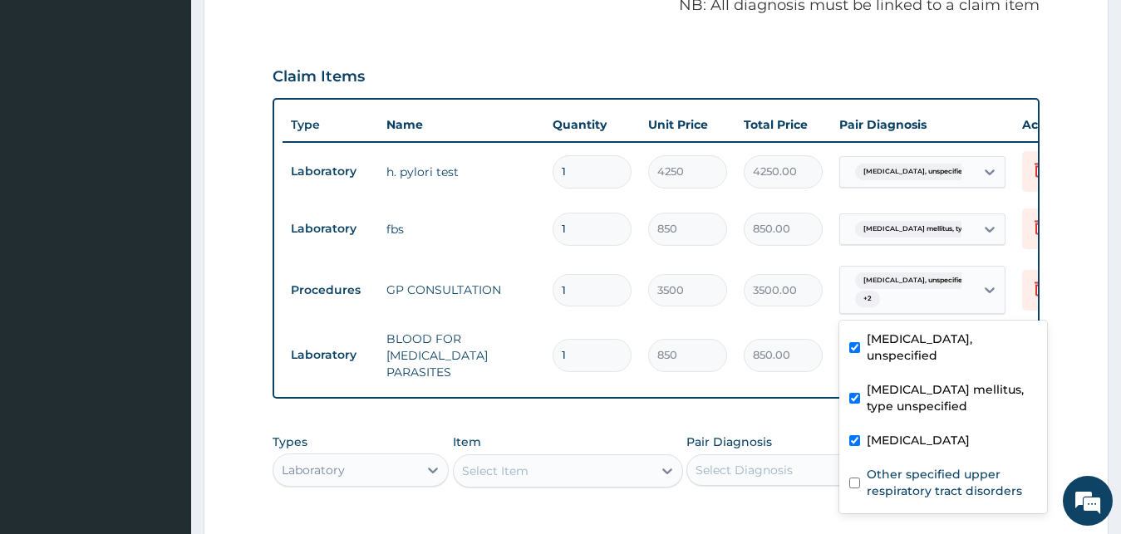
click at [908, 306] on div "Gastritis, unspecified + 2" at bounding box center [905, 290] width 113 height 40
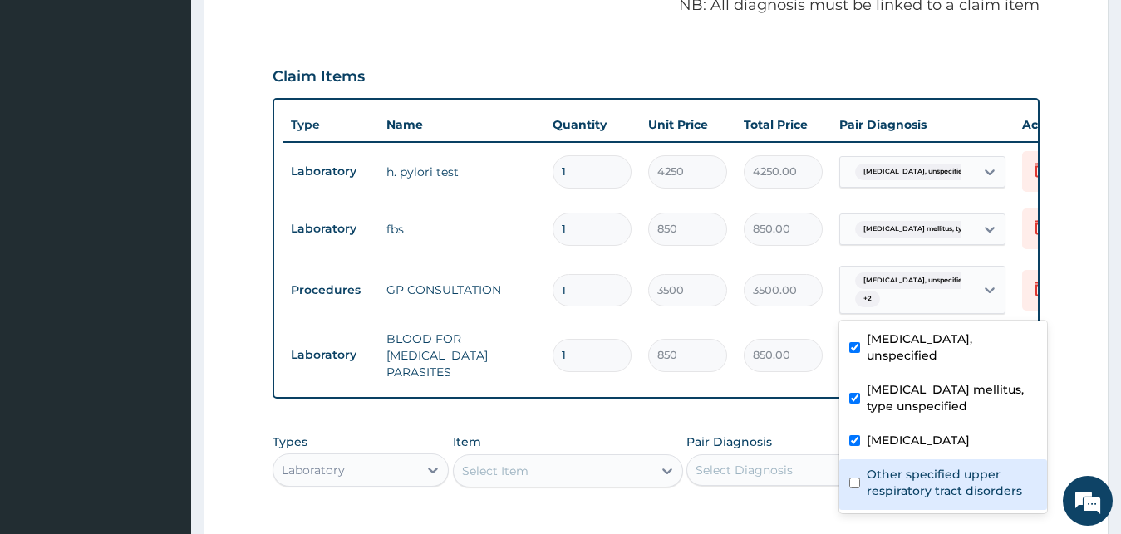
click at [878, 466] on label "Other specified upper respiratory tract disorders" at bounding box center [952, 482] width 170 height 33
checkbox input "true"
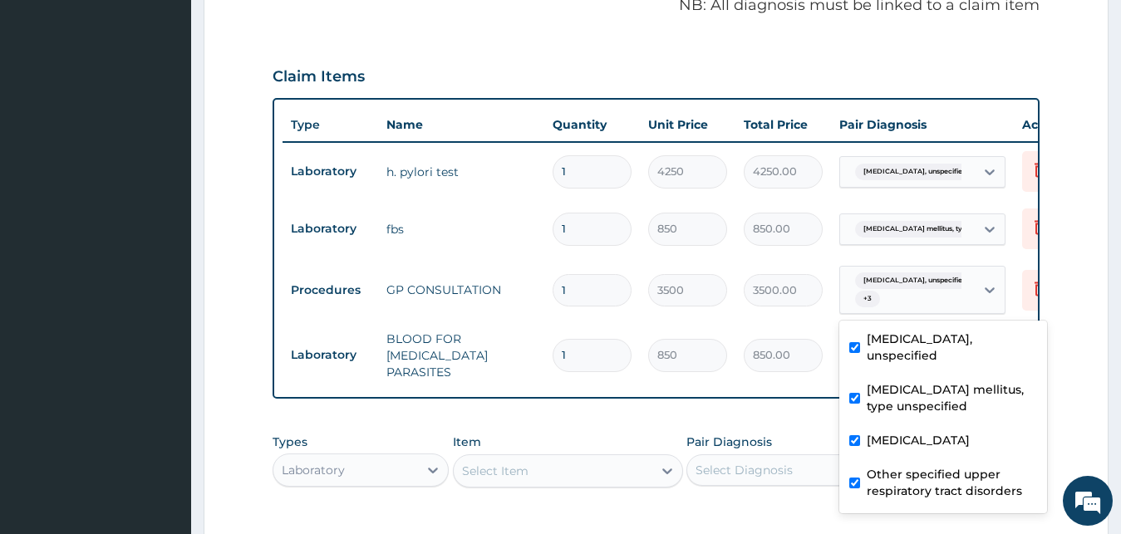
scroll to position [805, 0]
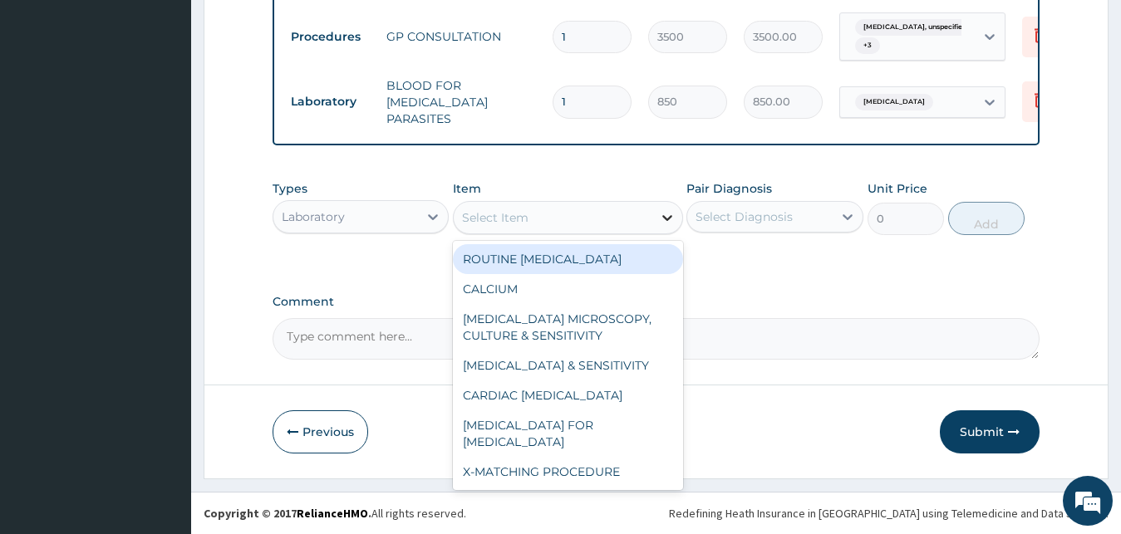
click at [676, 214] on div at bounding box center [667, 218] width 30 height 30
type input "D"
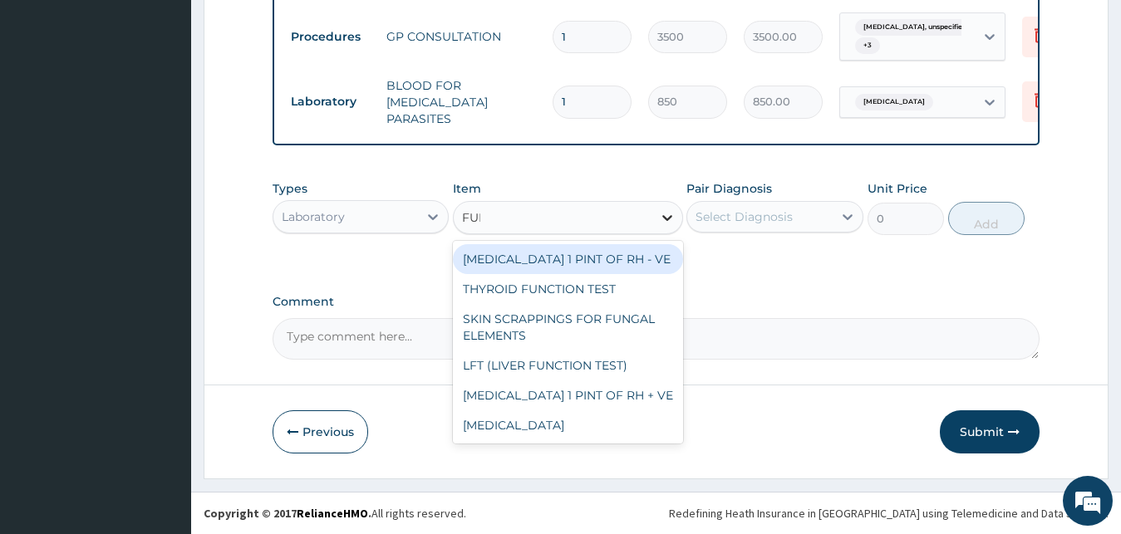
type input "FULL"
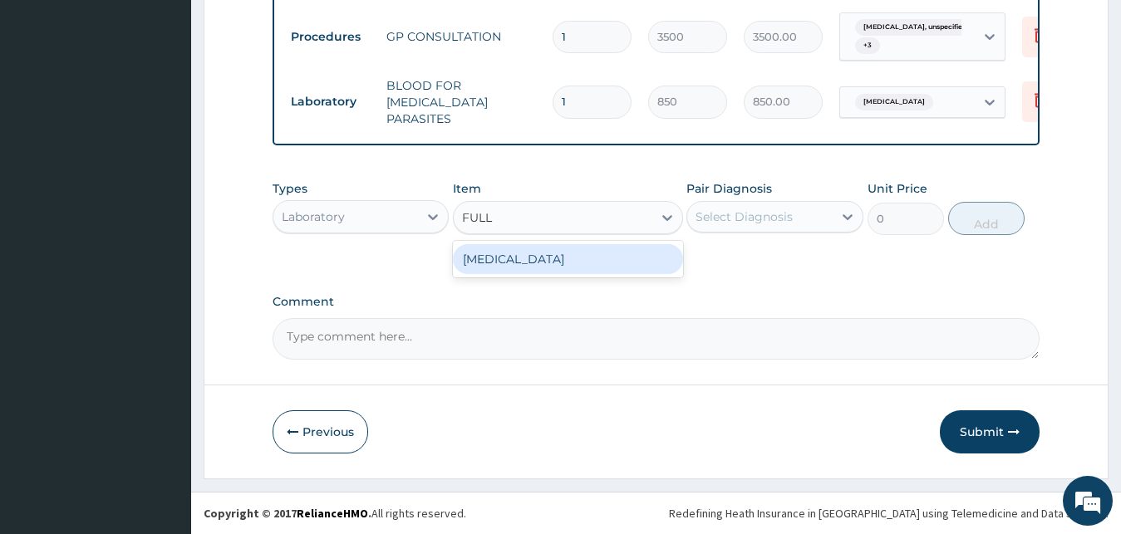
click at [642, 270] on div "FULL BLOOD COUNT" at bounding box center [568, 259] width 230 height 30
type input "2125"
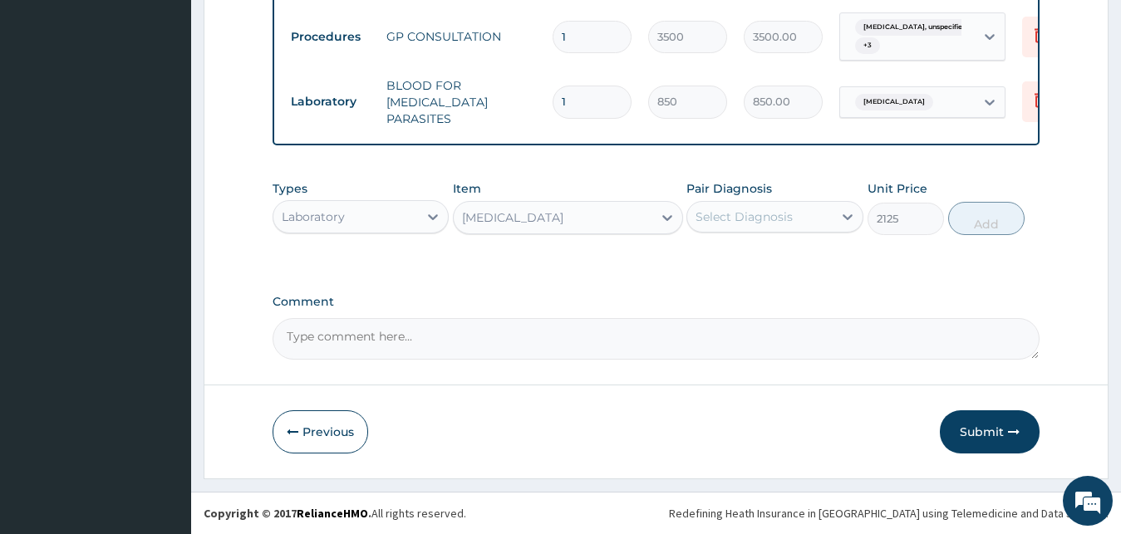
click at [777, 213] on div "Select Diagnosis" at bounding box center [744, 217] width 97 height 17
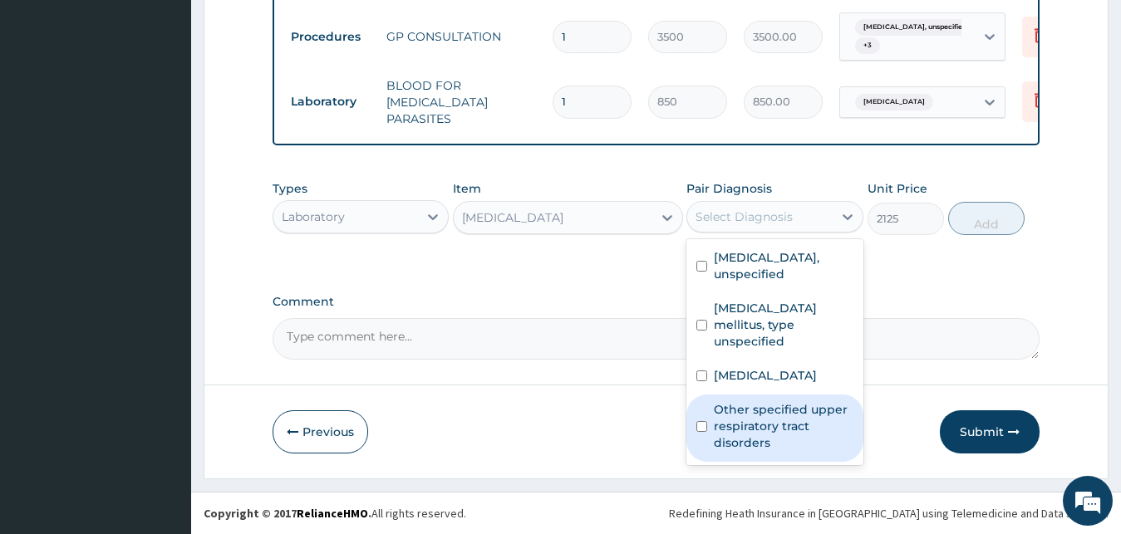
drag, startPoint x: 746, startPoint y: 382, endPoint x: 762, endPoint y: 360, distance: 27.9
click at [746, 401] on label "Other specified upper respiratory tract disorders" at bounding box center [784, 426] width 140 height 50
checkbox input "true"
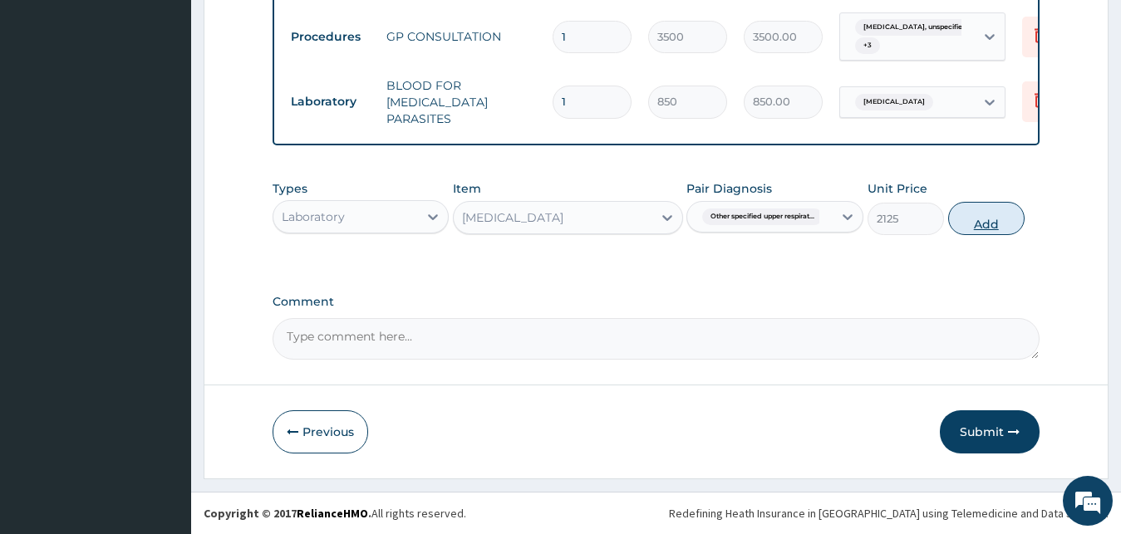
click at [980, 222] on button "Add" at bounding box center [986, 218] width 76 height 33
type input "0"
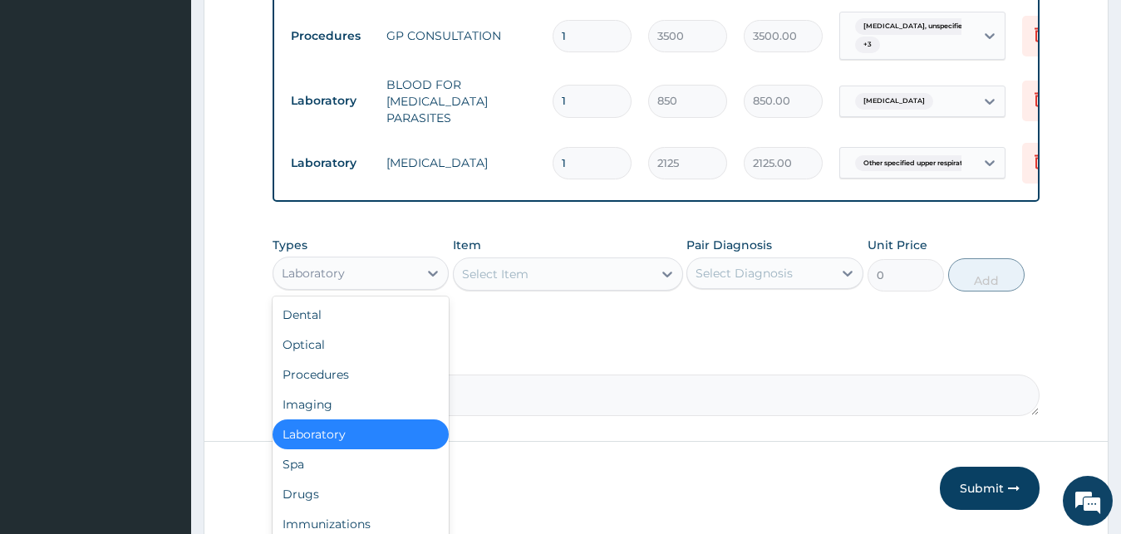
click at [309, 273] on div "Laboratory" at bounding box center [345, 273] width 145 height 27
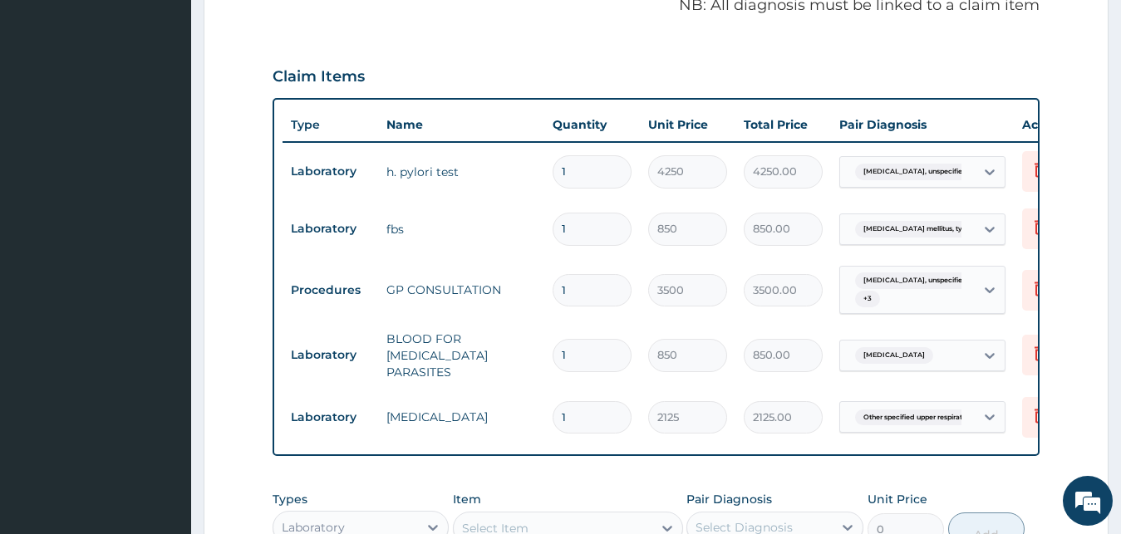
scroll to position [297, 0]
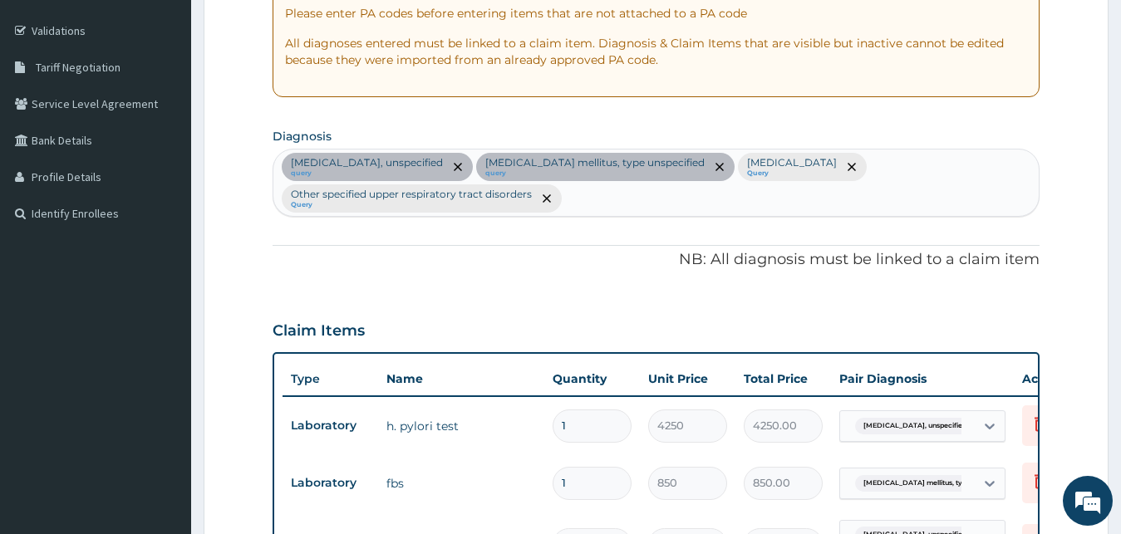
click at [645, 204] on div "Gastritis, unspecified query Diabetes mellitus, type unspecified query Malaria,…" at bounding box center [656, 183] width 766 height 66
type input "ANEMIA"
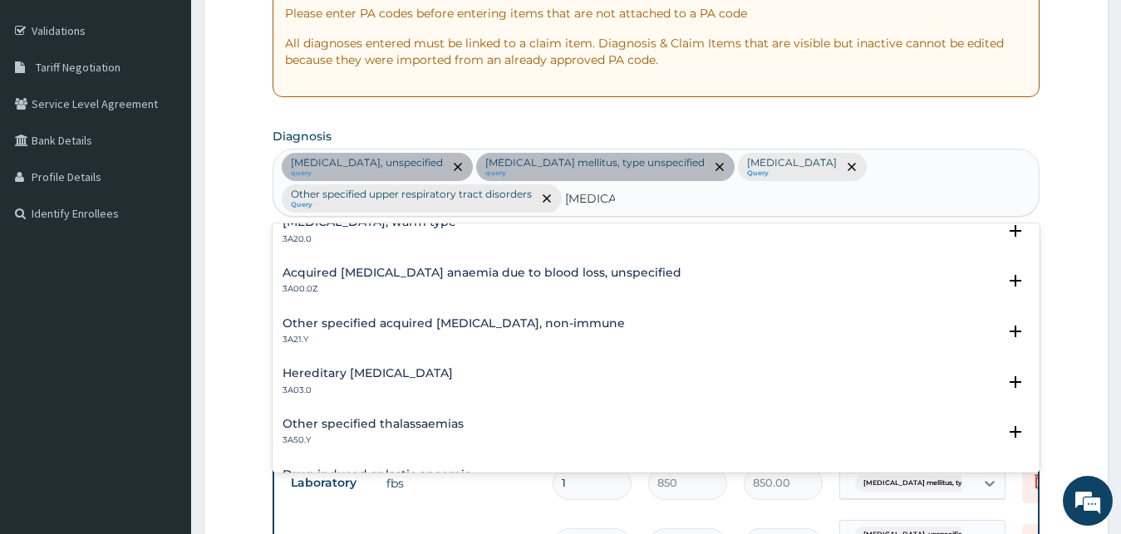
scroll to position [1471, 0]
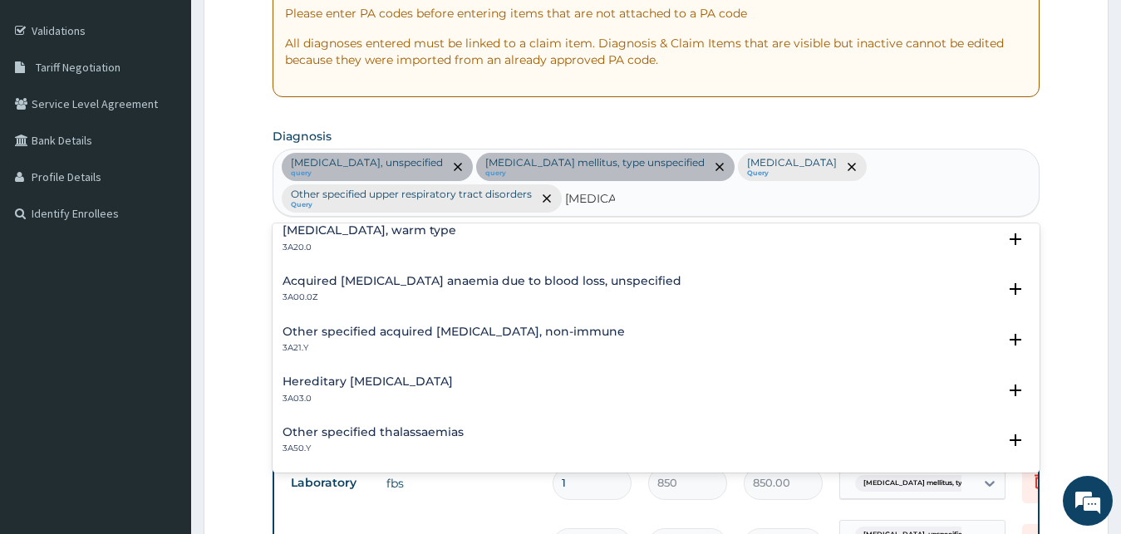
click at [486, 278] on h4 "Acquired iron deficiency anaemia due to blood loss, unspecified" at bounding box center [482, 281] width 399 height 12
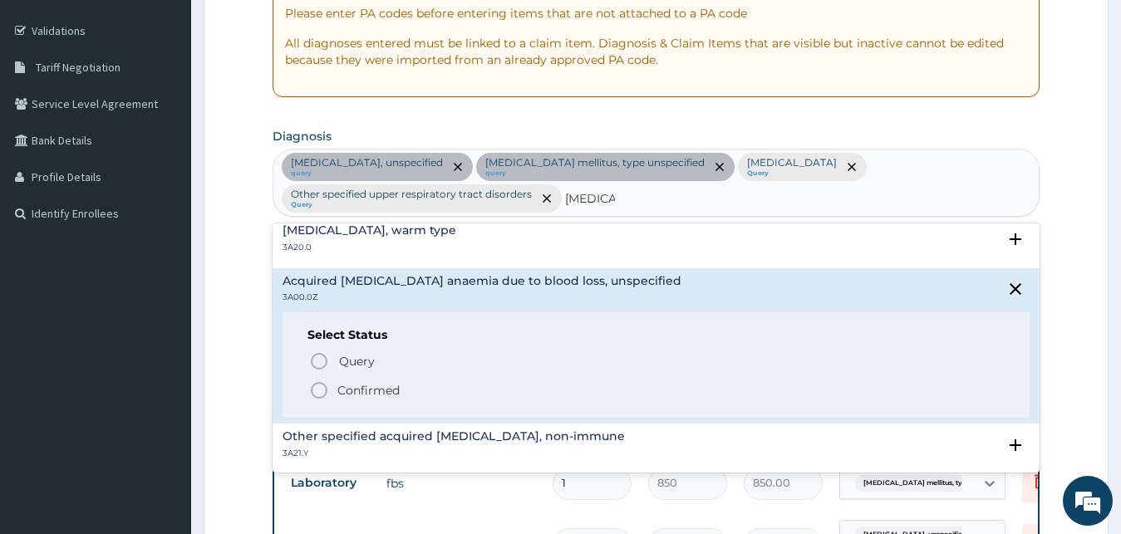
click at [343, 347] on div "Select Status Query Query covers suspected (?), Keep in view (kiv), Ruled out (…" at bounding box center [657, 365] width 748 height 106
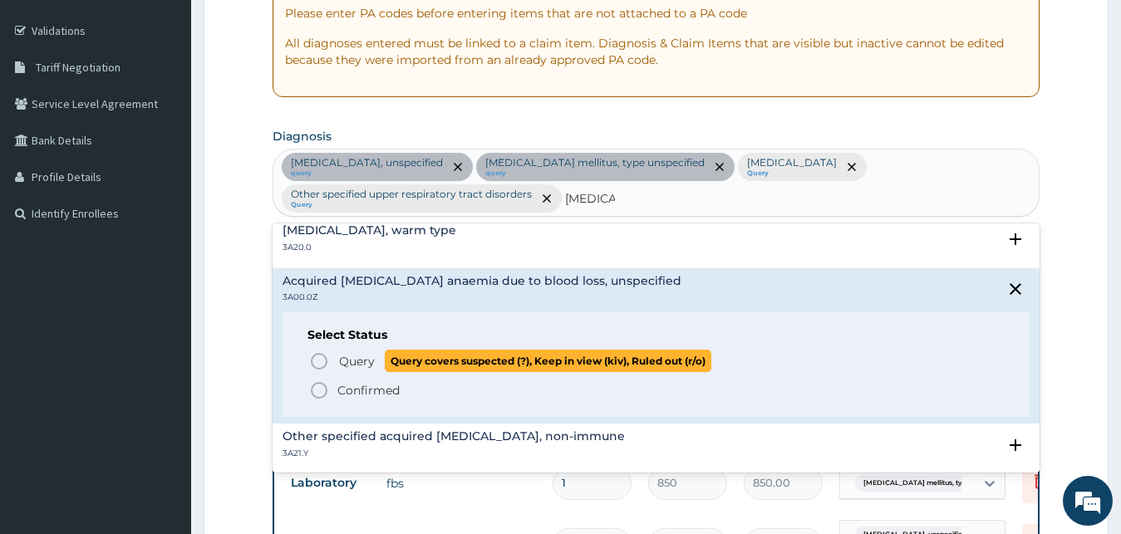
click at [353, 357] on span "Query" at bounding box center [357, 361] width 36 height 17
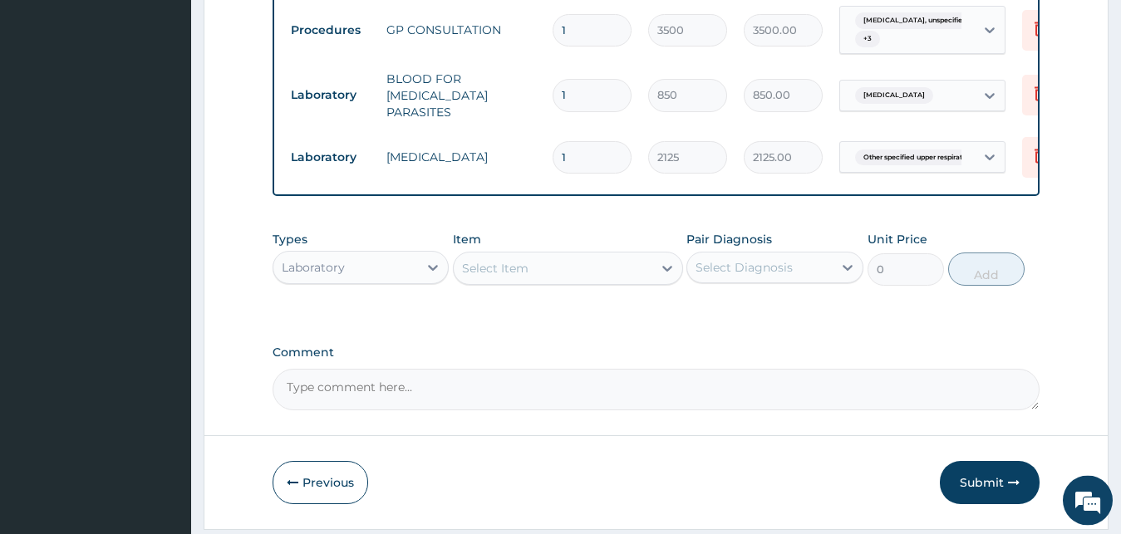
scroll to position [867, 0]
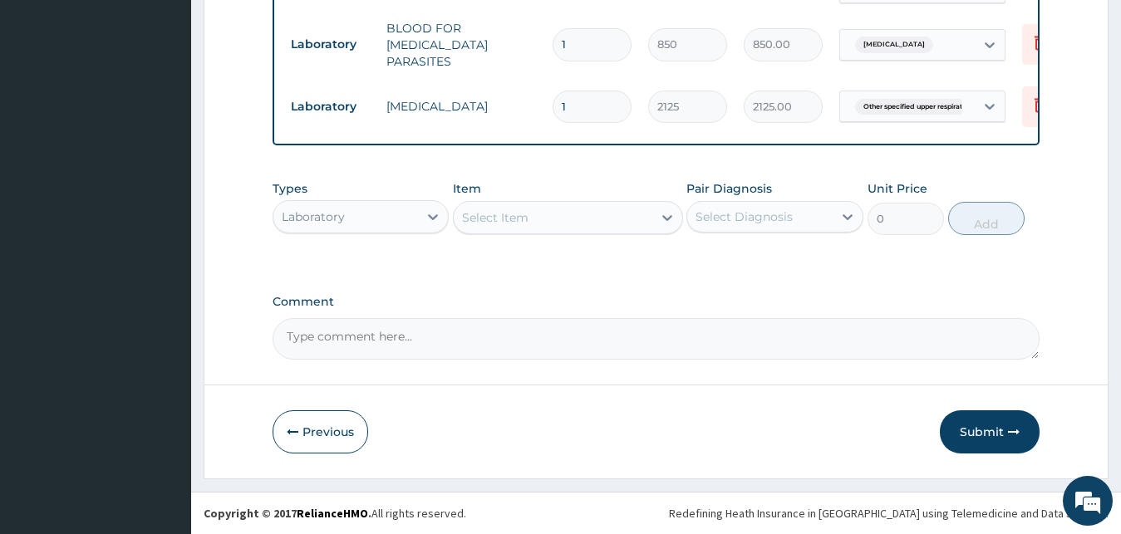
click at [588, 212] on div "Select Item" at bounding box center [553, 217] width 199 height 27
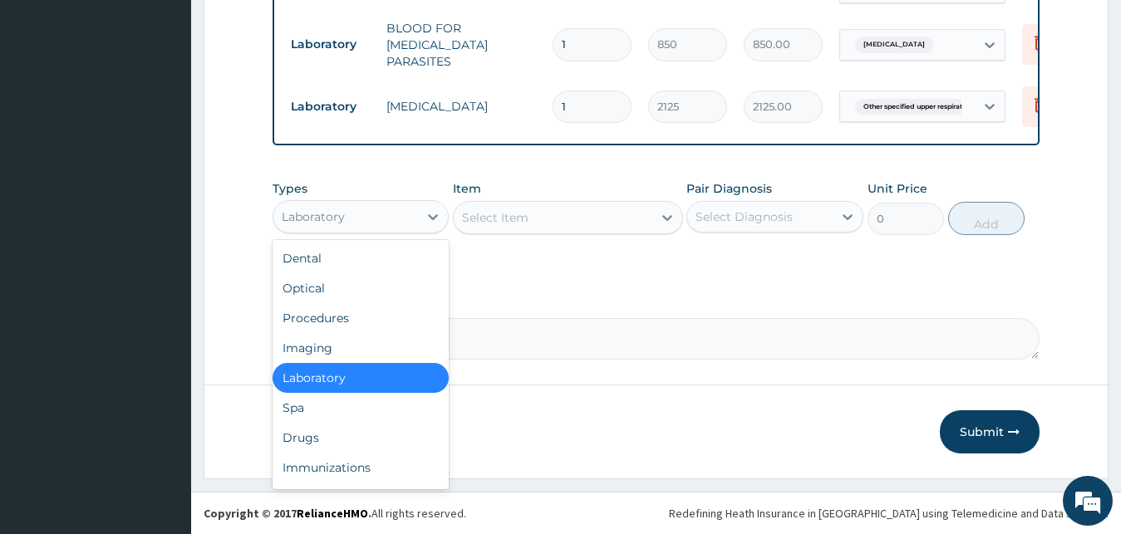
click at [411, 231] on div "Laboratory" at bounding box center [361, 216] width 177 height 33
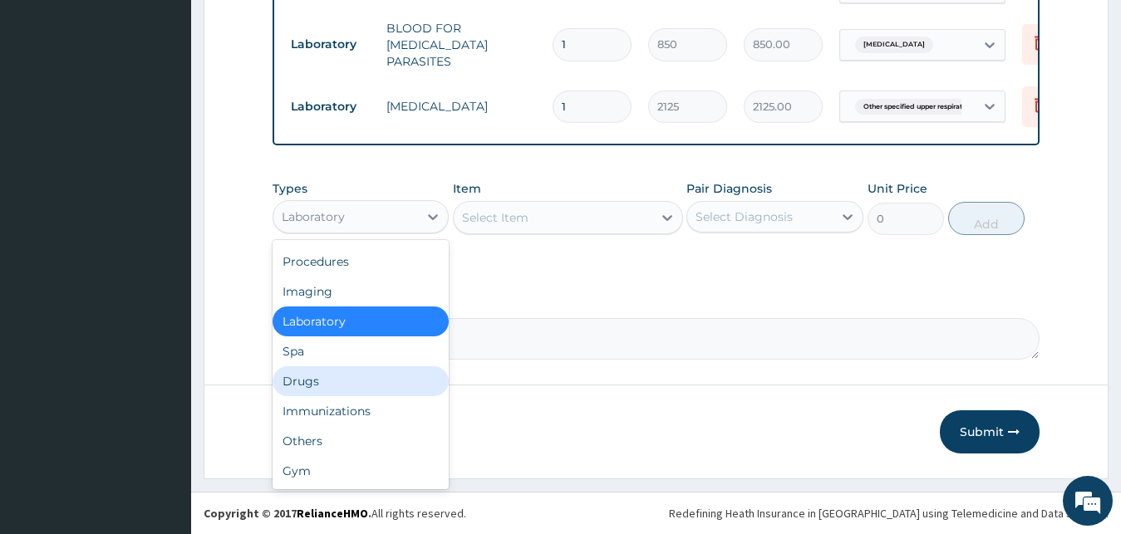
drag, startPoint x: 332, startPoint y: 377, endPoint x: 327, endPoint y: 348, distance: 29.5
click at [332, 376] on div "Drugs" at bounding box center [361, 382] width 177 height 30
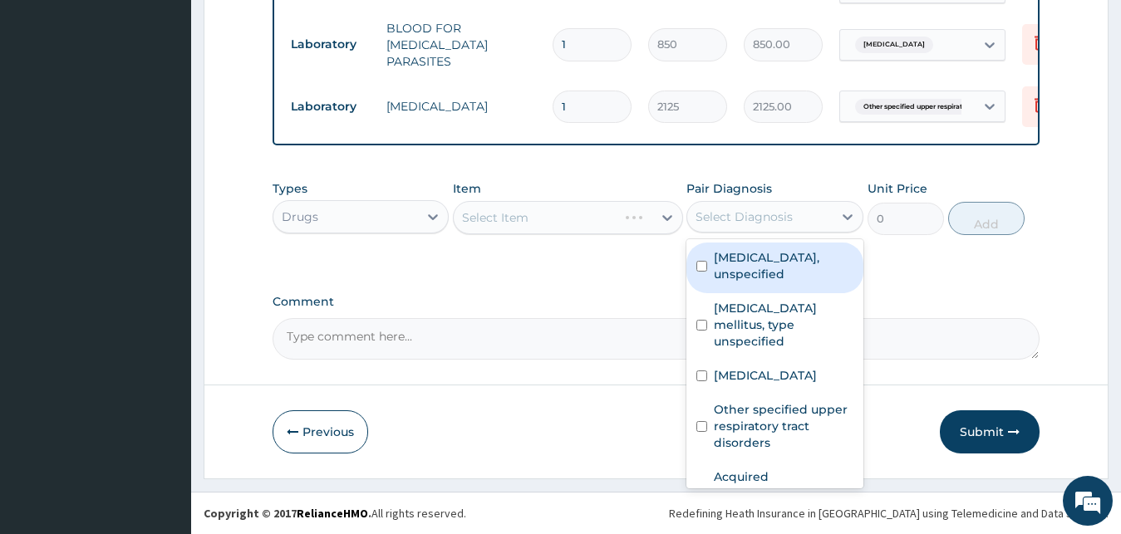
click at [755, 216] on div "Select Diagnosis" at bounding box center [744, 217] width 97 height 17
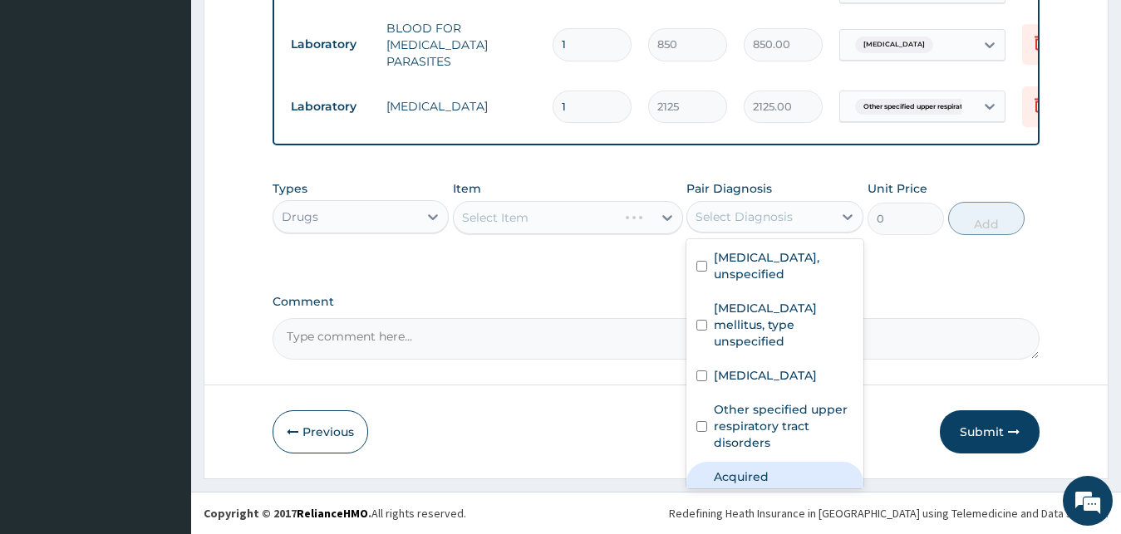
scroll to position [27, 0]
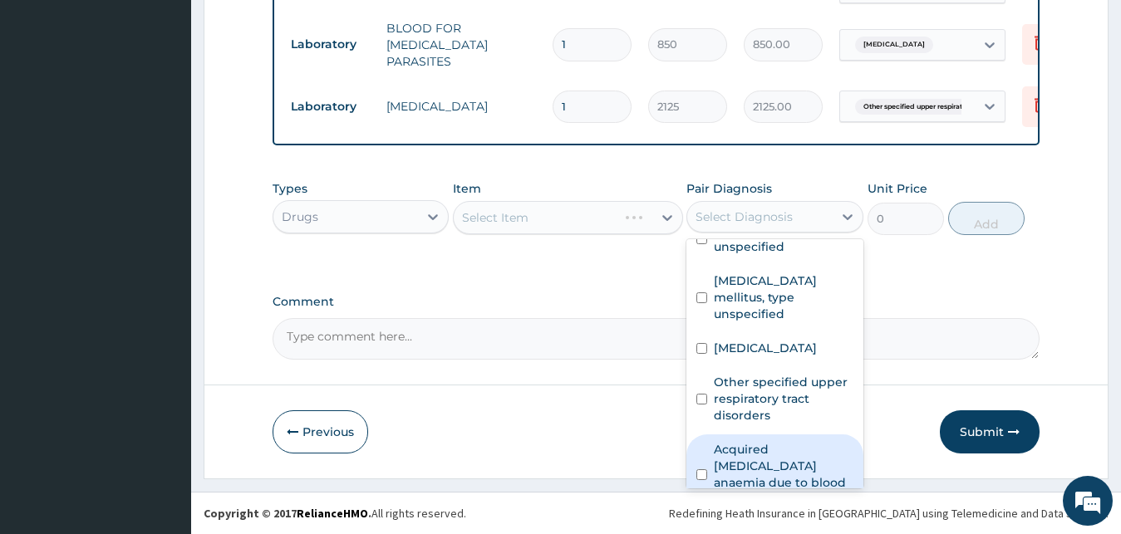
click at [768, 441] on label "Acquired iron deficiency anaemia due to blood loss, unspecified" at bounding box center [784, 474] width 140 height 66
checkbox input "true"
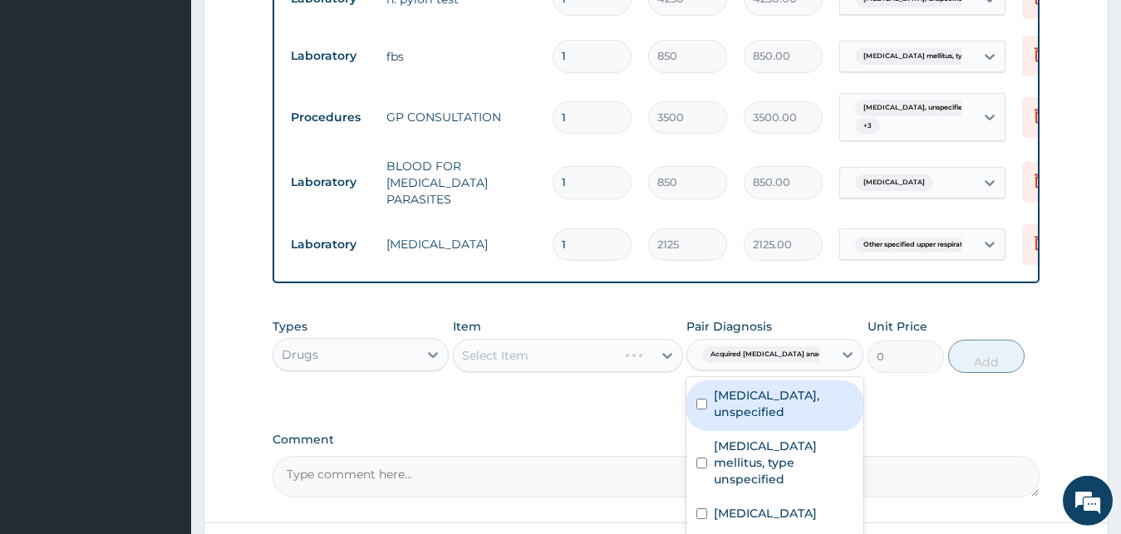
scroll to position [613, 0]
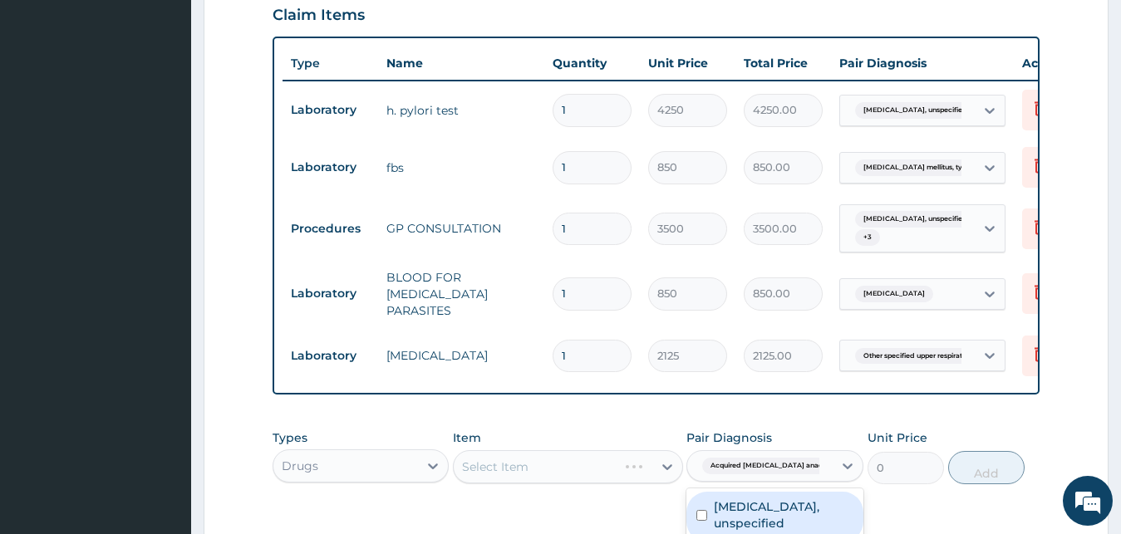
click at [906, 217] on span "Gastritis, unspecified" at bounding box center [915, 219] width 121 height 17
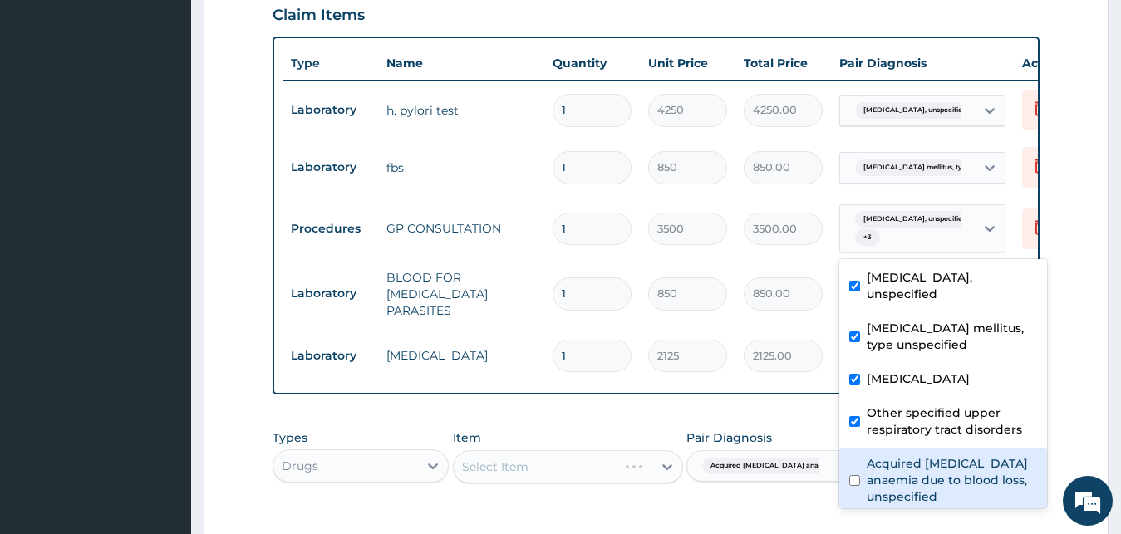
drag, startPoint x: 893, startPoint y: 458, endPoint x: 893, endPoint y: 446, distance: 11.7
click at [893, 458] on label "Acquired iron deficiency anaemia due to blood loss, unspecified" at bounding box center [952, 480] width 170 height 50
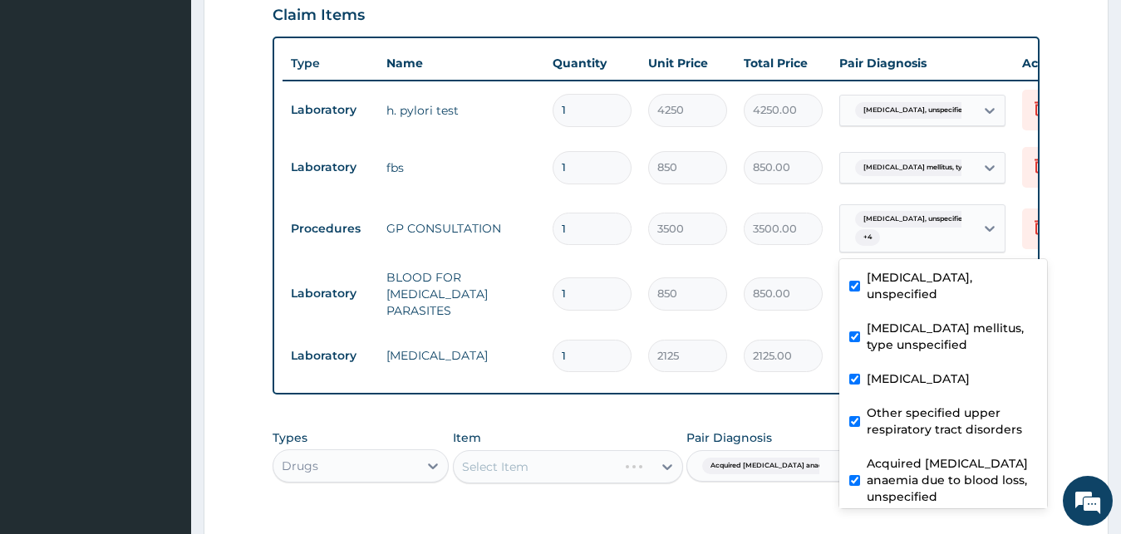
checkbox input "true"
click at [675, 416] on div "PA Code / Prescription Code PA/BA66CF Encounter Date 04-09-2025 Important Notic…" at bounding box center [657, 77] width 768 height 1063
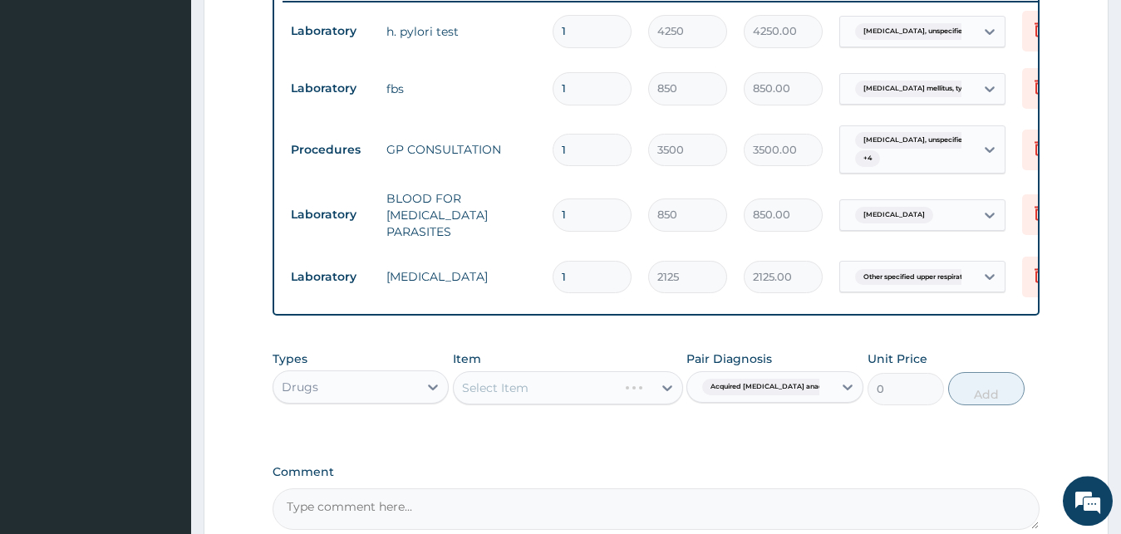
scroll to position [782, 0]
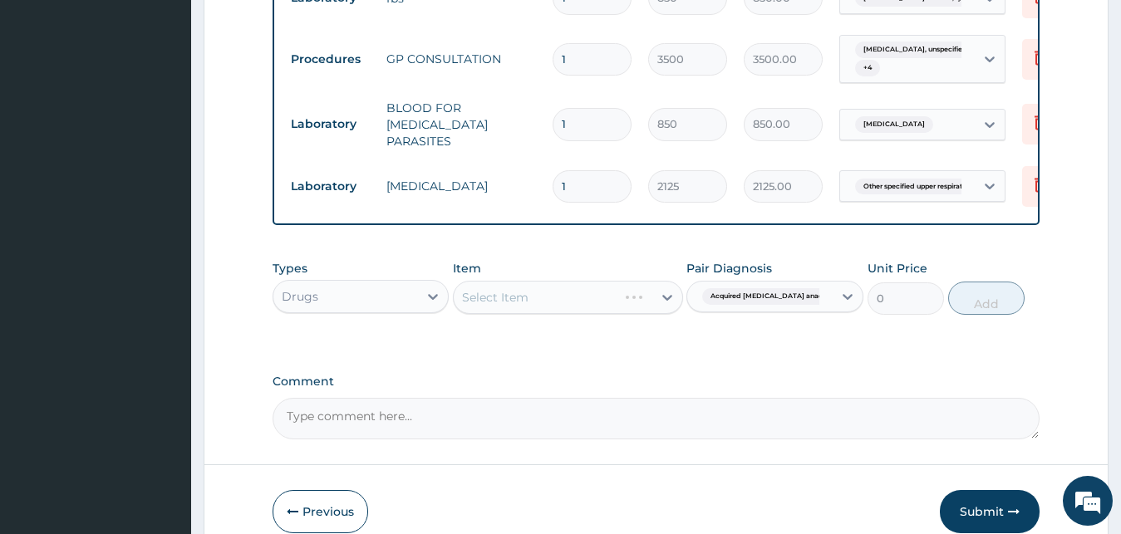
click at [613, 300] on div "Select Item" at bounding box center [568, 297] width 230 height 33
click at [599, 308] on div "Select Item" at bounding box center [568, 297] width 230 height 33
click at [619, 308] on div "Select Item" at bounding box center [553, 297] width 199 height 27
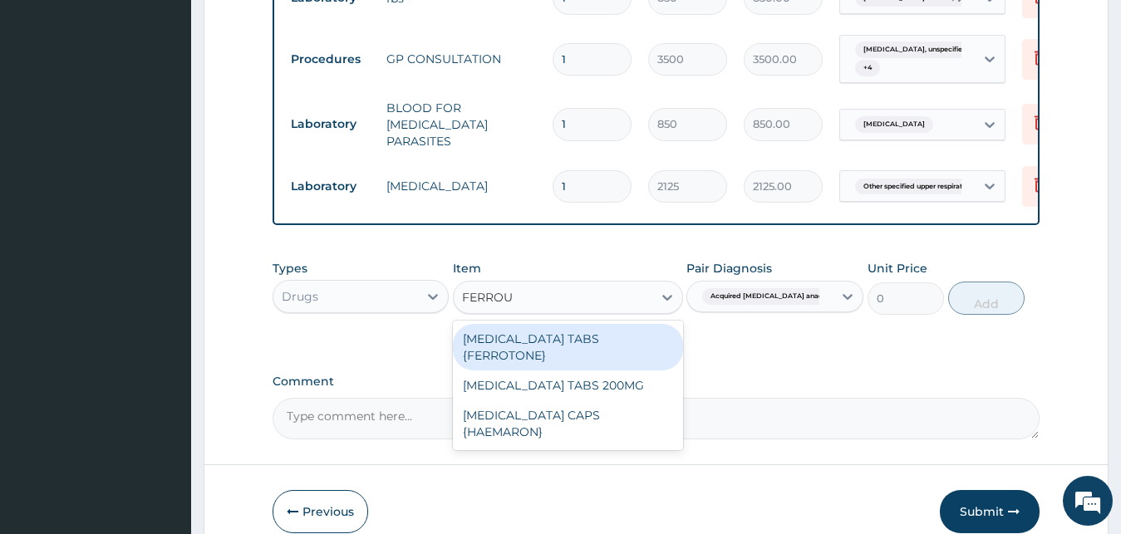
type input "FERROUS"
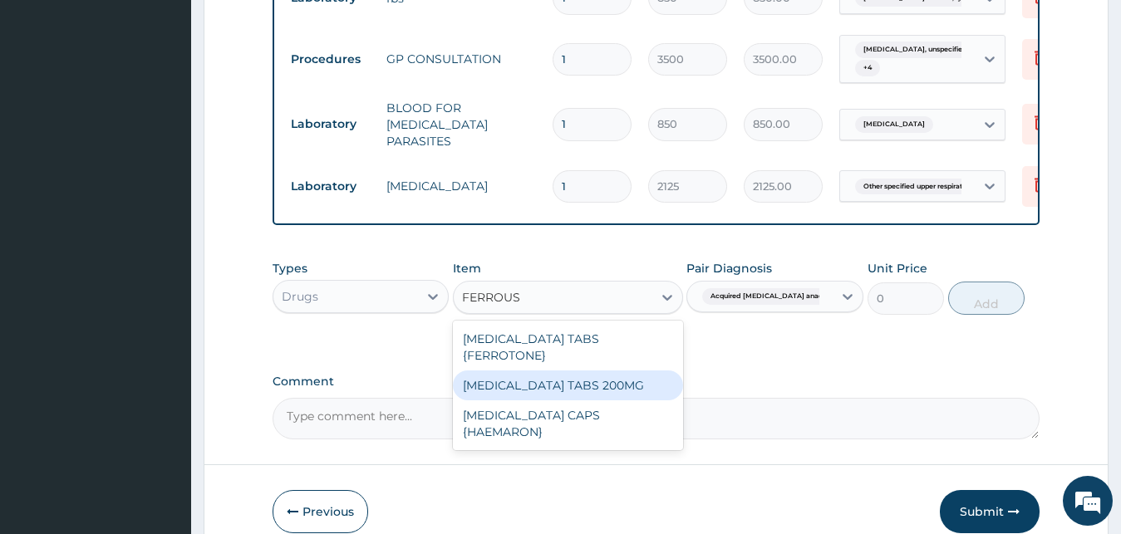
click at [608, 386] on div "FERROUS SULPHATE TABS 200MG" at bounding box center [568, 386] width 230 height 30
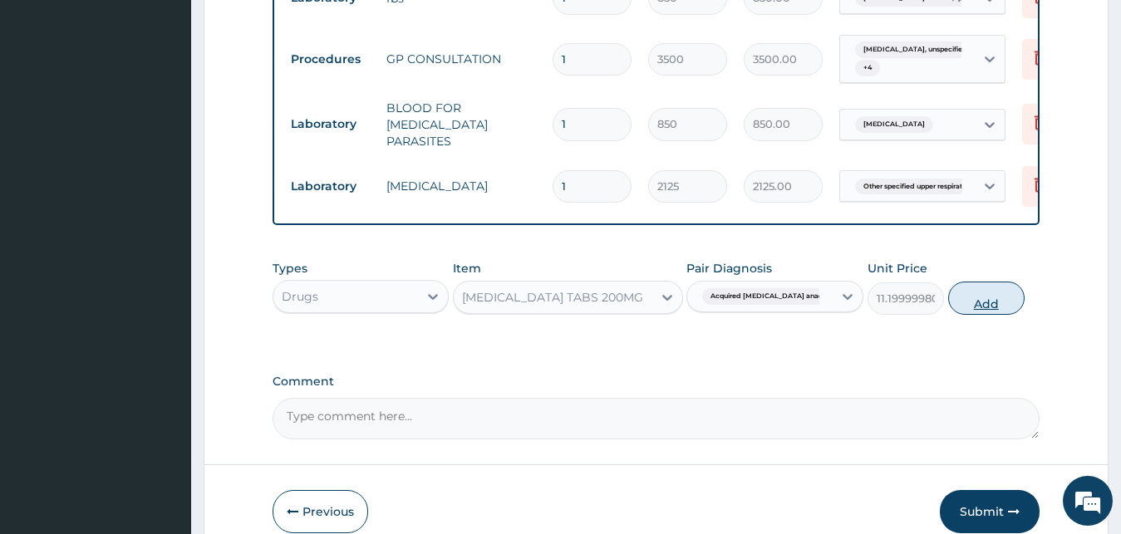
click at [970, 308] on button "Add" at bounding box center [986, 298] width 76 height 33
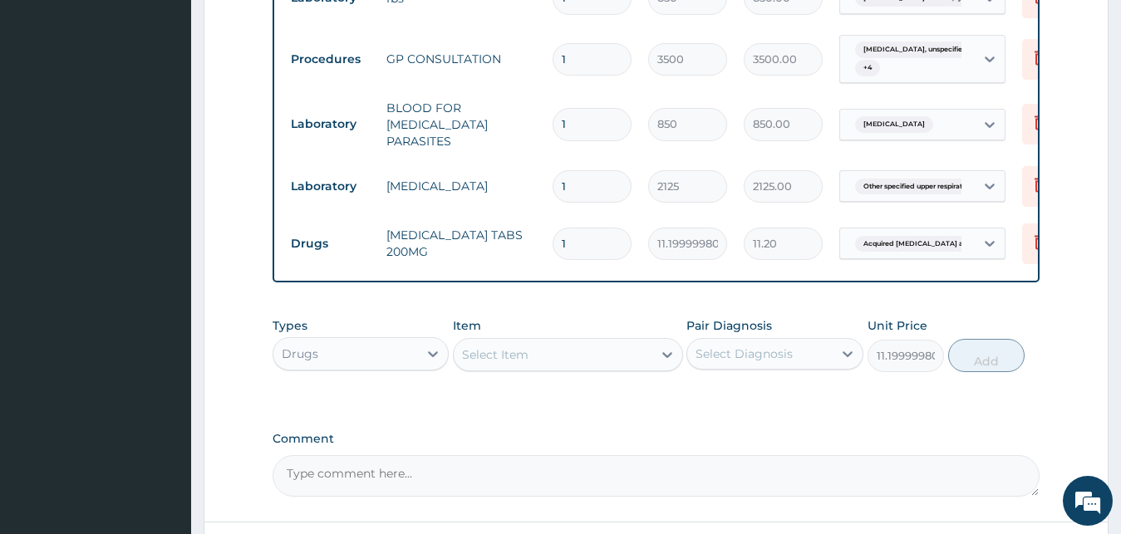
type input "0"
type input "0.00"
type input "4"
type input "44.80"
type input "42"
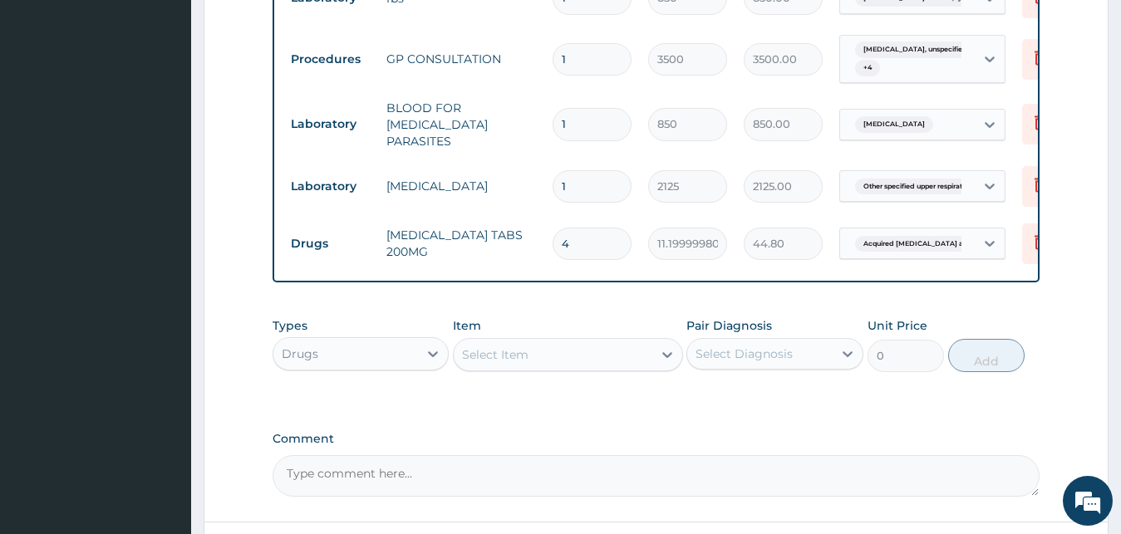
type input "470.40"
type input "42"
click at [510, 360] on div "Select Item" at bounding box center [495, 355] width 66 height 17
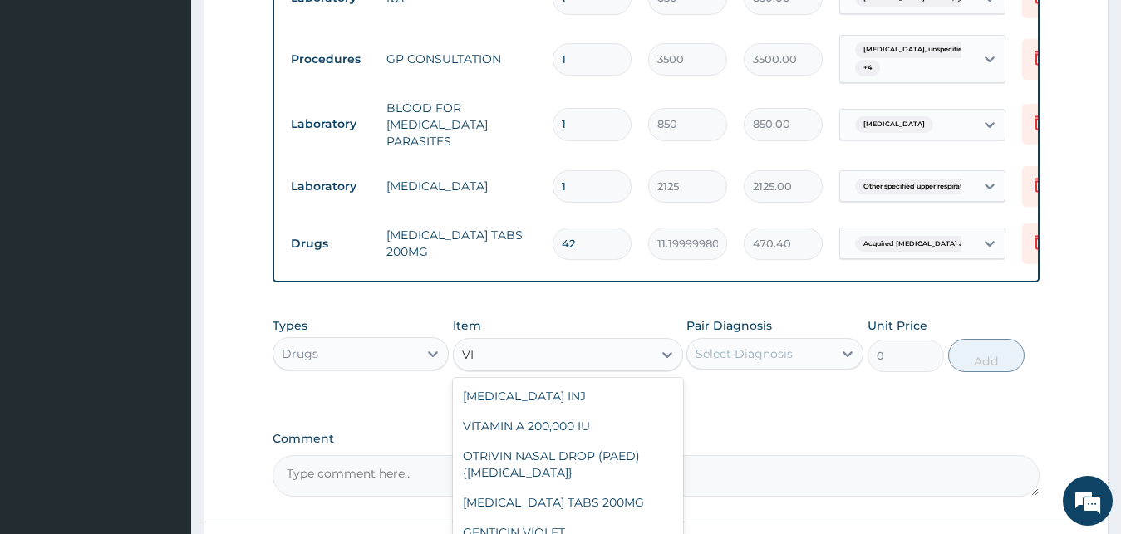
type input "V"
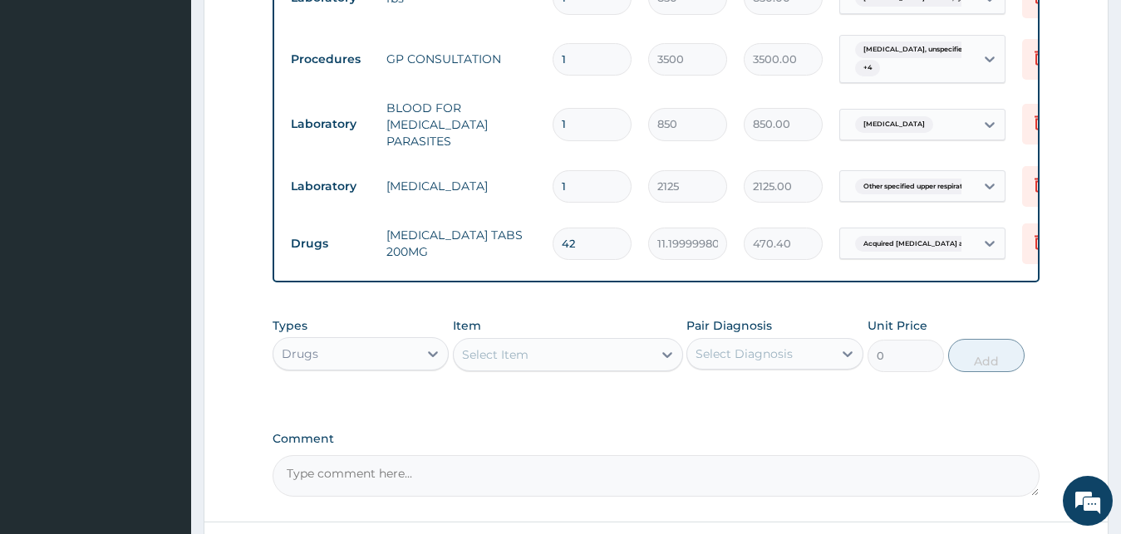
click at [821, 439] on label "Comment" at bounding box center [657, 439] width 768 height 14
click at [821, 455] on textarea "Comment" at bounding box center [657, 476] width 768 height 42
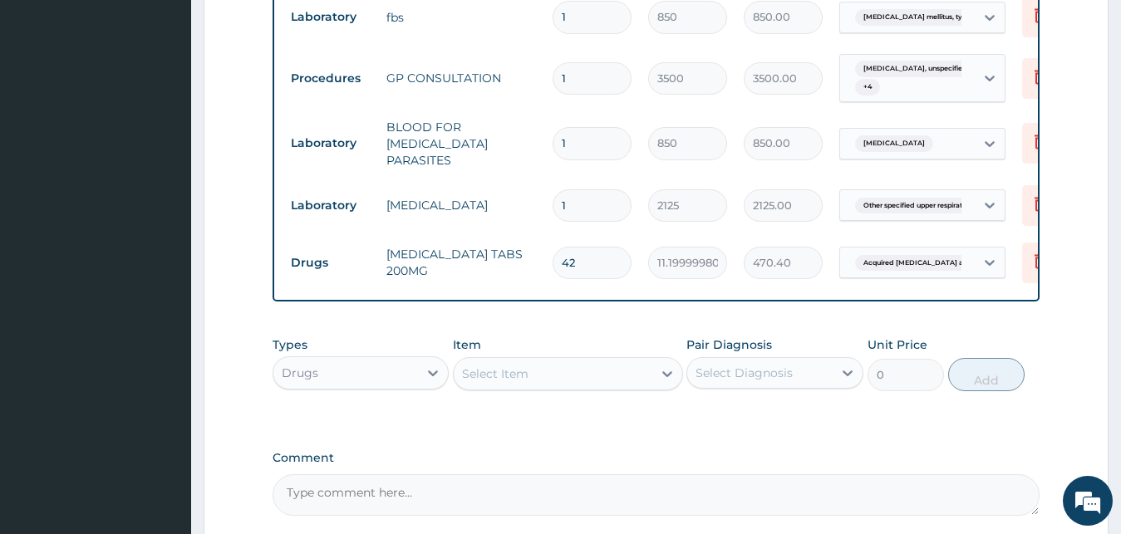
scroll to position [924, 0]
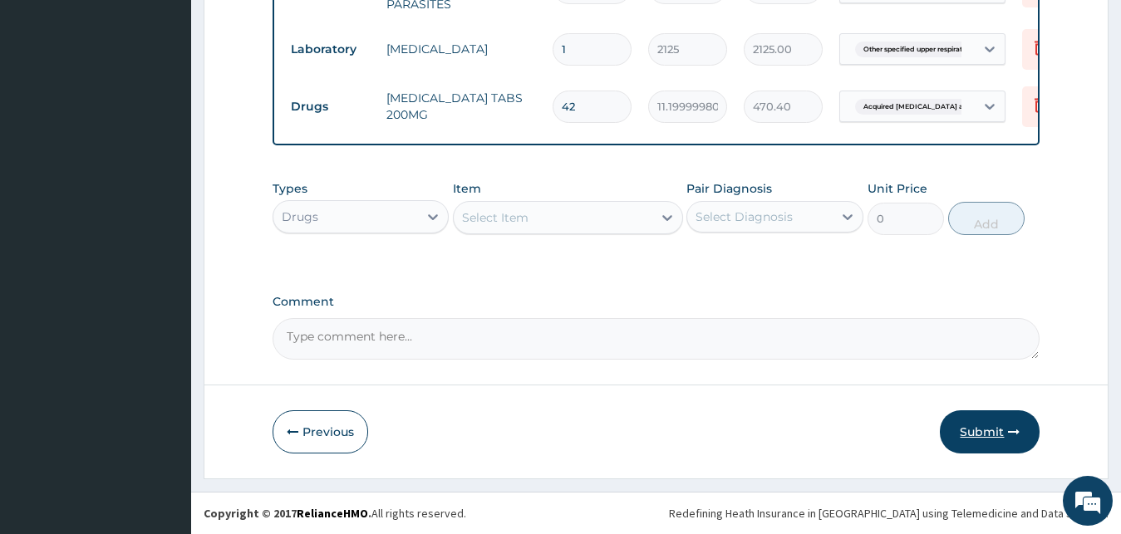
click at [1006, 435] on button "Submit" at bounding box center [990, 432] width 100 height 43
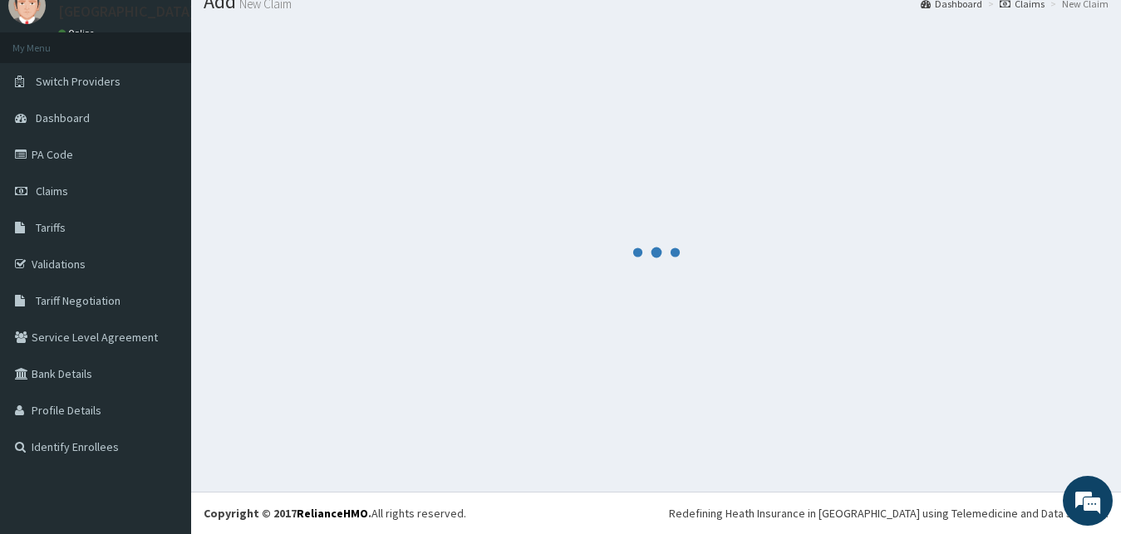
scroll to position [63, 0]
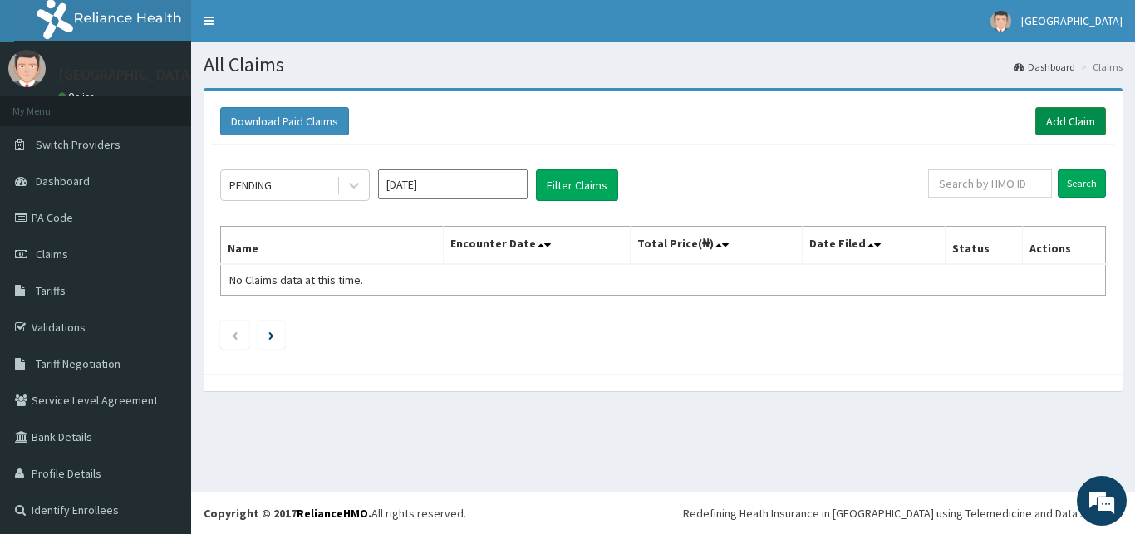
click at [1051, 125] on link "Add Claim" at bounding box center [1071, 121] width 71 height 28
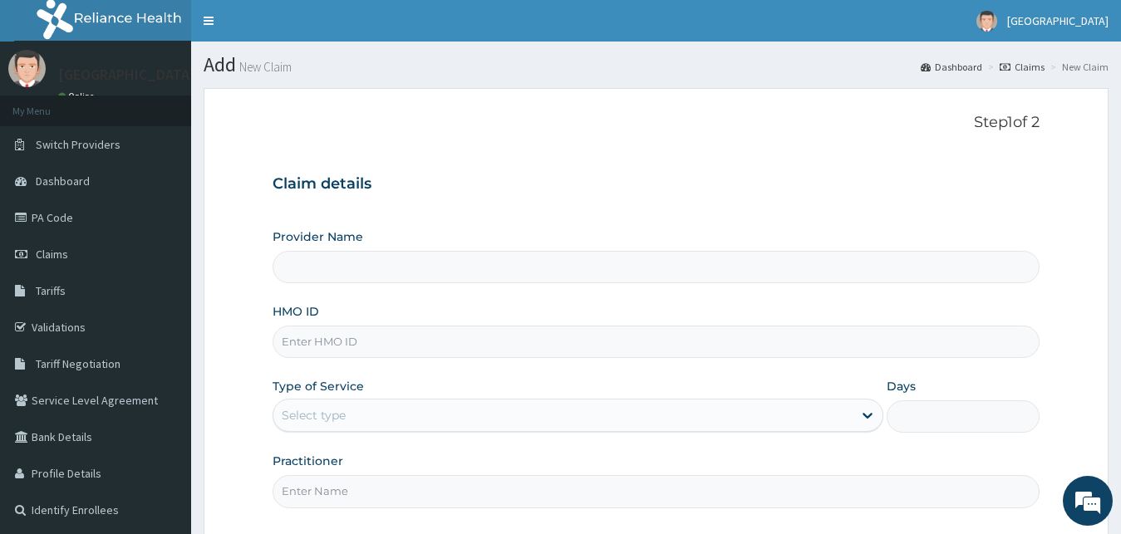
type input "[GEOGRAPHIC_DATA]"
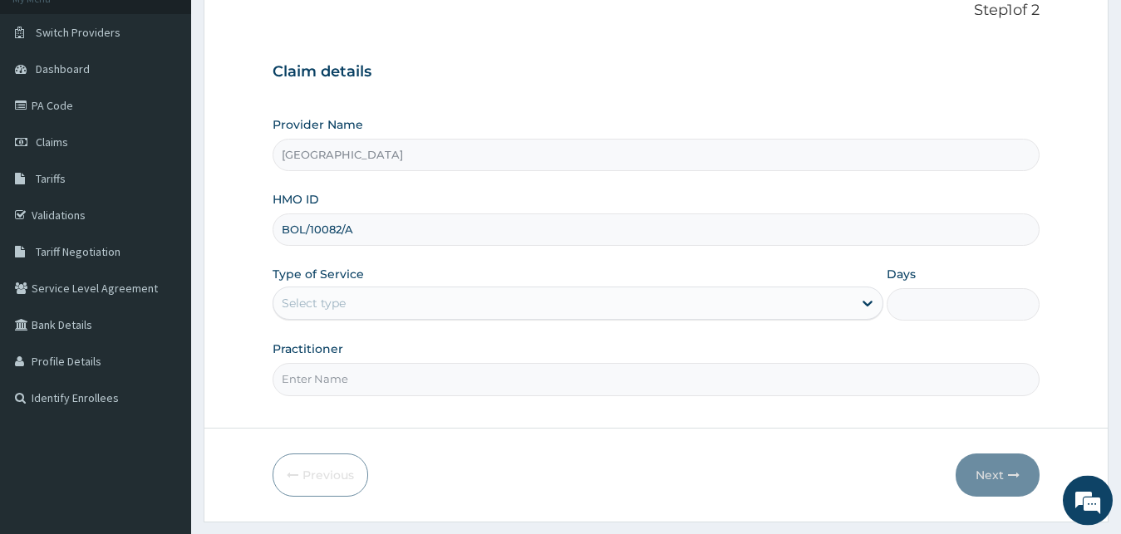
scroll to position [155, 0]
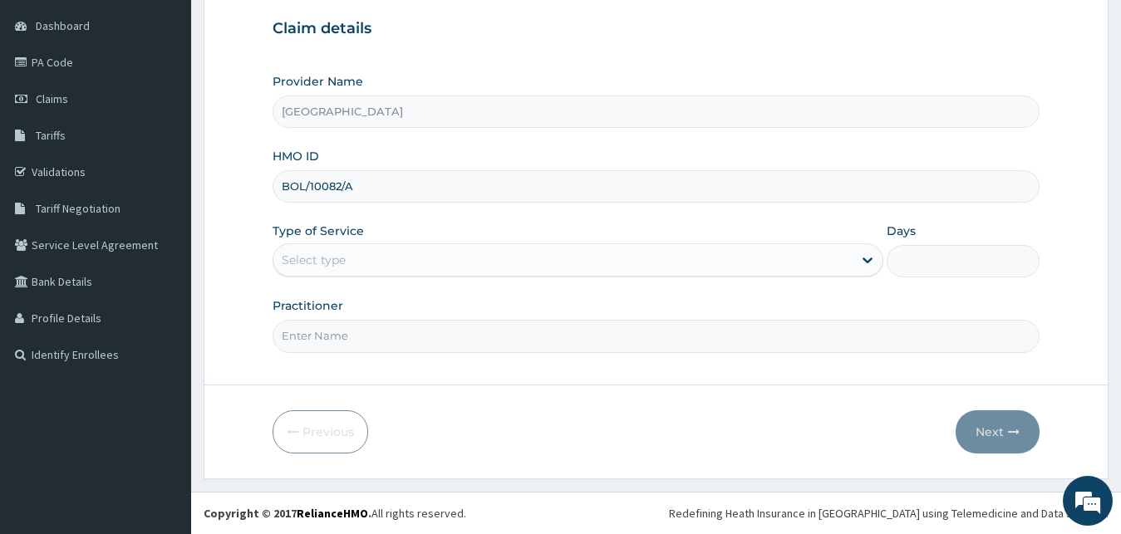
type input "BOL/10082/A"
drag, startPoint x: 407, startPoint y: 260, endPoint x: 395, endPoint y: 278, distance: 21.4
click at [406, 260] on div "Select type" at bounding box center [563, 260] width 580 height 27
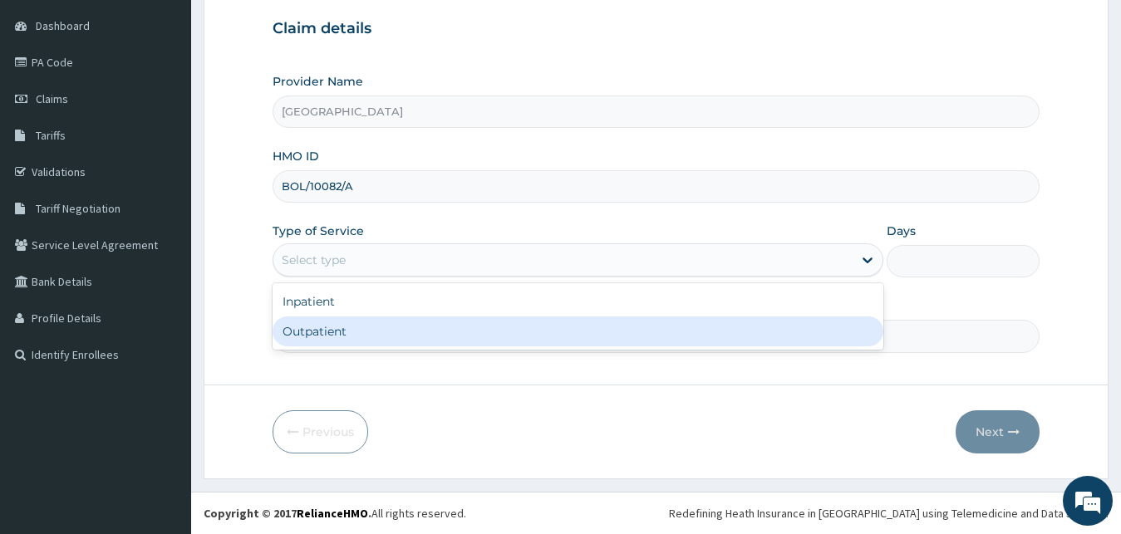
click at [366, 335] on div "Outpatient" at bounding box center [579, 332] width 612 height 30
type input "1"
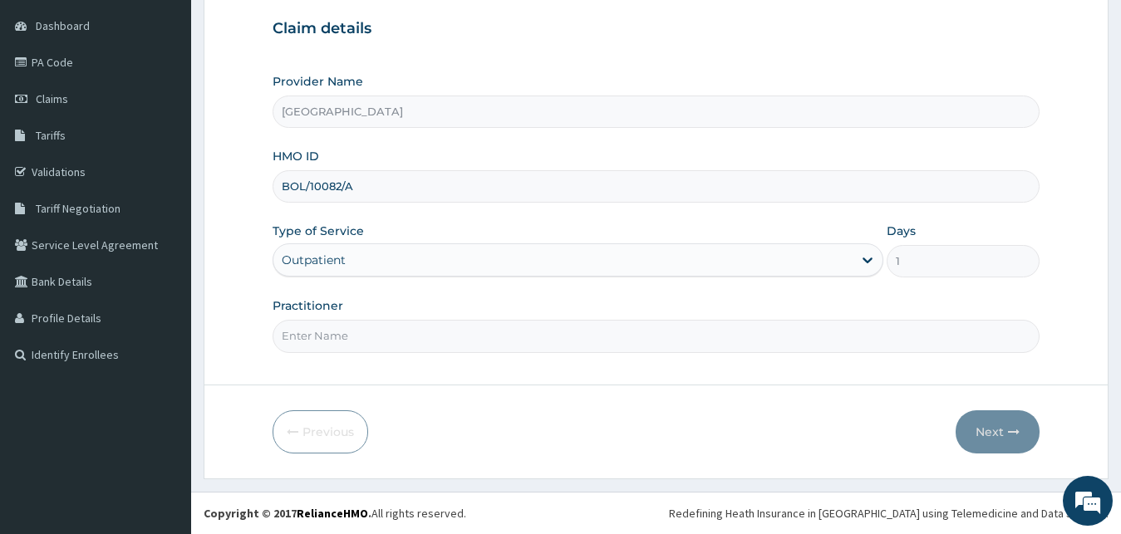
click at [366, 335] on input "Practitioner" at bounding box center [657, 336] width 768 height 32
type input "[PERSON_NAME]"
click at [965, 429] on button "Next" at bounding box center [998, 432] width 84 height 43
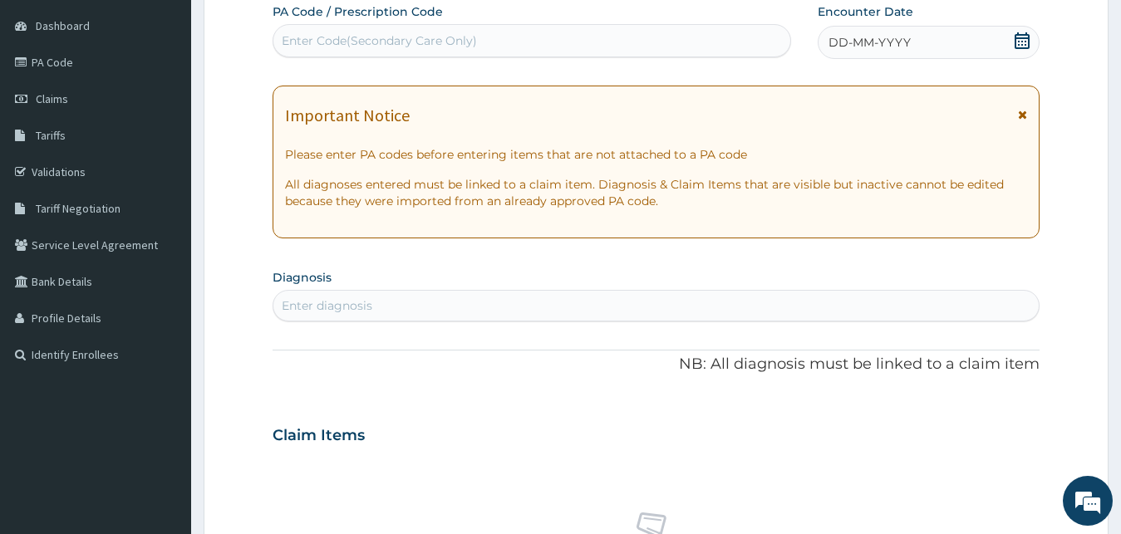
click at [1017, 43] on icon at bounding box center [1022, 40] width 17 height 17
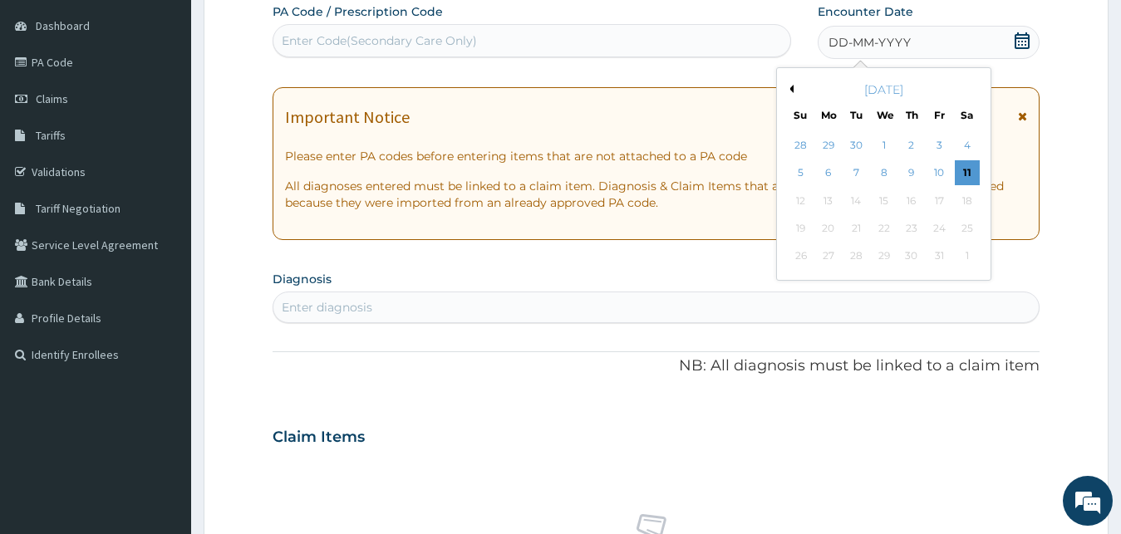
click at [790, 91] on button "Previous Month" at bounding box center [789, 89] width 8 height 8
click at [828, 172] on div "8" at bounding box center [828, 173] width 25 height 25
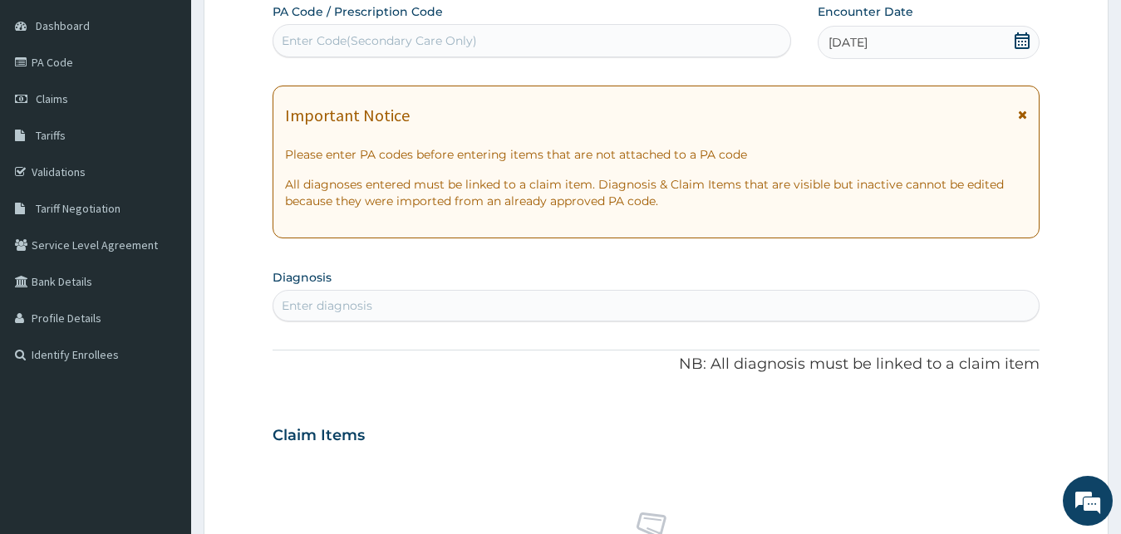
click at [691, 43] on div "Enter Code(Secondary Care Only)" at bounding box center [531, 40] width 517 height 27
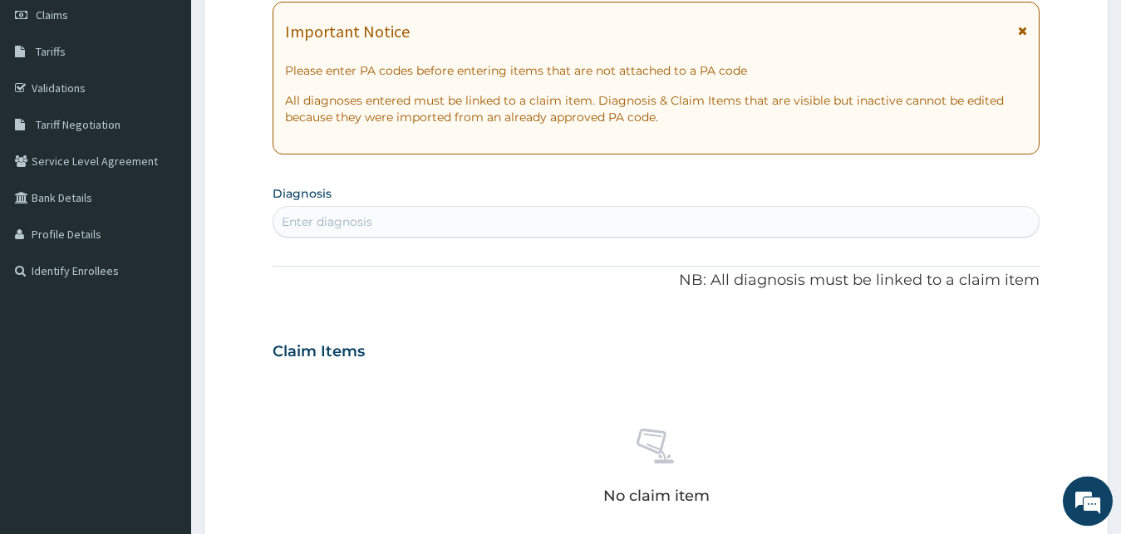
scroll to position [325, 0]
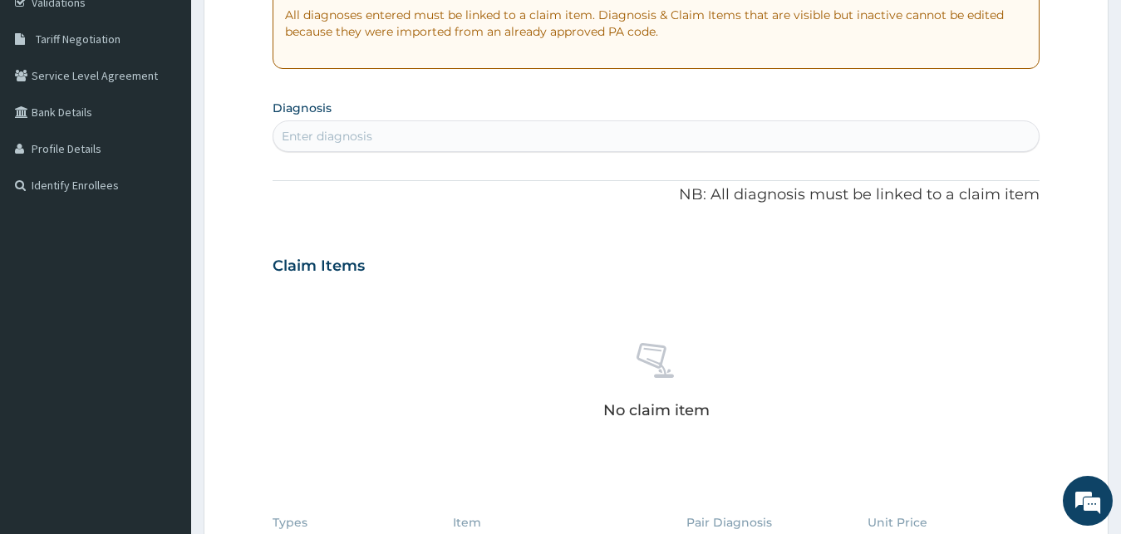
click at [585, 143] on div "Enter diagnosis" at bounding box center [656, 136] width 766 height 27
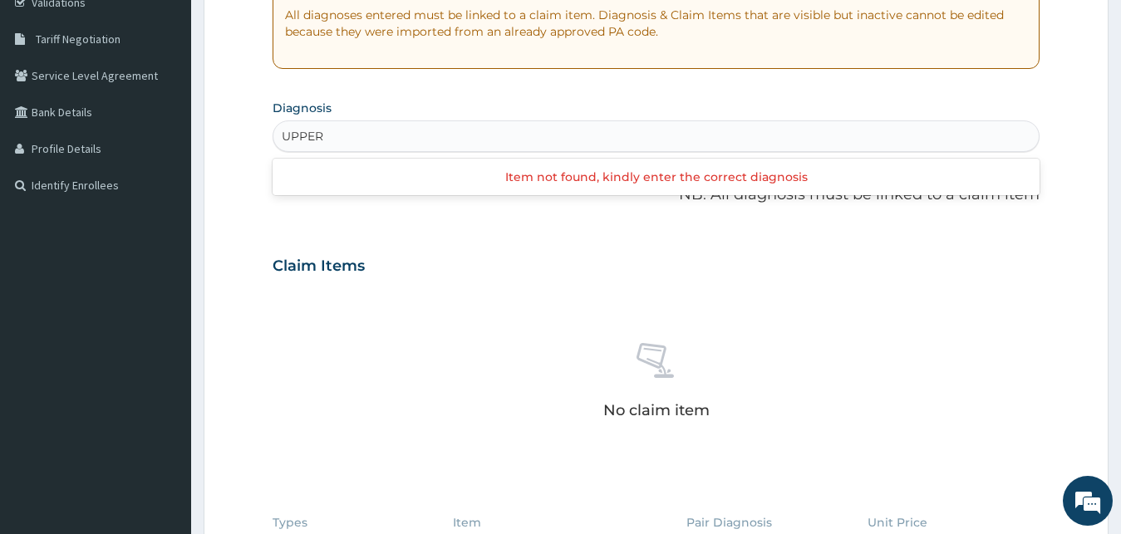
type input "UPPER"
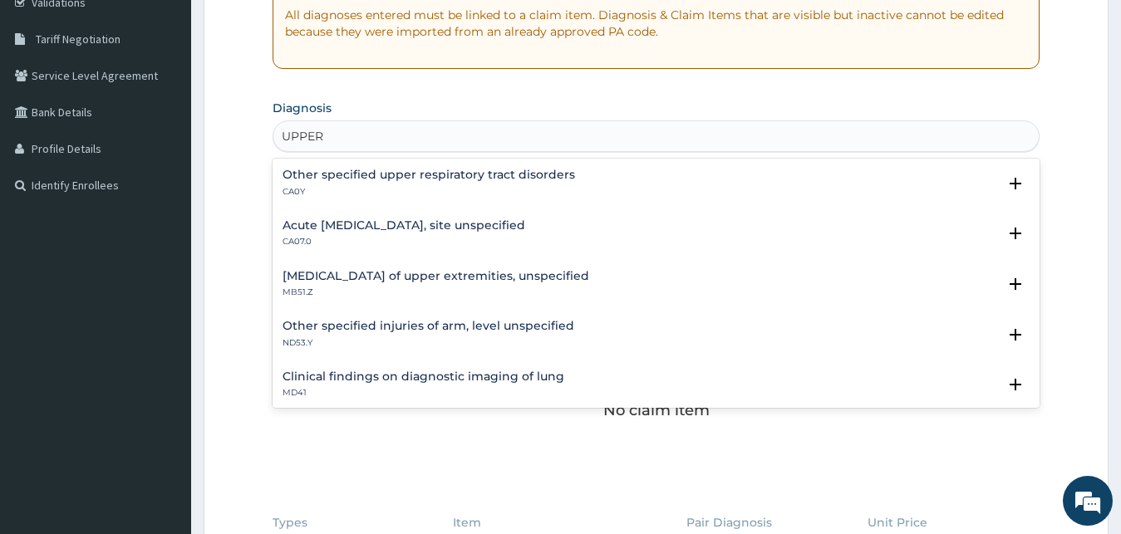
click at [493, 180] on h4 "Other specified upper respiratory tract disorders" at bounding box center [429, 175] width 293 height 12
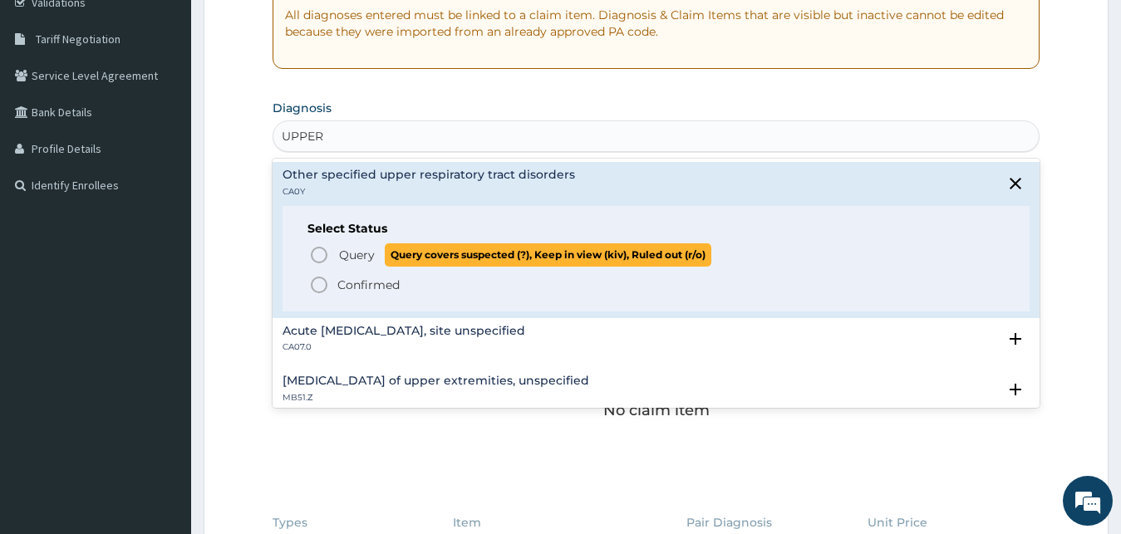
click at [332, 255] on span "Query Query covers suspected (?), Keep in view (kiv), Ruled out (r/o)" at bounding box center [657, 255] width 696 height 22
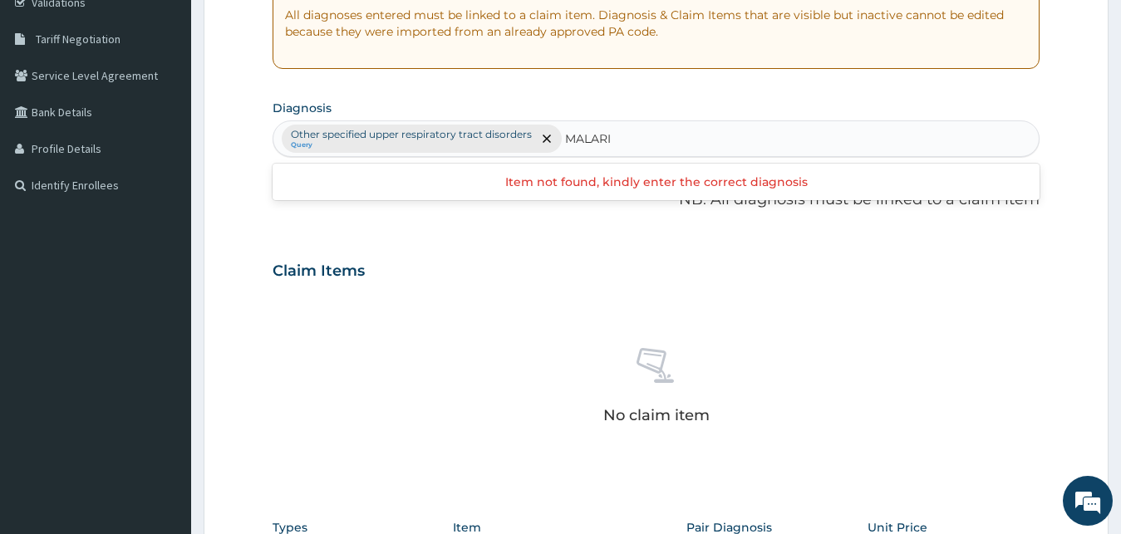
type input "[MEDICAL_DATA]"
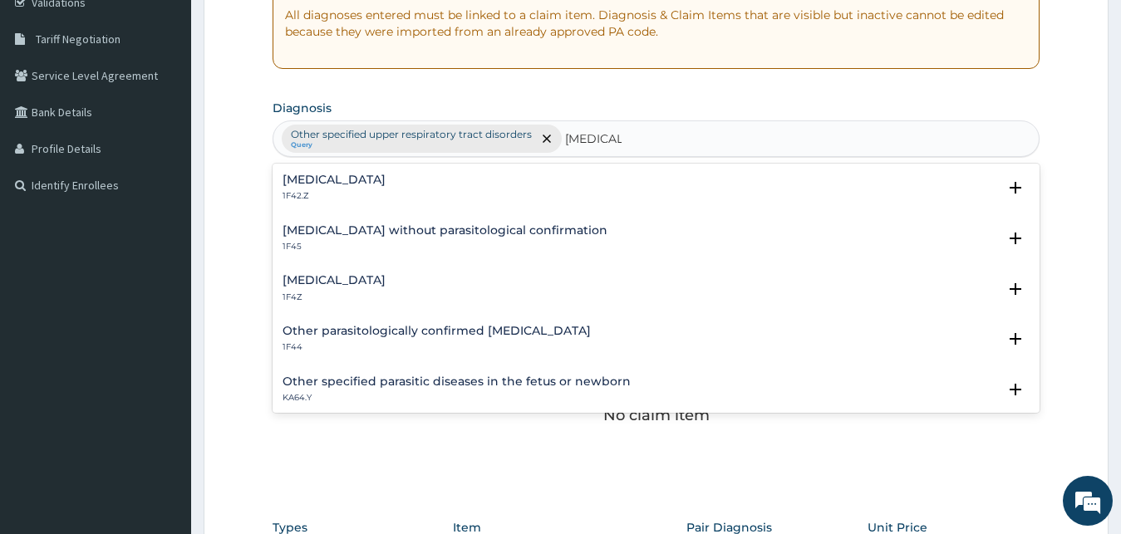
click at [361, 289] on div "[MEDICAL_DATA] 1F4Z" at bounding box center [334, 288] width 103 height 29
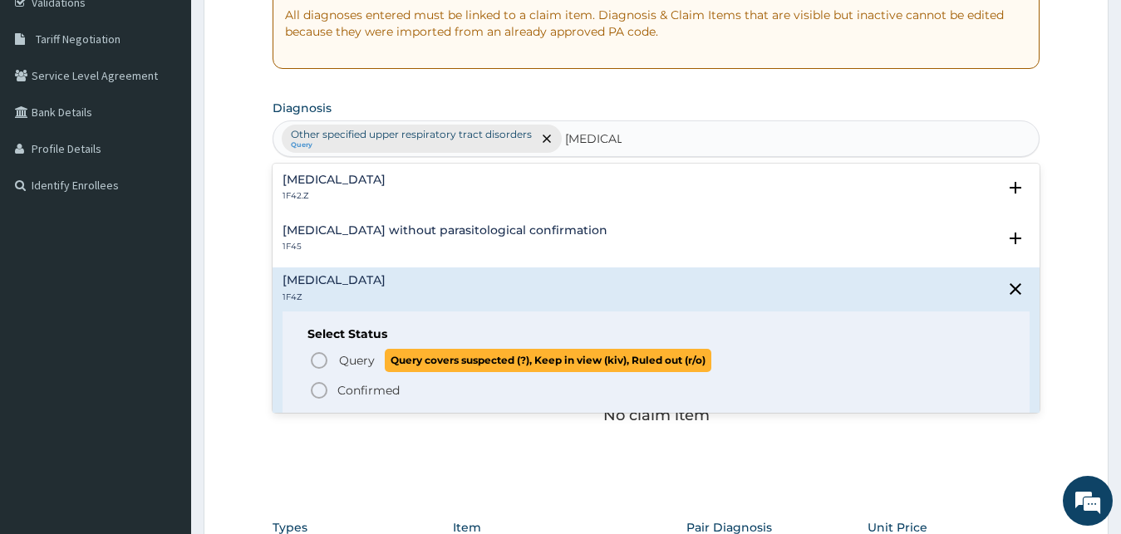
drag, startPoint x: 361, startPoint y: 359, endPoint x: 360, endPoint y: 329, distance: 29.9
click at [360, 358] on span "Query" at bounding box center [357, 360] width 36 height 17
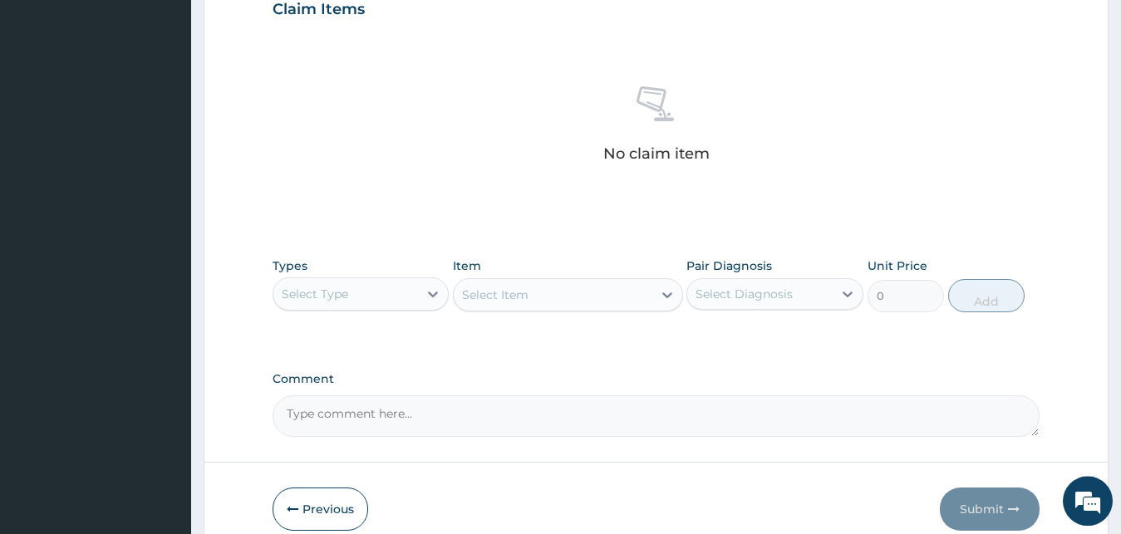
scroll to position [664, 0]
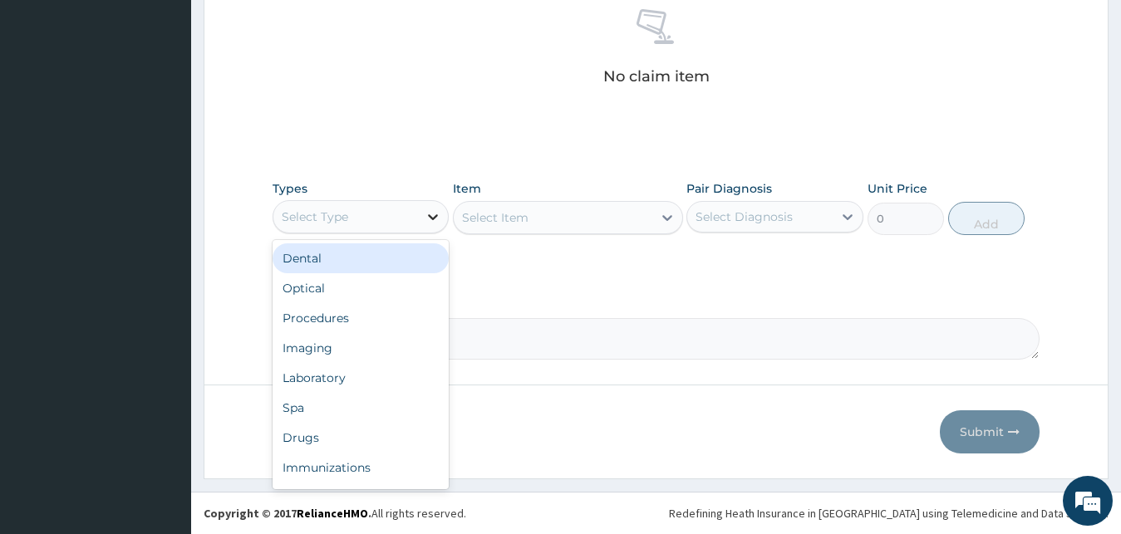
click at [424, 229] on div at bounding box center [433, 217] width 30 height 30
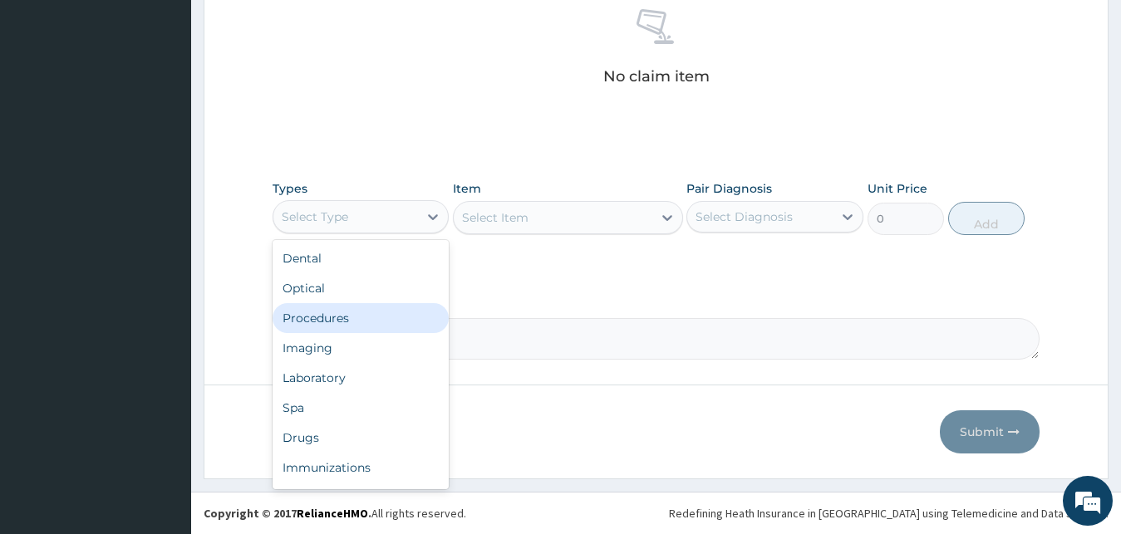
click at [369, 309] on div "Procedures" at bounding box center [361, 318] width 177 height 30
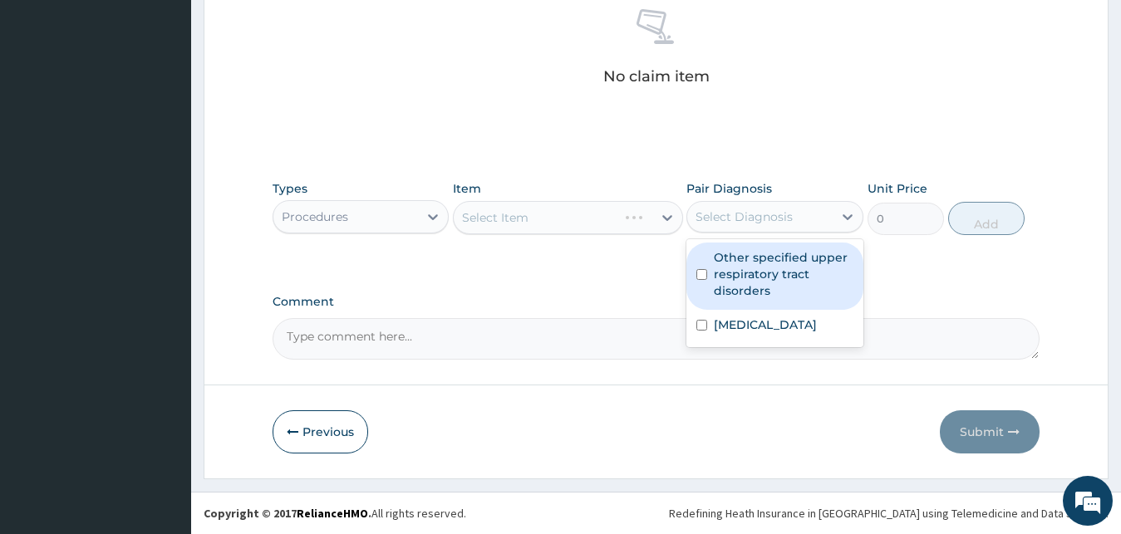
drag, startPoint x: 819, startPoint y: 217, endPoint x: 808, endPoint y: 219, distance: 11.8
click at [818, 217] on div "Select Diagnosis" at bounding box center [759, 217] width 145 height 27
click at [777, 250] on div "Other specified upper respiratory tract disorders" at bounding box center [774, 276] width 177 height 67
checkbox input "true"
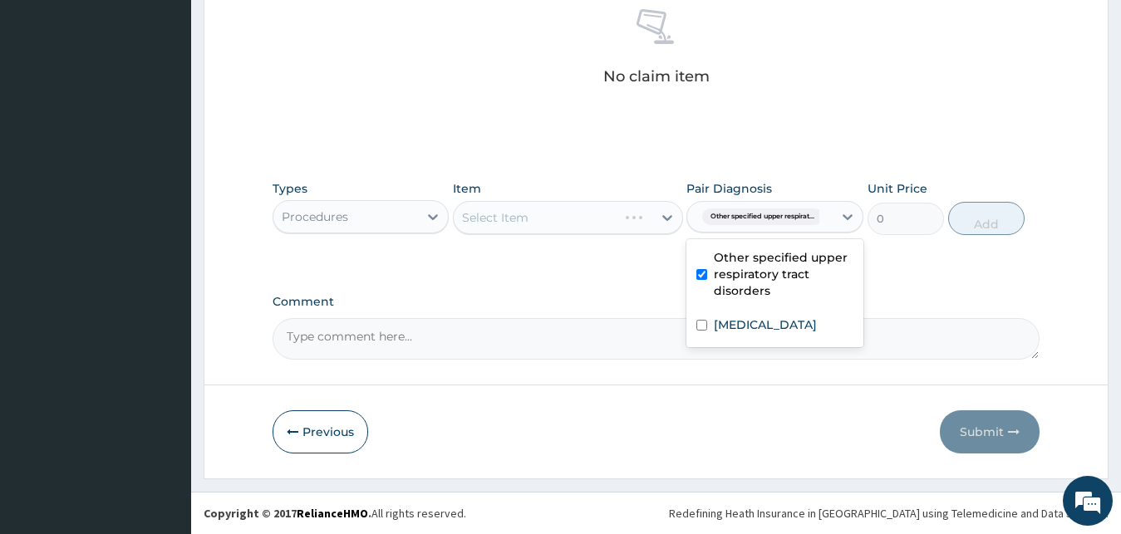
click at [757, 312] on div "[MEDICAL_DATA]" at bounding box center [774, 327] width 177 height 34
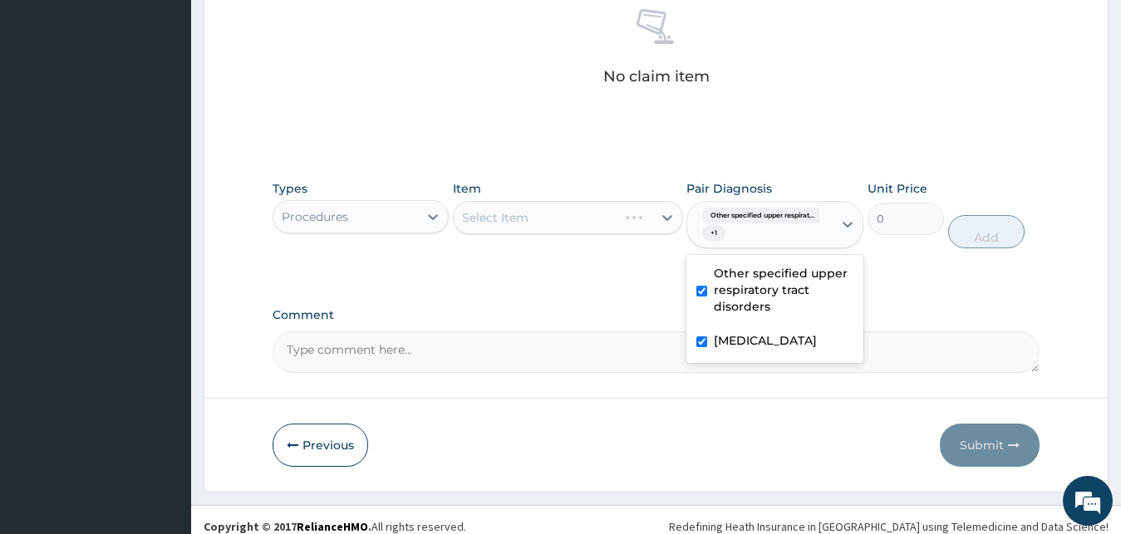
checkbox input "true"
drag, startPoint x: 631, startPoint y: 207, endPoint x: 625, endPoint y: 219, distance: 13.8
click at [630, 209] on div "Select Item" at bounding box center [568, 217] width 230 height 33
click at [622, 217] on div "Select Item" at bounding box center [568, 217] width 230 height 33
click at [618, 214] on div "Select Item" at bounding box center [568, 217] width 230 height 33
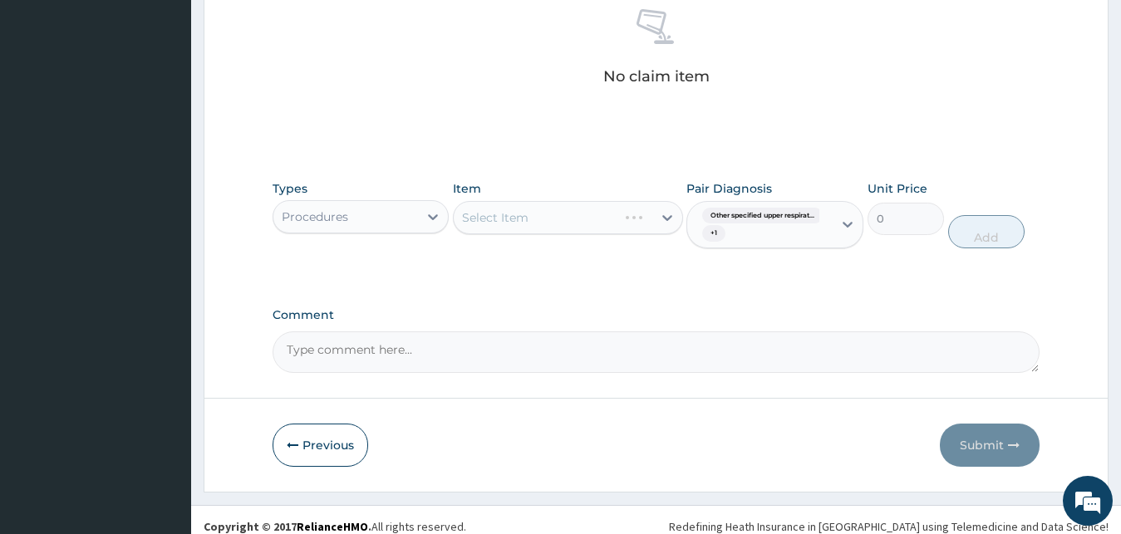
click at [620, 218] on div "Select Item" at bounding box center [568, 217] width 230 height 33
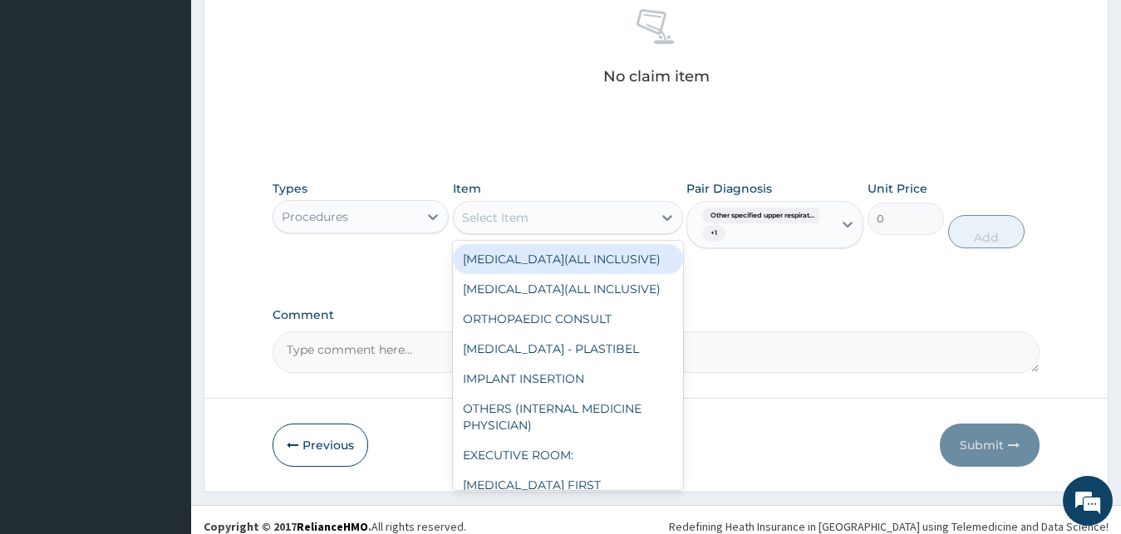
drag, startPoint x: 517, startPoint y: 214, endPoint x: 544, endPoint y: 211, distance: 27.5
click at [517, 211] on div "Select Item" at bounding box center [495, 217] width 66 height 17
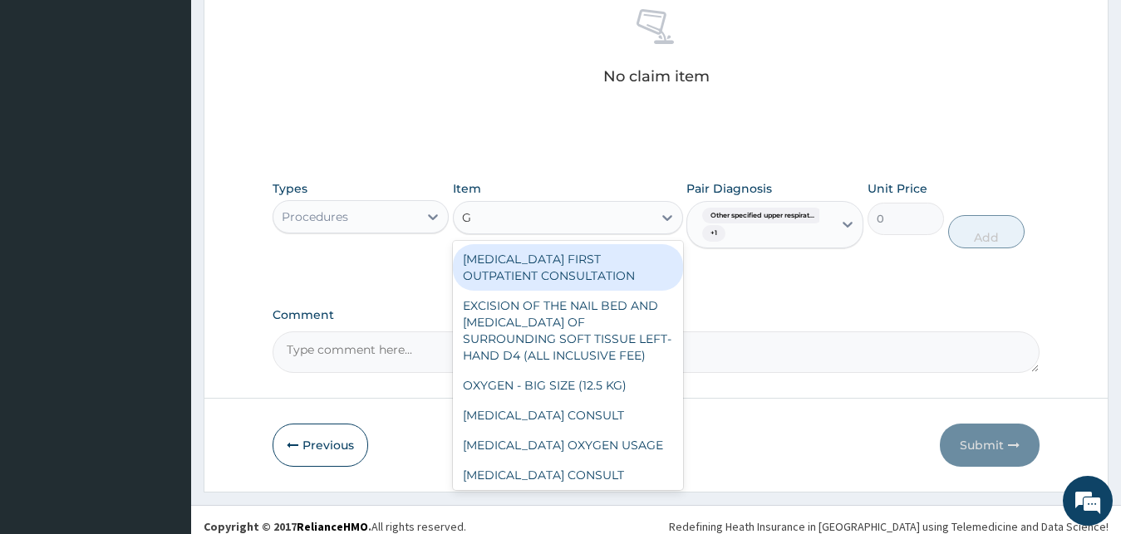
type input "GP"
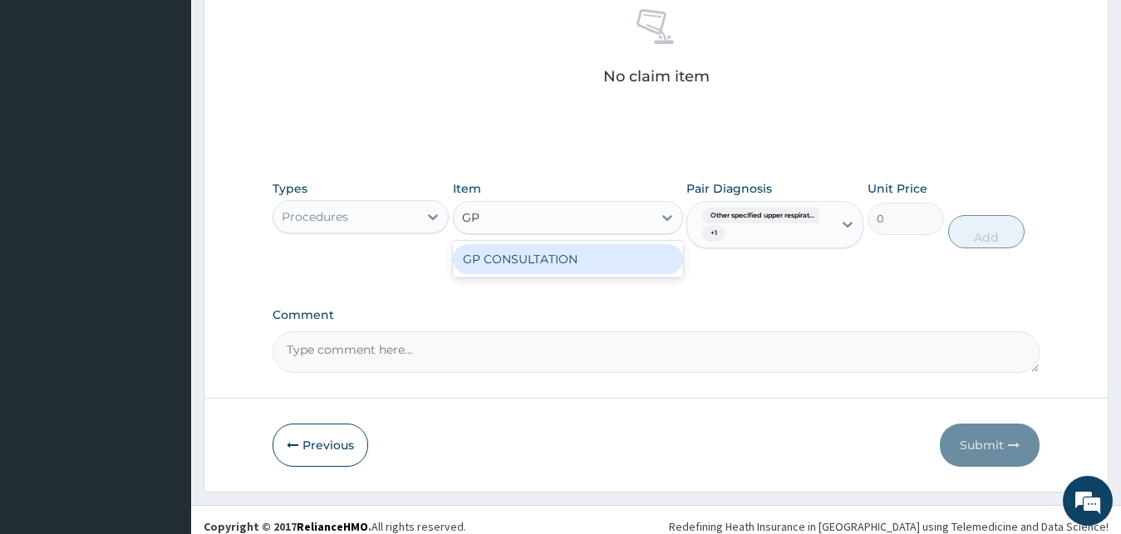
click at [587, 254] on div "GP CONSULTATION" at bounding box center [568, 259] width 230 height 30
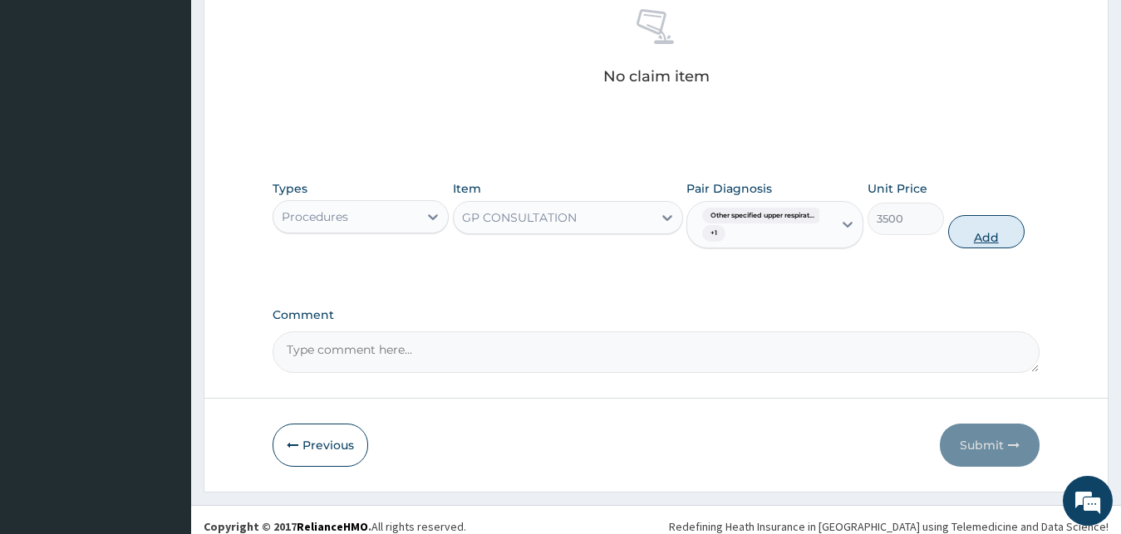
click at [984, 233] on button "Add" at bounding box center [986, 231] width 76 height 33
type input "0"
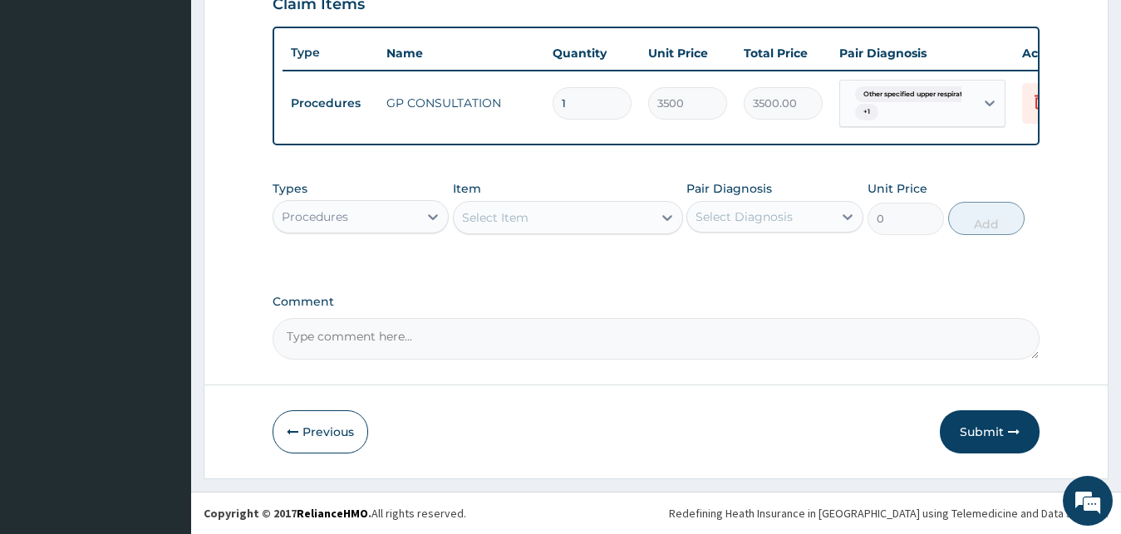
scroll to position [606, 0]
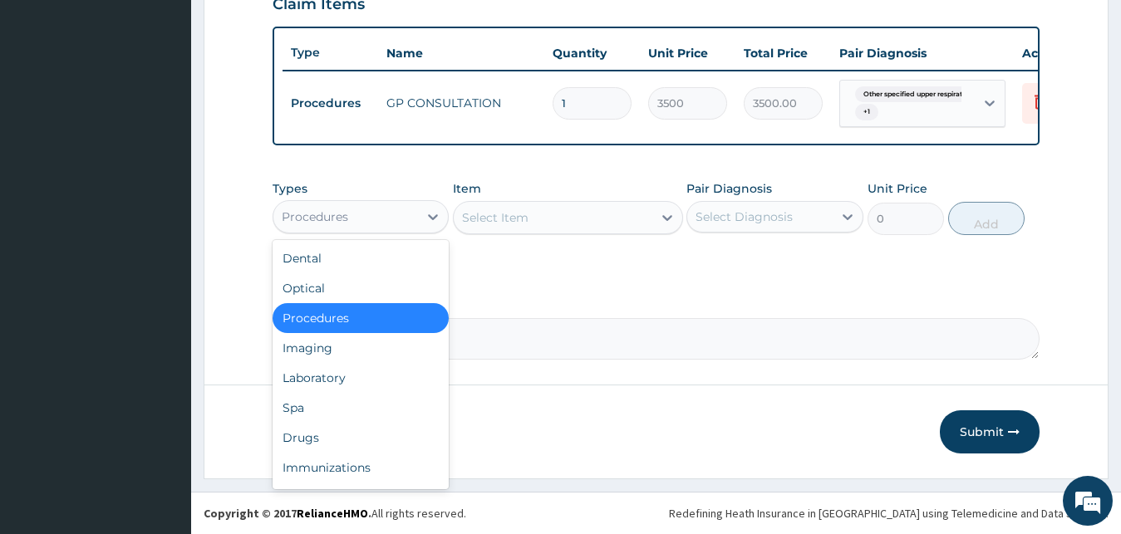
click at [380, 205] on div "Procedures" at bounding box center [345, 217] width 145 height 27
drag, startPoint x: 351, startPoint y: 380, endPoint x: 440, endPoint y: 309, distance: 113.6
click at [351, 377] on div "Laboratory" at bounding box center [361, 378] width 177 height 30
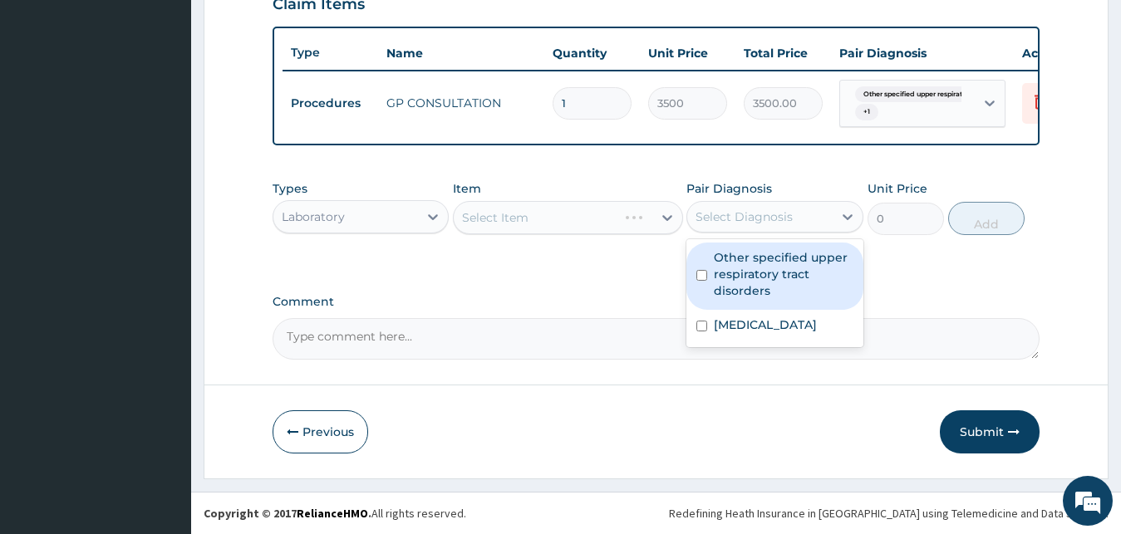
drag, startPoint x: 790, startPoint y: 209, endPoint x: 829, endPoint y: 224, distance: 41.8
click at [790, 209] on div "Select Diagnosis" at bounding box center [759, 217] width 145 height 27
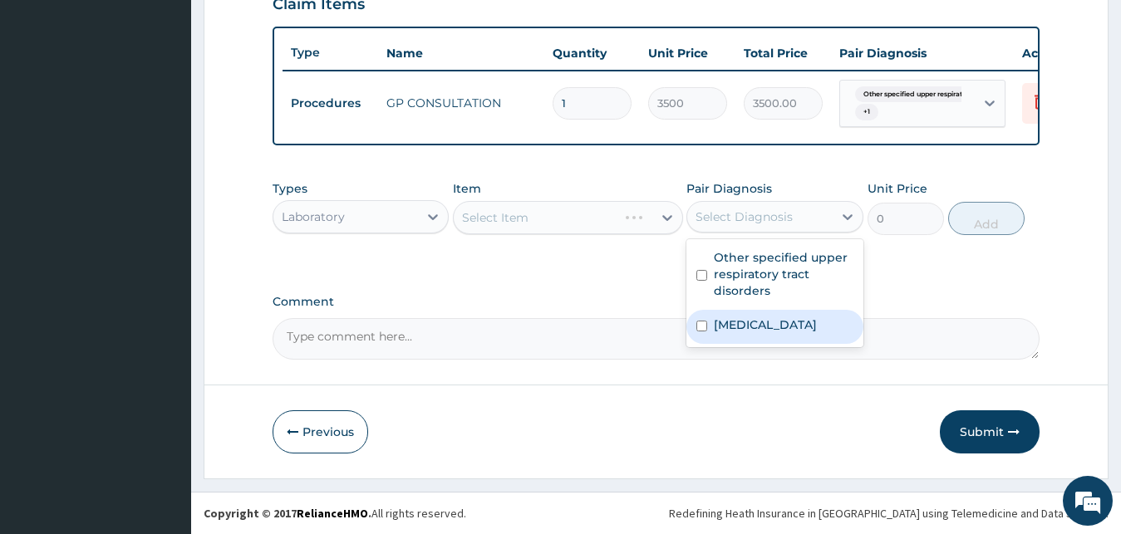
drag, startPoint x: 707, startPoint y: 322, endPoint x: 701, endPoint y: 307, distance: 16.1
click at [704, 319] on div "[MEDICAL_DATA]" at bounding box center [774, 327] width 177 height 34
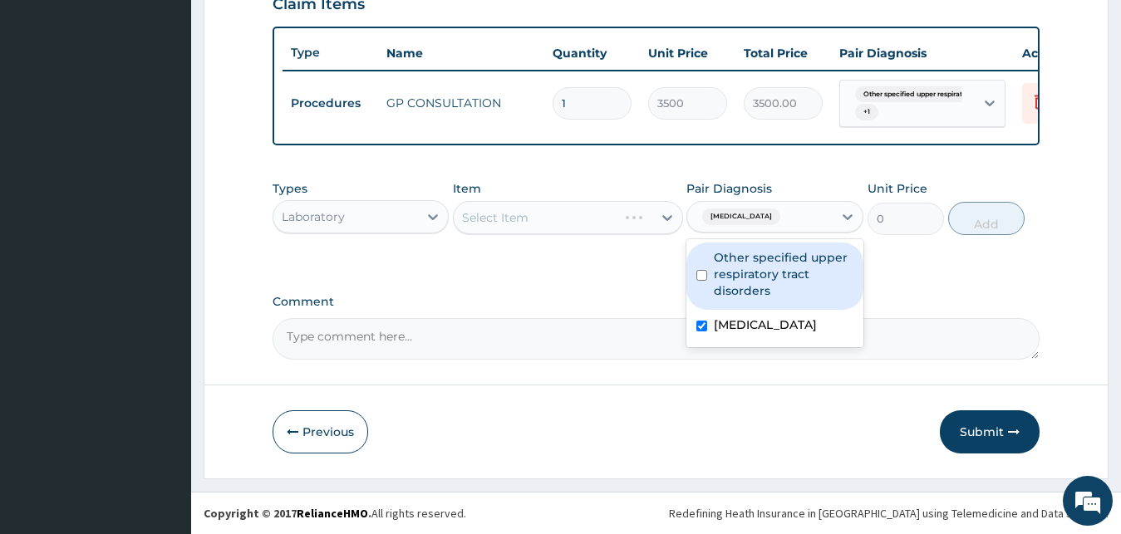
checkbox input "true"
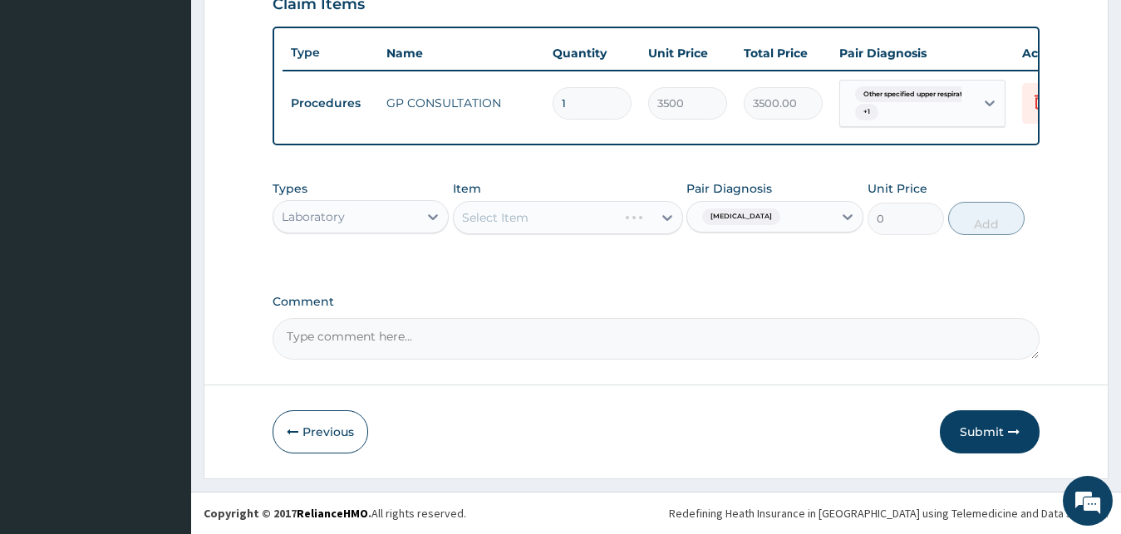
click at [599, 205] on div "Select Item" at bounding box center [568, 217] width 230 height 33
click at [599, 219] on div "Select Item" at bounding box center [568, 217] width 230 height 33
click at [613, 220] on div "Select Item" at bounding box center [568, 217] width 230 height 33
click at [627, 218] on div "Select Item" at bounding box center [568, 217] width 230 height 33
click at [627, 218] on div "Select Item" at bounding box center [553, 217] width 199 height 27
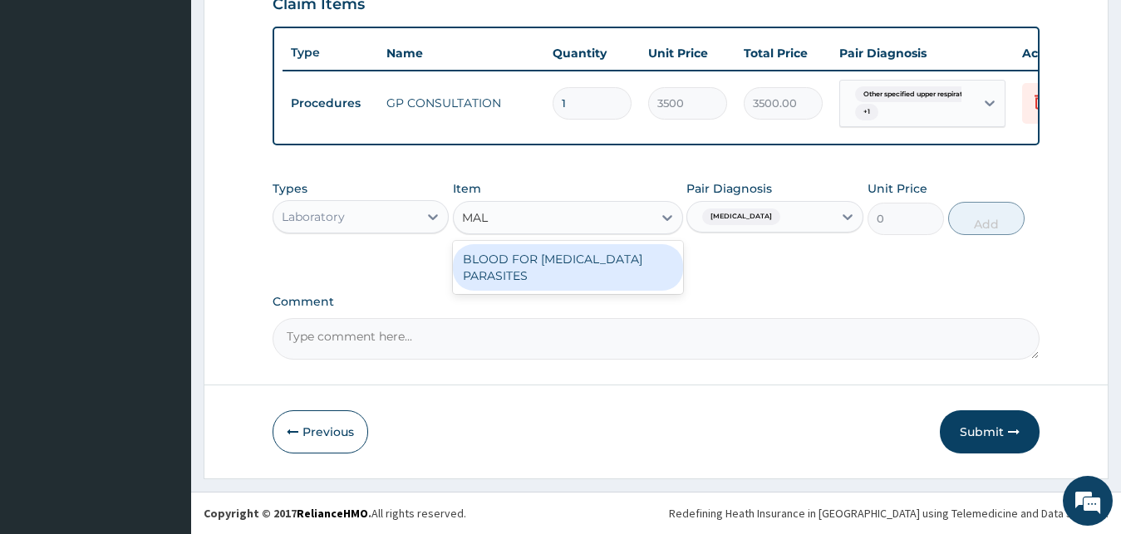
type input "MALA"
click at [618, 263] on div "BLOOD FOR [MEDICAL_DATA] PARASITES" at bounding box center [568, 267] width 230 height 47
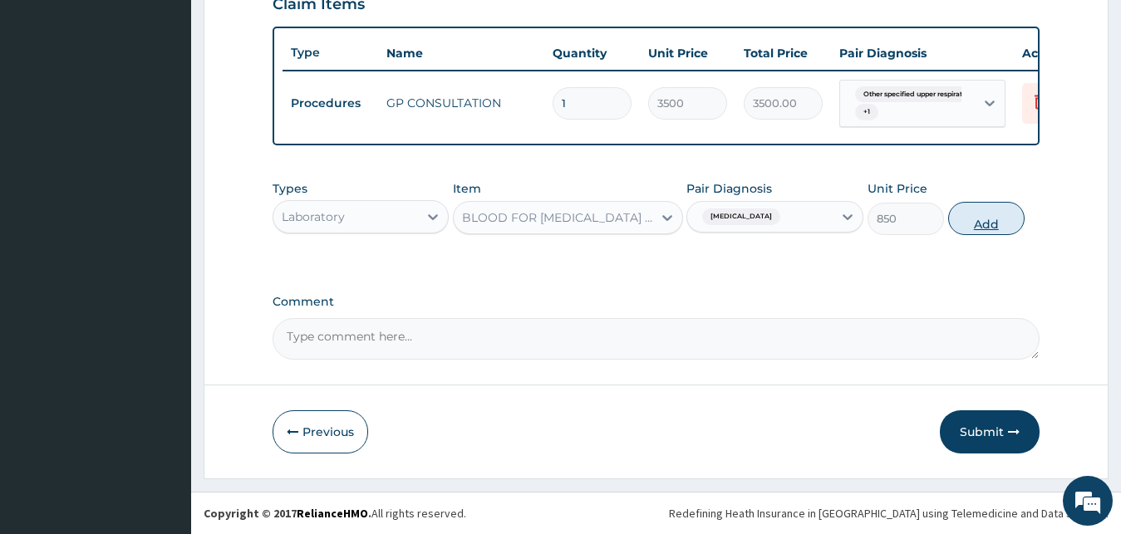
click at [980, 224] on button "Add" at bounding box center [986, 218] width 76 height 33
type input "0"
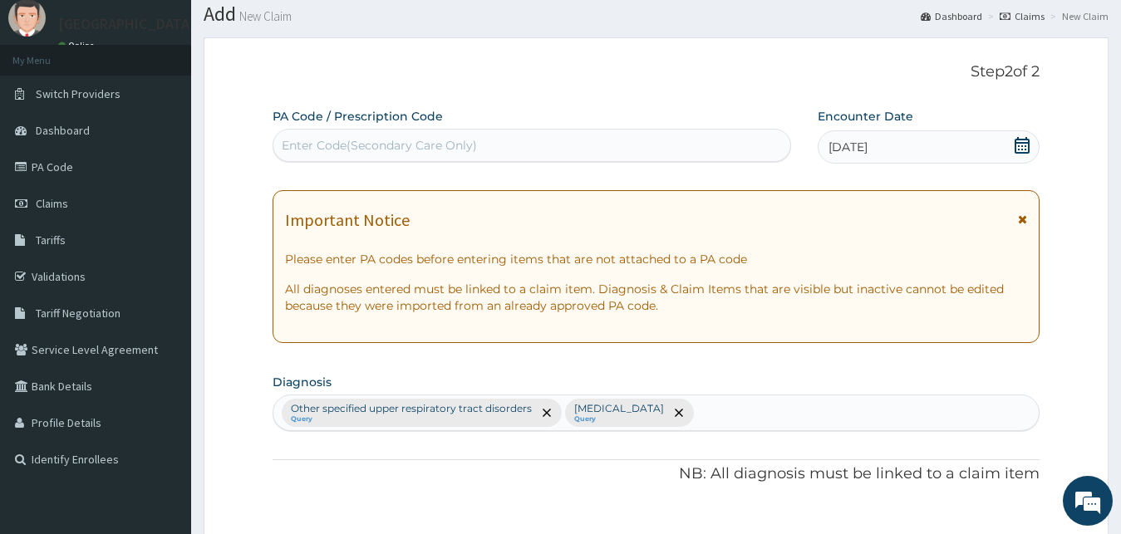
scroll to position [0, 0]
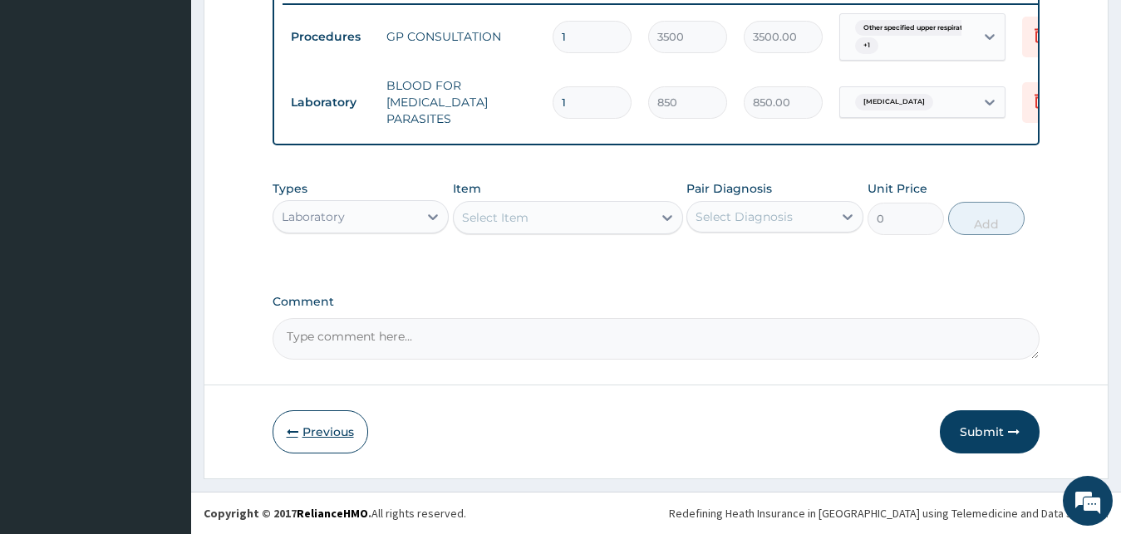
click at [339, 442] on button "Previous" at bounding box center [321, 432] width 96 height 43
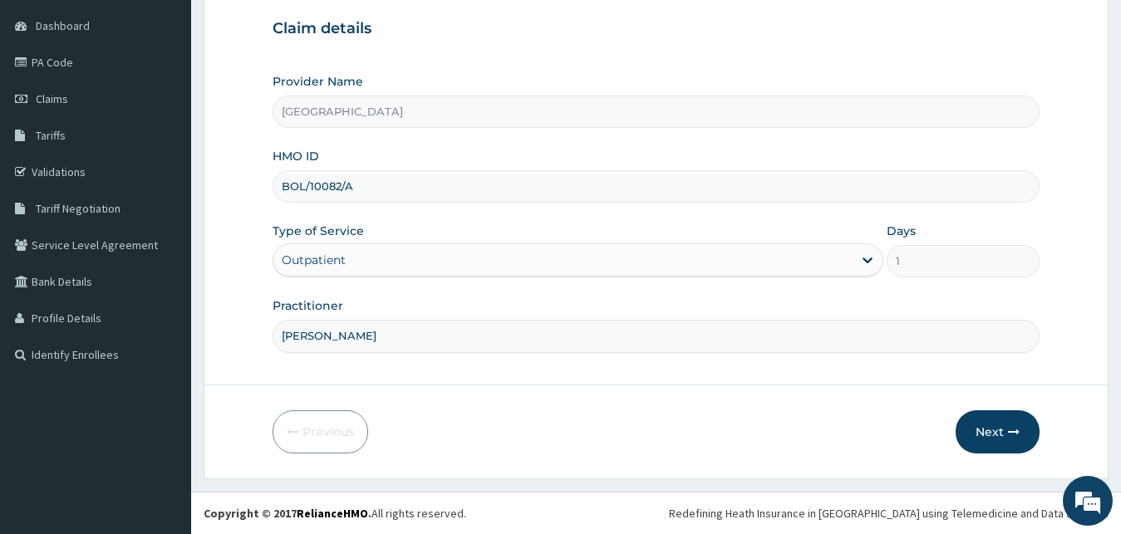
scroll to position [155, 0]
click at [983, 426] on button "Next" at bounding box center [998, 432] width 84 height 43
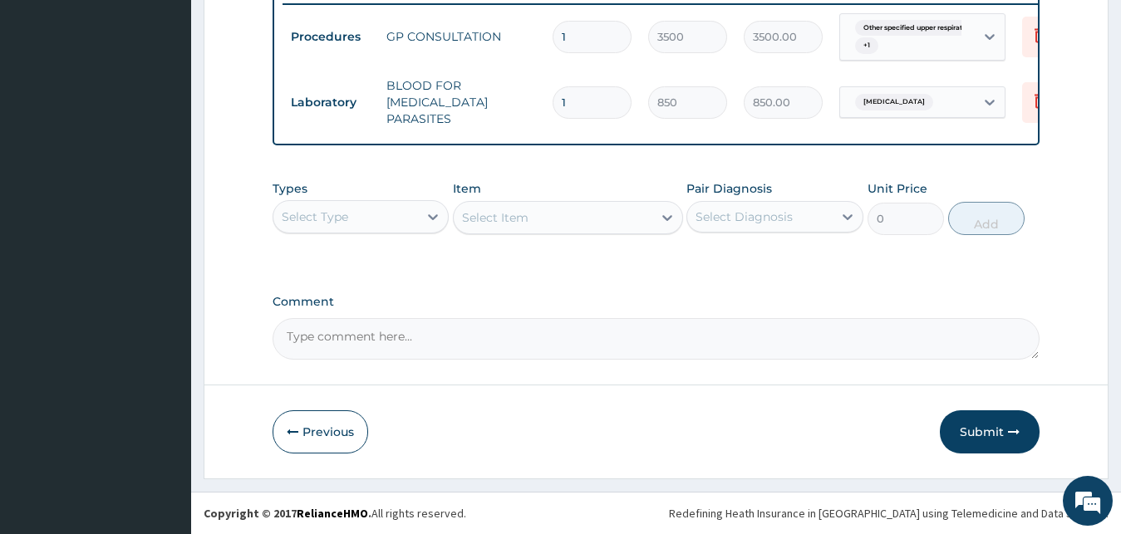
click at [1002, 424] on button "Submit" at bounding box center [990, 432] width 100 height 43
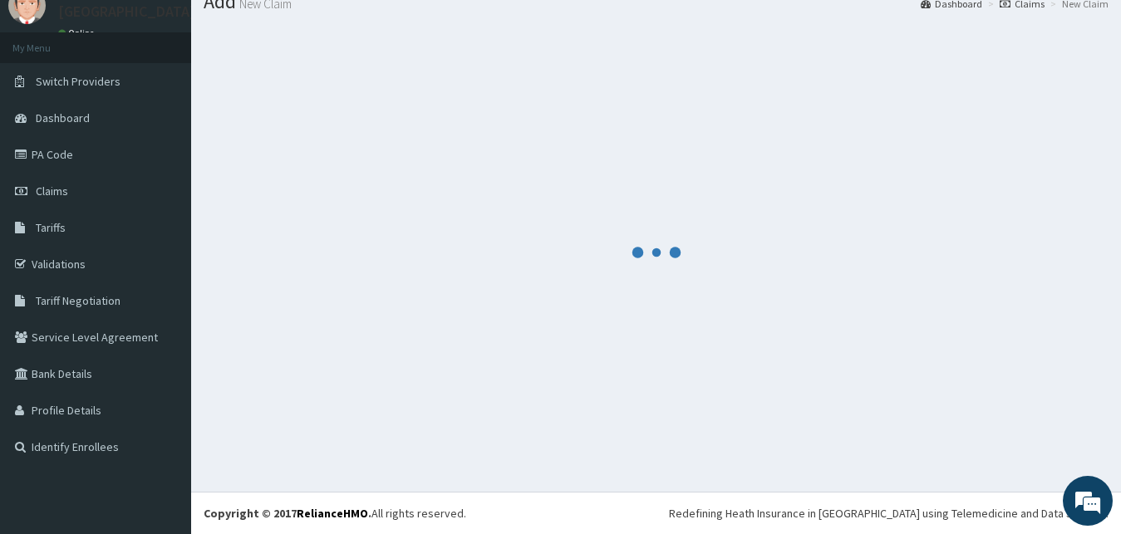
scroll to position [63, 0]
